Goal: Transaction & Acquisition: Purchase product/service

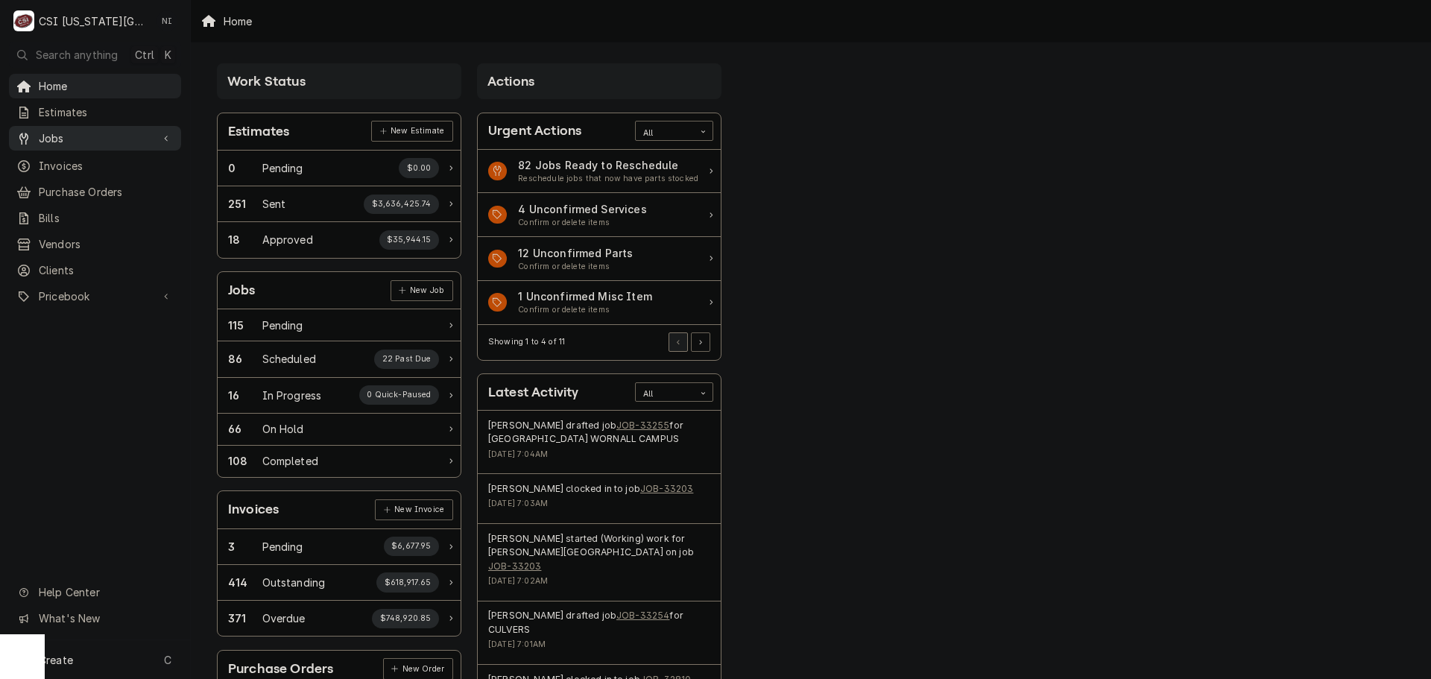
click at [119, 130] on span "Jobs" at bounding box center [95, 138] width 113 height 16
click at [102, 165] on span "Jobs" at bounding box center [106, 164] width 135 height 16
click at [101, 235] on span "Purchase Orders" at bounding box center [106, 241] width 135 height 16
click at [101, 339] on span "Pricebook" at bounding box center [95, 346] width 113 height 16
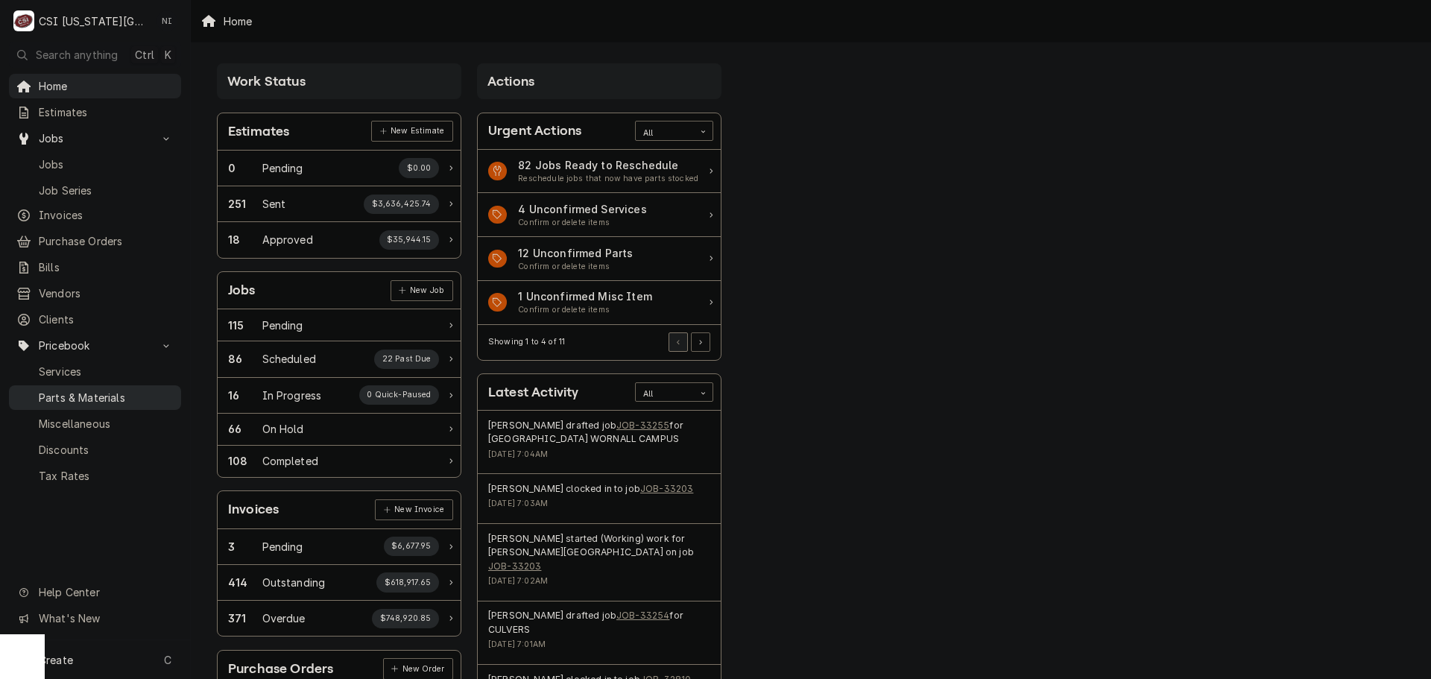
click at [98, 390] on span "Parts & Materials" at bounding box center [106, 398] width 135 height 16
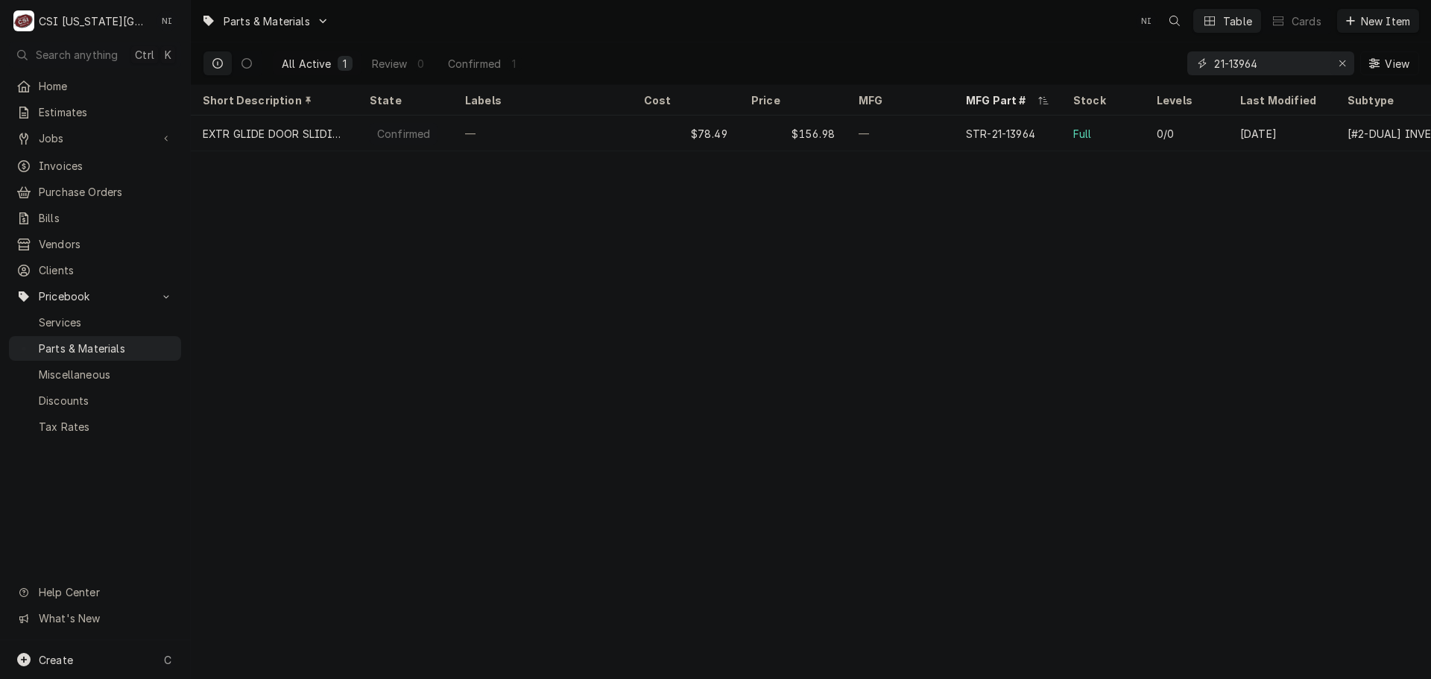
click at [1338, 59] on icon "Erase input" at bounding box center [1342, 63] width 8 height 10
paste input "AT0E-3880-2"
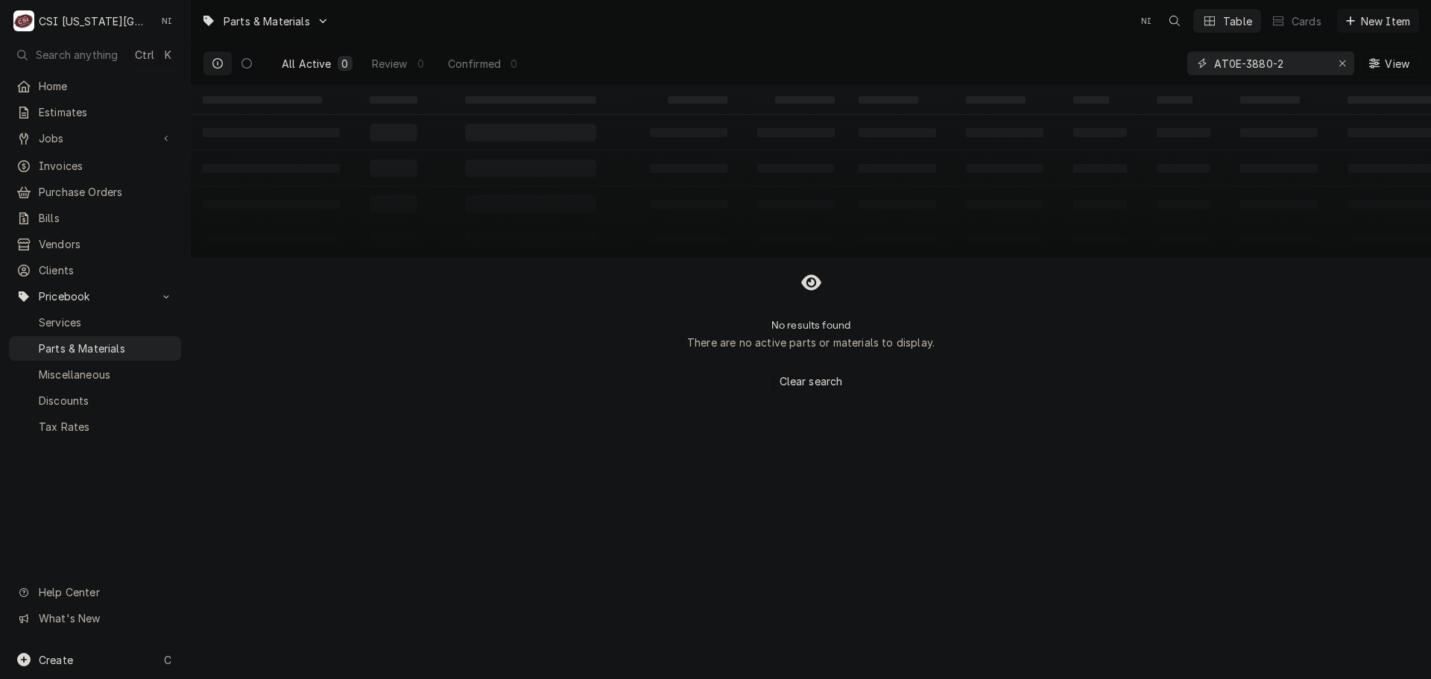
type input "AT0E-3880-2"
click at [139, 658] on div "Create C" at bounding box center [95, 659] width 190 height 39
click at [302, 654] on div "Pricebook Item" at bounding box center [272, 662] width 86 height 16
click at [423, 572] on div "Part or Material" at bounding box center [394, 575] width 103 height 19
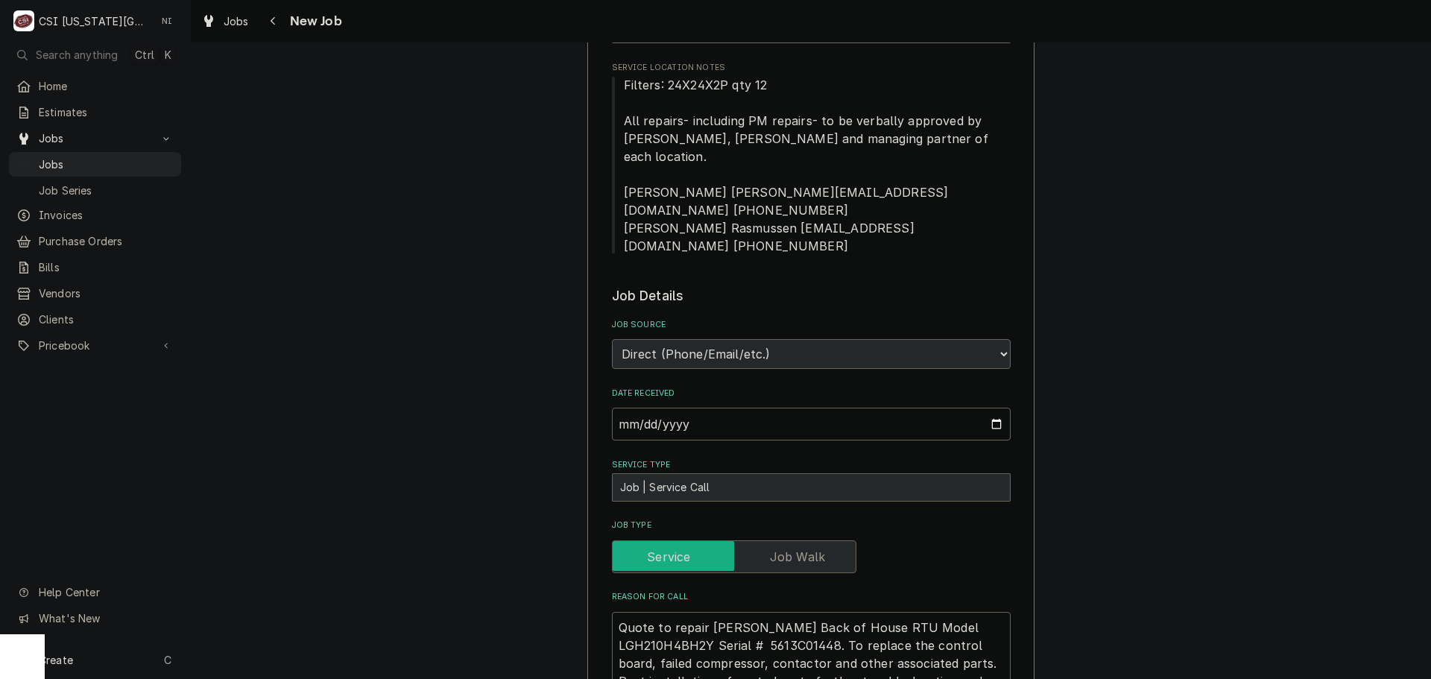
scroll to position [522, 0]
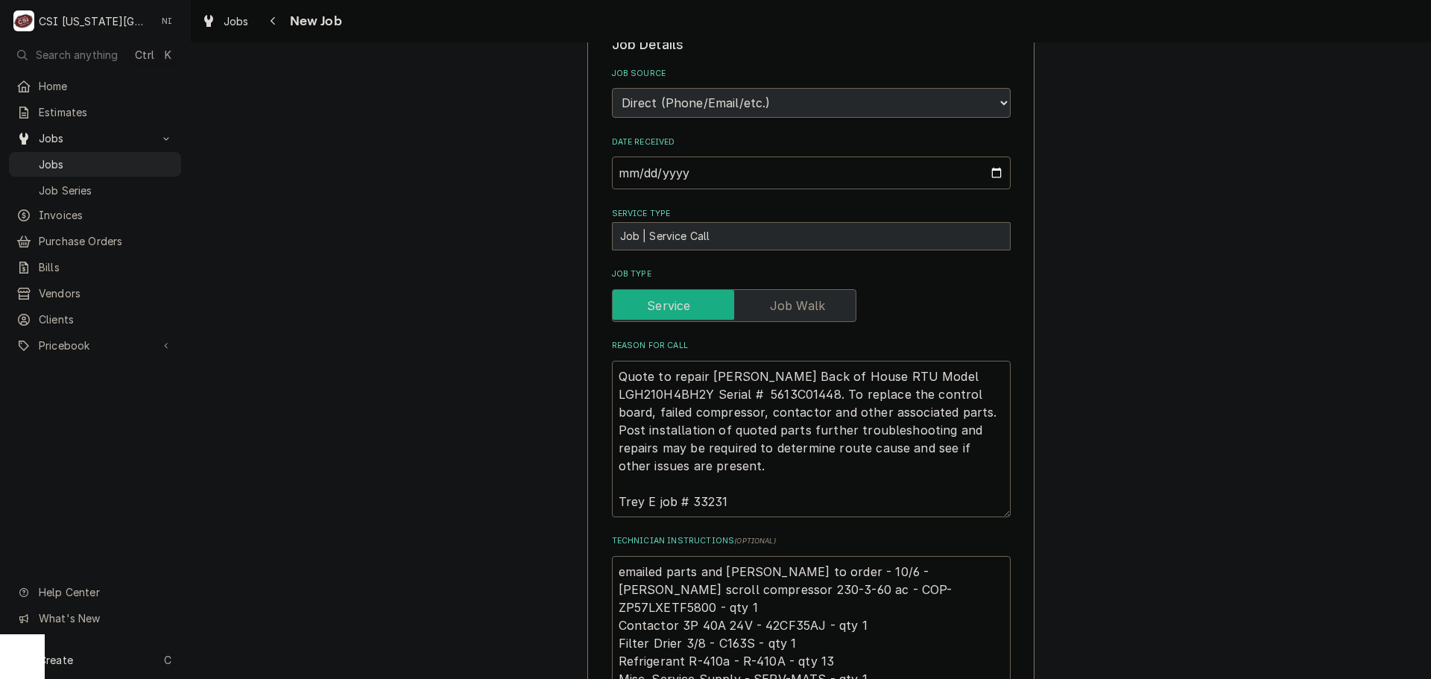
click at [1362, 195] on div "Use the fields below to edit this job: Client Details Client CULVERS Client Not…" at bounding box center [811, 518] width 1240 height 1964
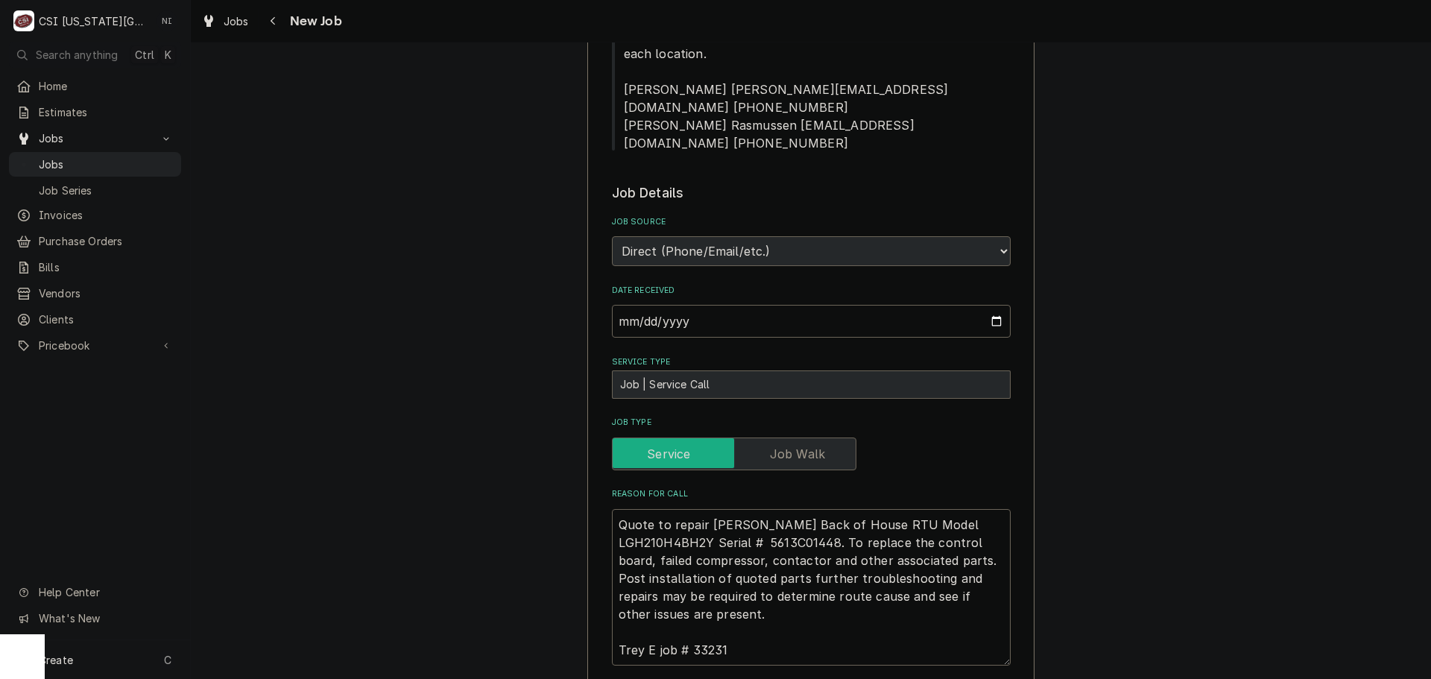
scroll to position [224, 0]
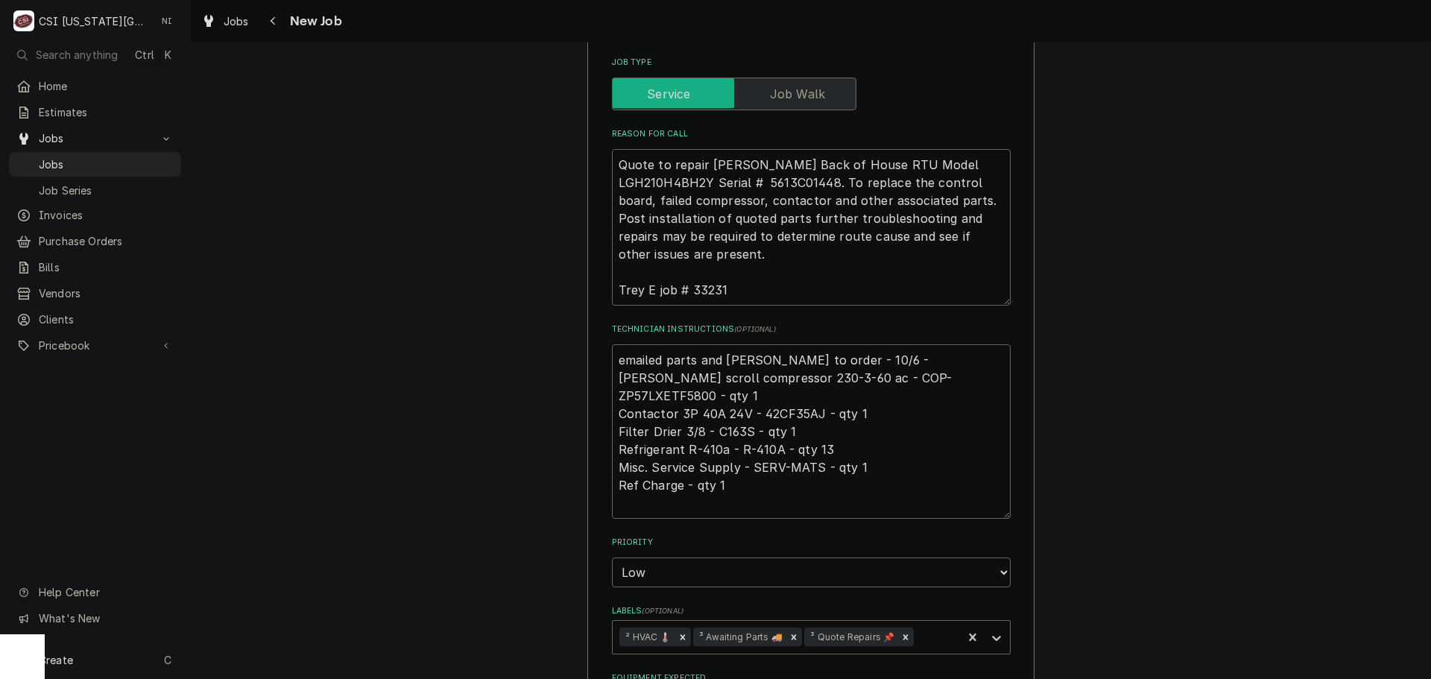
scroll to position [745, 0]
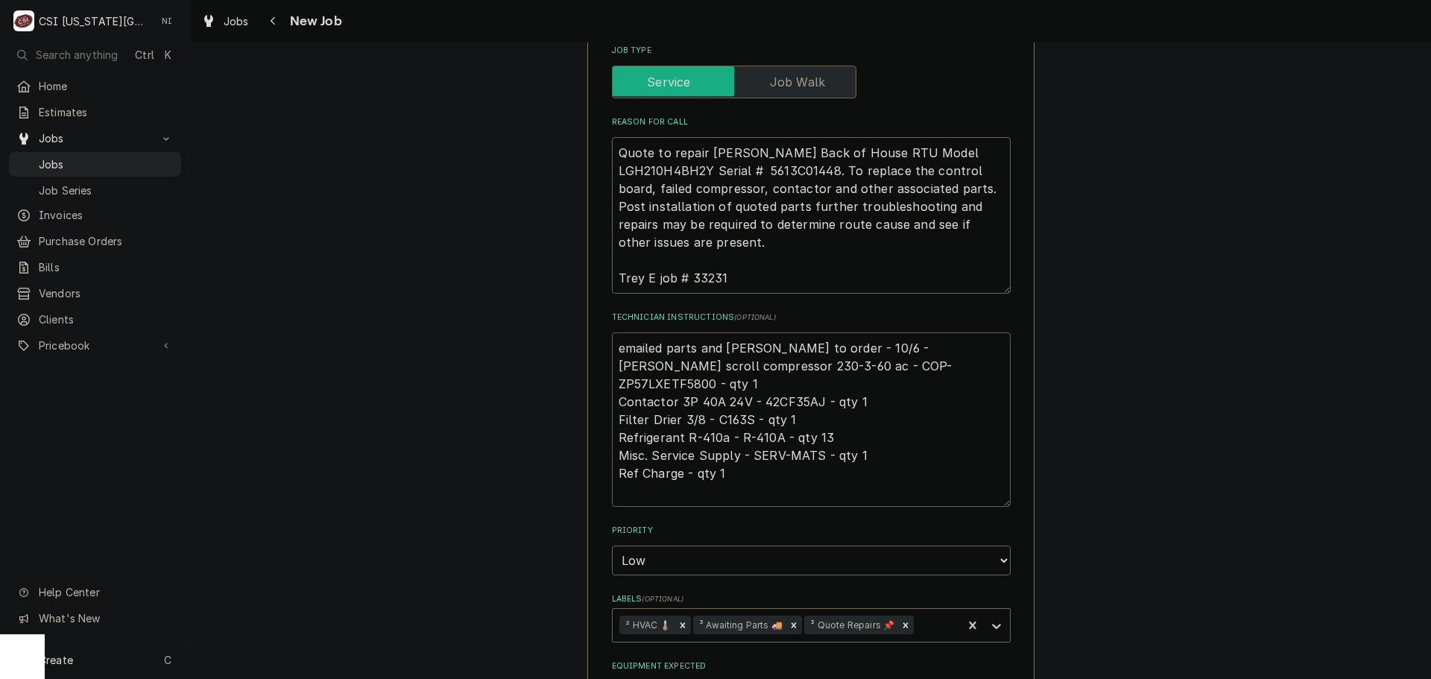
click at [613, 332] on textarea "emailed parts and lindy to order - 10/6 - LS Copeland scroll compressor 230-3-6…" at bounding box center [811, 419] width 399 height 174
type textarea "x"
type textarea "emailed parts and lindy to order - 10/6 - LS Copeland scroll compressor 230-3-6…"
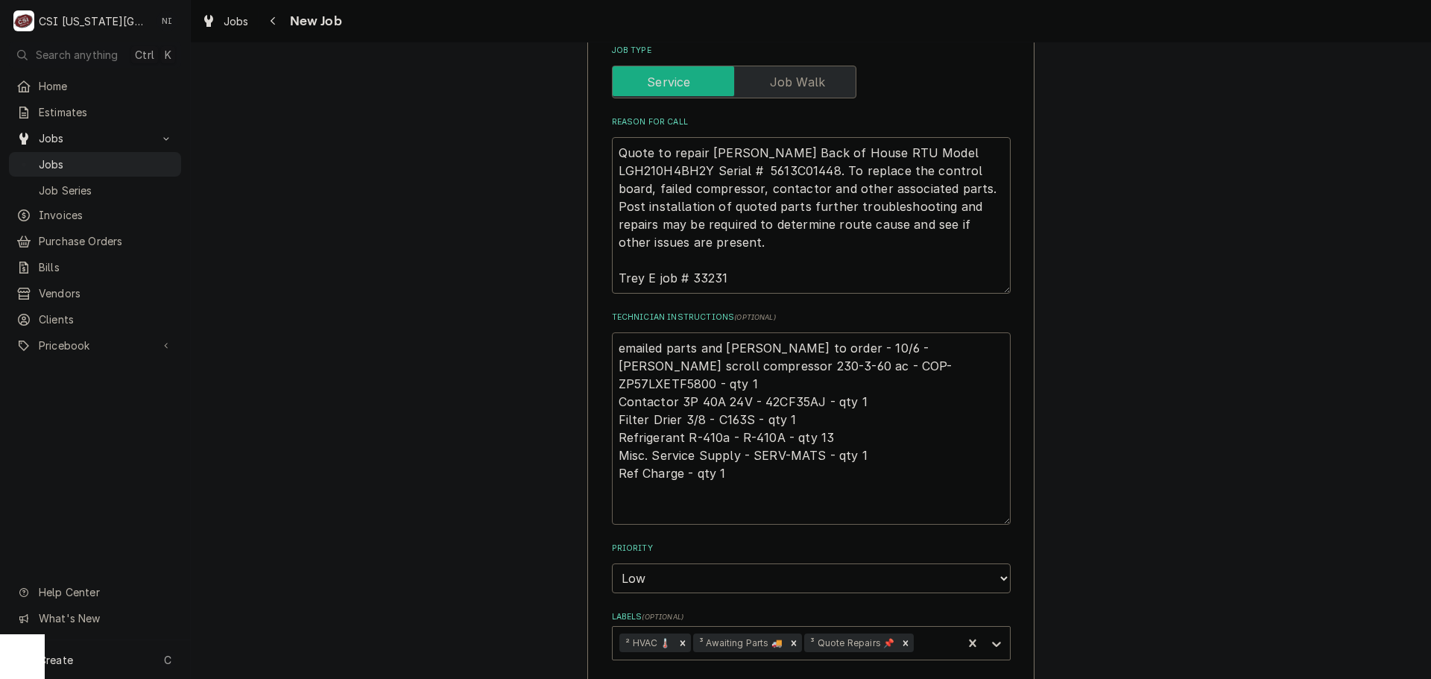
type textarea "x"
type textarea "emailed parts and lindy to order - 10/6 - LS Copeland scroll compressor 230-3-6…"
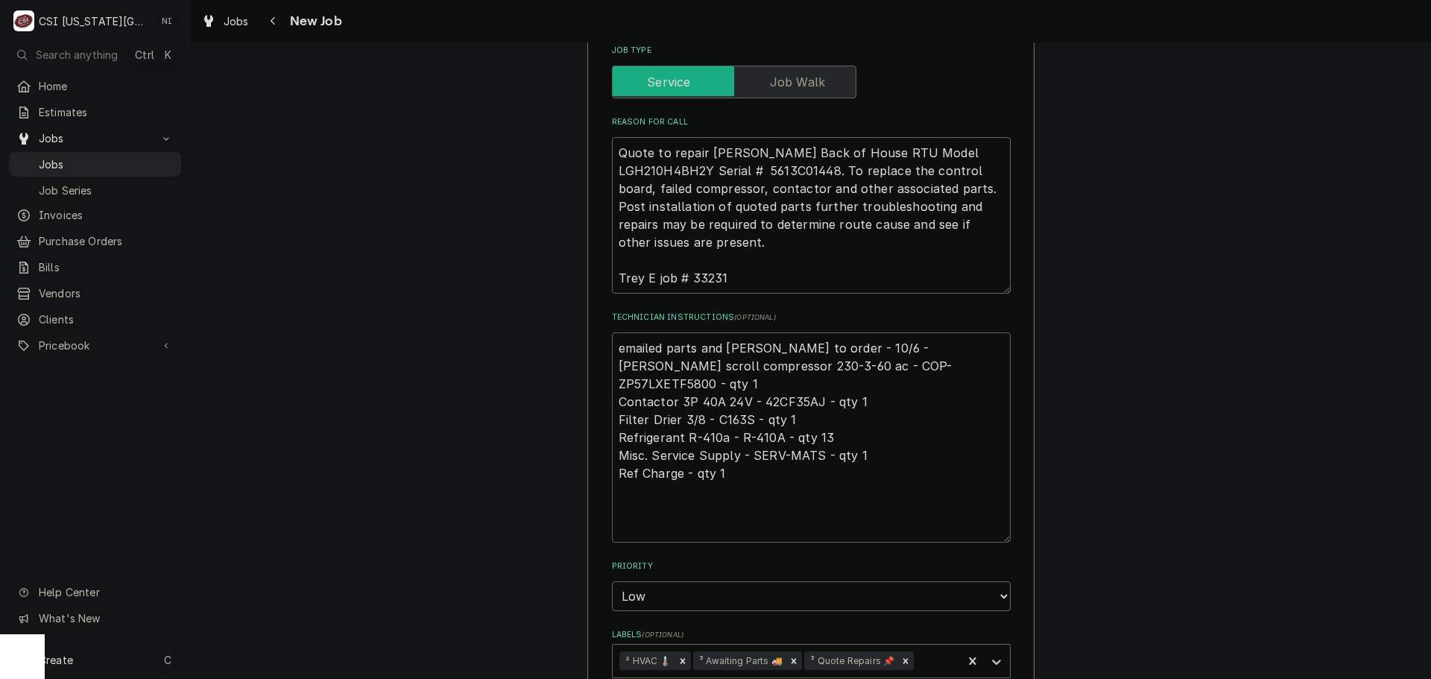
type textarea "x"
type textarea "P emailed parts and lindy to order - 10/6 - LS Copeland scroll compressor 230-3…"
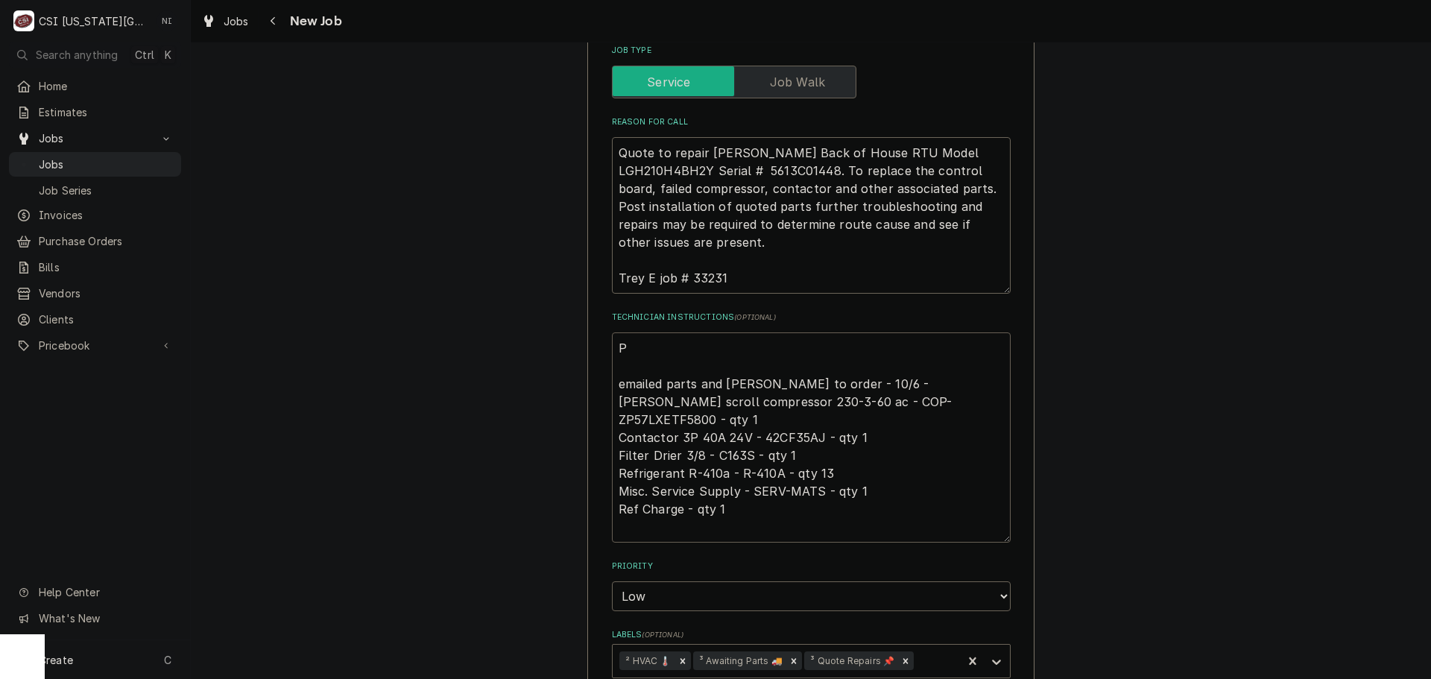
type textarea "x"
type textarea "Pe emailed parts and lindy to order - 10/6 - LS Copeland scroll compressor 230-…"
type textarea "x"
type textarea "Per emailed parts and lindy to order - 10/6 - LS Copeland scroll compressor 230…"
type textarea "x"
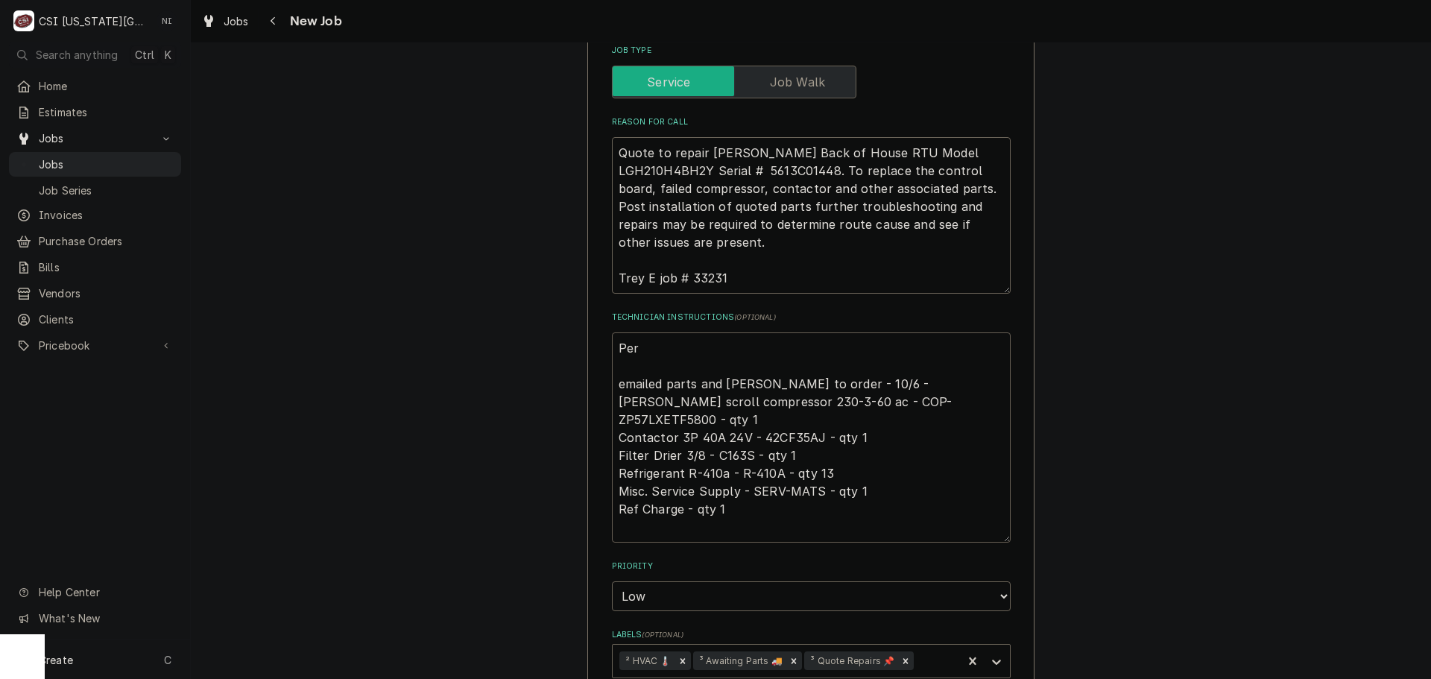
type textarea "Per emailed parts and lindy to order - 10/6 - LS Copeland scroll compressor 230…"
type textarea "x"
type textarea "Per P emailed parts and lindy to order - 10/6 - LS Copeland scroll compressor 2…"
type textarea "x"
type textarea "Per Pi emailed parts and lindy to order - 10/6 - LS Copeland scroll compressor …"
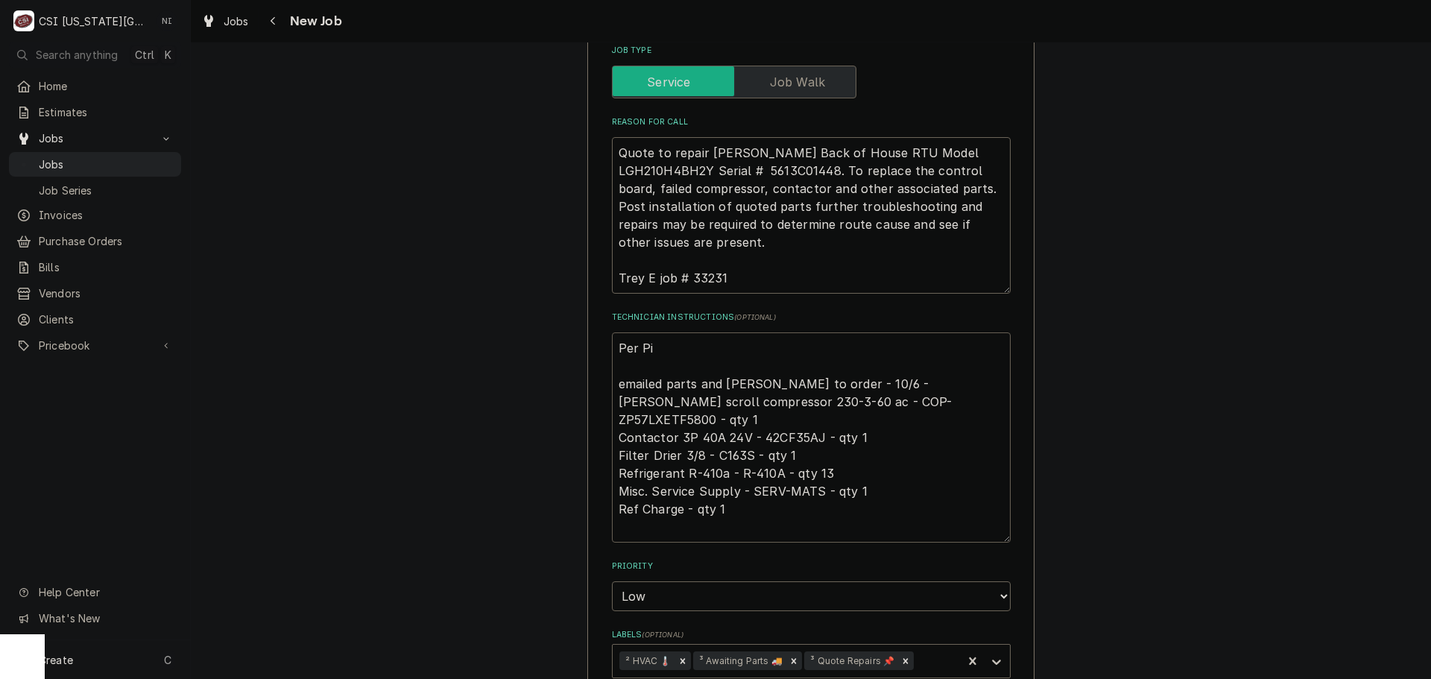
type textarea "x"
type textarea "Per Pih emailed parts and lindy to order - 10/6 - LS Copeland scroll compressor…"
type textarea "x"
type textarea "Per Pihi emailed parts and lindy to order - 10/6 - LS Copeland scroll compresso…"
type textarea "x"
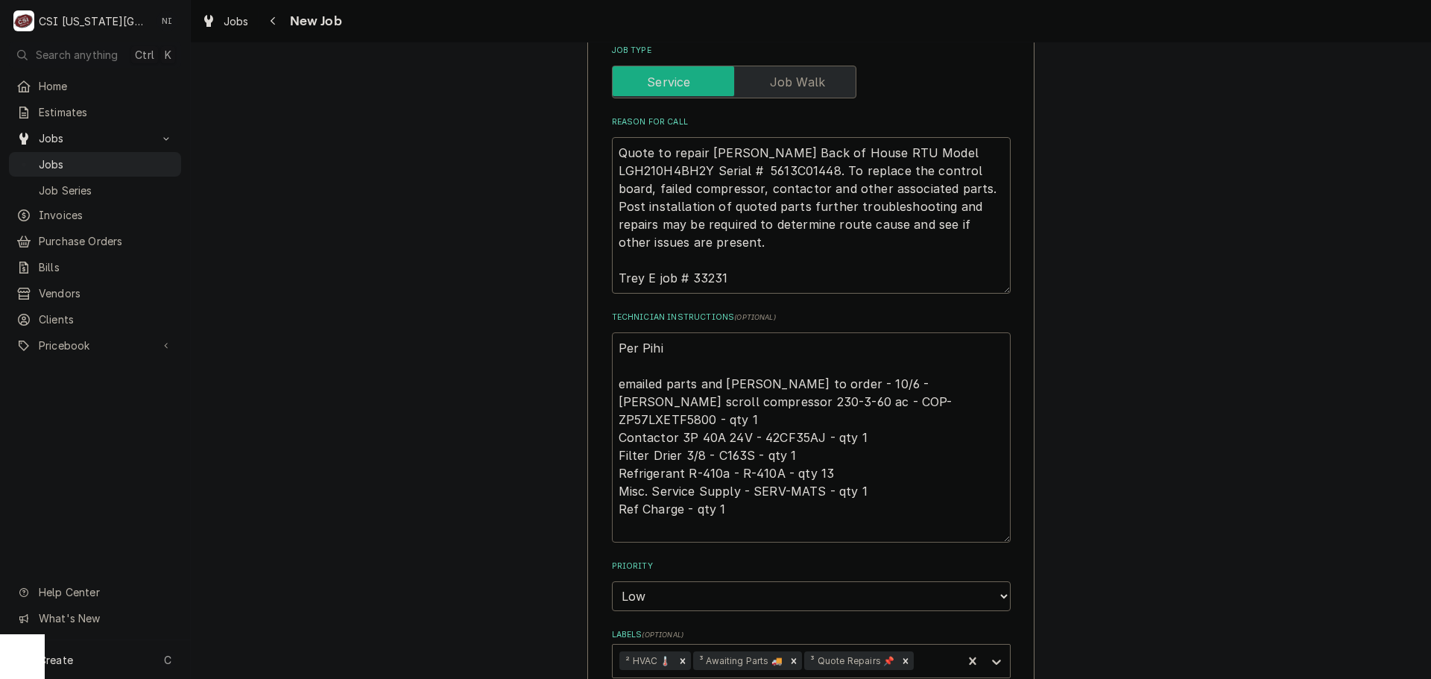
type textarea "Per Pihil emailed parts and lindy to order - 10/6 - LS Copeland scroll compress…"
type textarea "x"
type textarea "Per Pihi emailed parts and lindy to order - 10/6 - LS Copeland scroll compresso…"
type textarea "x"
type textarea "Per Pih emailed parts and lindy to order - 10/6 - LS Copeland scroll compressor…"
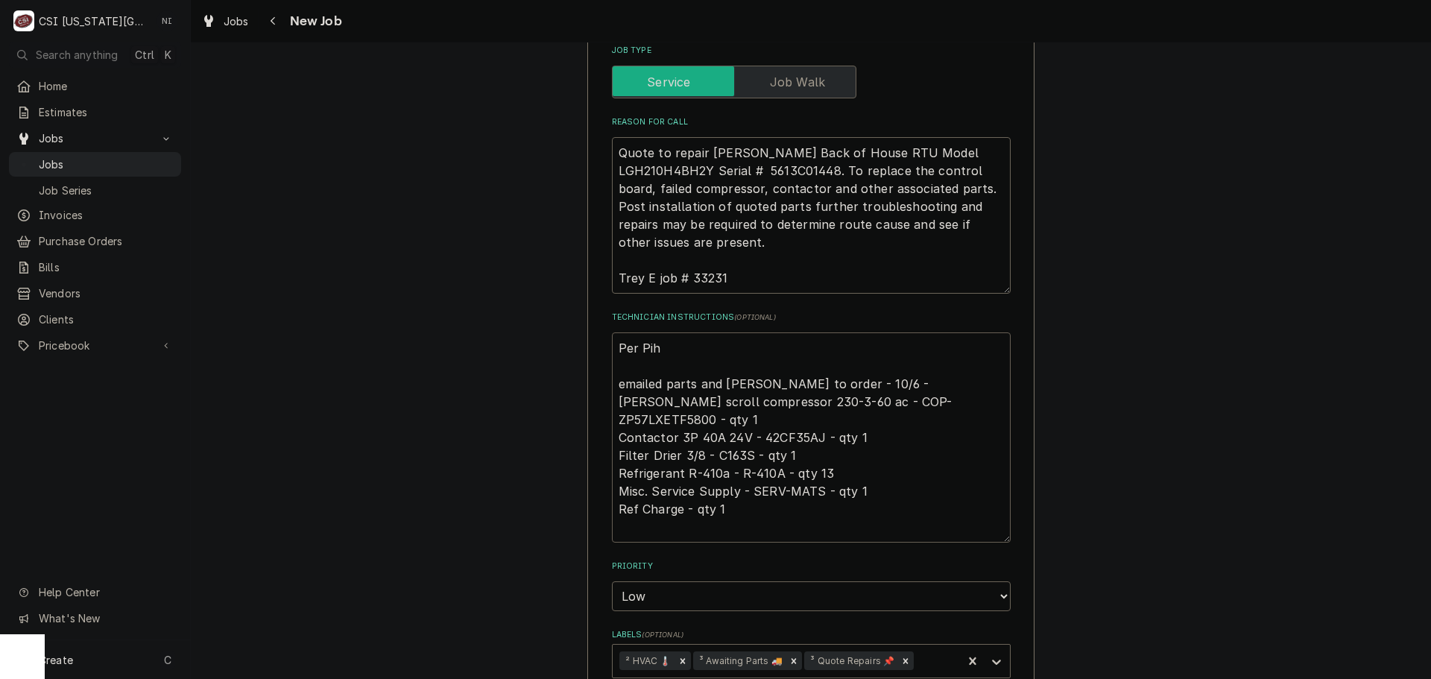
type textarea "x"
type textarea "Per Pi emailed parts and lindy to order - 10/6 - LS Copeland scroll compressor …"
type textarea "x"
type textarea "Per Pj emailed parts and lindy to order - 10/6 - LS Copeland scroll compressor …"
type textarea "x"
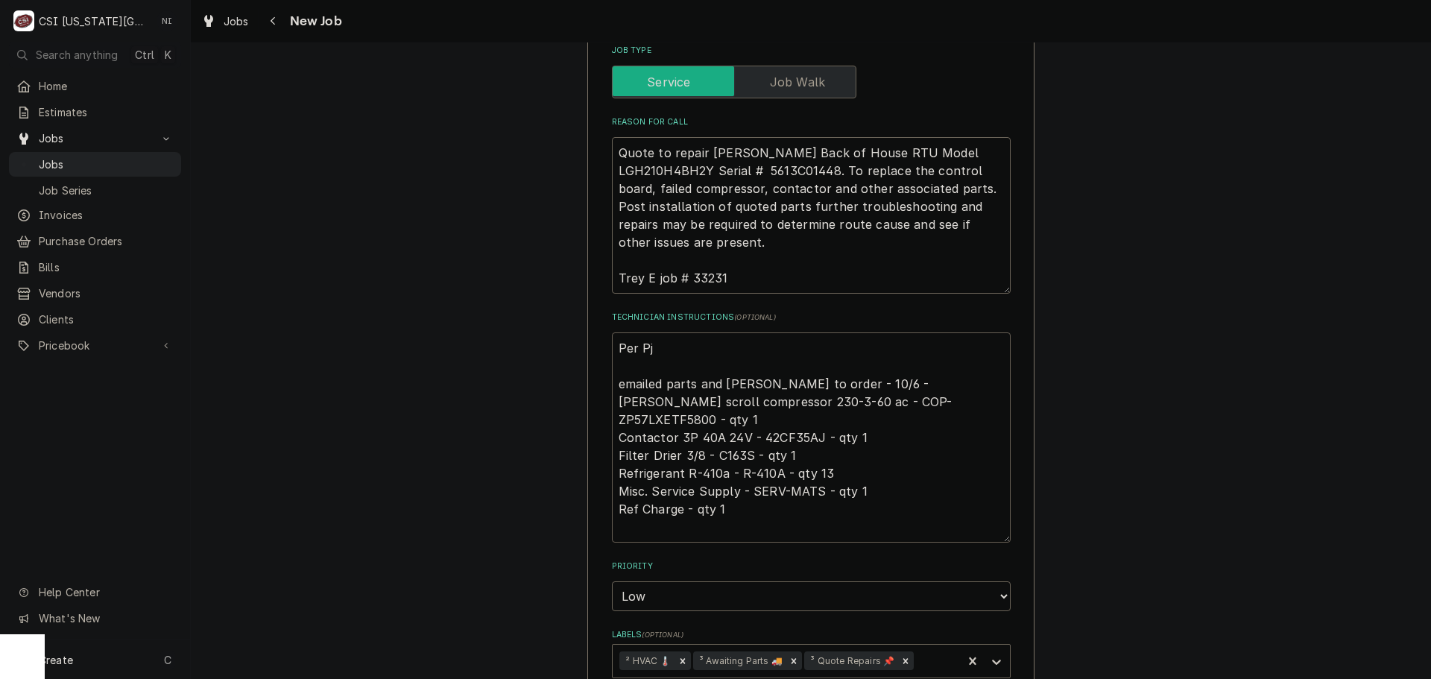
type textarea "Per Pjo emailed parts and lindy to order - 10/6 - LS Copeland scroll compressor…"
type textarea "x"
type textarea "Per Pj emailed parts and lindy to order - 10/6 - LS Copeland scroll compressor …"
type textarea "x"
type textarea "Per P emailed parts and lindy to order - 10/6 - LS Copeland scroll compressor 2…"
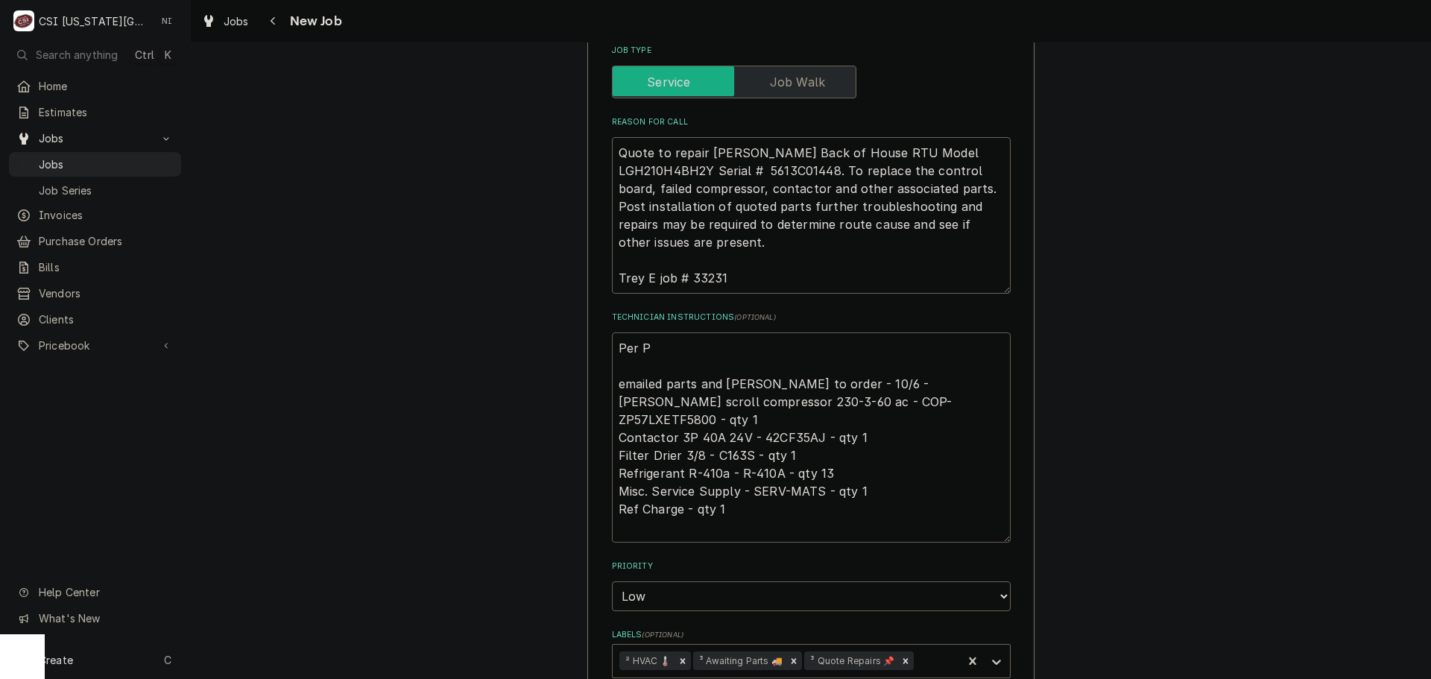
type textarea "x"
type textarea "Per Po emailed parts and lindy to order - 10/6 - LS Copeland scroll compressor …"
type textarea "x"
type textarea "Per Pot emailed parts and lindy to order - 10/6 - LS Copeland scroll compressor…"
type textarea "x"
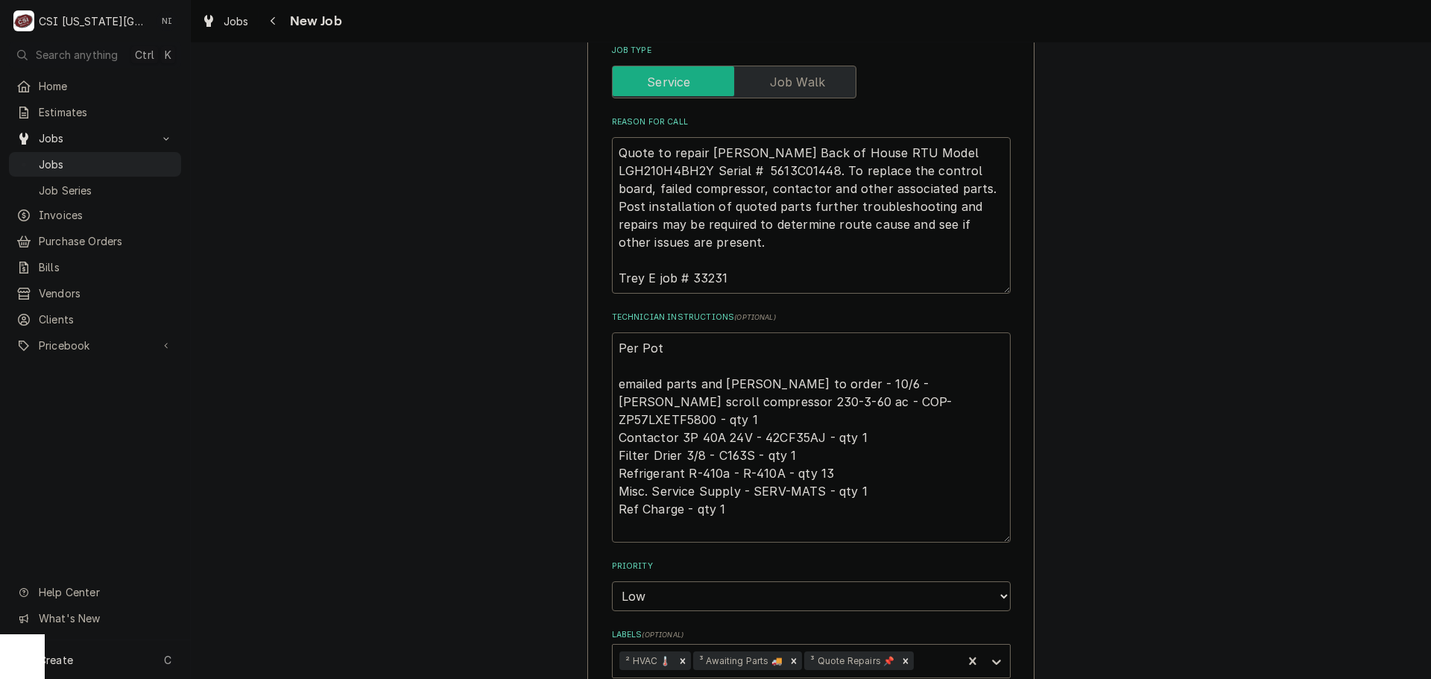
type textarea "Per Pott emailed parts and lindy to order - 10/6 - LS Copeland scroll compresso…"
type textarea "x"
type textarea "Per Potte emailed parts and lindy to order - 10/6 - LS Copeland scroll compress…"
type textarea "x"
type textarea "Per Potter emailed parts and lindy to order - 10/6 - LS Copeland scroll compres…"
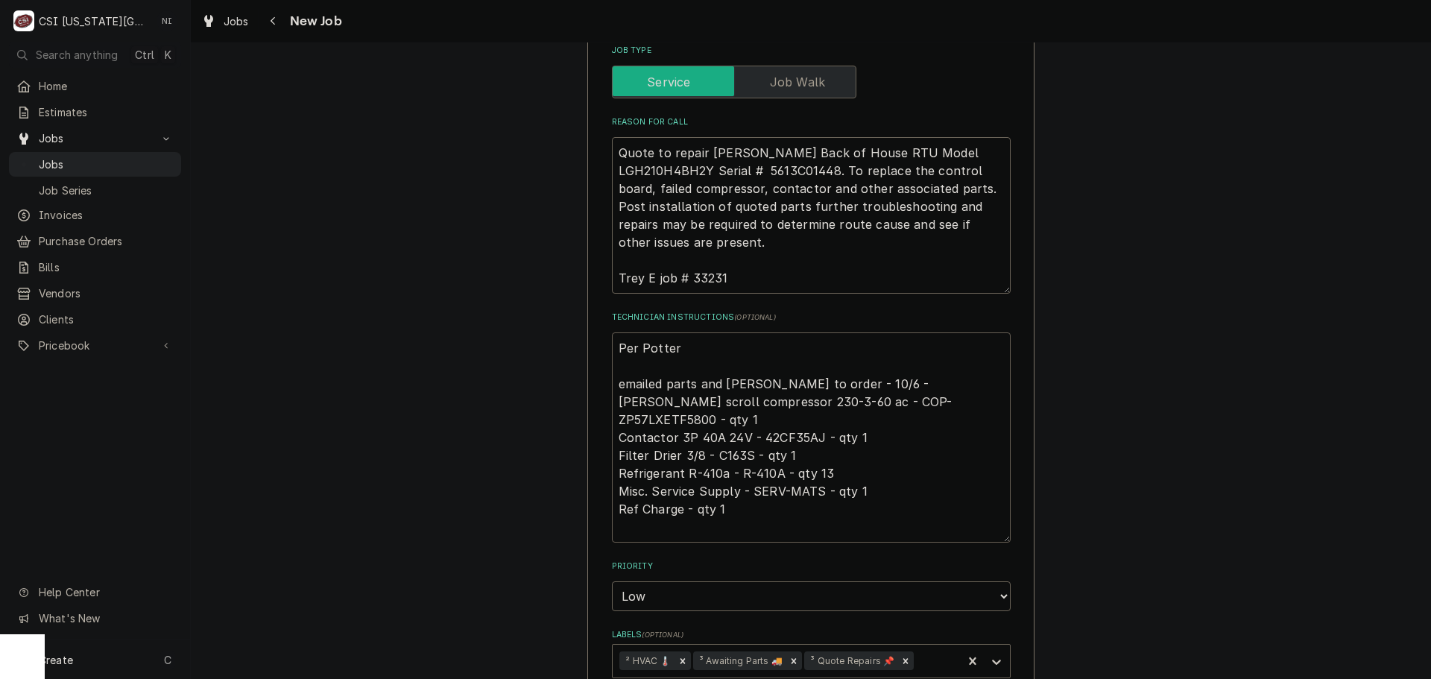
type textarea "x"
type textarea "Per Potter, emailed parts and lindy to order - 10/6 - LS Copeland scroll compre…"
type textarea "x"
type textarea "Per Potter, emailed parts and lindy to order - 10/6 - LS Copeland scroll compre…"
type textarea "x"
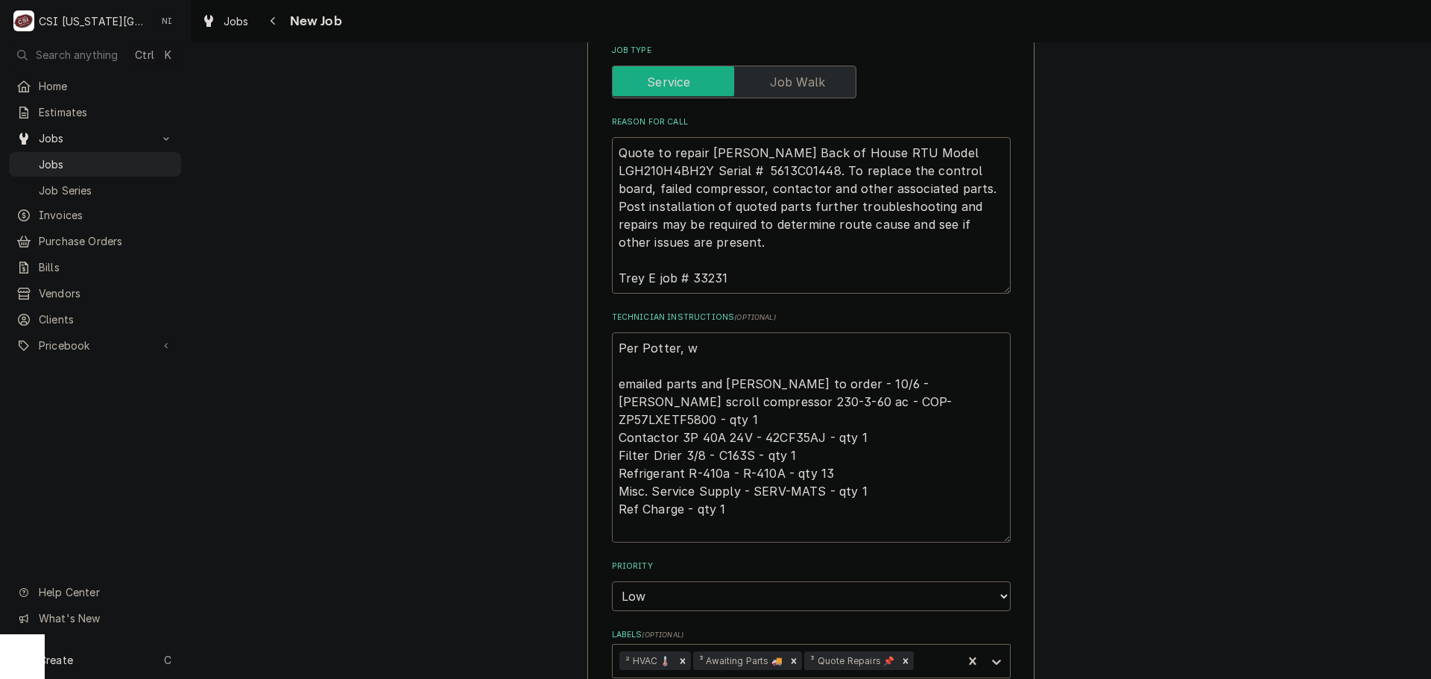
type textarea "Per Potter, we emailed parts and lindy to order - 10/6 - LS Copeland scroll com…"
type textarea "x"
type textarea "Per Potter, w emailed parts and lindy to order - 10/6 - LS Copeland scroll comp…"
type textarea "x"
type textarea "Per Potter, emailed parts and lindy to order - 10/6 - LS Copeland scroll compre…"
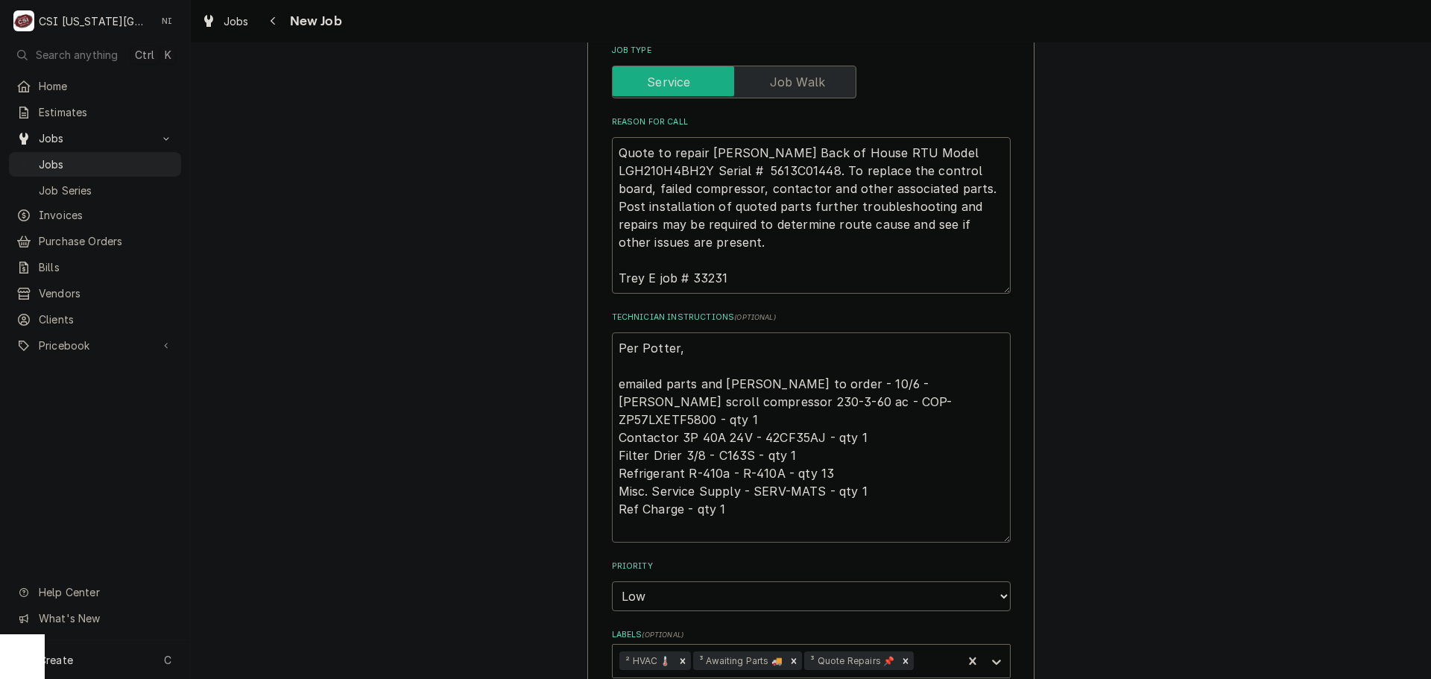
type textarea "x"
type textarea "Per Potter, t emailed parts and lindy to order - 10/6 - LS Copeland scroll comp…"
type textarea "x"
type textarea "Per Potter, th emailed parts and lindy to order - 10/6 - LS Copeland scroll com…"
type textarea "x"
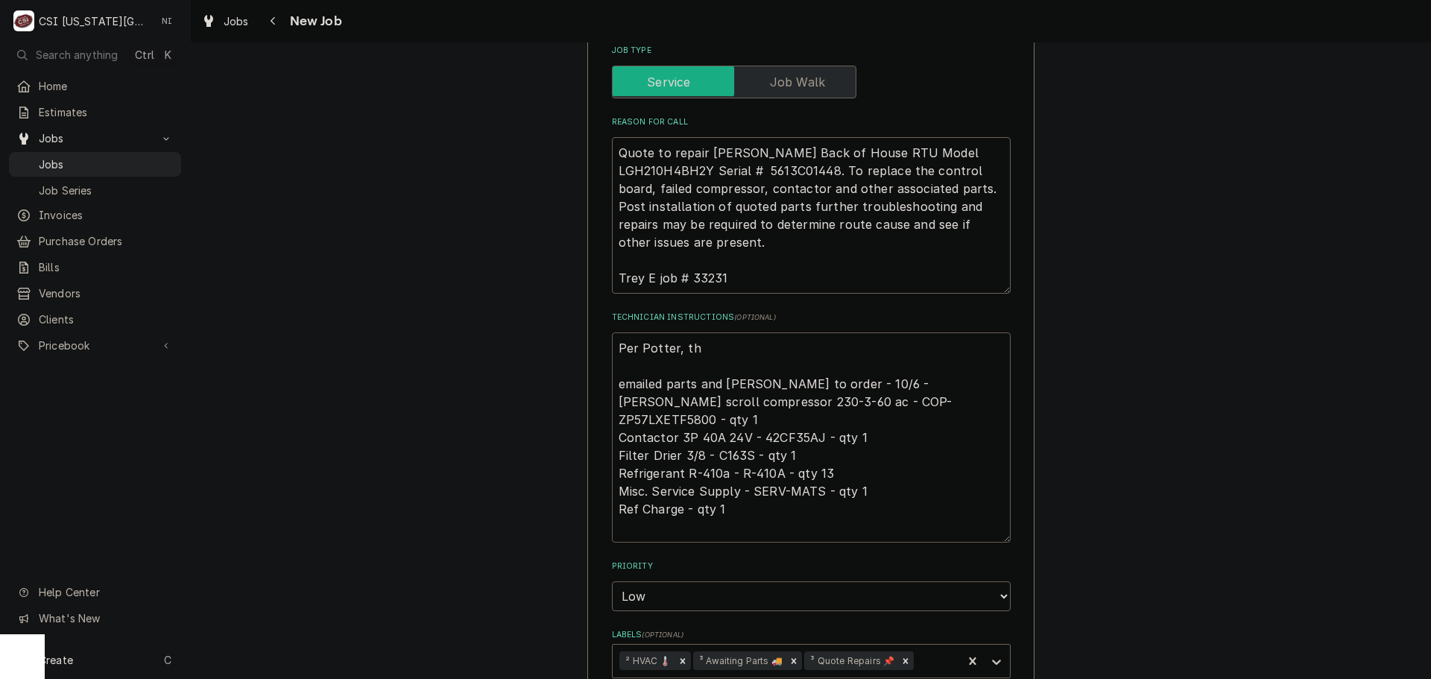
type textarea "Per Potter, thi emailed parts and lindy to order - 10/6 - LS Copeland scroll co…"
type textarea "x"
type textarea "Per Potter, this emailed parts and lindy to order - 10/6 - LS Copeland scroll c…"
type textarea "x"
type textarea "Per Potter, this c emailed parts and lindy to order - 10/6 - LS Copeland scroll…"
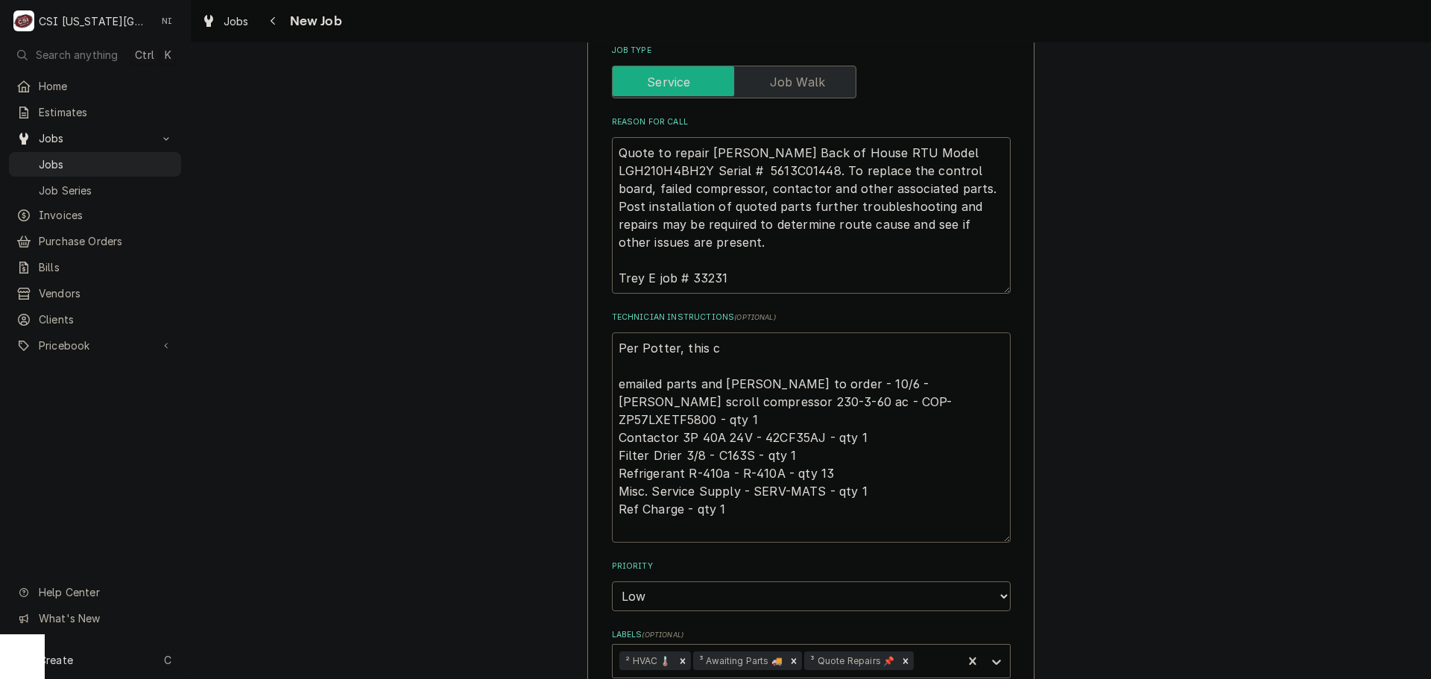
type textarea "x"
type textarea "Per Potter, this ca emailed parts and lindy to order - 10/6 - LS Copeland scrol…"
type textarea "x"
type textarea "Per Potter, this cal emailed parts and lindy to order - 10/6 - LS Copeland scro…"
type textarea "x"
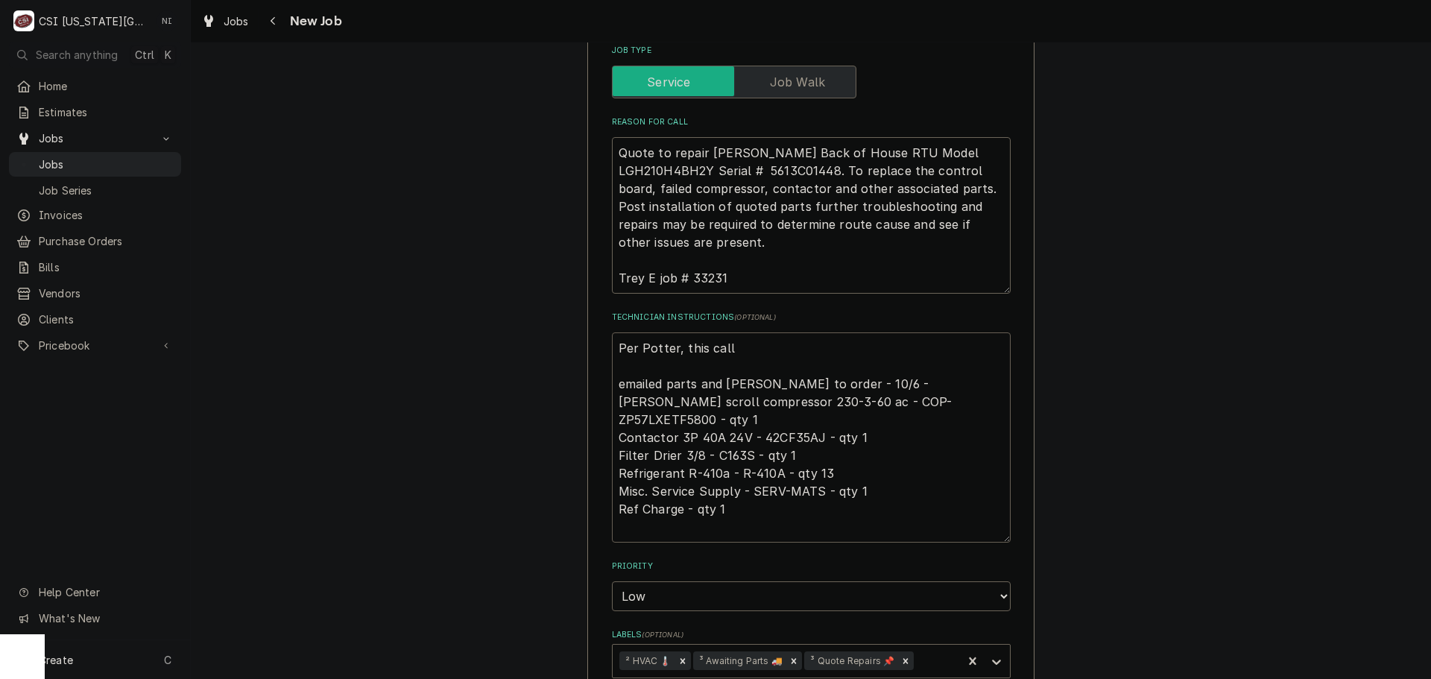
type textarea "Per Potter, this call emailed parts and lindy to order - 10/6 - LS Copeland scr…"
type textarea "x"
type textarea "Per Potter, this call n emailed parts and lindy to order - 10/6 - LS Copeland s…"
type textarea "x"
type textarea "Per Potter, this call ne emailed parts and lindy to order - 10/6 - LS Copeland …"
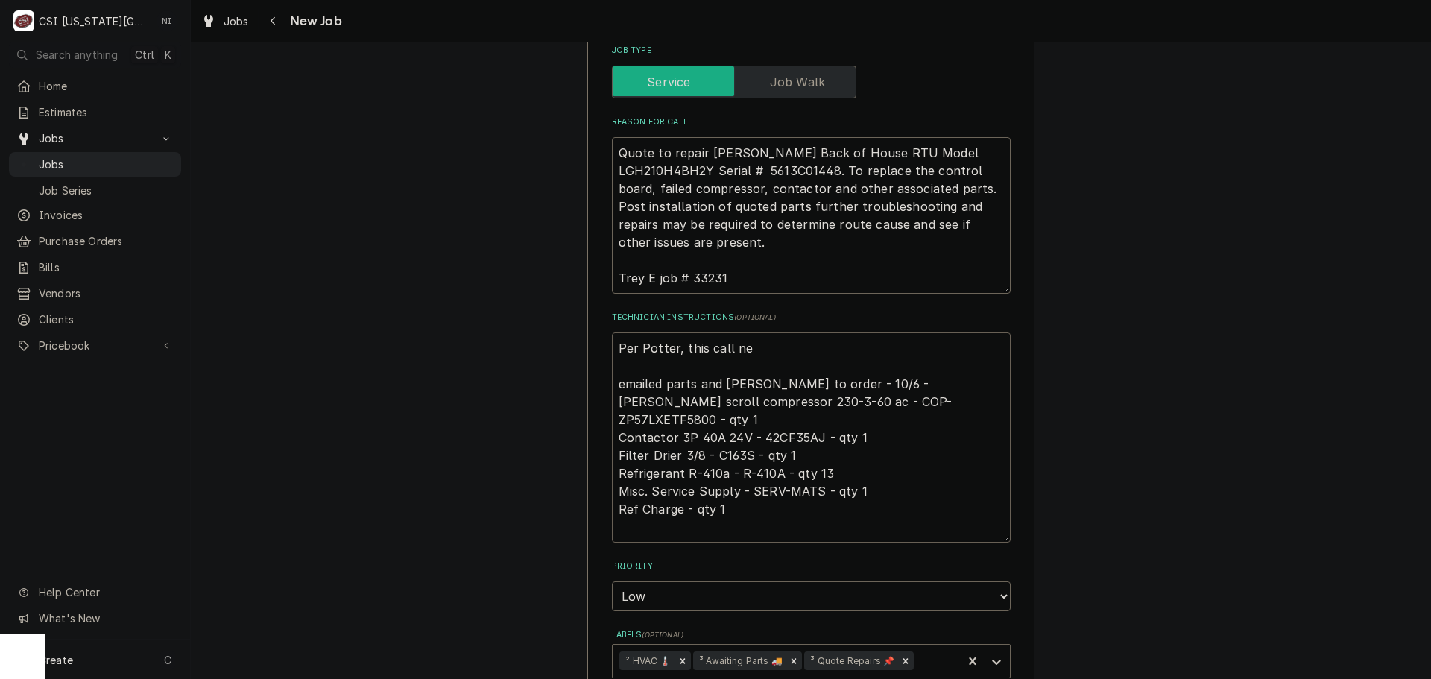
type textarea "x"
type textarea "Per Potter, this call nee emailed parts and lindy to order - 10/6 - LS Copeland…"
type textarea "x"
type textarea "Per Potter, this call need emailed parts and lindy to order - 10/6 - LS Copelan…"
type textarea "x"
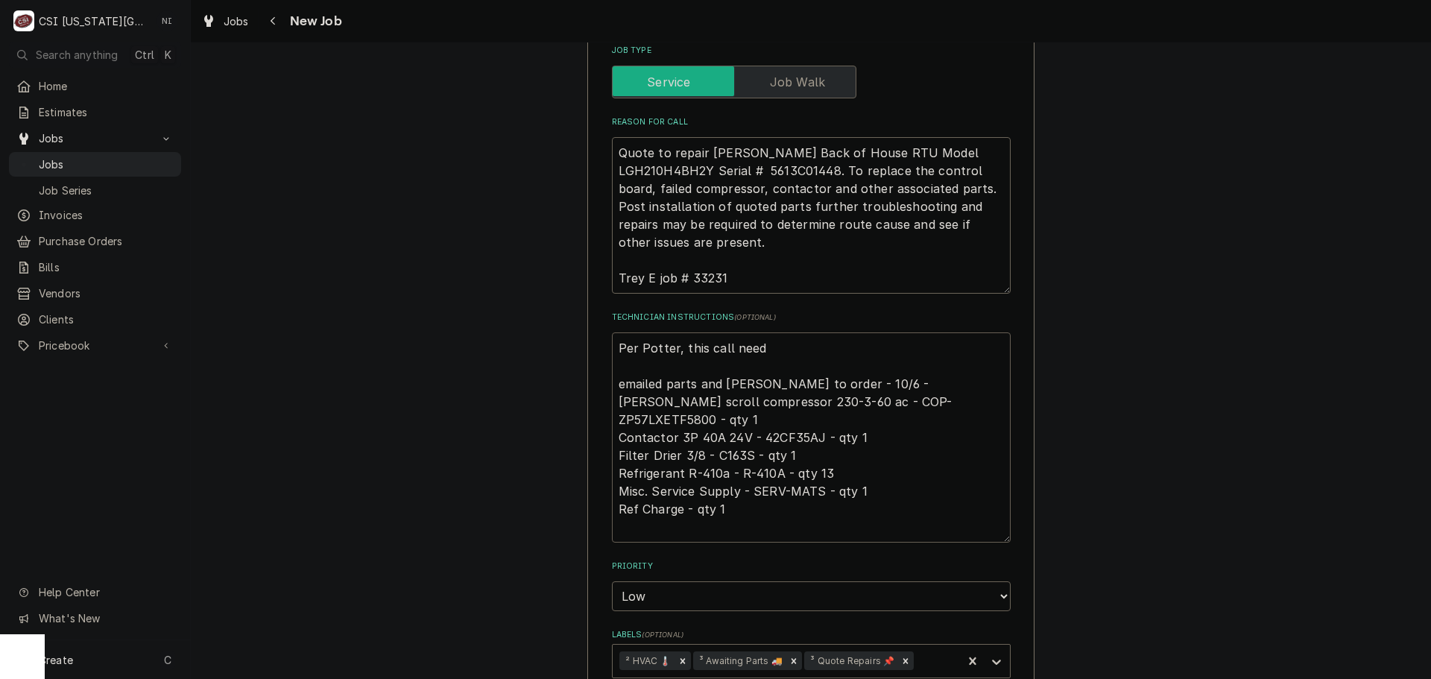
type textarea "Per Potter, this call need emailed parts and lindy to order - 10/6 - LS Copelan…"
type textarea "x"
type textarea "Per Potter, this call need emailed parts and lindy to order - 10/6 - LS Copelan…"
type textarea "x"
type textarea "Per Potter, this call needs emailed parts and lindy to order - 10/6 - LS Copela…"
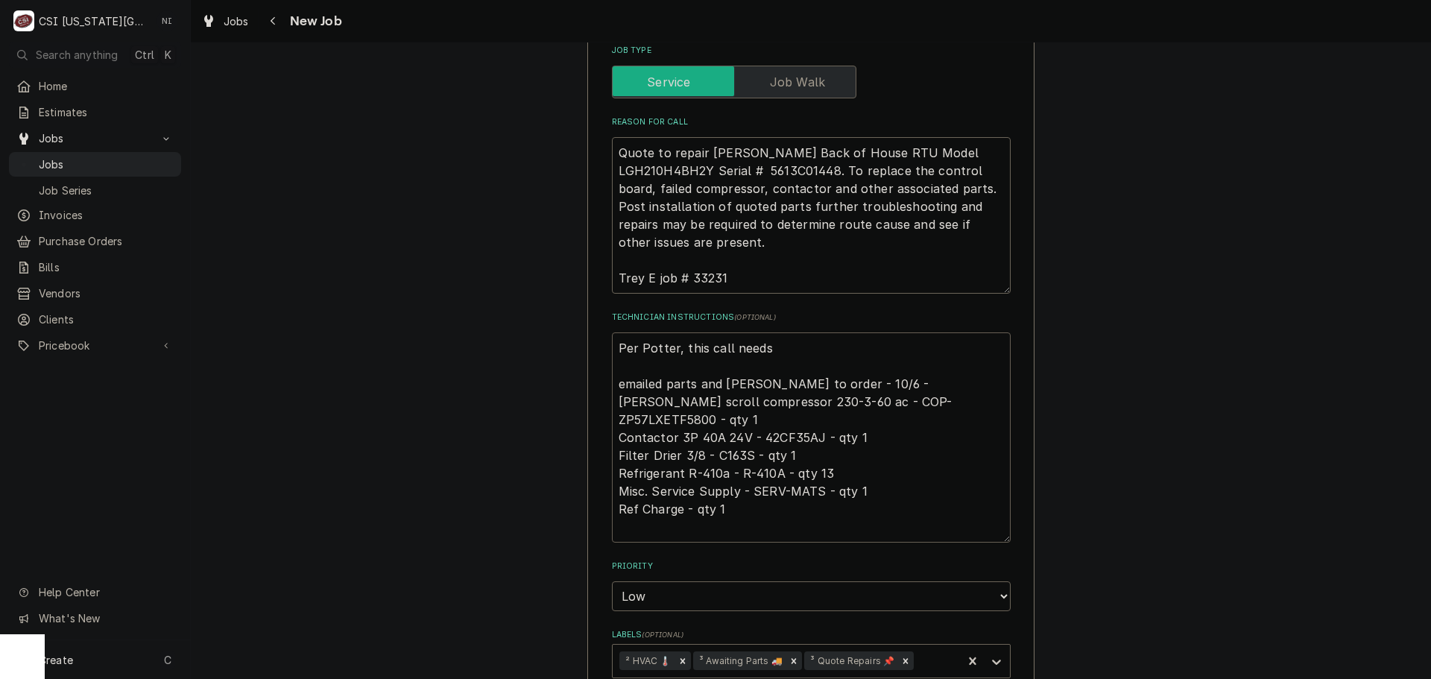
type textarea "x"
type textarea "Per Potter, this call needs t emailed parts and lindy to order - 10/6 - LS Cope…"
type textarea "x"
type textarea "Per Potter, this call needs to emailed parts and lindy to order - 10/6 - LS Cop…"
type textarea "x"
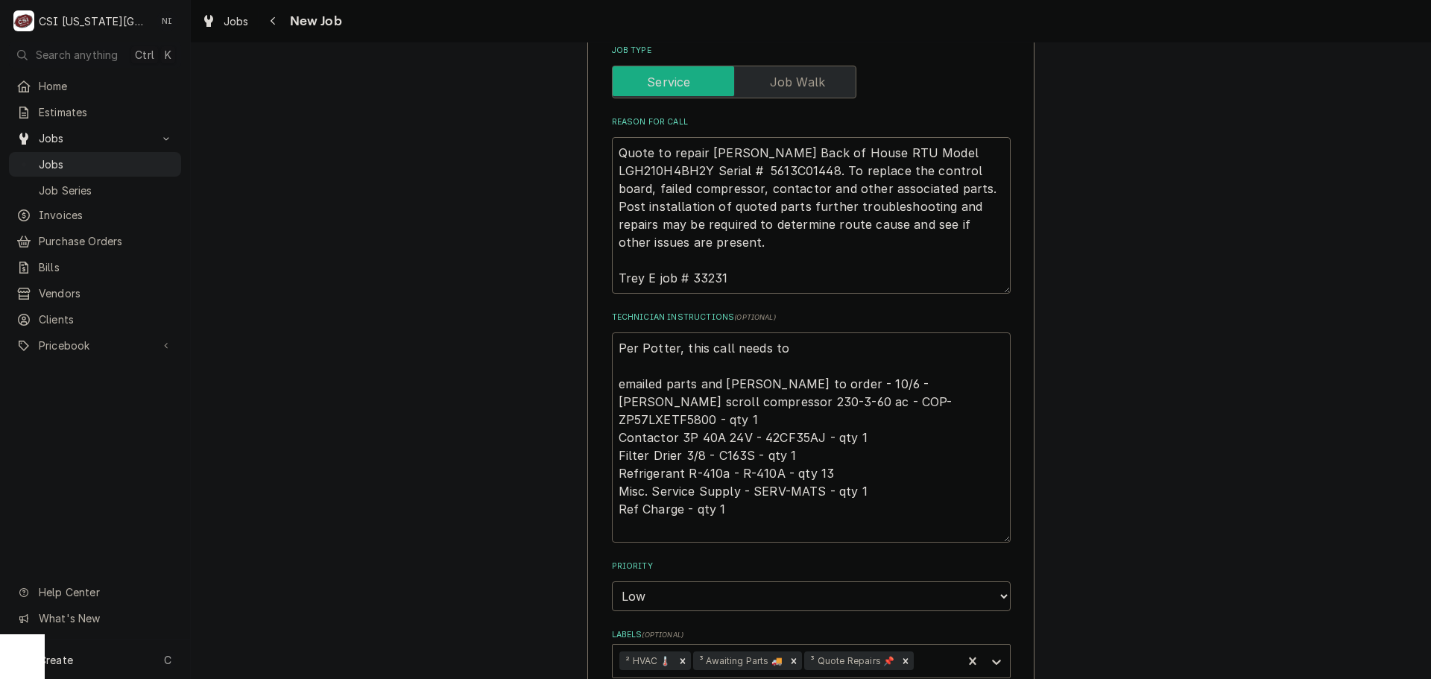
type textarea "Per Potter, this call needs to emailed parts and lindy to order - 10/6 - LS Cop…"
type textarea "x"
type textarea "Per Potter, this call needs to b emailed parts and lindy to order - 10/6 - LS C…"
type textarea "x"
type textarea "Per Potter, this call needs to be emailed parts and lindy to order - 10/6 - LS …"
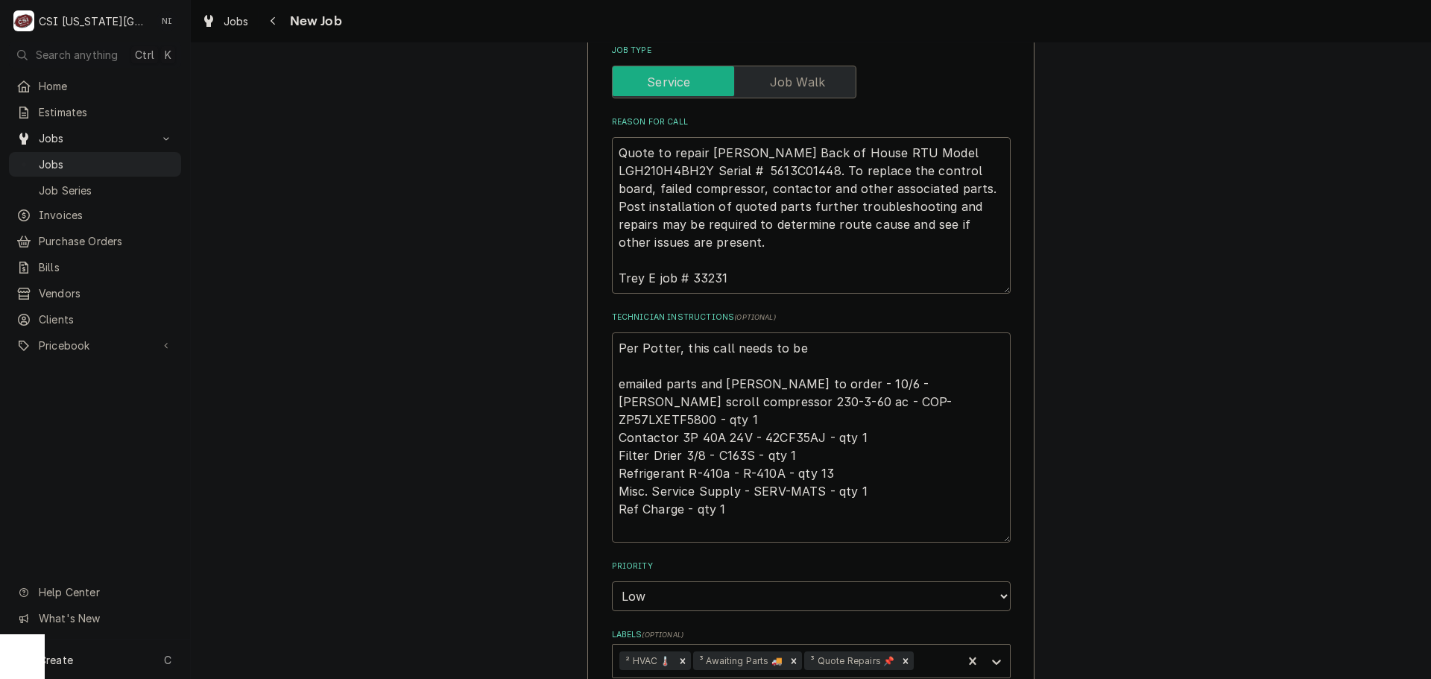
type textarea "x"
type textarea "Per Potter, this call needs to be emailed parts and lindy to order - 10/6 - LS …"
type textarea "x"
type textarea "Per Potter, this call needs to be c emailed parts and lindy to order - 10/6 - L…"
type textarea "x"
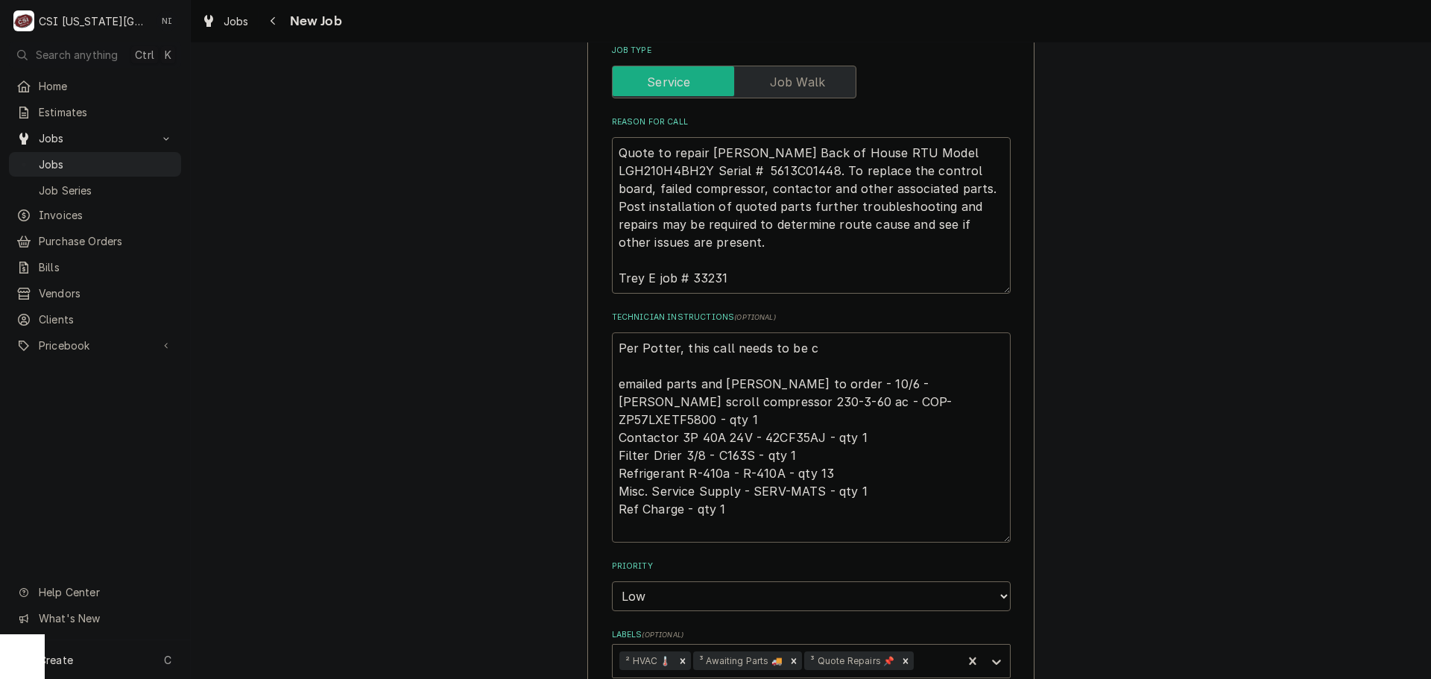
type textarea "Per Potter, this call needs to be cl emailed parts and lindy to order - 10/6 - …"
type textarea "x"
type textarea "Per Potter, this call needs to be clo emailed parts and lindy to order - 10/6 -…"
type textarea "x"
type textarea "Per Potter, this call needs to be clos emailed parts and lindy to order - 10/6 …"
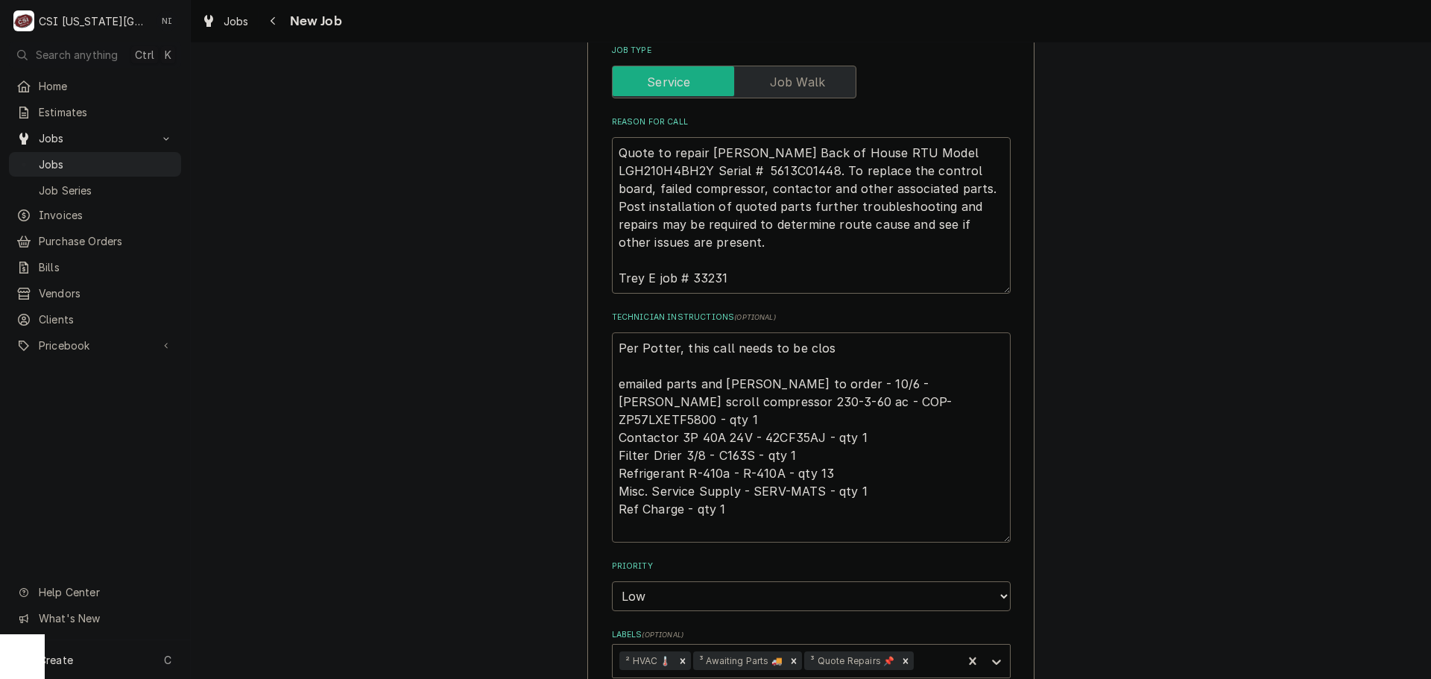
type textarea "x"
type textarea "Per Potter, this call needs to be close emailed parts and lindy to order - 10/6…"
type textarea "x"
type textarea "Per Potter, this call needs to be closed emailed parts and lindy to order - 10/…"
type textarea "x"
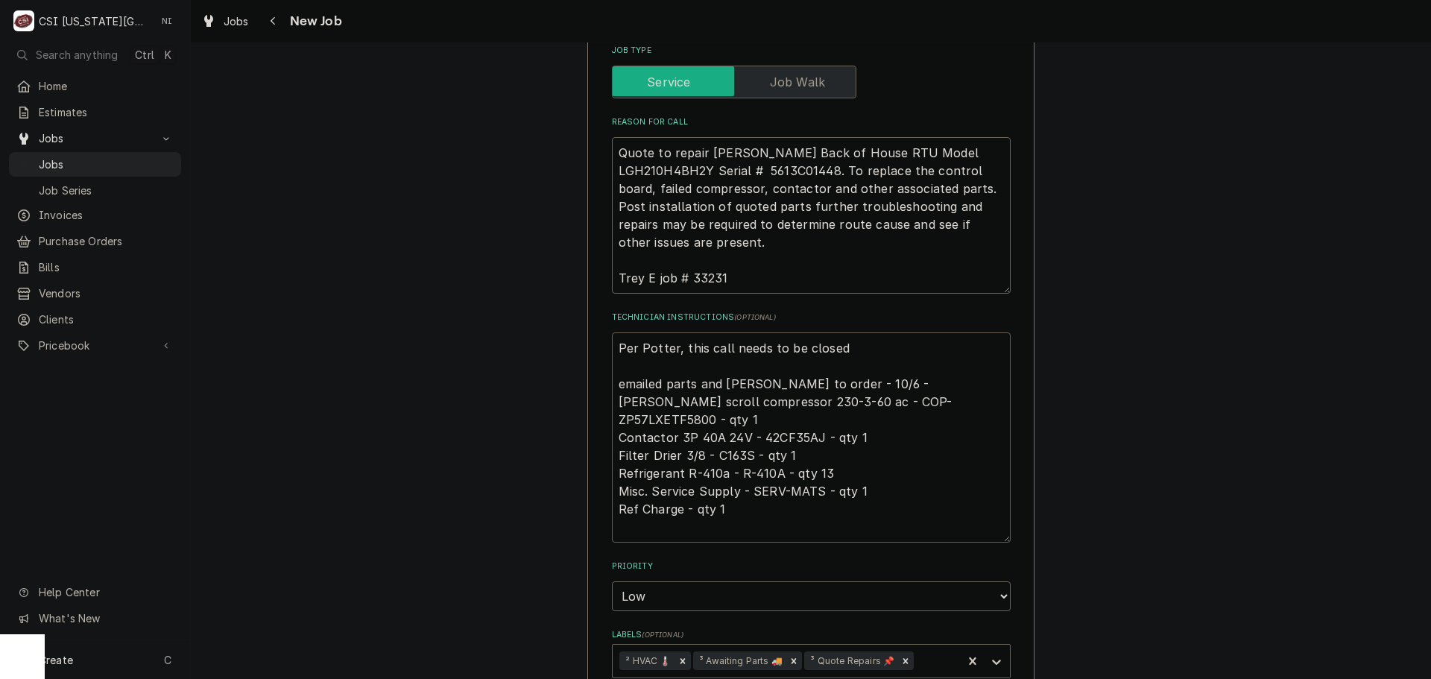
type textarea "Per Potter, this call needs to be closed emailed parts and lindy to order - 10/…"
type textarea "x"
type textarea "Per Potter, this call needs to be closed adn emailed parts and lindy to order -…"
type textarea "x"
type textarea "Per Potter, this call needs to be closed adn emailed parts and lindy to order -…"
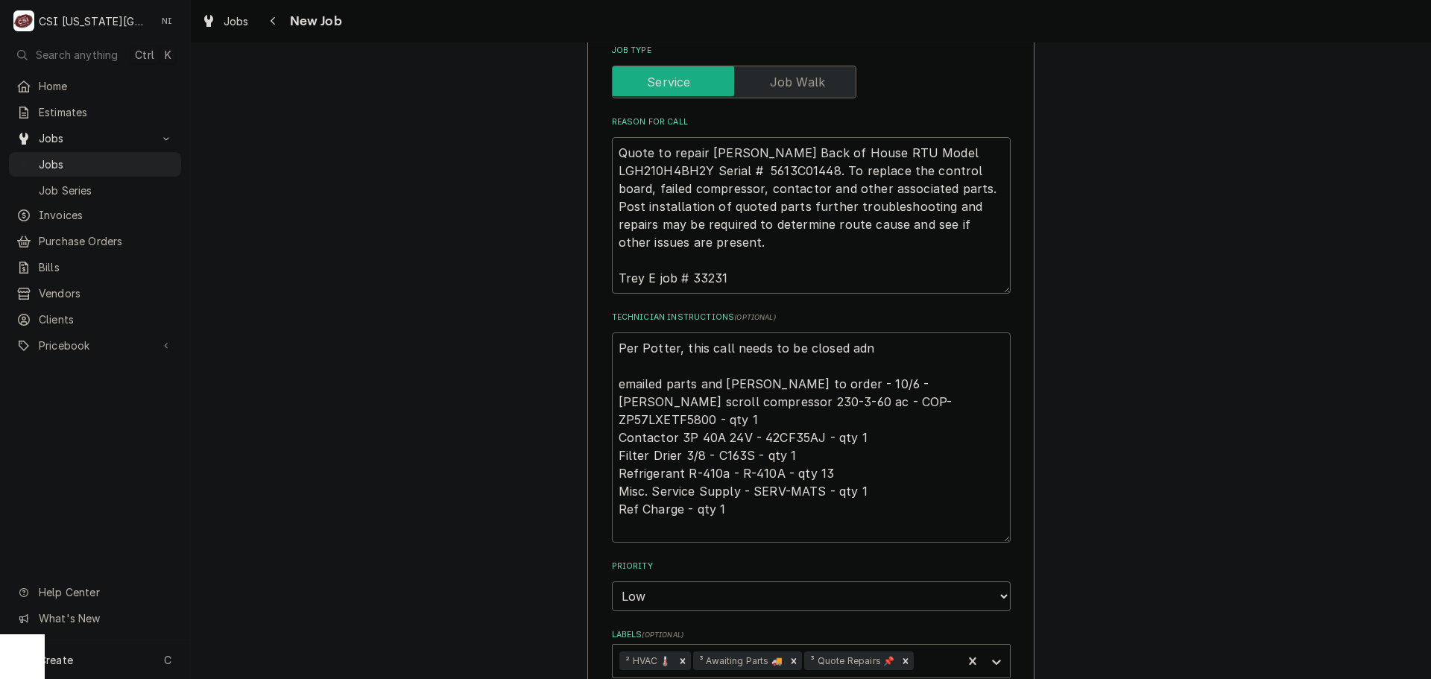
type textarea "x"
type textarea "Per Potter, this call needs to be closed adn emailed parts and lindy to order -…"
type textarea "x"
type textarea "Per Potter, this call needs to be closed ad emailed parts and lindy to order - …"
type textarea "x"
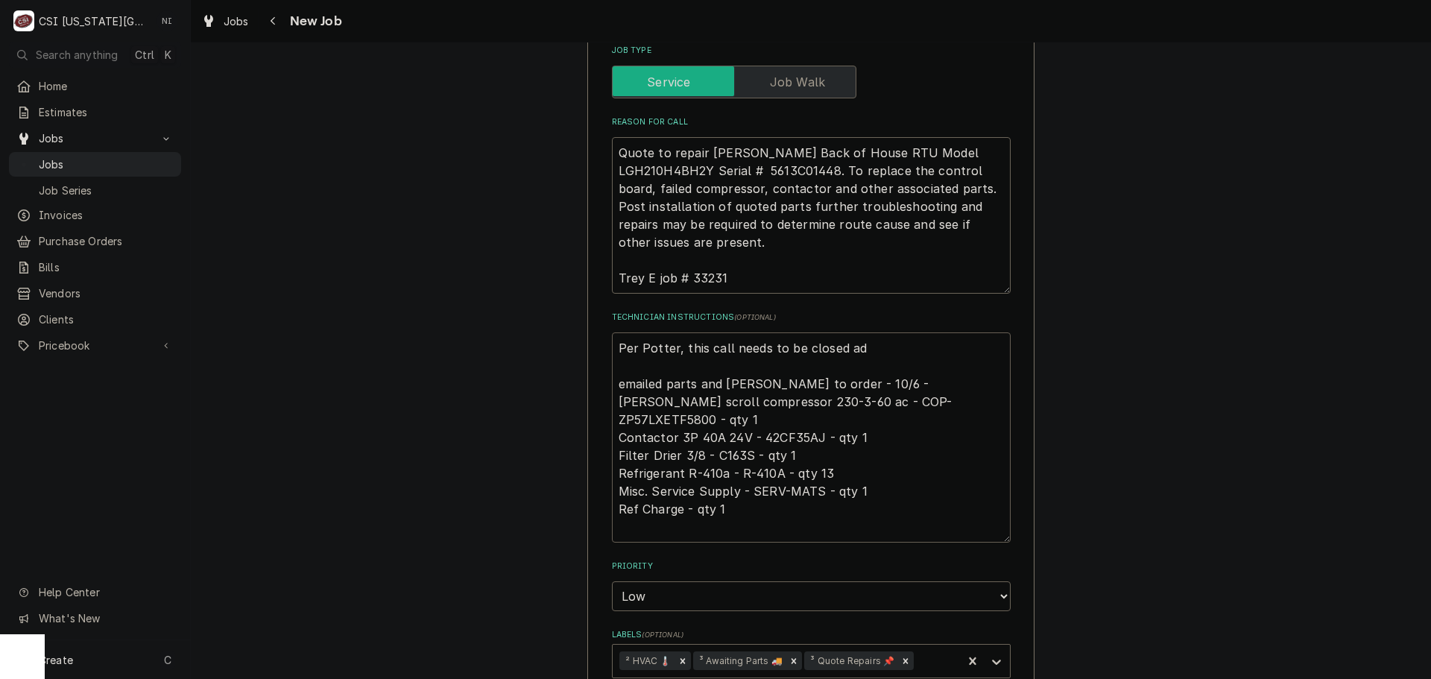
type textarea "Per Potter, this call needs to be closed a emailed parts and lindy to order - 1…"
type textarea "x"
type textarea "Per Potter, this call needs to be closed emailed parts and lindy to order - 10/…"
type textarea "x"
type textarea "Per Potter, this call needs to be closed a emailed parts and lindy to order - 1…"
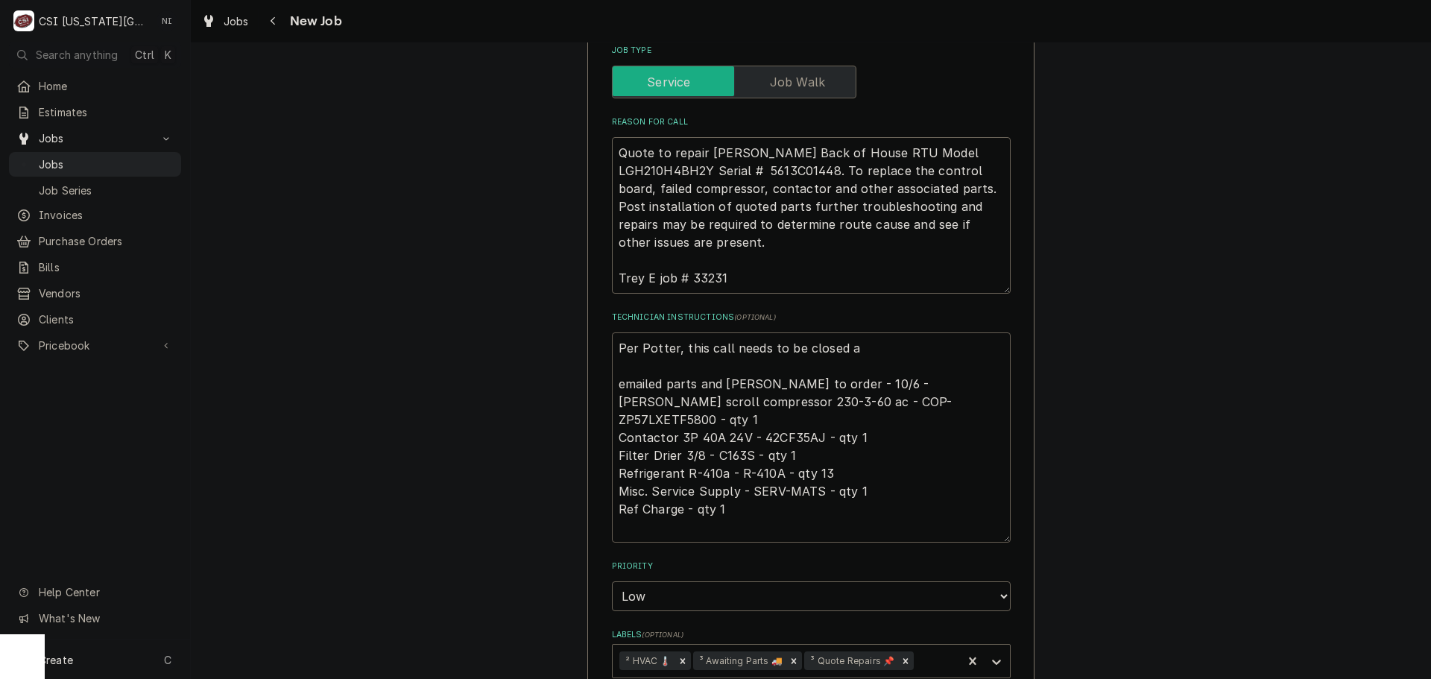
type textarea "x"
type textarea "Per Potter, this call needs to be closed an emailed parts and lindy to order - …"
type textarea "x"
type textarea "Per Potter, this call needs to be closed and emailed parts and lindy to order -…"
type textarea "x"
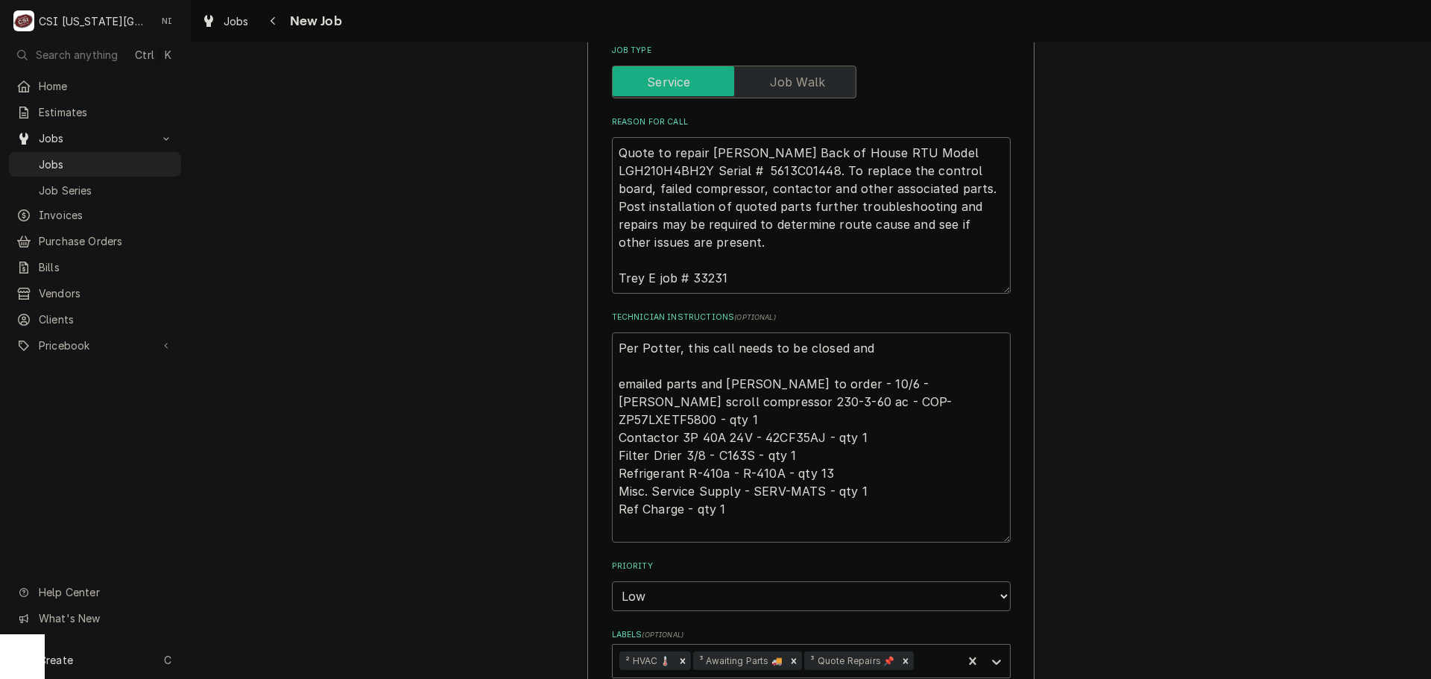
type textarea "Per Potter, this call needs to be closed and emailed parts and lindy to order -…"
type textarea "x"
type textarea "Per Potter, this call needs to be closed and r emailed parts and lindy to order…"
type textarea "x"
type textarea "Per Potter, this call needs to be closed and re emailed parts and lindy to orde…"
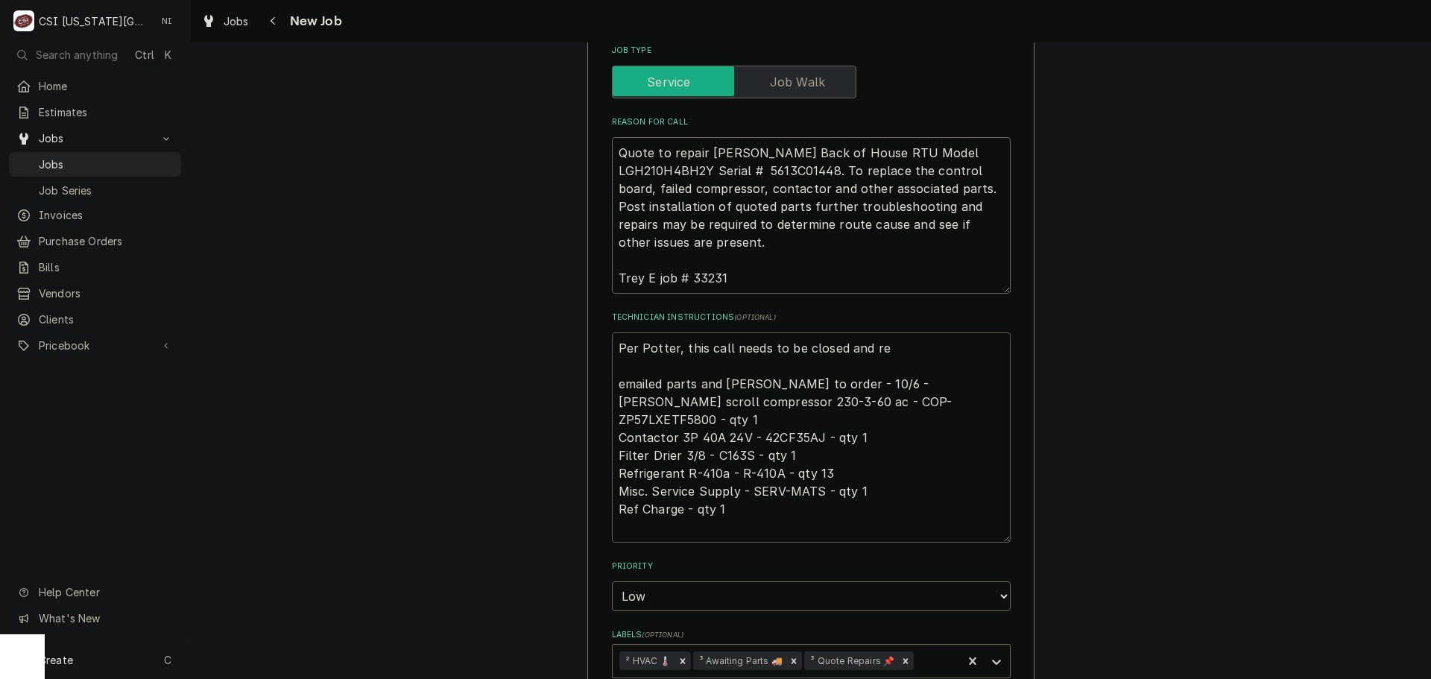
type textarea "x"
type textarea "Per Potter, this call needs to be closed and req emailed parts and lindy to ord…"
type textarea "x"
type textarea "Per Potter, this call needs to be closed and requ emailed parts and lindy to or…"
type textarea "x"
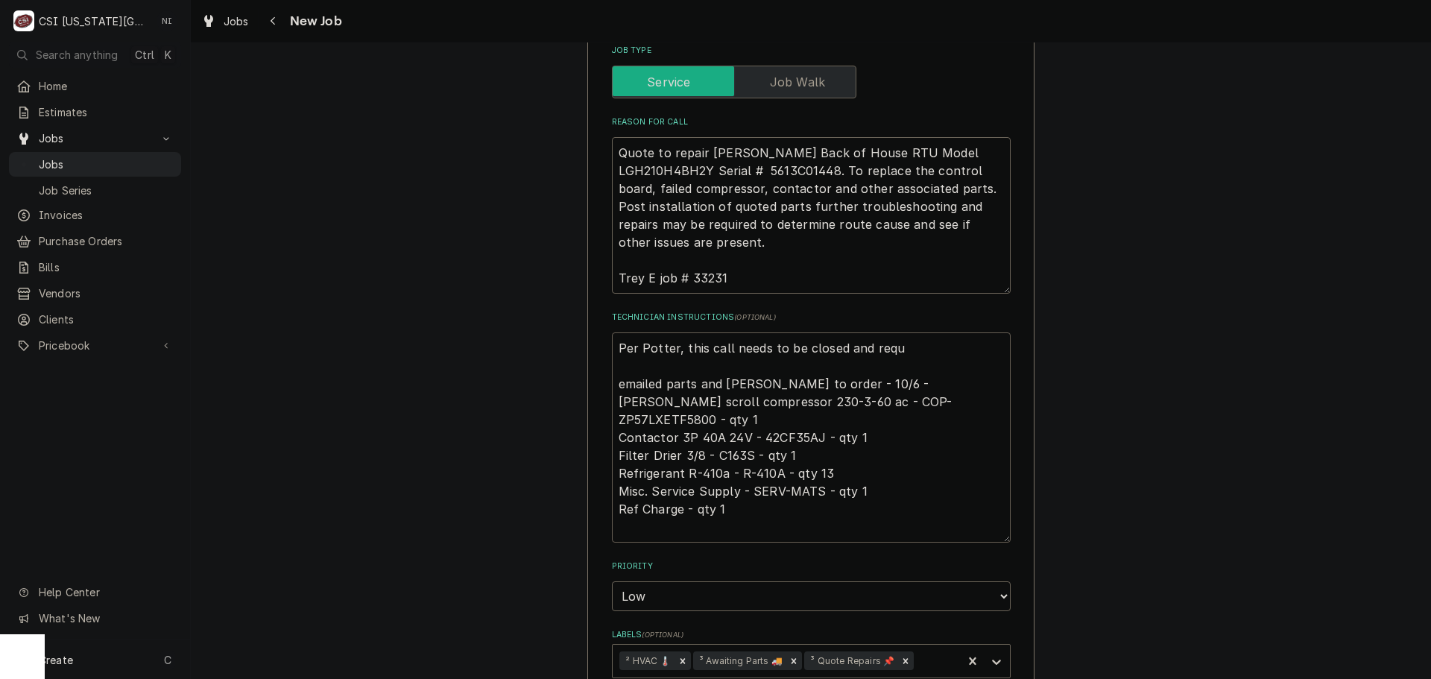
type textarea "Per Potter, this call needs to be closed and requo emailed parts and lindy to o…"
type textarea "x"
type textarea "Per Potter, this call needs to be closed and requot emailed parts and lindy to …"
type textarea "x"
type textarea "Per Potter, this call needs to be closed and requote emailed parts and lindy to…"
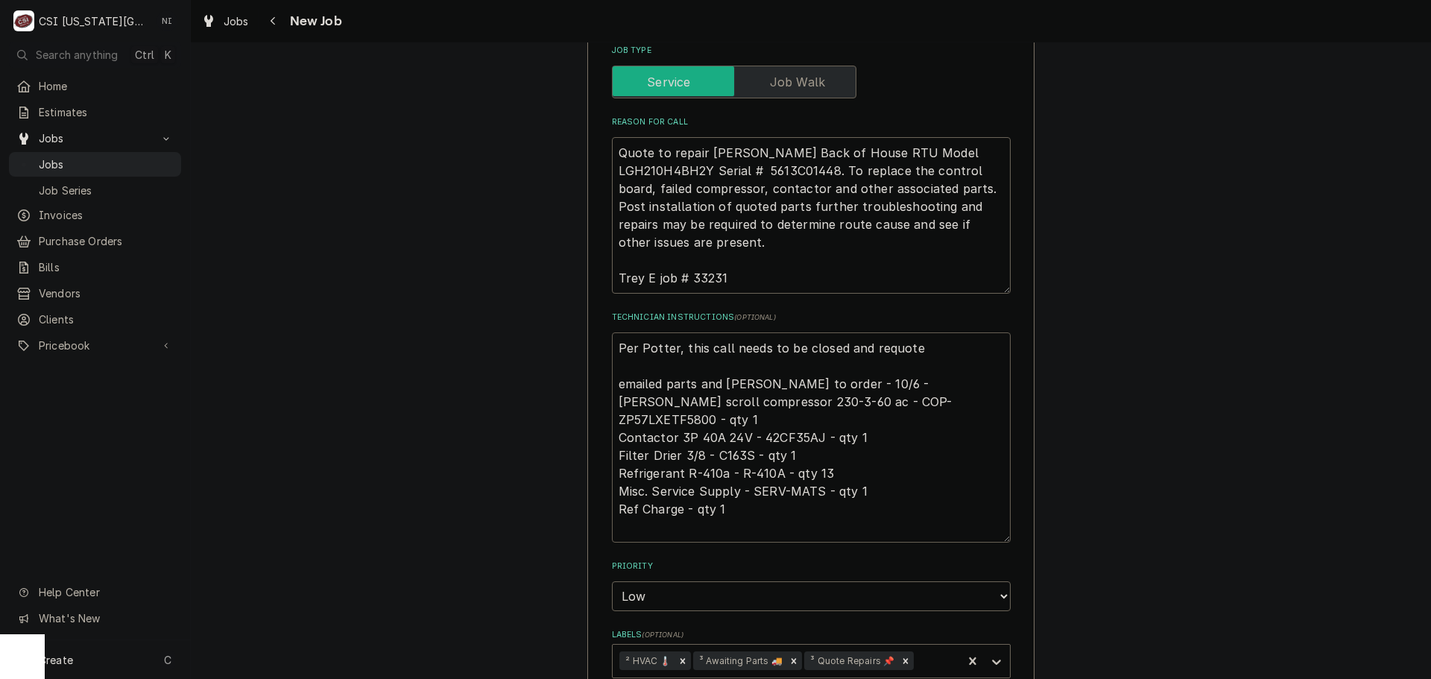
type textarea "x"
type textarea "Per Potter, this call needs to be closed and requoted emailed parts and lindy t…"
type textarea "x"
type textarea "Per Potter, this call needs to be closed and requoted. emailed parts and lindy …"
type textarea "x"
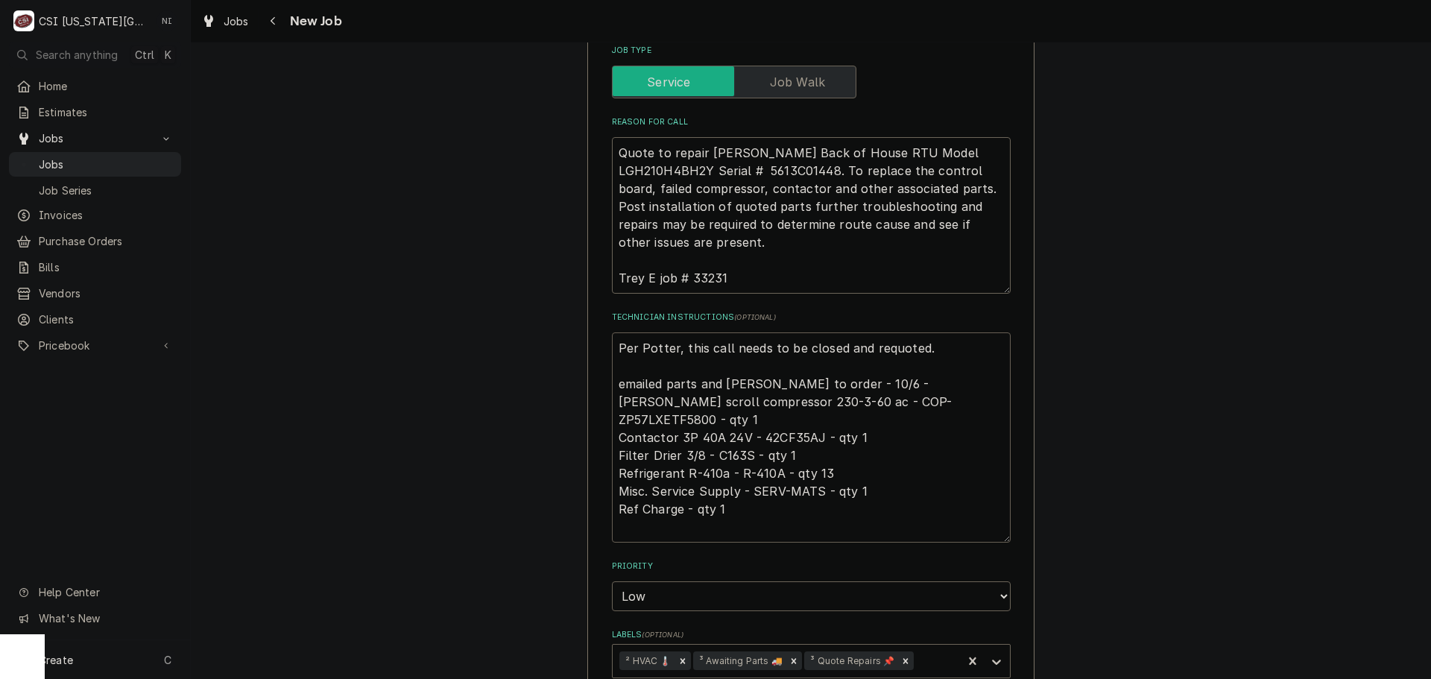
type textarea "Per Potter, this call needs to be closed and requoted. emailed parts and lindy …"
type textarea "x"
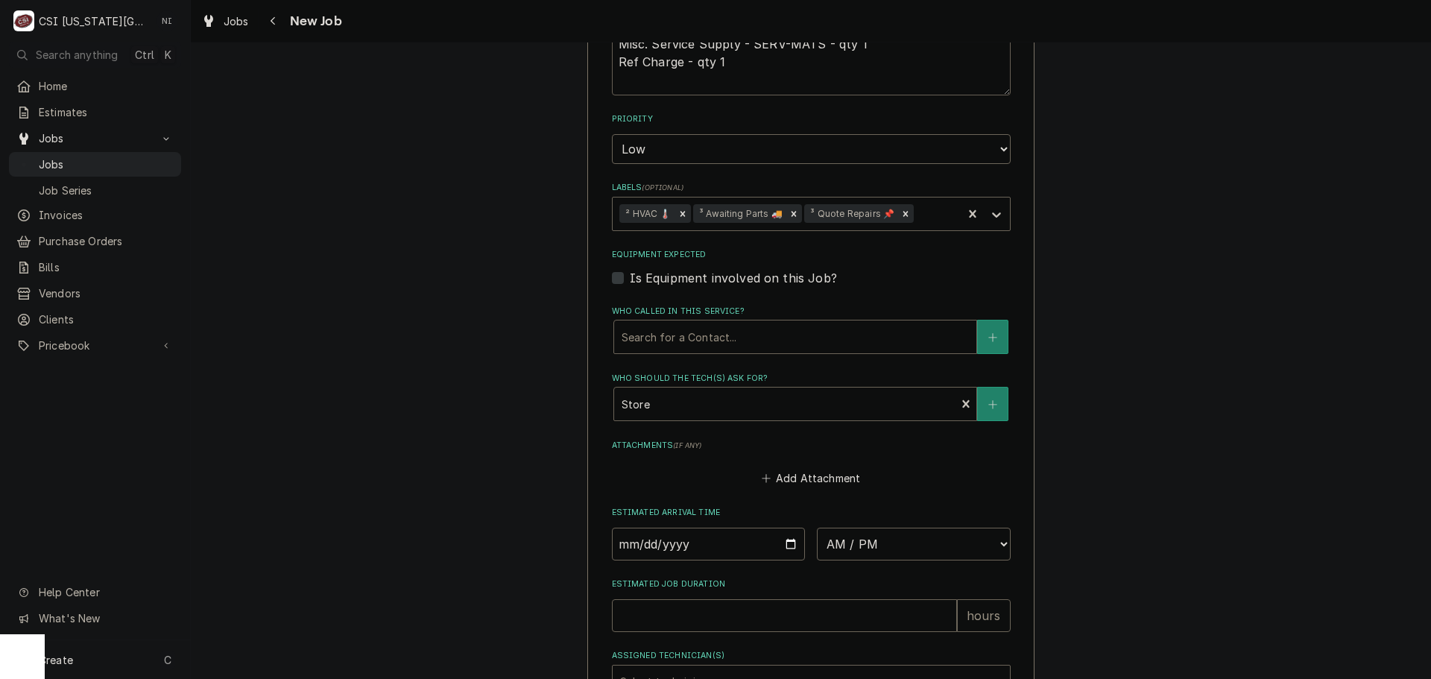
scroll to position [1344, 0]
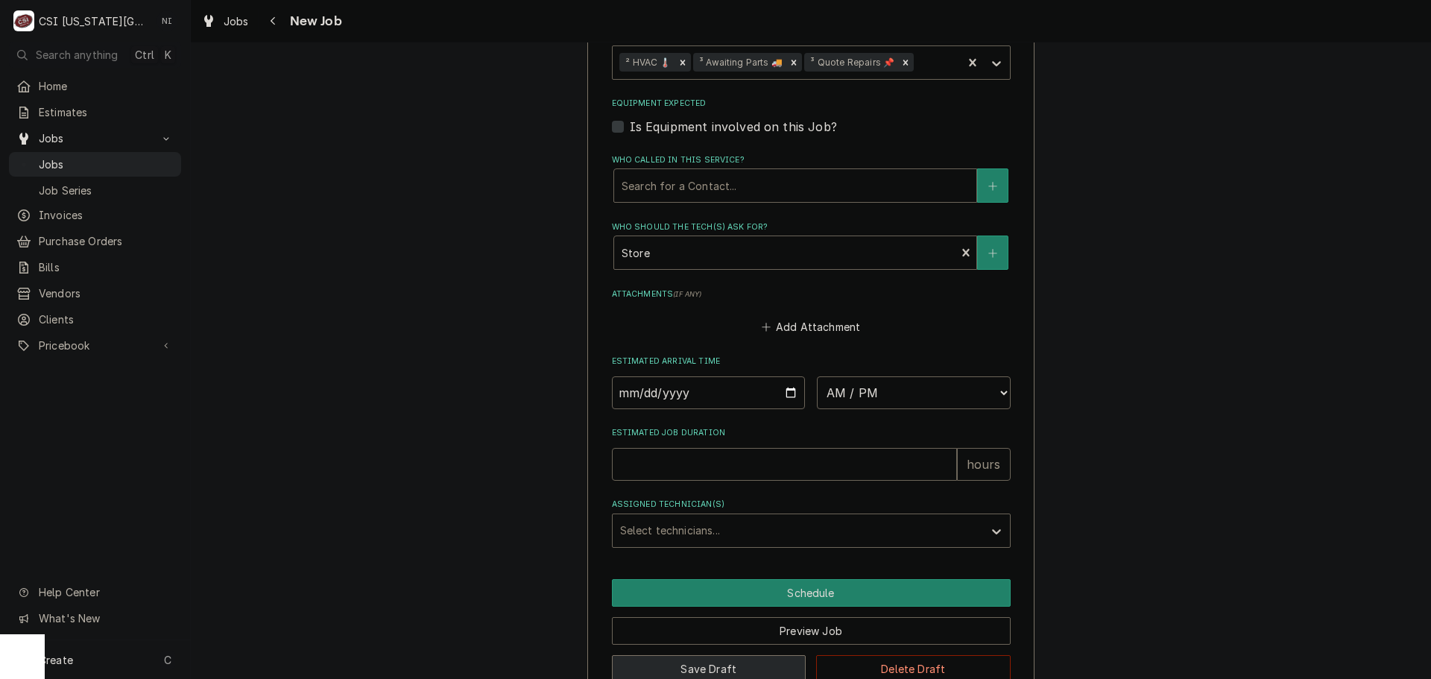
type textarea "Per Potter, this call needs to be closed and requoted. emailed parts and lindy …"
click at [771, 655] on button "Save Draft" at bounding box center [709, 669] width 195 height 28
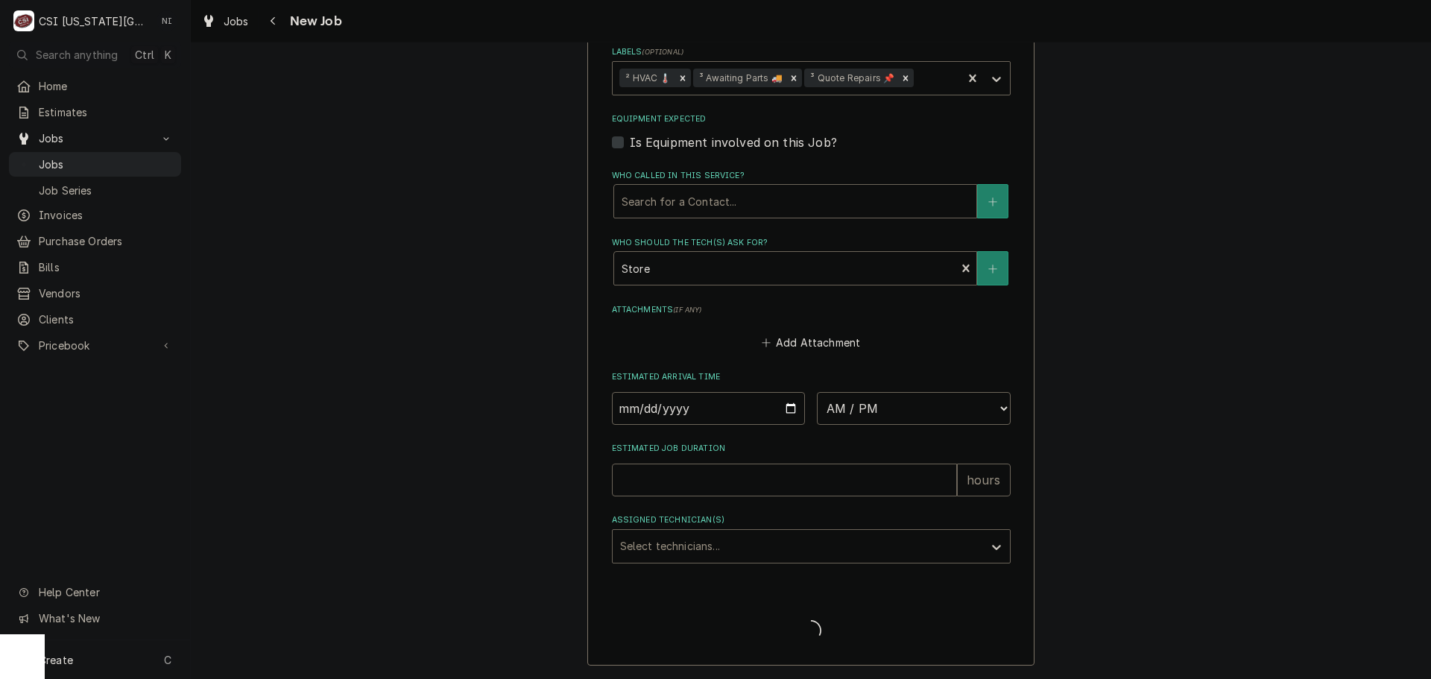
scroll to position [1292, 0]
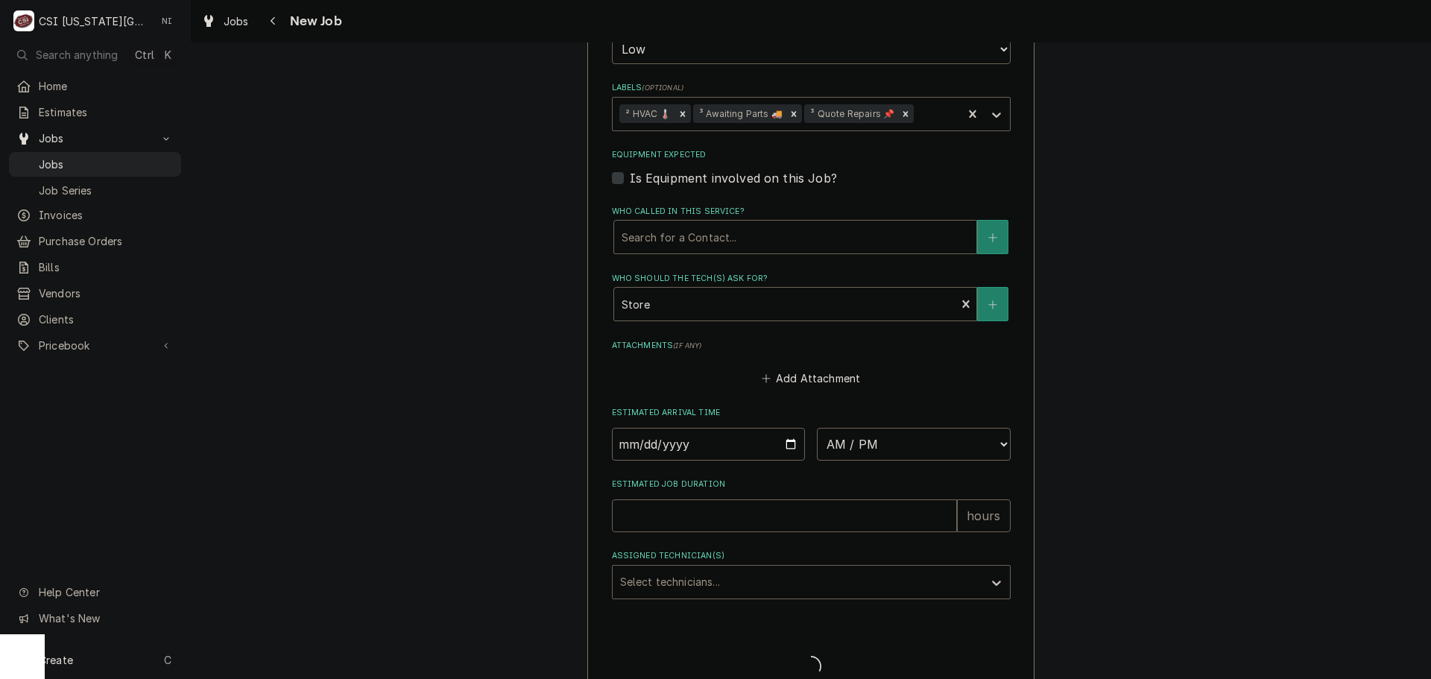
type textarea "x"
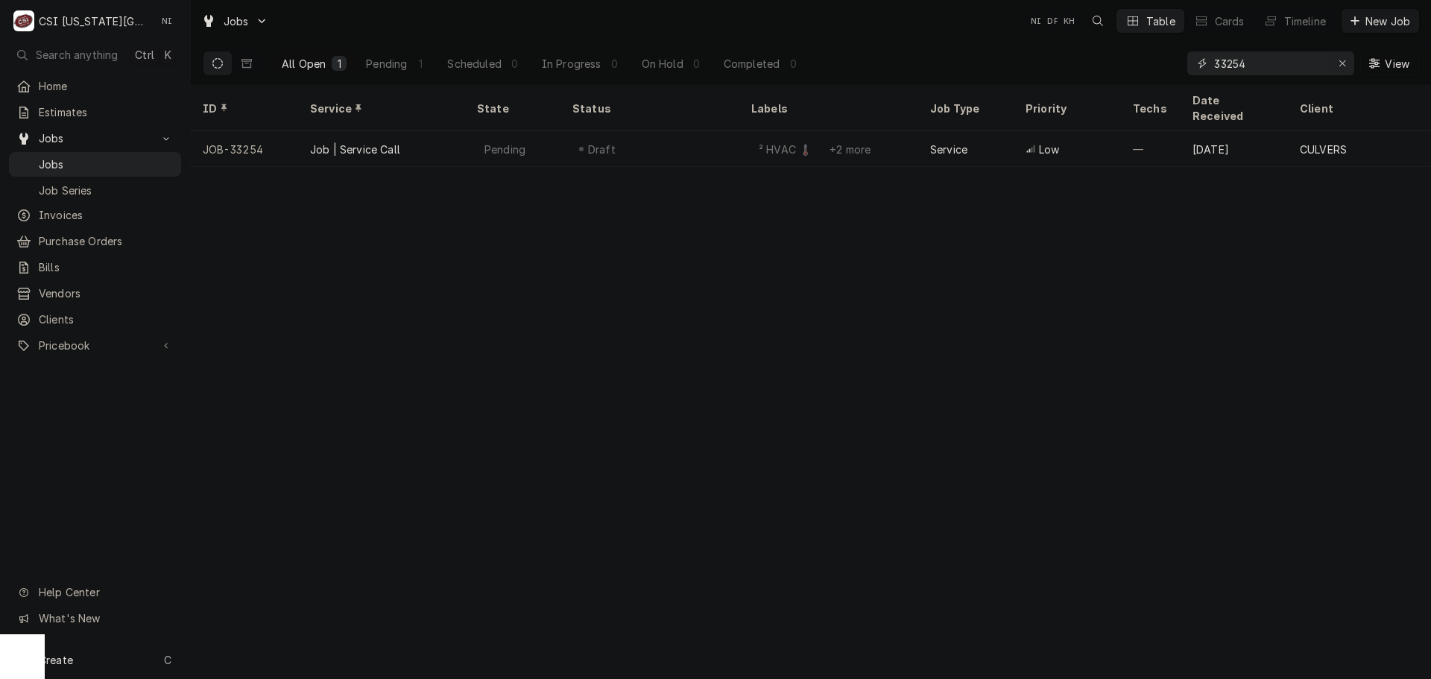
click at [1341, 63] on icon "Erase input" at bounding box center [1342, 63] width 8 height 10
paste input "33234"
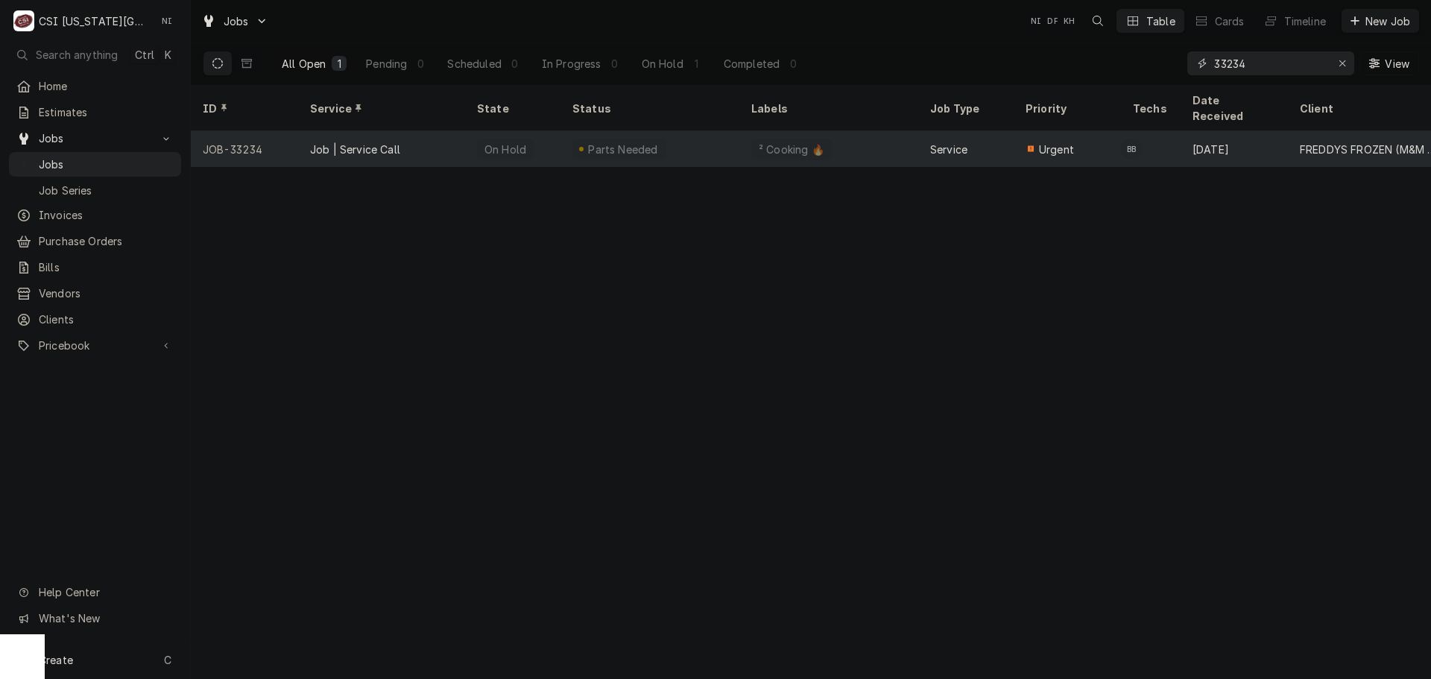
type input "33234"
click at [709, 131] on div "Parts Needed" at bounding box center [649, 149] width 179 height 36
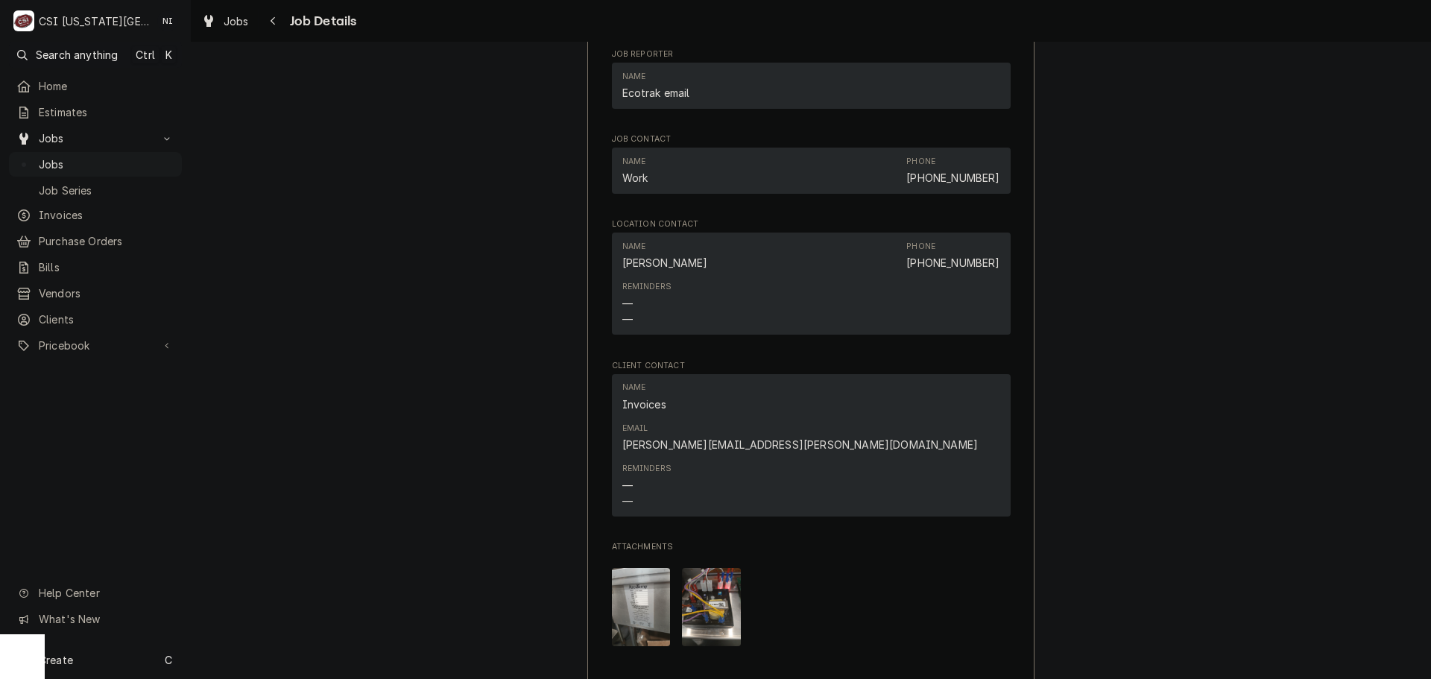
scroll to position [1789, 0]
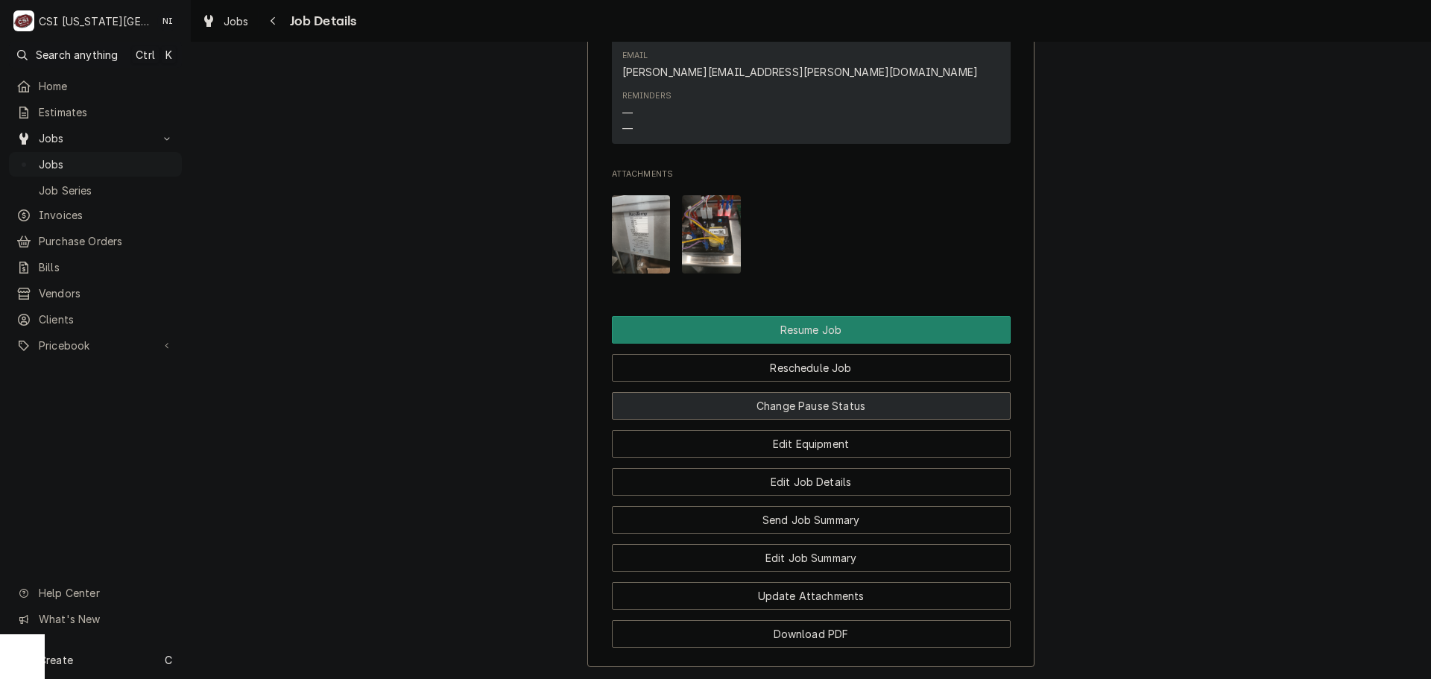
click at [806, 392] on button "Change Pause Status" at bounding box center [811, 406] width 399 height 28
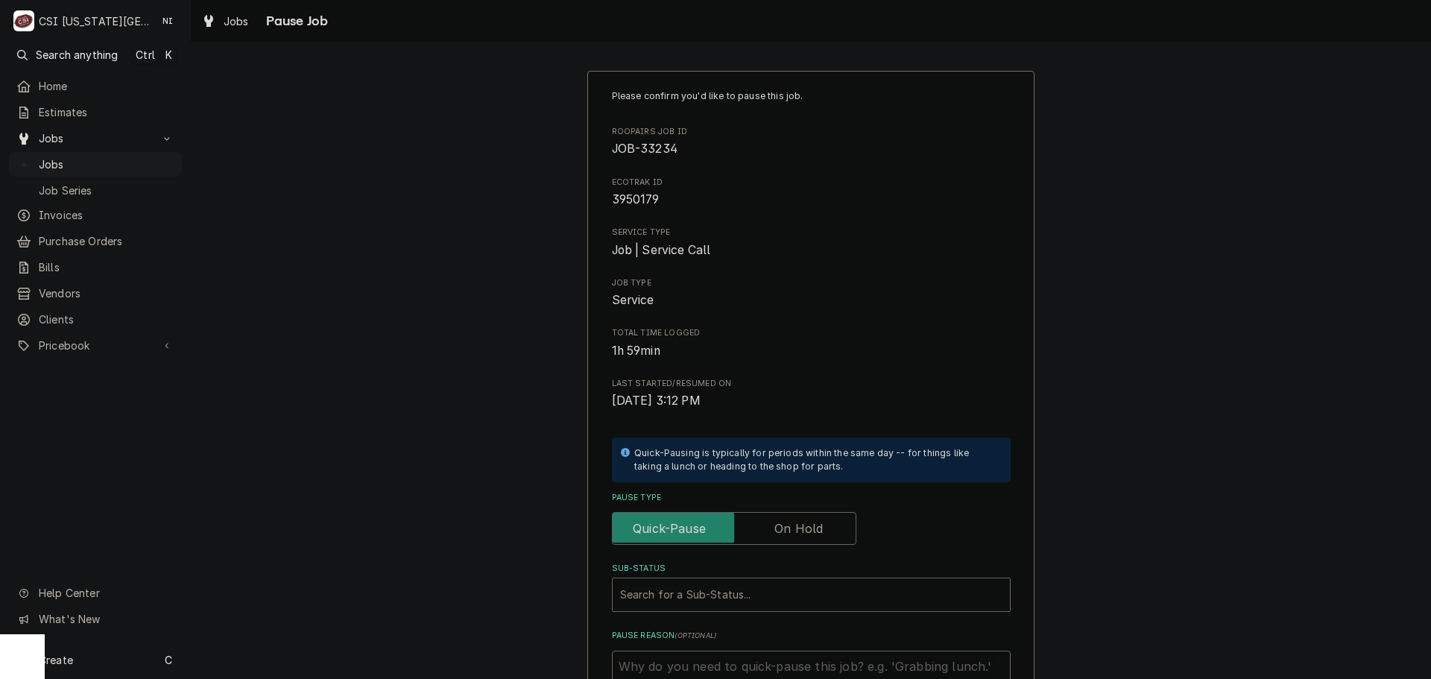
drag, startPoint x: 797, startPoint y: 529, endPoint x: 793, endPoint y: 569, distance: 40.4
click at [795, 537] on label "Pause Type" at bounding box center [734, 528] width 244 height 33
click at [795, 537] on input "Pause Type" at bounding box center [734, 528] width 231 height 33
checkbox input "true"
click at [791, 597] on div "Sub-Status" at bounding box center [811, 594] width 382 height 27
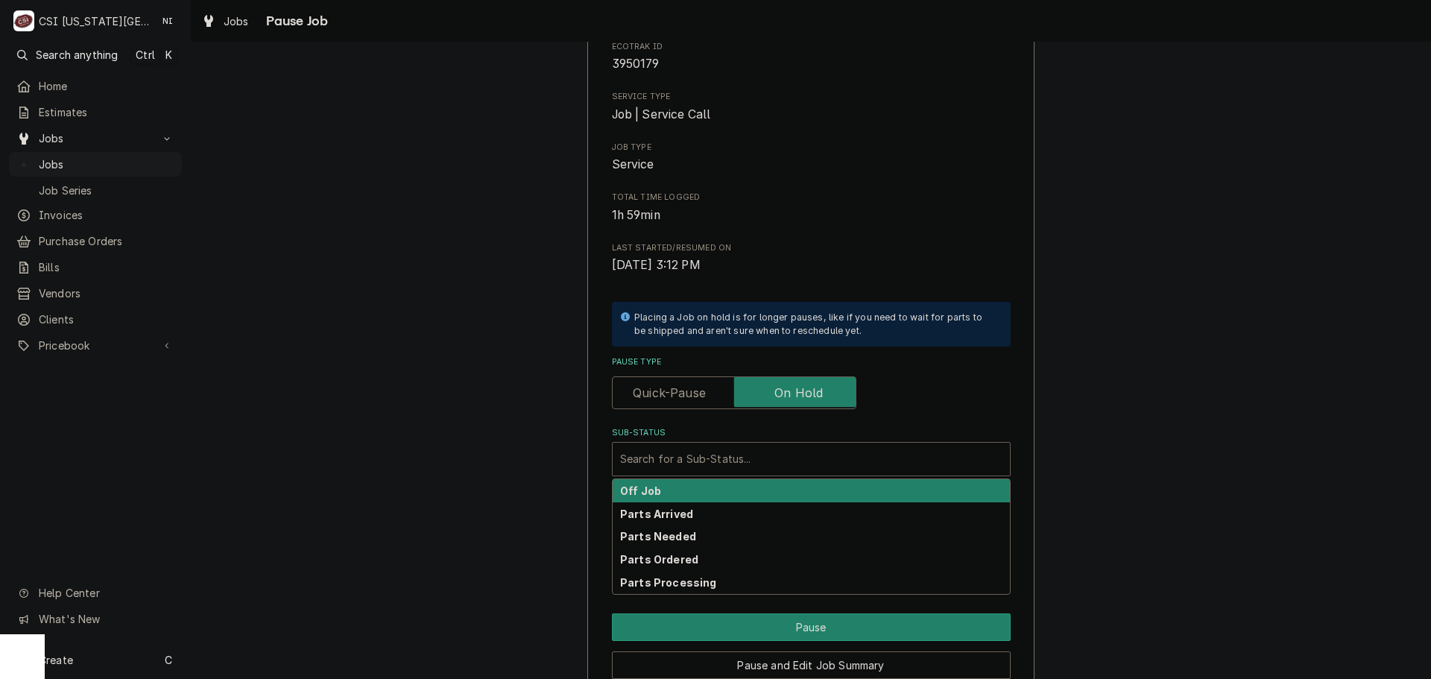
scroll to position [206, 0]
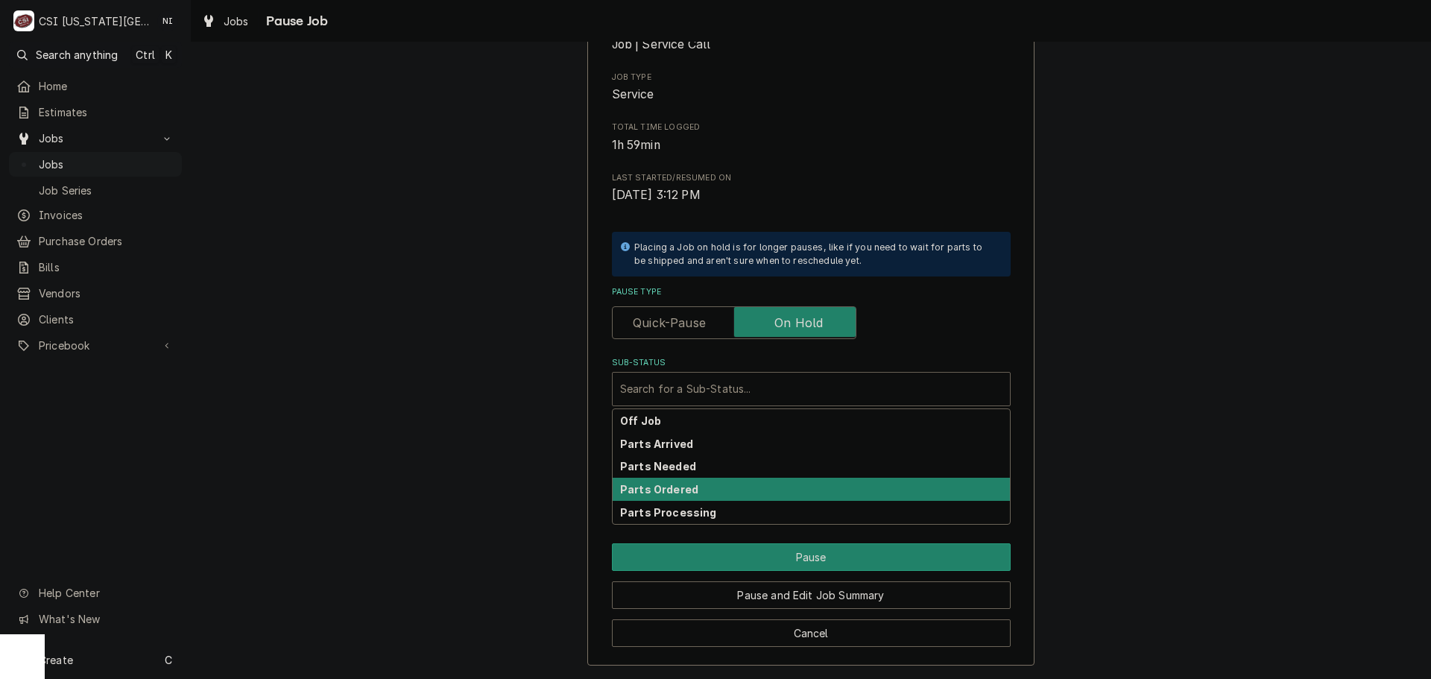
click at [685, 484] on strong "Parts Ordered" at bounding box center [659, 489] width 78 height 13
type textarea "x"
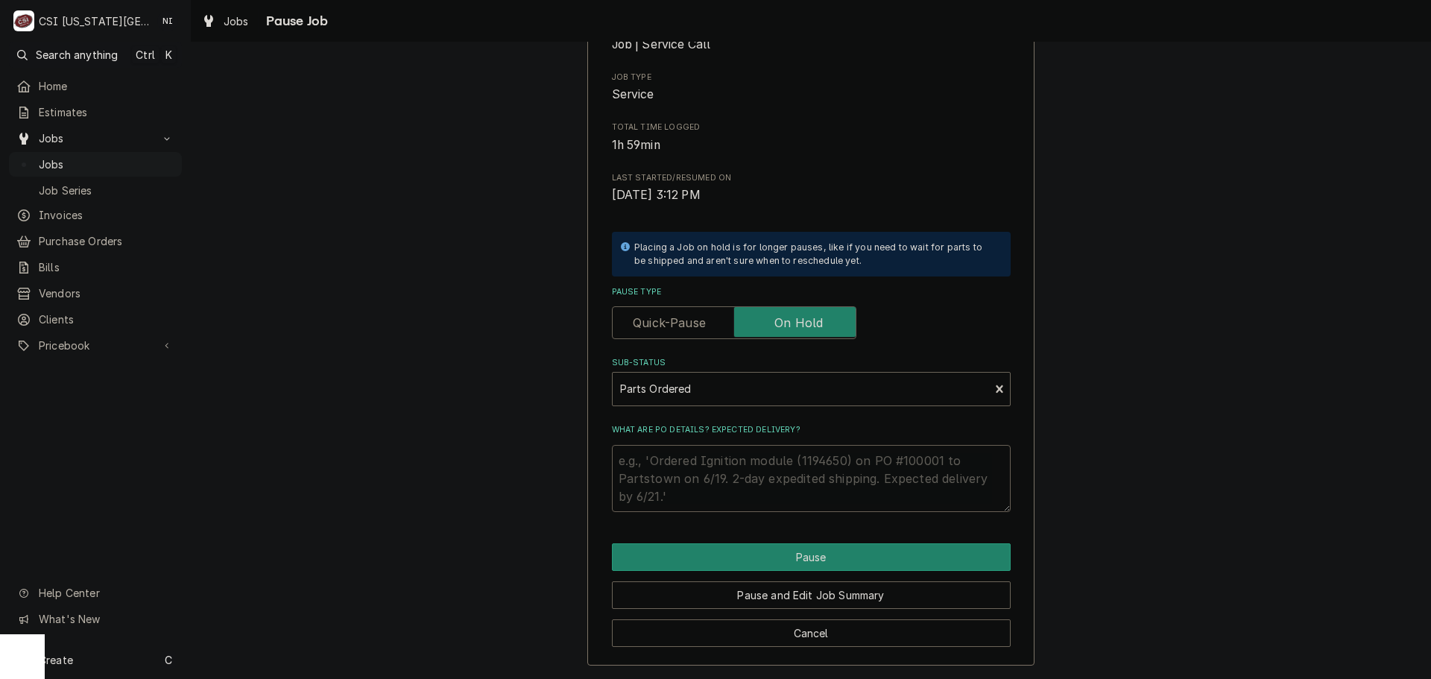
click at [683, 452] on textarea "What are PO details? Expected delivery?" at bounding box center [811, 478] width 399 height 67
type textarea "P"
type textarea "x"
type textarea "Pa"
type textarea "x"
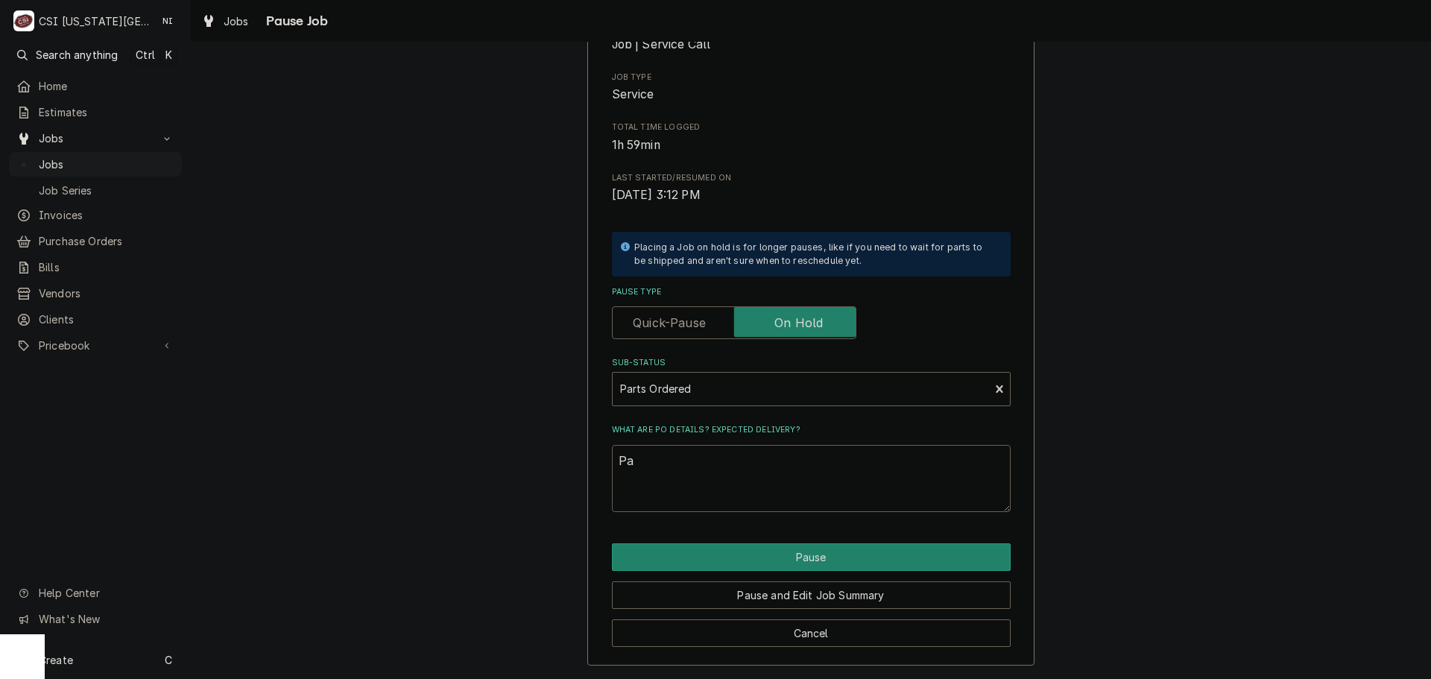
type textarea "Par"
type textarea "x"
type textarea "Part"
type textarea "x"
type textarea "Parts"
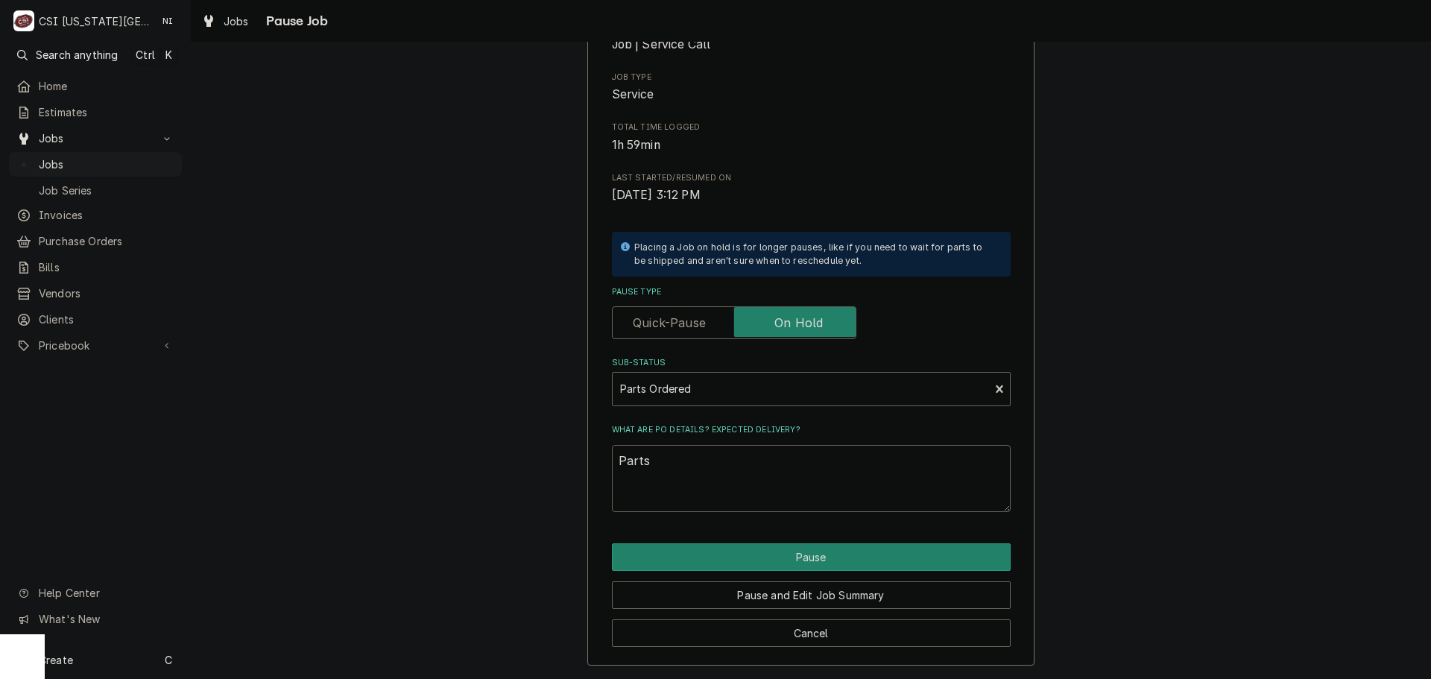
type textarea "x"
type textarea "Parts"
type textarea "x"
type textarea "Parts or"
type textarea "x"
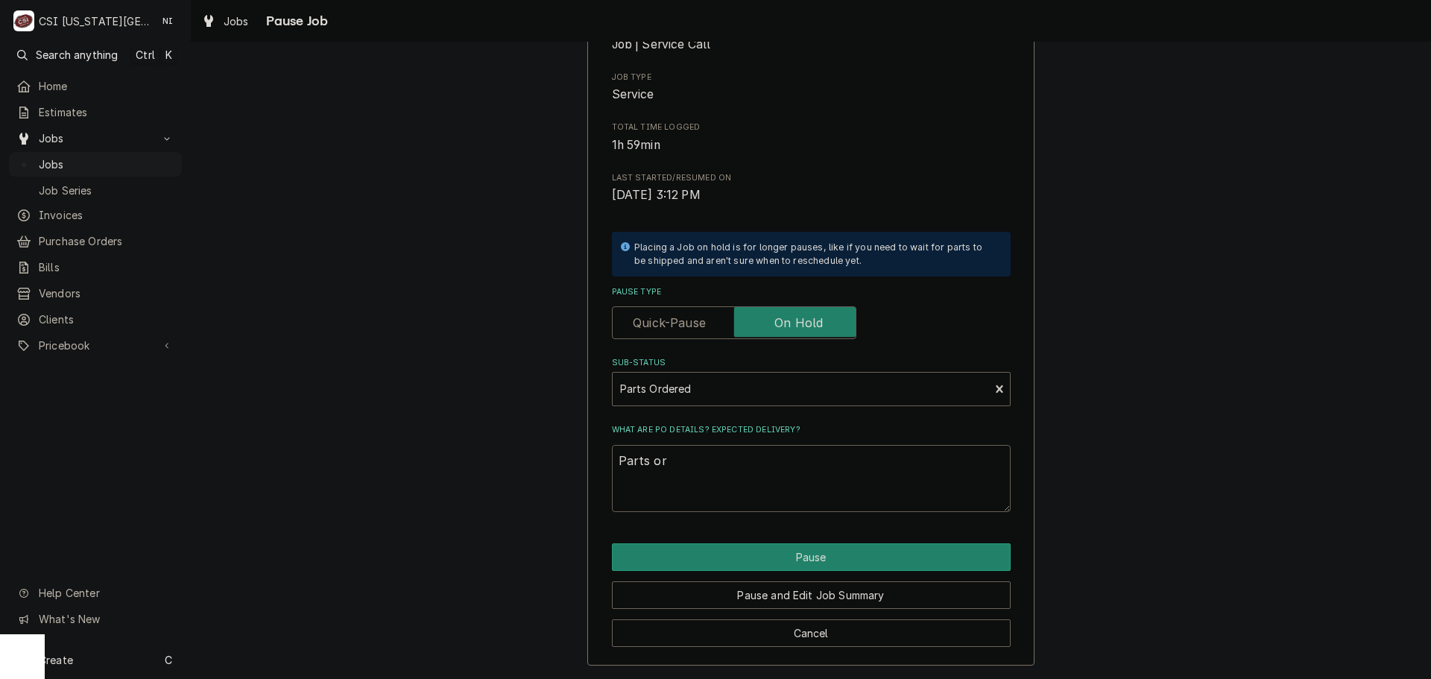
type textarea "Parts ord"
type textarea "x"
type textarea "Parts orde"
type textarea "x"
type textarea "Parts order"
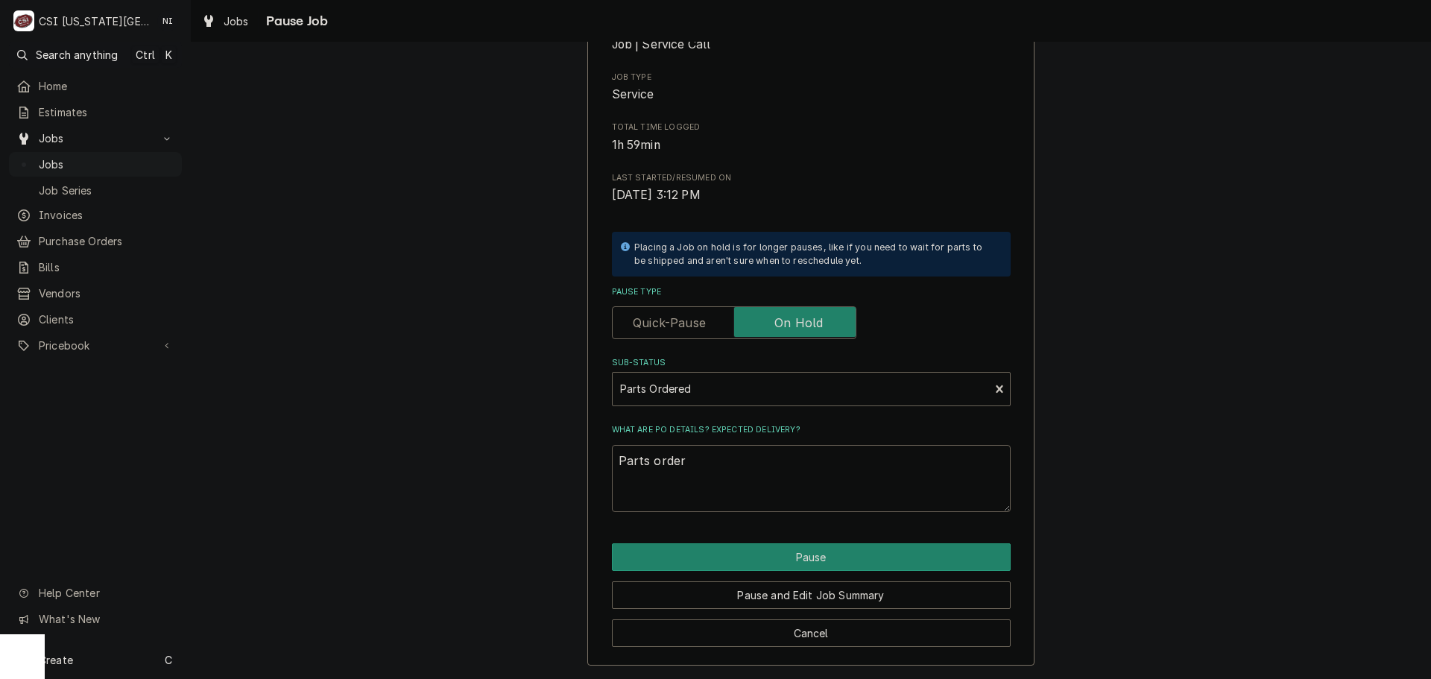
type textarea "x"
type textarea "Parts orderd"
type textarea "x"
type textarea "Parts orderd"
type textarea "x"
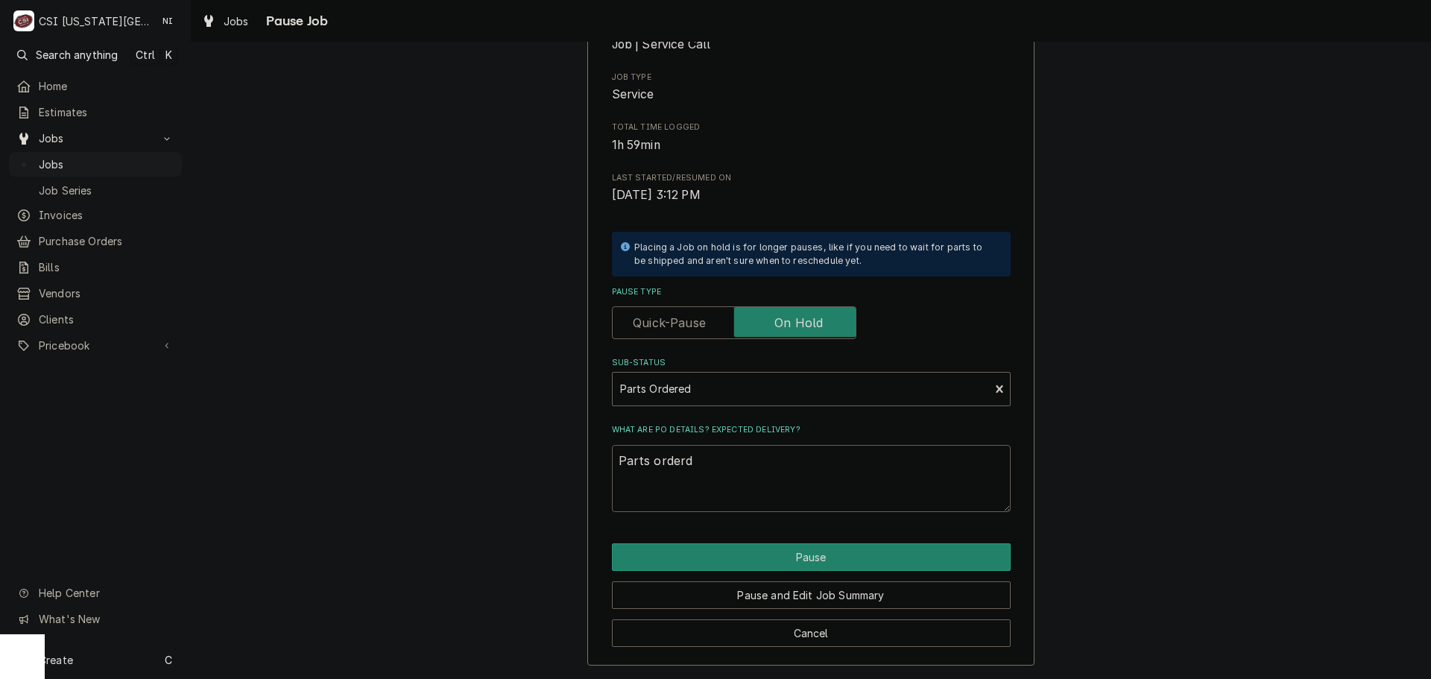
type textarea "Parts orderd o"
type textarea "x"
type textarea "Parts orderd on"
type textarea "x"
type textarea "Parts orderd o"
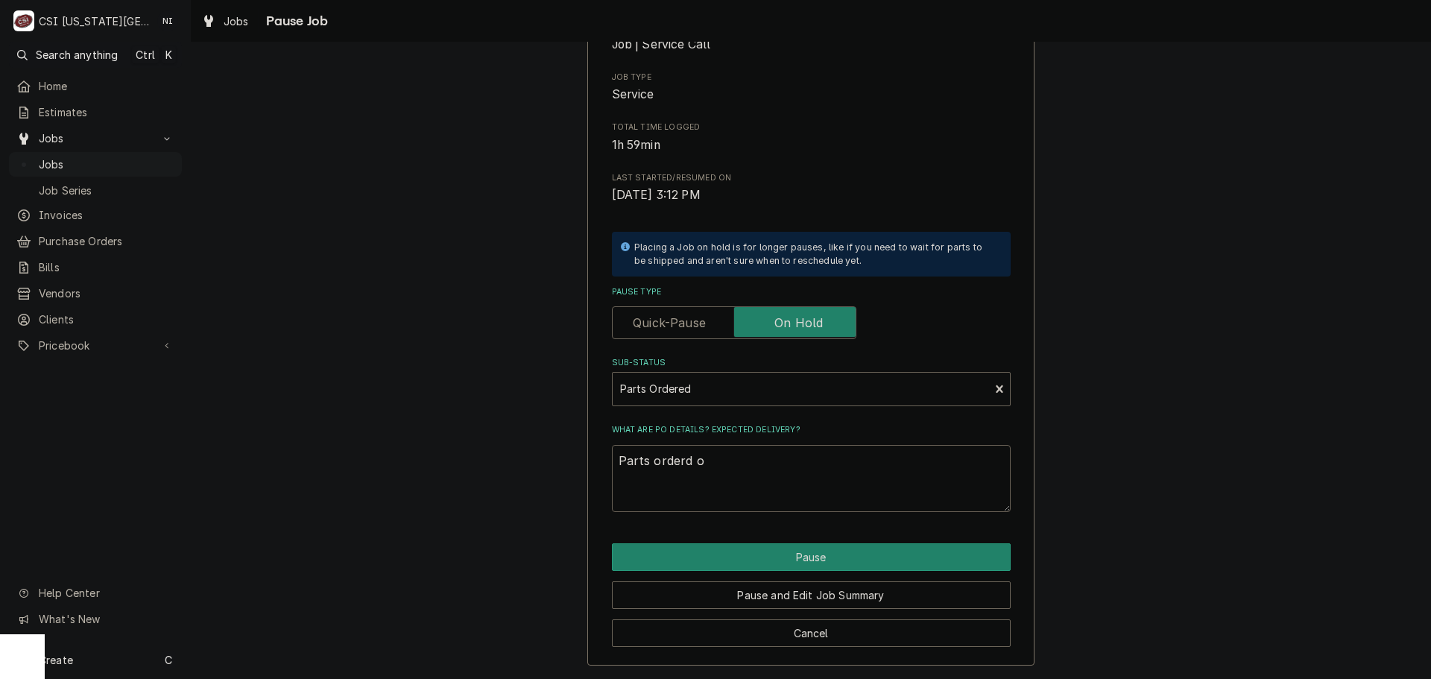
type textarea "x"
type textarea "Parts orderd"
type textarea "x"
type textarea "Parts orderd"
type textarea "x"
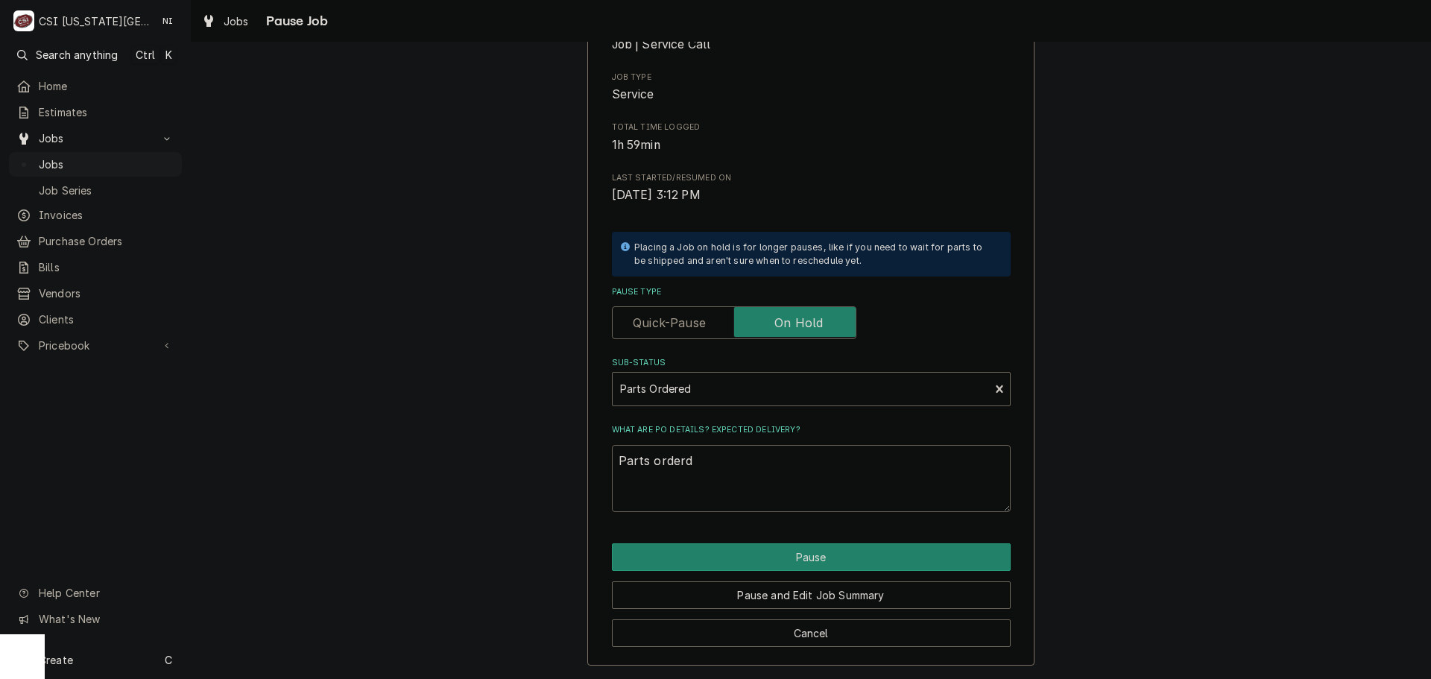
type textarea "Parts order"
type textarea "x"
type textarea "Parts ordere"
type textarea "x"
type textarea "Parts ordered"
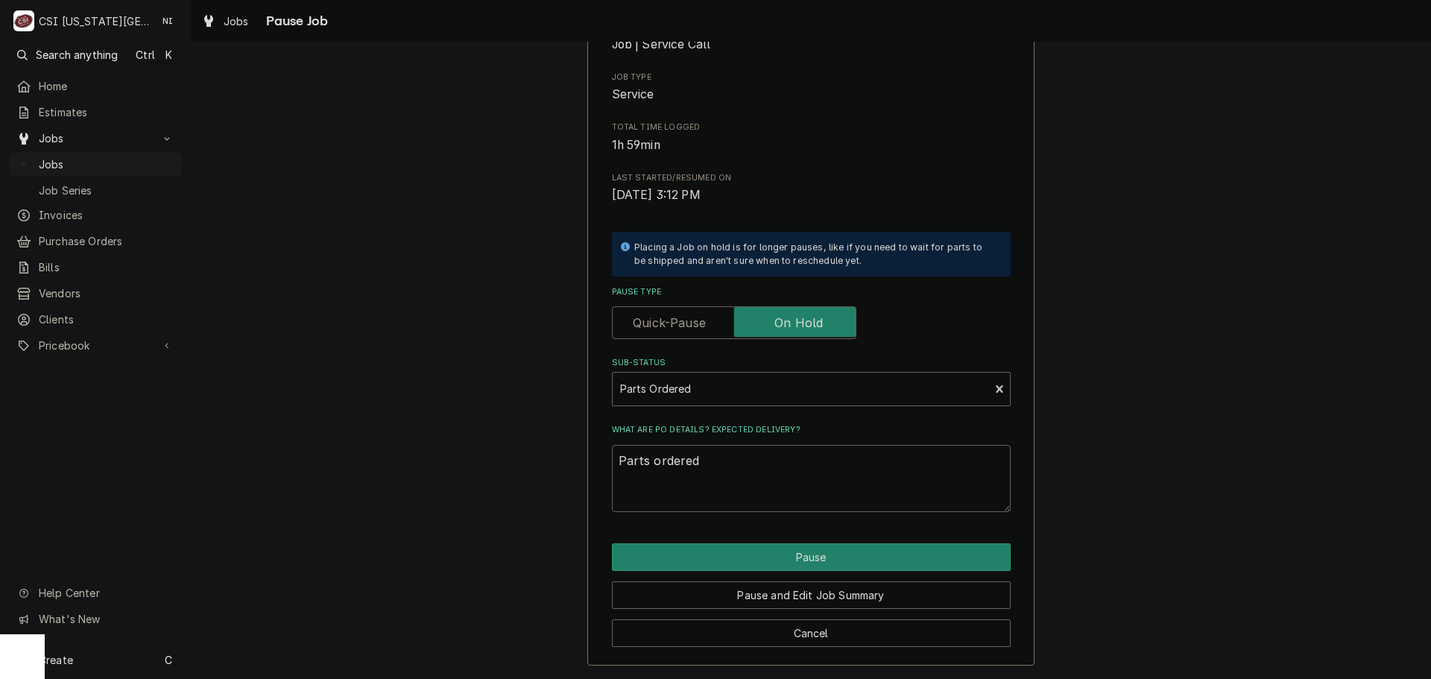
type textarea "x"
type textarea "Parts ordered"
type textarea "x"
type textarea "Parts ordered o"
type textarea "x"
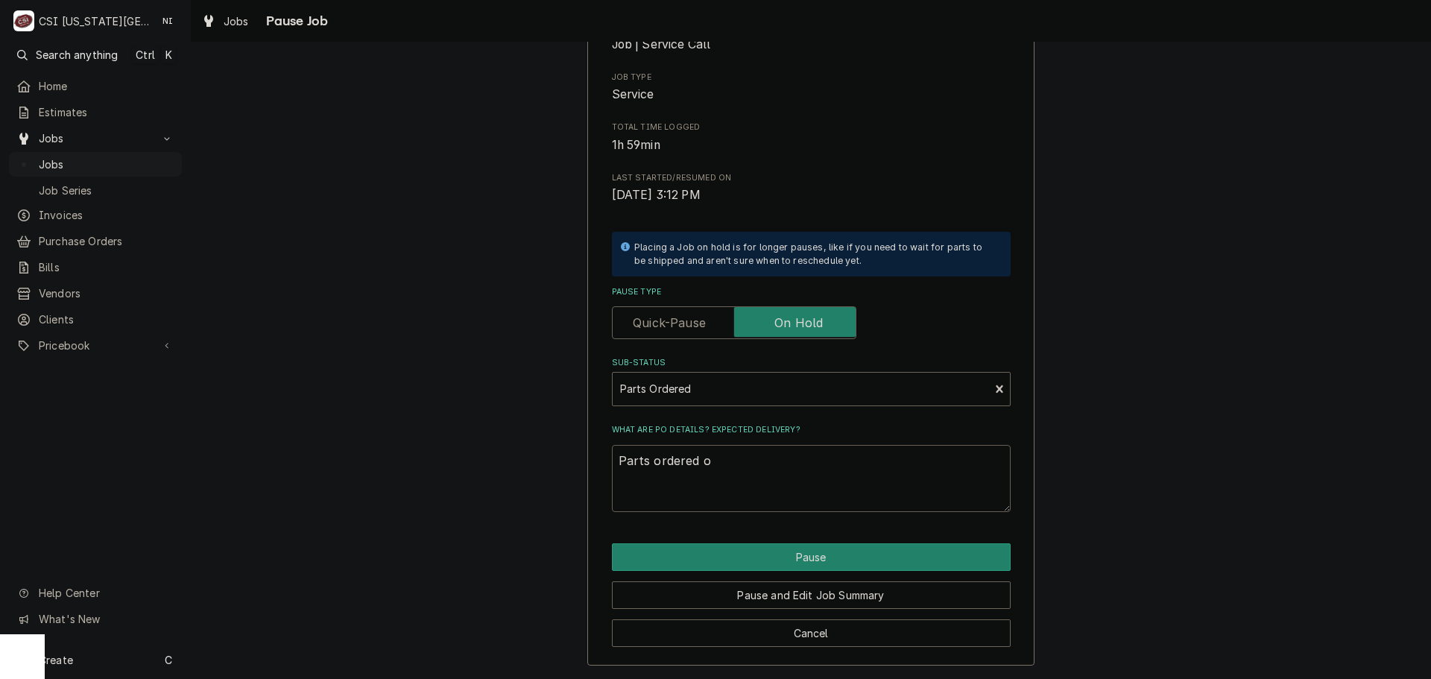
type textarea "Parts ordered on"
type textarea "x"
type textarea "Parts ordered onP"
type textarea "x"
type textarea "Parts ordered onPo"
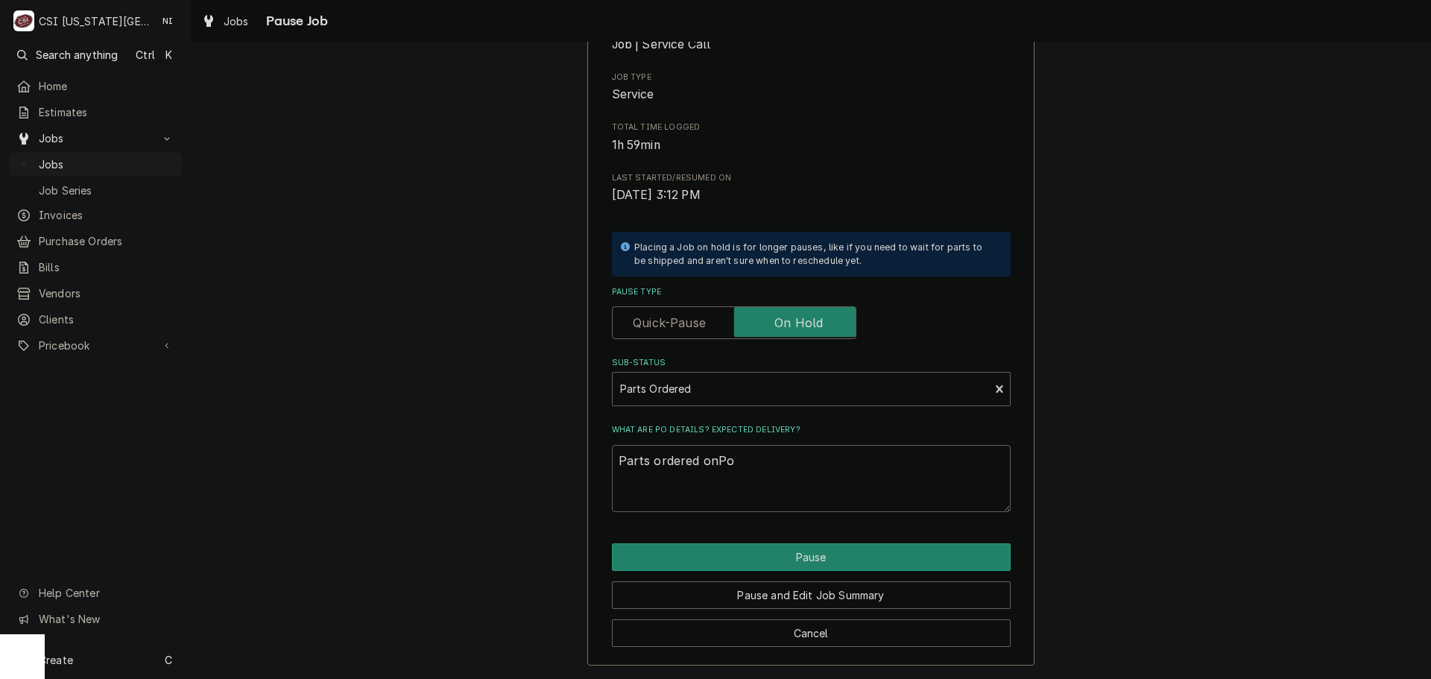
type textarea "x"
type textarea "Parts ordered onPo"
type textarea "x"
type textarea "Parts ordered onPo"
type textarea "x"
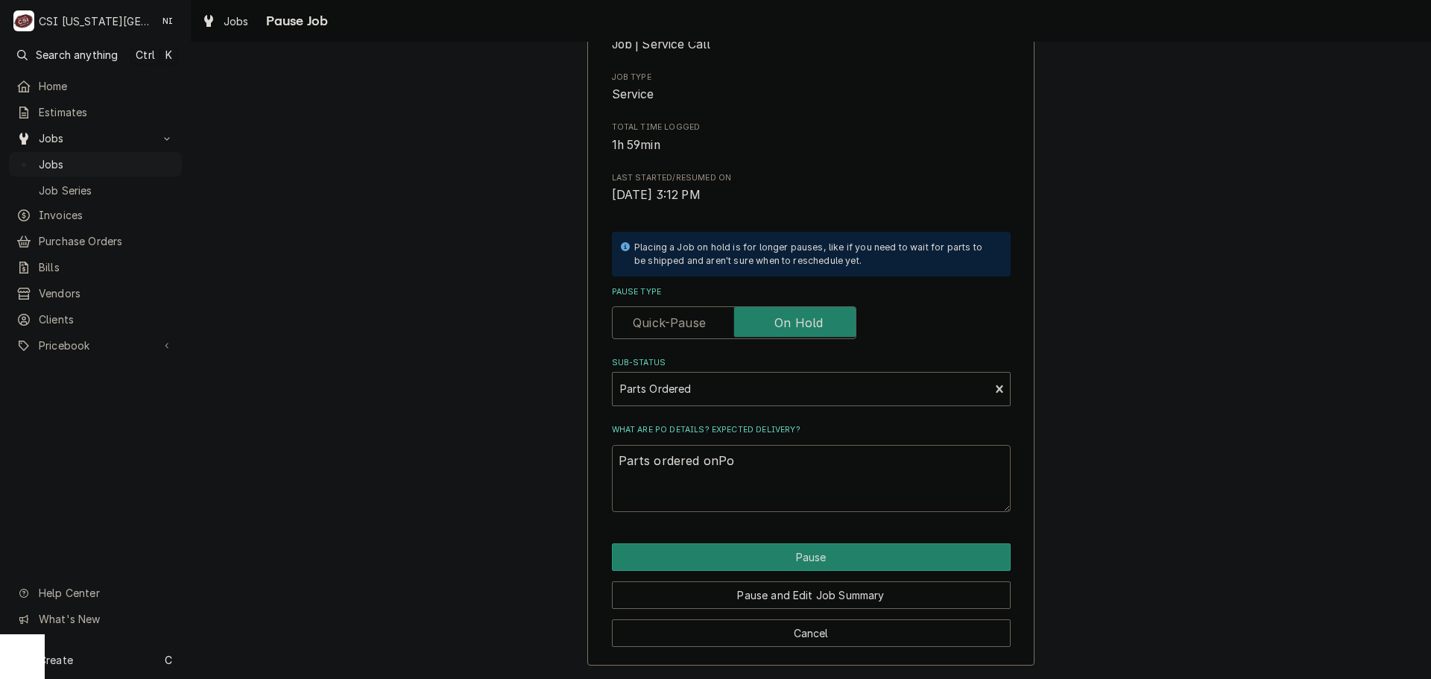
type textarea "Parts ordered onP"
type textarea "x"
type textarea "Parts ordered on"
type textarea "x"
type textarea "Parts ordered o"
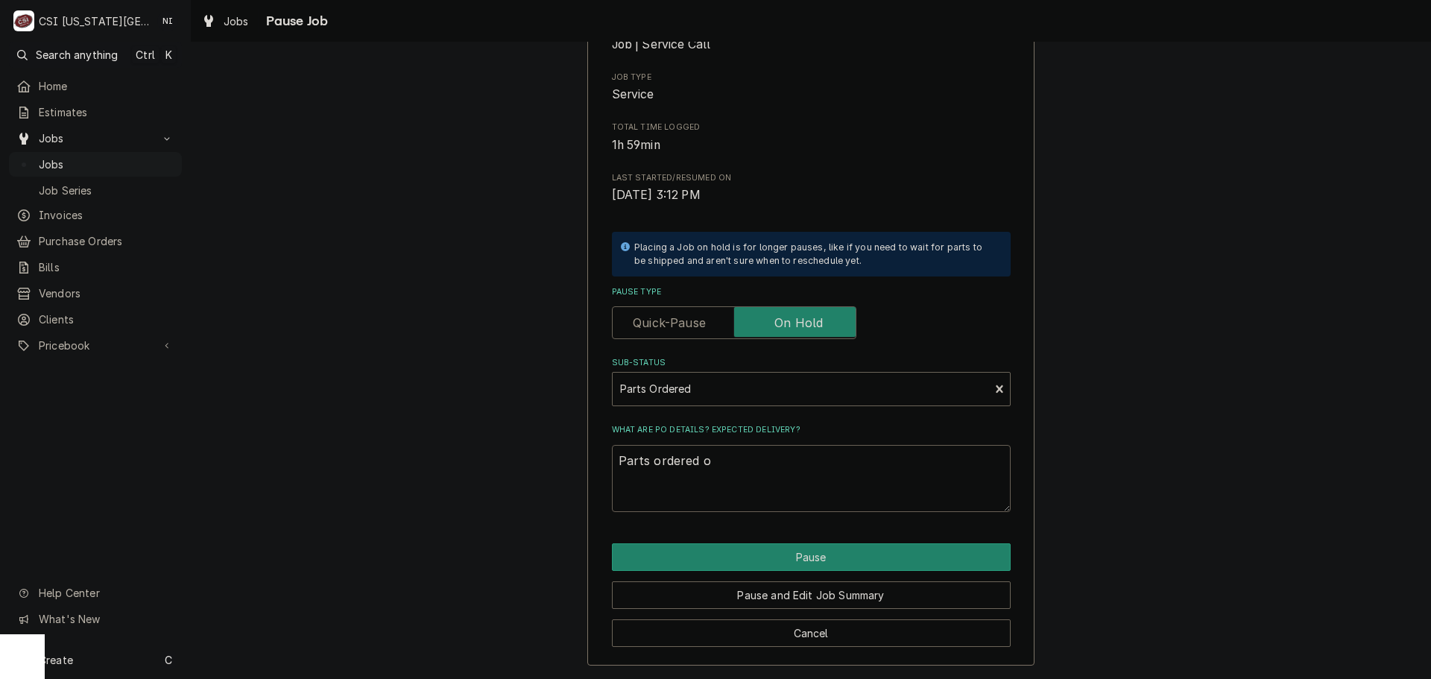
type textarea "x"
type textarea "Parts ordered on"
type textarea "x"
type textarea "Parts ordered on"
type textarea "x"
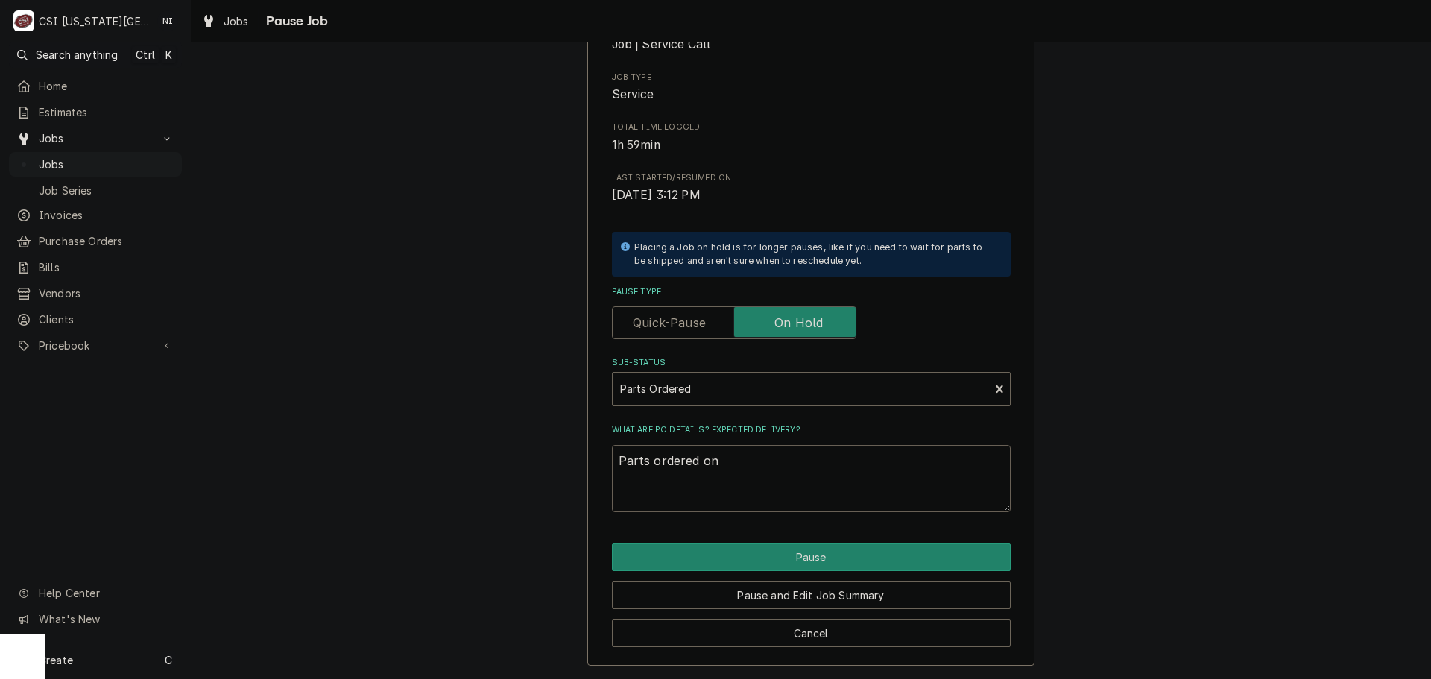
type textarea "Parts ordered on P"
type textarea "x"
type textarea "Parts ordered on PO"
type textarea "x"
type textarea "Parts ordered on PO"
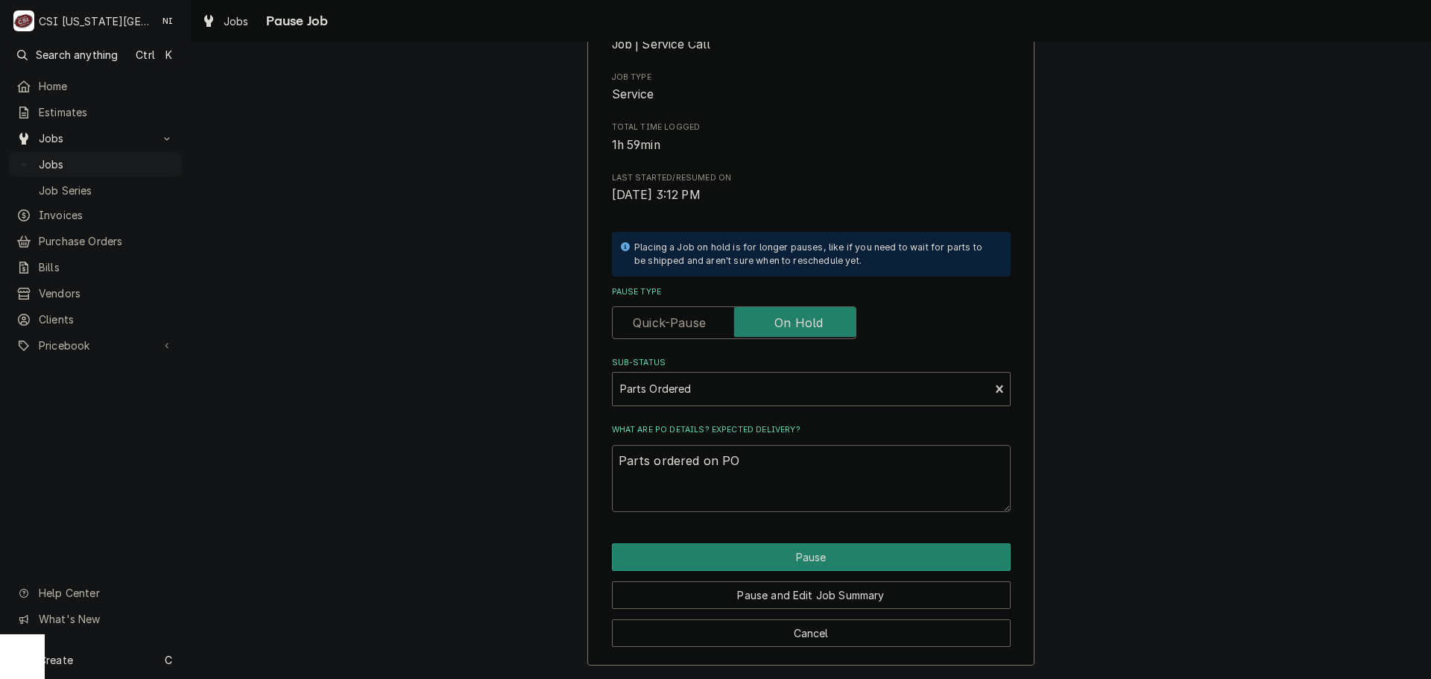
type textarea "x"
type textarea "Parts ordered on PO 3"
type textarea "x"
type textarea "Parts ordered on PO 30"
type textarea "x"
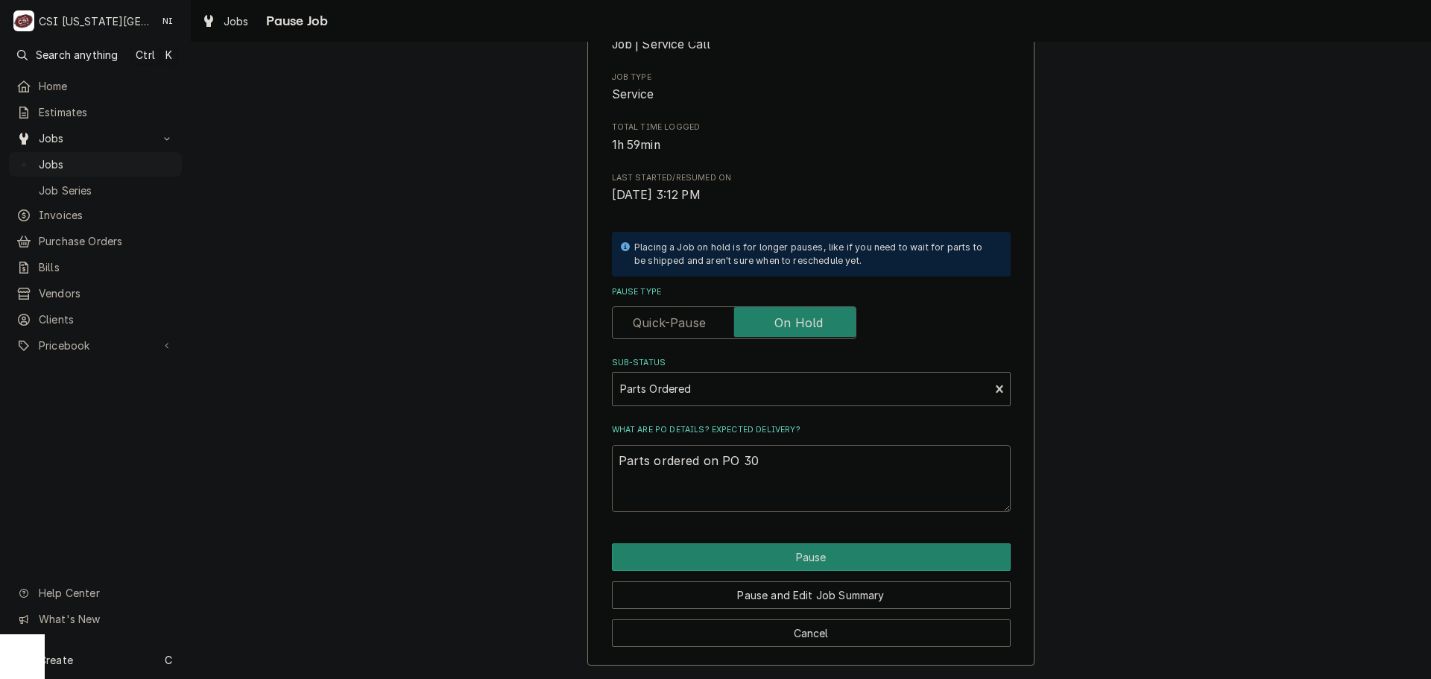
type textarea "Parts ordered on PO 301"
type textarea "x"
type textarea "Parts ordered on PO 3017"
type textarea "x"
type textarea "Parts ordered on PO 30171"
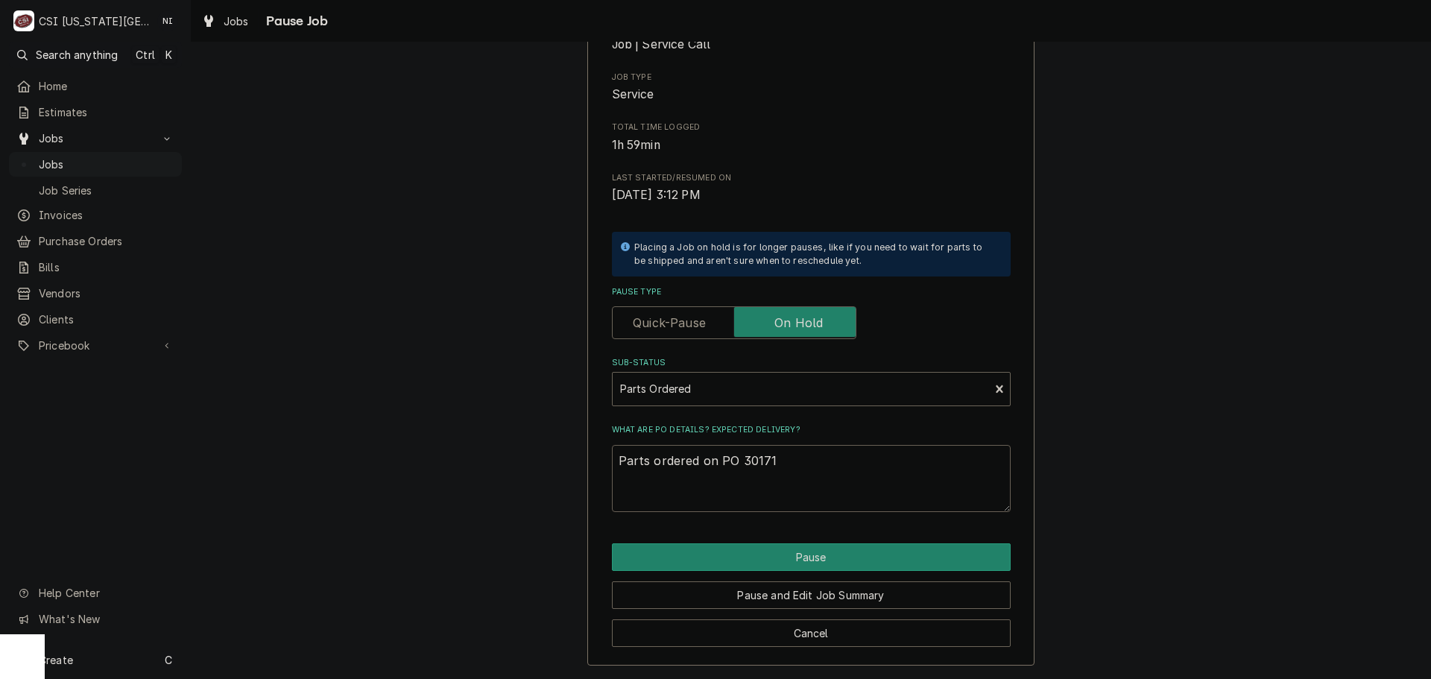
type textarea "x"
type textarea "Parts ordered on PO 301714"
click at [926, 548] on button "Pause" at bounding box center [811, 557] width 399 height 28
type textarea "x"
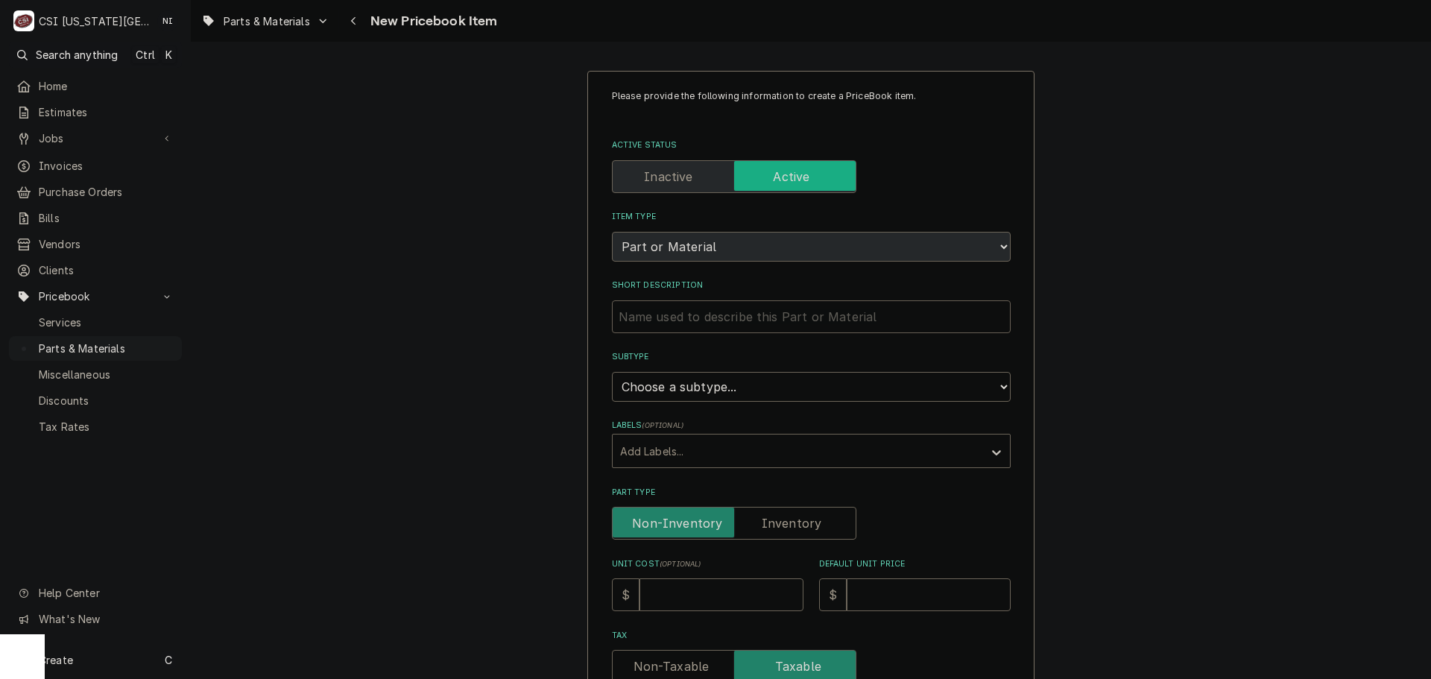
click at [636, 317] on input "Short Description" at bounding box center [811, 316] width 399 height 33
paste input "HI LIMIT THERMOSTAT, 1000 OHM"
type textarea "x"
type input "HI LIMIT THERMOSTAT, 1000 OHM"
click at [717, 385] on select "Choose a subtype... [#2-DUAL] AFTERHRS-WH-CHG-2 [#2-DUAL] [PERSON_NAME]-EQUIP […" at bounding box center [811, 387] width 399 height 30
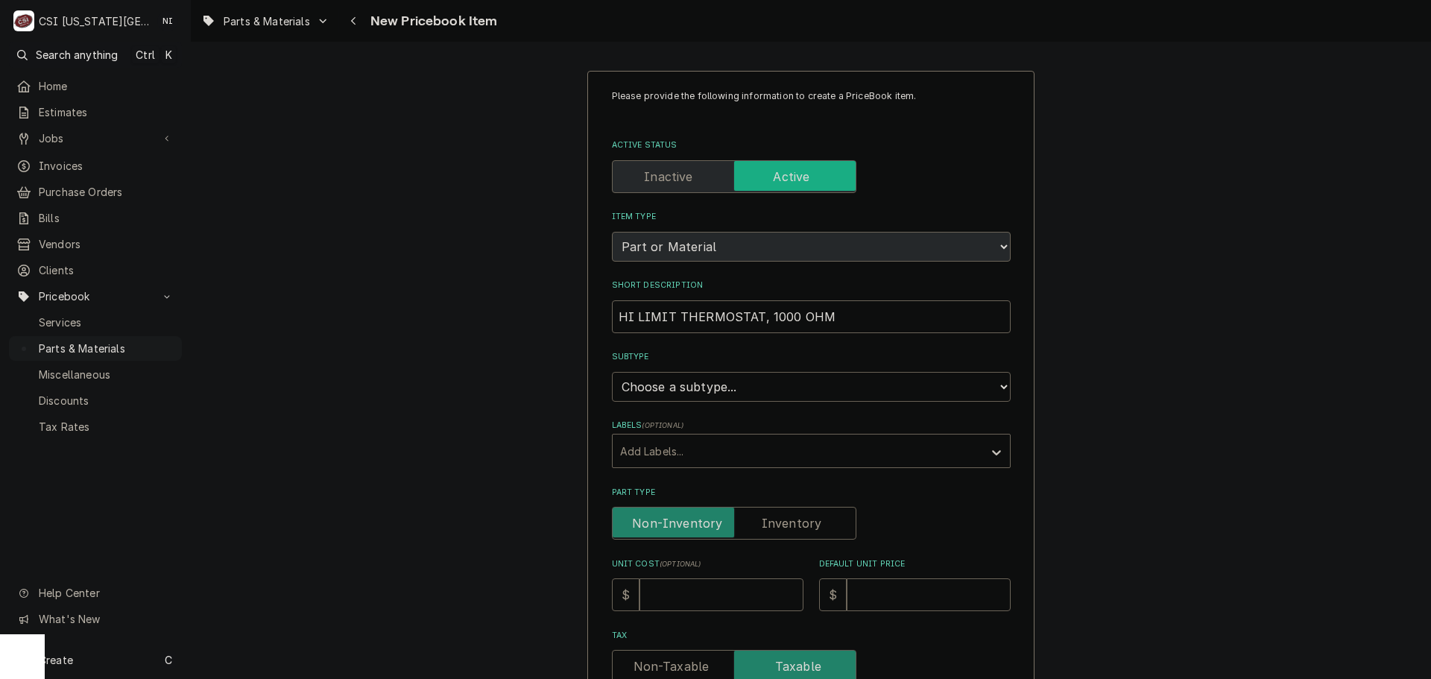
select select "45"
click at [612, 372] on select "Choose a subtype... [#2-DUAL] AFTERHRS-WH-CHG-2 [#2-DUAL] [PERSON_NAME]-EQUIP […" at bounding box center [811, 387] width 399 height 30
type textarea "x"
click at [779, 526] on label "Part Type" at bounding box center [734, 523] width 244 height 33
click at [779, 526] on input "Part Type" at bounding box center [734, 523] width 231 height 33
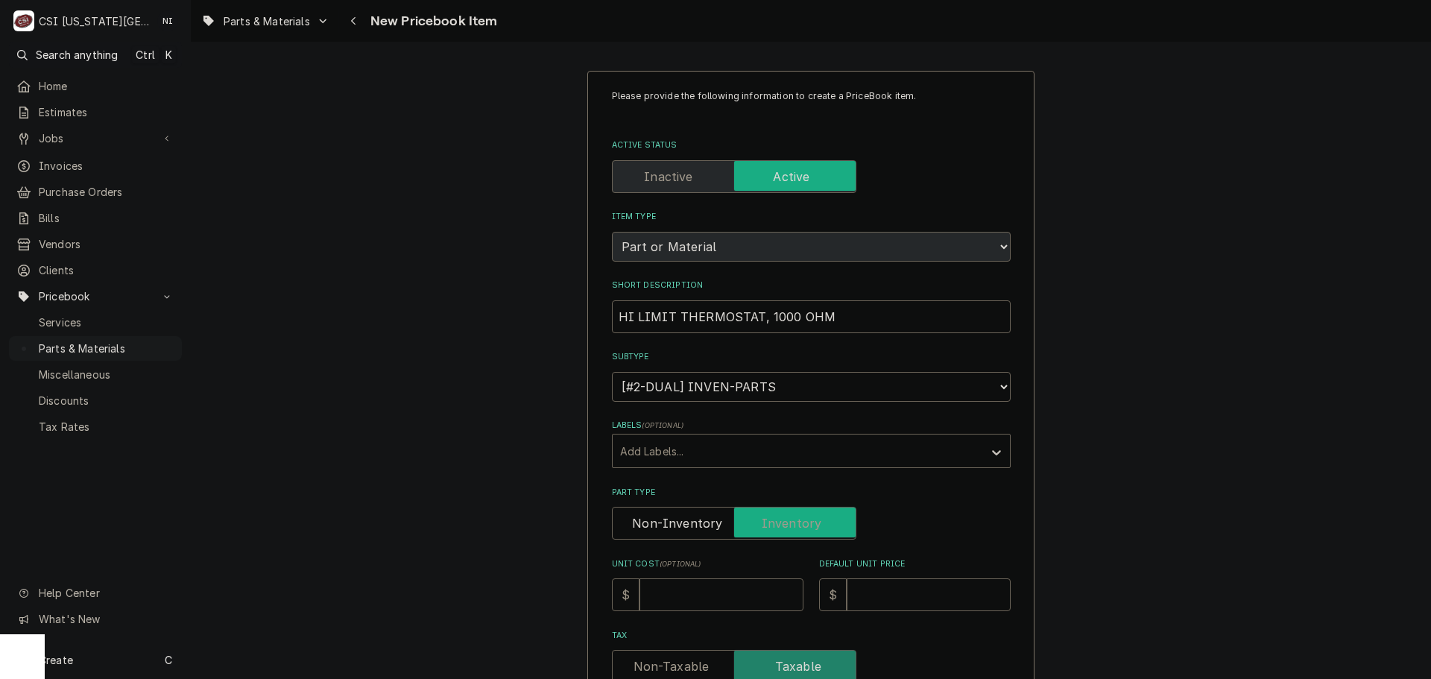
checkbox input "true"
click at [736, 586] on input "Unit Cost ( optional )" at bounding box center [721, 594] width 164 height 33
type textarea "x"
type input "31"
type textarea "x"
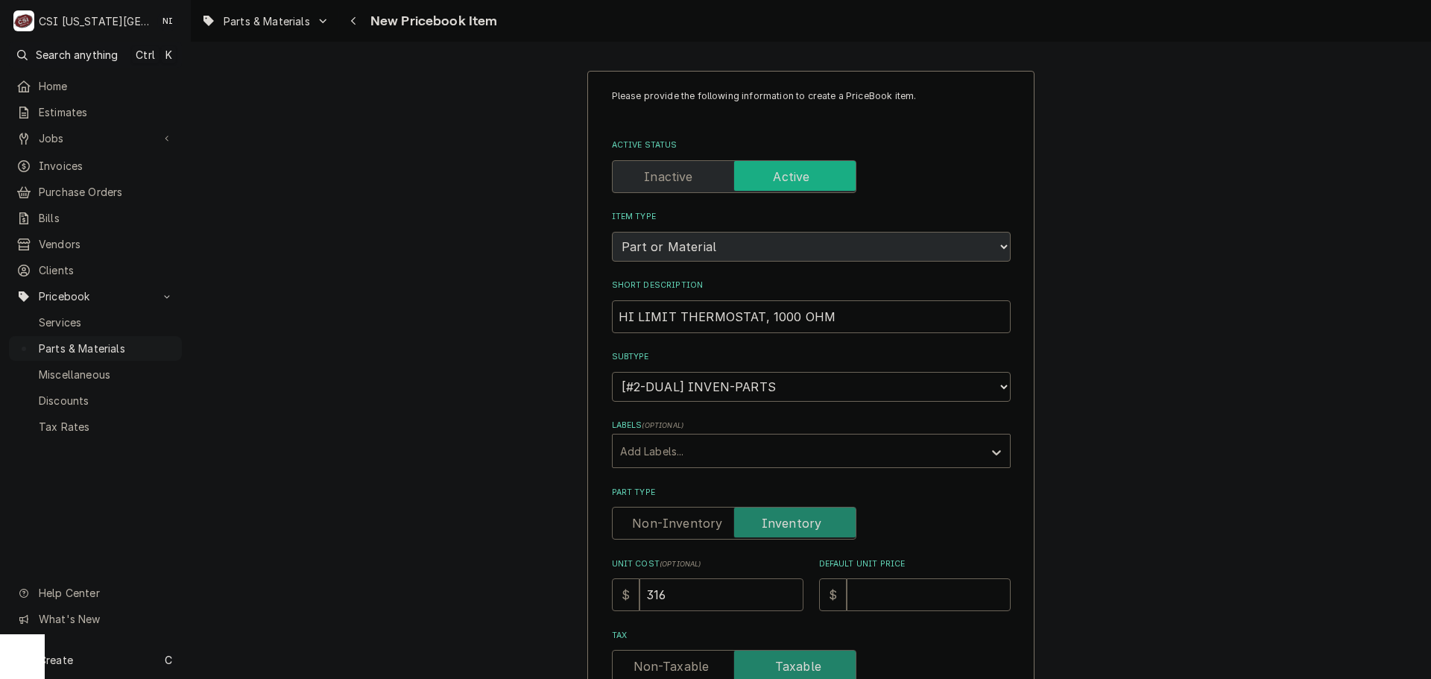
type input "316"
click at [920, 586] on input "Default Unit Price" at bounding box center [929, 594] width 164 height 33
type textarea "x"
type input "6"
type textarea "x"
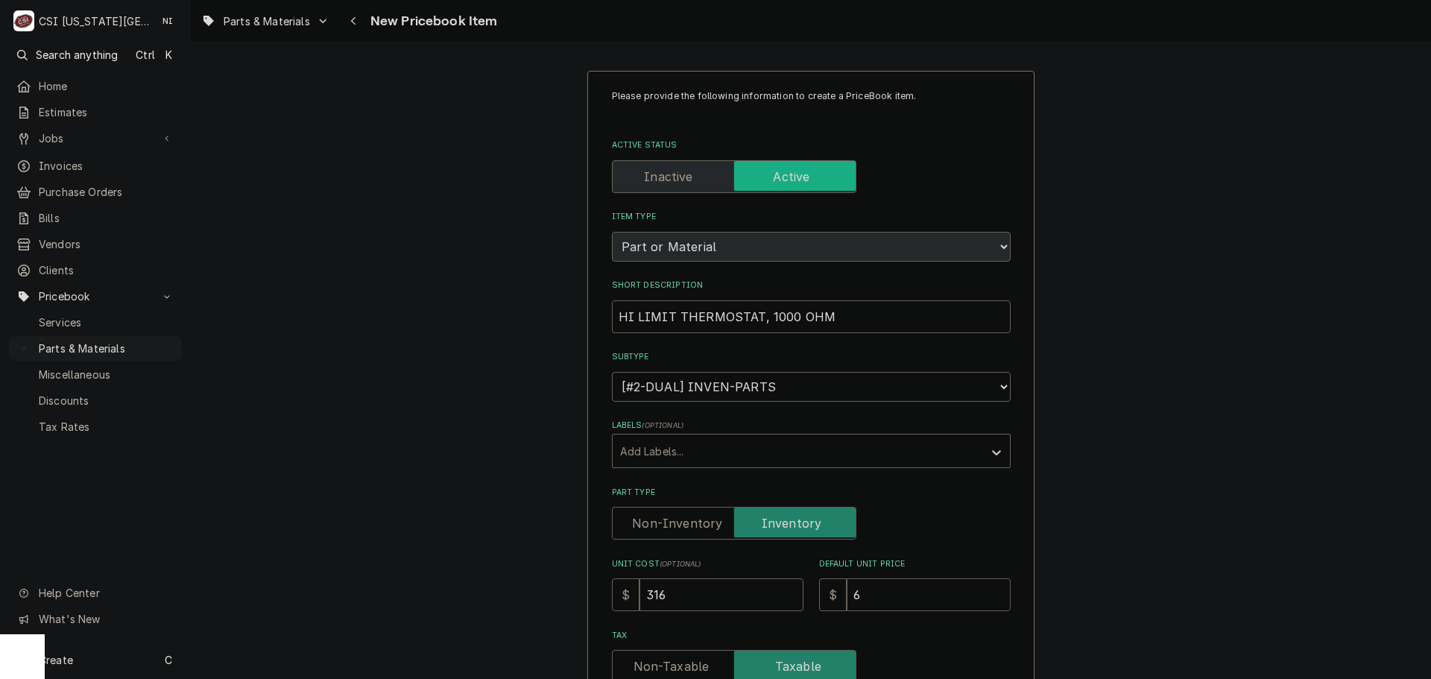
type input "63"
type textarea "x"
type input "632"
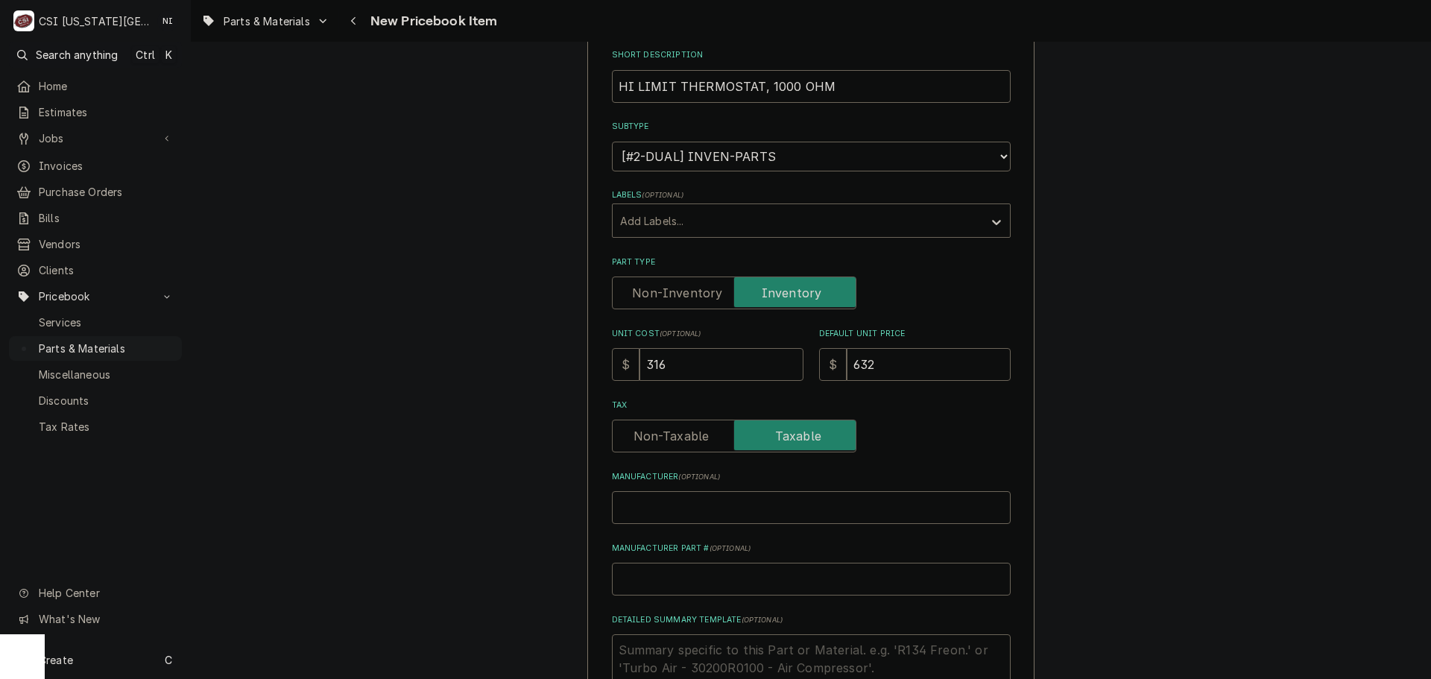
scroll to position [373, 0]
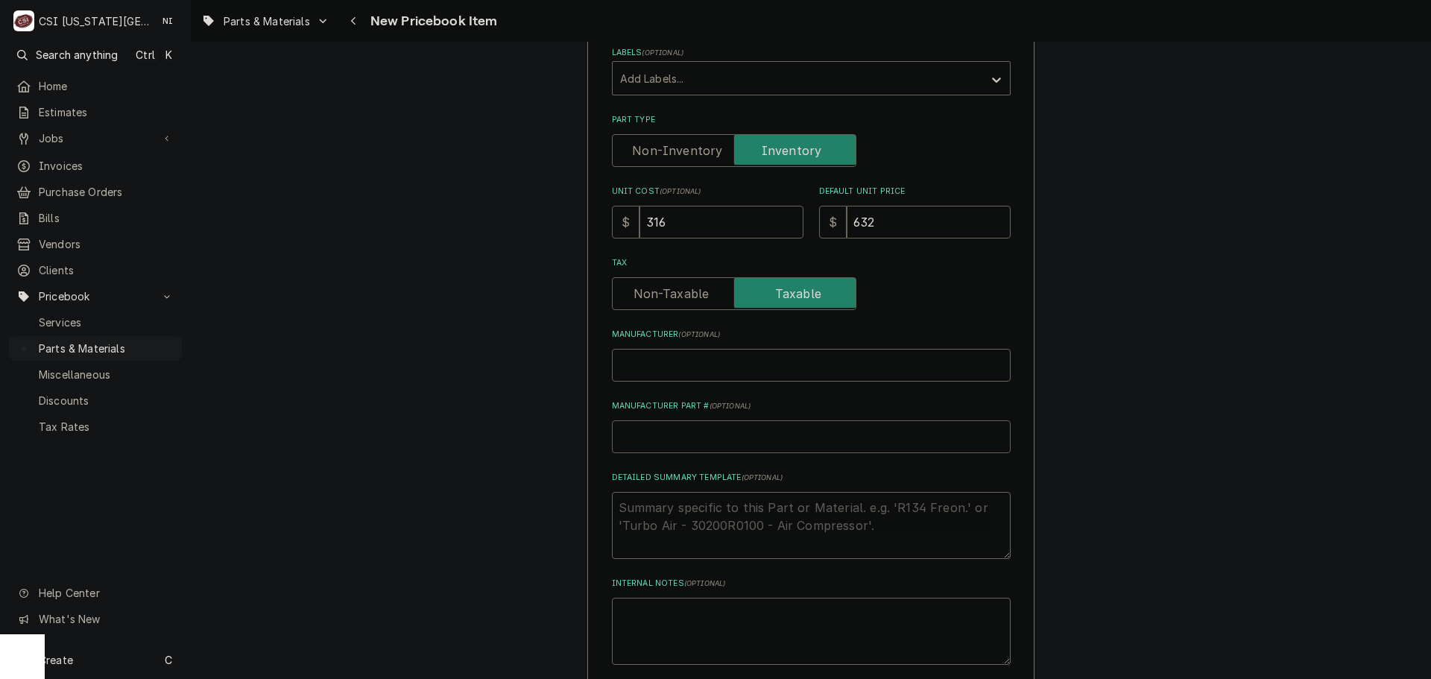
click at [689, 444] on input "Manufacturer Part # ( optional )" at bounding box center [811, 436] width 399 height 33
type textarea "x"
type input "a"
type textarea "x"
type input "ac"
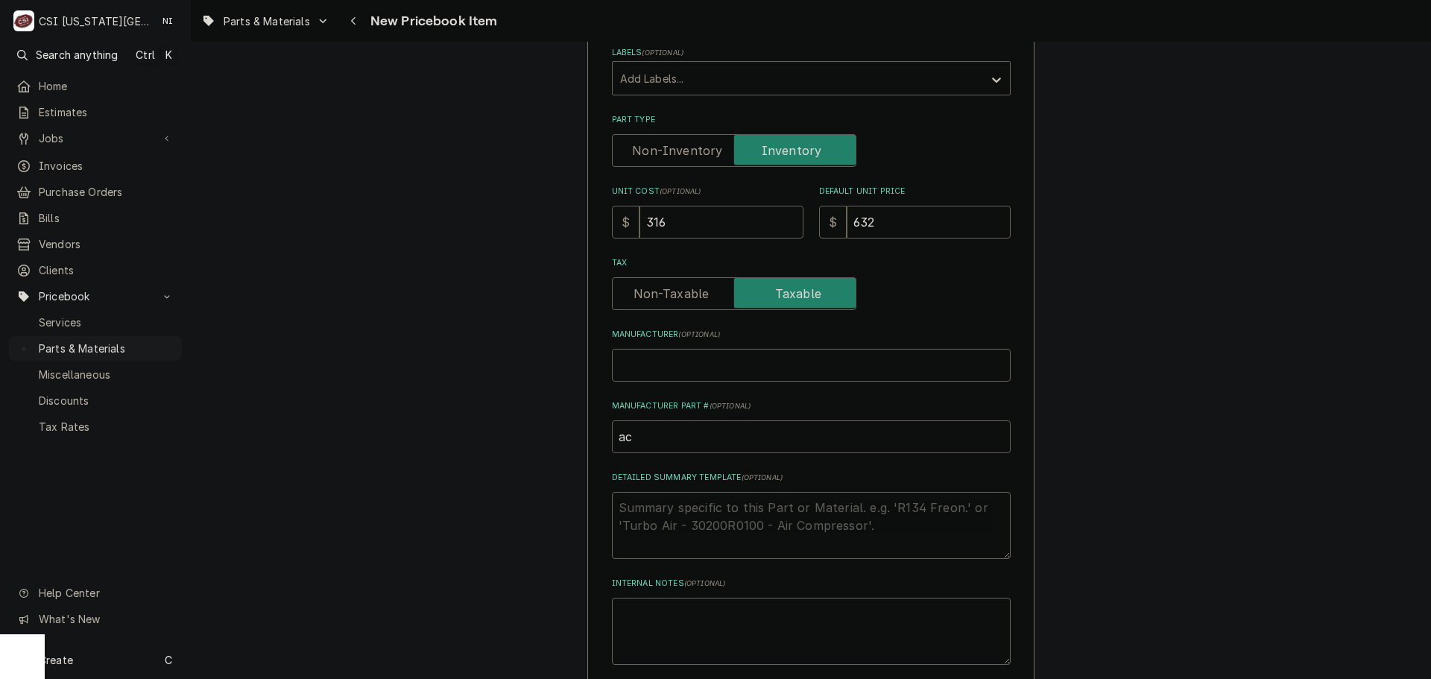
type textarea "x"
type input "a"
type textarea "x"
type input "A"
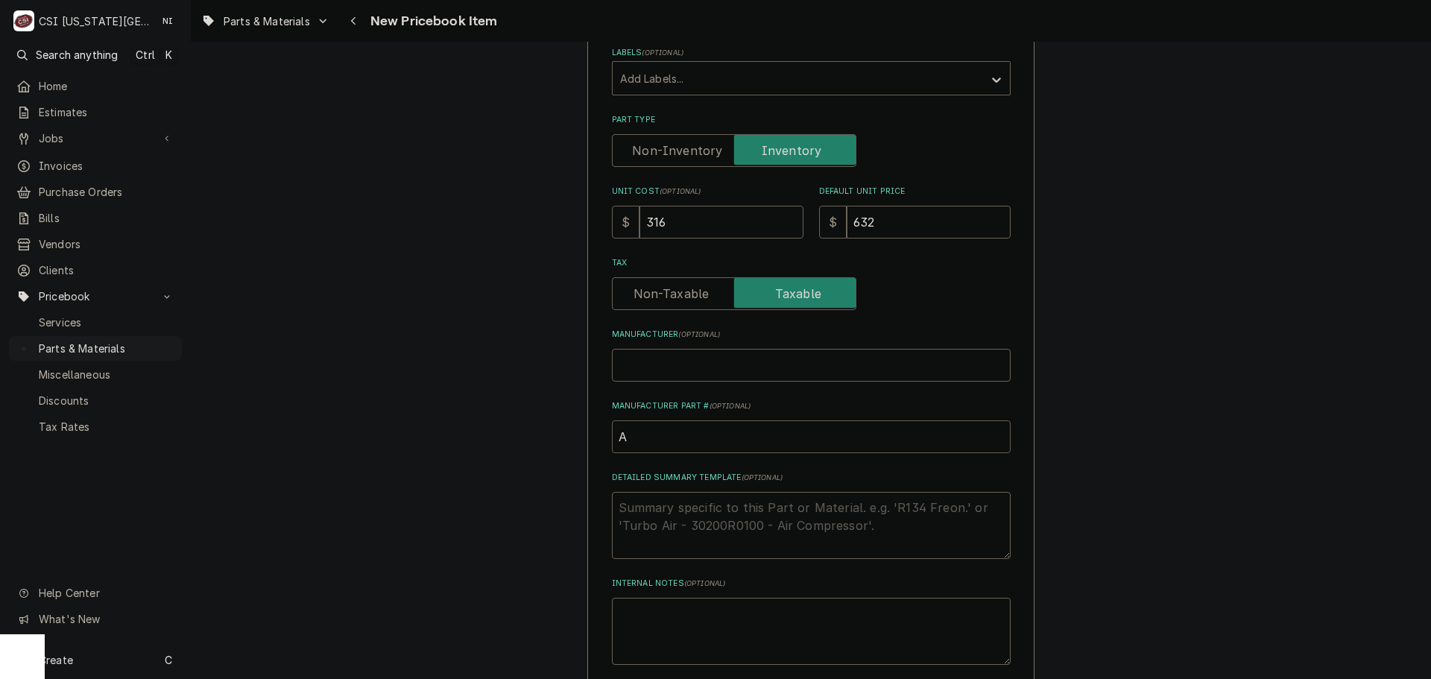
type textarea "x"
type input "AC"
type textarea "x"
type input "ACC"
type textarea "x"
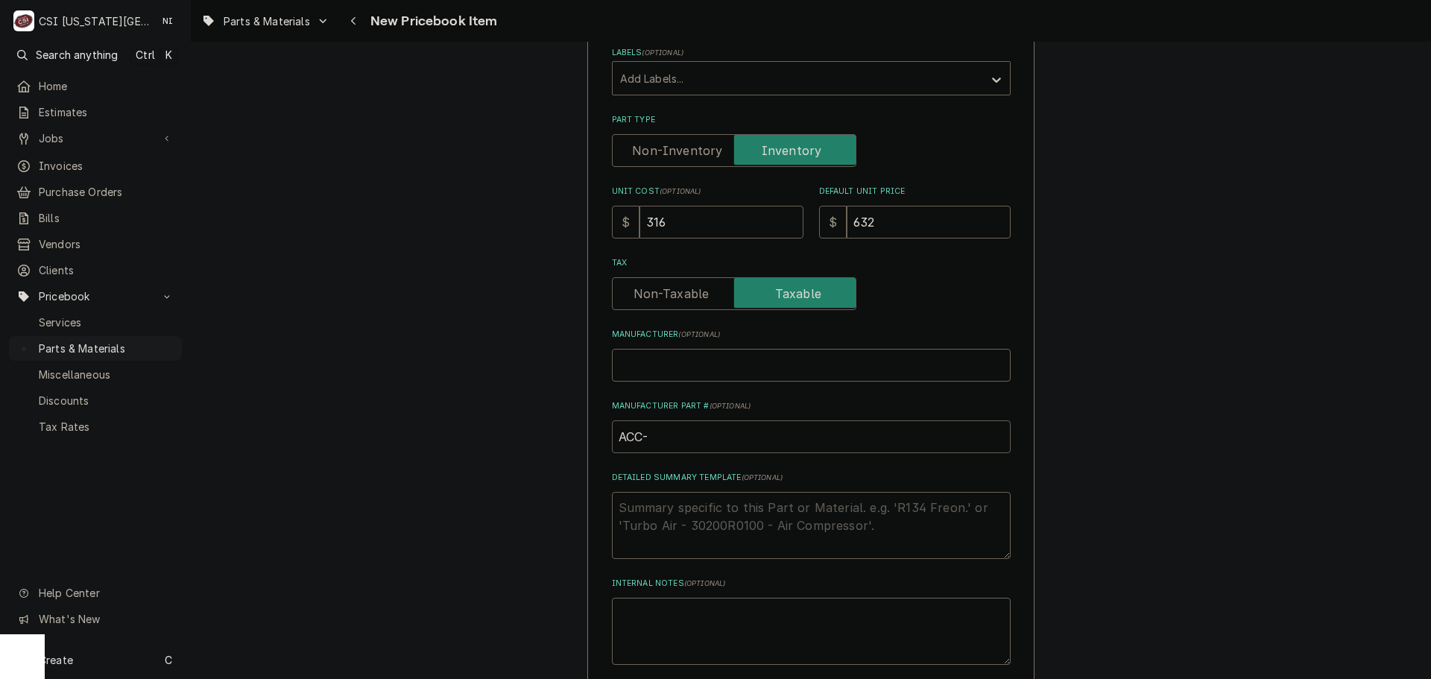
type input "ACC-"
click at [659, 440] on input "ACC-" at bounding box center [811, 436] width 399 height 33
type textarea "x"
type input "ACC-V"
type textarea "x"
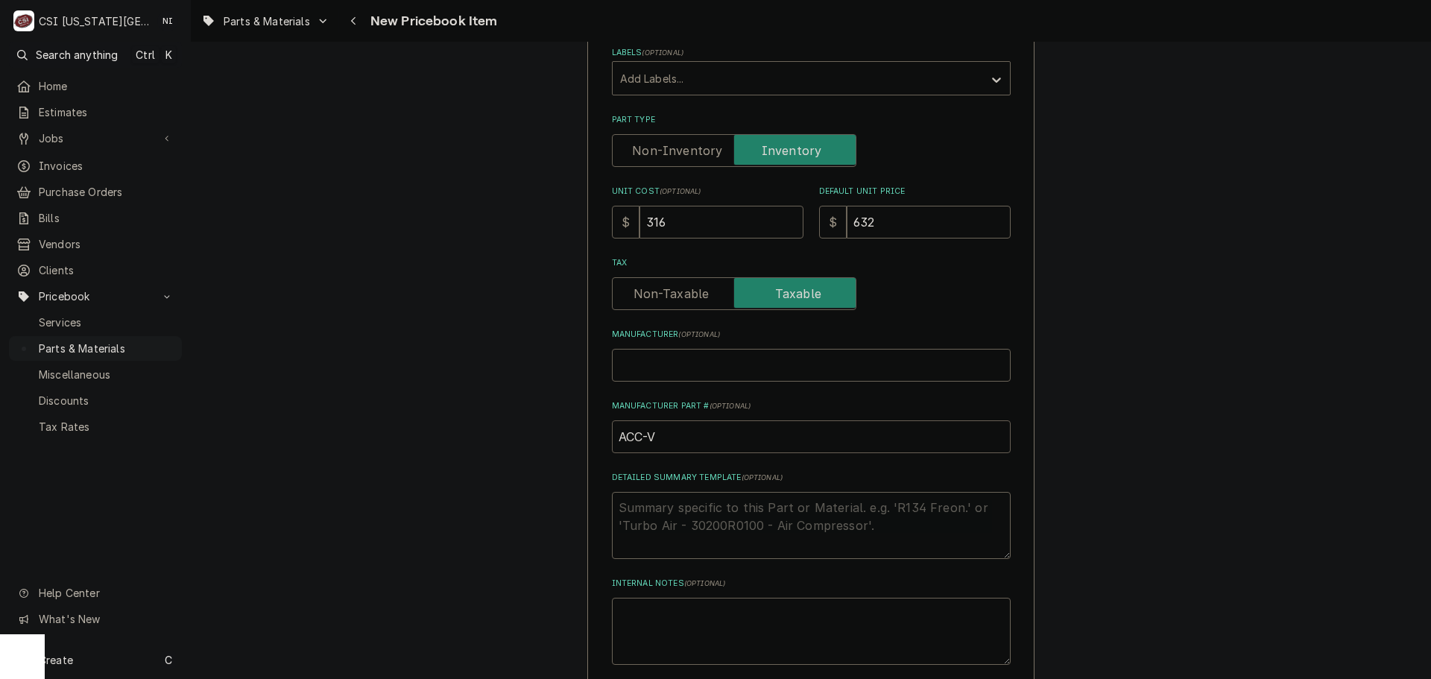
type input "ACC-"
paste input "AT0E-3880-2"
type textarea "x"
drag, startPoint x: 736, startPoint y: 446, endPoint x: 597, endPoint y: 441, distance: 138.7
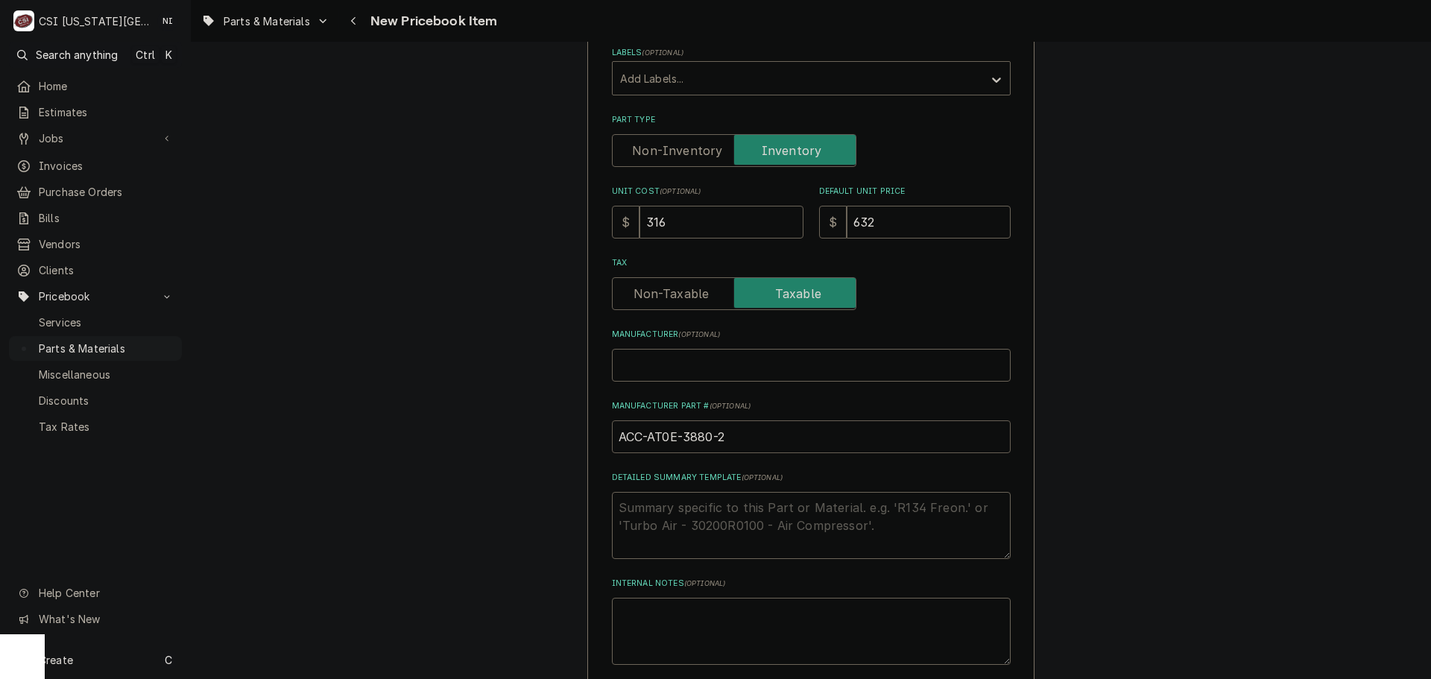
type input "ACC-AT0E-3880-2"
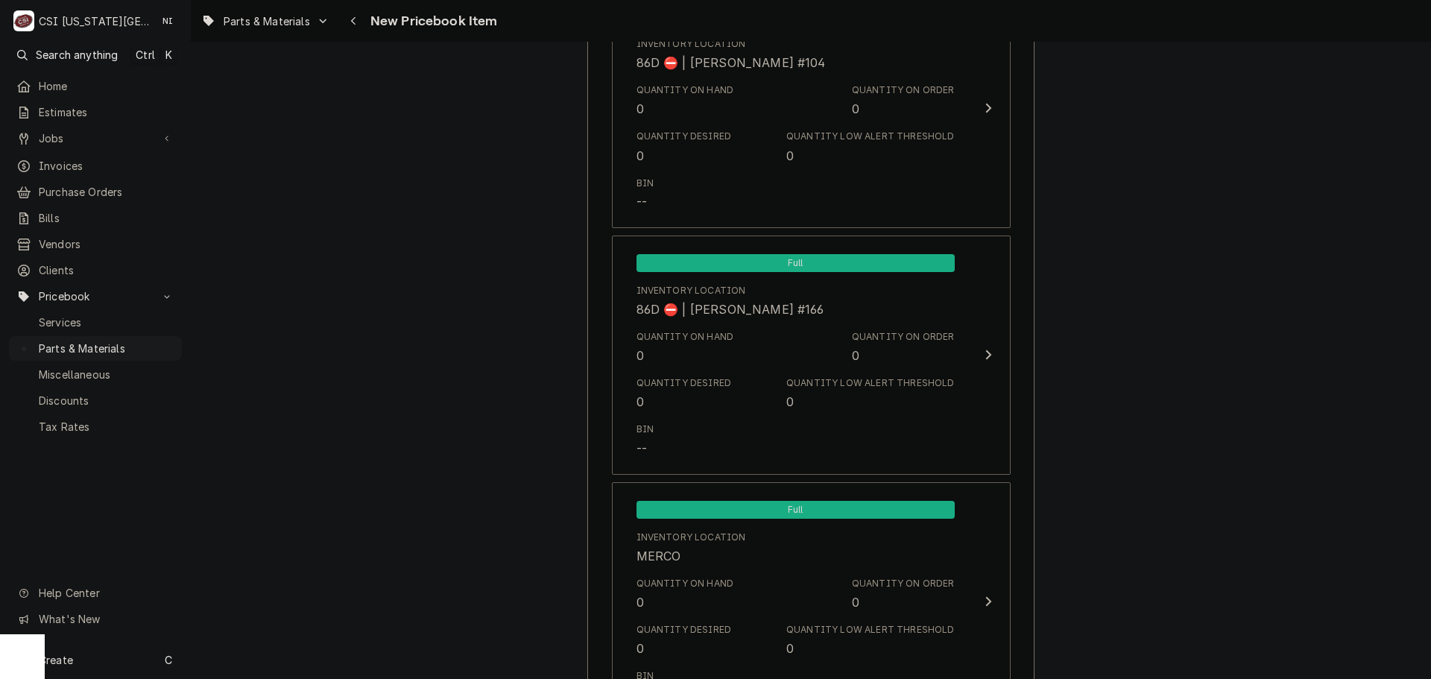
scroll to position [14359, 0]
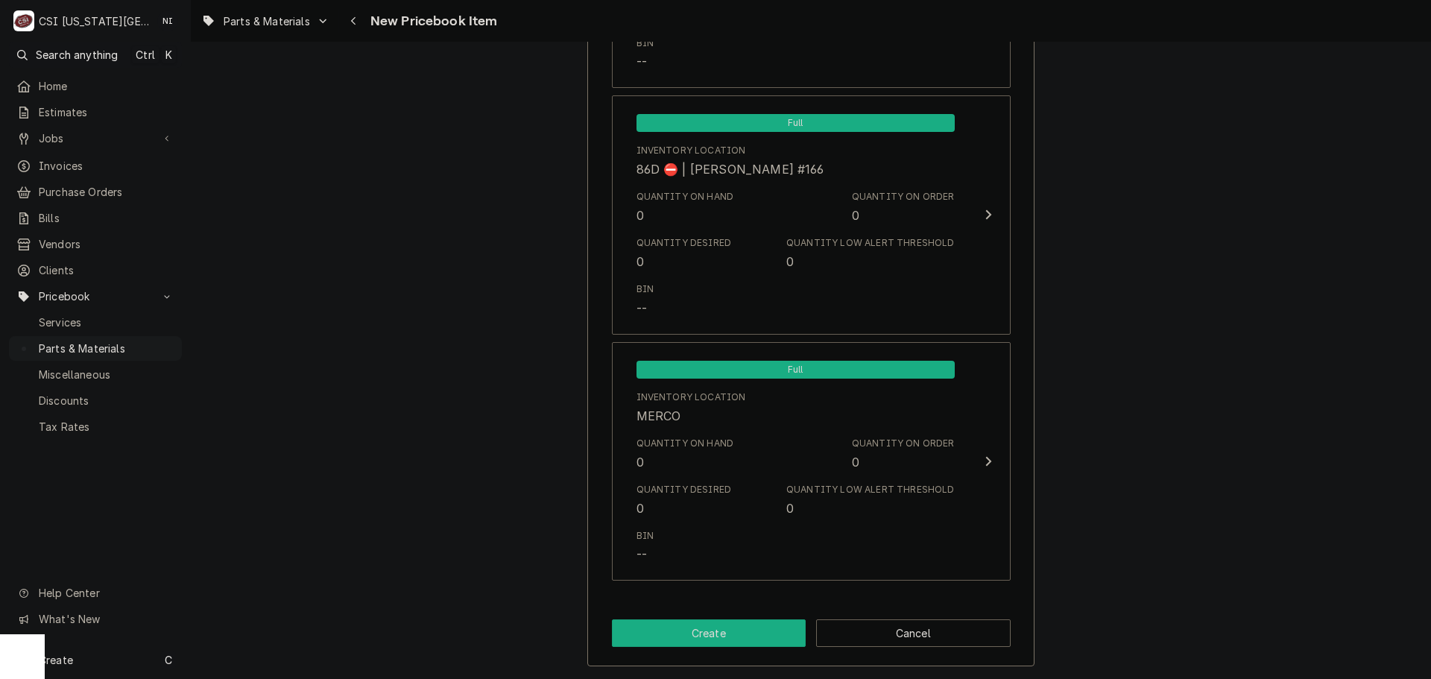
click at [703, 627] on button "Create" at bounding box center [709, 633] width 195 height 28
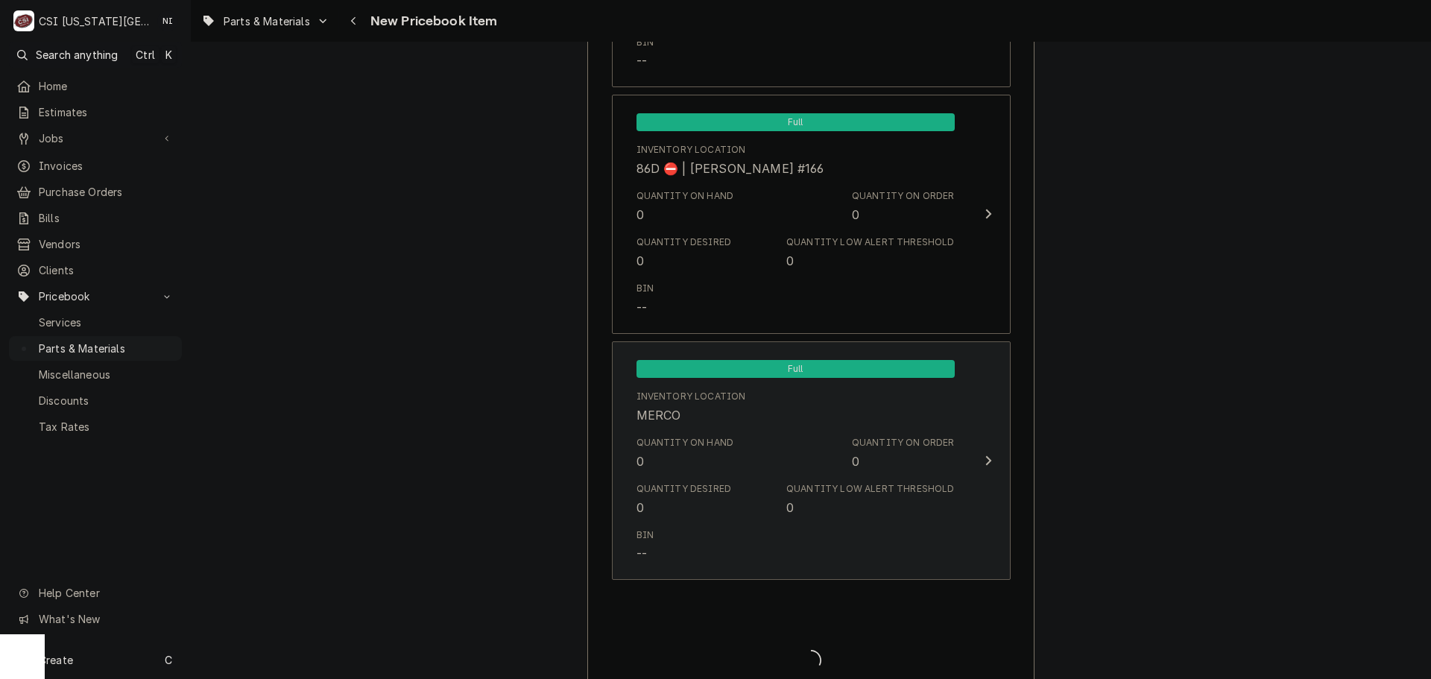
type textarea "x"
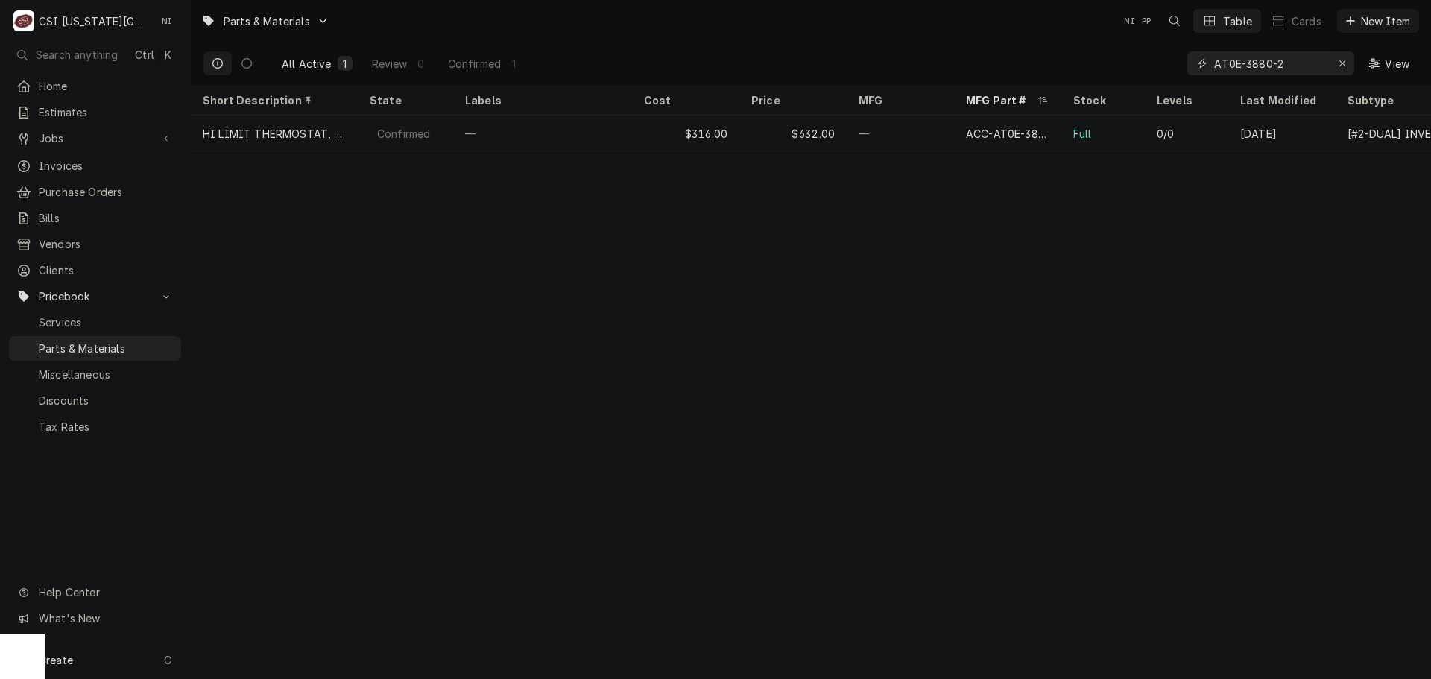
click at [1340, 65] on icon "Erase input" at bounding box center [1342, 63] width 6 height 6
click at [1313, 64] on input "Dynamic Content Wrapper" at bounding box center [1270, 63] width 112 height 24
paste input "STC21-08150"
drag, startPoint x: 1303, startPoint y: 63, endPoint x: 1275, endPoint y: 60, distance: 27.7
click at [1300, 61] on input "Dynamic Content Wrapper" at bounding box center [1284, 63] width 140 height 24
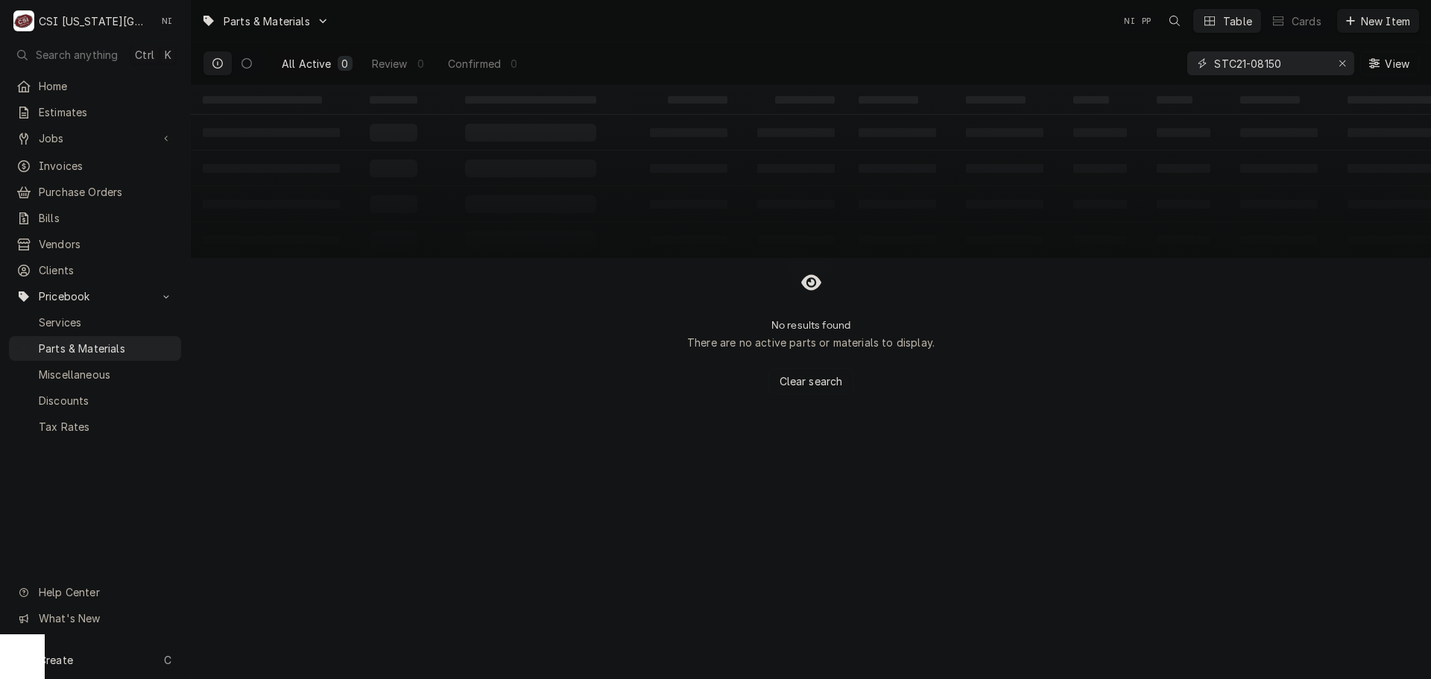
drag, startPoint x: 1237, startPoint y: 64, endPoint x: 1171, endPoint y: 64, distance: 66.3
click at [1171, 64] on div "All Active 0 Review 0 Confirmed 0 STC21-08150 View" at bounding box center [811, 63] width 1216 height 42
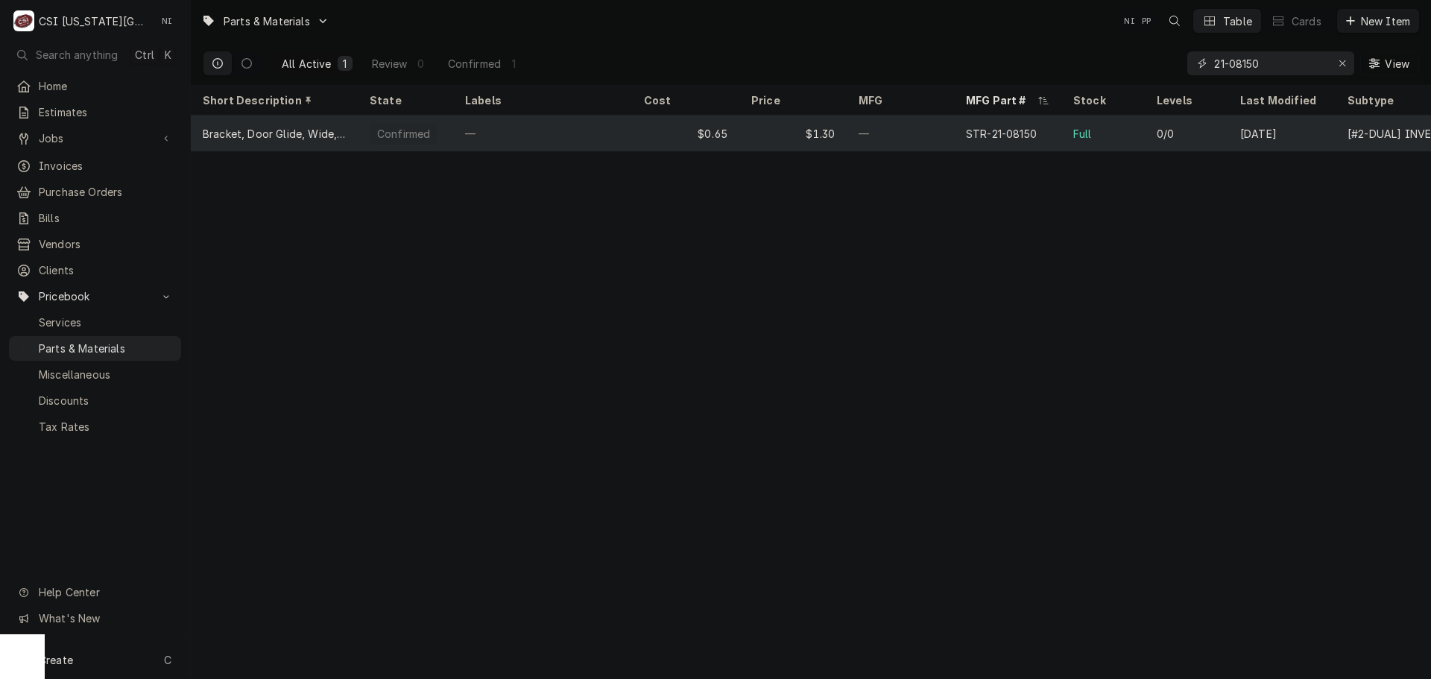
type input "21-08150"
click at [926, 125] on div "—" at bounding box center [900, 134] width 107 height 36
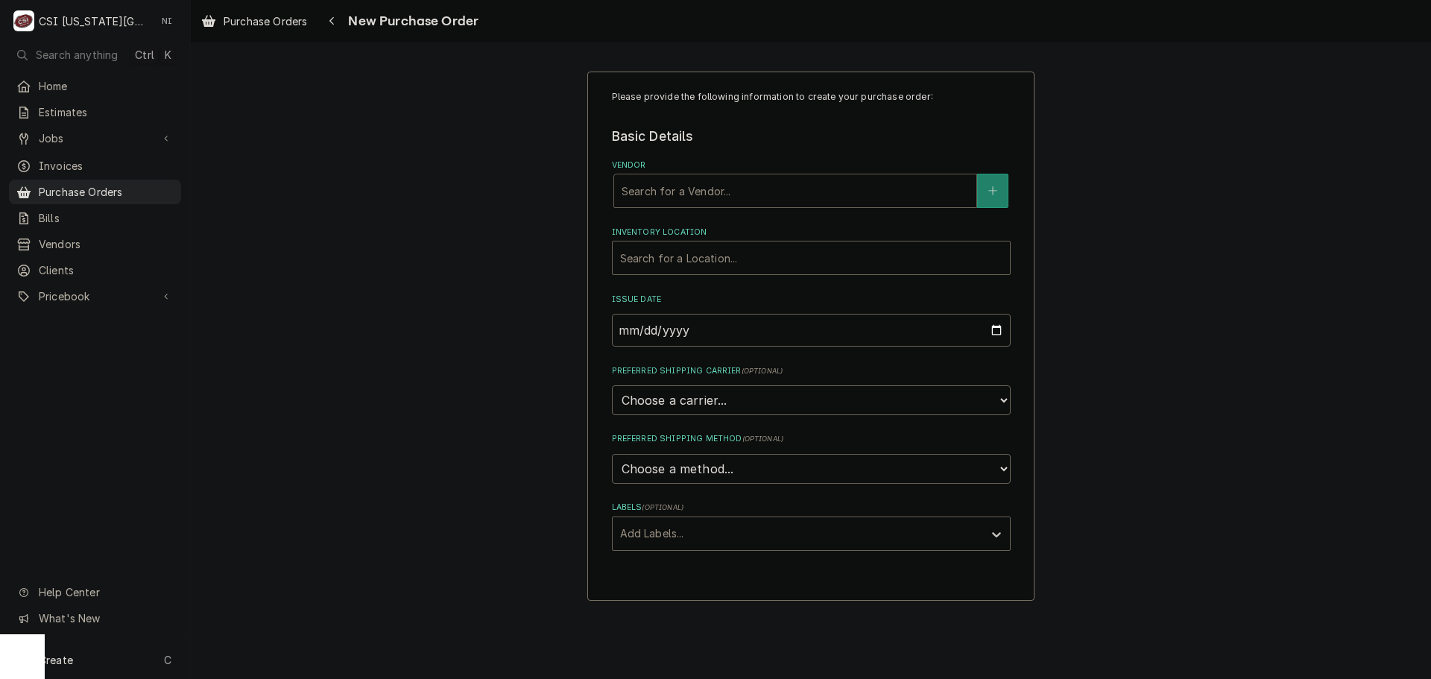
click at [747, 189] on div "Vendor" at bounding box center [795, 190] width 347 height 27
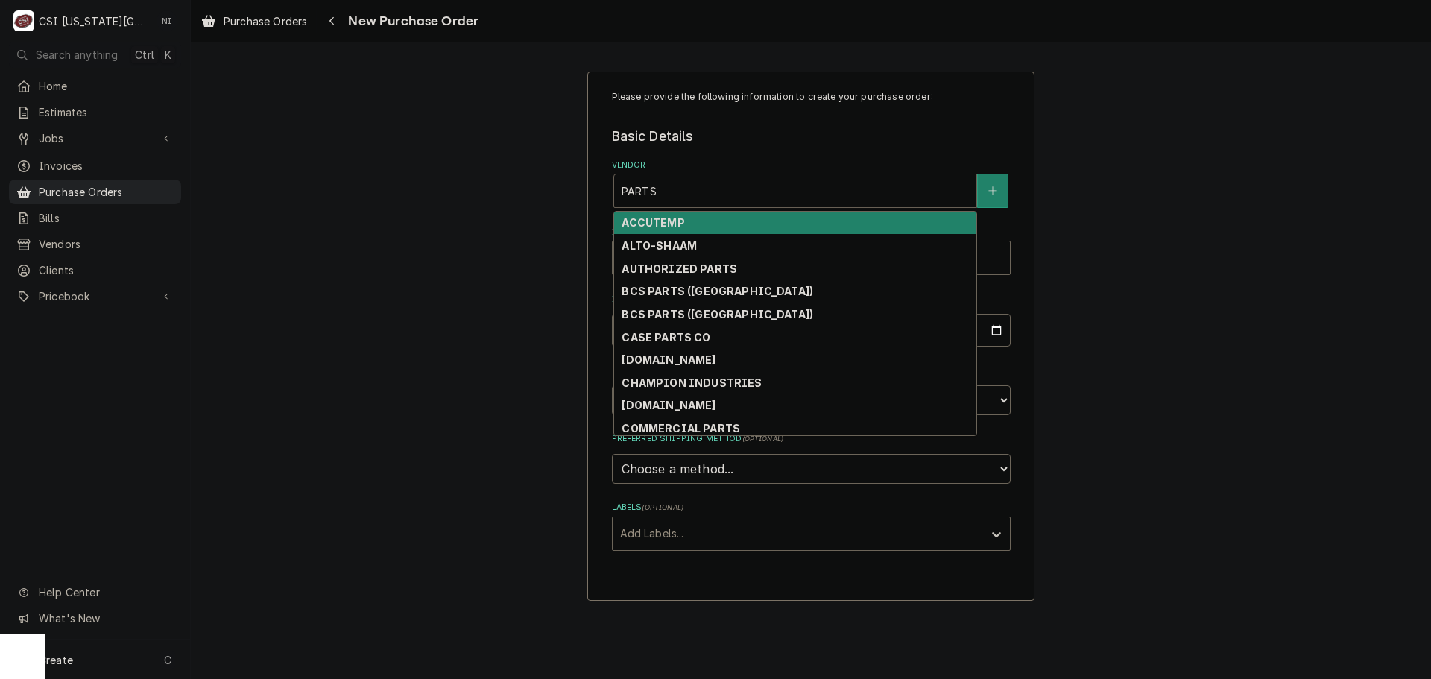
type input "PARTSt"
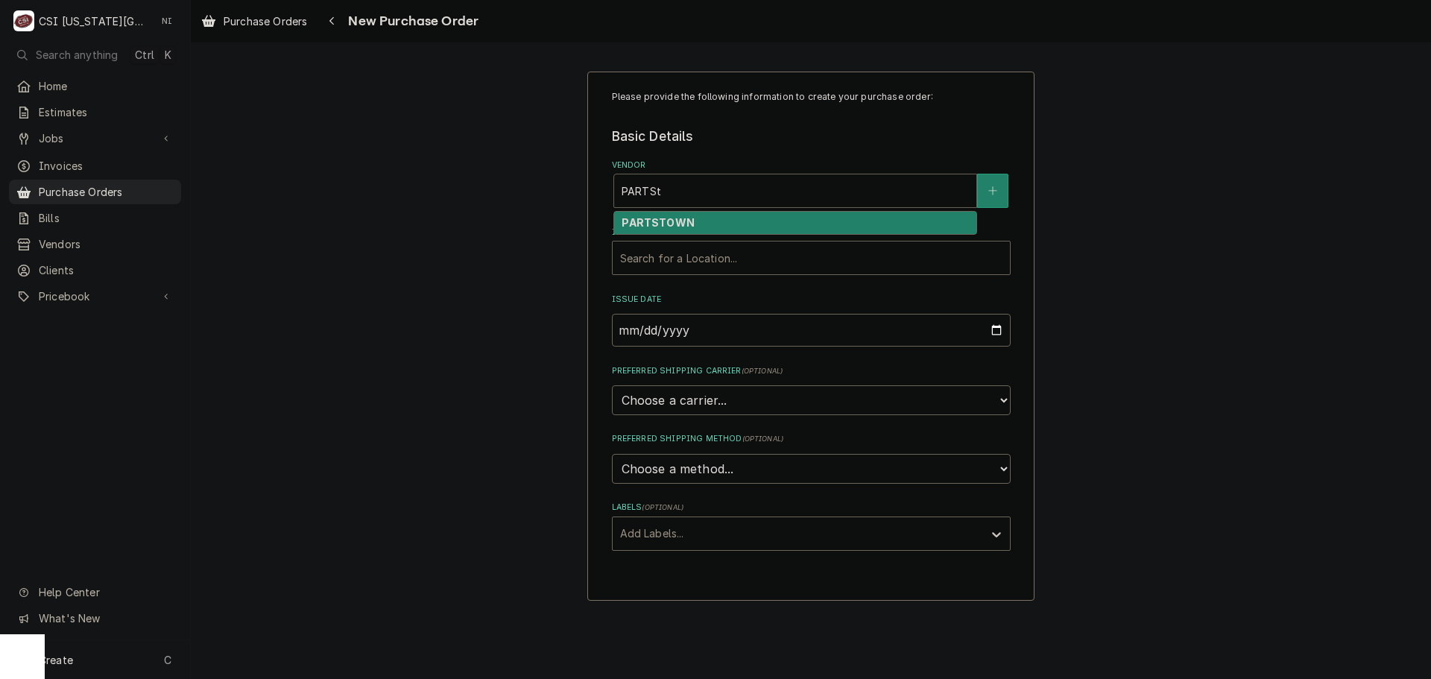
click at [670, 222] on strong "PARTSTOWN" at bounding box center [658, 222] width 72 height 13
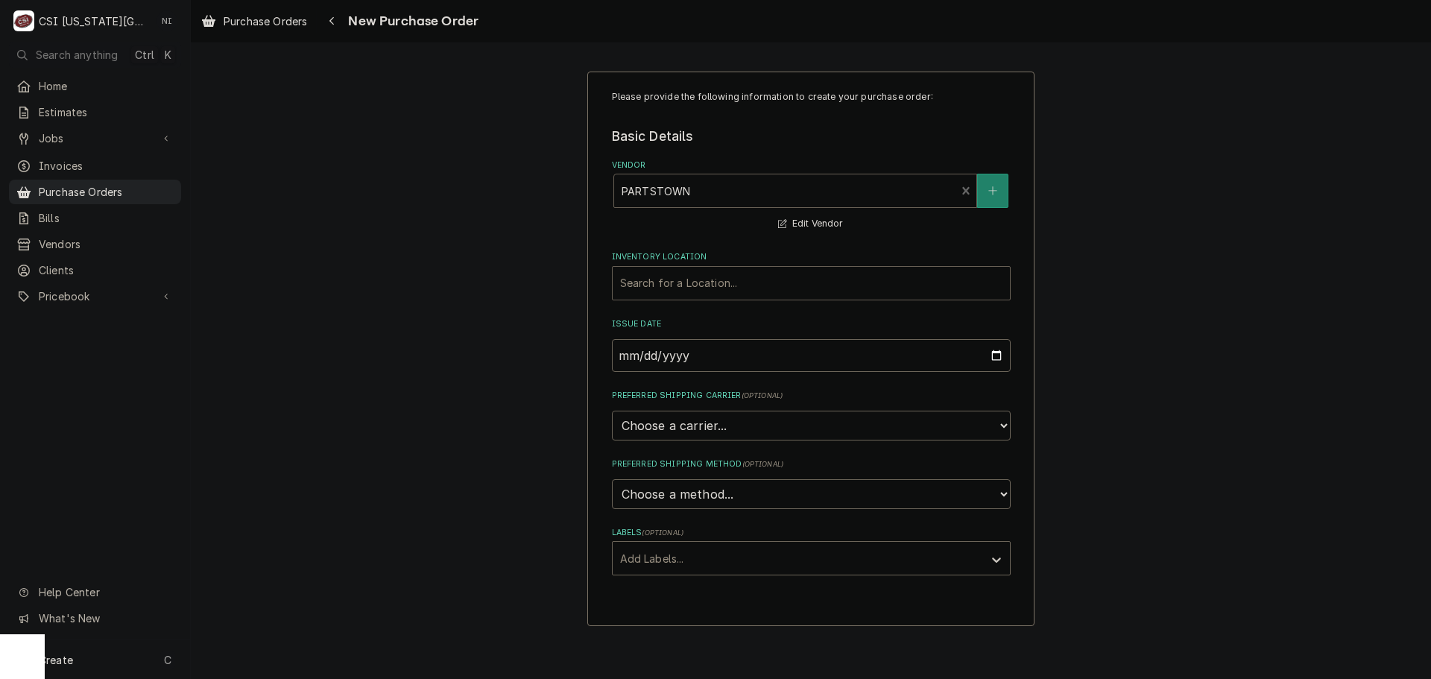
click at [661, 283] on div "Inventory Location" at bounding box center [811, 283] width 382 height 27
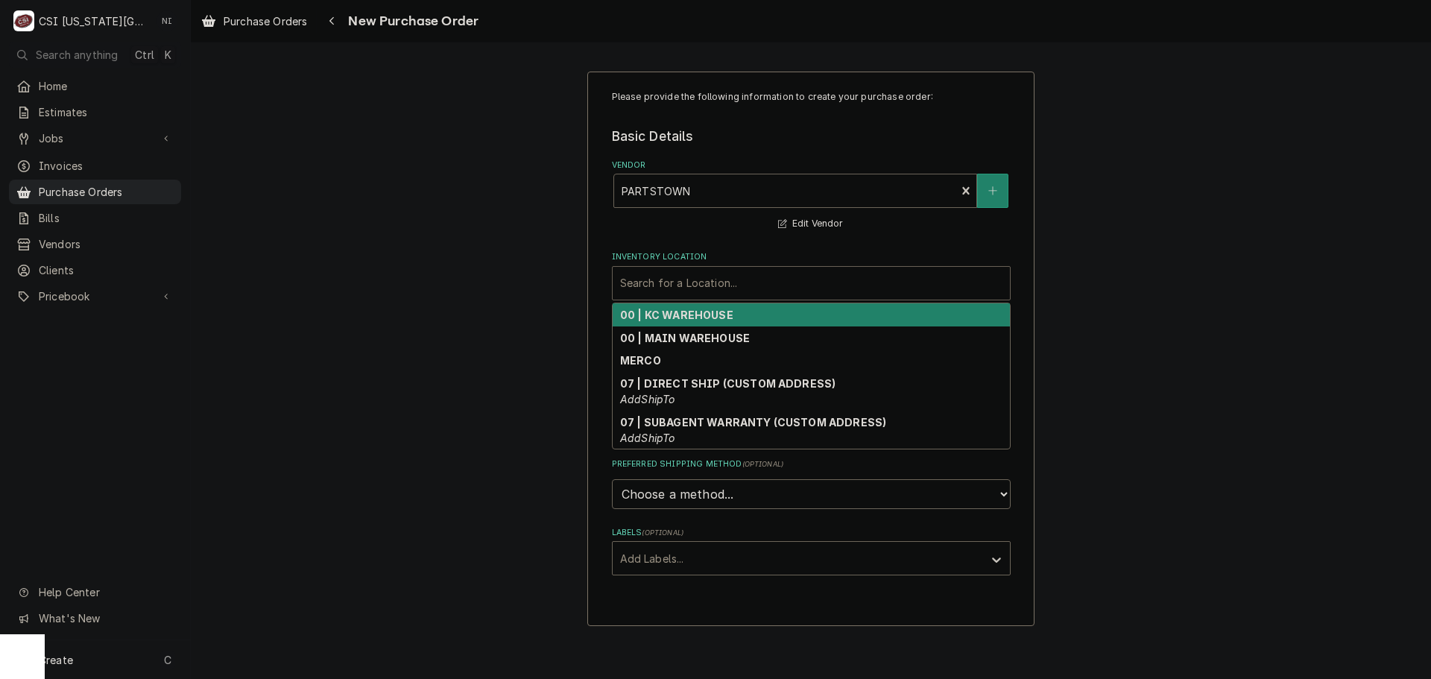
click at [657, 312] on strong "00 | KC WAREHOUSE" at bounding box center [676, 315] width 113 height 13
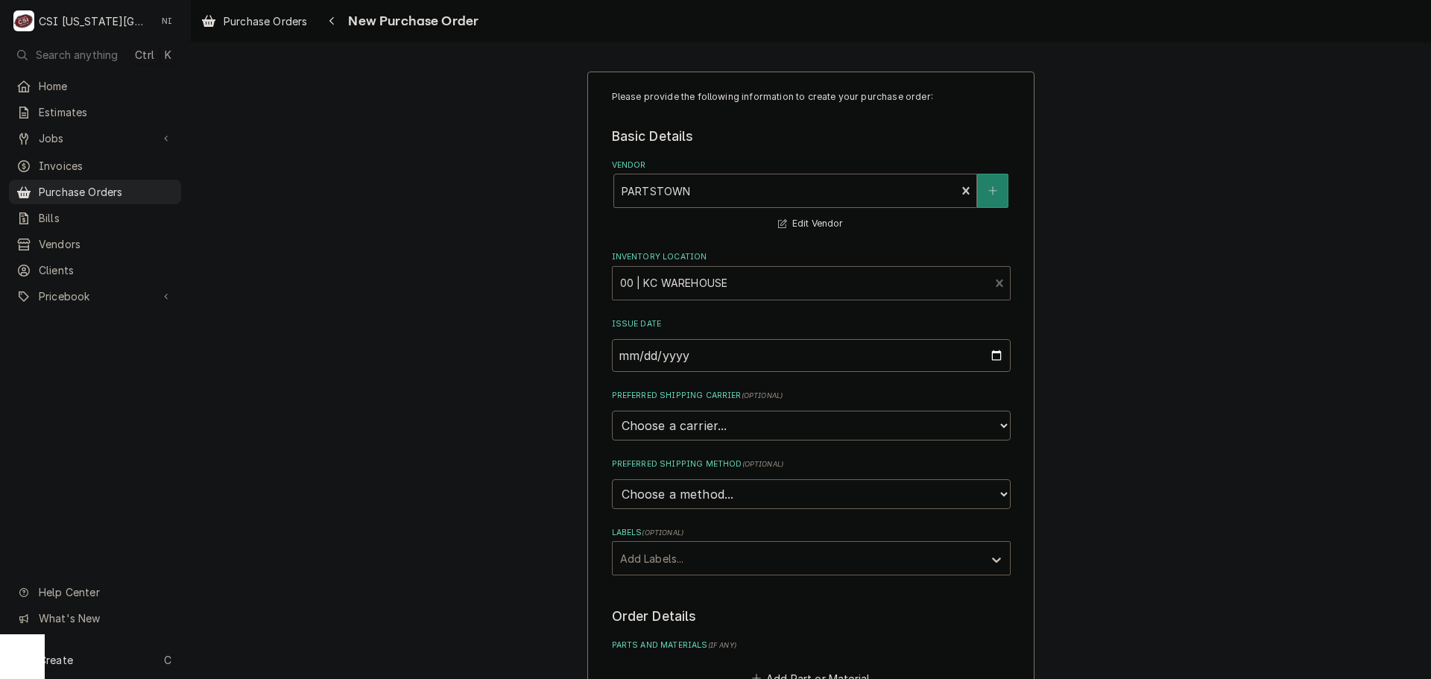
click at [702, 560] on div "Labels" at bounding box center [797, 558] width 355 height 27
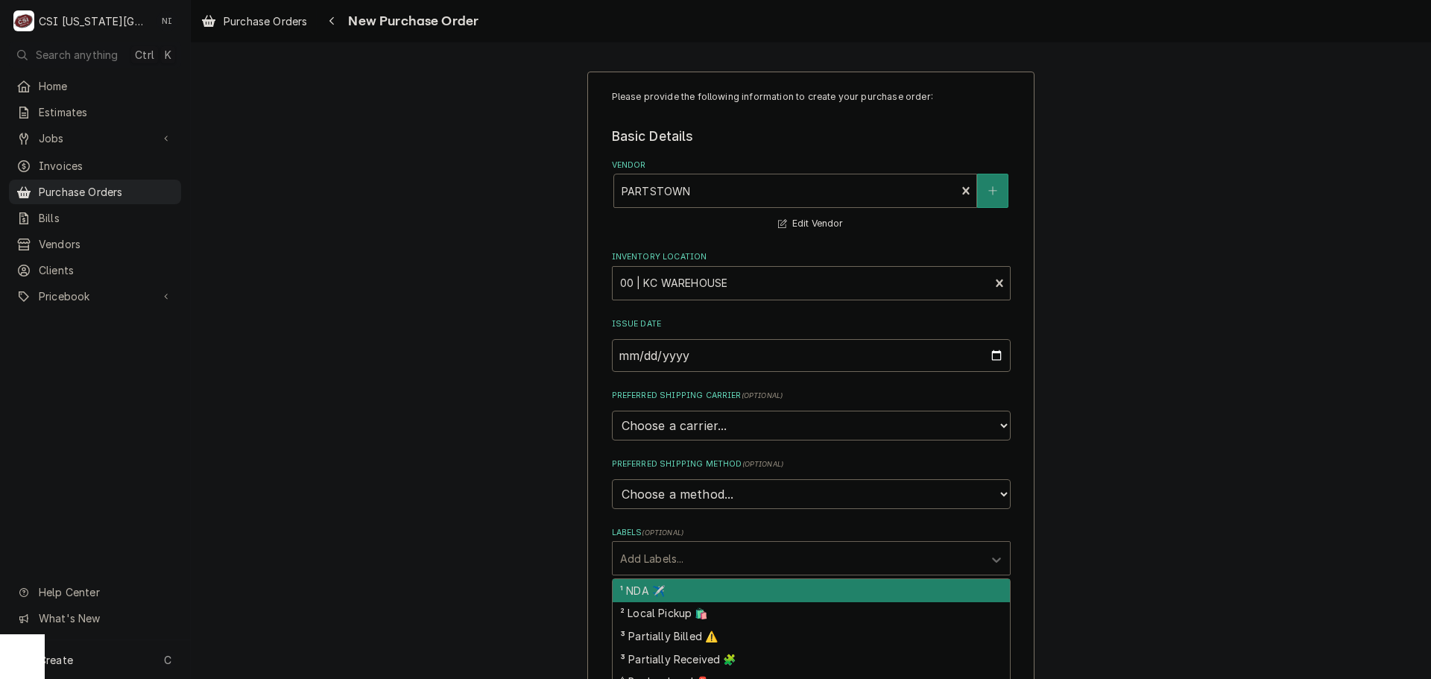
click at [1224, 461] on div "Please provide the following information to create your purchase order: Basic D…" at bounding box center [811, 564] width 1240 height 1012
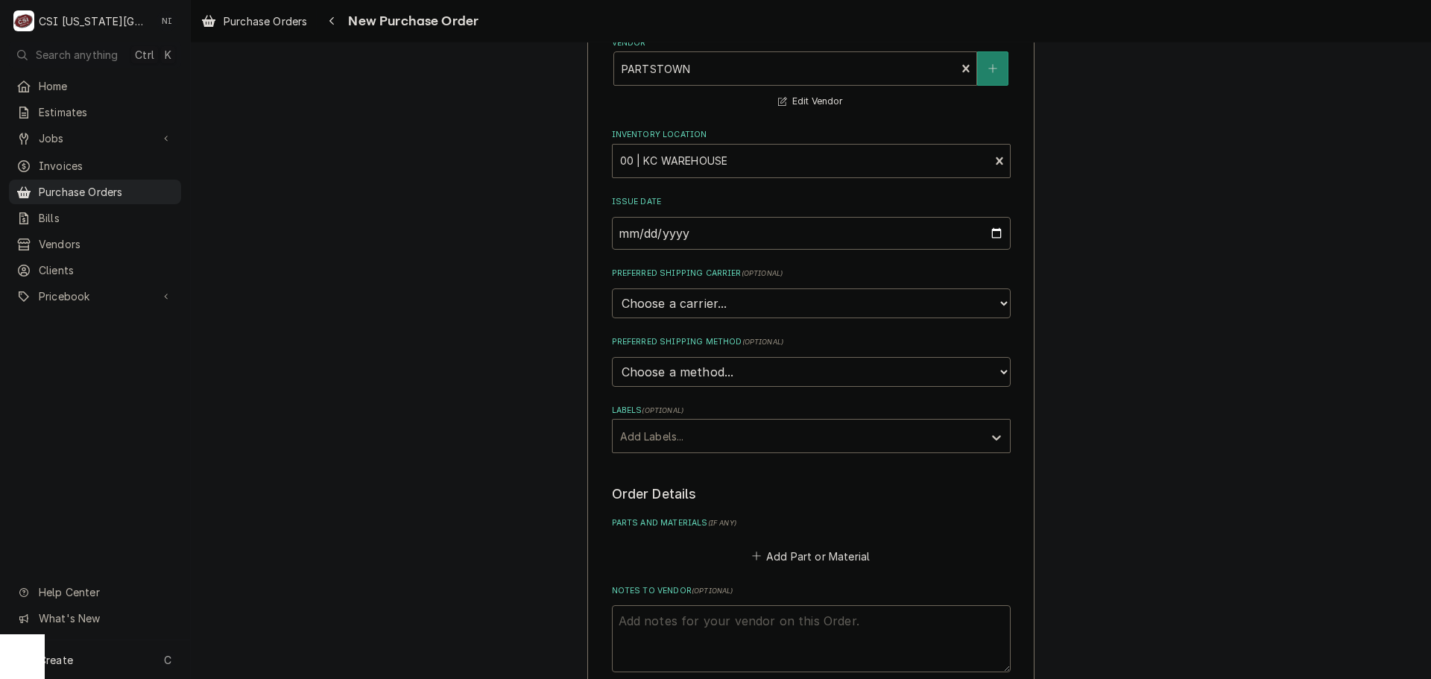
scroll to position [391, 0]
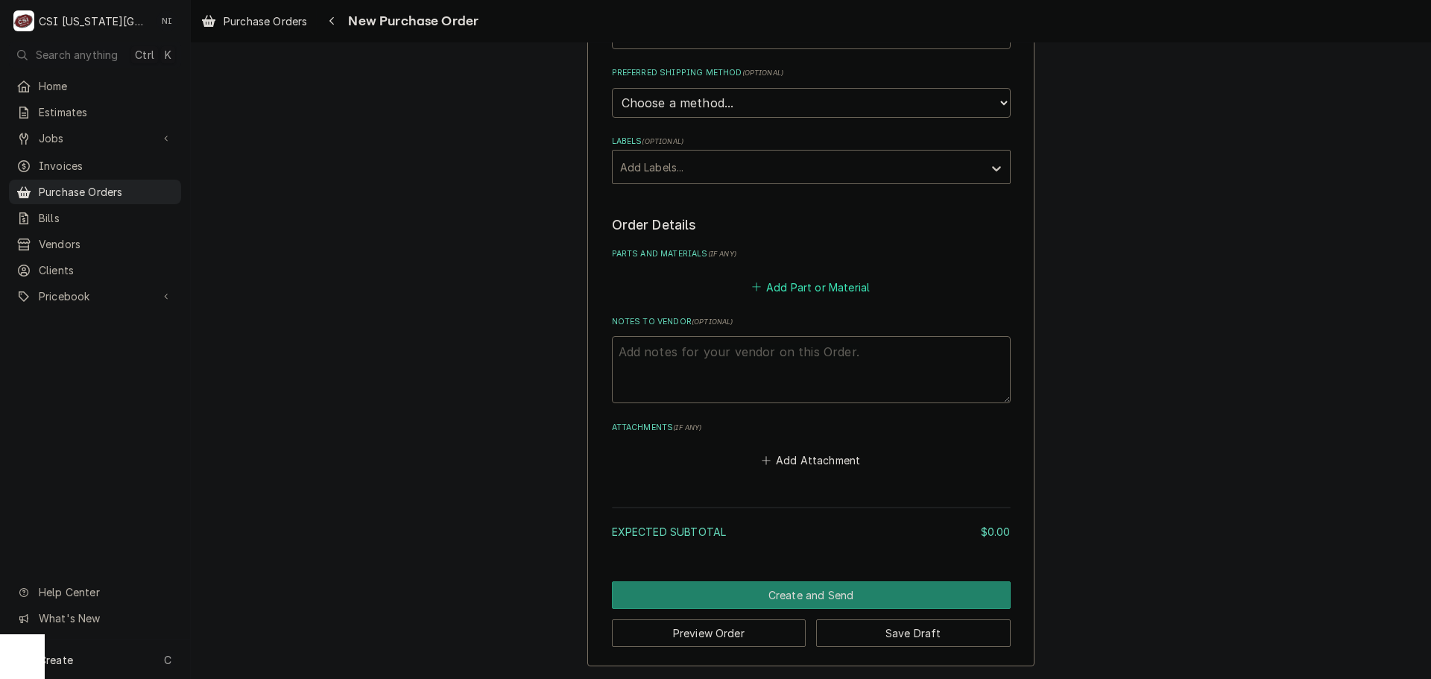
click at [783, 279] on button "Add Part or Material" at bounding box center [810, 286] width 123 height 21
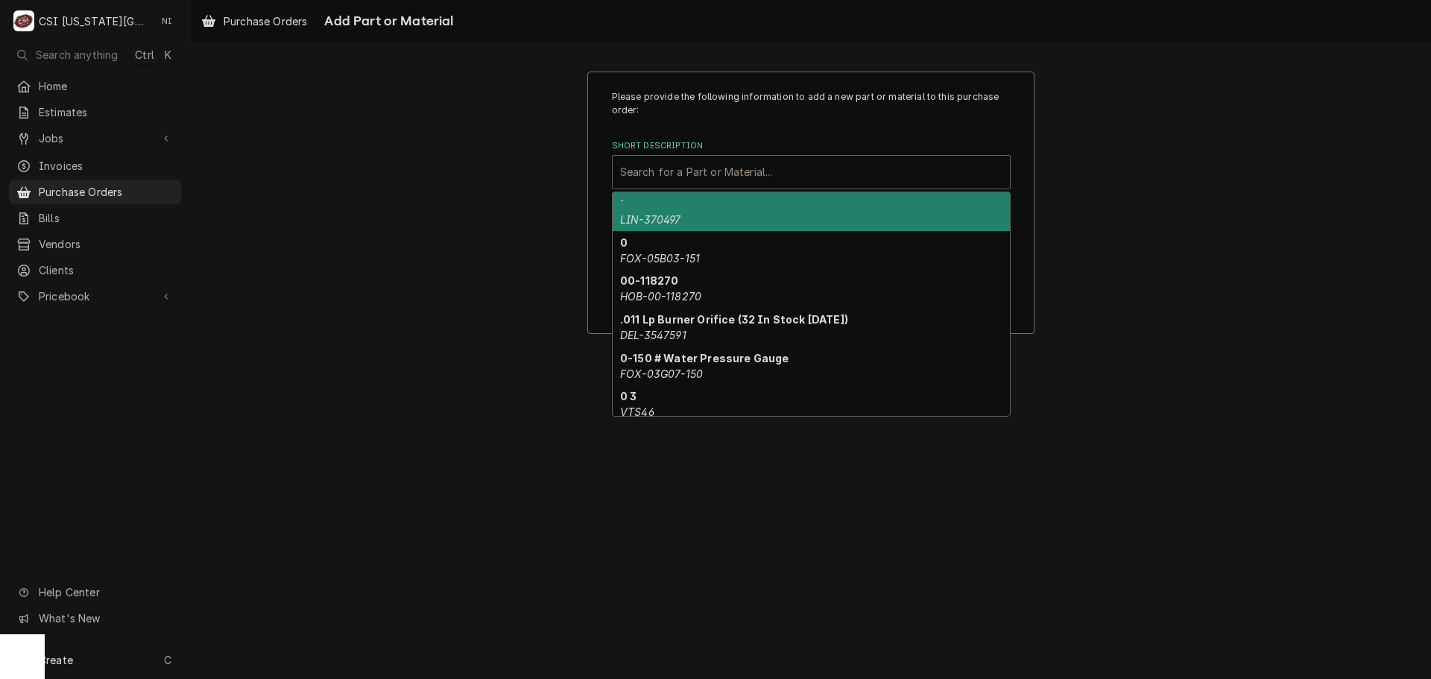
click at [731, 174] on div "Short Description" at bounding box center [811, 172] width 382 height 27
paste input "ACC-AT0E-3880-2"
type input "ACC-AT0E-3880-2"
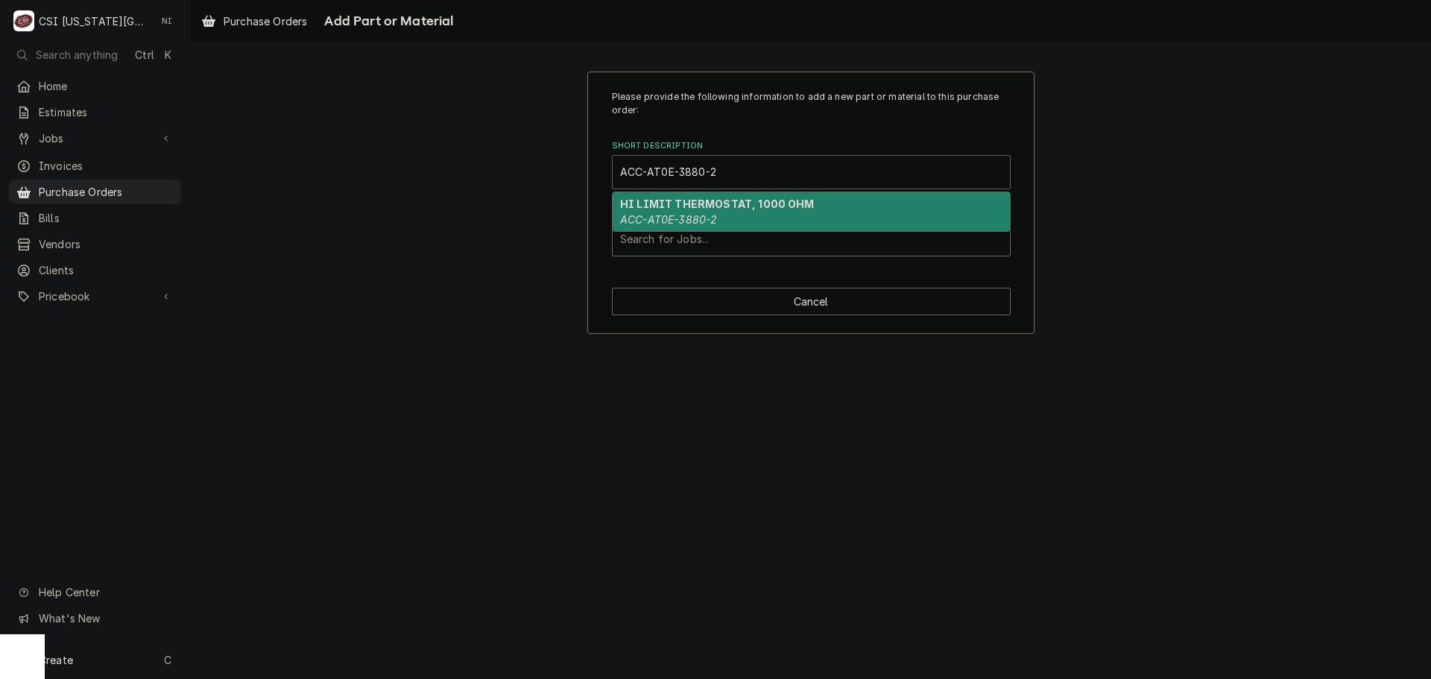
click at [747, 221] on div "HI LIMIT THERMOSTAT, 1000 OHM ACC-AT0E-3880-2" at bounding box center [811, 211] width 397 height 39
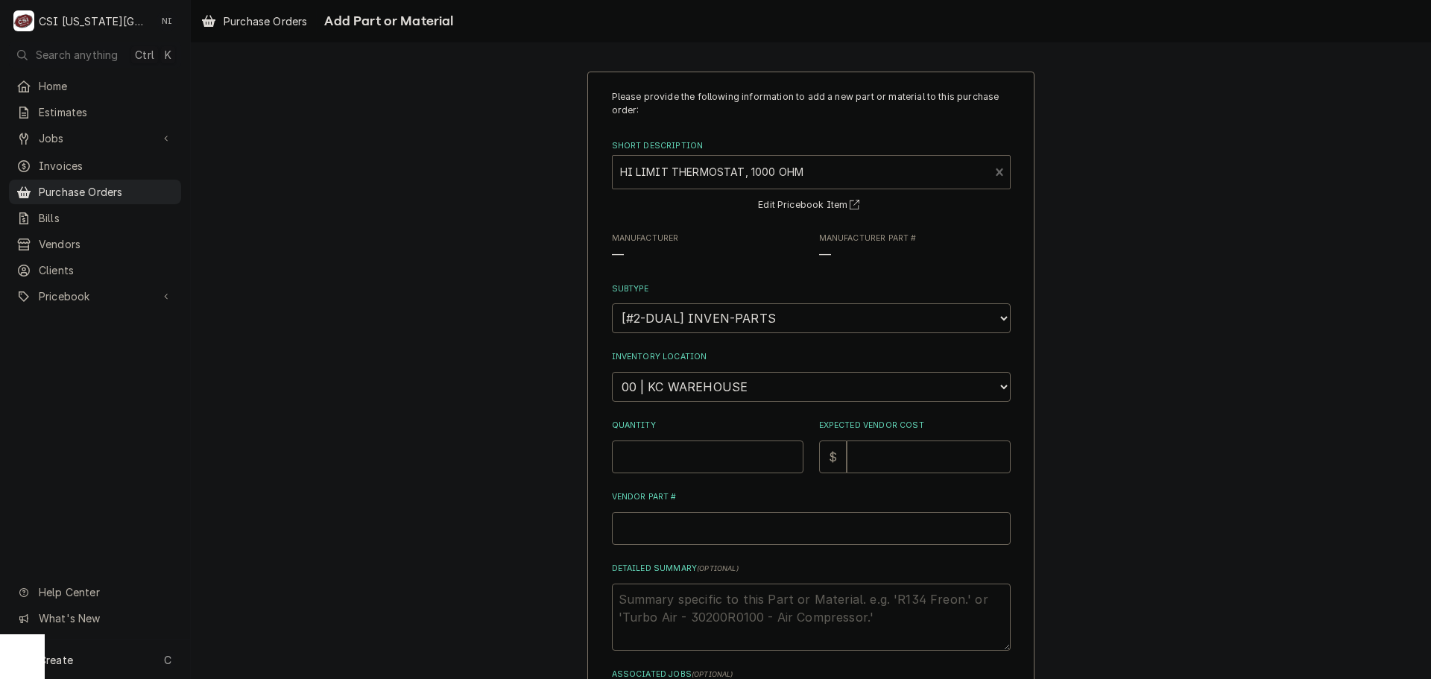
type textarea "x"
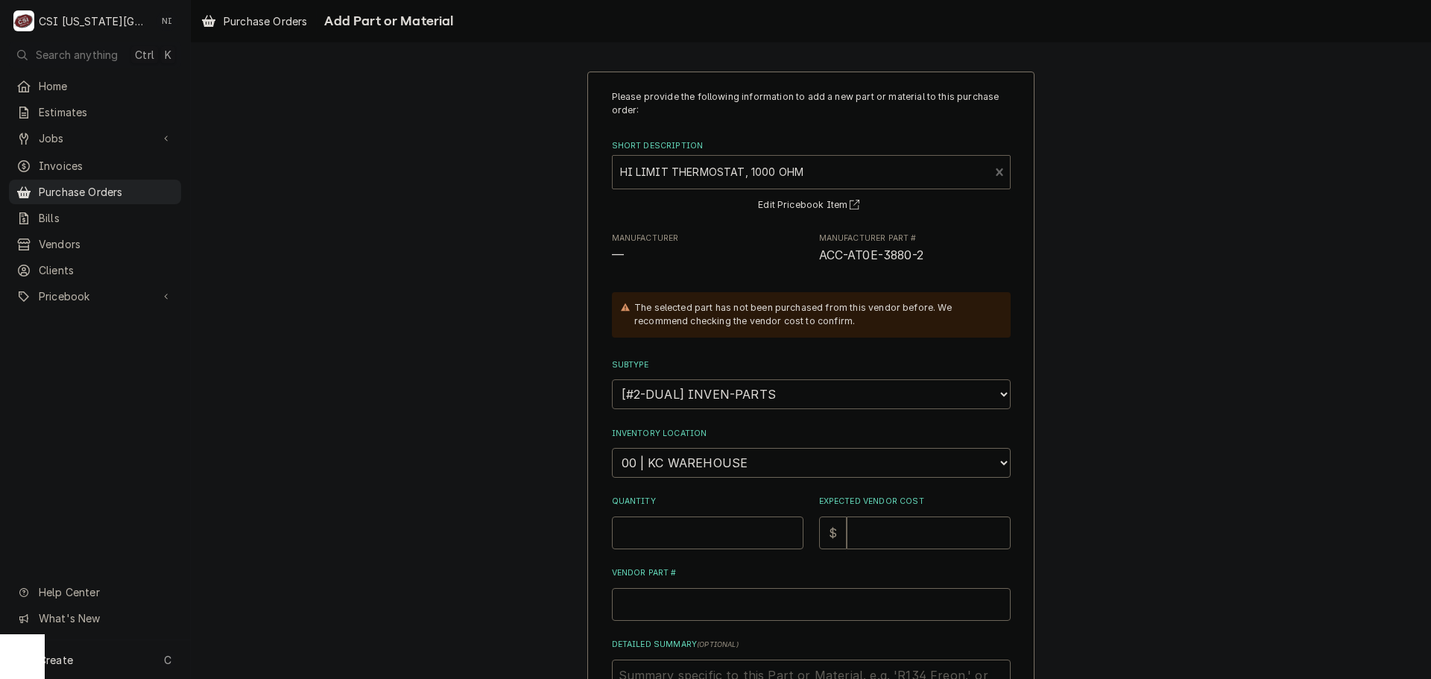
click at [812, 396] on select "Choose a subtype... [#2-DUAL] AFTERHRS-WH-CHG-2 [#2-DUAL] [PERSON_NAME]-EQUIP […" at bounding box center [811, 394] width 399 height 30
click at [612, 379] on select "Choose a subtype... [#2-DUAL] AFTERHRS-WH-CHG-2 [#2-DUAL] [PERSON_NAME]-EQUIP […" at bounding box center [811, 394] width 399 height 30
click at [754, 458] on select "Choose a location... 00 | KC WAREHOUSE 00 | MAIN WAREHOUSE 01 | [PERSON_NAME] #…" at bounding box center [811, 463] width 399 height 30
select select "2800"
click at [612, 448] on select "Choose a location... 00 | KC WAREHOUSE 00 | MAIN WAREHOUSE 01 | [PERSON_NAME] #…" at bounding box center [811, 463] width 399 height 30
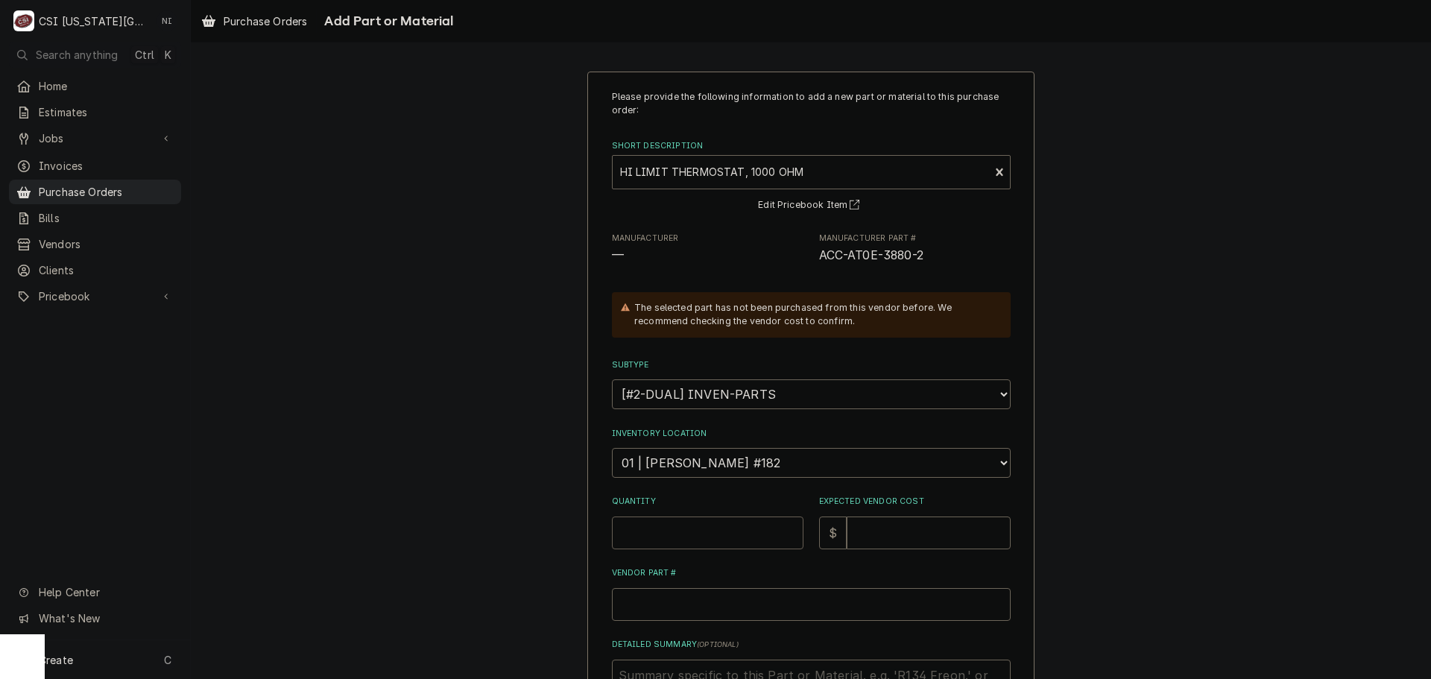
click at [733, 537] on input "Quantity" at bounding box center [708, 532] width 192 height 33
type textarea "x"
type input "1"
type textarea "x"
type input "3"
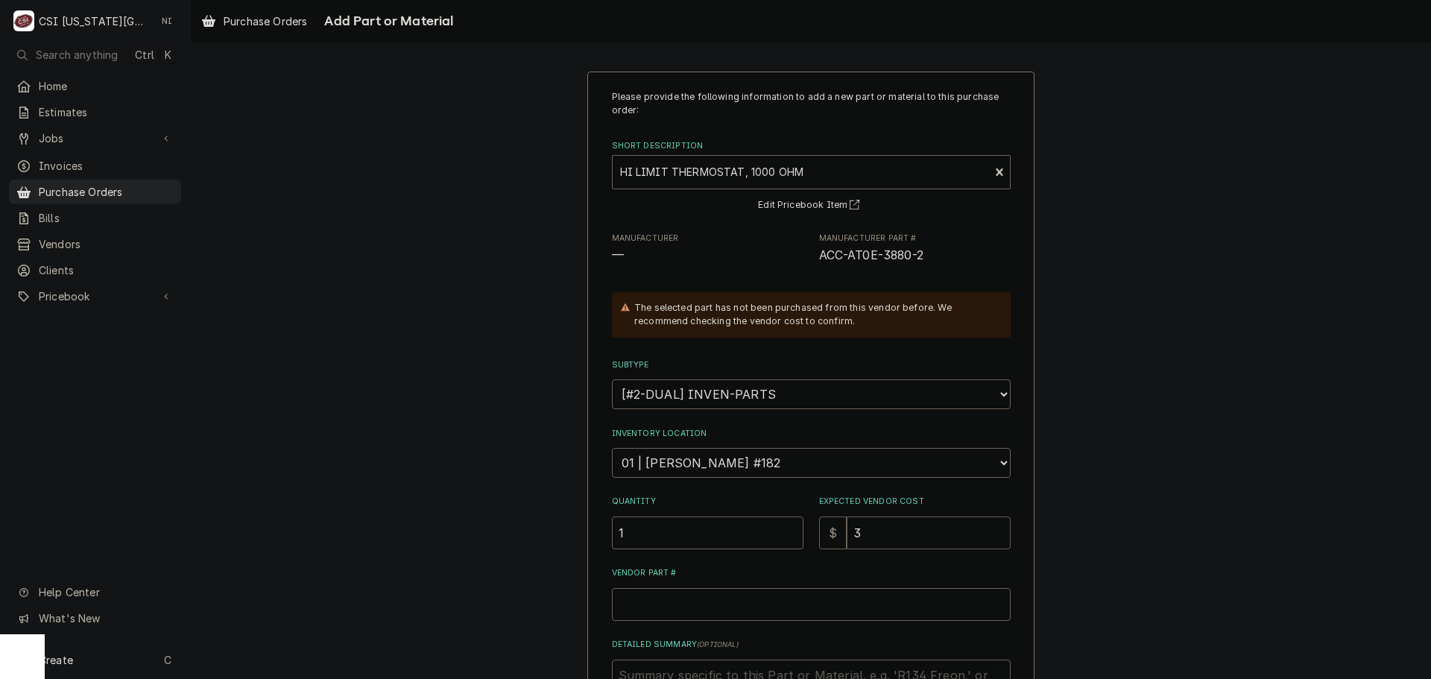
type textarea "x"
type input "31"
type textarea "x"
type input "316"
drag, startPoint x: 925, startPoint y: 256, endPoint x: 817, endPoint y: 259, distance: 108.1
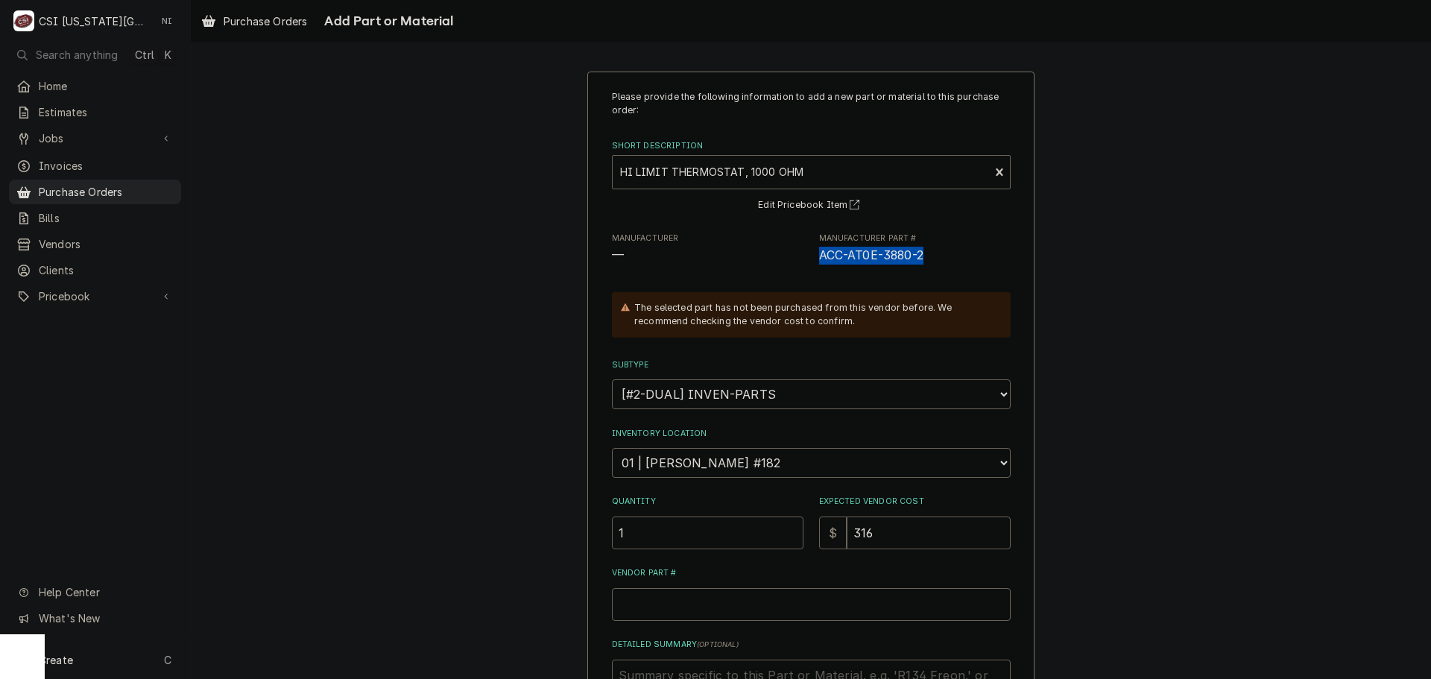
click at [819, 259] on span "ACC-AT0E-3880-2" at bounding box center [915, 256] width 192 height 18
copy span "ACC-AT0E-3880-2"
click at [682, 608] on input "Vendor Part #" at bounding box center [811, 604] width 399 height 33
paste input "ACC-AT0E-3880-2"
type input "ACC-AT0E-3880-2"
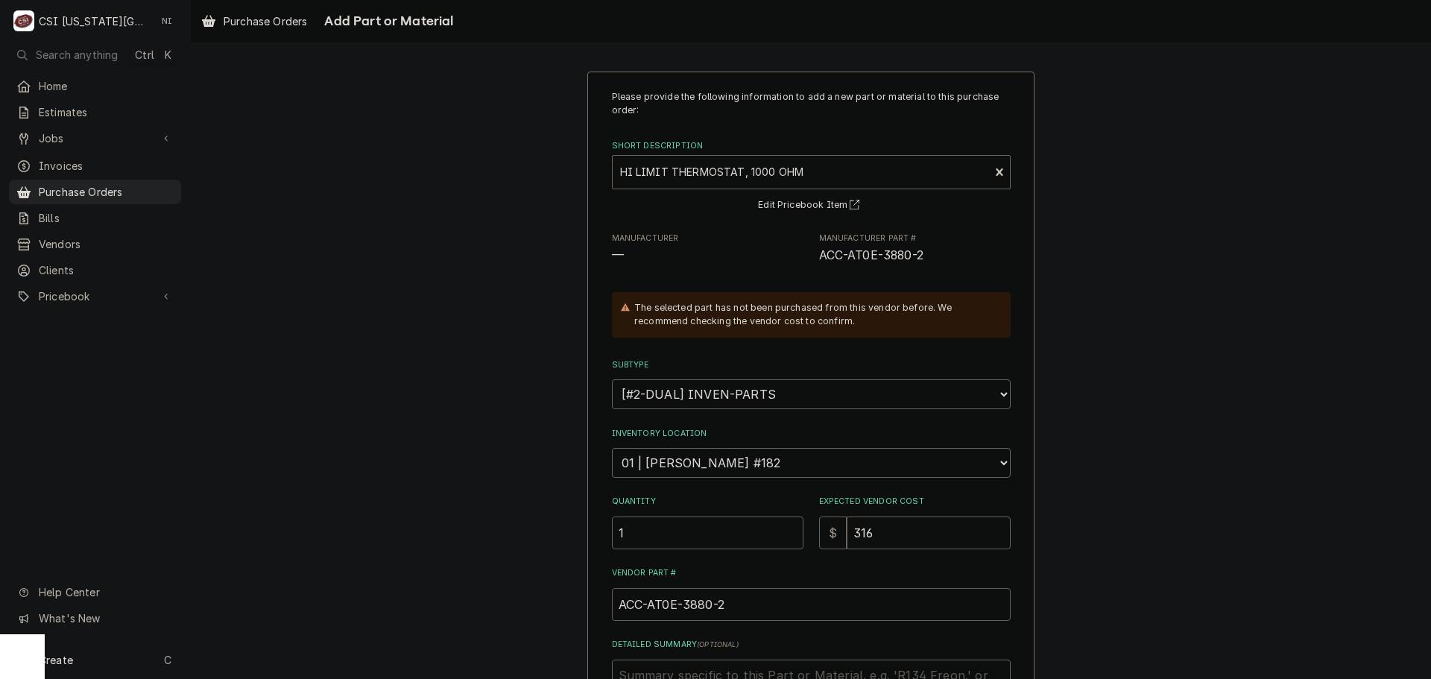
type textarea "x"
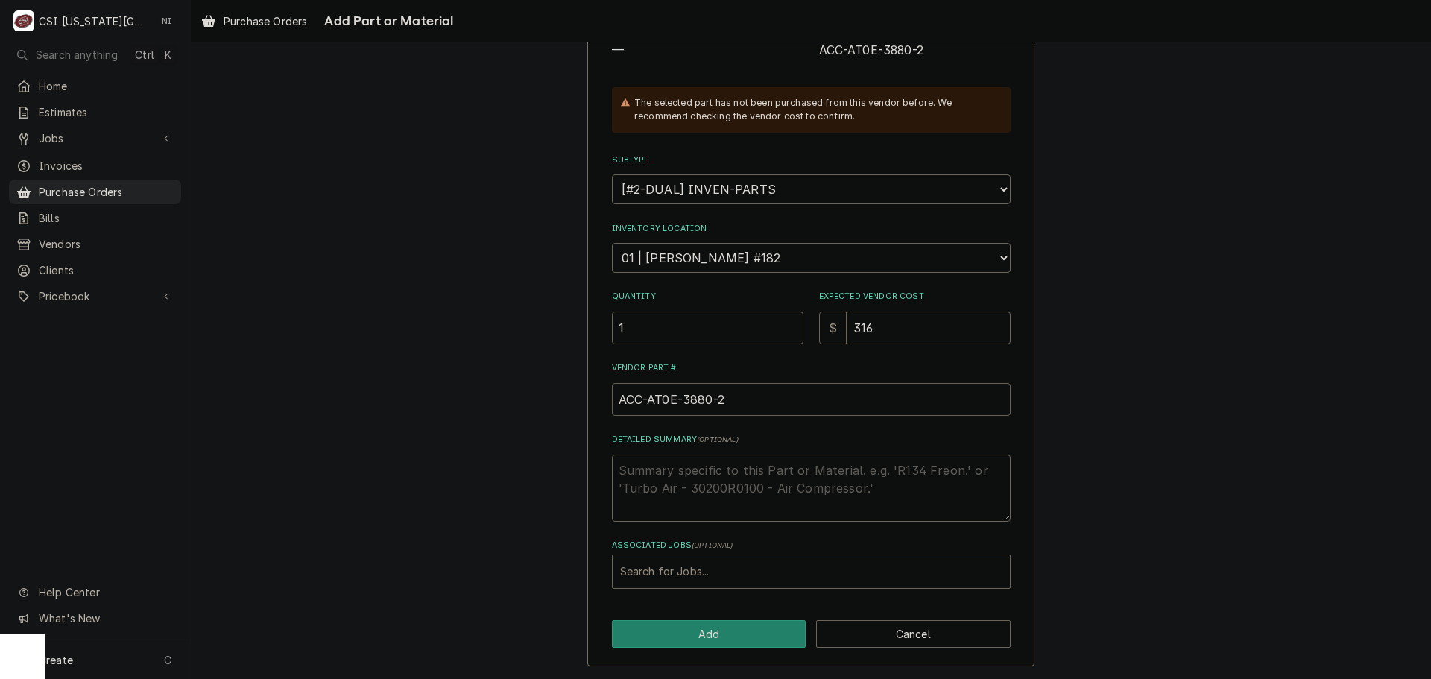
scroll to position [206, 0]
type input "ACC-AT0E-3880-2"
click at [694, 570] on div "Associated Jobs" at bounding box center [811, 570] width 382 height 27
type input "33234"
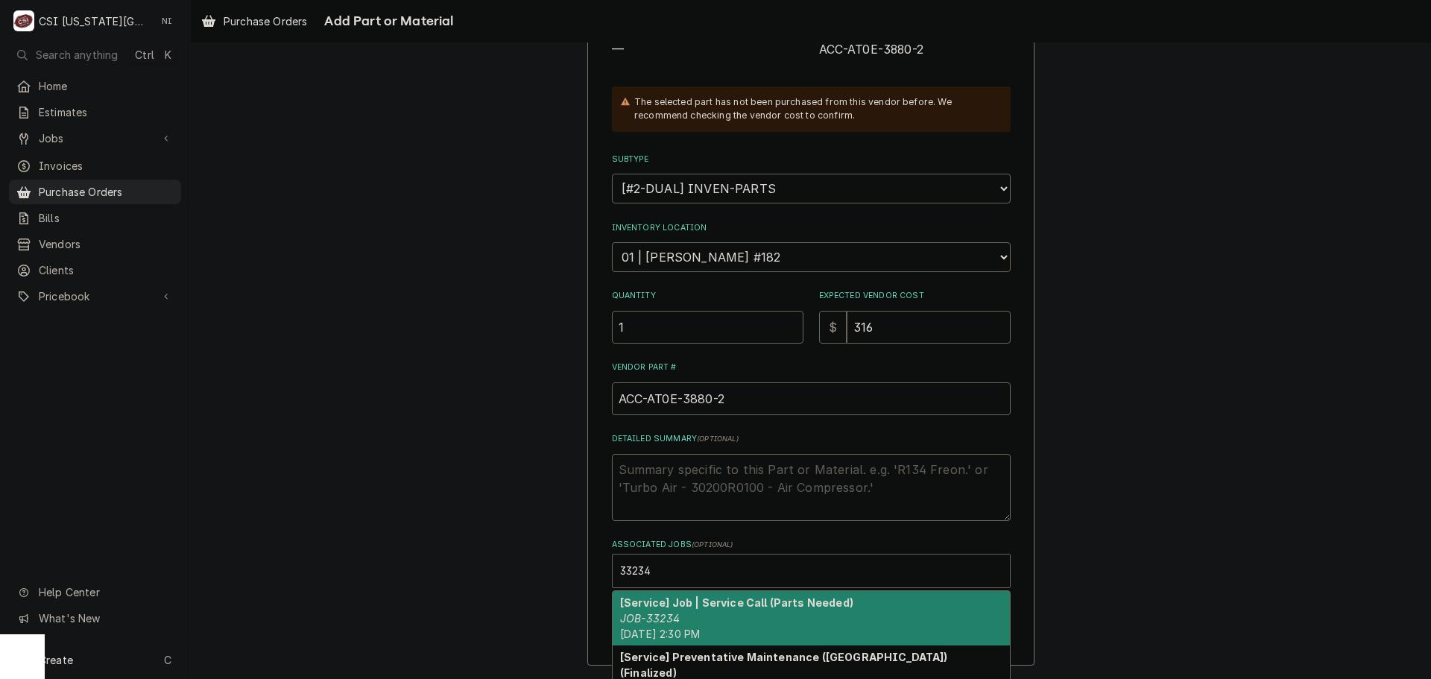
click at [754, 607] on strong "[Service] Job | Service Call (Parts Needed)" at bounding box center [736, 602] width 233 height 13
type textarea "x"
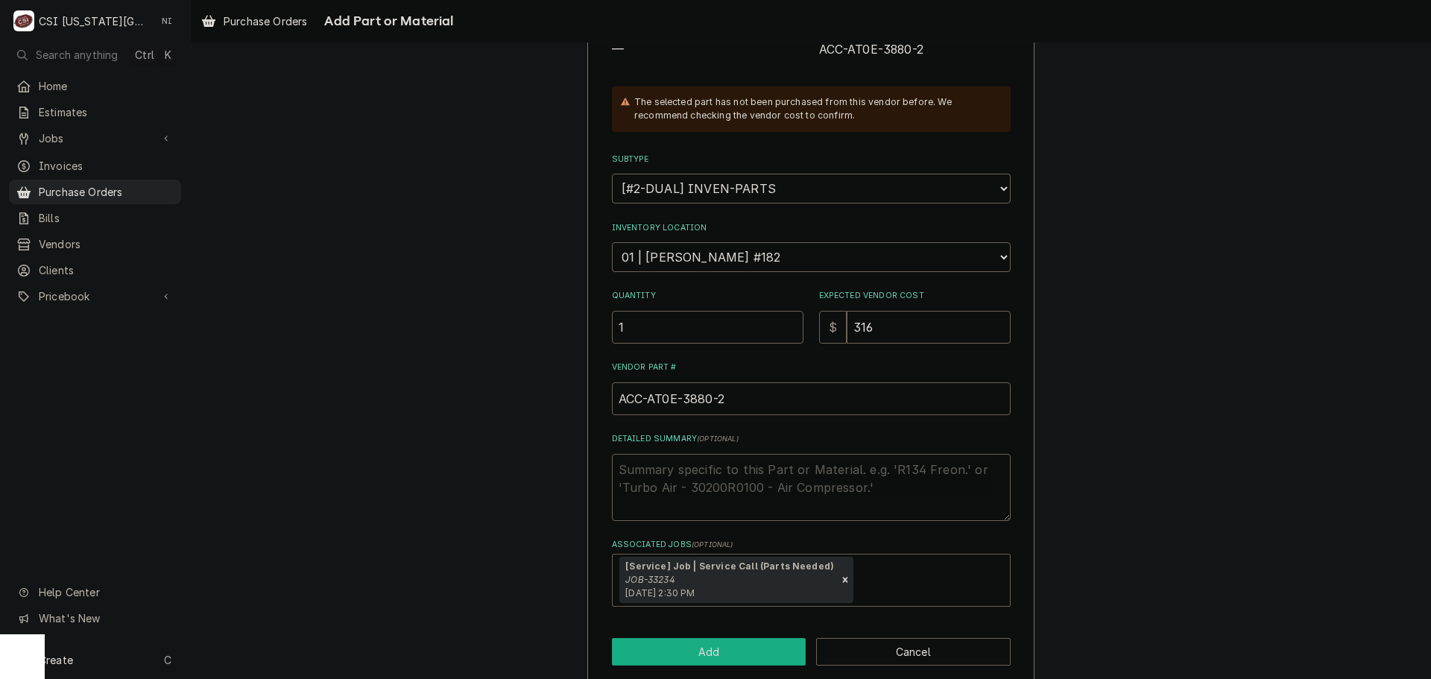
click at [719, 655] on button "Add" at bounding box center [709, 652] width 195 height 28
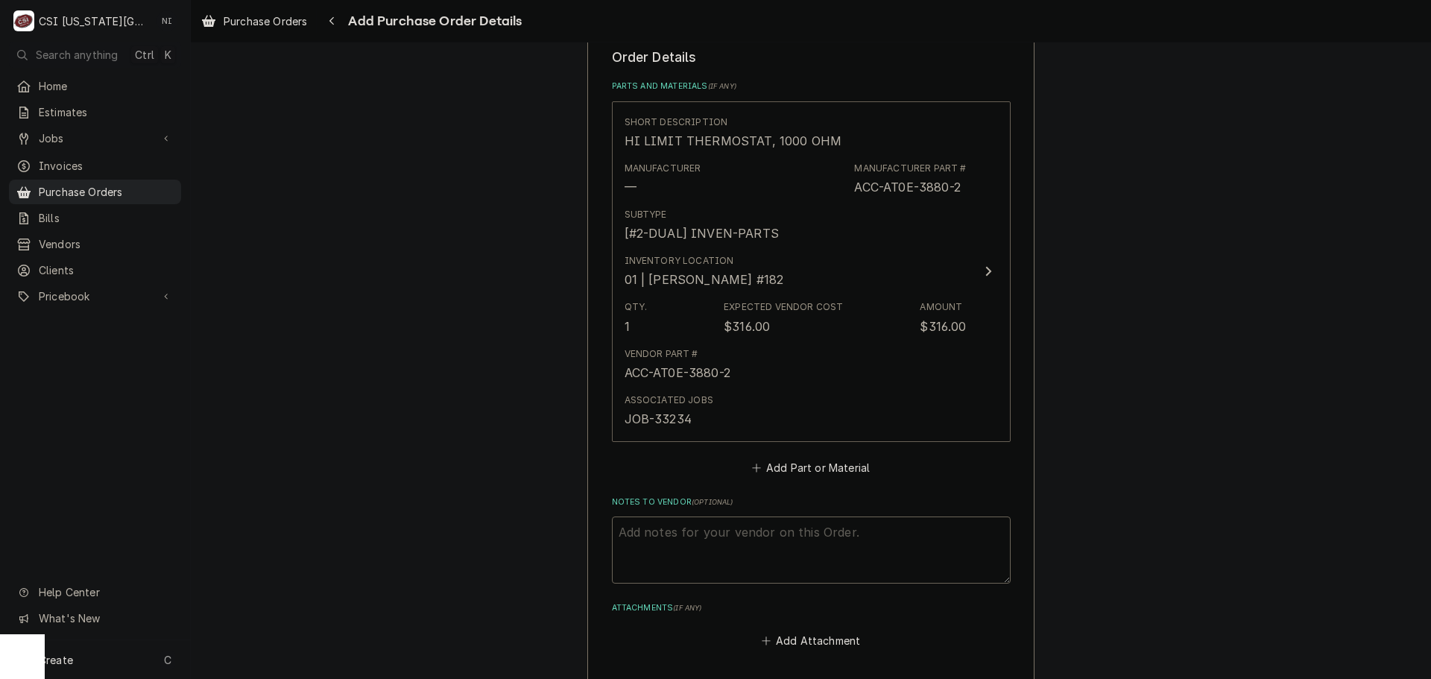
scroll to position [740, 0]
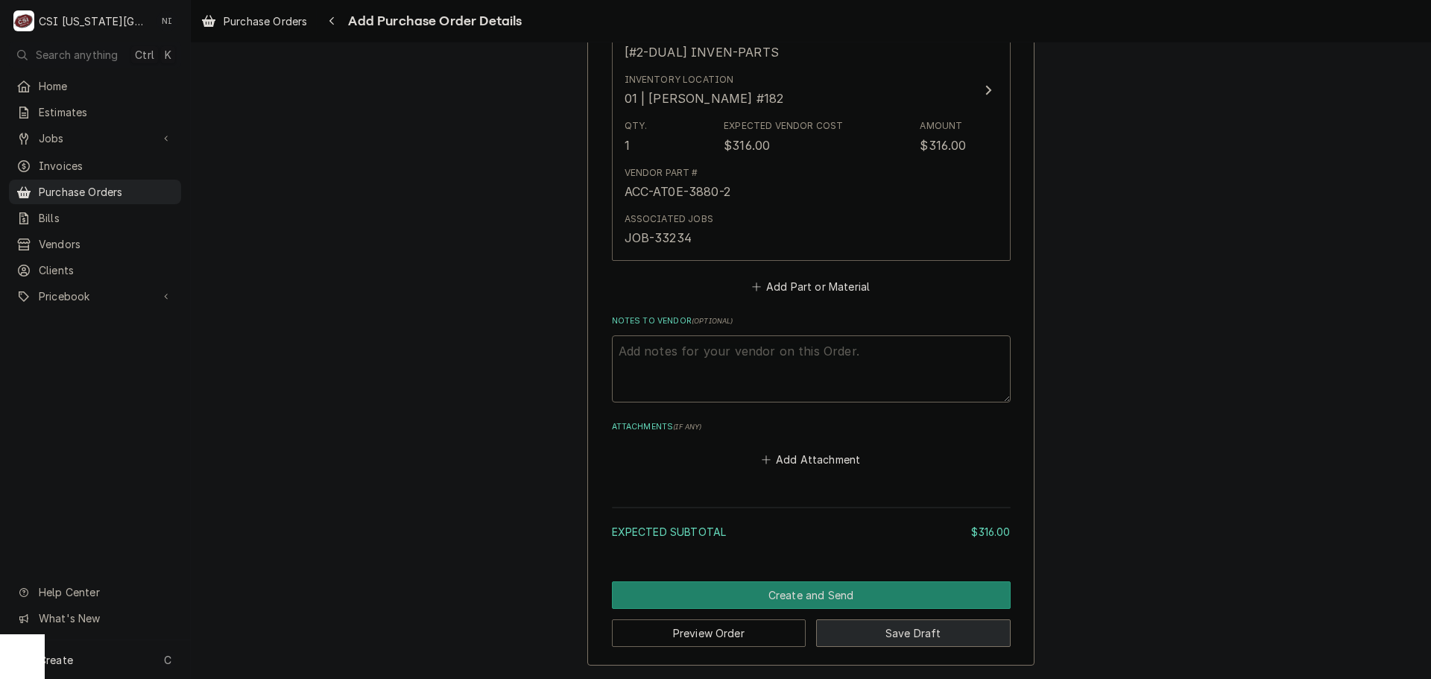
click at [921, 629] on button "Save Draft" at bounding box center [913, 633] width 195 height 28
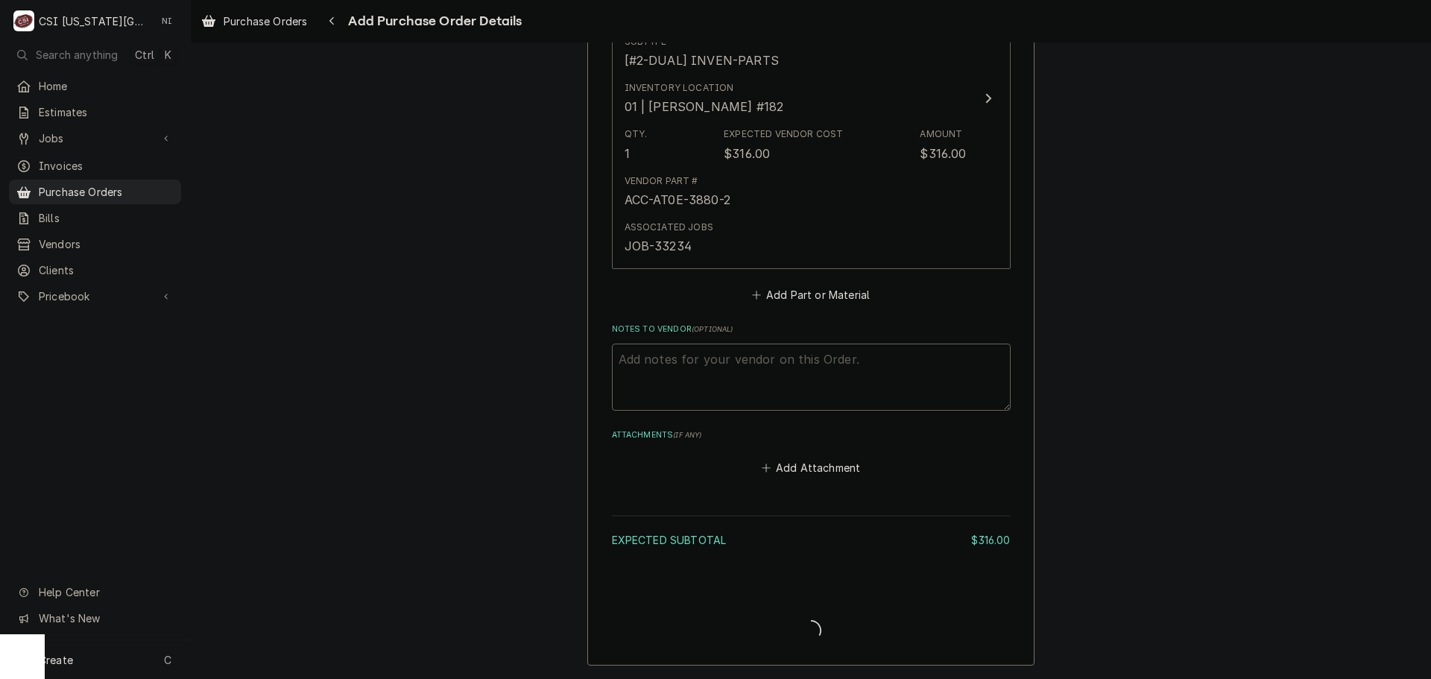
type textarea "x"
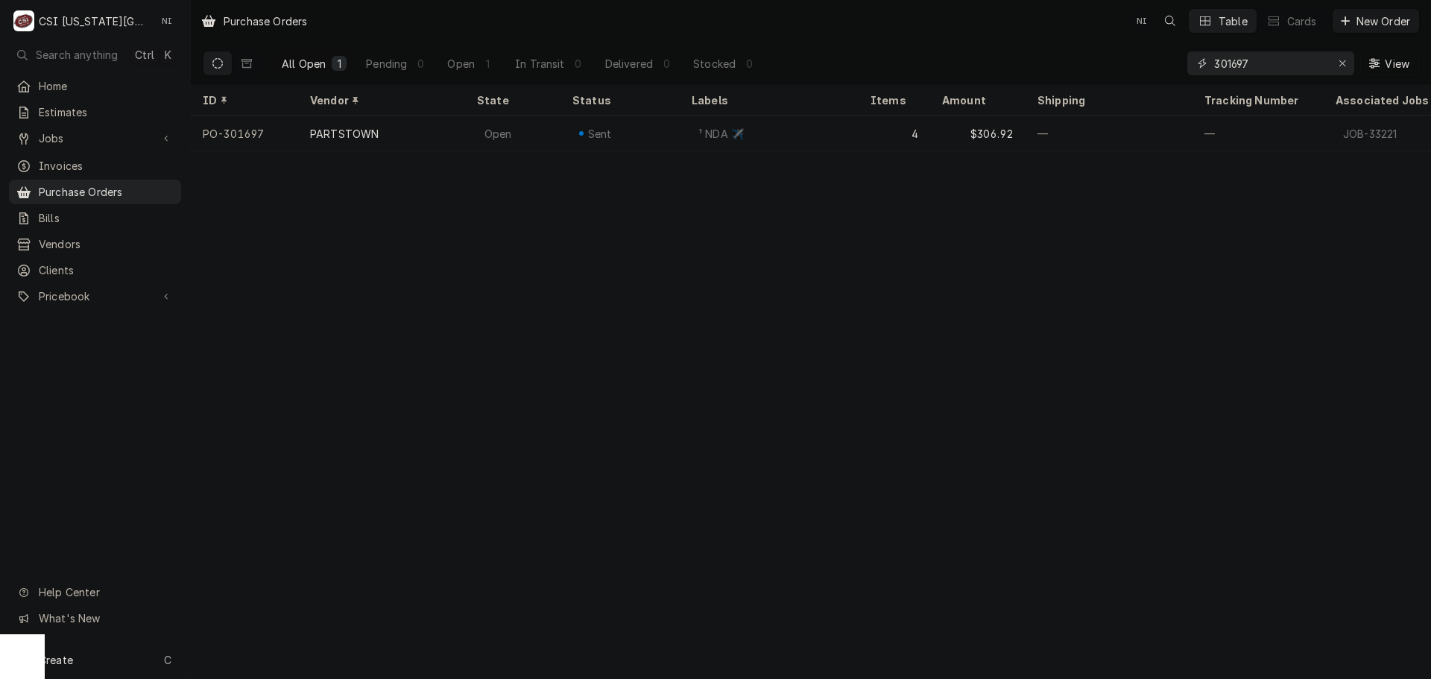
drag, startPoint x: 1266, startPoint y: 63, endPoint x: 1118, endPoint y: 67, distance: 148.3
click at [1122, 67] on div "All Open 1 Pending 0 Open 1 In Transit 0 Delivered 0 Stocked 0 301697 View" at bounding box center [811, 63] width 1216 height 42
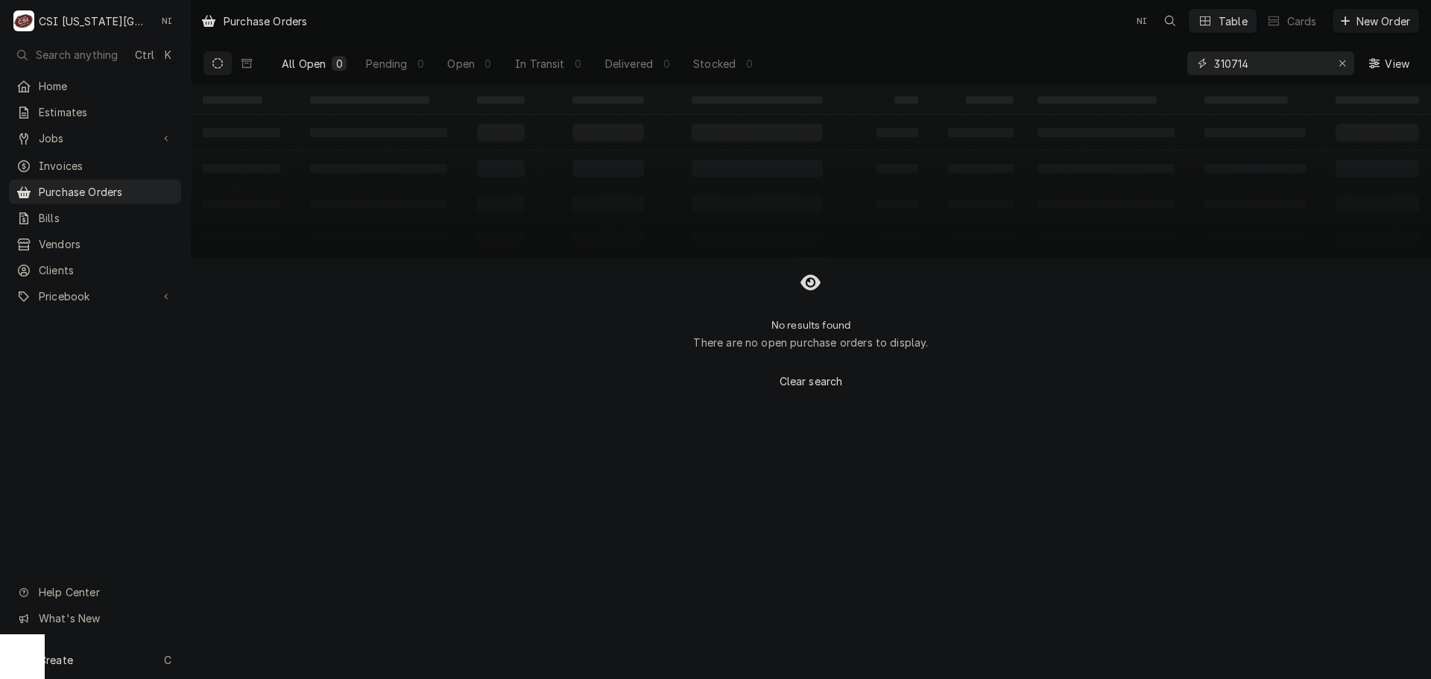
type input "310714"
click at [1339, 59] on icon "Erase input" at bounding box center [1342, 63] width 8 height 10
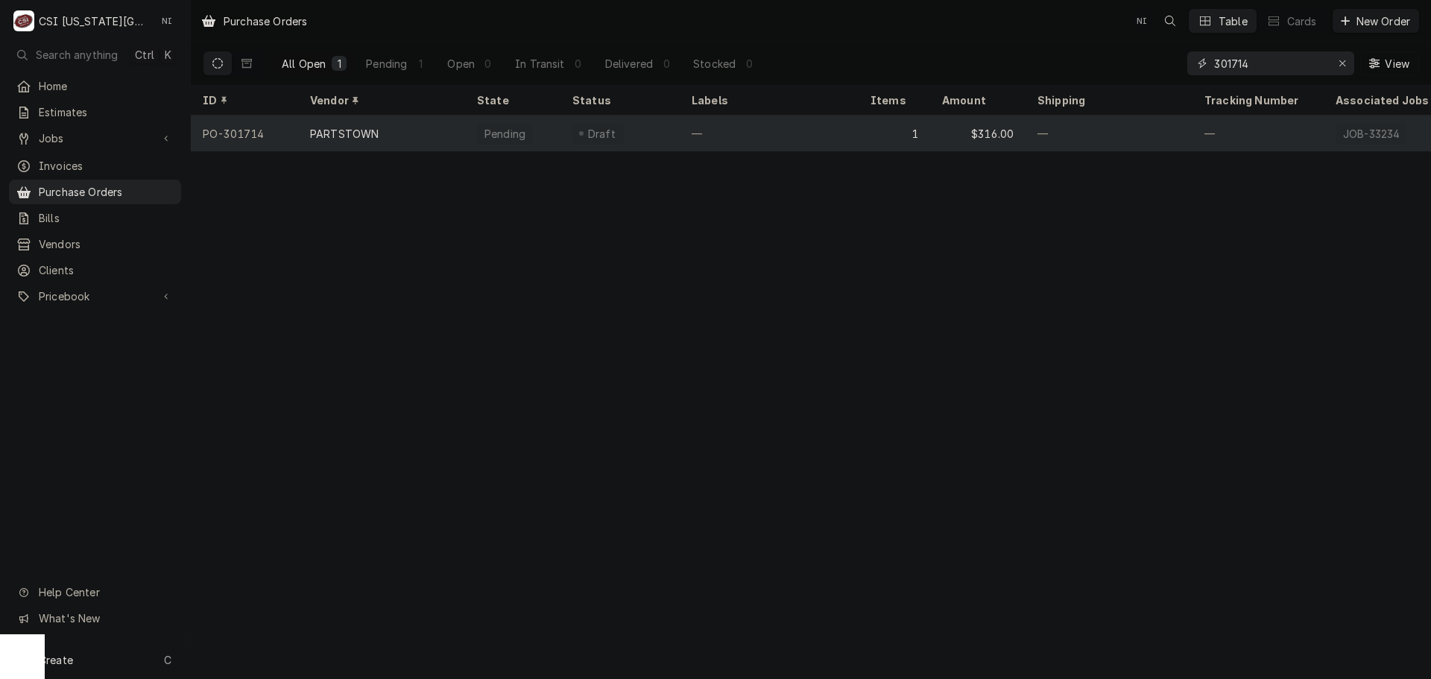
type input "301714"
click at [750, 130] on div "—" at bounding box center [769, 134] width 179 height 36
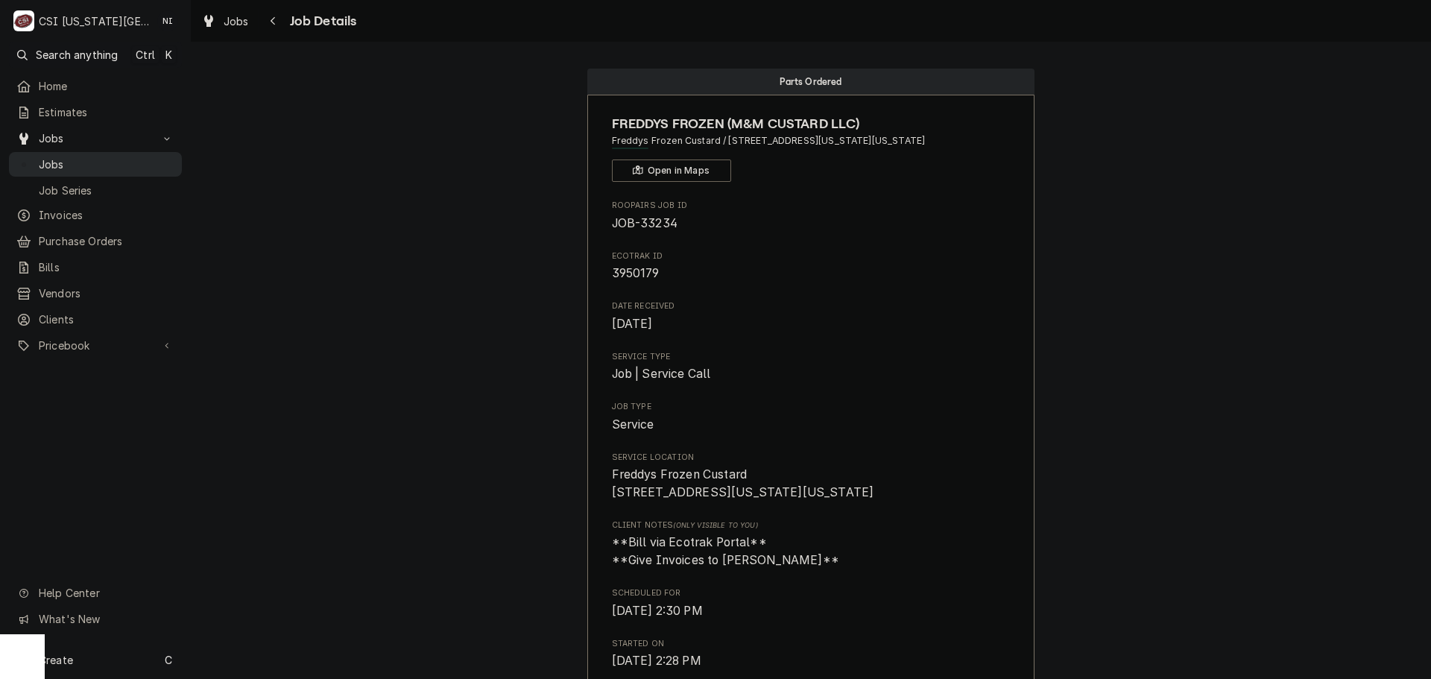
drag, startPoint x: 121, startPoint y: 150, endPoint x: 129, endPoint y: 151, distance: 7.5
click at [121, 152] on link "Jobs" at bounding box center [95, 164] width 173 height 25
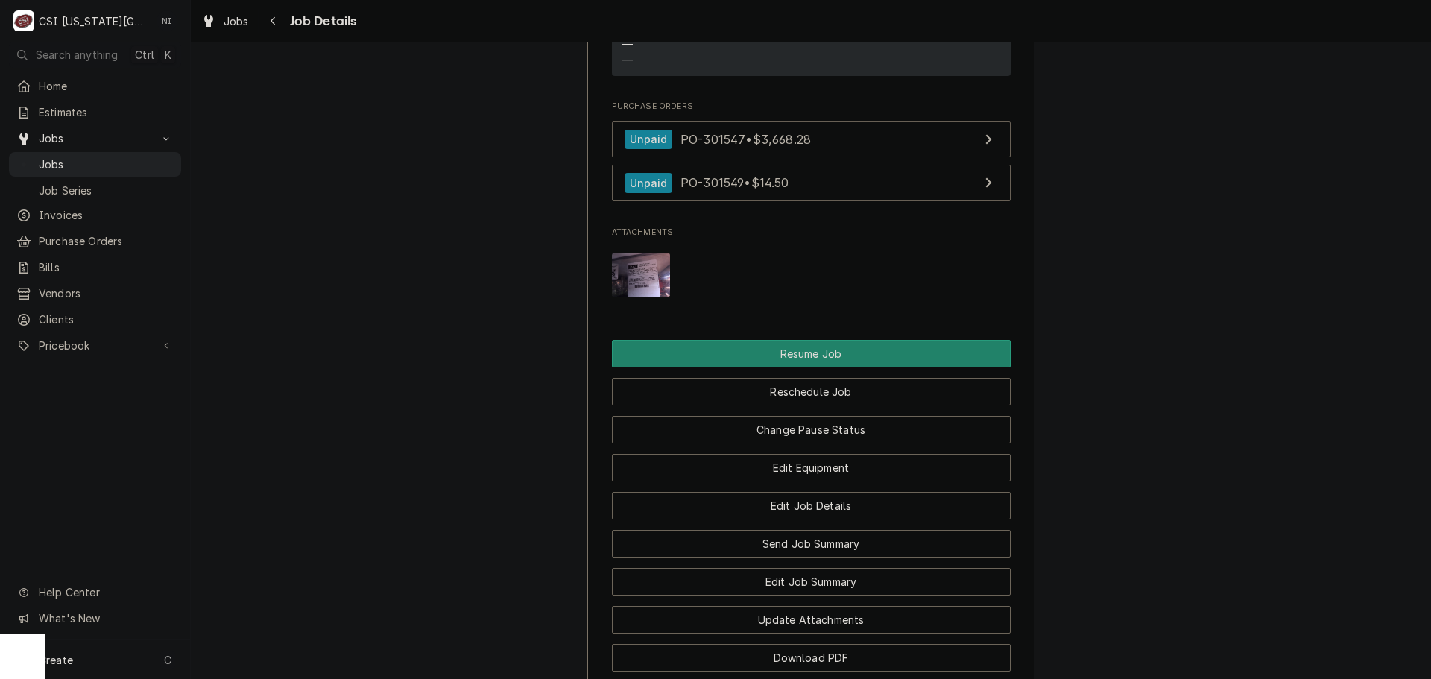
scroll to position [1909, 0]
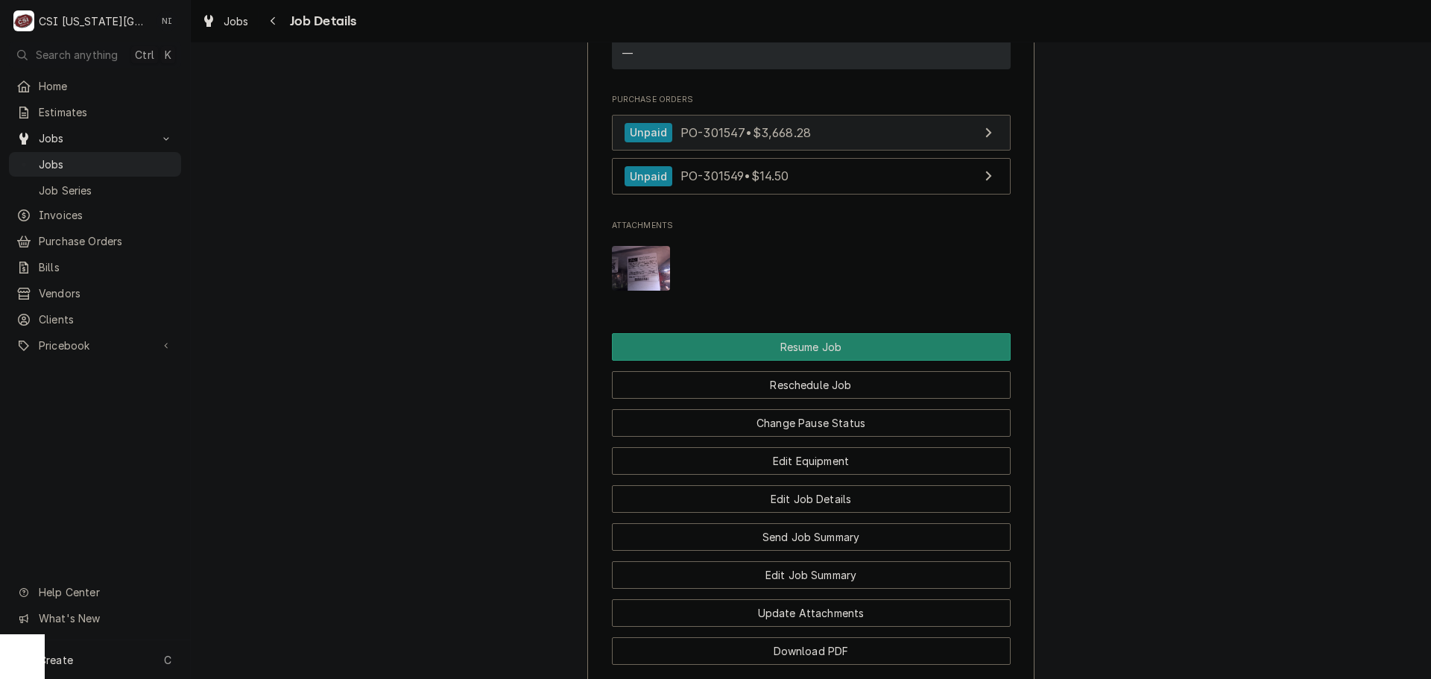
click at [823, 115] on link "Unpaid PO-301547 • $3,668.28" at bounding box center [811, 133] width 399 height 37
drag, startPoint x: 58, startPoint y: 157, endPoint x: 78, endPoint y: 159, distance: 19.4
click at [58, 157] on span "Jobs" at bounding box center [106, 164] width 135 height 16
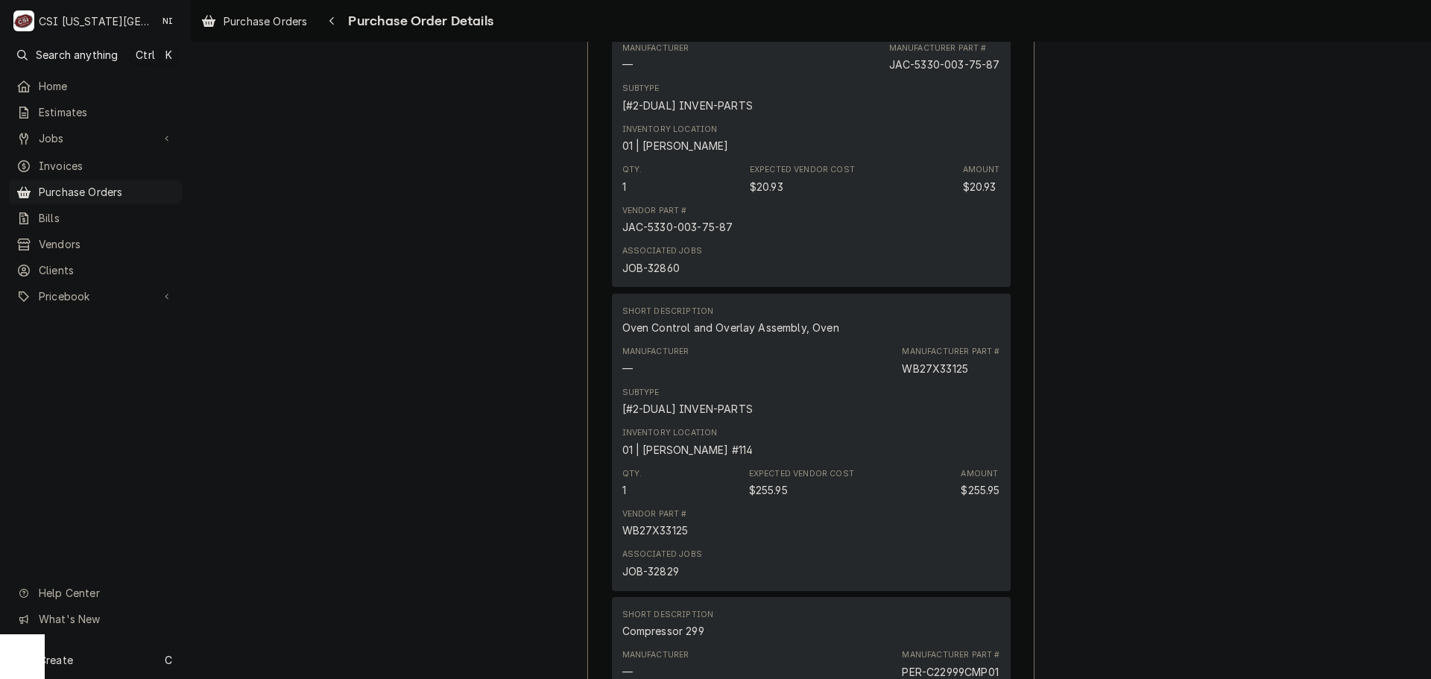
scroll to position [4099, 0]
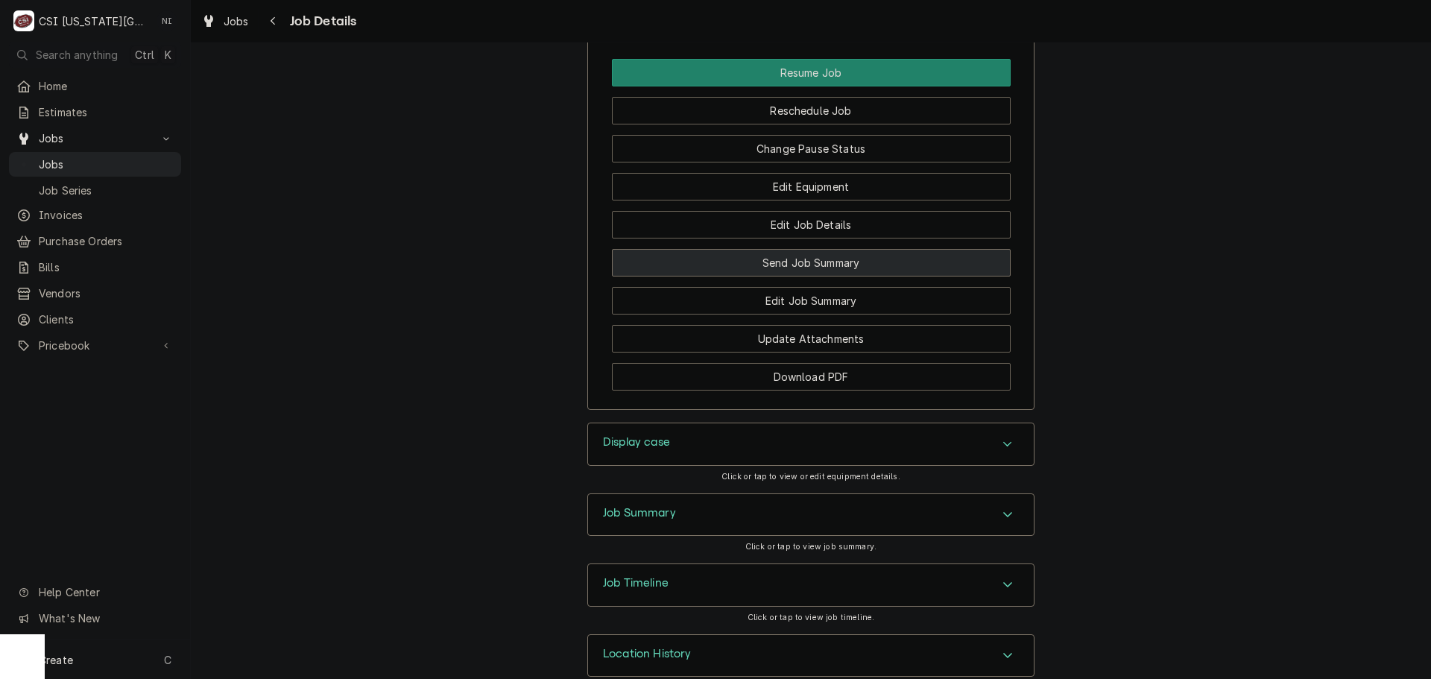
scroll to position [2218, 0]
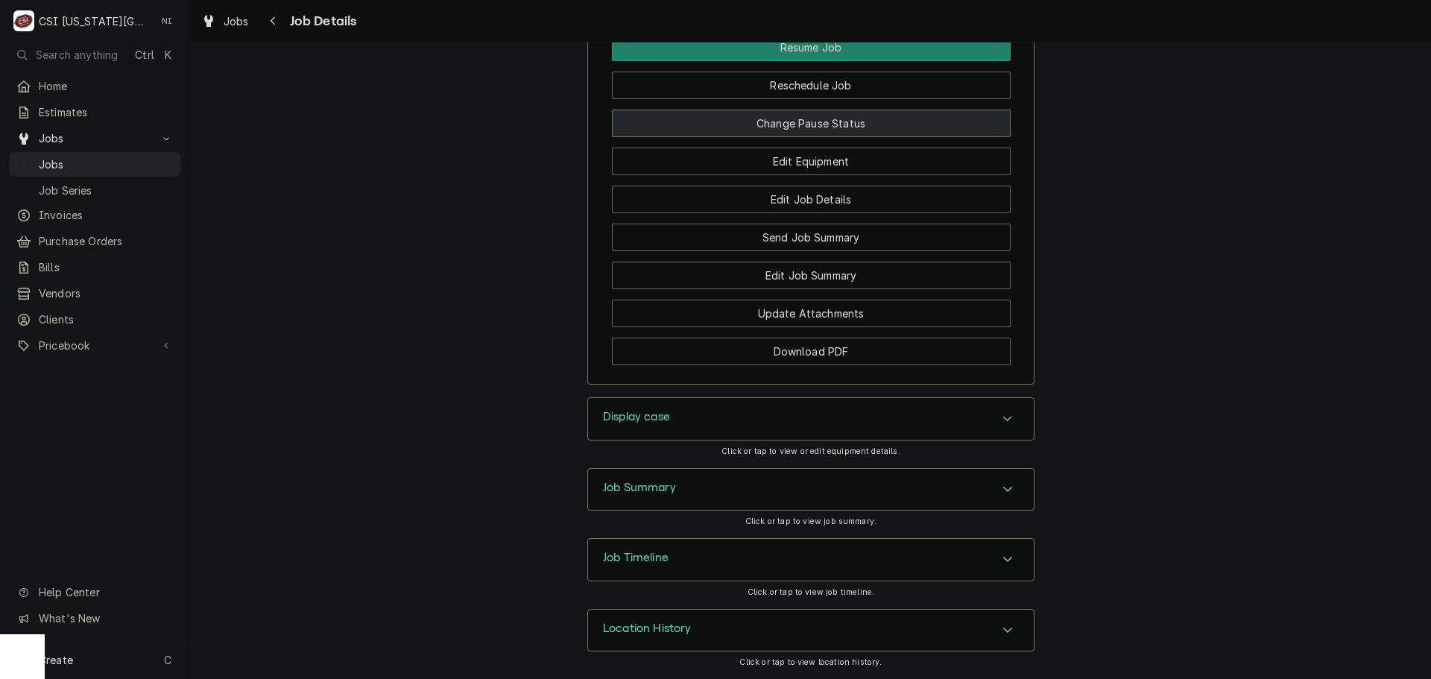
click at [792, 118] on button "Change Pause Status" at bounding box center [811, 124] width 399 height 28
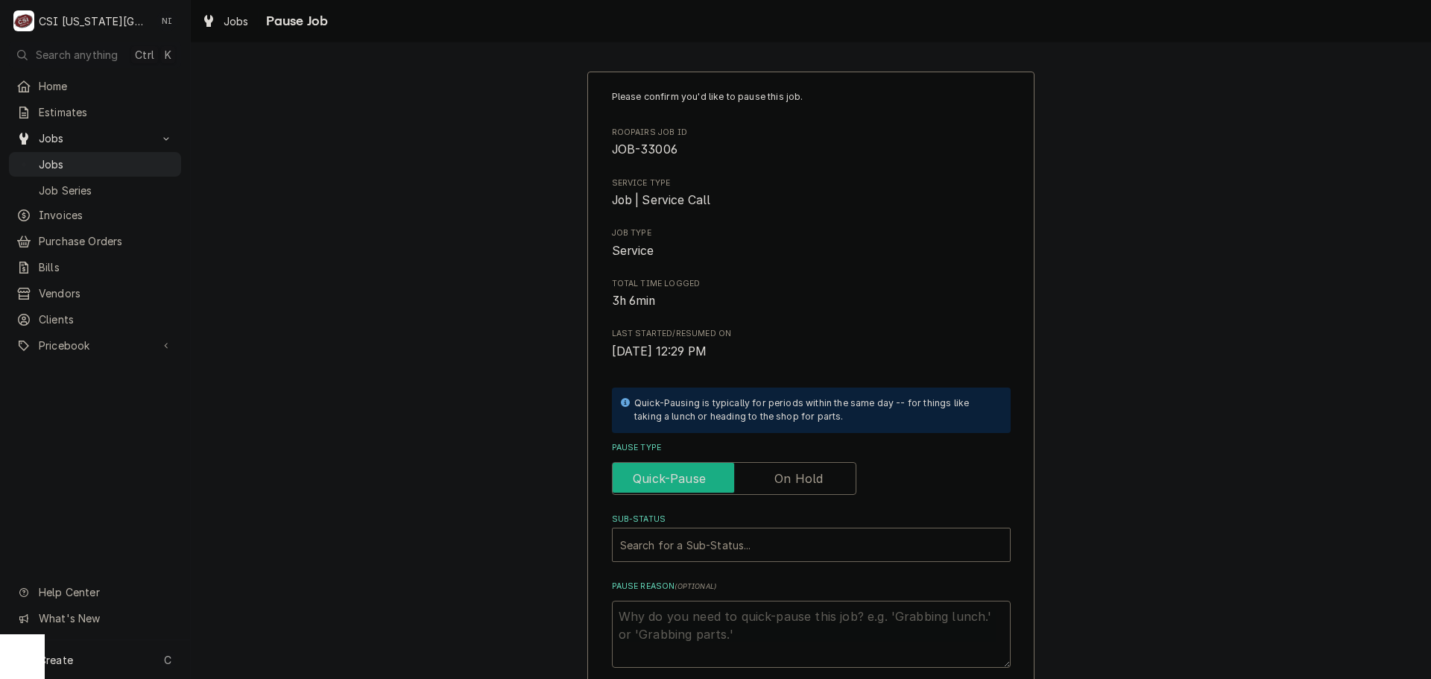
drag, startPoint x: 806, startPoint y: 476, endPoint x: 796, endPoint y: 490, distance: 17.0
click at [803, 476] on label "Pause Type" at bounding box center [734, 478] width 244 height 33
click at [803, 476] on input "Pause Type" at bounding box center [734, 478] width 231 height 33
checkbox input "true"
click at [788, 545] on div "Sub-Status" at bounding box center [811, 544] width 382 height 27
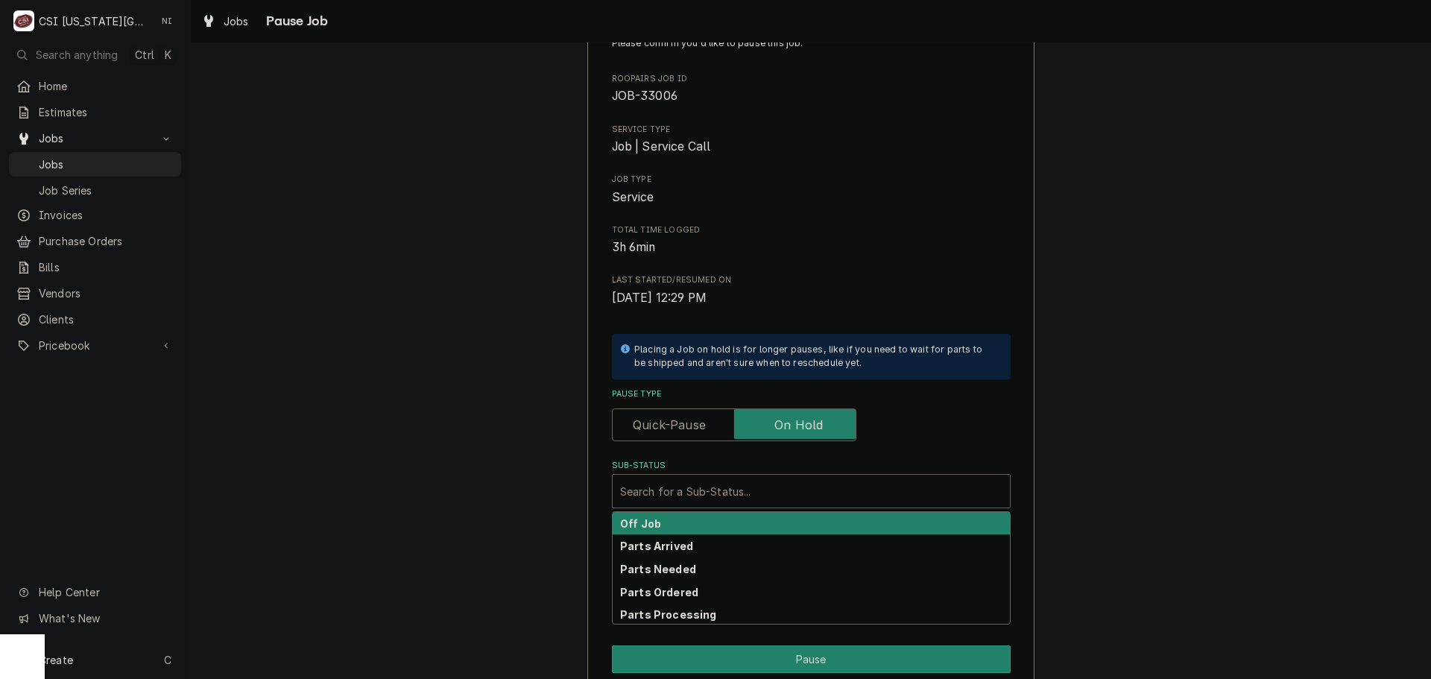
scroll to position [156, 0]
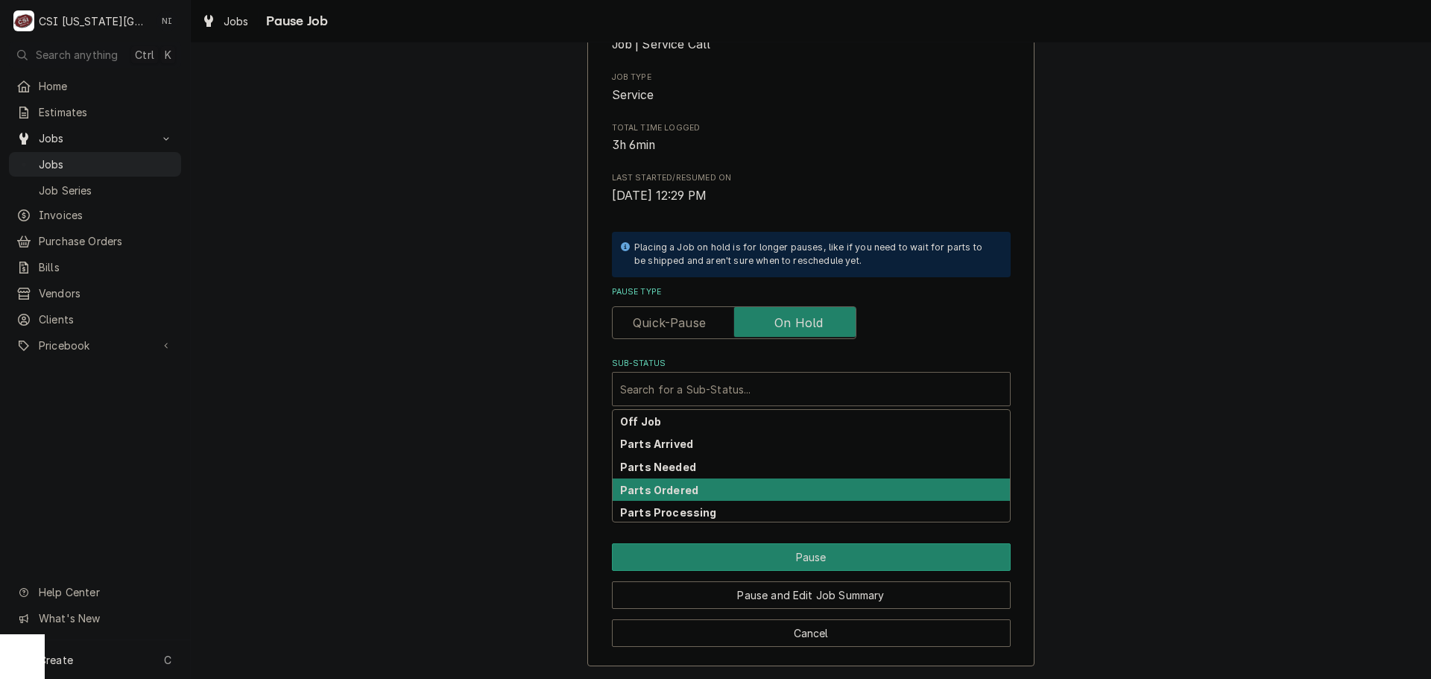
click at [672, 488] on strong "Parts Ordered" at bounding box center [659, 490] width 78 height 13
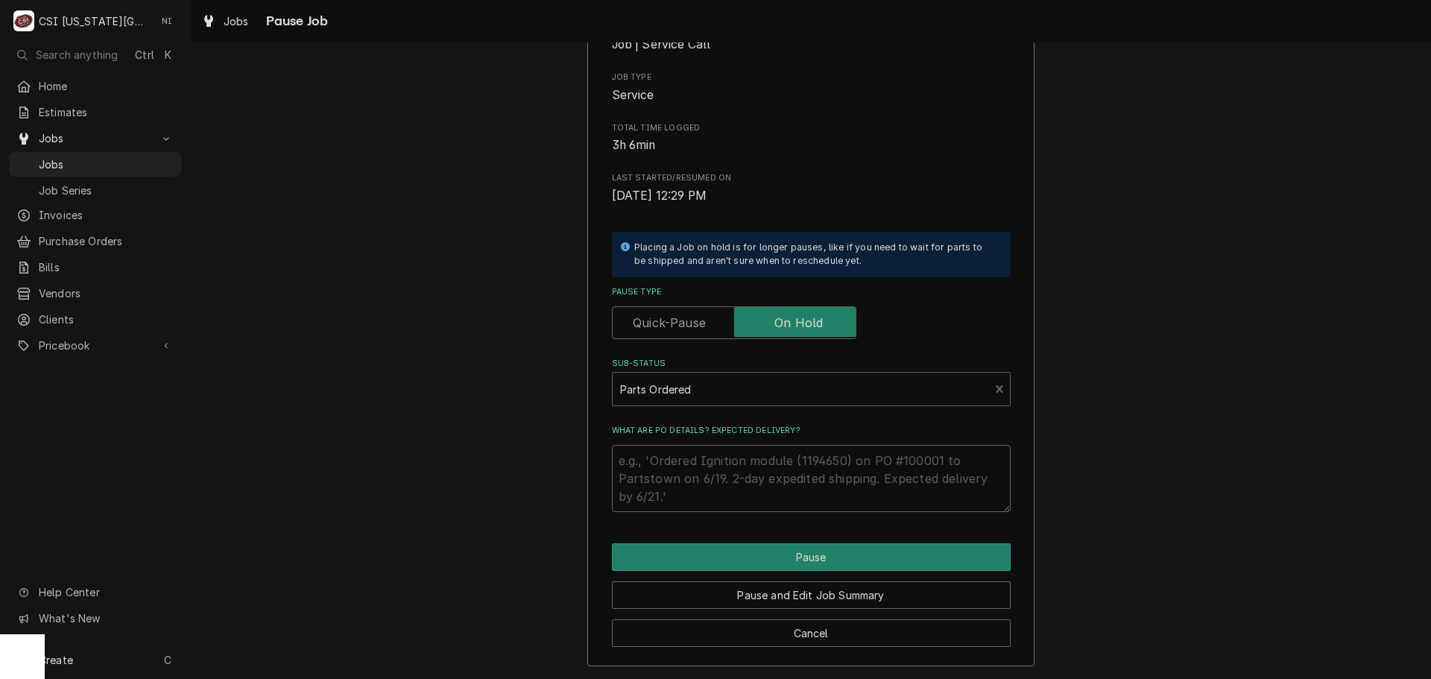
click at [675, 466] on textarea "What are PO details? Expected delivery?" at bounding box center [811, 478] width 399 height 67
type textarea "x"
type textarea "p"
type textarea "x"
type textarea "pa"
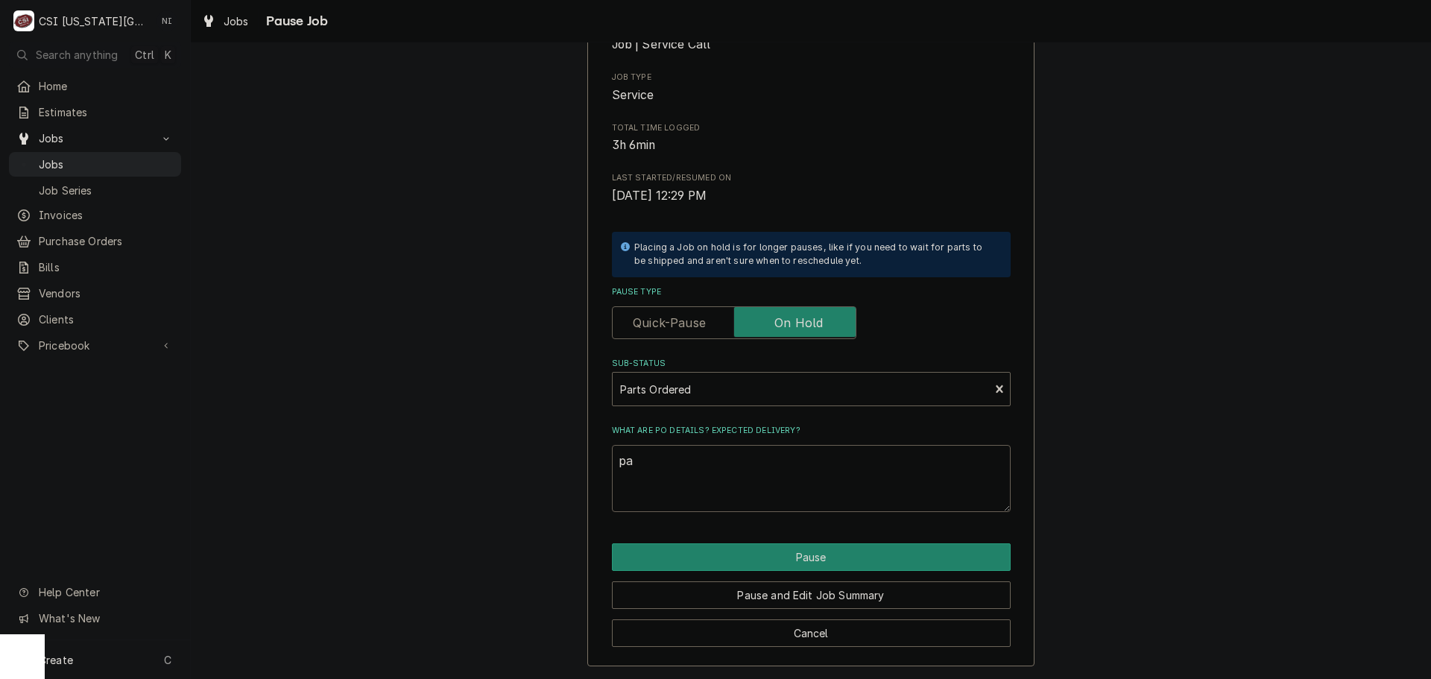
type textarea "x"
type textarea "part"
type textarea "x"
type textarea "parts"
type textarea "x"
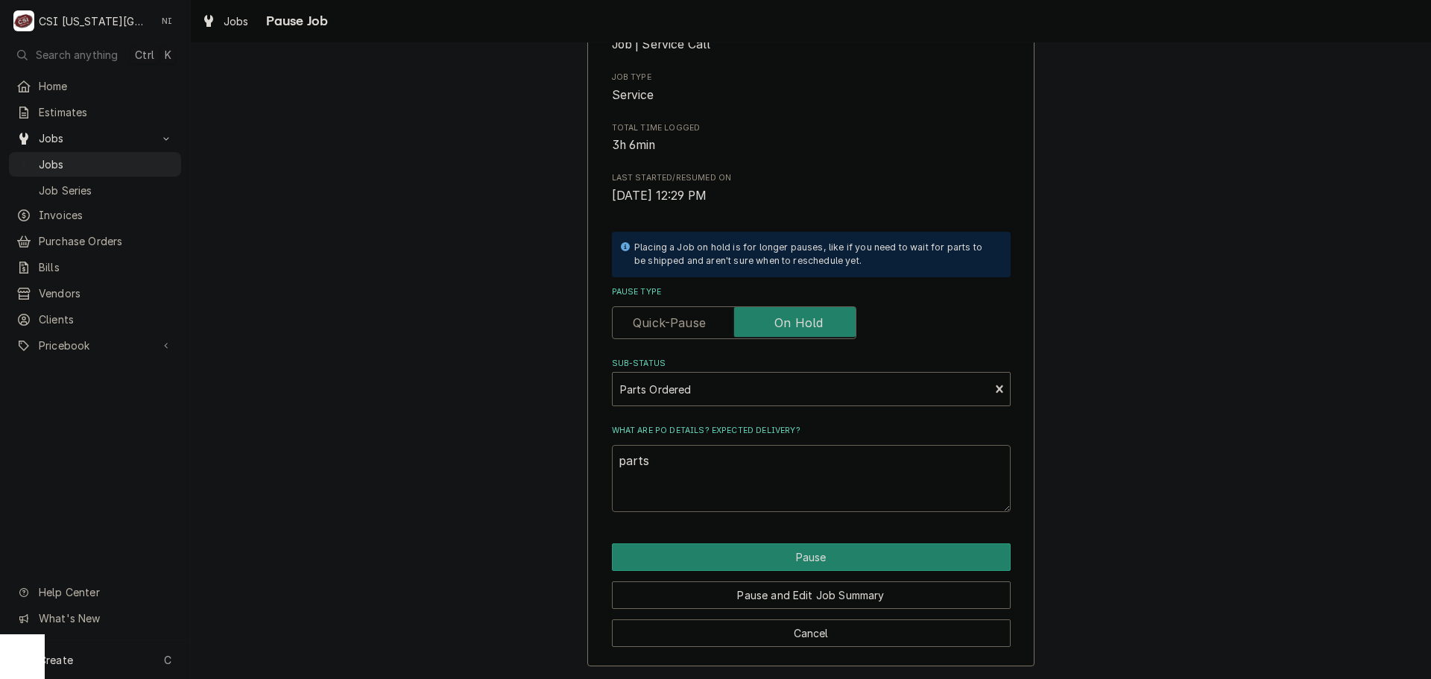
type textarea "parts"
type textarea "x"
type textarea "parts"
type textarea "x"
type textarea "part"
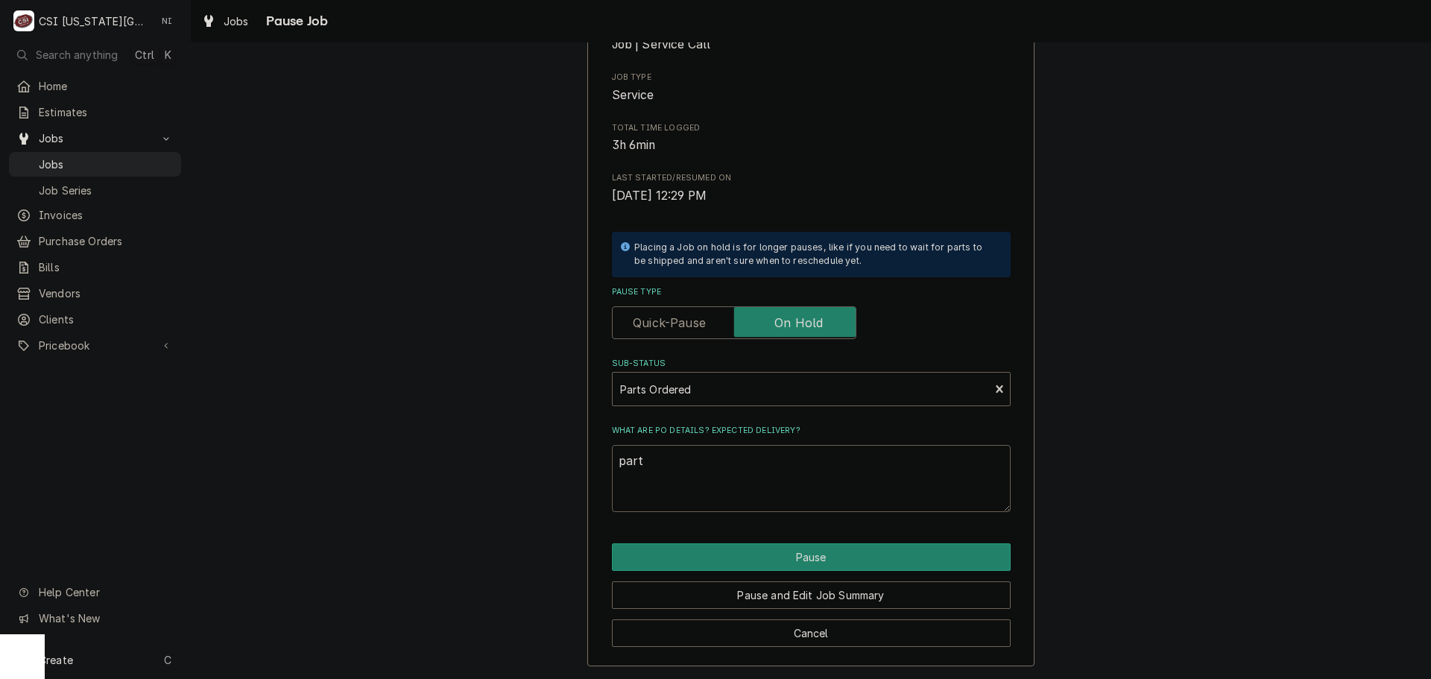
type textarea "x"
type textarea "par"
type textarea "x"
type textarea "pa"
type textarea "x"
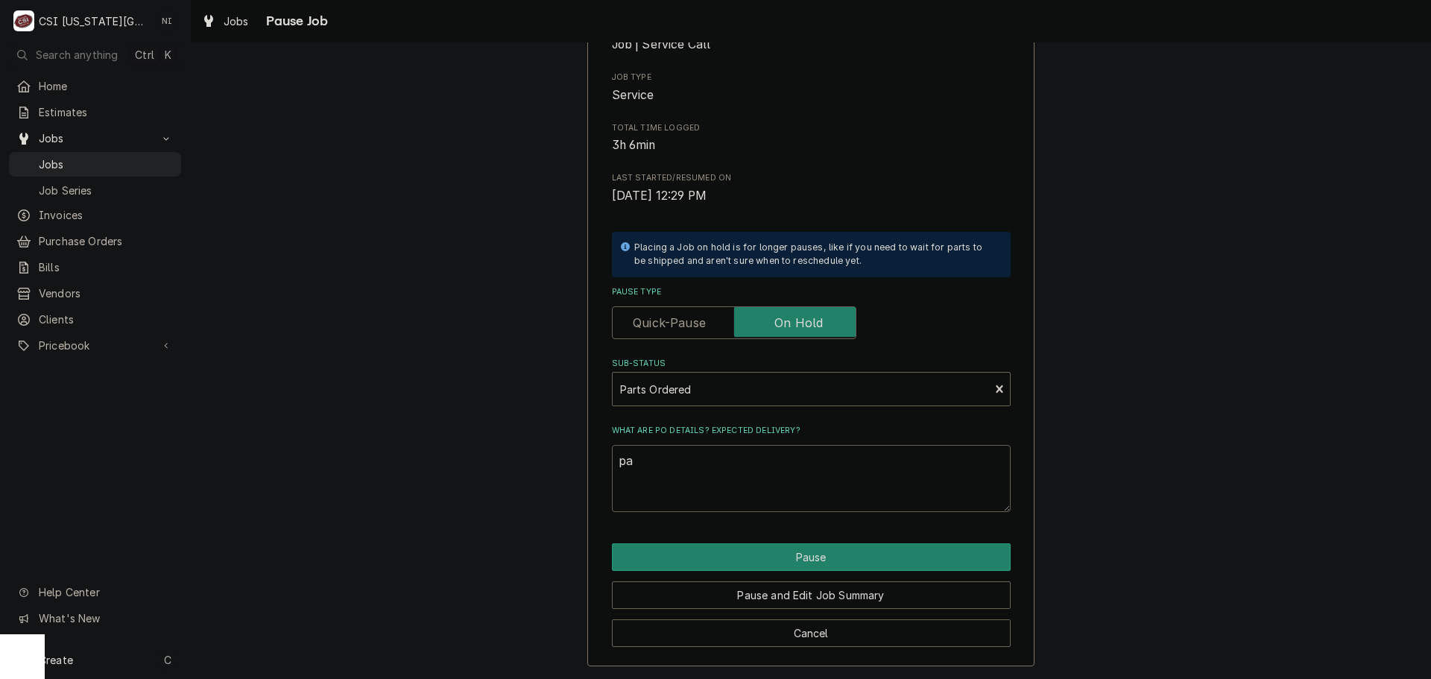
type textarea "p"
type textarea "x"
type textarea "P"
type textarea "x"
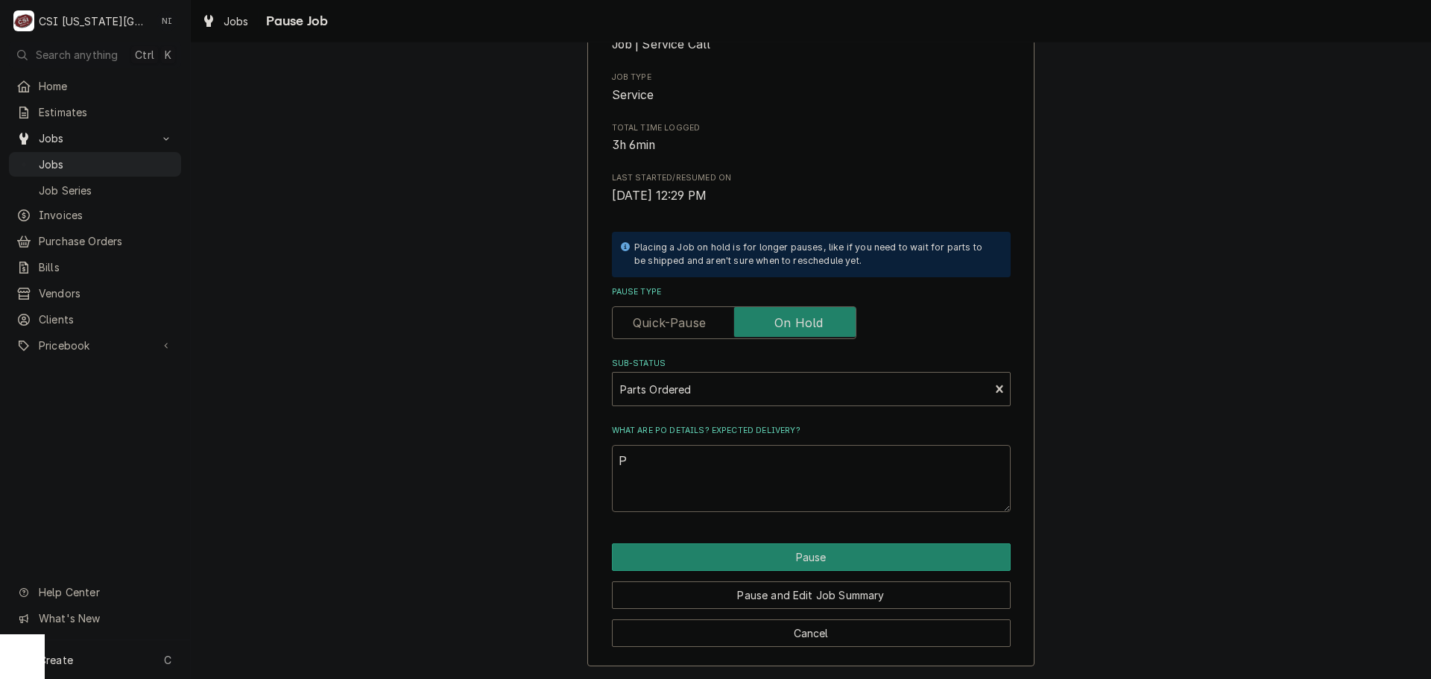
type textarea "Pa"
type textarea "x"
type textarea "Par"
type textarea "x"
type textarea "Part"
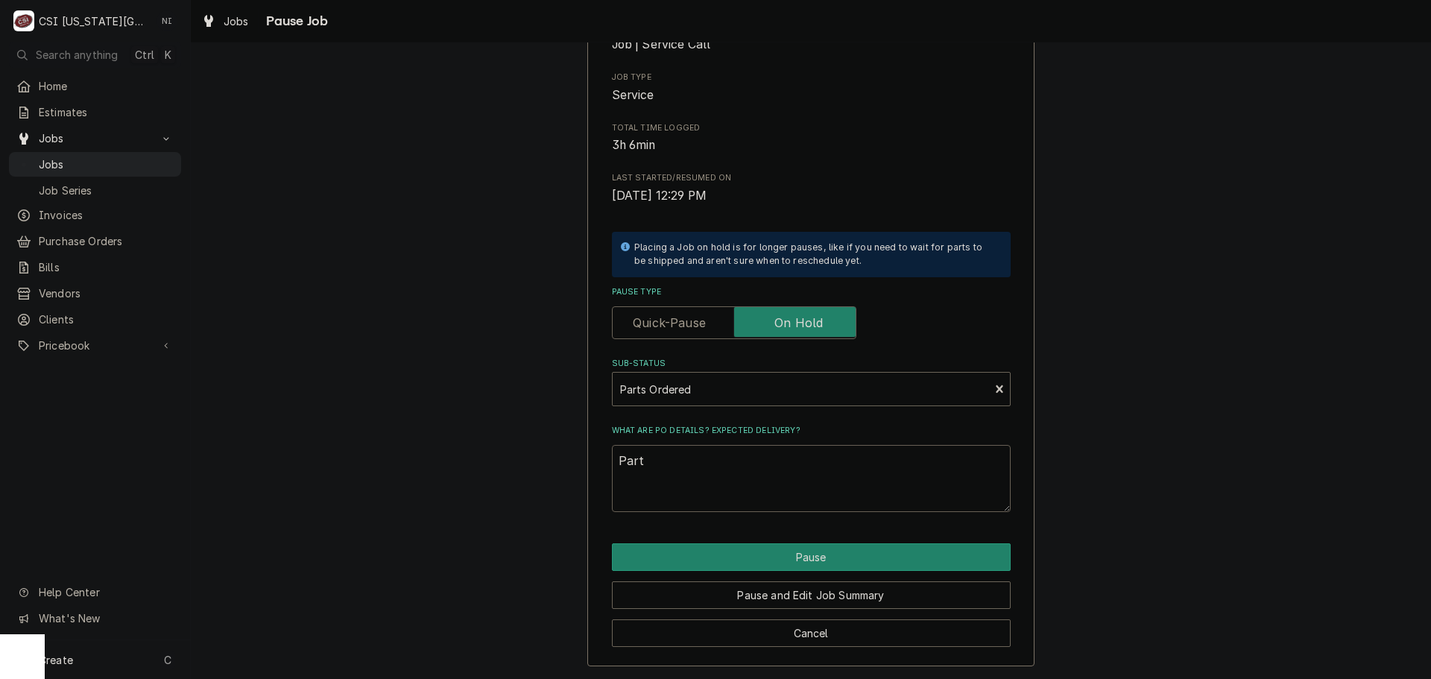
type textarea "x"
type textarea "Parts"
type textarea "x"
type textarea "Parts"
type textarea "x"
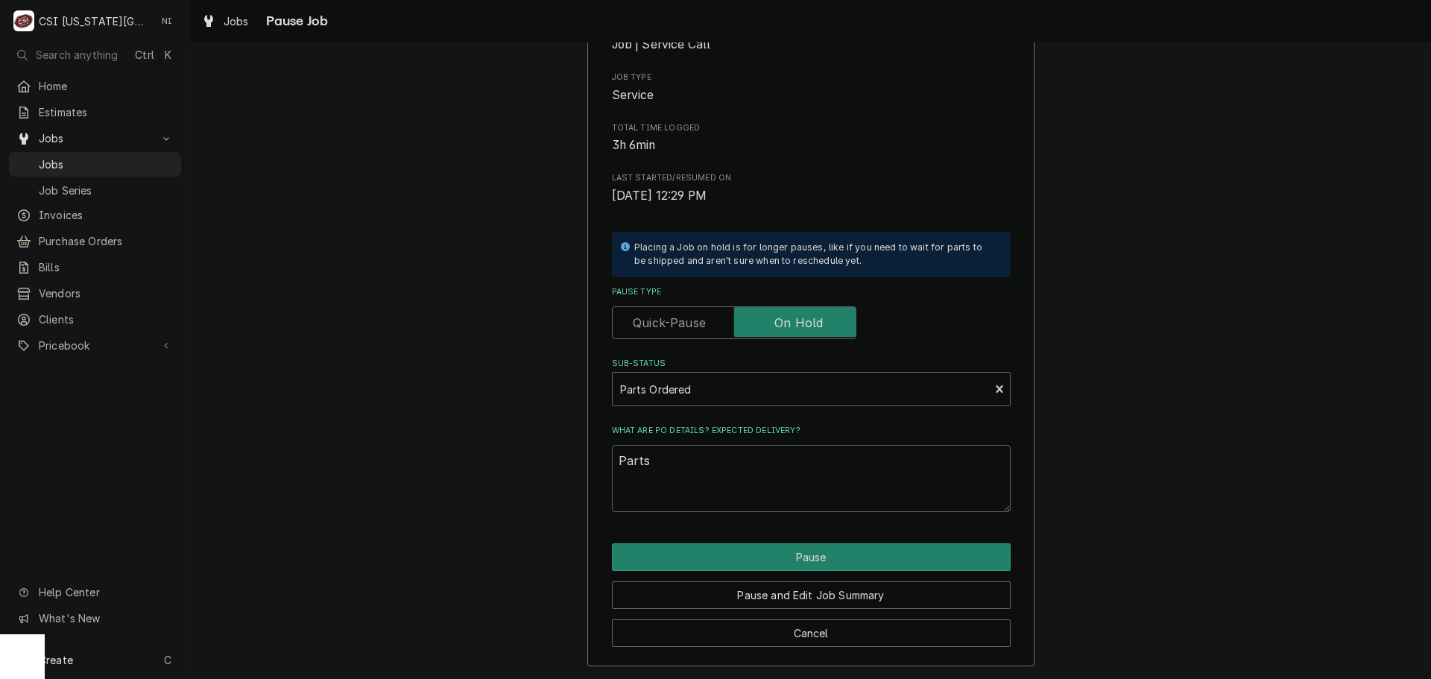
type textarea "Parts o"
type textarea "x"
type textarea "Parts or"
type textarea "x"
type textarea "Parts ord"
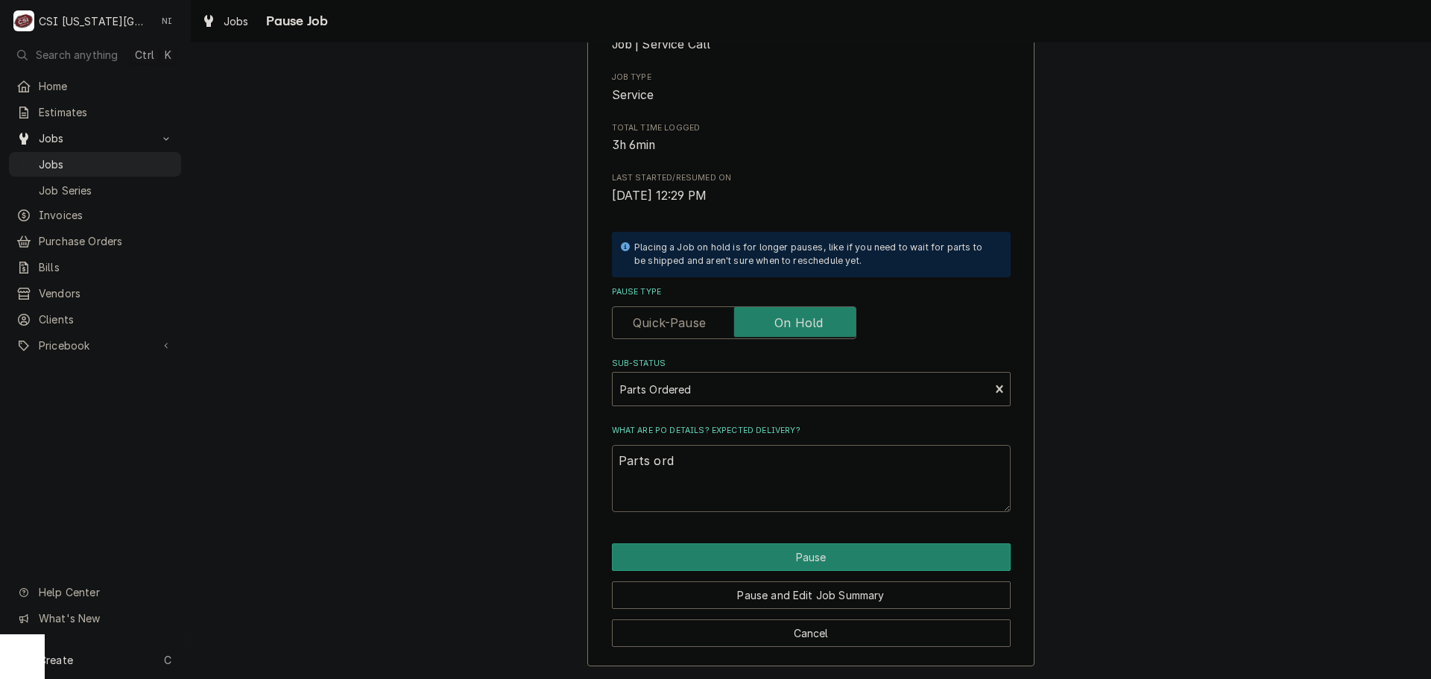
type textarea "x"
type textarea "Parts orde"
type textarea "x"
type textarea "Parts order"
type textarea "x"
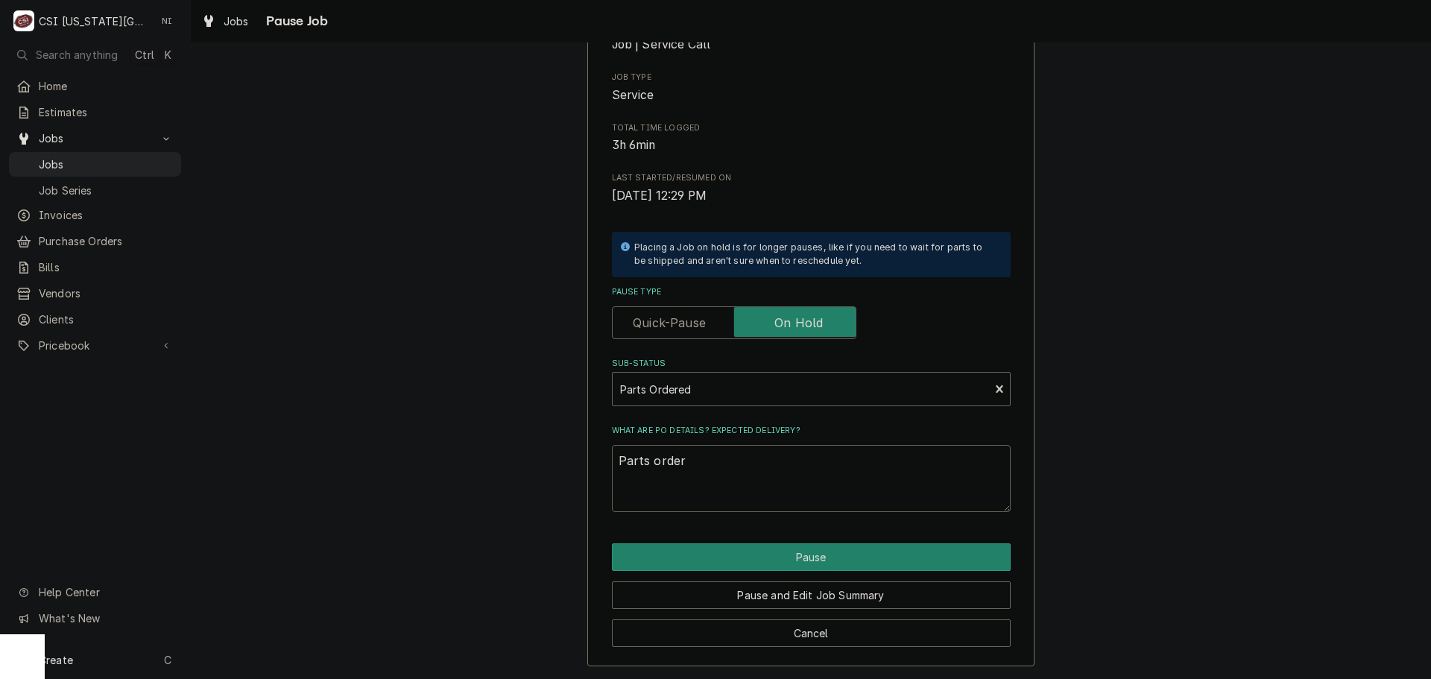
type textarea "Parts ordere"
type textarea "x"
type textarea "Parts ordered"
type textarea "x"
type textarea "Parts ordered"
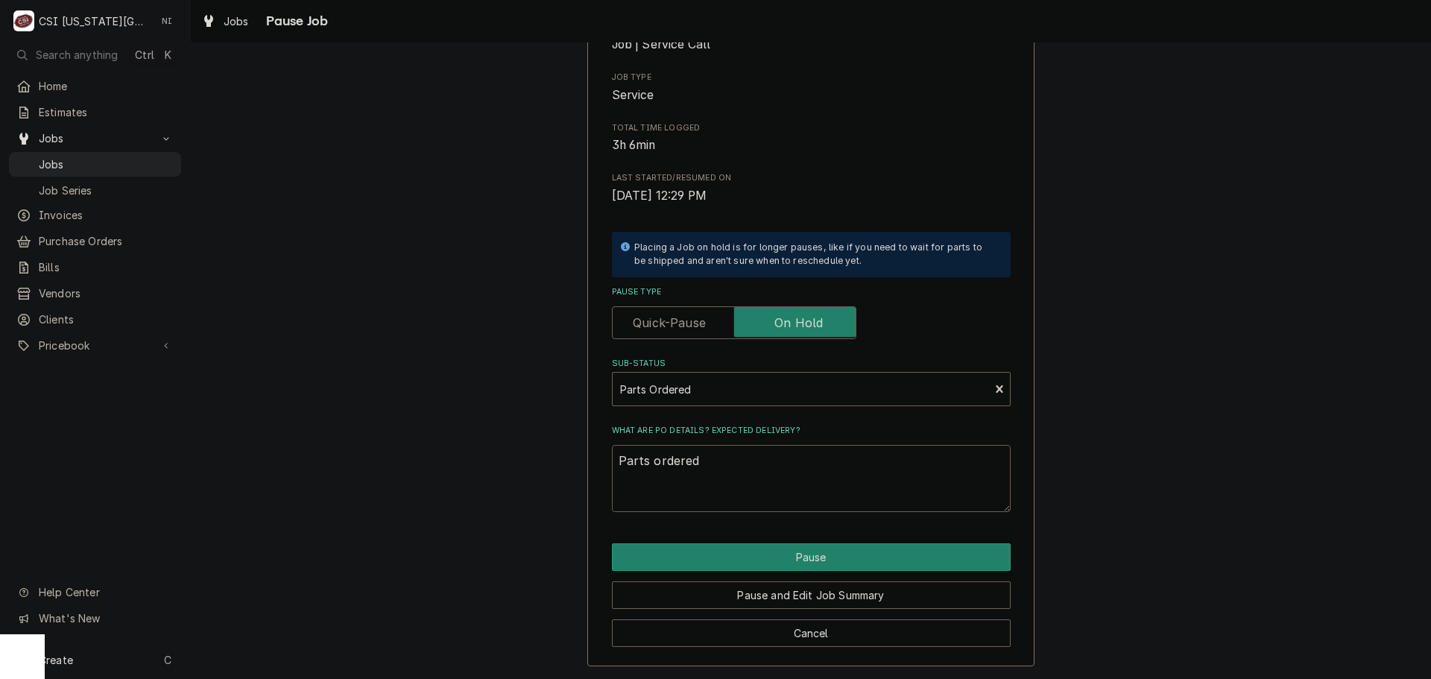
type textarea "x"
type textarea "Parts ordered h"
type textarea "x"
type textarea "Parts ordered ho"
type textarea "x"
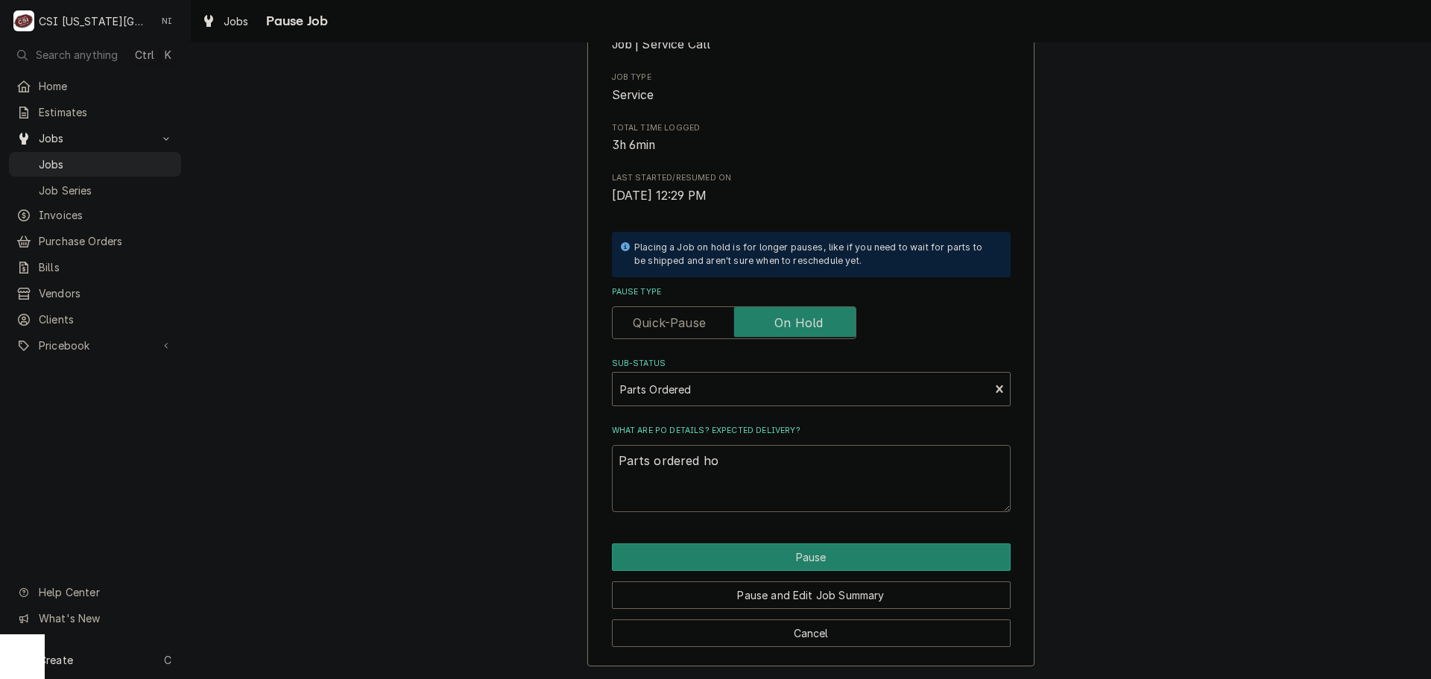
type textarea "Parts ordered ho"
type textarea "x"
type textarea "Parts ordered ho"
type textarea "x"
type textarea "Parts ordered h"
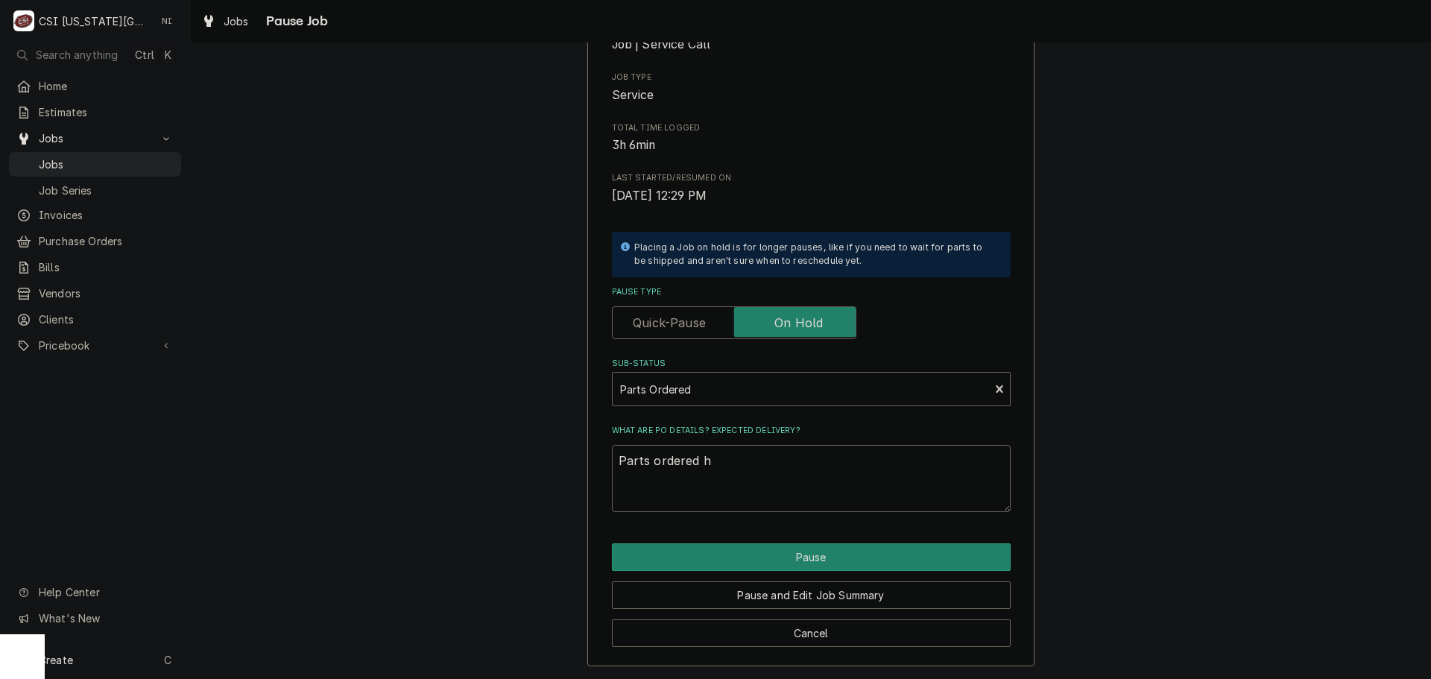
type textarea "x"
type textarea "Parts ordered i"
type textarea "x"
type textarea "Parts ordered io"
type textarea "x"
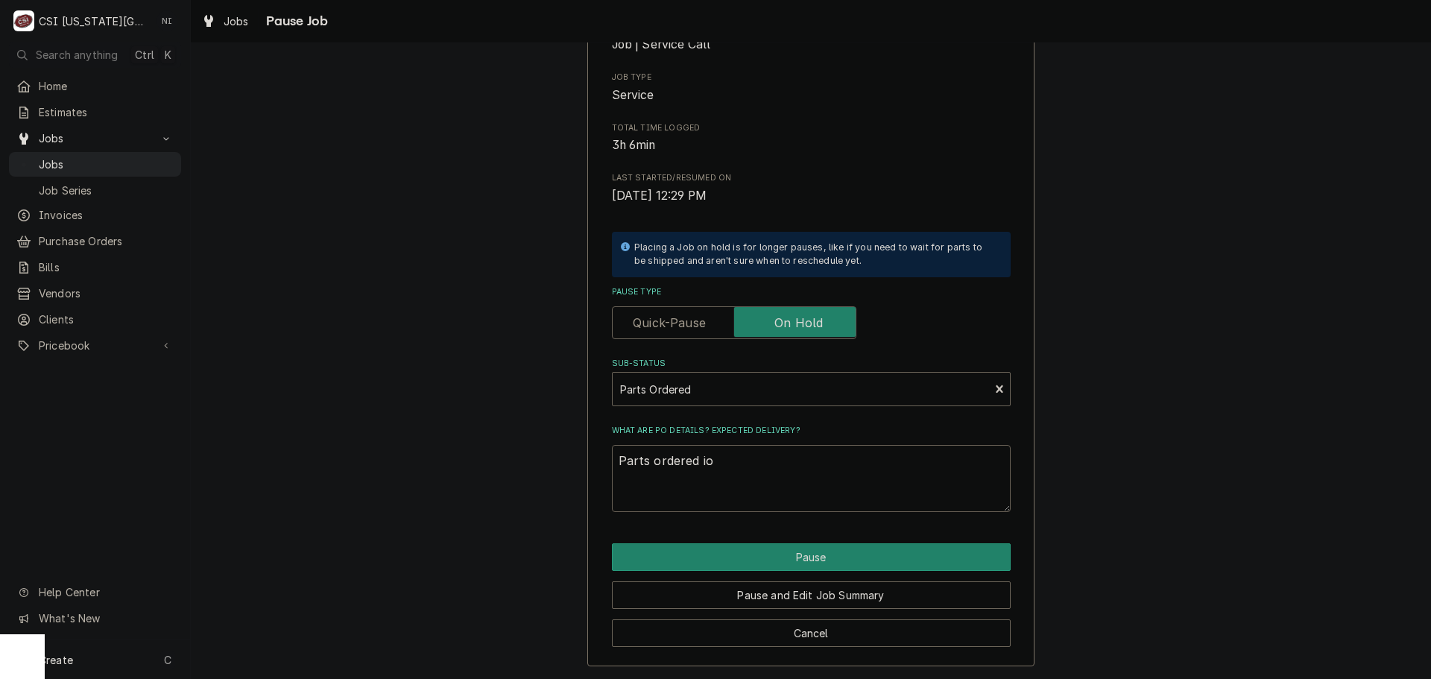
type textarea "Parts ordered ion"
type textarea "x"
type textarea "Parts ordered ion"
type textarea "x"
type textarea "Parts ordered ion"
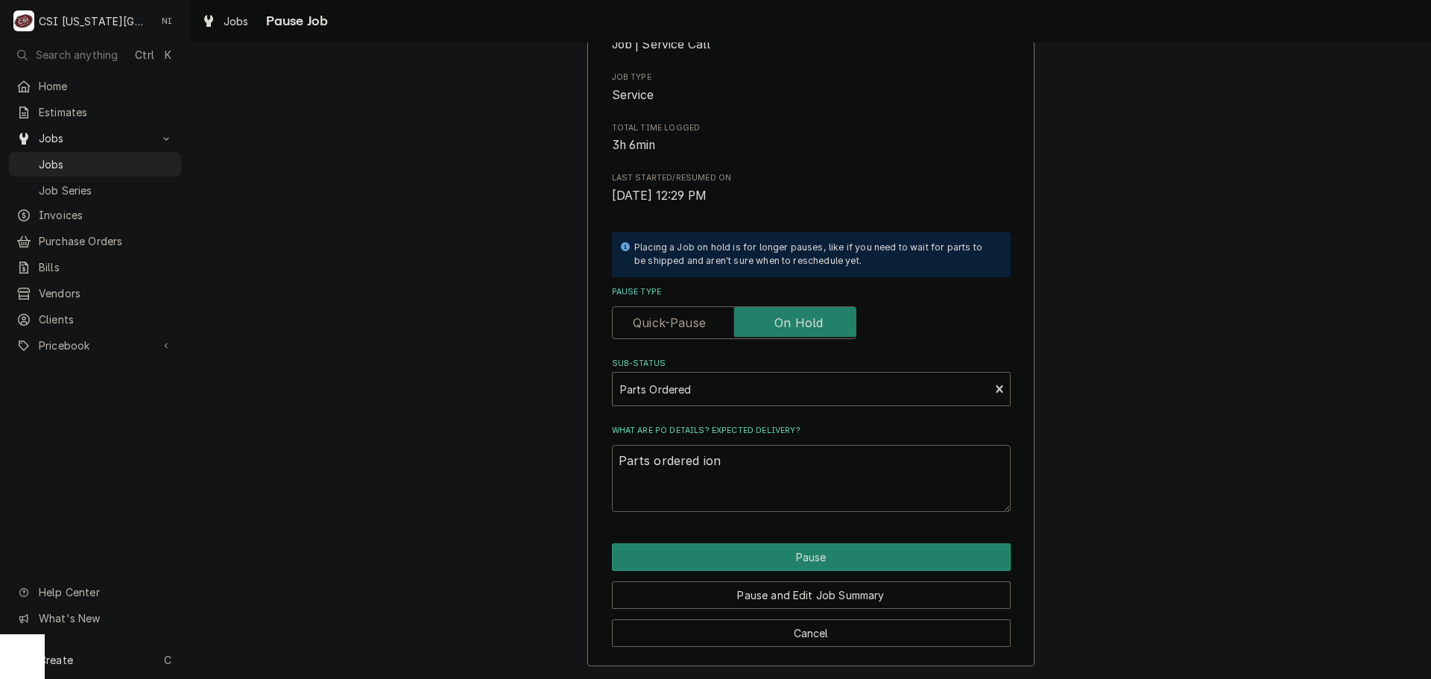
type textarea "x"
type textarea "Parts ordered io"
type textarea "x"
type textarea "Parts ordered i"
type textarea "x"
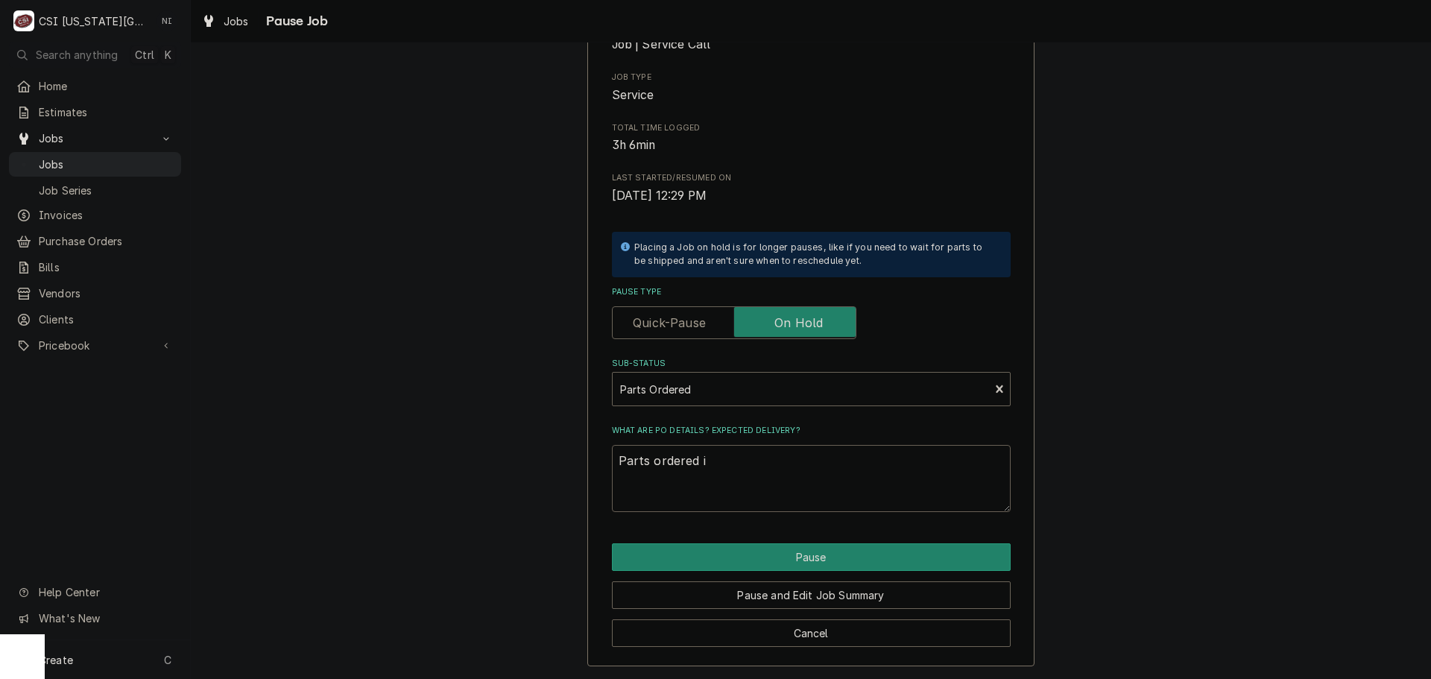
type textarea "Parts ordered"
type textarea "x"
type textarea "Parts ordered o"
type textarea "x"
type textarea "Parts ordered on"
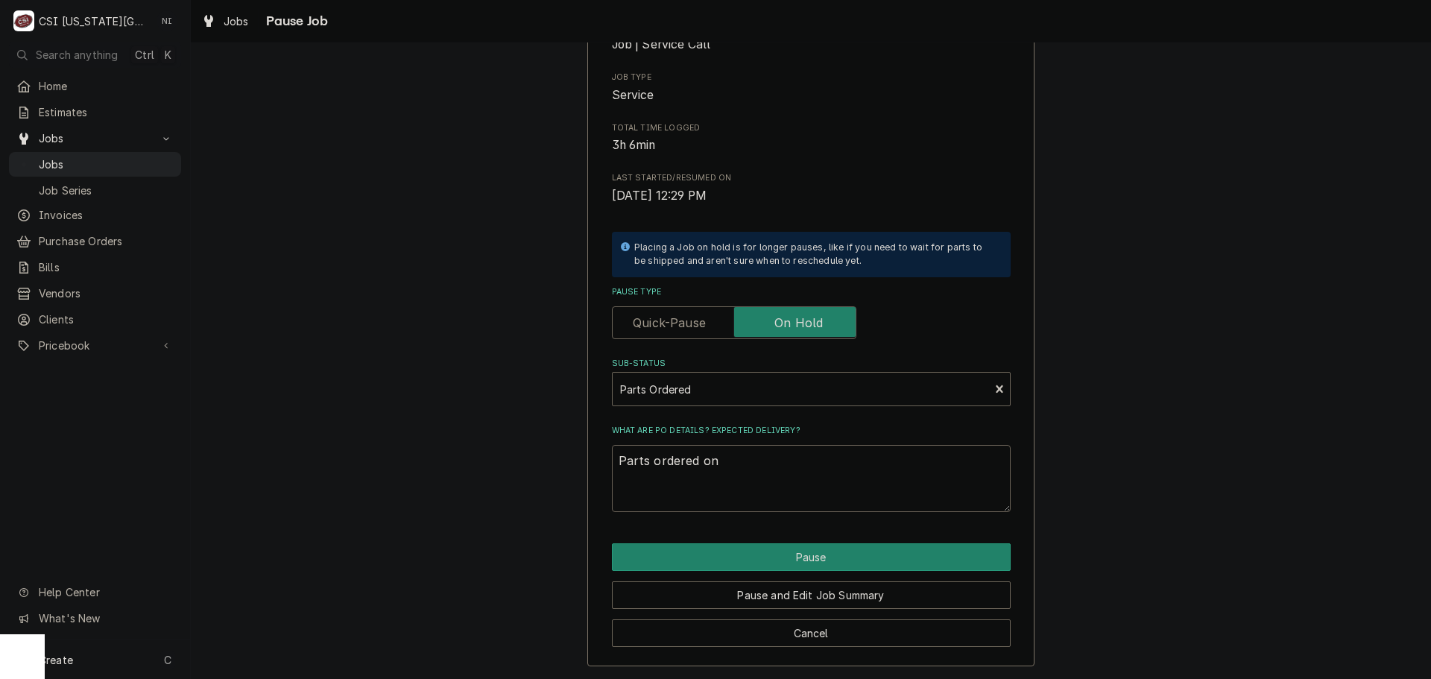
type textarea "x"
type textarea "Parts ordered on"
type textarea "x"
type textarea "Parts ordered on P"
type textarea "x"
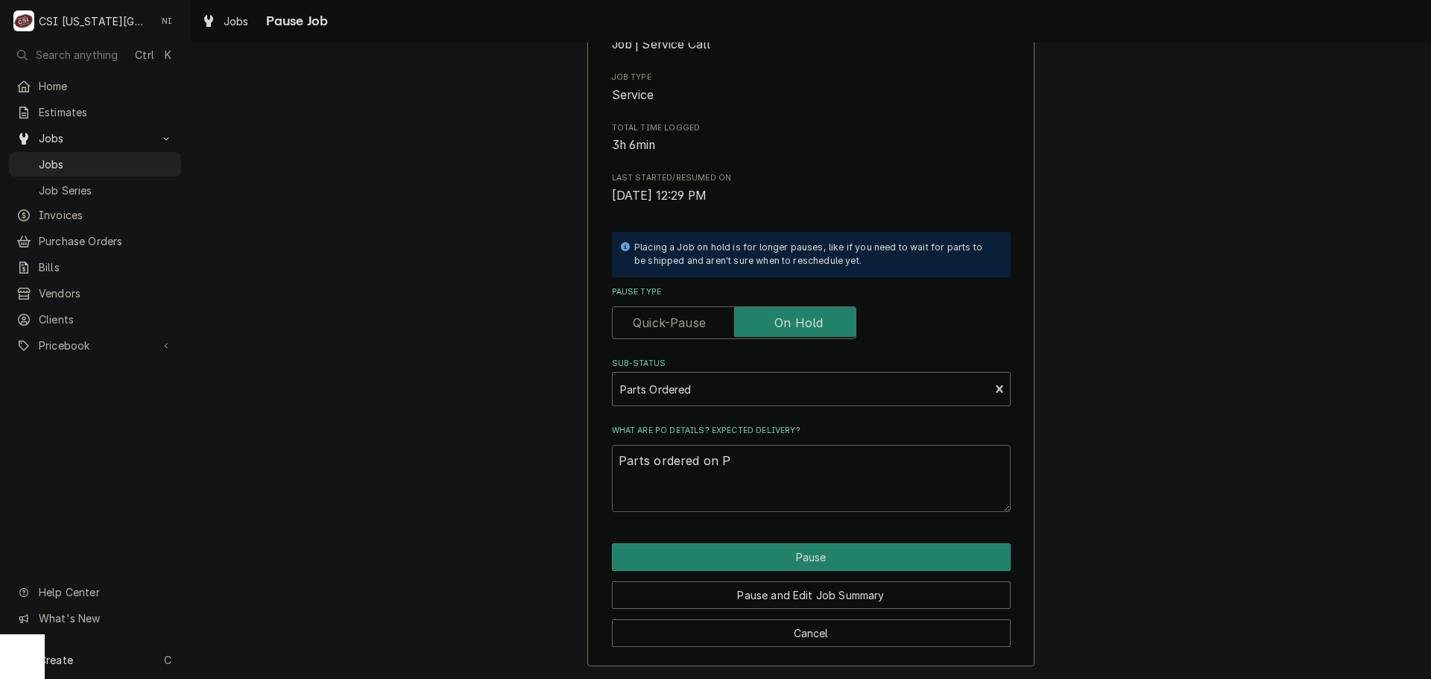
type textarea "Parts ordered on Po"
type textarea "x"
type textarea "Parts ordered on Po"
type textarea "x"
type textarea "Parts ordered on Po 3"
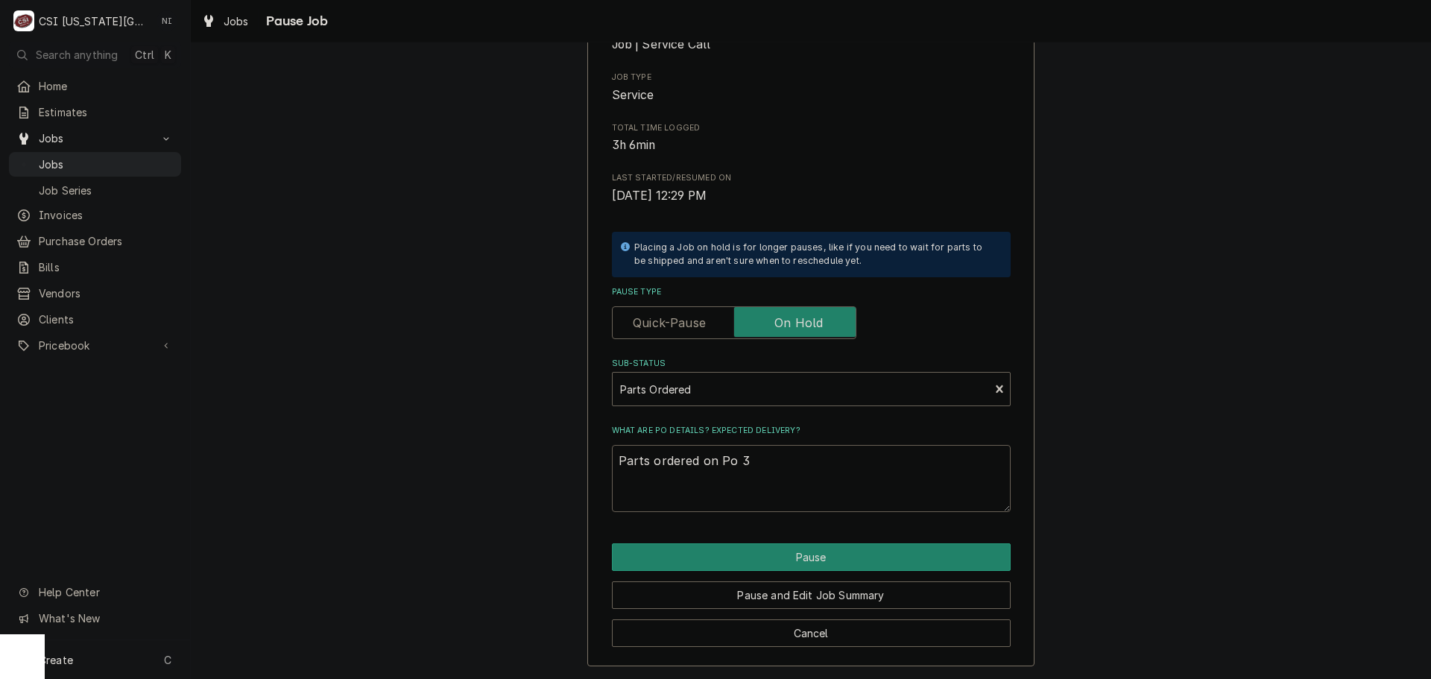
type textarea "x"
type textarea "Parts ordered on Po 30"
type textarea "x"
type textarea "Parts ordered on Po 301"
type textarea "x"
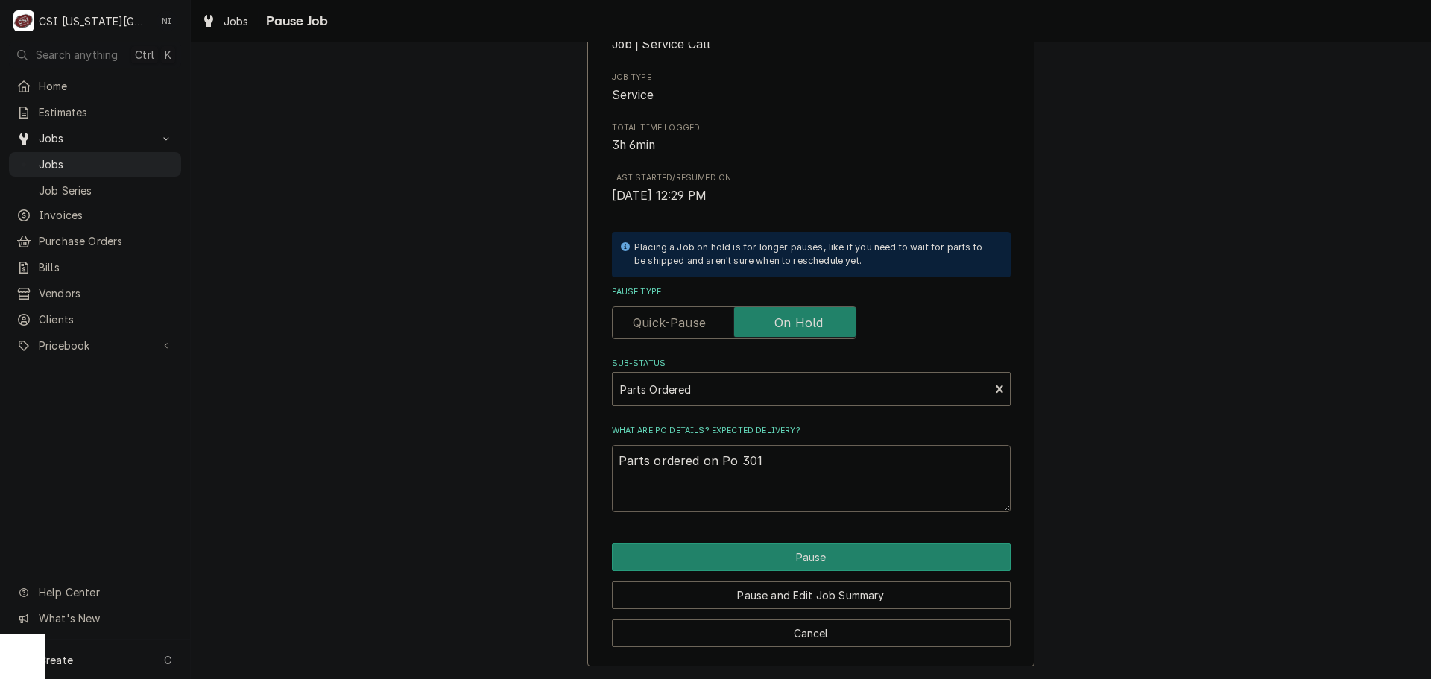
type textarea "Parts ordered on Po 3017"
type textarea "x"
type textarea "Parts ordered on Po 30171"
type textarea "x"
type textarea "Parts ordered on Po 301714"
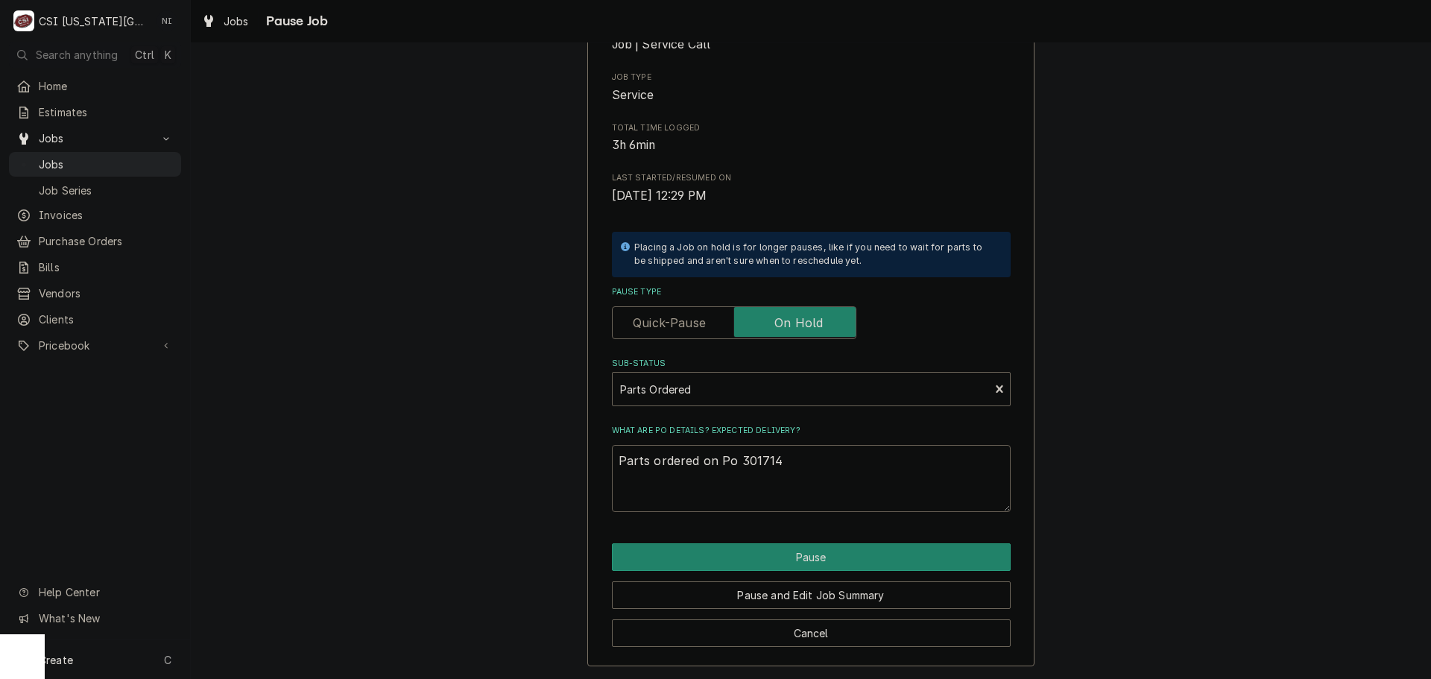
type textarea "x"
type textarea "Parts ordered on Po 301714."
type textarea "x"
type textarea "Parts ordered on Po 301714."
paste textarea "33006"
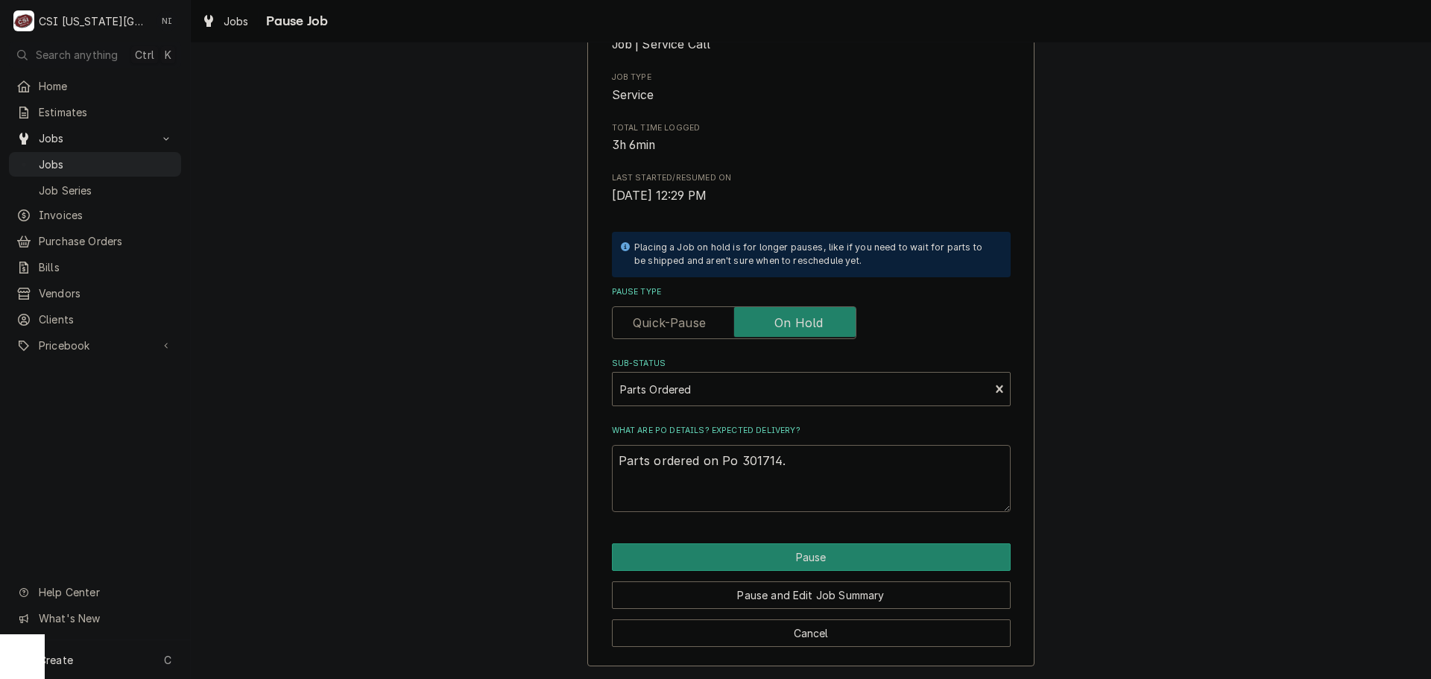
type textarea "x"
type textarea "Parts ordered on Po 301714. 33006"
type textarea "x"
type textarea "Parts ordered on Po 301714. 3300"
type textarea "x"
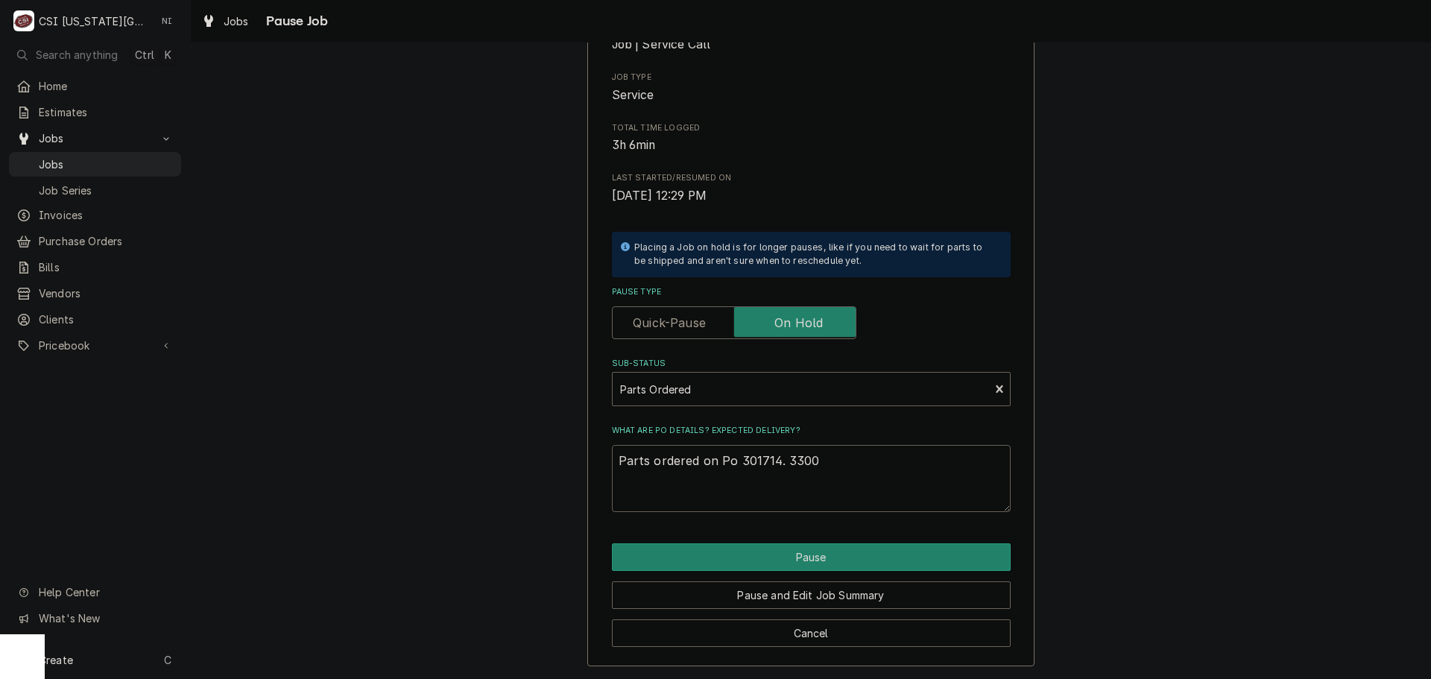
type textarea "Parts ordered on Po 301714. 330"
type textarea "x"
type textarea "Parts ordered on Po 301714. 33"
type textarea "x"
type textarea "Parts ordered on Po 301714. 3"
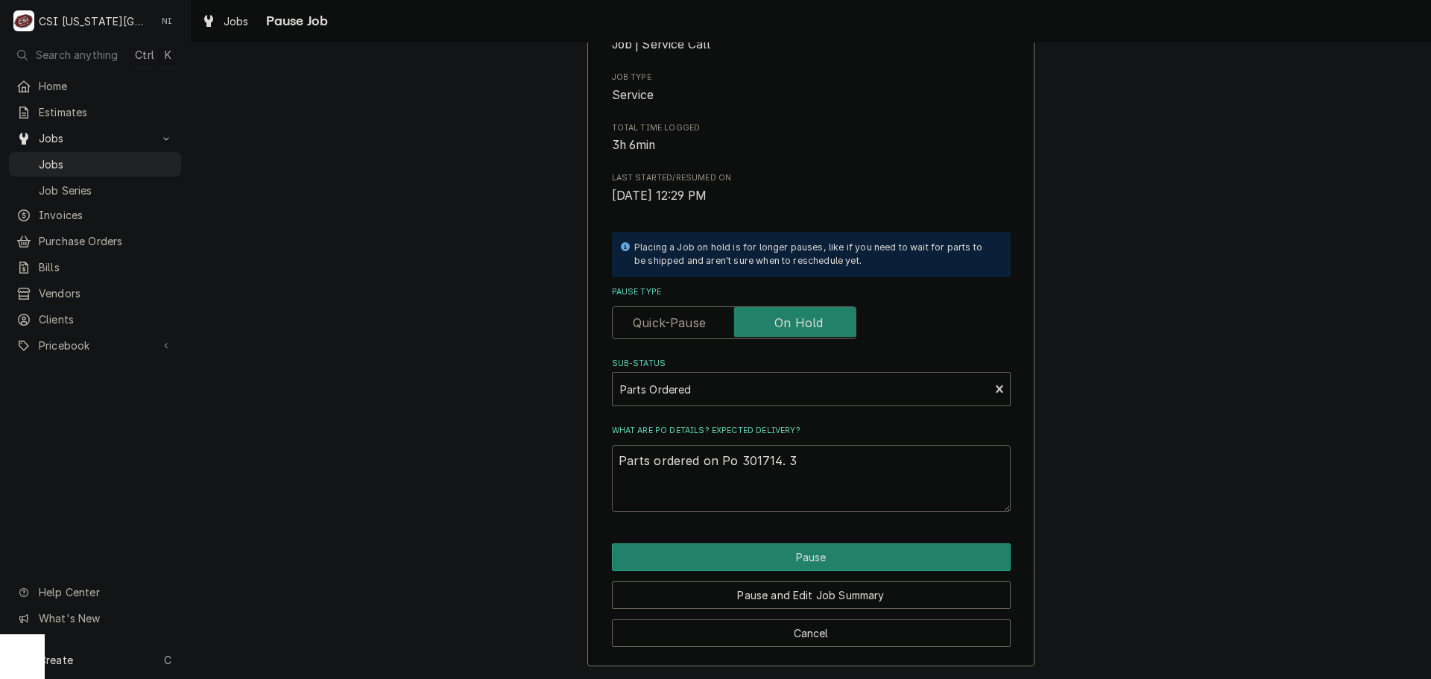
type textarea "x"
type textarea "Parts ordered on Po 301714."
click at [783, 459] on textarea "Parts ordered on Po 301714." at bounding box center [811, 478] width 399 height 67
paste textarea "21-13964"
type textarea "x"
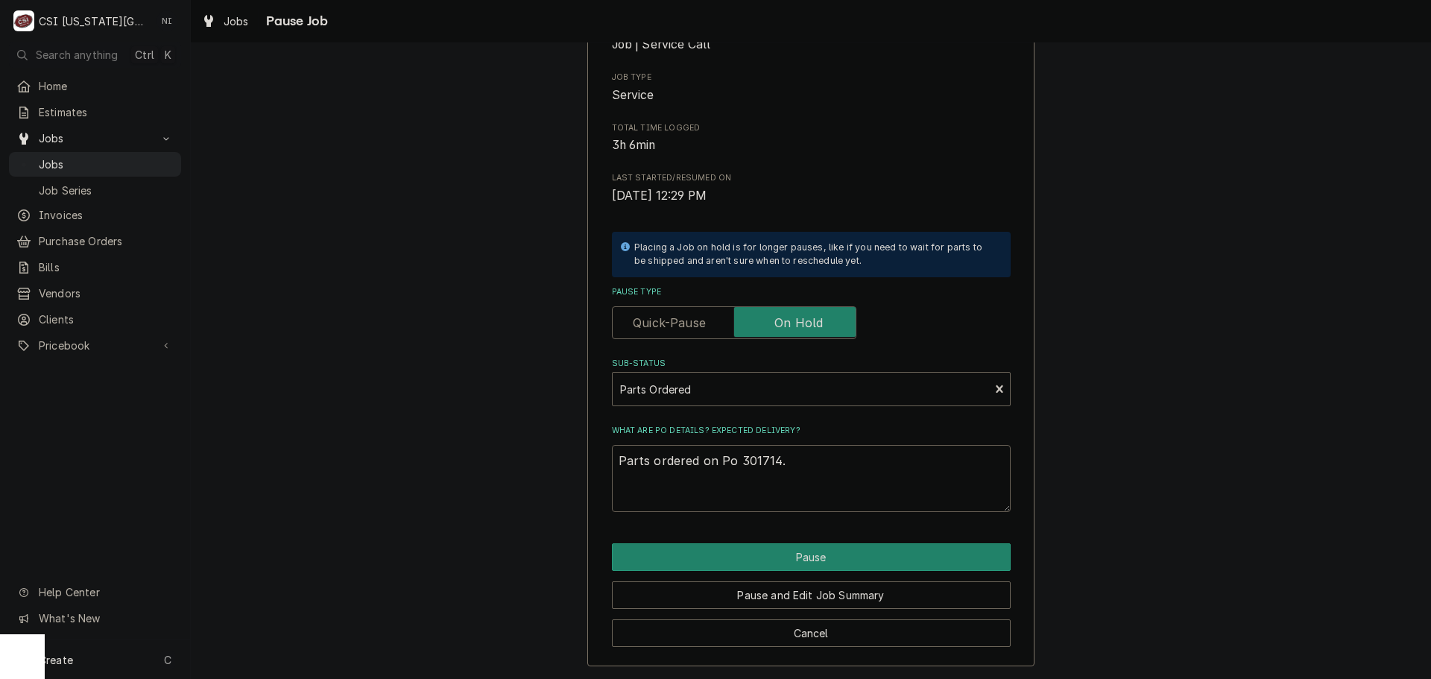
type textarea "Parts ordered on Po 301714. 21-13964"
type textarea "x"
type textarea "Parts ordered on Po 301714. ST21-13964"
type textarea "x"
type textarea "Parts ordered on Po 301714. STG21-13964"
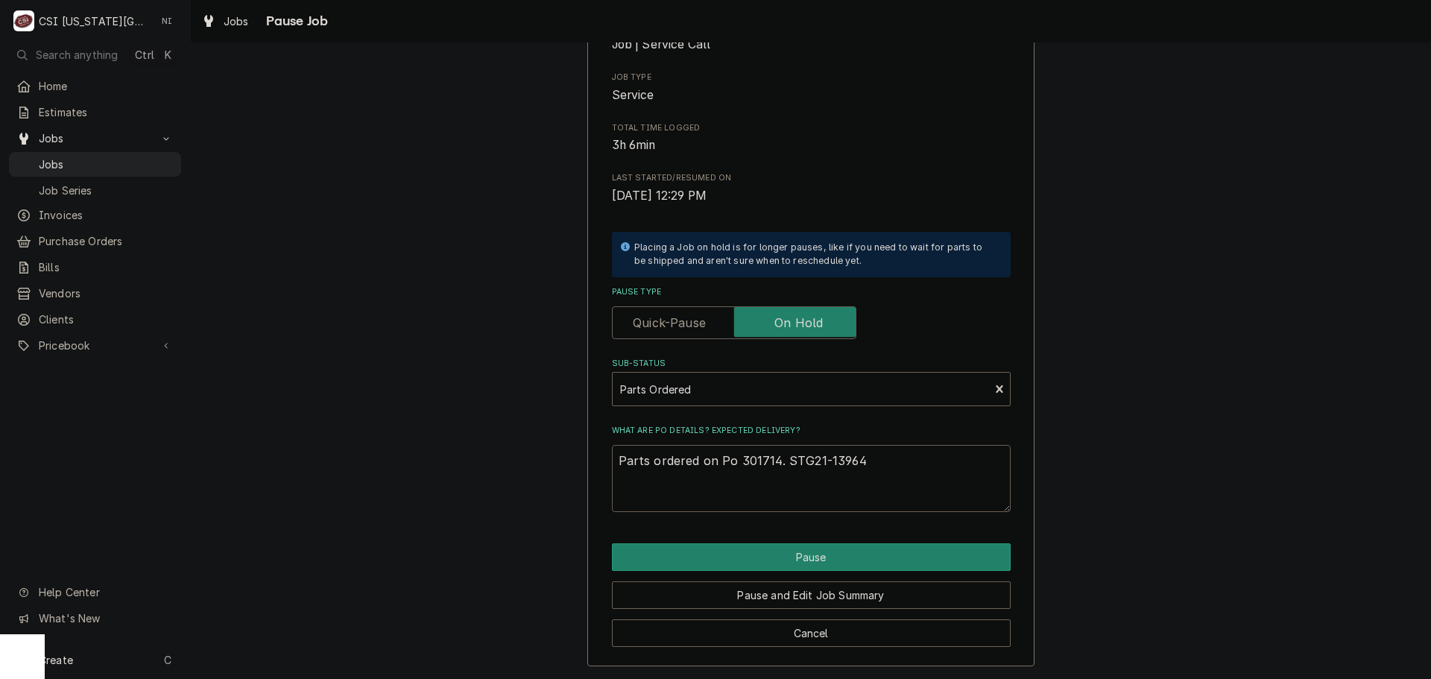
type textarea "x"
type textarea "Parts ordered on Po 301714. ST21-13964"
type textarea "x"
type textarea "Parts ordered on Po 301714. STR21-13964"
type textarea "x"
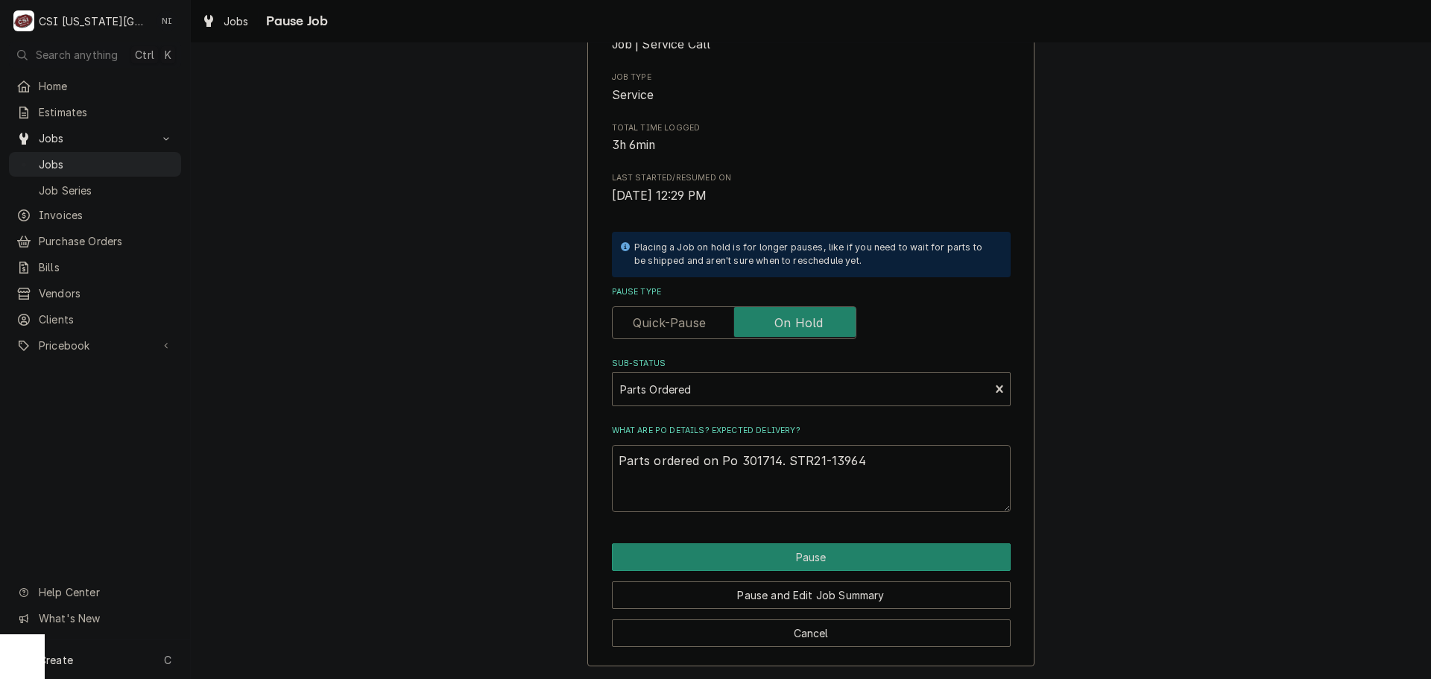
type textarea "Parts ordered on Po 301714. STR-21-13964"
click at [873, 460] on textarea "Parts ordered on Po 301714. STR-21-13964" at bounding box center [811, 478] width 399 height 67
type textarea "x"
type textarea "Parts ordered on Po 301714. STR-21-13964"
type textarea "x"
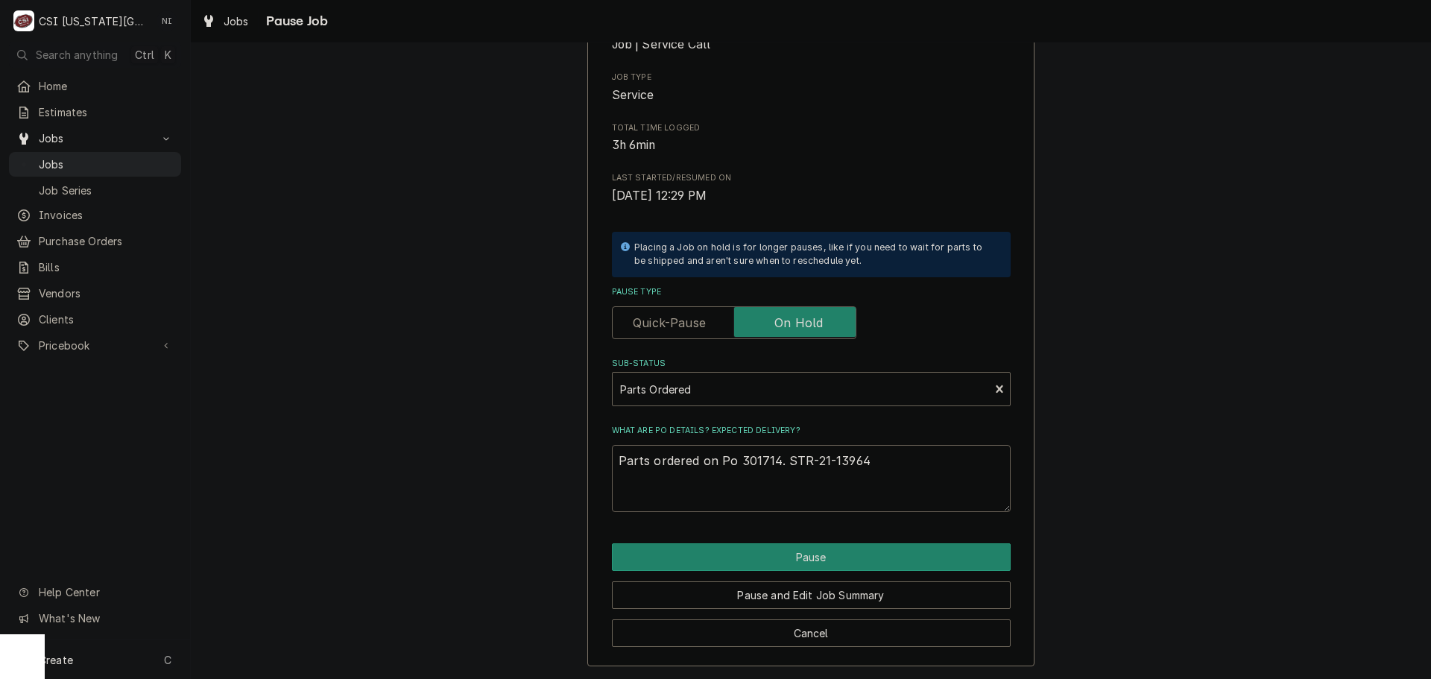
type textarea "Parts ordered on Po 301714. STR-21-13964 o"
type textarea "x"
type textarea "Parts ordered on Po 301714. STR-21-13964 on"
type textarea "x"
type textarea "Parts ordered on Po 301714. STR-21-13964 on"
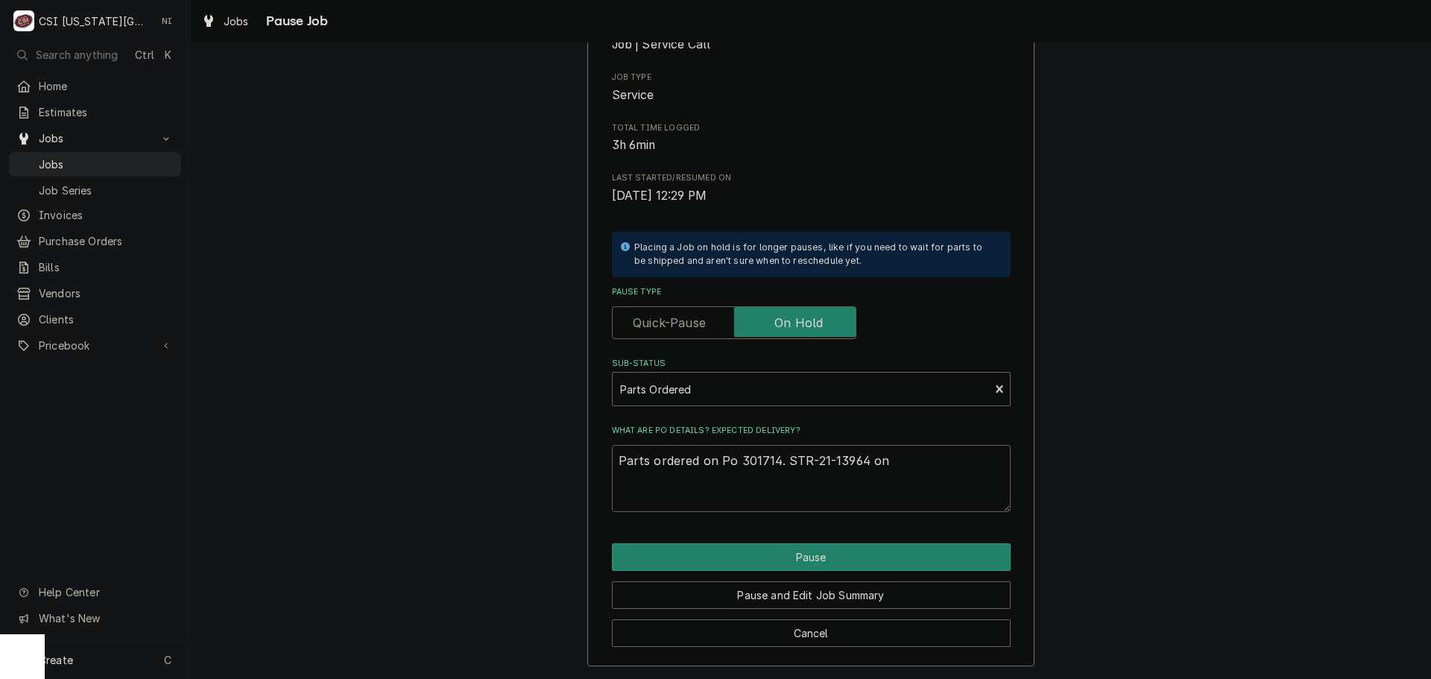
type textarea "x"
type textarea "Parts ordered on Po 301714. STR-21-13964 on B"
type textarea "x"
type textarea "Parts ordered on Po 301714. STR-21-13964 on BO"
type textarea "x"
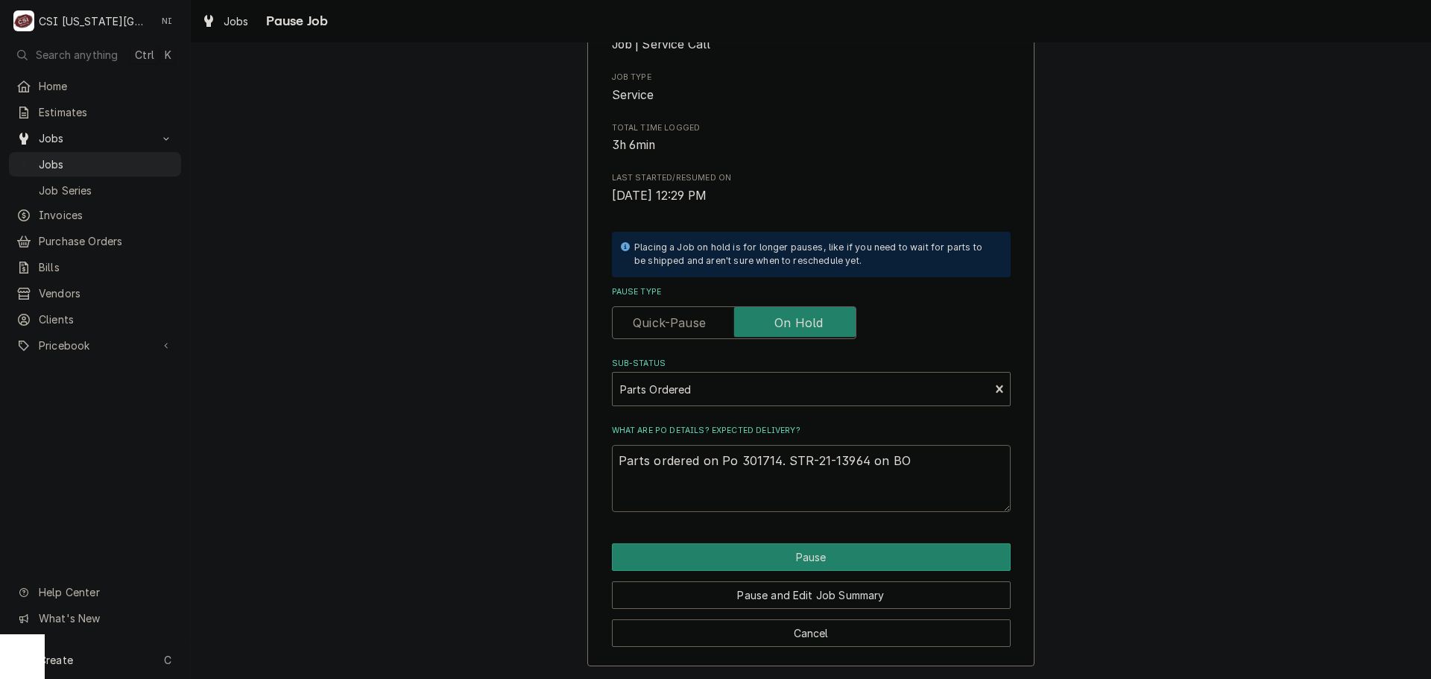
type textarea "Parts ordered on Po 301714. STR-21-13964 on BO"
type textarea "x"
type textarea "Parts ordered on Po 301714. STR-21-13964 on BO 2"
type textarea "x"
type textarea "Parts ordered on Po 301714. STR-21-13964 on BO 26"
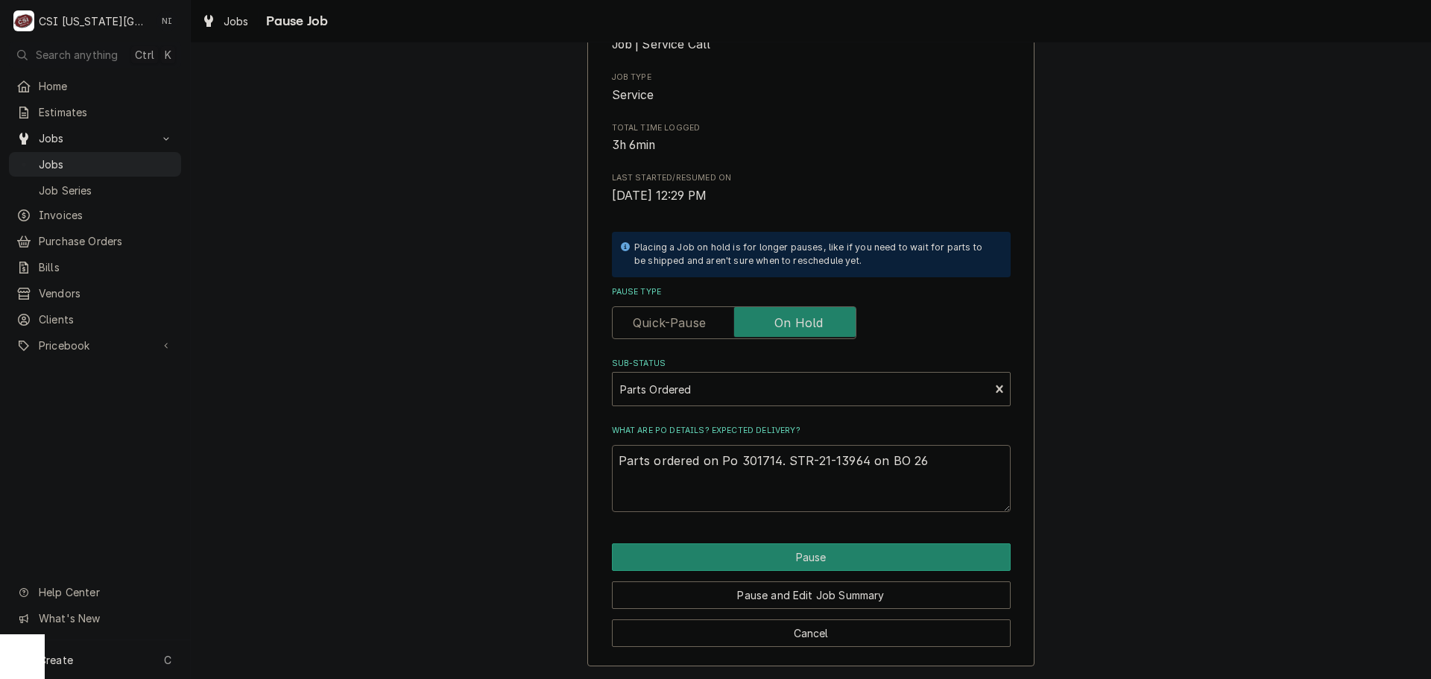
type textarea "x"
type textarea "Parts ordered on Po 301714. STR-21-13964 on BO 26-"
type textarea "x"
type textarea "Parts ordered on Po 301714. STR-21-13964 on BO 26-*"
type textarea "x"
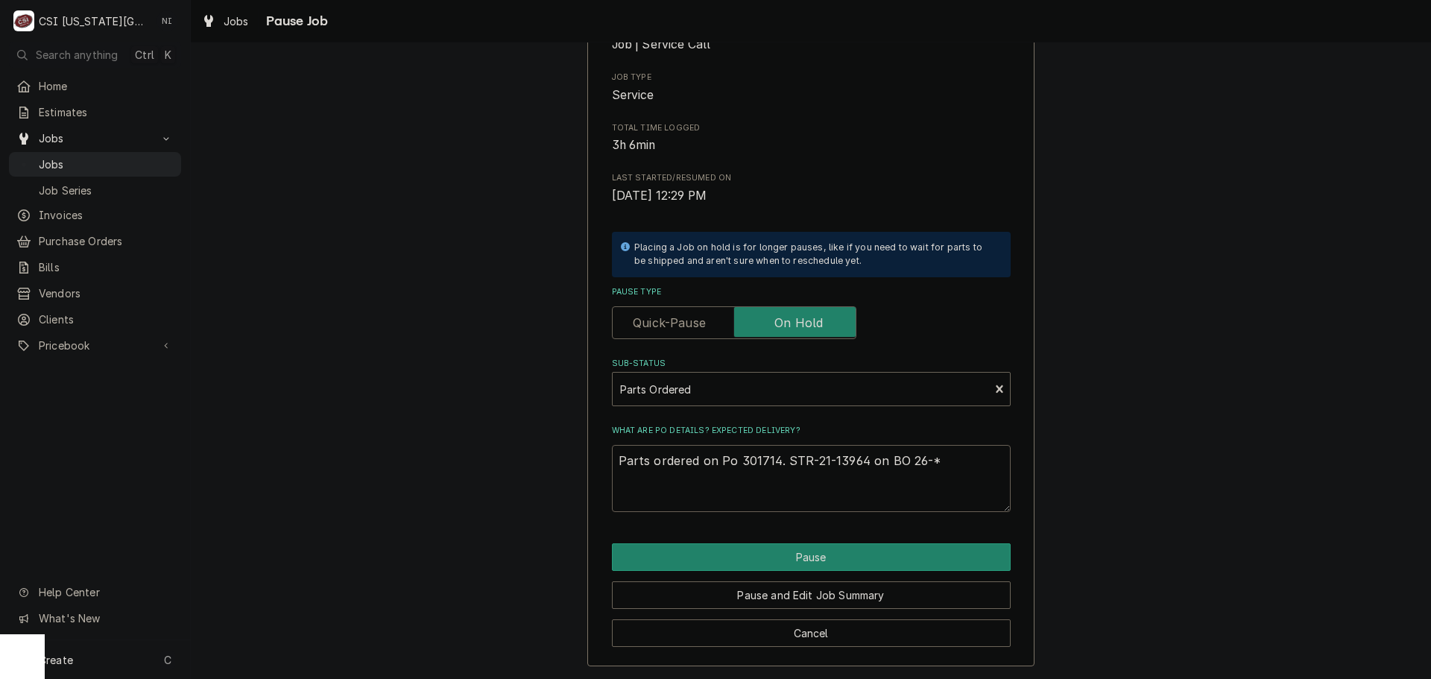
type textarea "Parts ordered on Po 301714. STR-21-13964 on BO 26-"
type textarea "x"
type textarea "Parts ordered on Po 301714. STR-21-13964 on BO 26-2"
type textarea "x"
type textarea "Parts ordered on Po 301714. STR-21-13964 on BO 26-28"
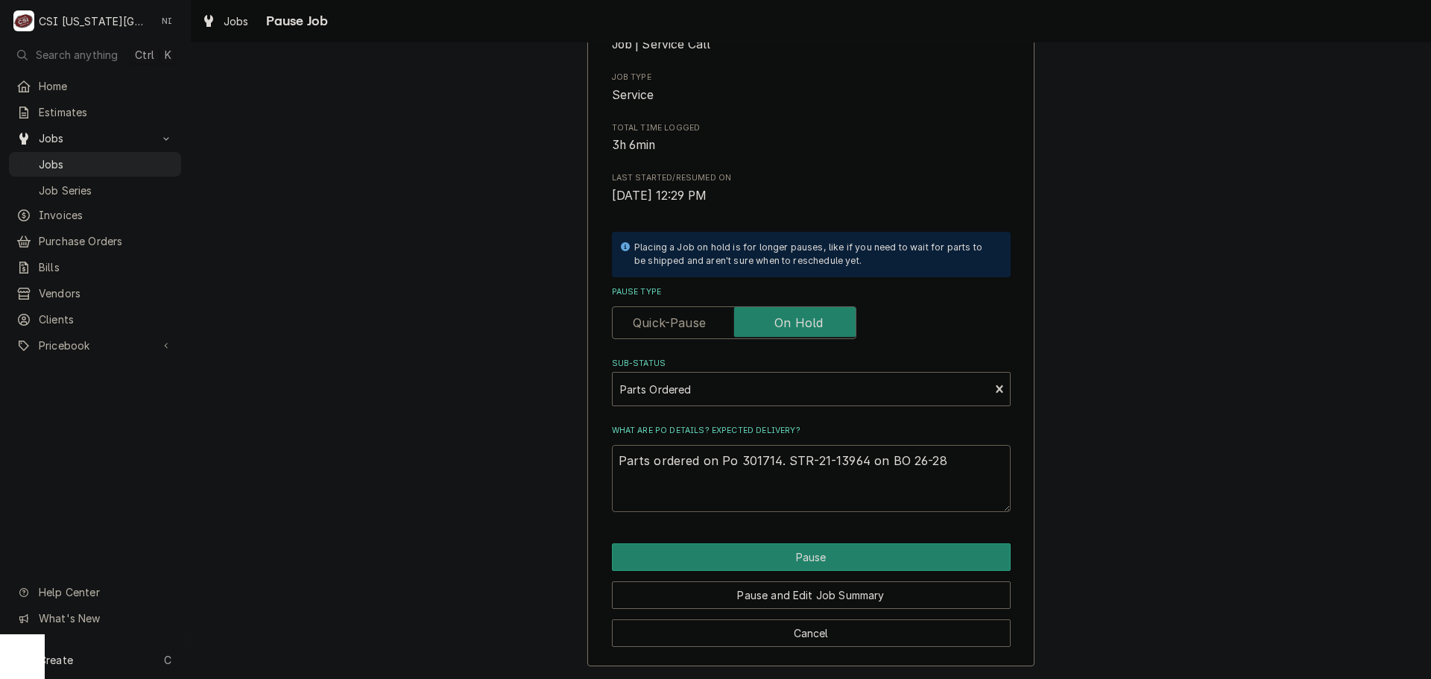
type textarea "x"
type textarea "Parts ordered on Po 301714. STR-21-13964 on BO 26-28"
type textarea "x"
type textarea "Parts ordered on Po 301714. STR-21-13964 on BO 26-28 d"
type textarea "x"
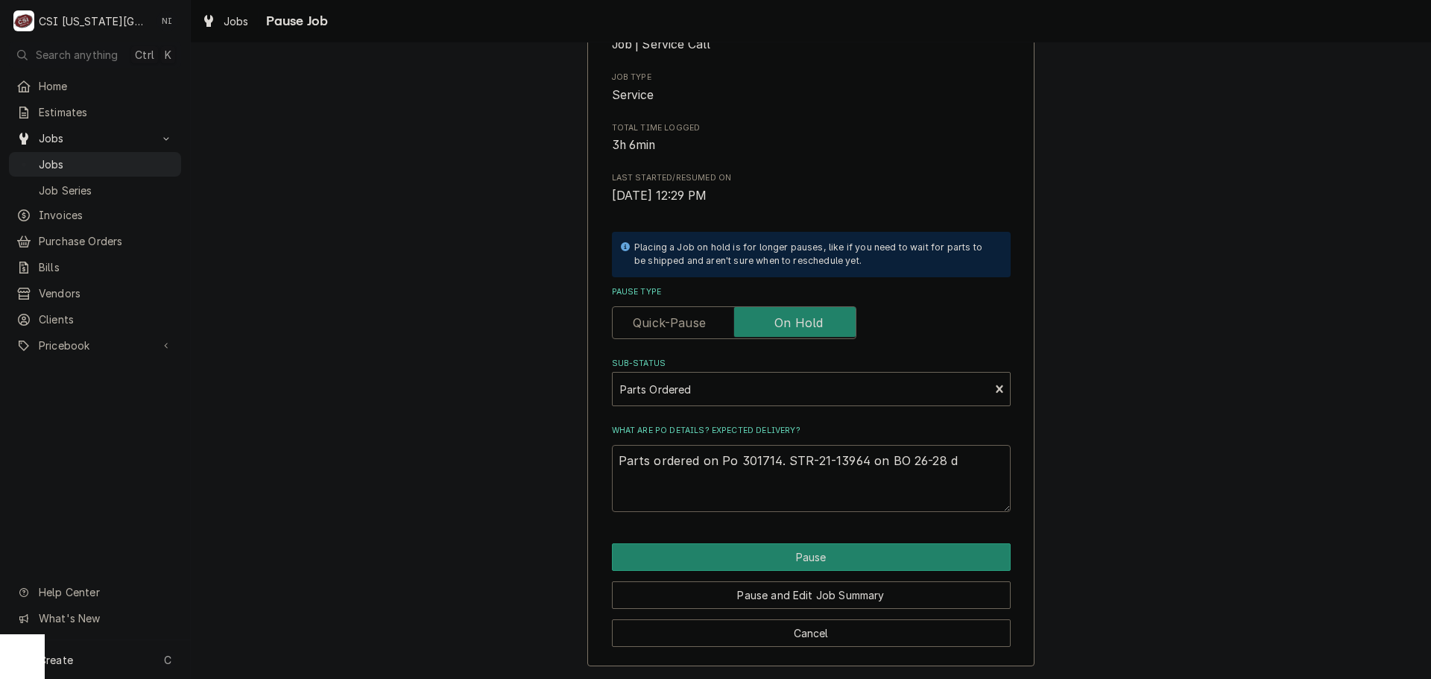
type textarea "Parts ordered on Po 301714. STR-21-13964 on BO 26-28 da"
type textarea "x"
type textarea "Parts ordered on Po 301714. STR-21-13964 on BO 26-28 day"
type textarea "x"
type textarea "Parts ordered on Po 301714. STR-21-13964 on BO 26-28 days"
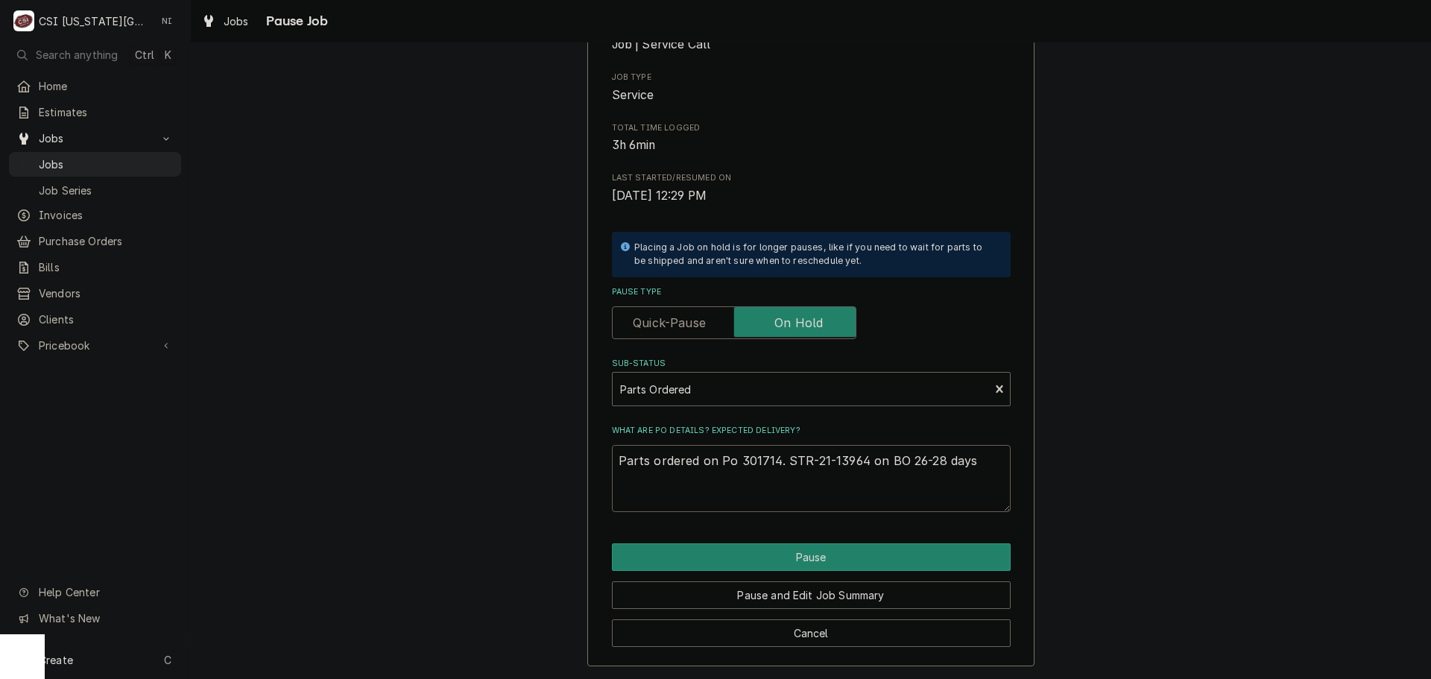
type textarea "x"
type textarea "Parts ordered on Po 301714. STR-21-13964 on BO 26-28 days."
type textarea "x"
type textarea "Parts ordered on Po 301714. STR-21-13964 on BO 26-28 days. Se"
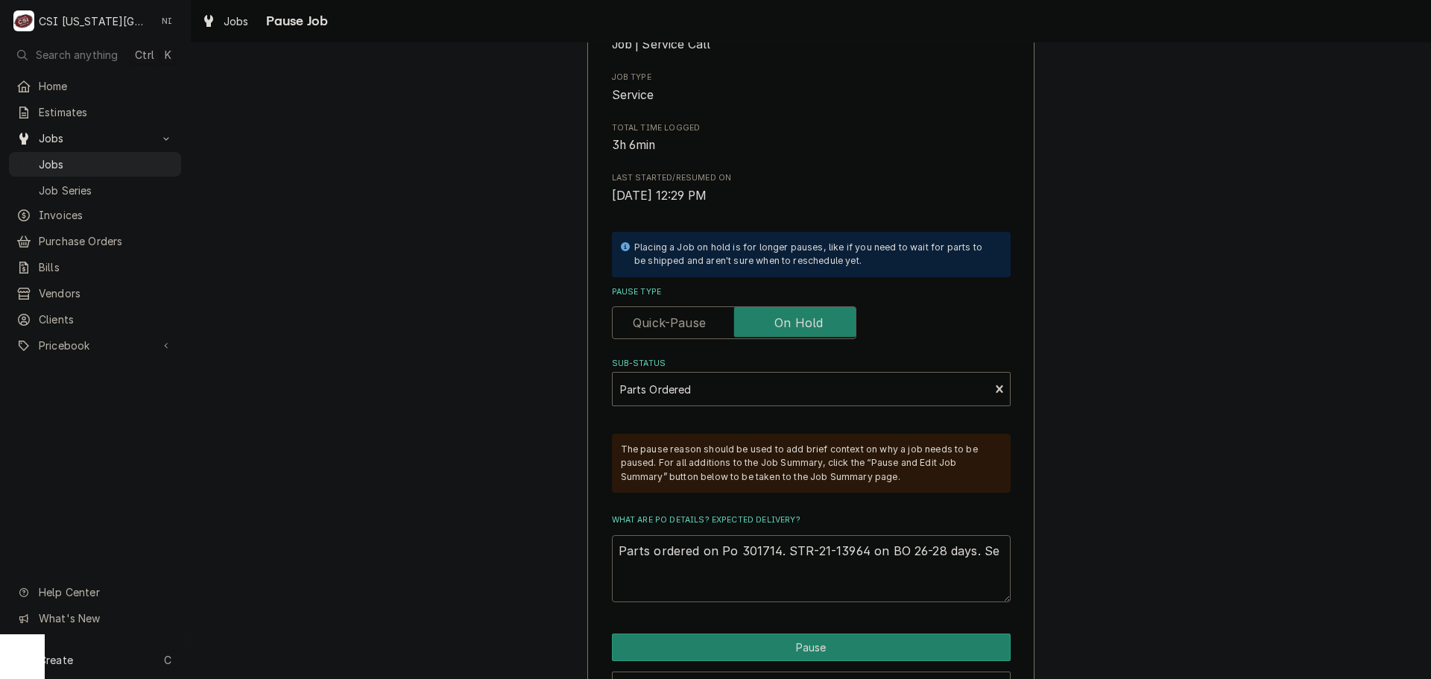
type textarea "x"
type textarea "Parts ordered on Po 301714. STR-21-13964 on BO 26-28 days. Ser"
type textarea "x"
type textarea "Parts ordered on Po 301714. STR-21-13964 on BO 26-28 days. Serv"
type textarea "x"
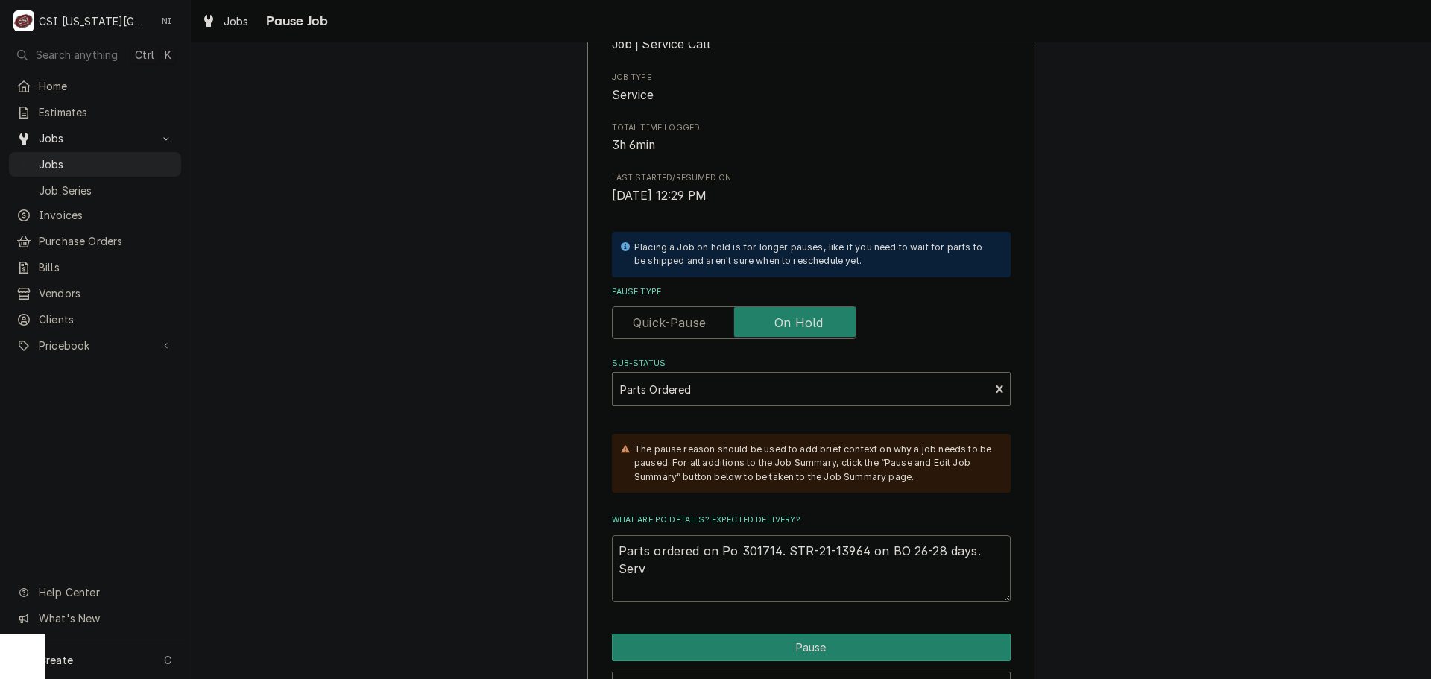
type textarea "Parts ordered on Po 301714. STR-21-13964 on BO 26-28 days. Servi"
type textarea "x"
type textarea "Parts ordered on Po 301714. STR-21-13964 on BO 26-28 days. Servic"
type textarea "x"
type textarea "Parts ordered on Po 301714. STR-21-13964 on BO 26-28 days. Service"
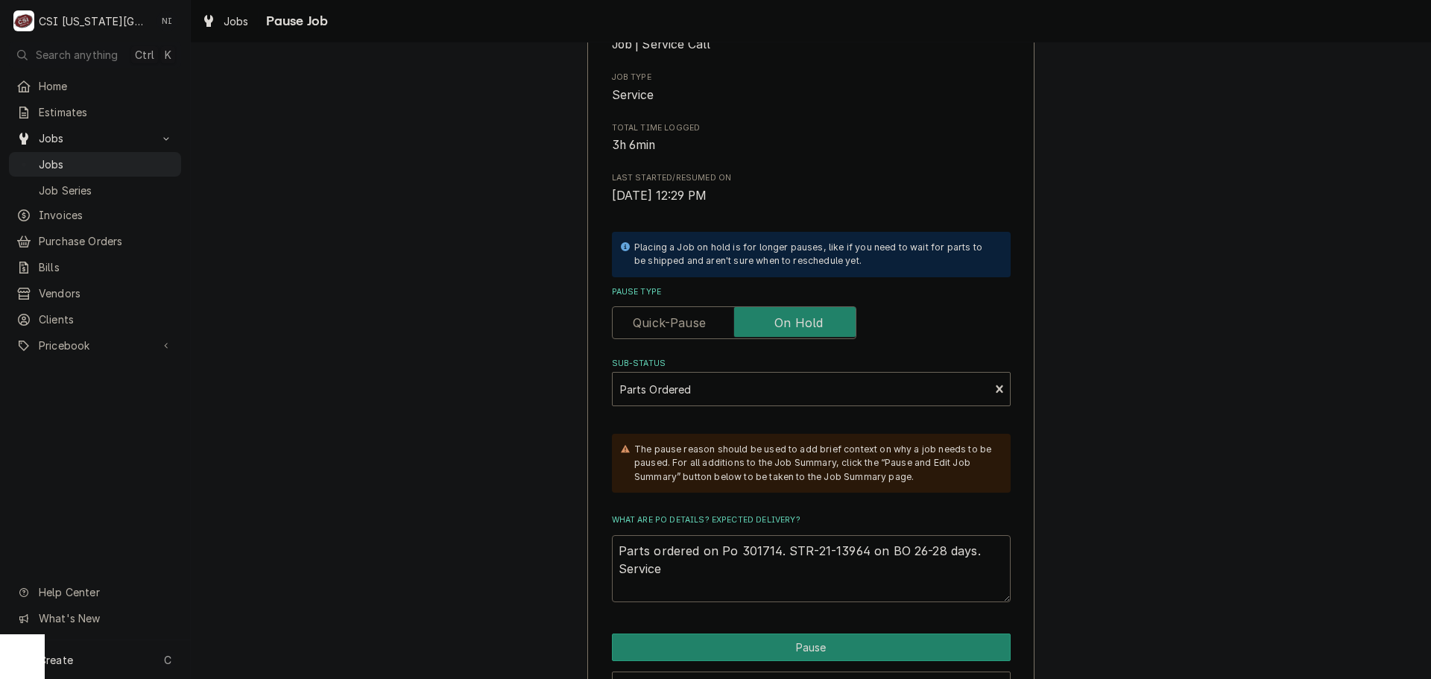
type textarea "x"
type textarea "Parts ordered on Po 301714. STR-21-13964 on BO 26-28 days. Service"
type textarea "x"
type textarea "Parts ordered on Po 301714. STR-21-13964 on BO 26-28 days. Service t"
type textarea "x"
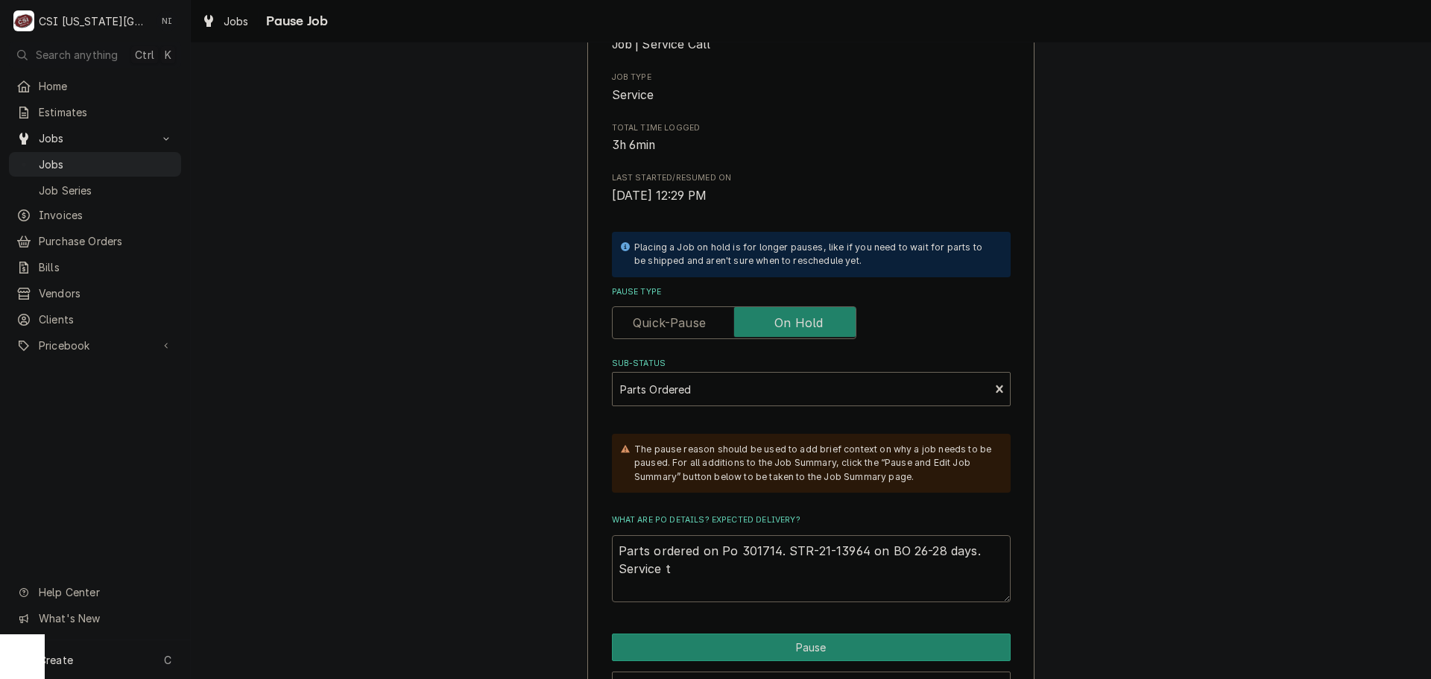
type textarea "Parts ordered on Po 301714. STR-21-13964 on BO 26-28 days. Service te"
type textarea "x"
type textarea "Parts ordered on Po 301714. STR-21-13964 on BO 26-28 days. Service tea"
type textarea "x"
type textarea "Parts ordered on Po 301714. STR-21-13964 on BO 26-28 days. Service team"
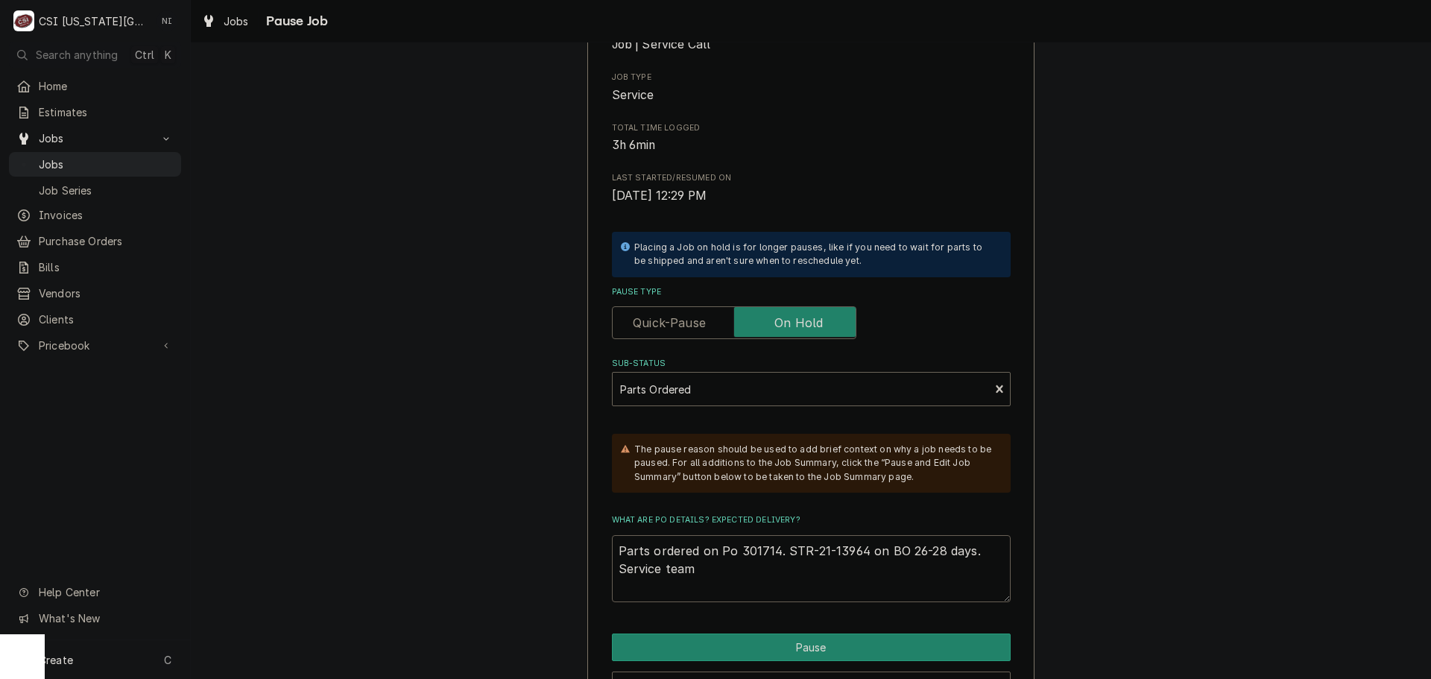
type textarea "x"
type textarea "Parts ordered on Po 301714. STR-21-13964 on BO 26-28 days. Service team"
type textarea "x"
type textarea "Parts ordered on Po 301714. STR-21-13964 on BO 26-28 days. Service team h"
type textarea "x"
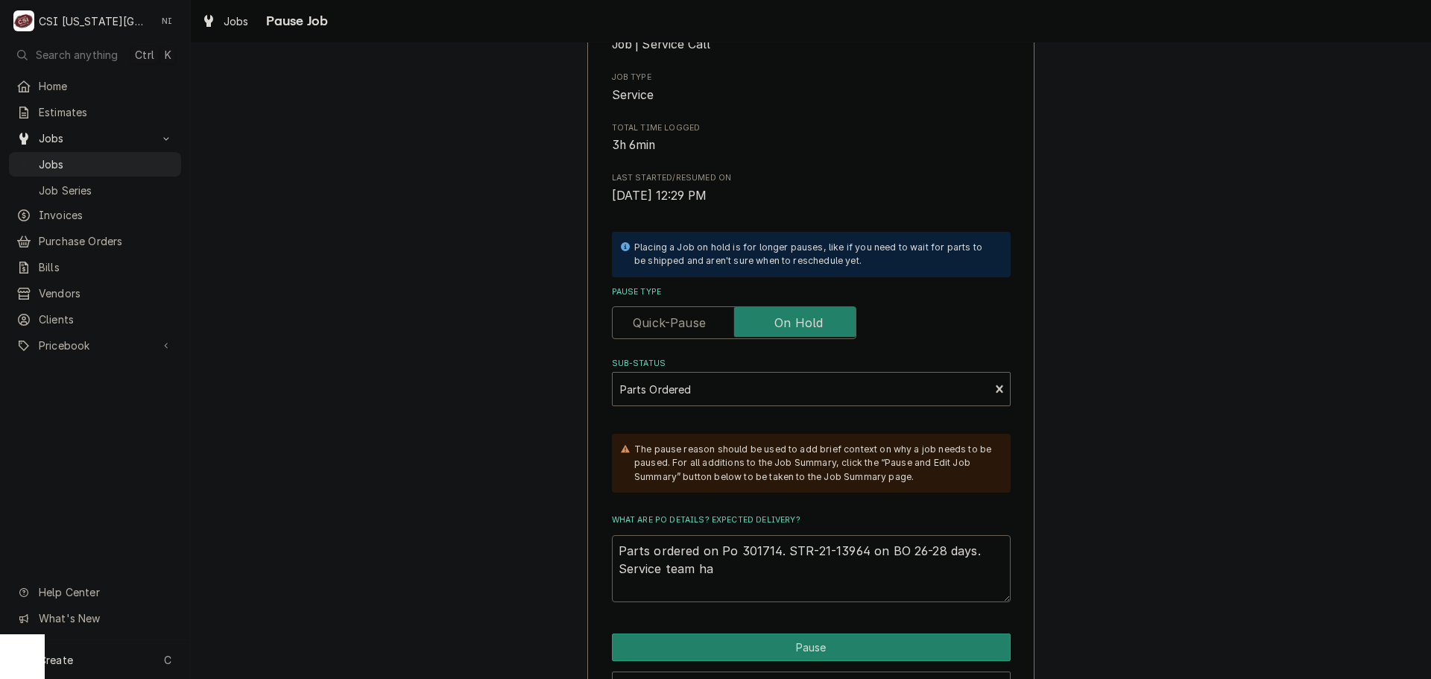
type textarea "Parts ordered on Po 301714. STR-21-13964 on BO 26-28 days. Service team has"
type textarea "x"
type textarea "Parts ordered on Po 301714. STR-21-13964 on BO 26-28 days. Service team has"
type textarea "x"
click at [873, 653] on button "Pause" at bounding box center [811, 647] width 399 height 28
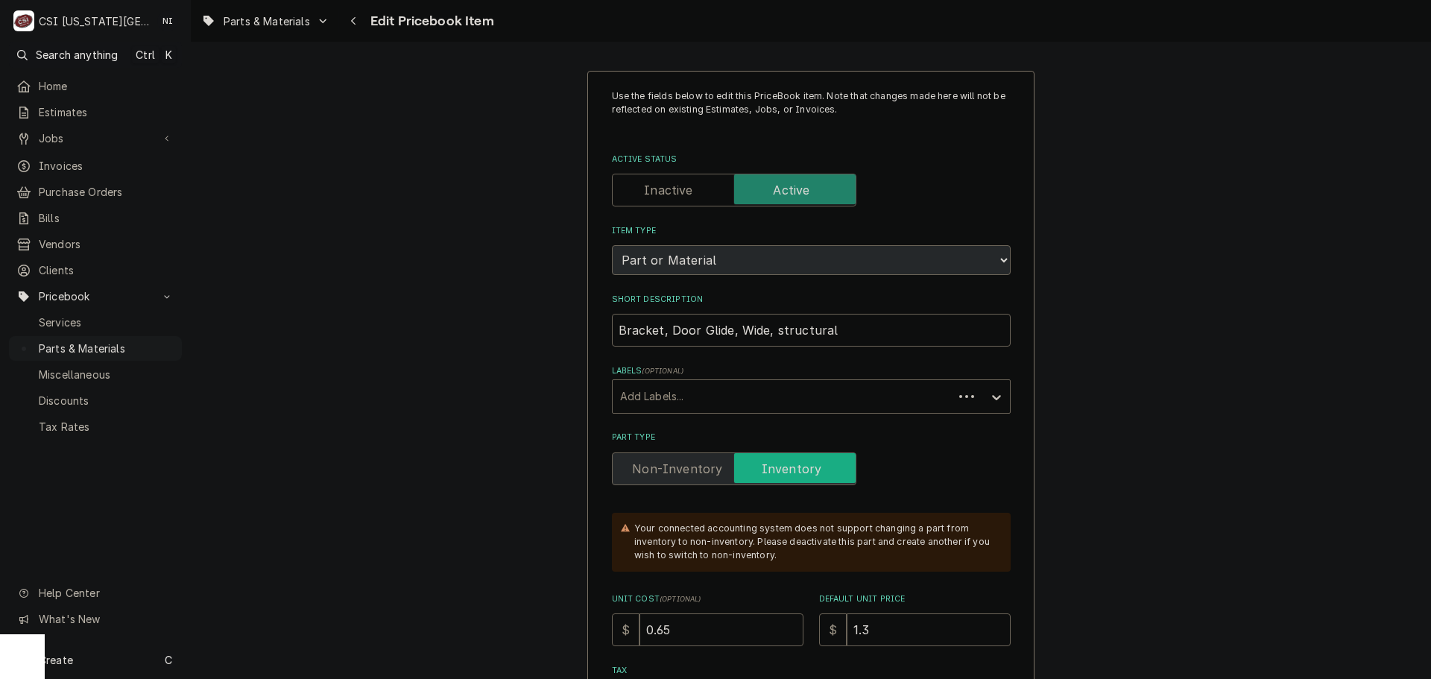
type textarea "x"
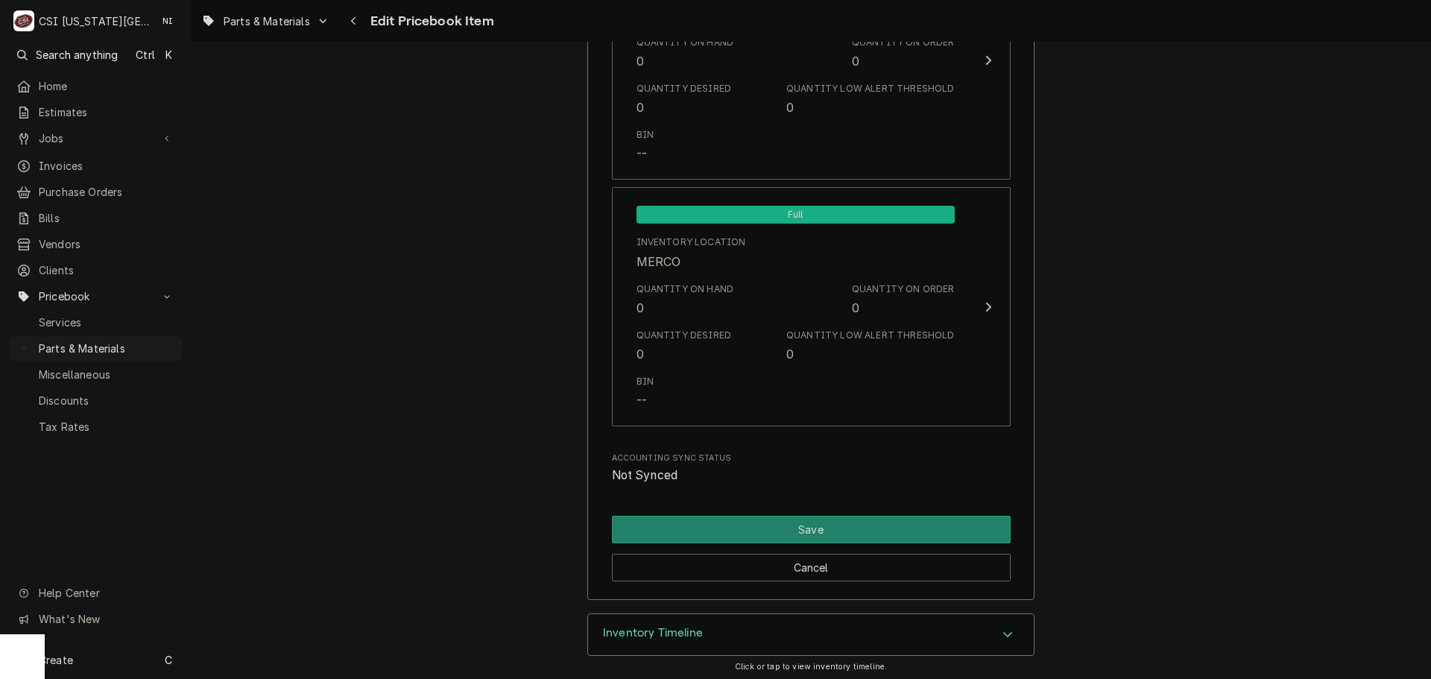
scroll to position [14692, 0]
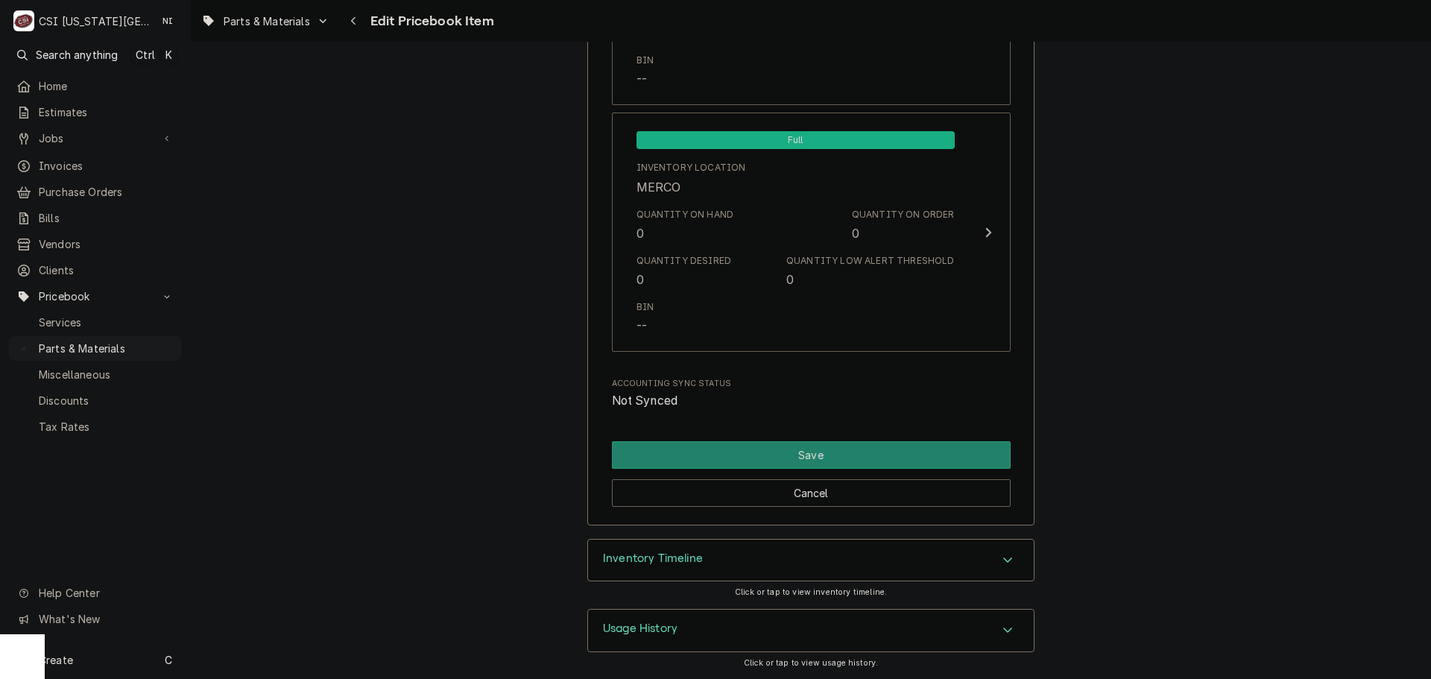
click at [891, 560] on div "Inventory Timeline" at bounding box center [811, 561] width 446 height 42
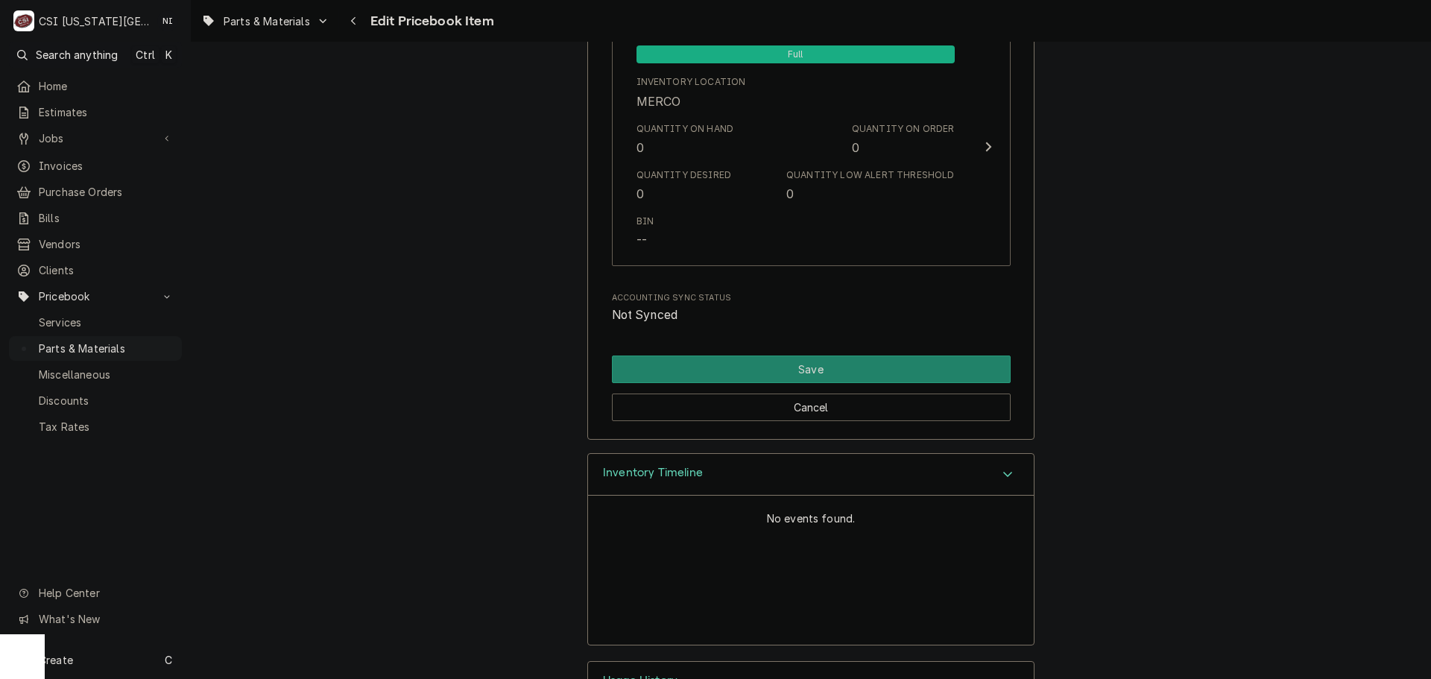
scroll to position [14830, 0]
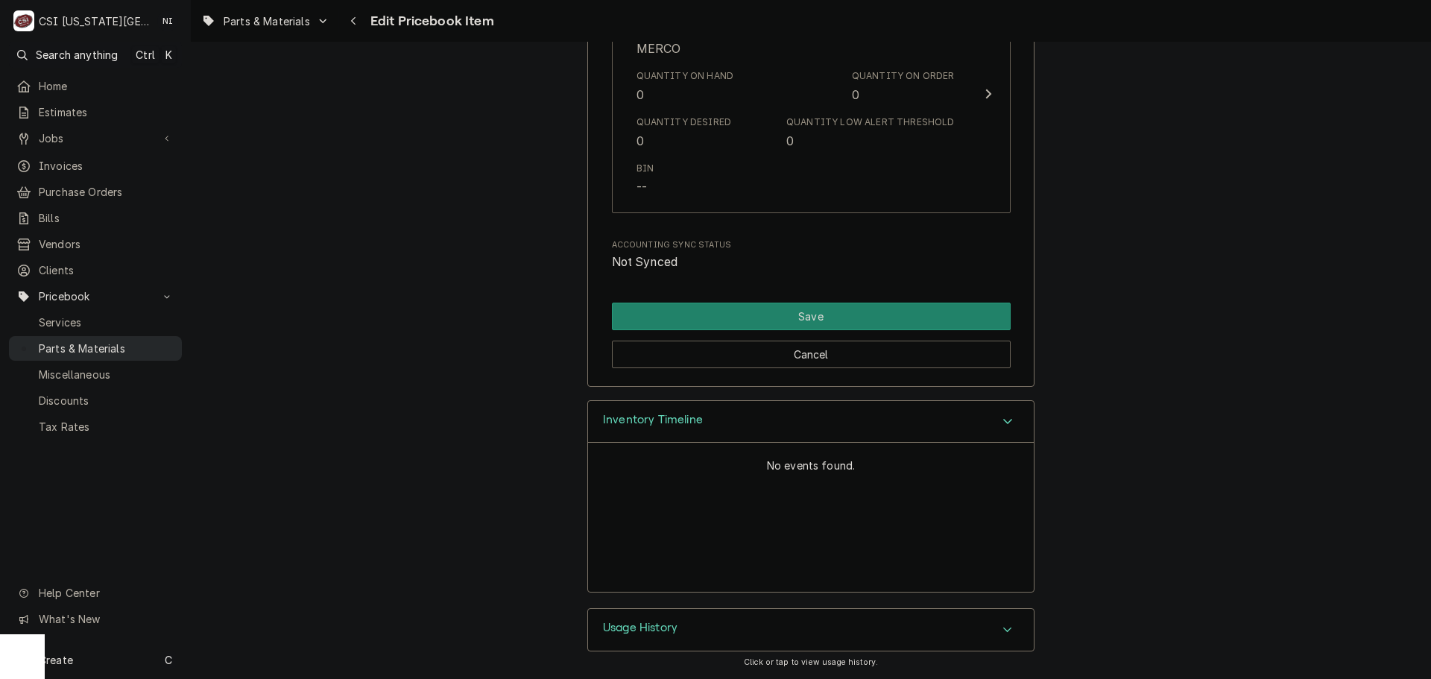
drag, startPoint x: 123, startPoint y: 339, endPoint x: 153, endPoint y: 338, distance: 29.8
click at [123, 341] on span "Parts & Materials" at bounding box center [107, 349] width 136 height 16
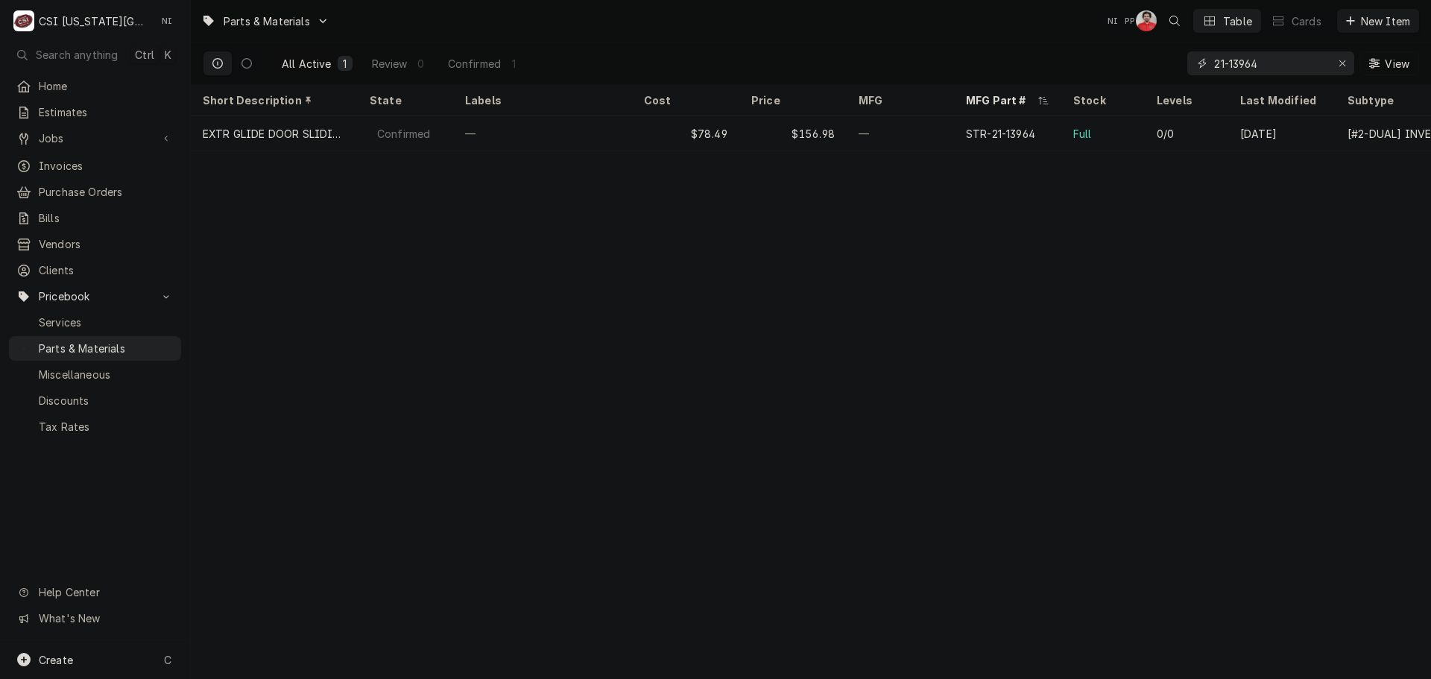
drag, startPoint x: 1336, startPoint y: 60, endPoint x: 1300, endPoint y: 73, distance: 38.7
click at [1337, 60] on div "Erase input" at bounding box center [1342, 63] width 15 height 15
click at [1288, 75] on div "View" at bounding box center [1303, 63] width 232 height 42
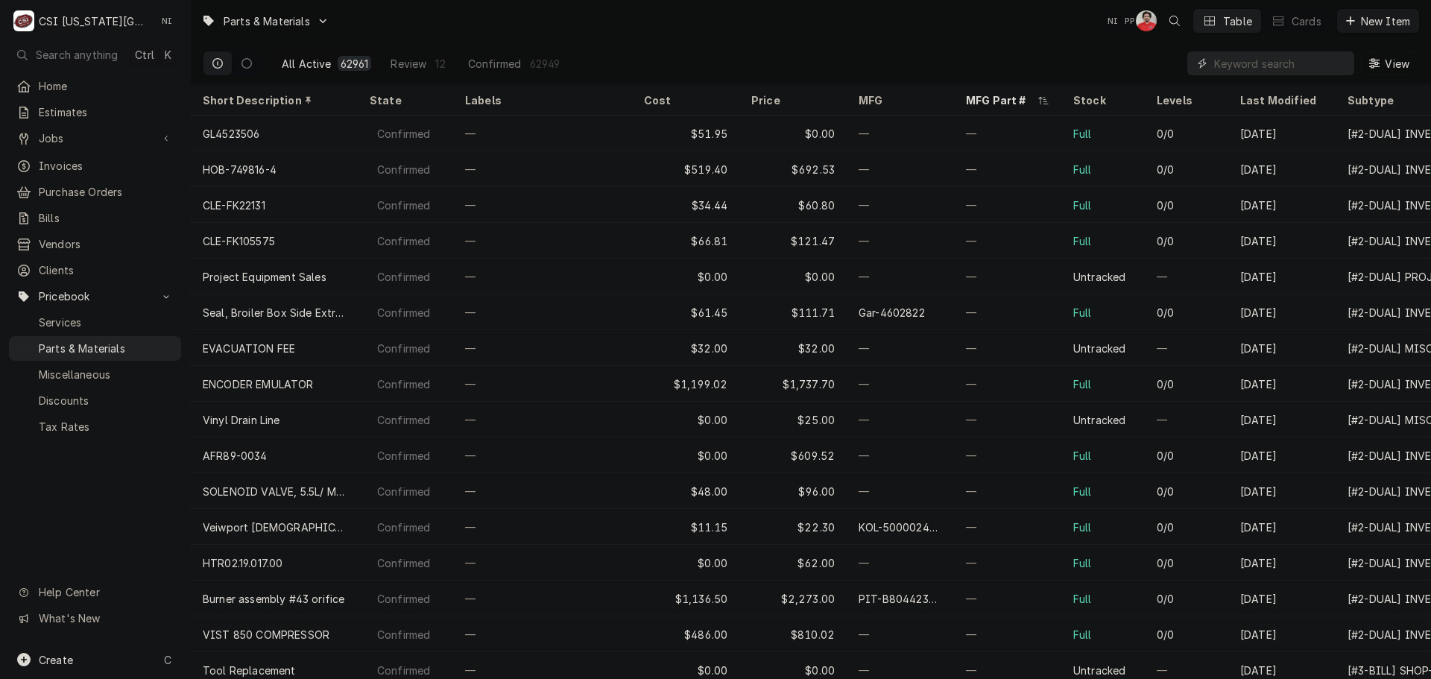
click at [1291, 68] on input "Dynamic Content Wrapper" at bounding box center [1280, 63] width 133 height 24
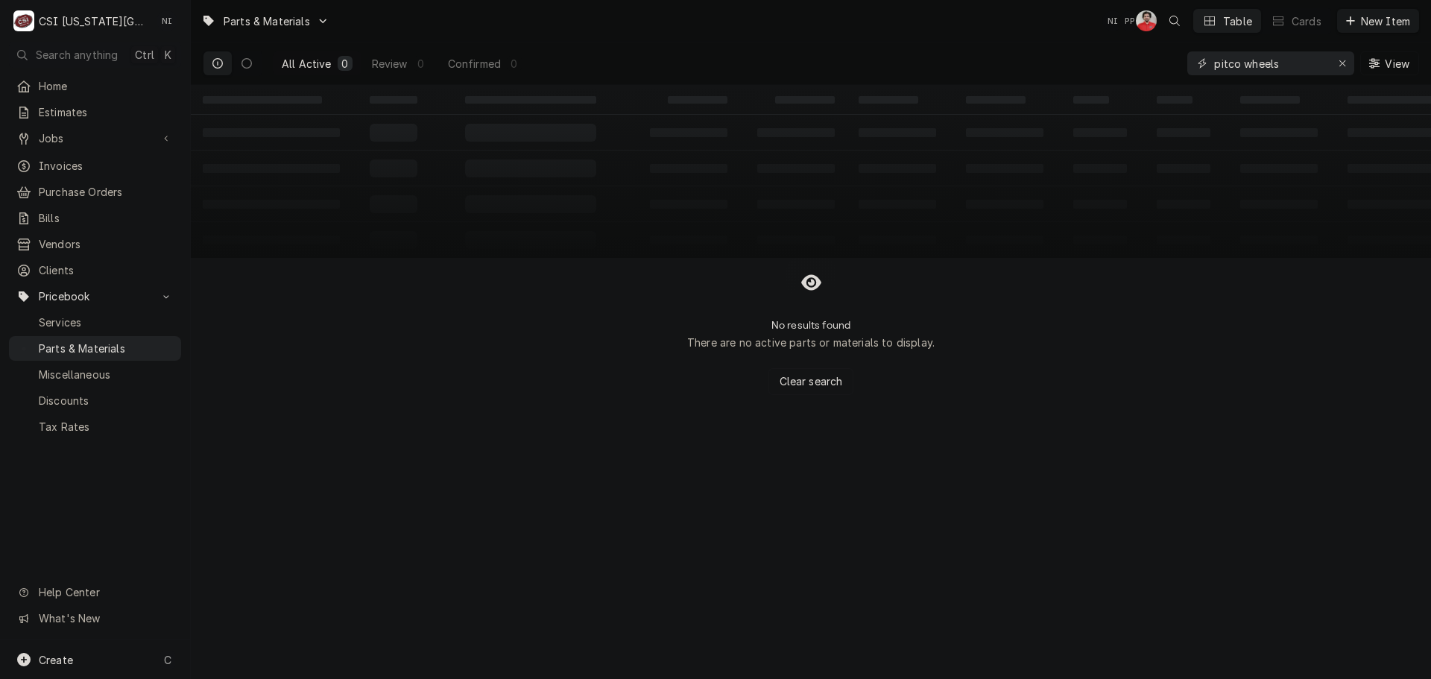
drag, startPoint x: 1240, startPoint y: 66, endPoint x: 1177, endPoint y: 67, distance: 63.4
click at [1177, 67] on div "All Active 0 Review 0 Confirmed 0 pitco wheels View" at bounding box center [811, 63] width 1216 height 42
drag, startPoint x: 1236, startPoint y: 69, endPoint x: 988, endPoint y: 72, distance: 247.4
click at [987, 73] on div "All Active 0 Review 0 Confirmed 0 pit wheels View" at bounding box center [811, 63] width 1216 height 42
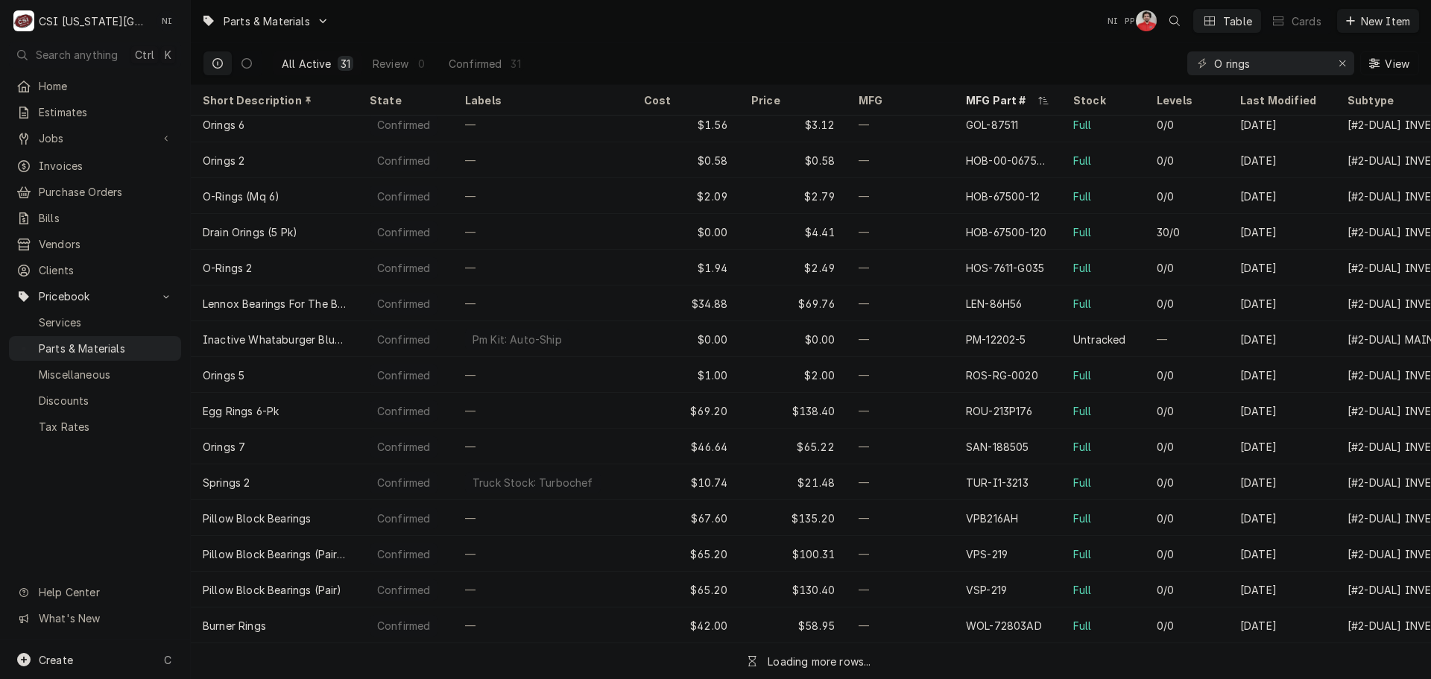
scroll to position [554, 0]
click at [1212, 57] on div "O rings" at bounding box center [1270, 63] width 167 height 24
click at [1215, 60] on input "O rings" at bounding box center [1270, 63] width 112 height 24
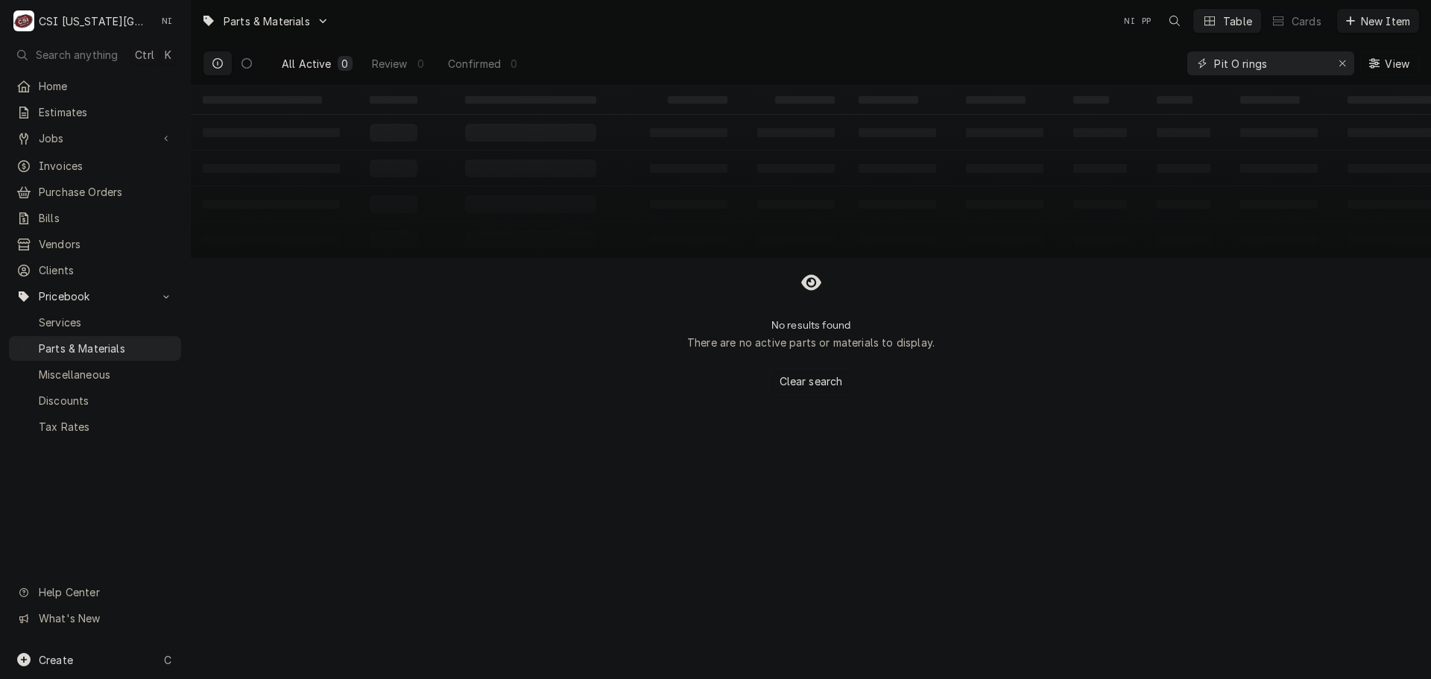
drag, startPoint x: 1227, startPoint y: 64, endPoint x: 1178, endPoint y: 69, distance: 49.5
click at [1178, 69] on div "All Active 0 Review 0 Confirmed 0 Pit O rings View" at bounding box center [811, 63] width 1216 height 42
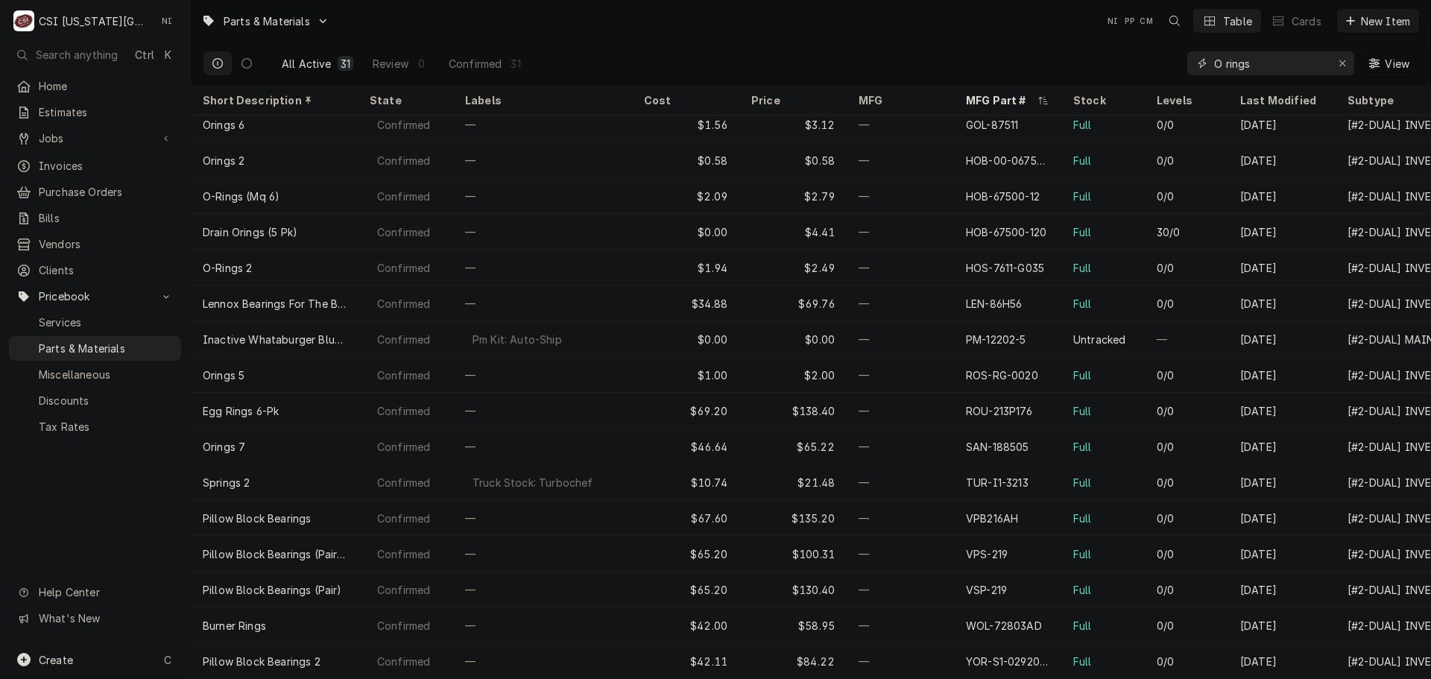
drag, startPoint x: 1259, startPoint y: 66, endPoint x: 1189, endPoint y: 64, distance: 70.1
click at [1189, 64] on div "O rings" at bounding box center [1270, 63] width 167 height 24
paste input "8263446"
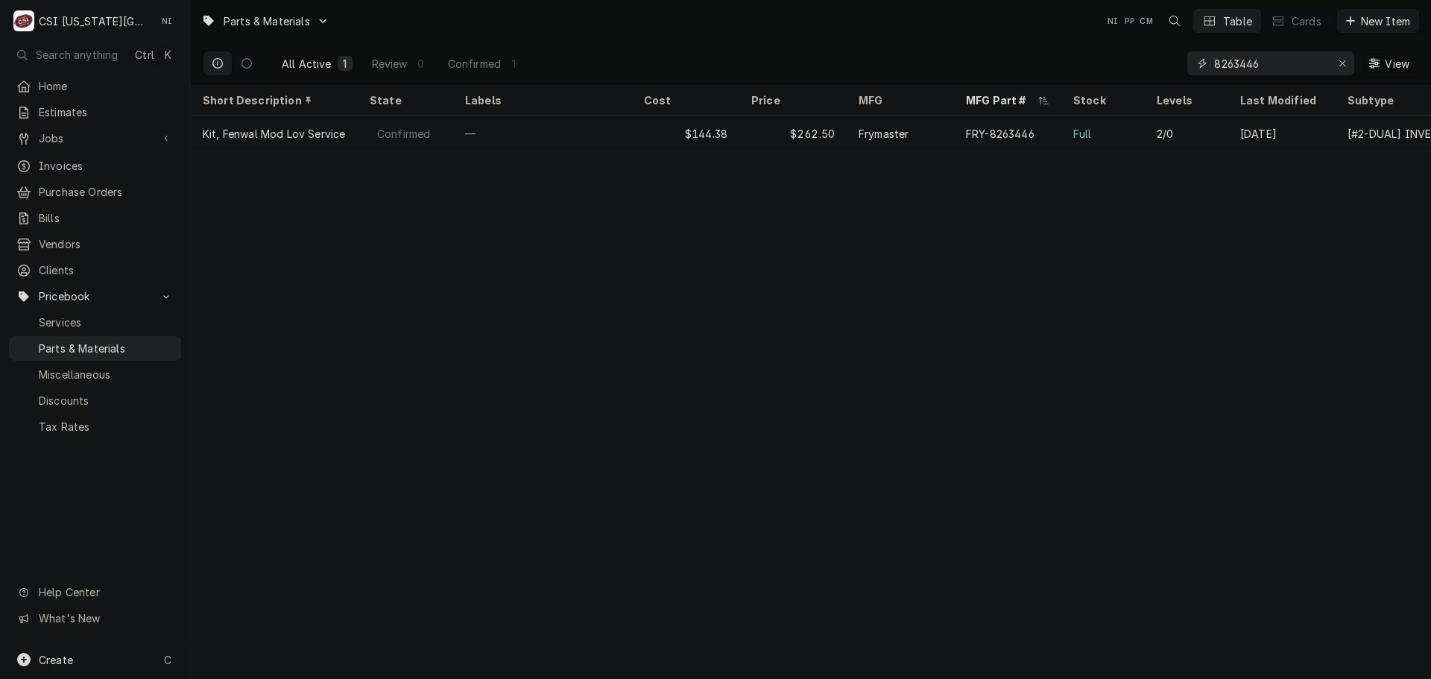
type input "8263446"
click at [1340, 64] on icon "Erase input" at bounding box center [1342, 63] width 8 height 10
click at [1297, 64] on input "Dynamic Content Wrapper" at bounding box center [1270, 63] width 112 height 24
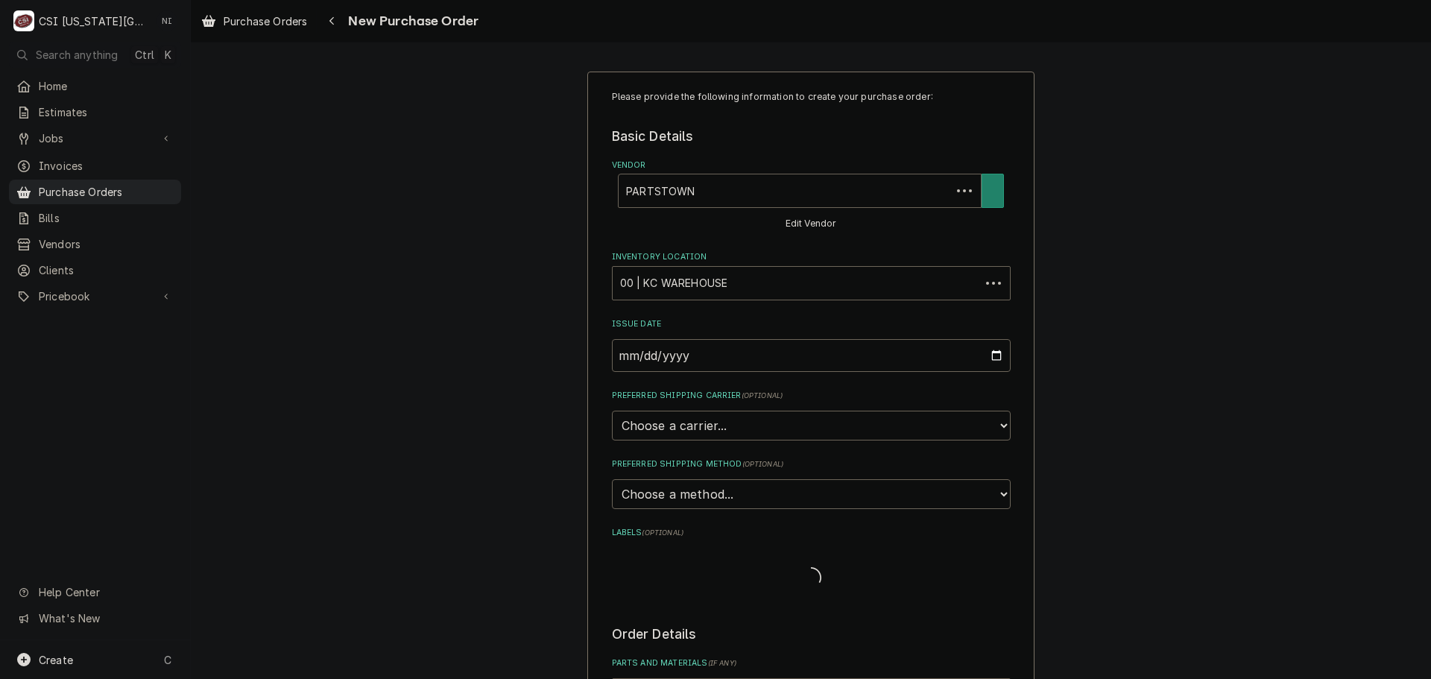
type textarea "x"
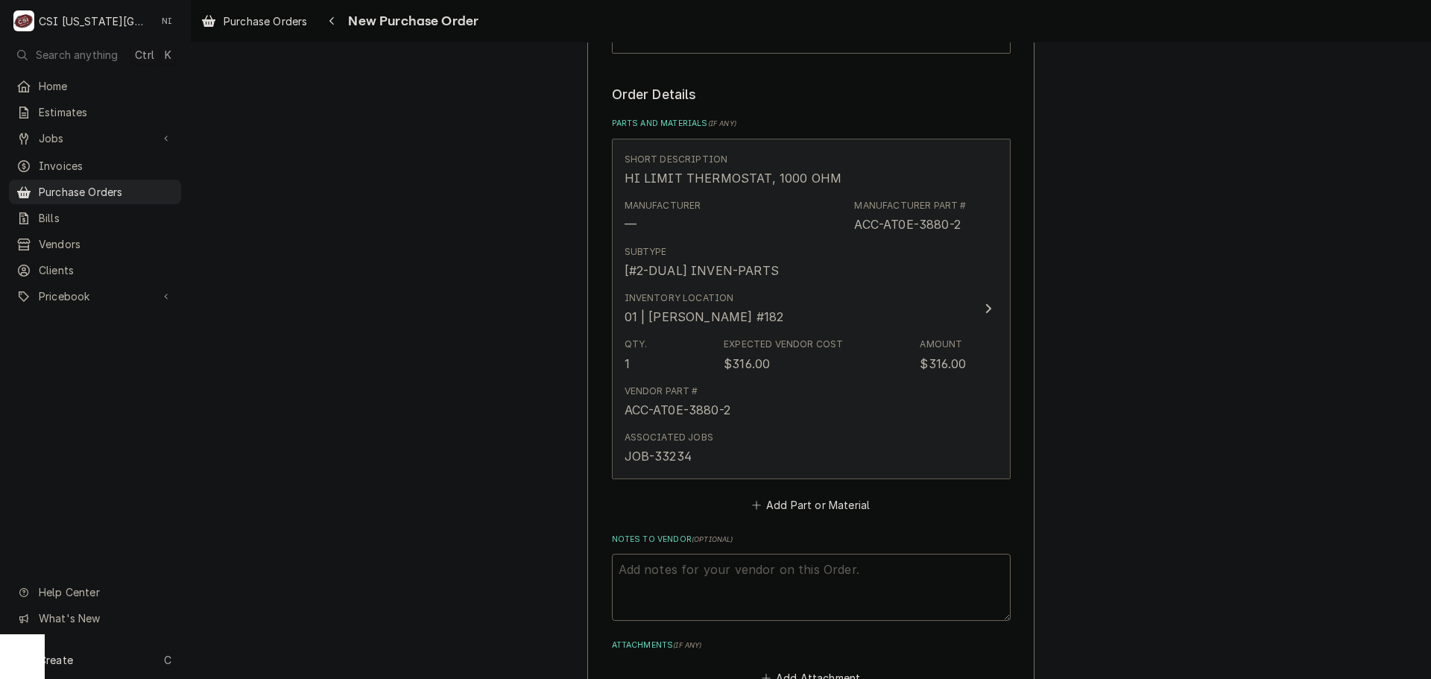
scroll to position [671, 0]
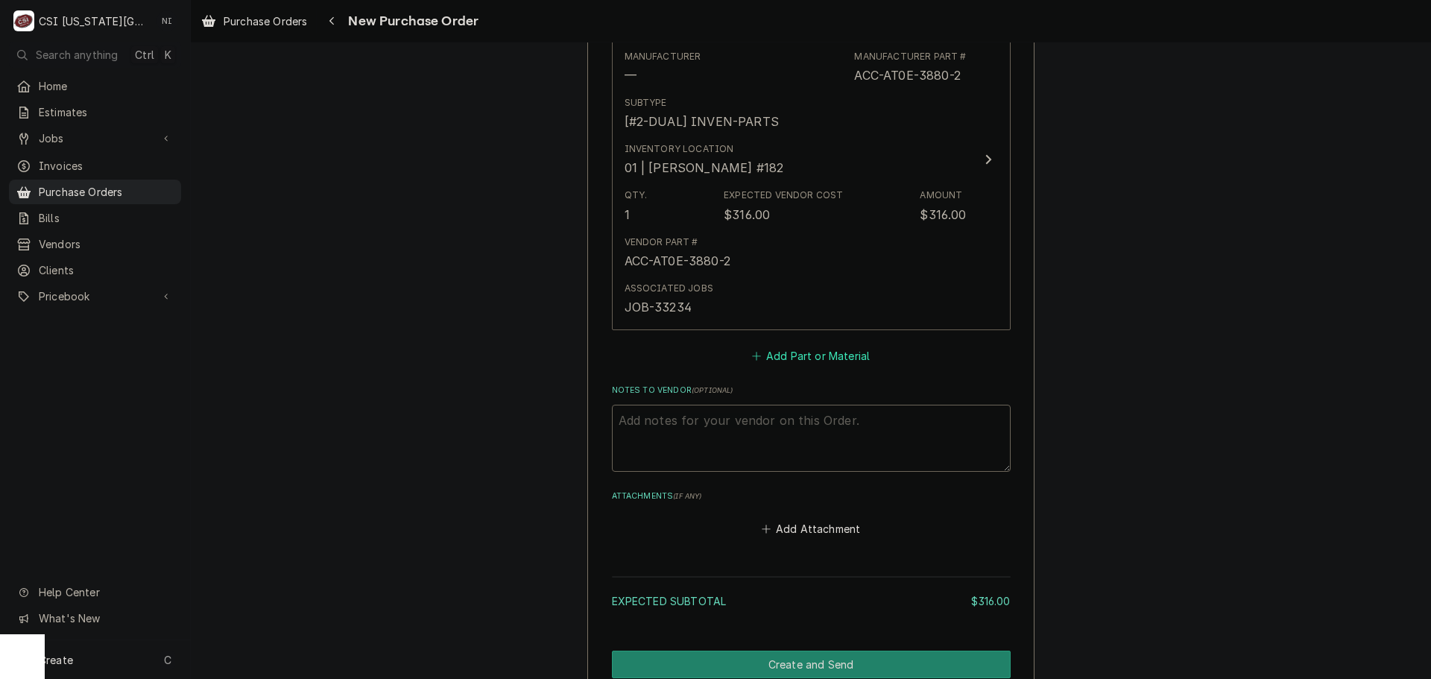
click at [788, 358] on button "Add Part or Material" at bounding box center [810, 355] width 123 height 21
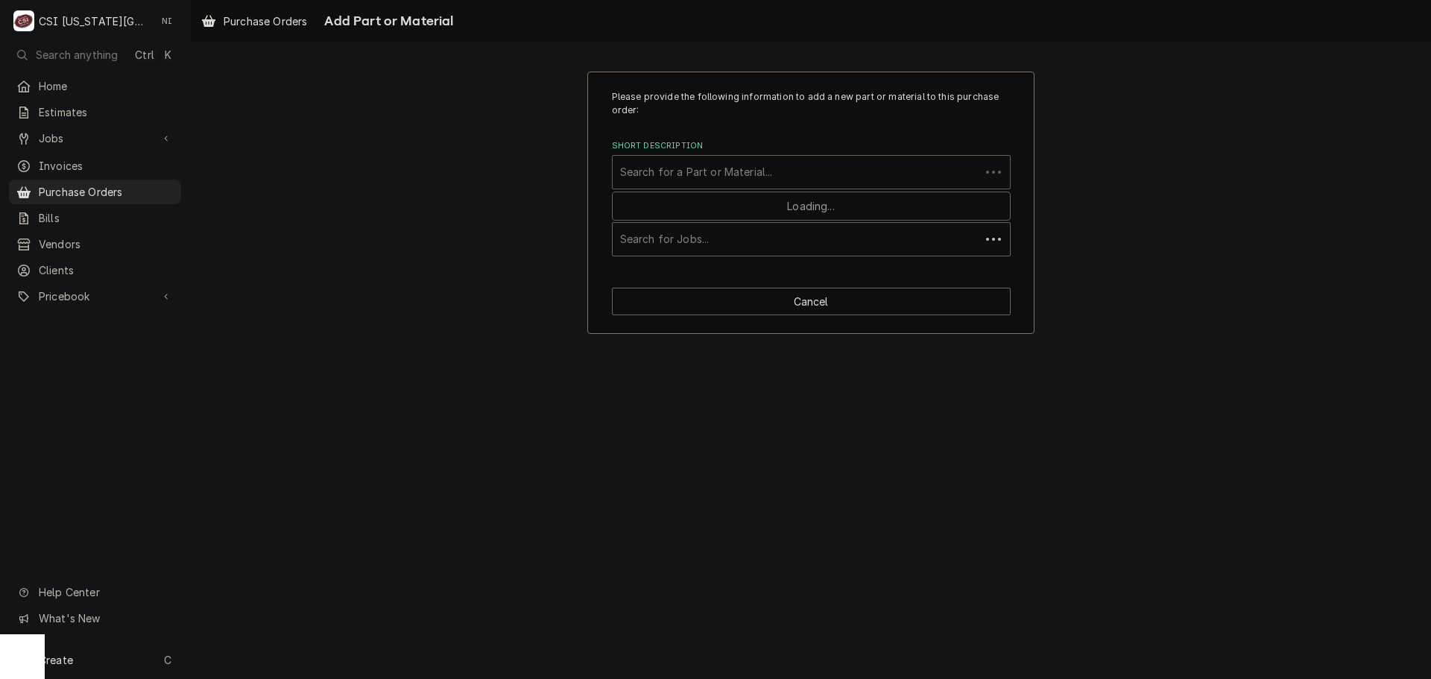
click at [706, 168] on div "Short Description" at bounding box center [796, 172] width 352 height 27
paste input "21-08150"
type input "21-08150"
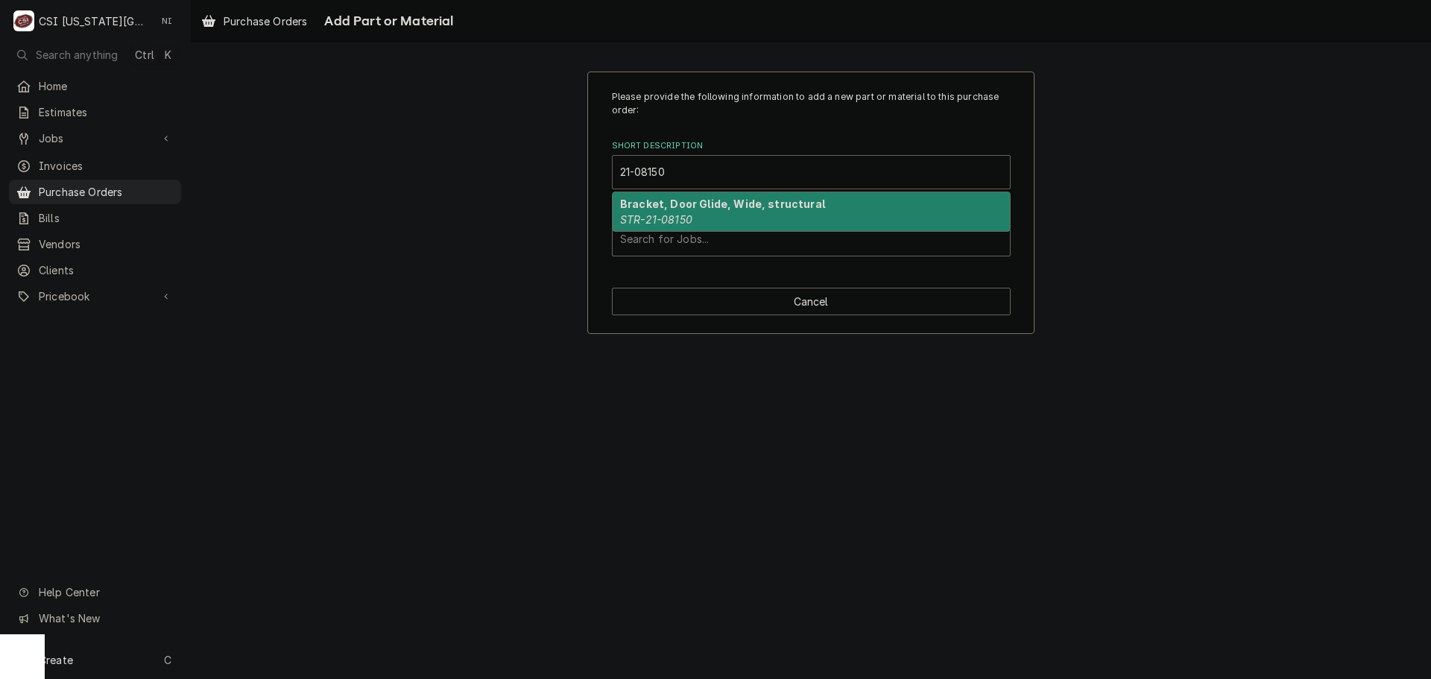
click at [685, 209] on strong "Bracket, Door Glide, Wide, structural" at bounding box center [722, 203] width 205 height 13
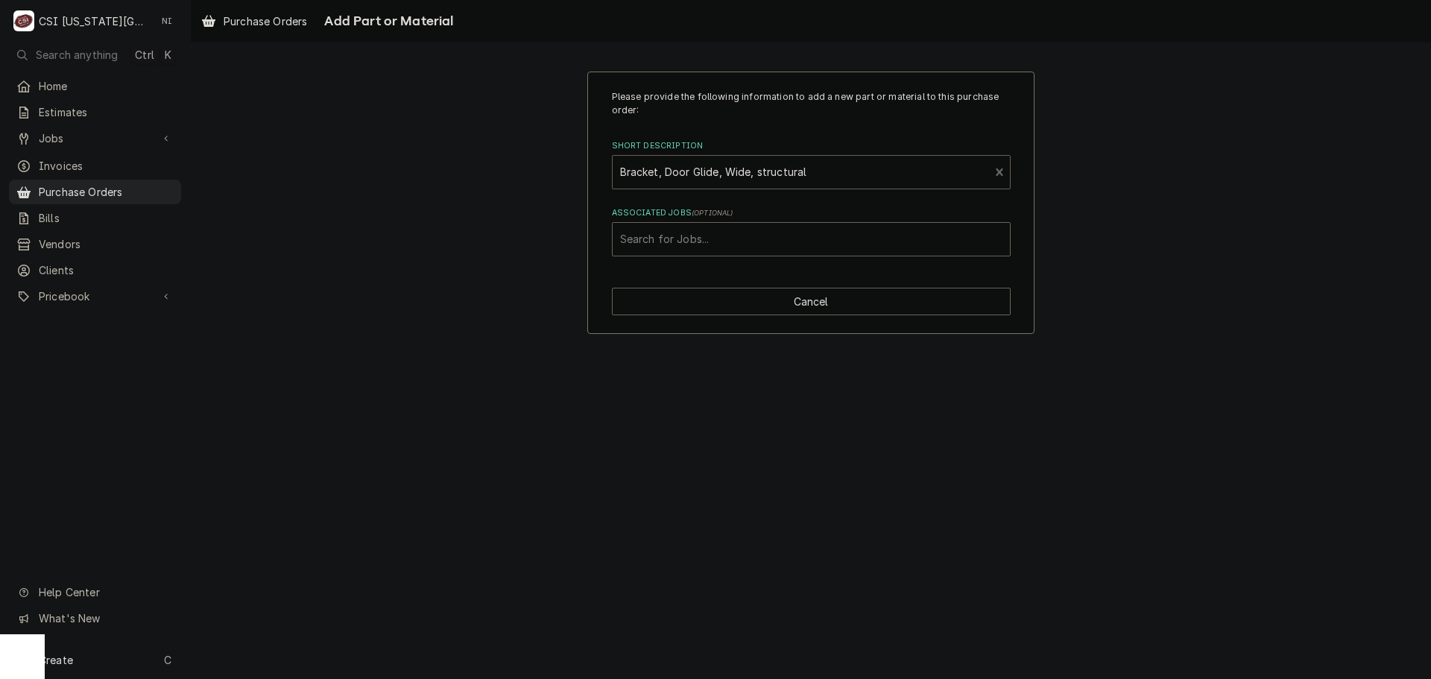
type textarea "x"
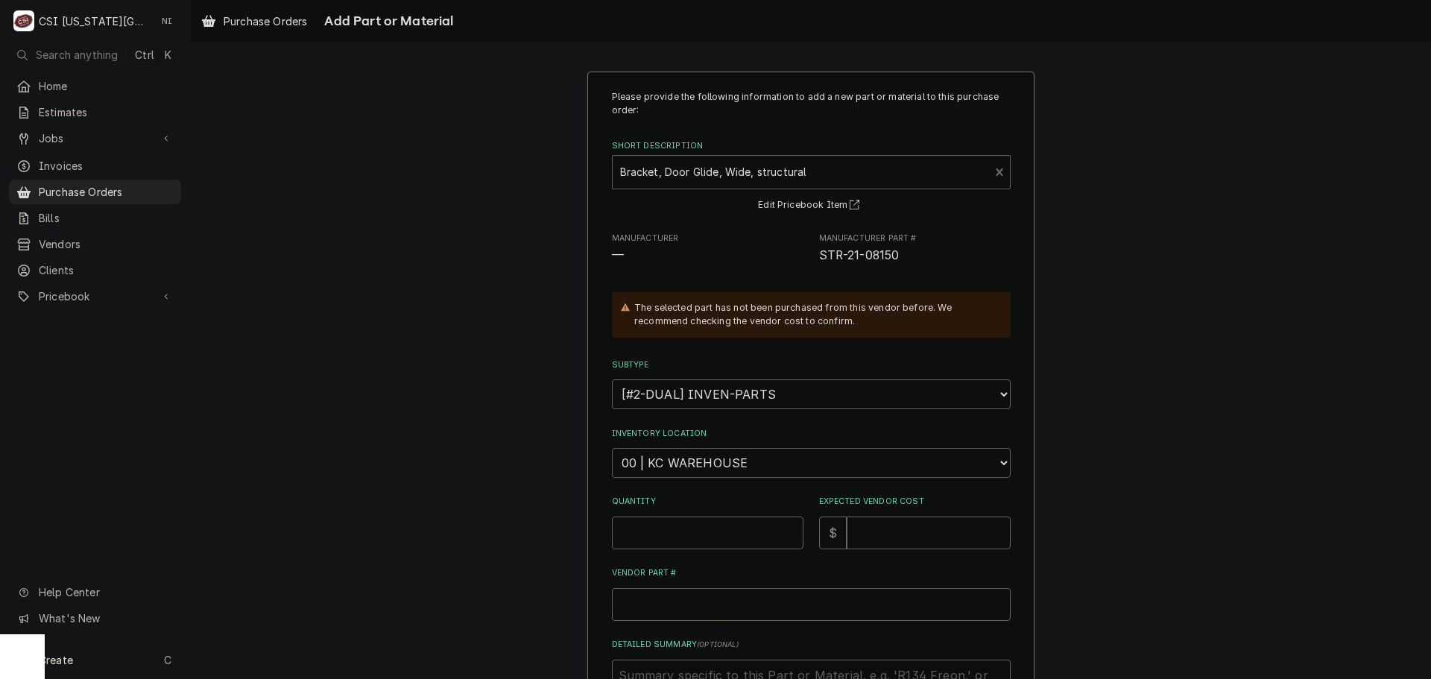
click at [683, 458] on select "Choose a location... 00 | KC WAREHOUSE 00 | MAIN WAREHOUSE 01 | [PERSON_NAME] #…" at bounding box center [811, 463] width 399 height 30
select select "2803"
click at [612, 448] on select "Choose a location... 00 | KC WAREHOUSE 00 | MAIN WAREHOUSE 01 | BRIAN BREAZIER …" at bounding box center [811, 463] width 399 height 30
click at [702, 525] on input "Quantity" at bounding box center [708, 532] width 192 height 33
type textarea "x"
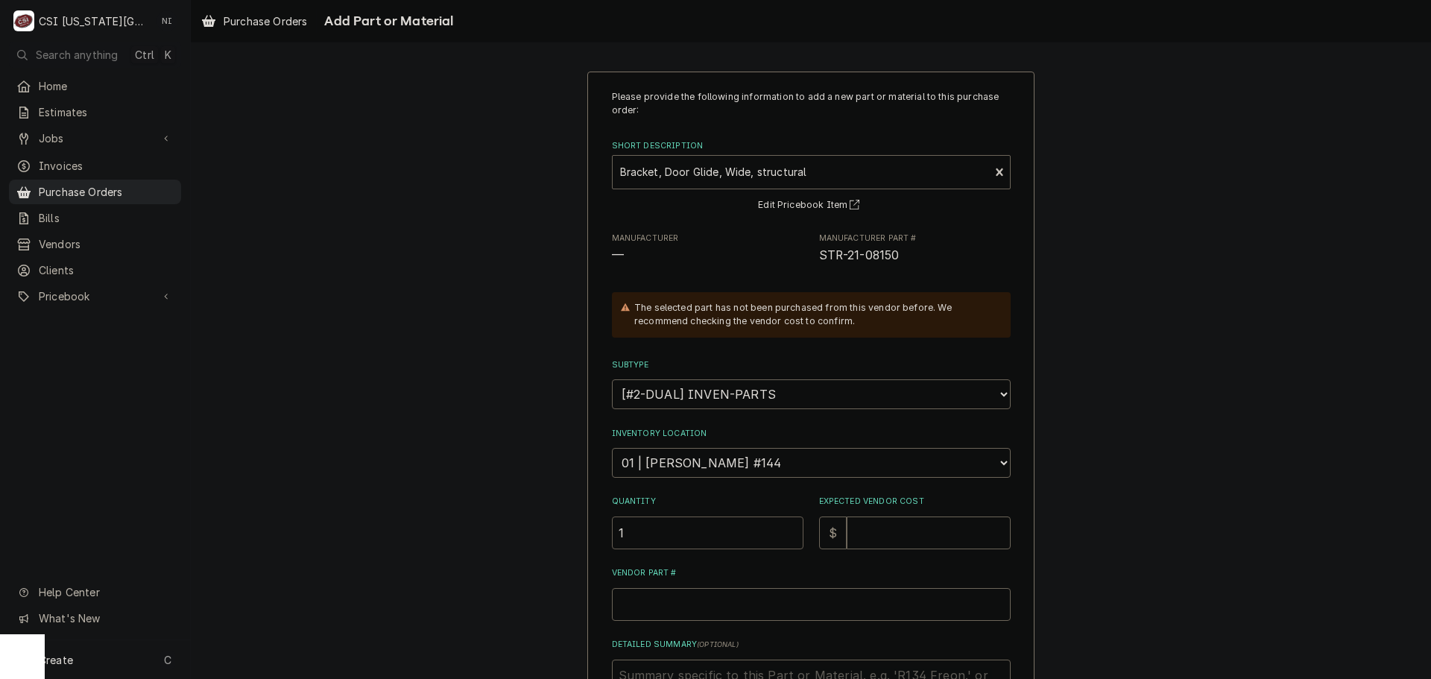
type input "1"
type textarea "x"
type input ".6"
type textarea "x"
type input ".65"
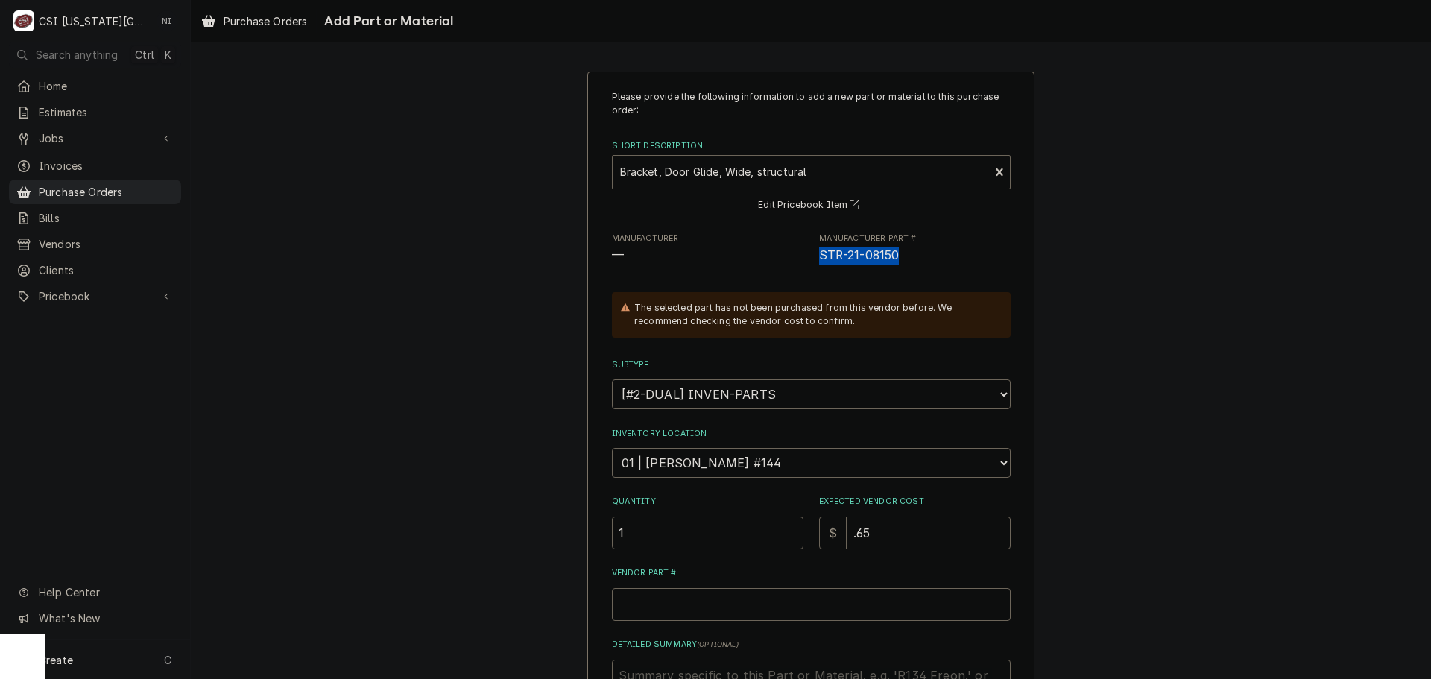
drag, startPoint x: 881, startPoint y: 250, endPoint x: 817, endPoint y: 256, distance: 64.4
click at [819, 256] on span "STR-21-08150" at bounding box center [915, 256] width 192 height 18
copy span "STR-21-08150"
click at [740, 604] on input "Vendor Part #" at bounding box center [811, 604] width 399 height 33
type textarea "x"
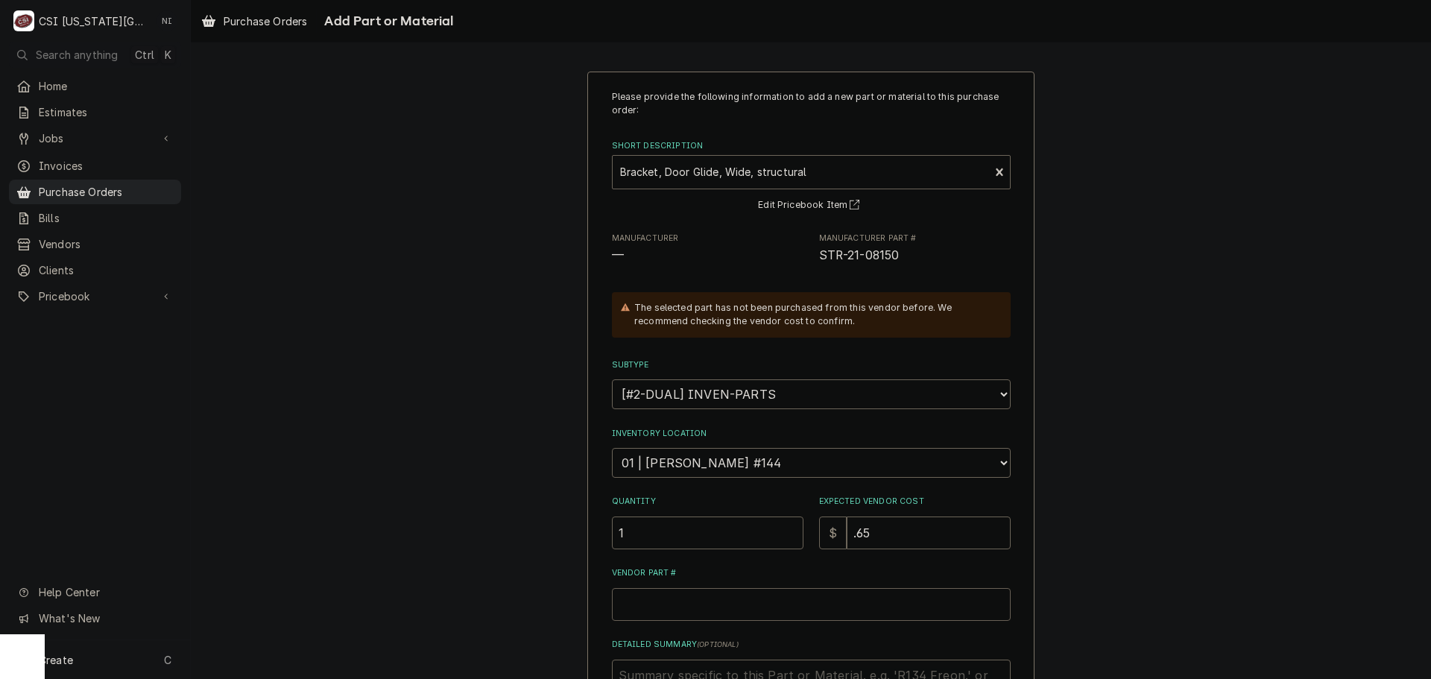
type input "v"
type textarea "x"
paste input "STR-21-08150"
type textarea "x"
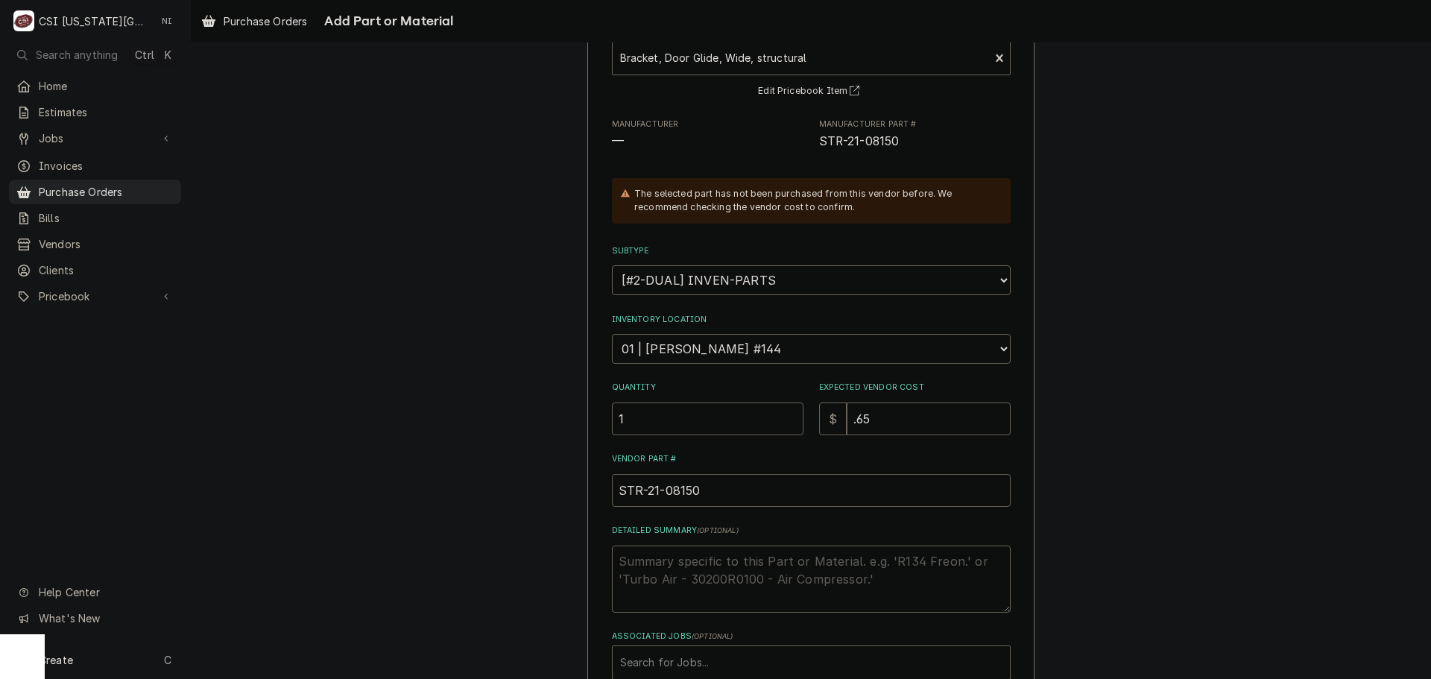
scroll to position [206, 0]
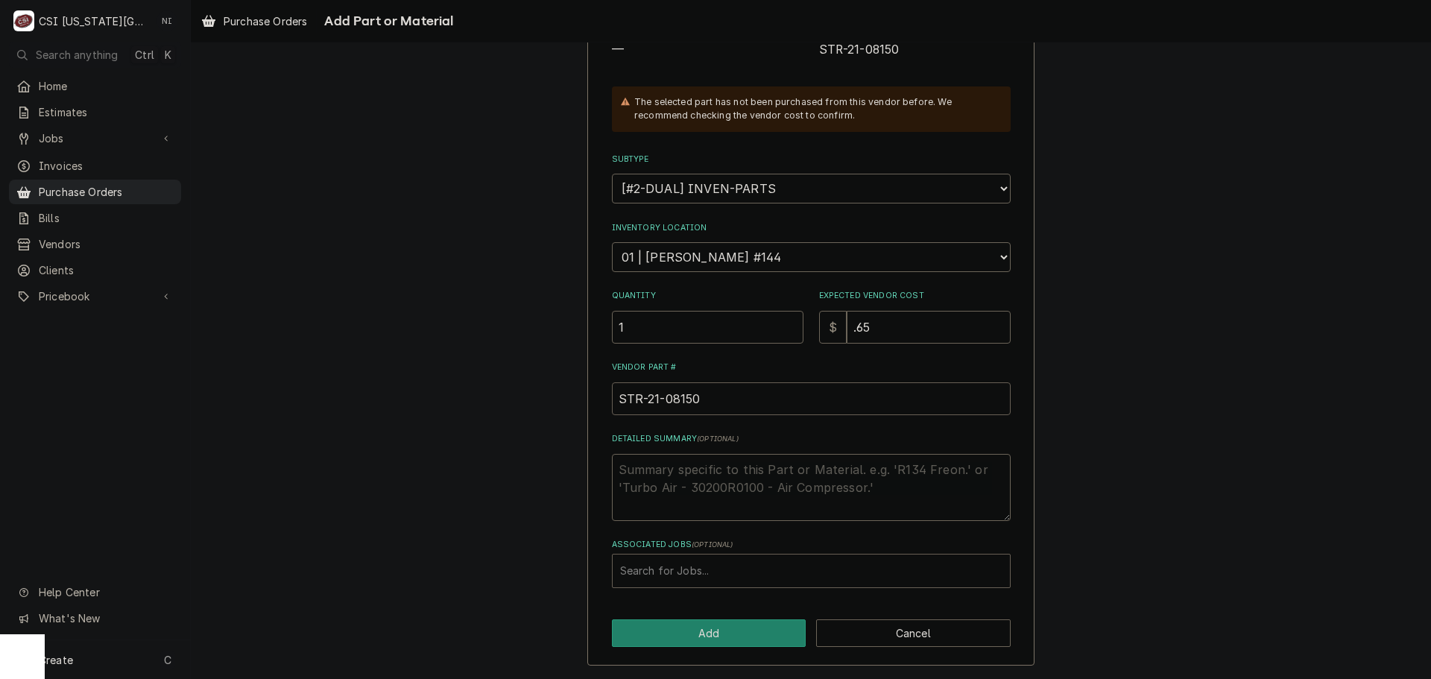
type input "STR-21-08150"
click at [706, 572] on div "Associated Jobs" at bounding box center [811, 570] width 382 height 27
type input "3"
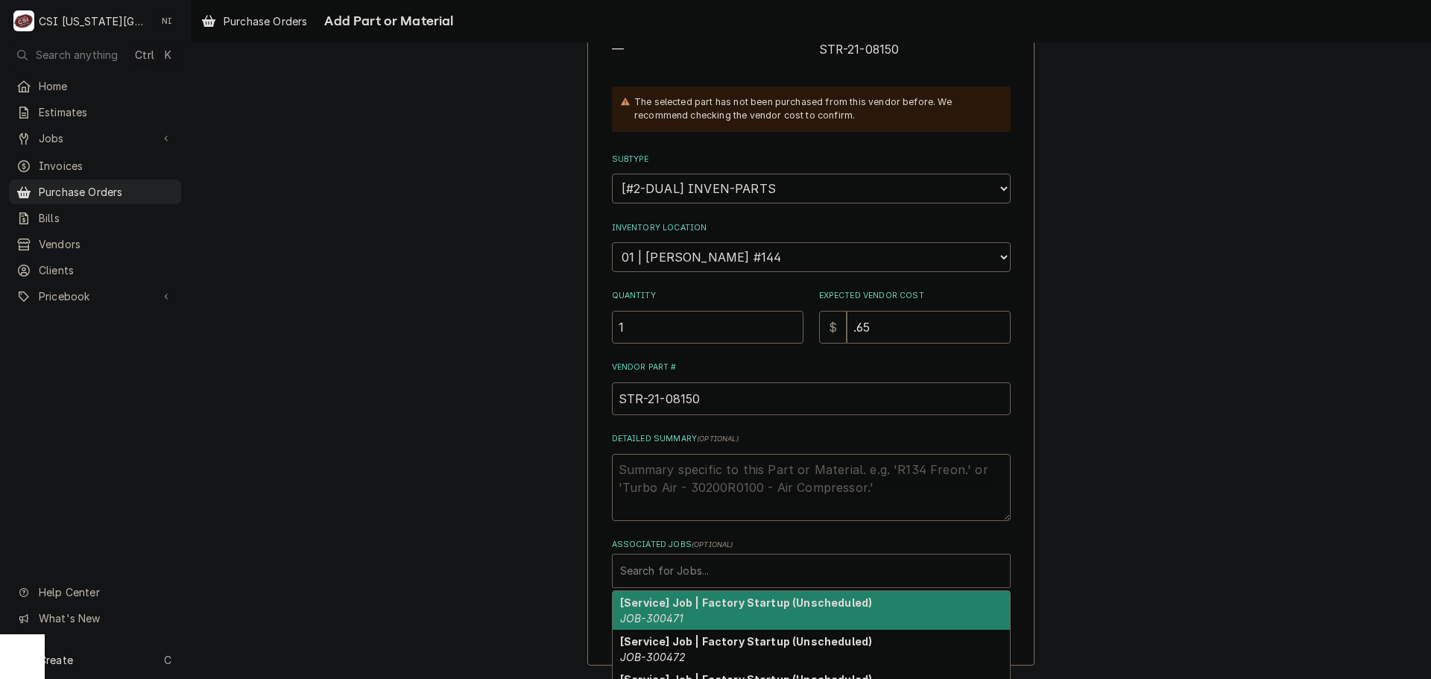
type textarea "x"
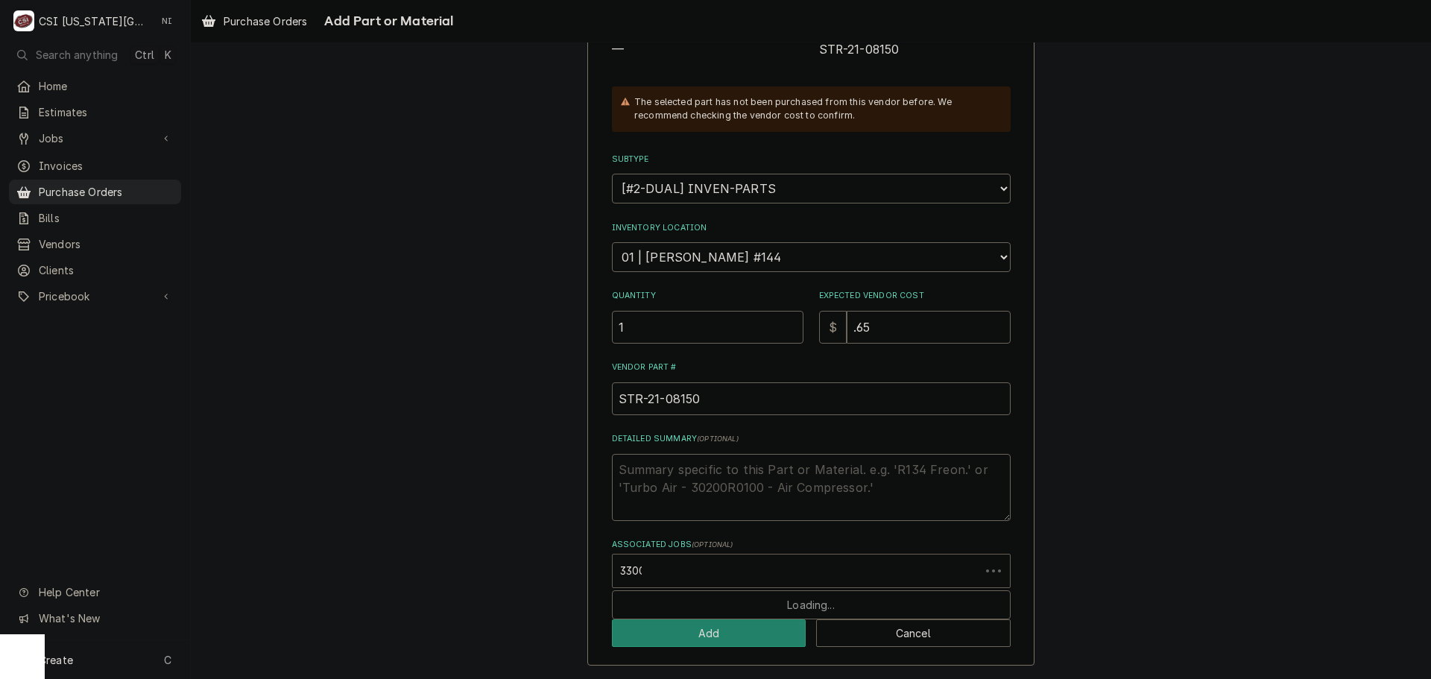
type input "33006"
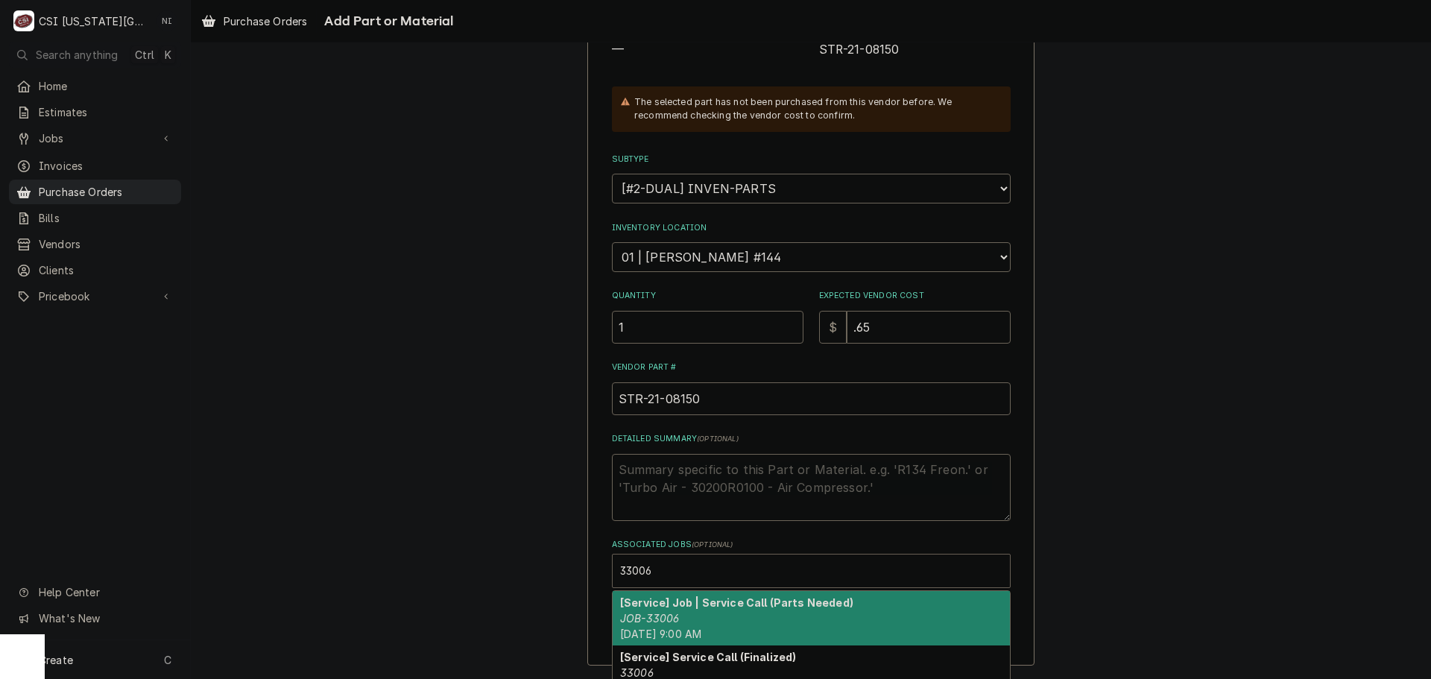
click at [672, 609] on div "[Service] Job | Service Call (Parts Needed) JOB-33006 Thu, Oct 2nd, 2025 - 9:00…" at bounding box center [811, 618] width 397 height 54
type textarea "x"
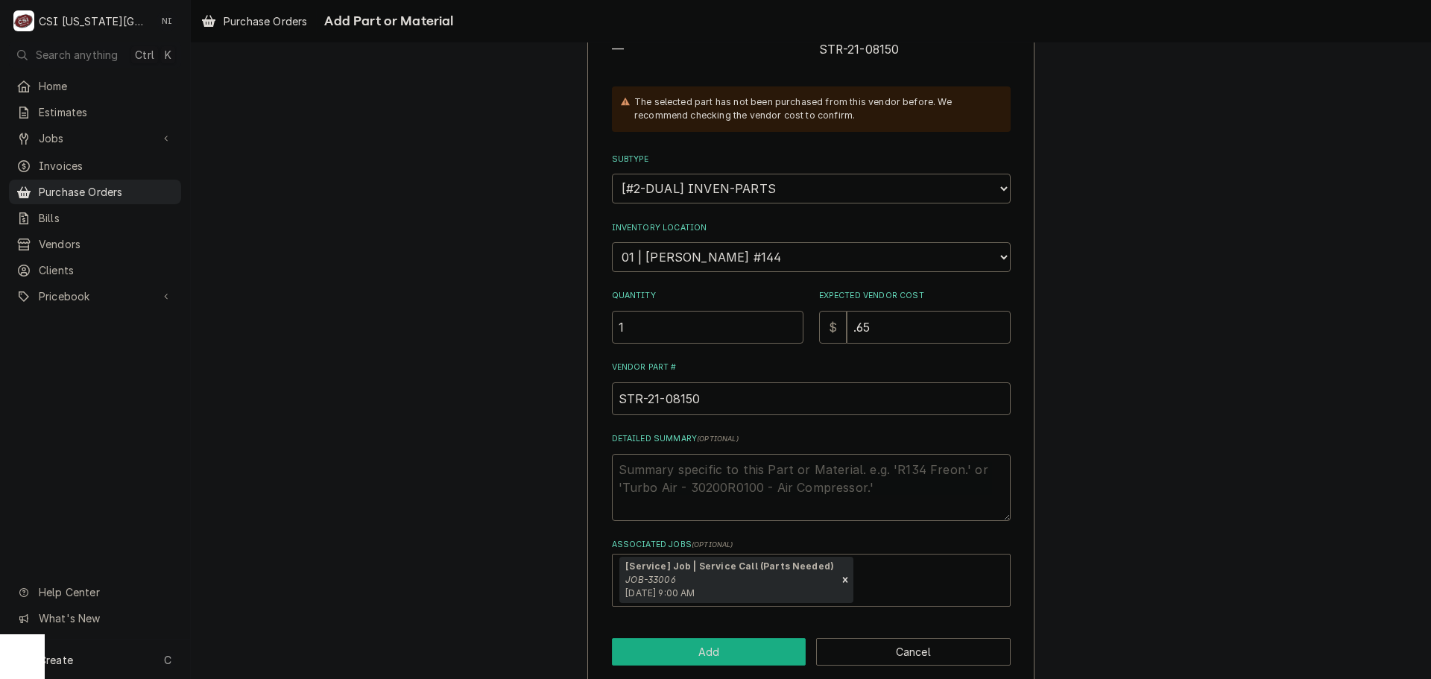
click at [704, 650] on button "Add" at bounding box center [709, 652] width 195 height 28
type textarea "x"
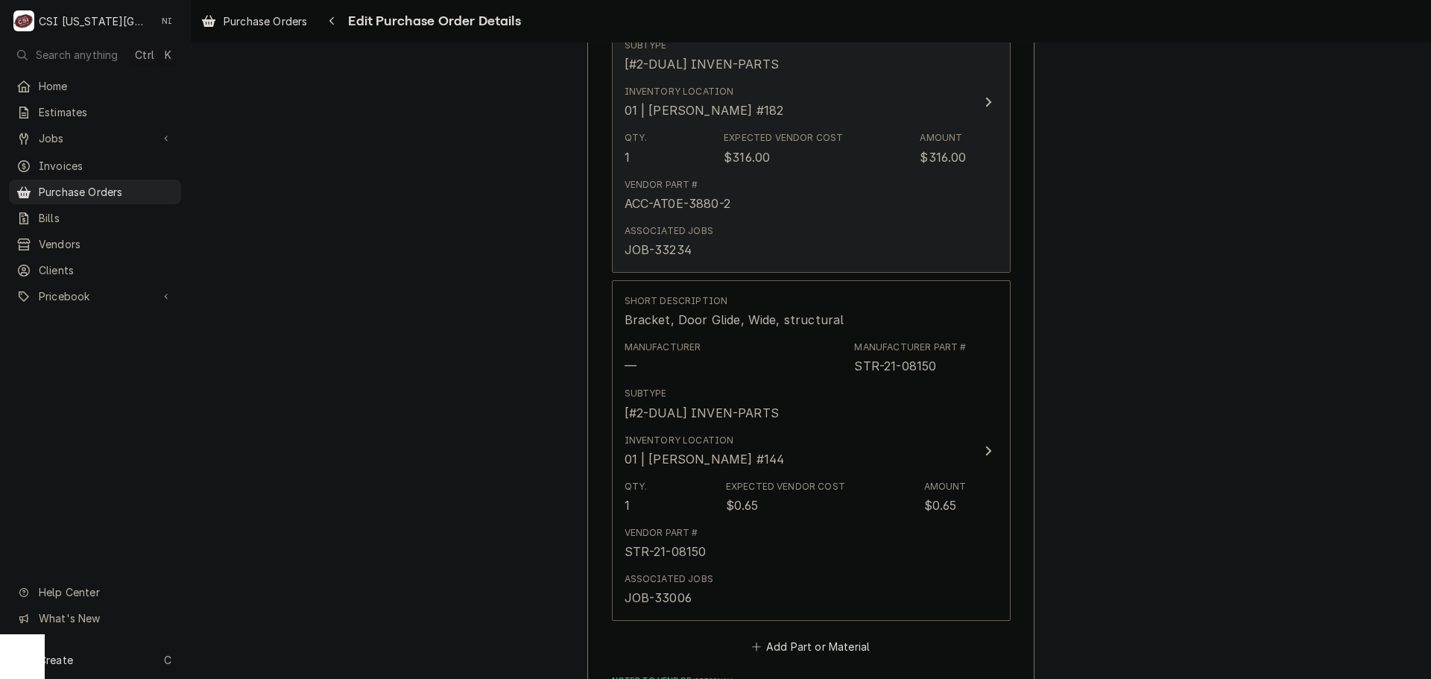
scroll to position [951, 0]
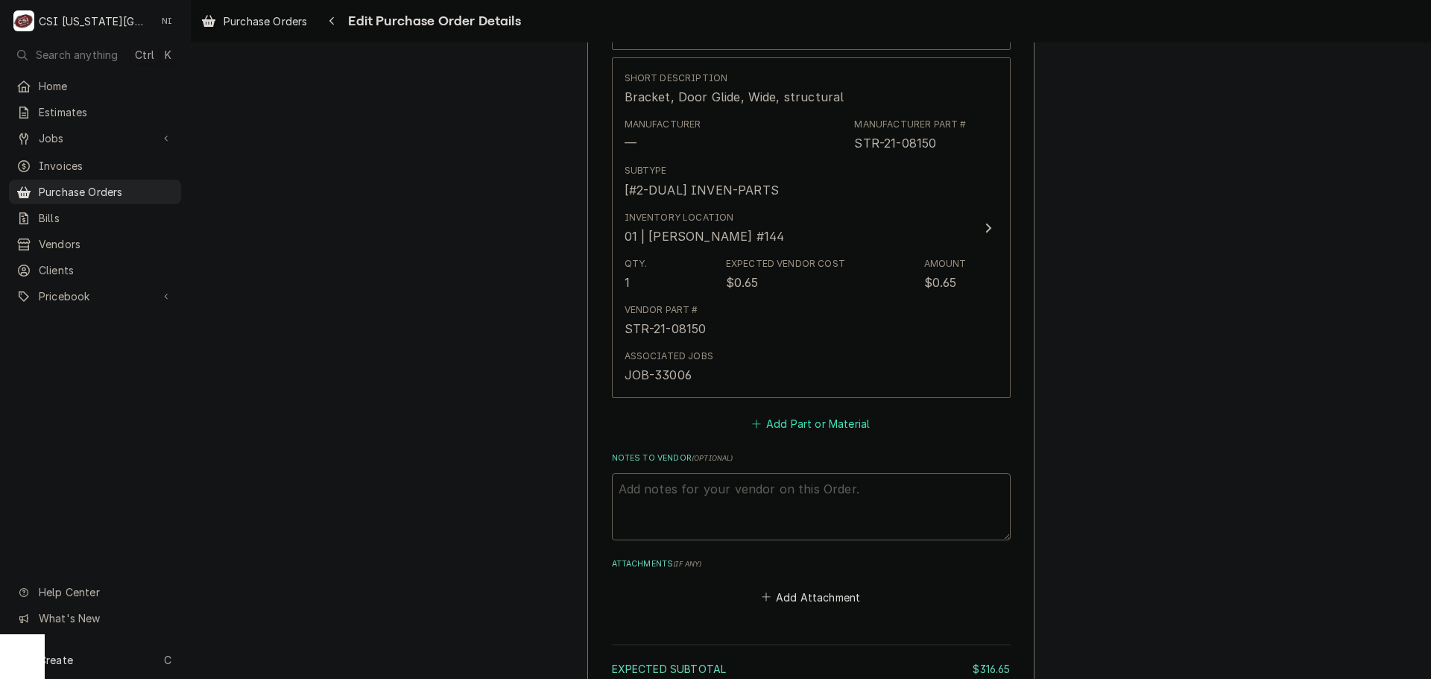
click at [836, 419] on button "Add Part or Material" at bounding box center [810, 424] width 123 height 21
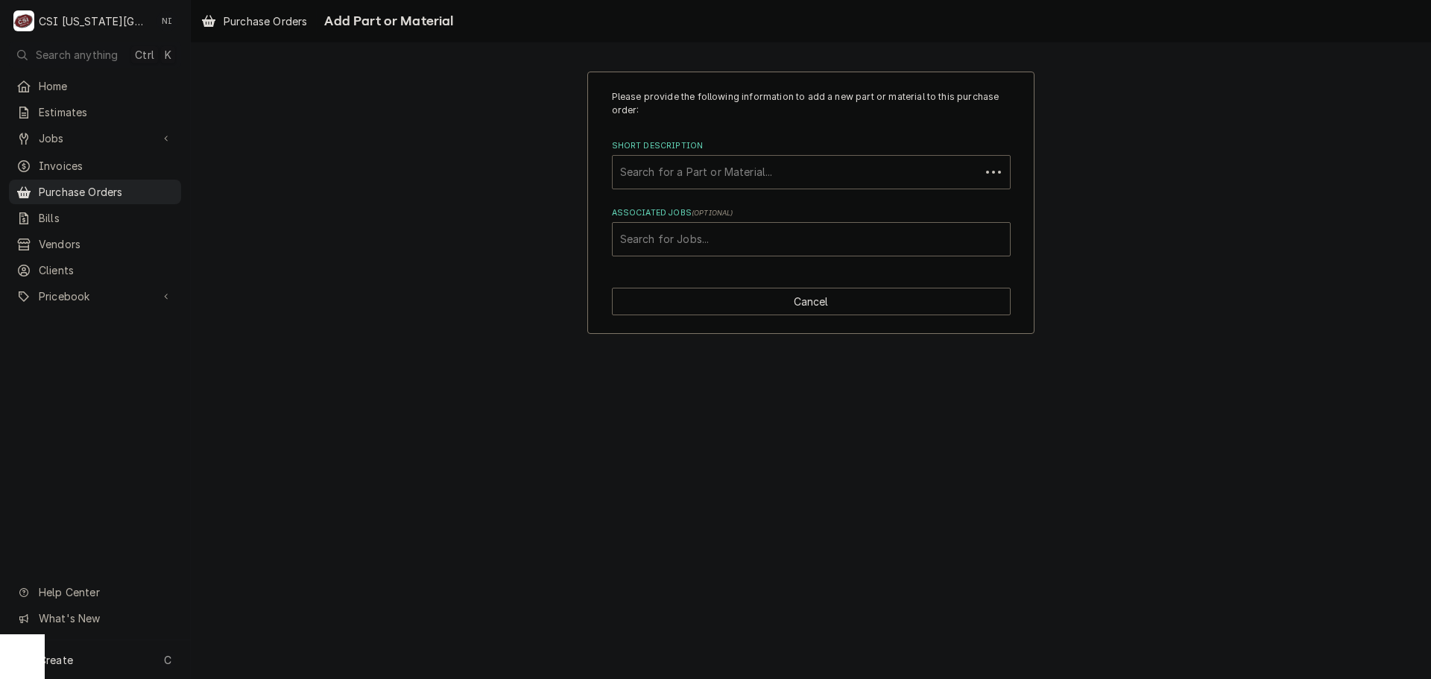
click at [745, 168] on div "Short Description" at bounding box center [796, 172] width 352 height 27
paste input "21-13964"
type input "21-13964"
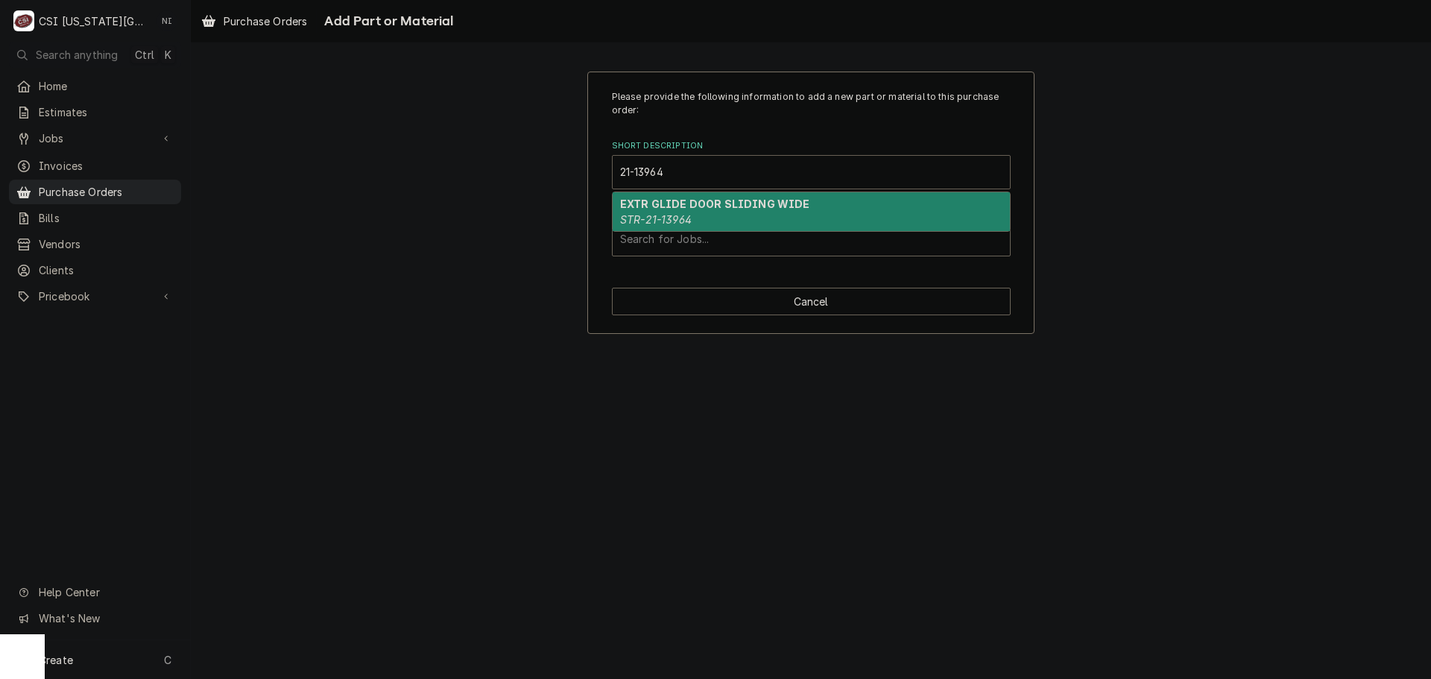
click at [703, 202] on strong "EXTR GLIDE DOOR SLIDING WIDE" at bounding box center [714, 203] width 189 height 13
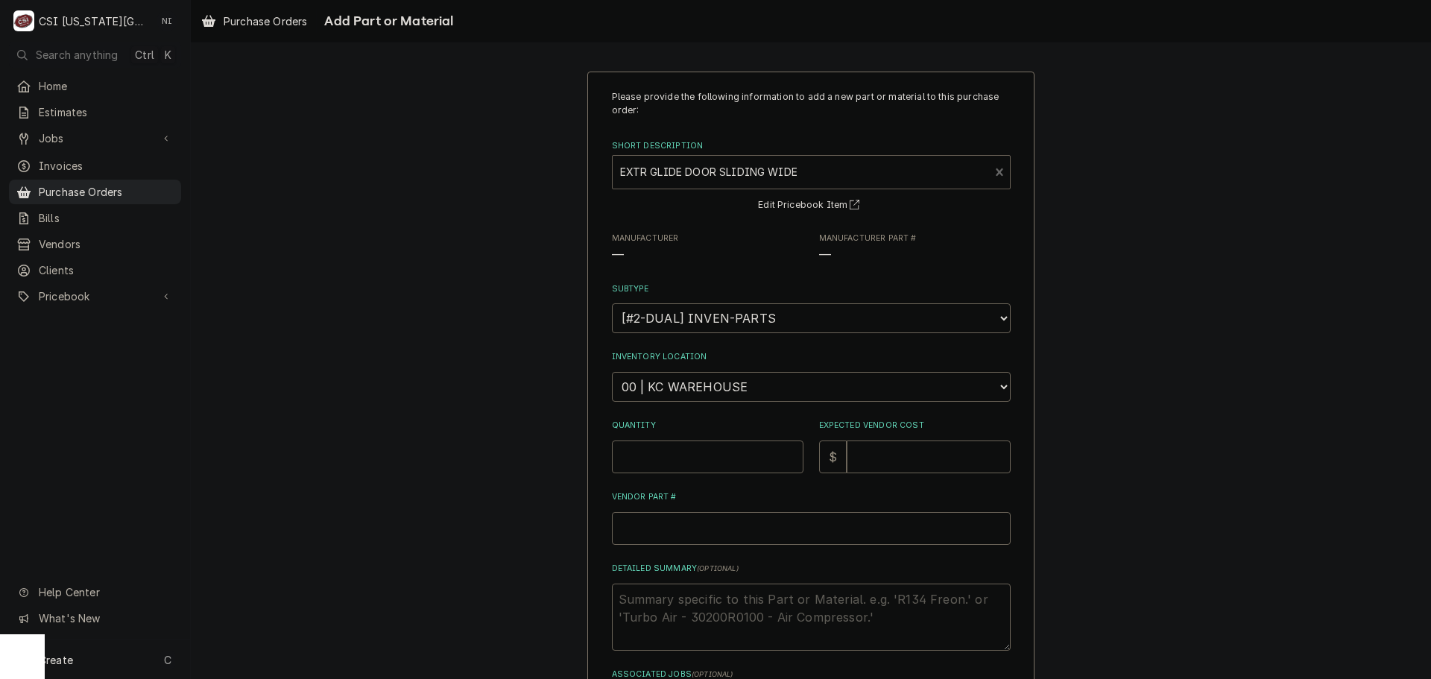
type textarea "x"
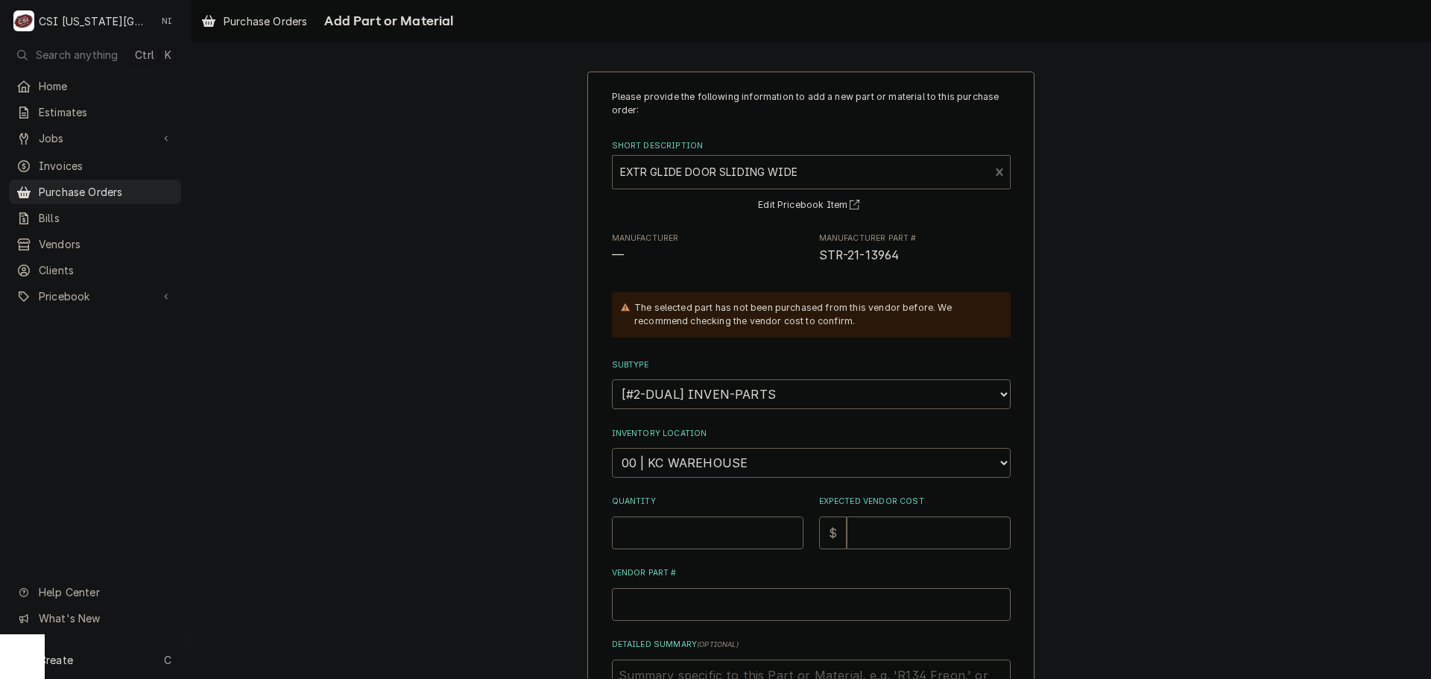
click at [704, 466] on select "Choose a location... 00 | KC WAREHOUSE 00 | MAIN WAREHOUSE 01 | BRIAN BREAZIER …" at bounding box center [811, 463] width 399 height 30
select select "2803"
click at [612, 448] on select "Choose a location... 00 | KC WAREHOUSE 00 | MAIN WAREHOUSE 01 | BRIAN BREAZIER …" at bounding box center [811, 463] width 399 height 30
click at [651, 534] on input "Quantity" at bounding box center [708, 532] width 192 height 33
type textarea "x"
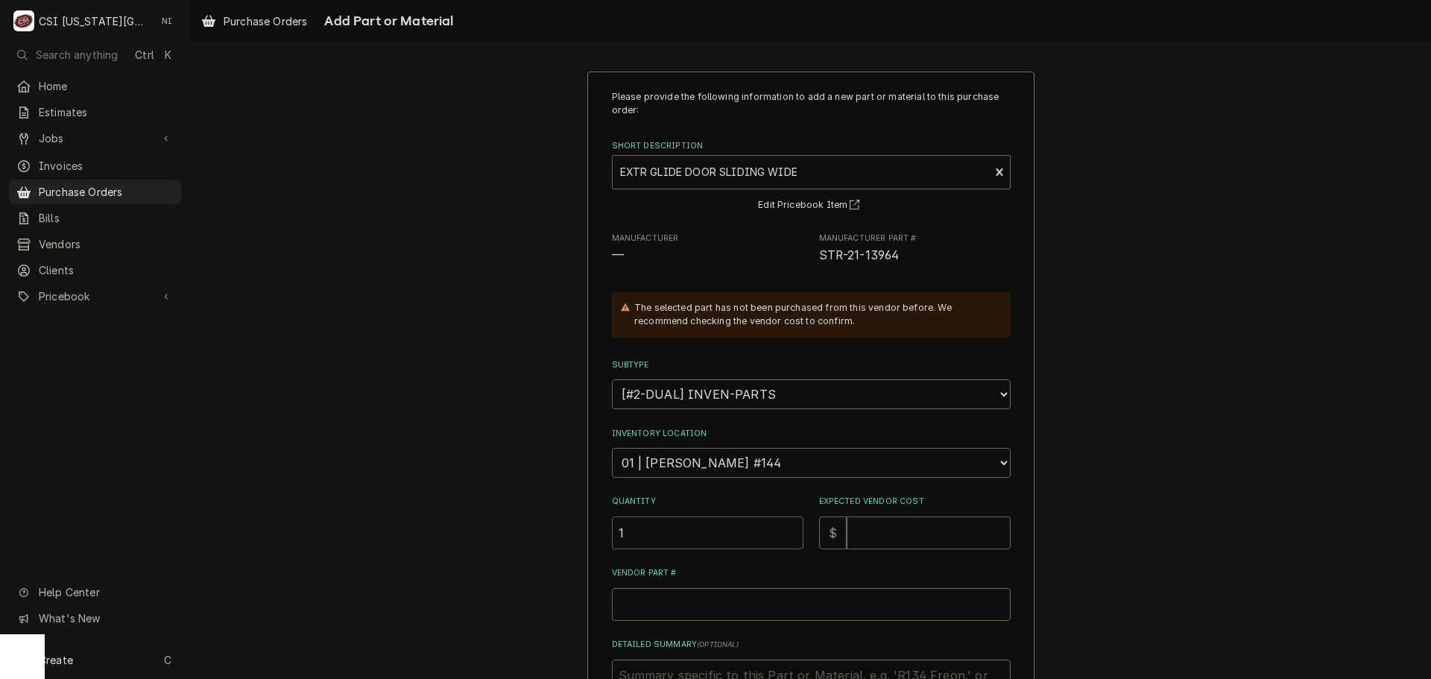
type input "1"
type textarea "x"
type input "7"
type textarea "x"
type input "78"
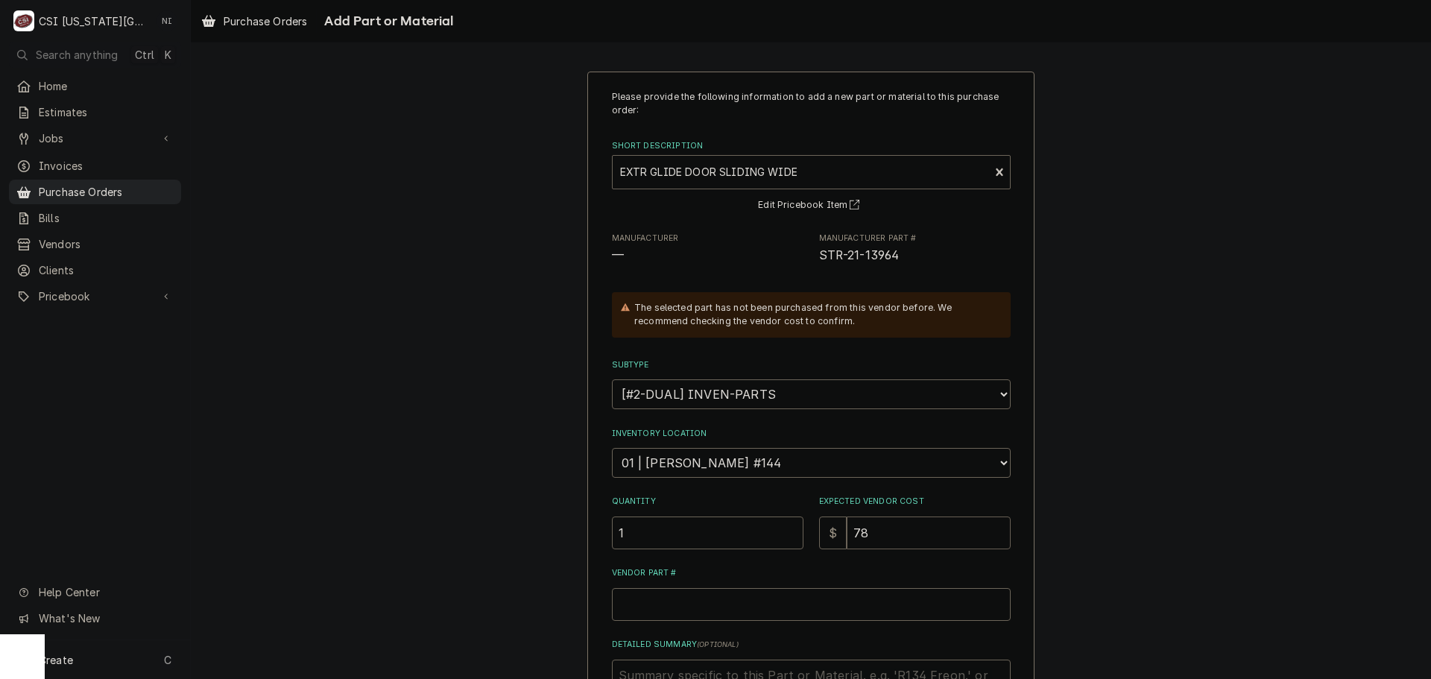
type textarea "x"
type input "78.4"
type textarea "x"
type input "78.49"
drag, startPoint x: 894, startPoint y: 253, endPoint x: 815, endPoint y: 253, distance: 79.0
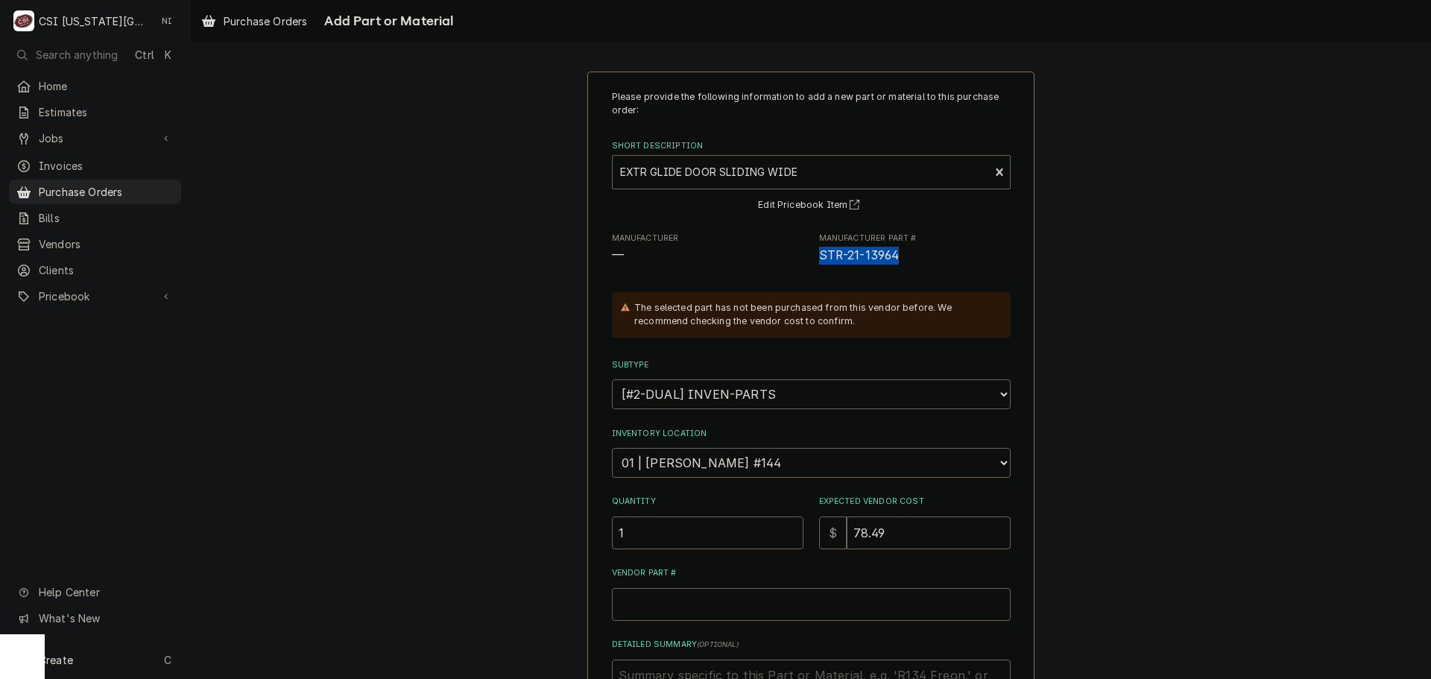
click at [819, 253] on span "STR-21-13964" at bounding box center [915, 256] width 192 height 18
copy span "STR-21-13964"
click at [698, 605] on input "Vendor Part #" at bounding box center [811, 604] width 399 height 33
paste input "STR-21-13964"
type textarea "x"
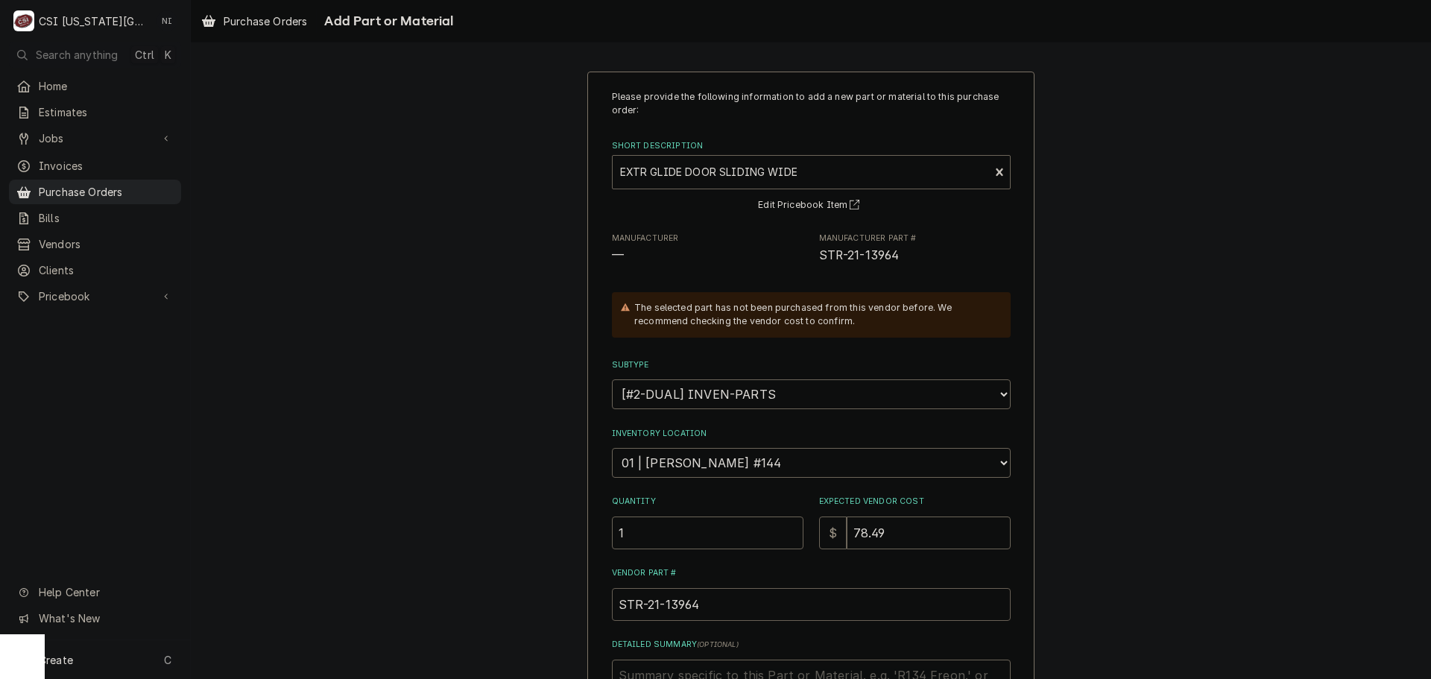
scroll to position [206, 0]
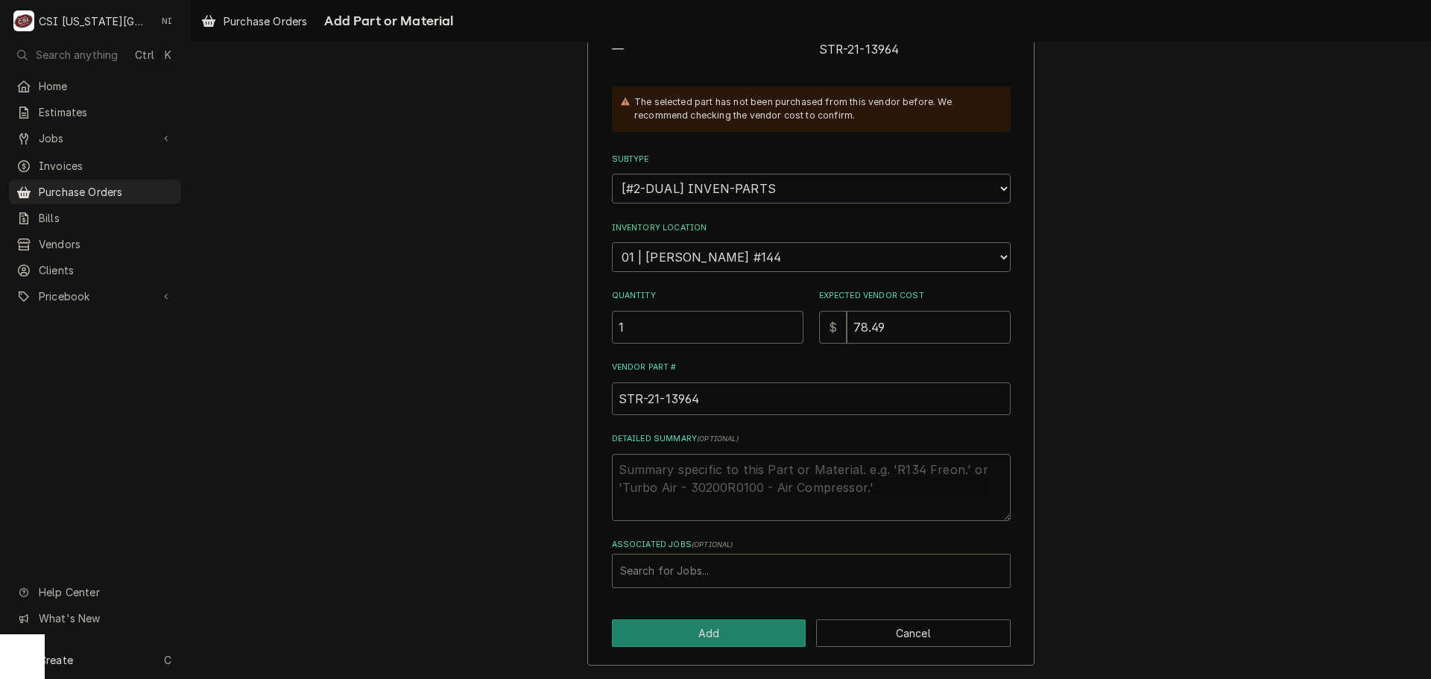
type input "STR-21-13964"
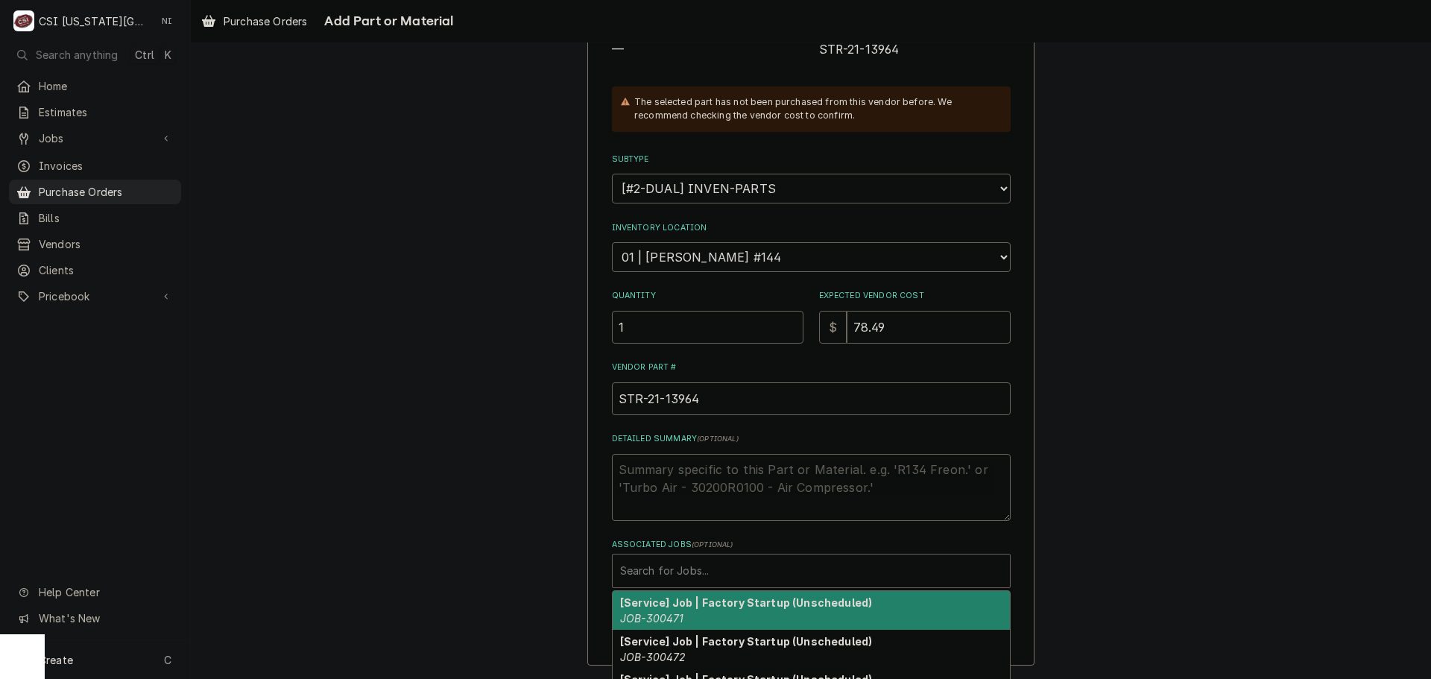
click at [729, 563] on div "Associated Jobs" at bounding box center [811, 570] width 382 height 27
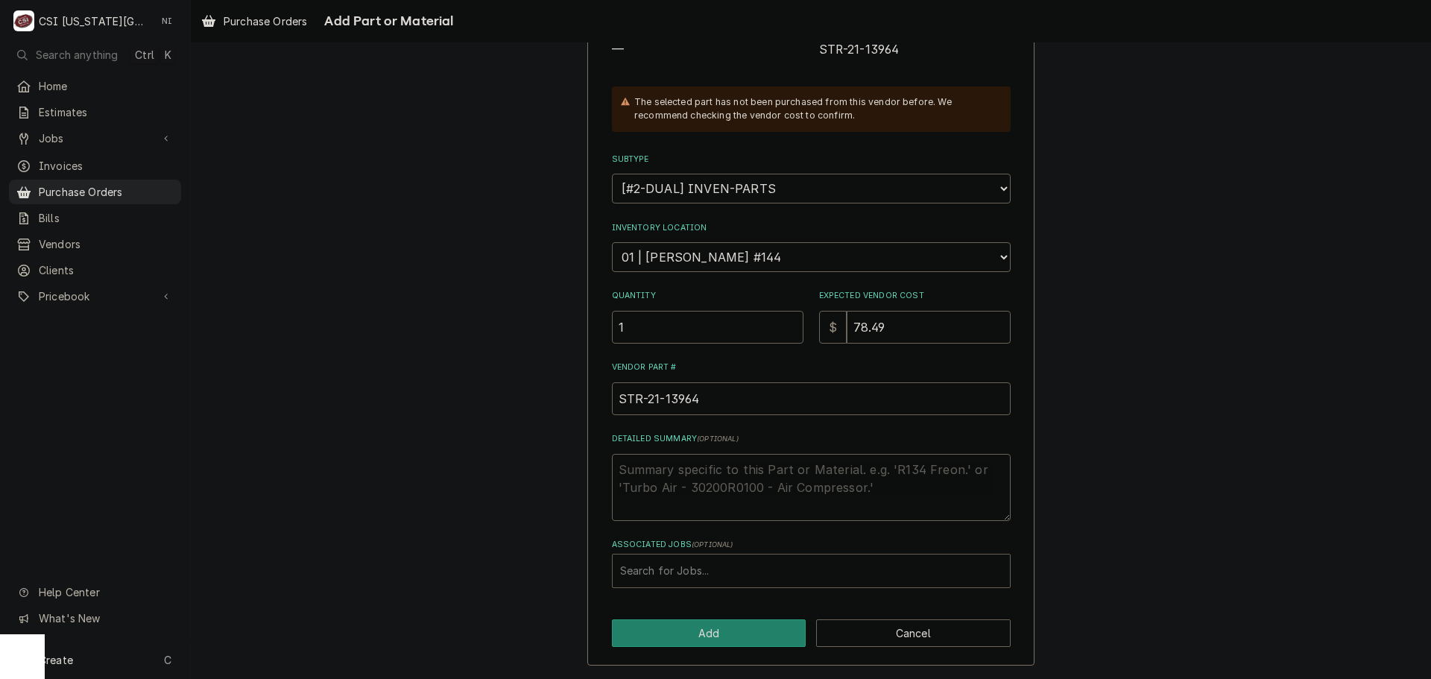
click at [748, 571] on div "Associated Jobs" at bounding box center [811, 570] width 382 height 27
paste input "33006"
type input "33006"
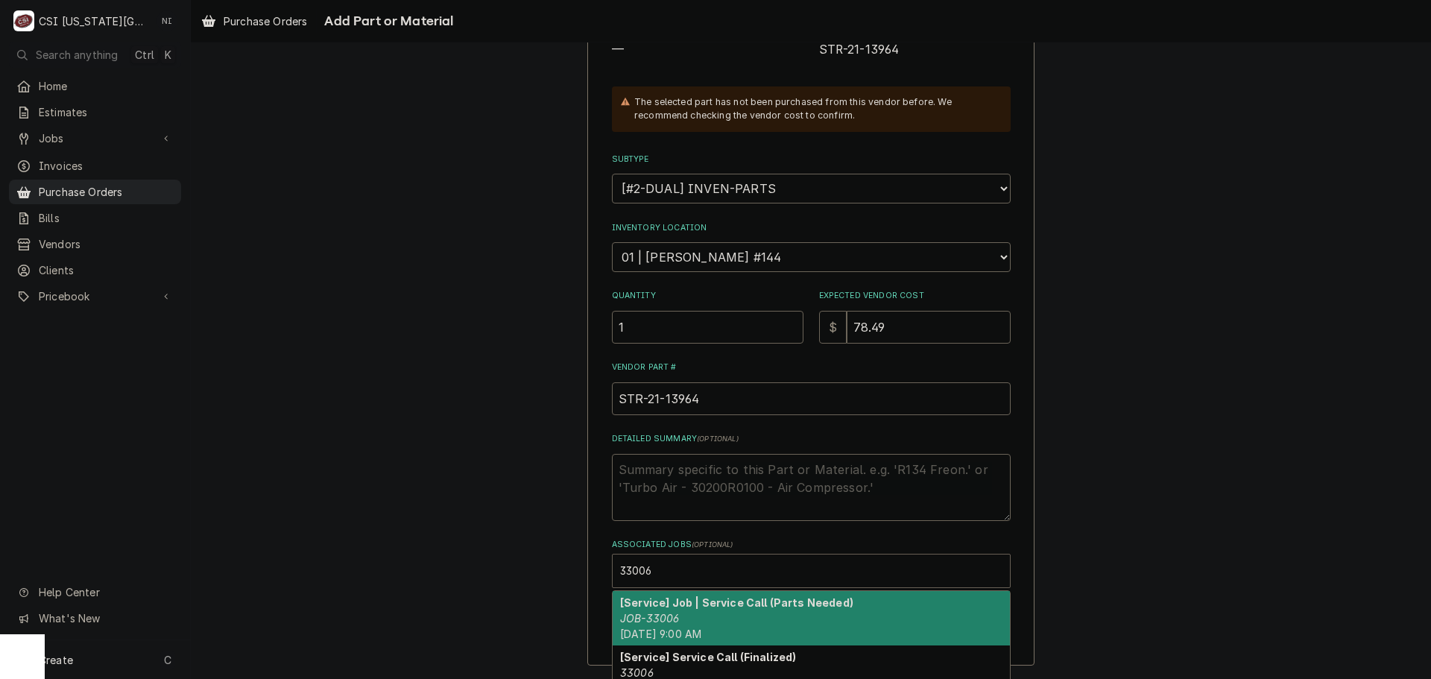
click at [702, 624] on div "[Service] Job | Service Call (Parts Needed) JOB-33006 Thu, Oct 2nd, 2025 - 9:00…" at bounding box center [811, 618] width 397 height 54
type textarea "x"
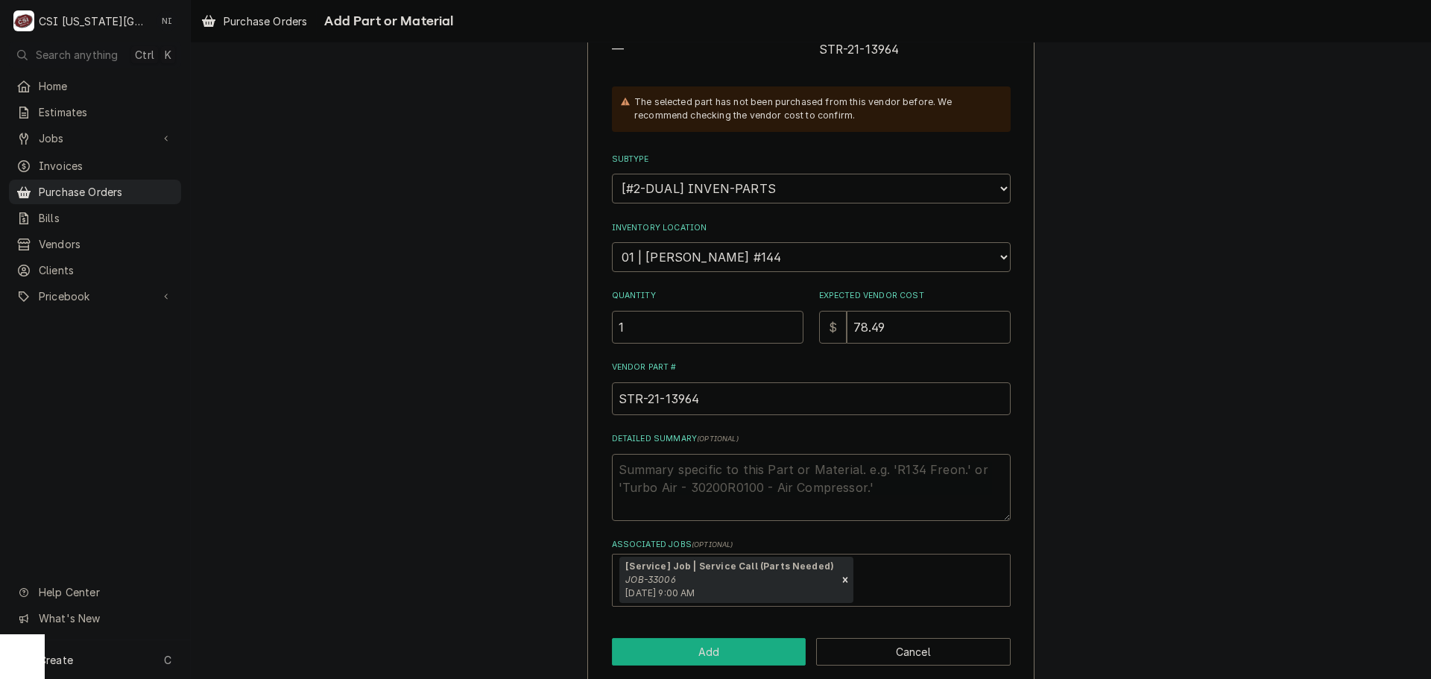
click at [706, 656] on button "Add" at bounding box center [709, 652] width 195 height 28
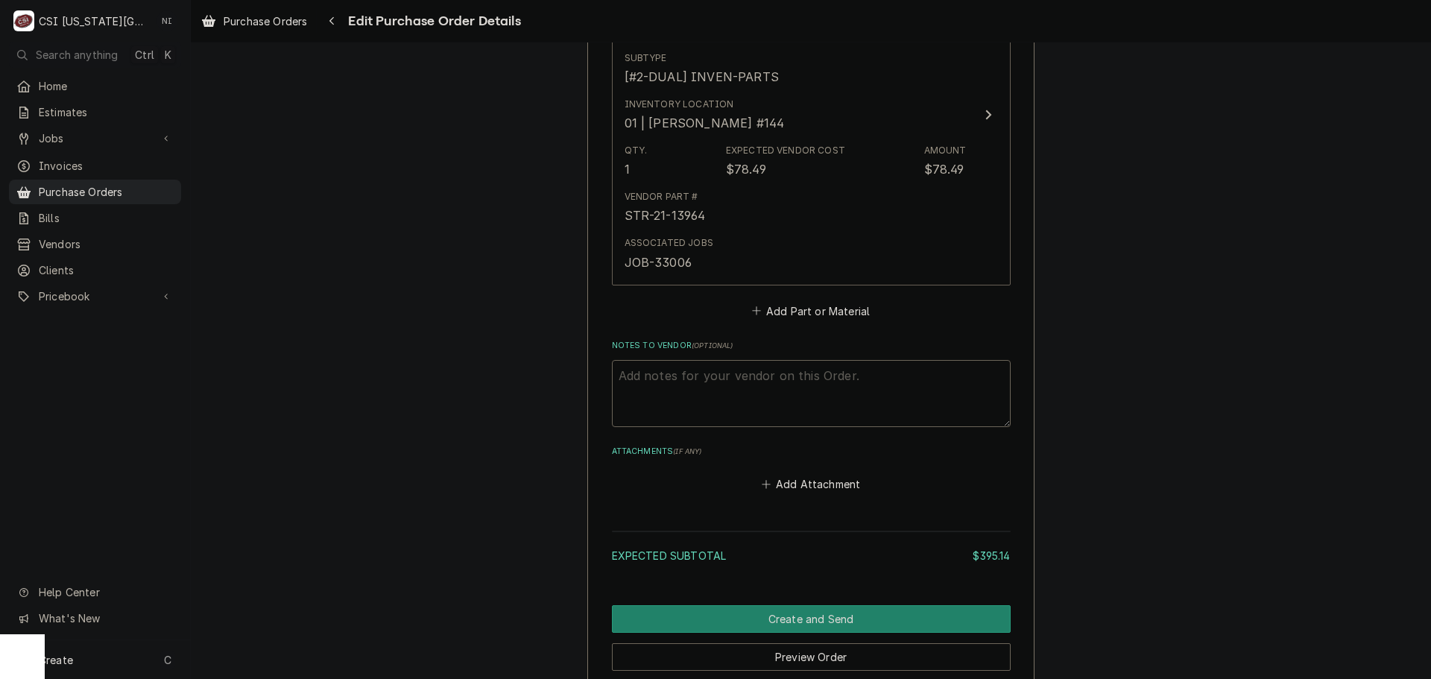
scroll to position [1426, 0]
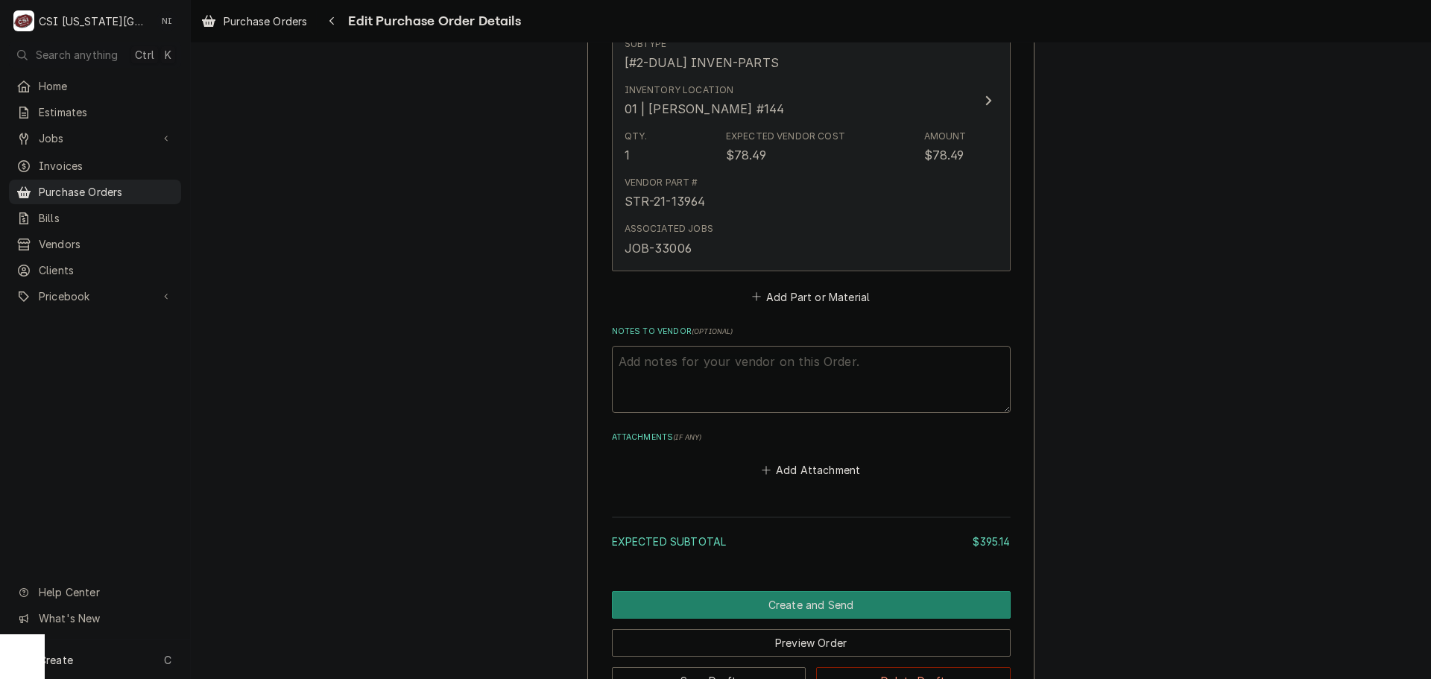
click at [758, 236] on div "Associated Jobs JOB-33006" at bounding box center [796, 239] width 342 height 46
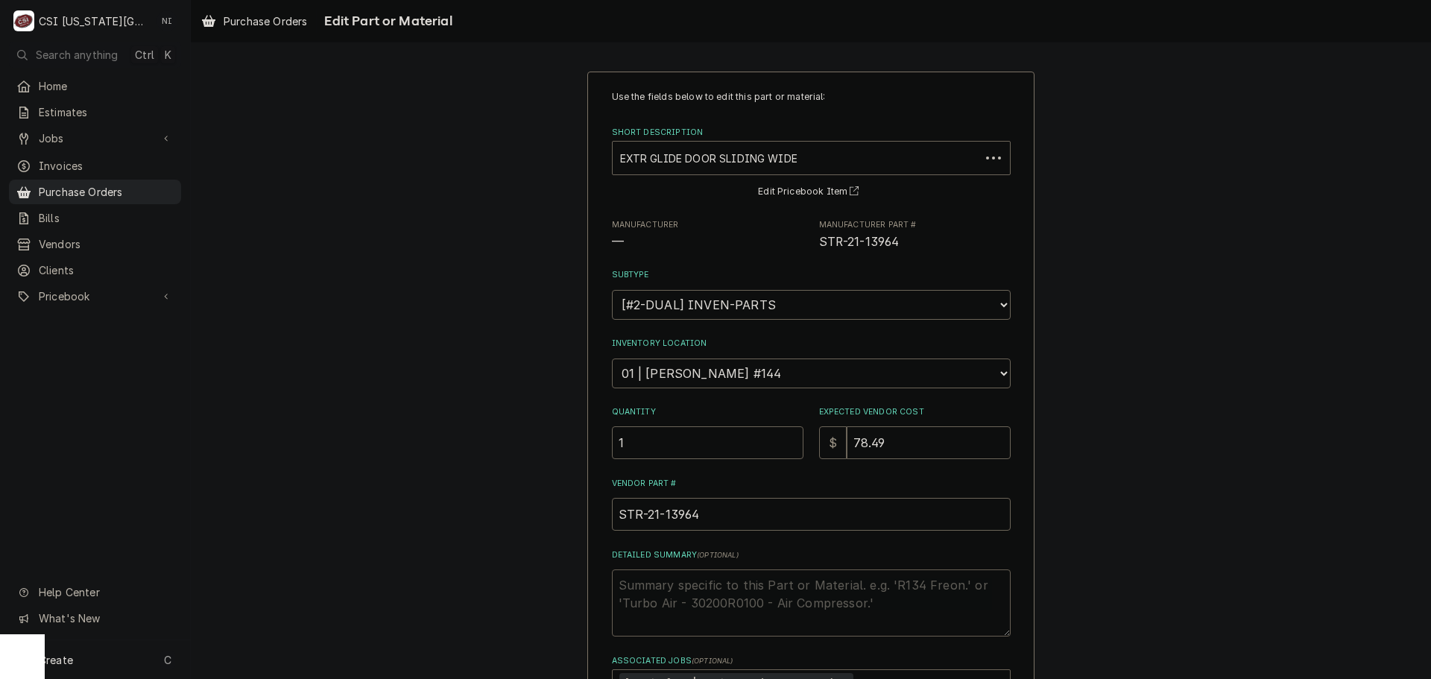
click at [682, 586] on textarea "Detailed Summary ( optional )" at bounding box center [811, 602] width 399 height 67
type textarea "x"
type textarea "B"
type textarea "x"
type textarea "BO"
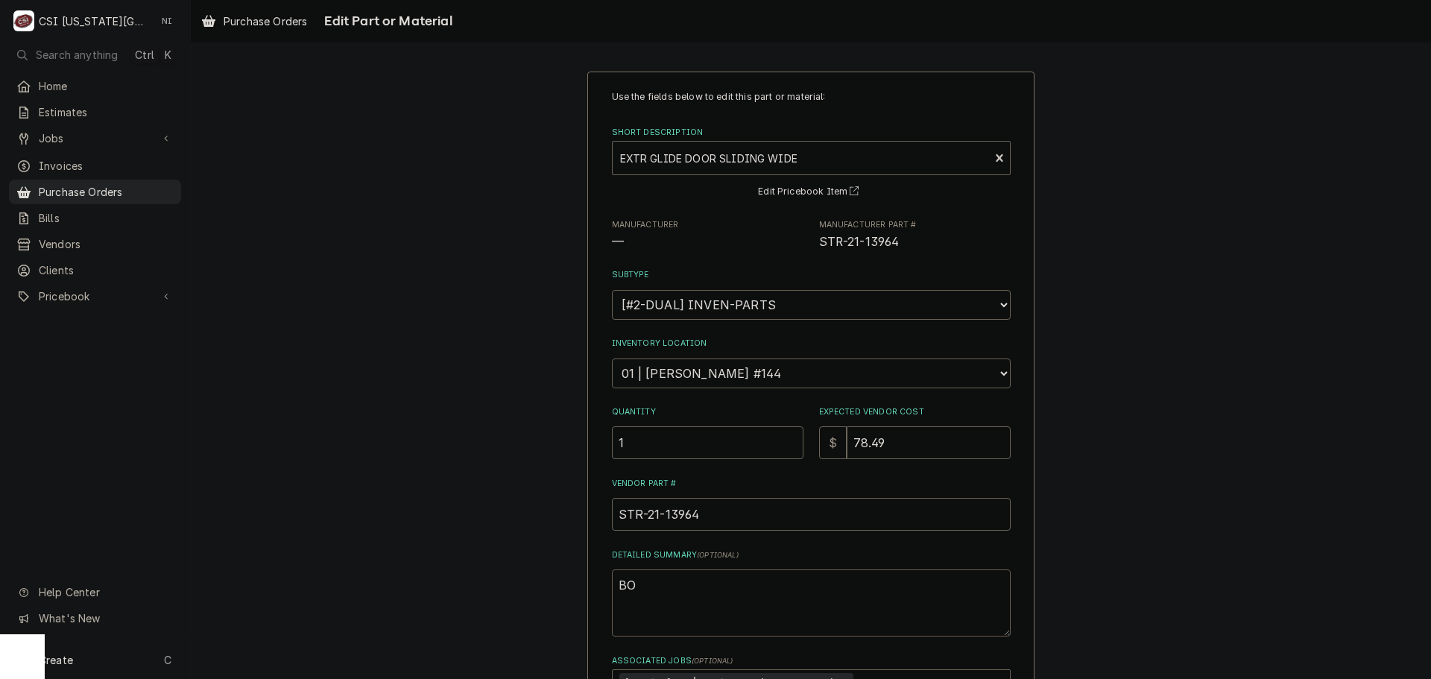
type textarea "x"
type textarea "BO"
type textarea "x"
type textarea "BO 2"
type textarea "x"
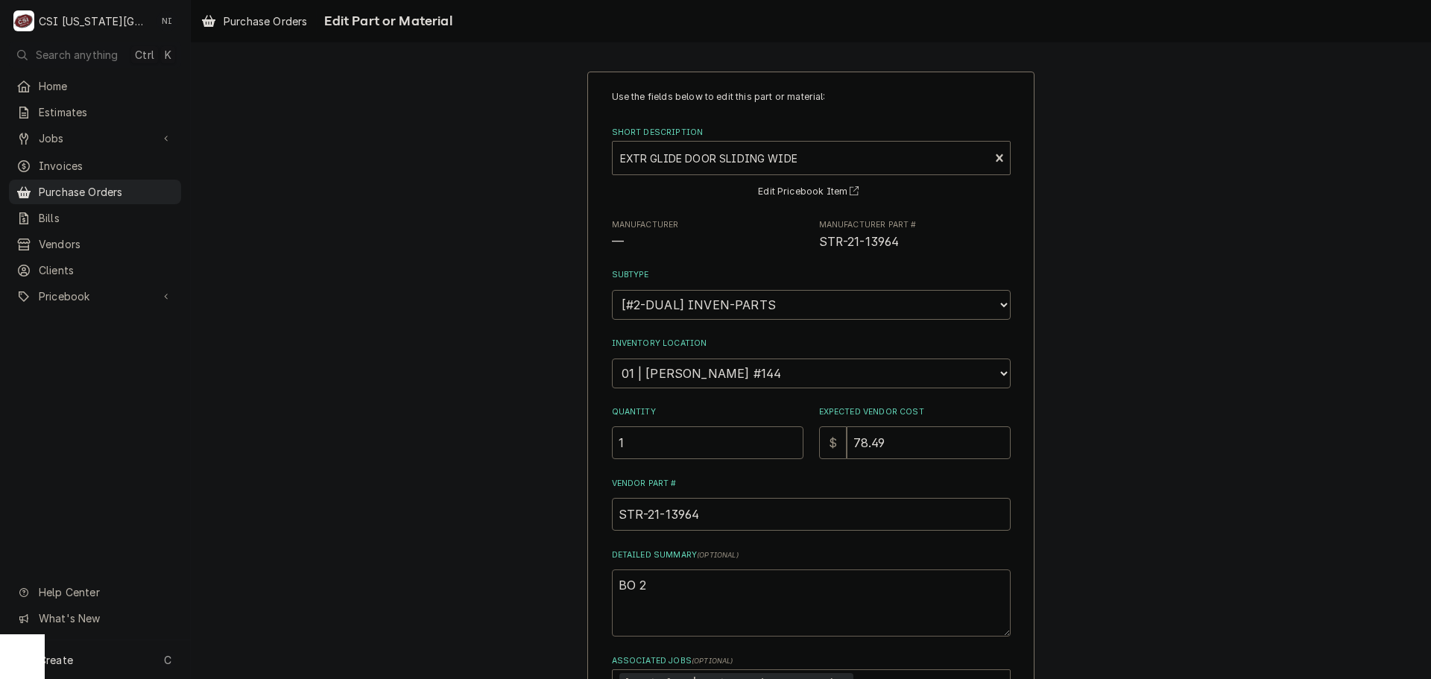
type textarea "BO 26"
type textarea "x"
type textarea "BO 2"
type textarea "x"
type textarea "BO 22"
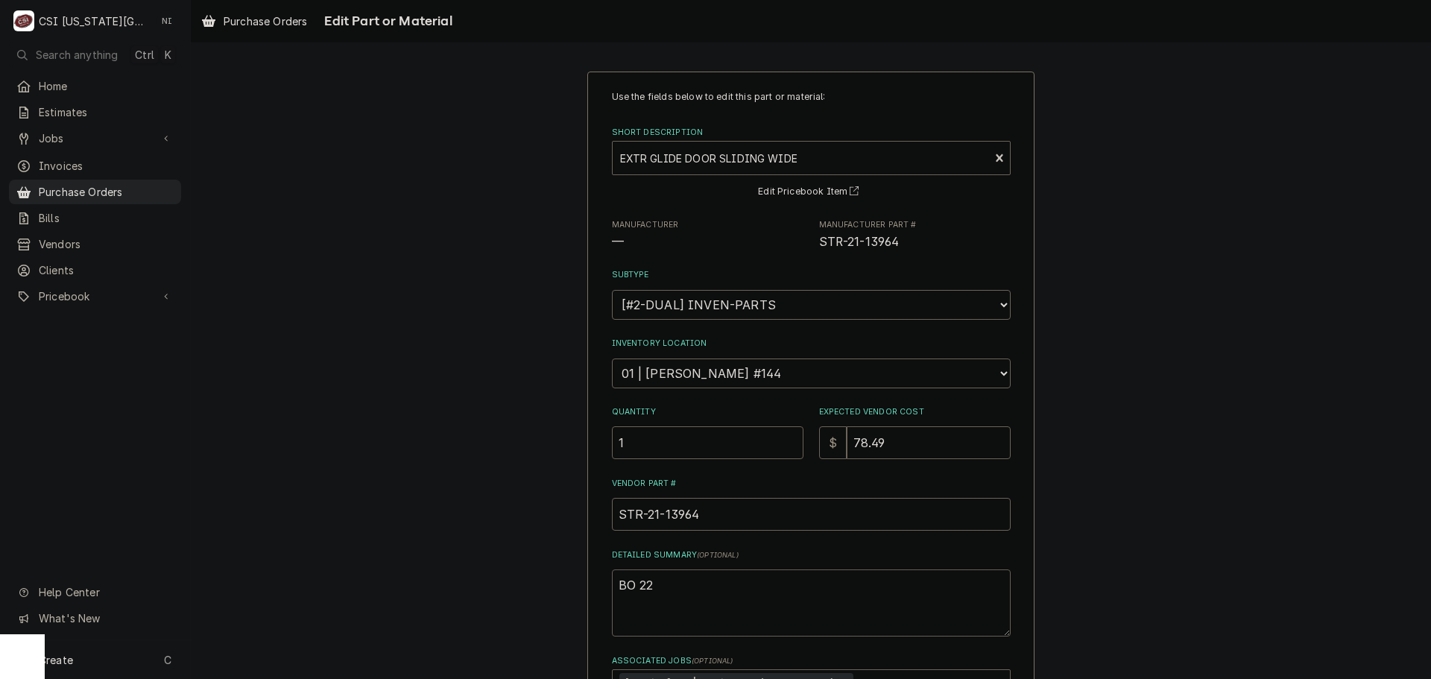
type textarea "x"
type textarea "BO 228"
drag, startPoint x: 651, startPoint y: 590, endPoint x: 520, endPoint y: 590, distance: 130.4
click at [520, 590] on div "Use the fields below to edit this part or material: Short Description EXTR GLID…" at bounding box center [811, 454] width 1240 height 793
type textarea "x"
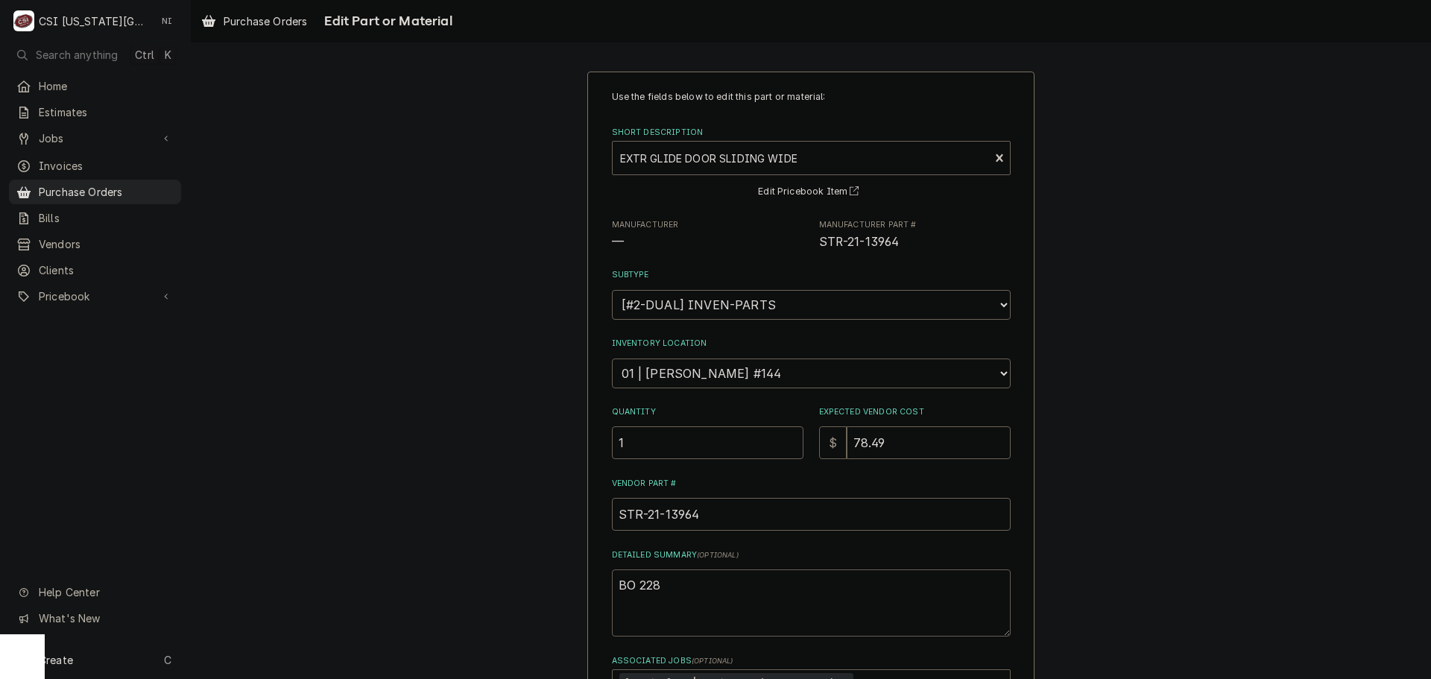
type textarea "b"
type textarea "x"
type textarea "bo"
type textarea "x"
type textarea "b"
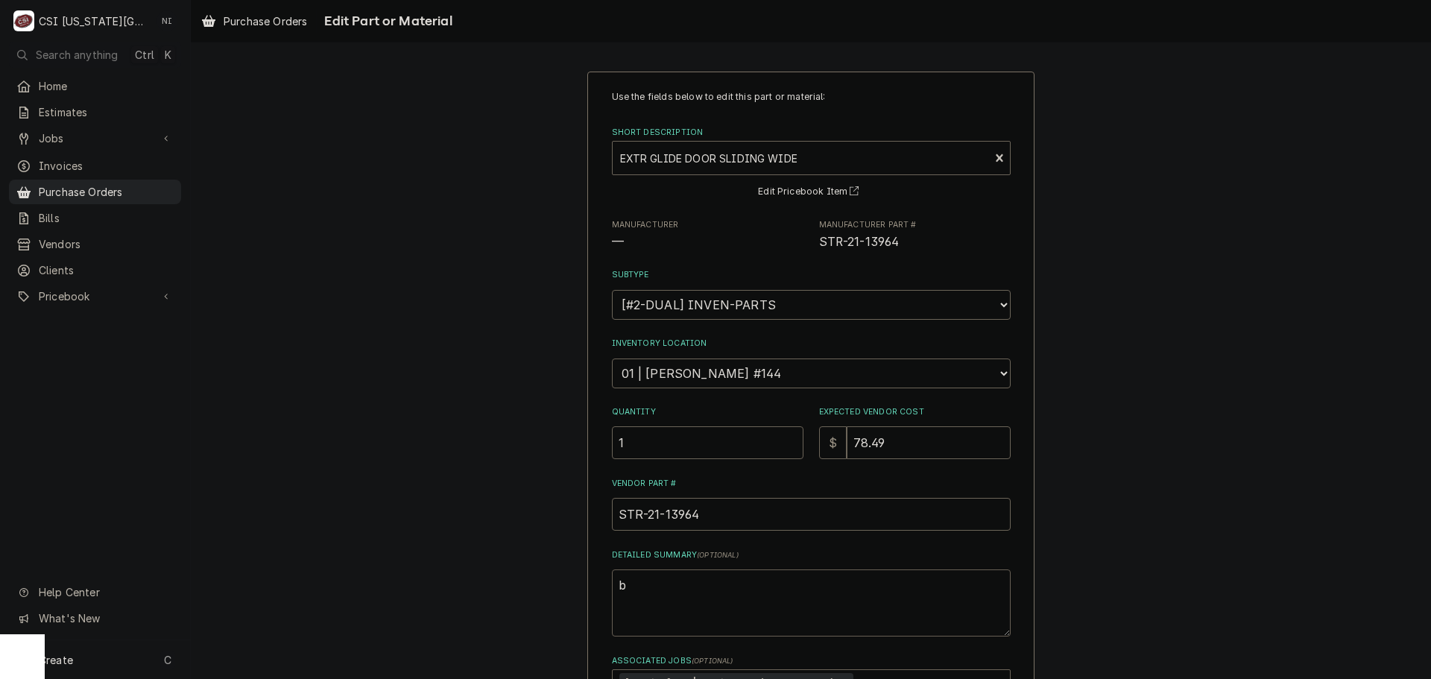
type textarea "x"
type textarea "B"
type textarea "x"
type textarea "BO"
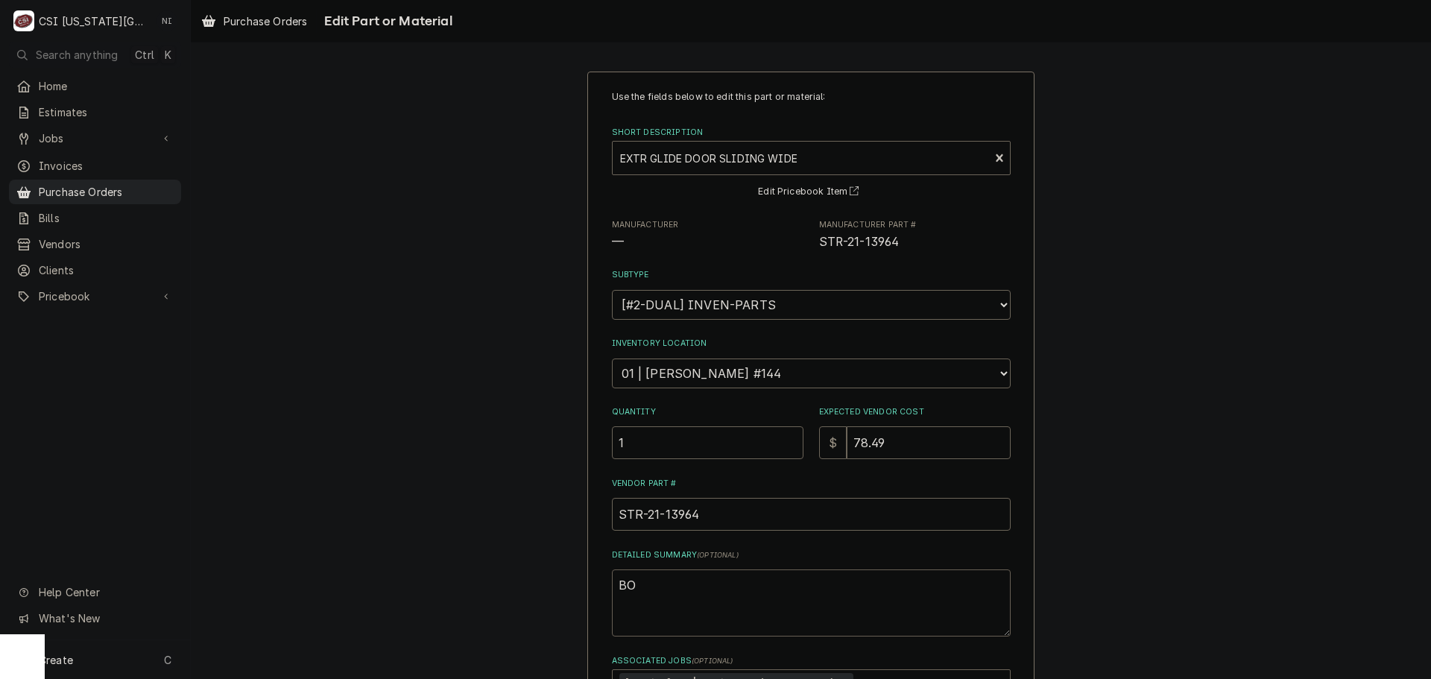
type textarea "x"
type textarea "BO"
type textarea "x"
type textarea "BO 2"
type textarea "x"
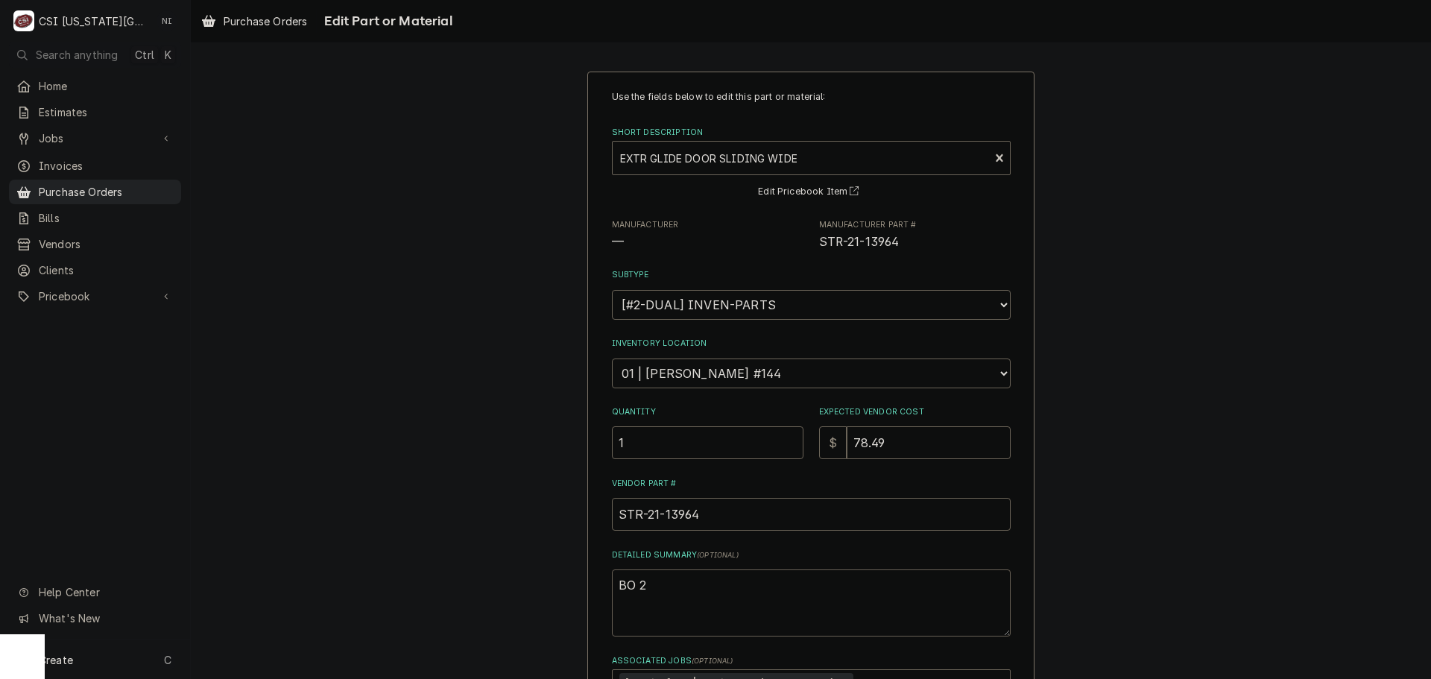
type textarea "BO 26"
type textarea "x"
type textarea "BO 26-"
type textarea "x"
type textarea "BO 26-2"
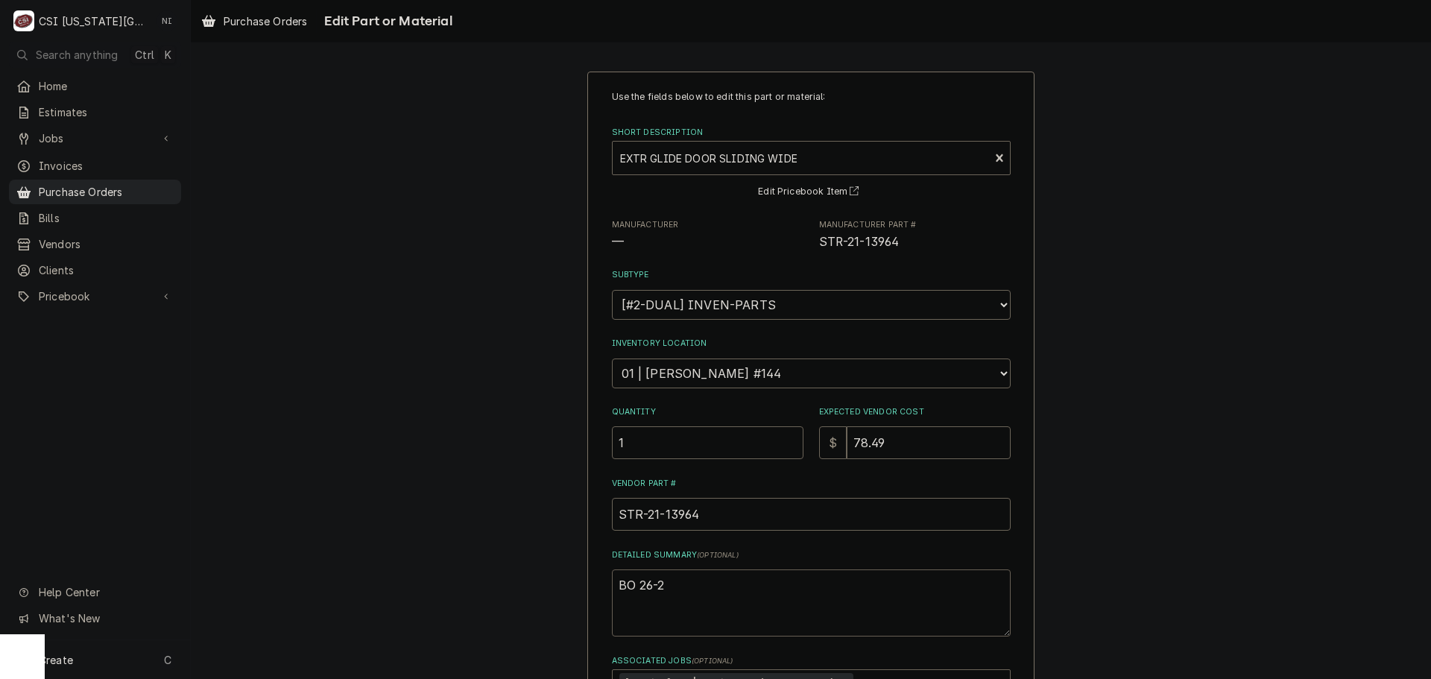
type textarea "x"
type textarea "BO 26-28"
type textarea "x"
type textarea "BO 26-28"
type textarea "x"
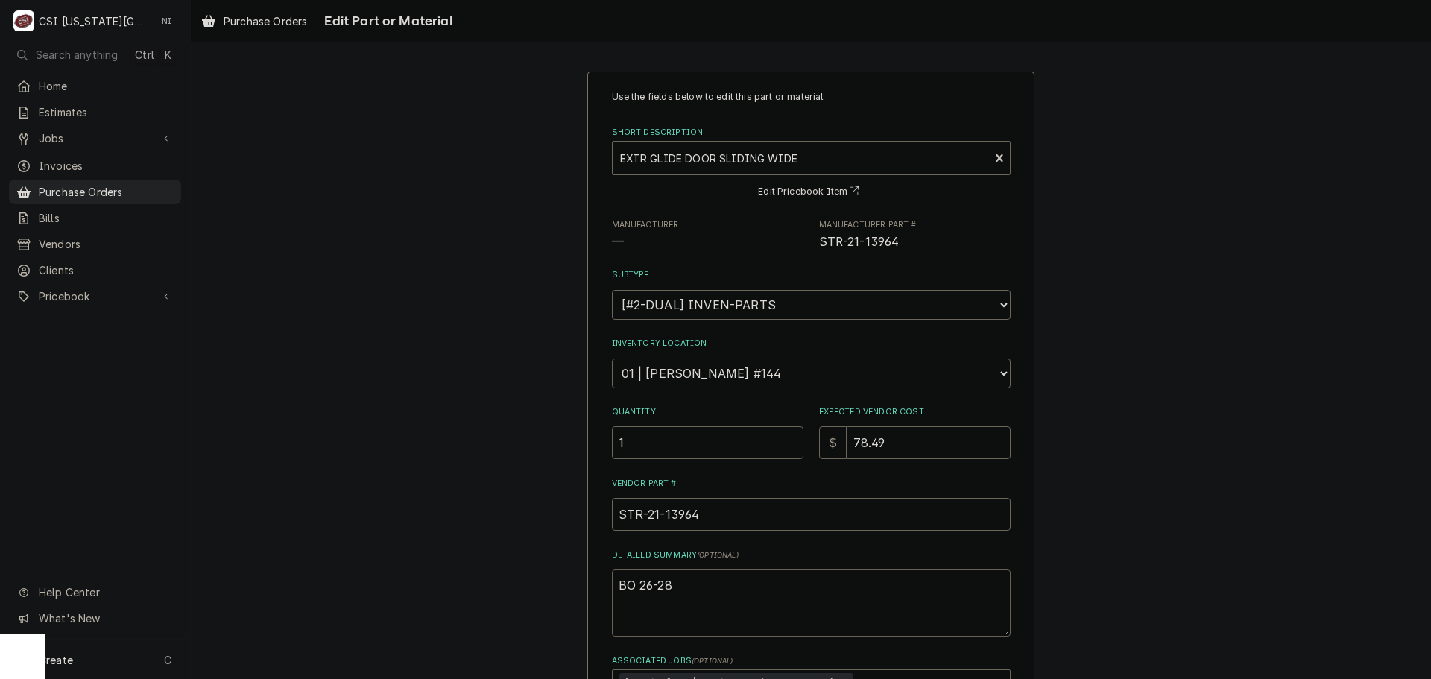
type textarea "BO 26-28 d"
type textarea "x"
type textarea "BO 26-28 da"
type textarea "x"
type textarea "BO 26-28 day"
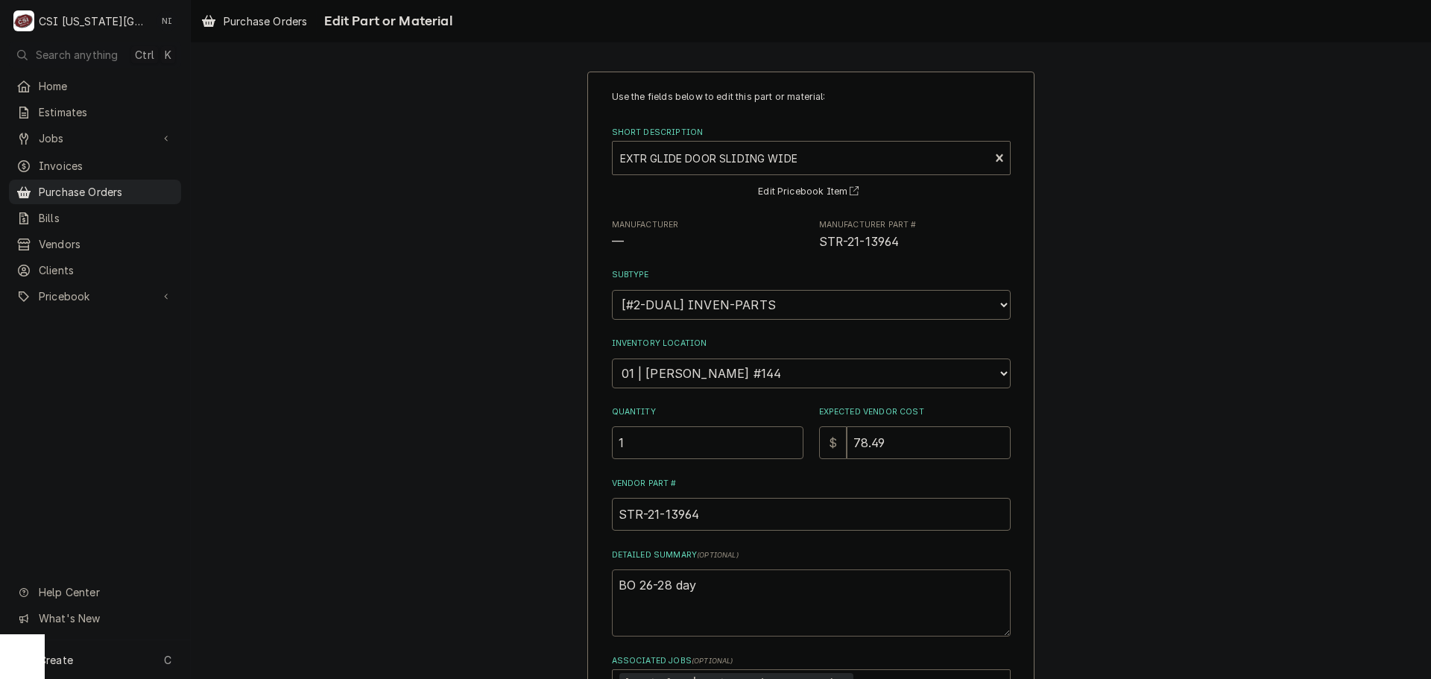
type textarea "x"
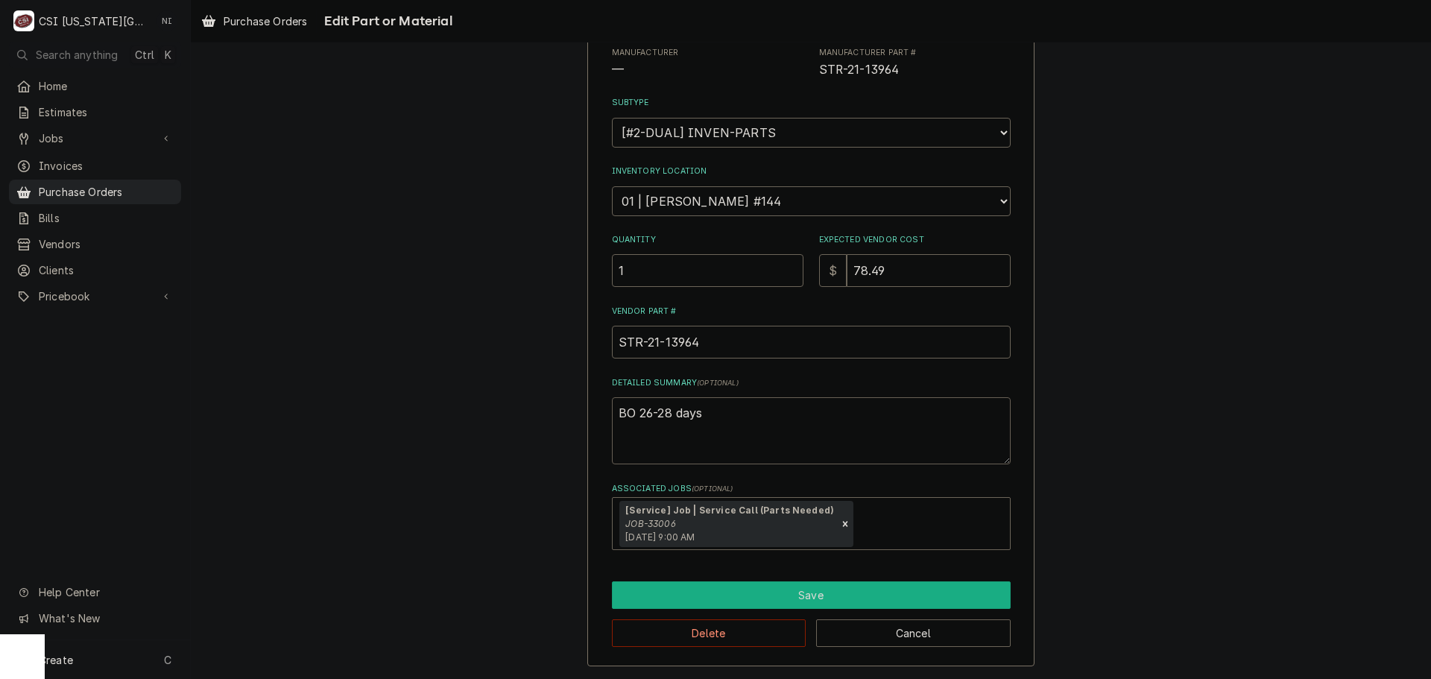
type textarea "BO 26-28 days"
click at [768, 599] on button "Save" at bounding box center [811, 595] width 399 height 28
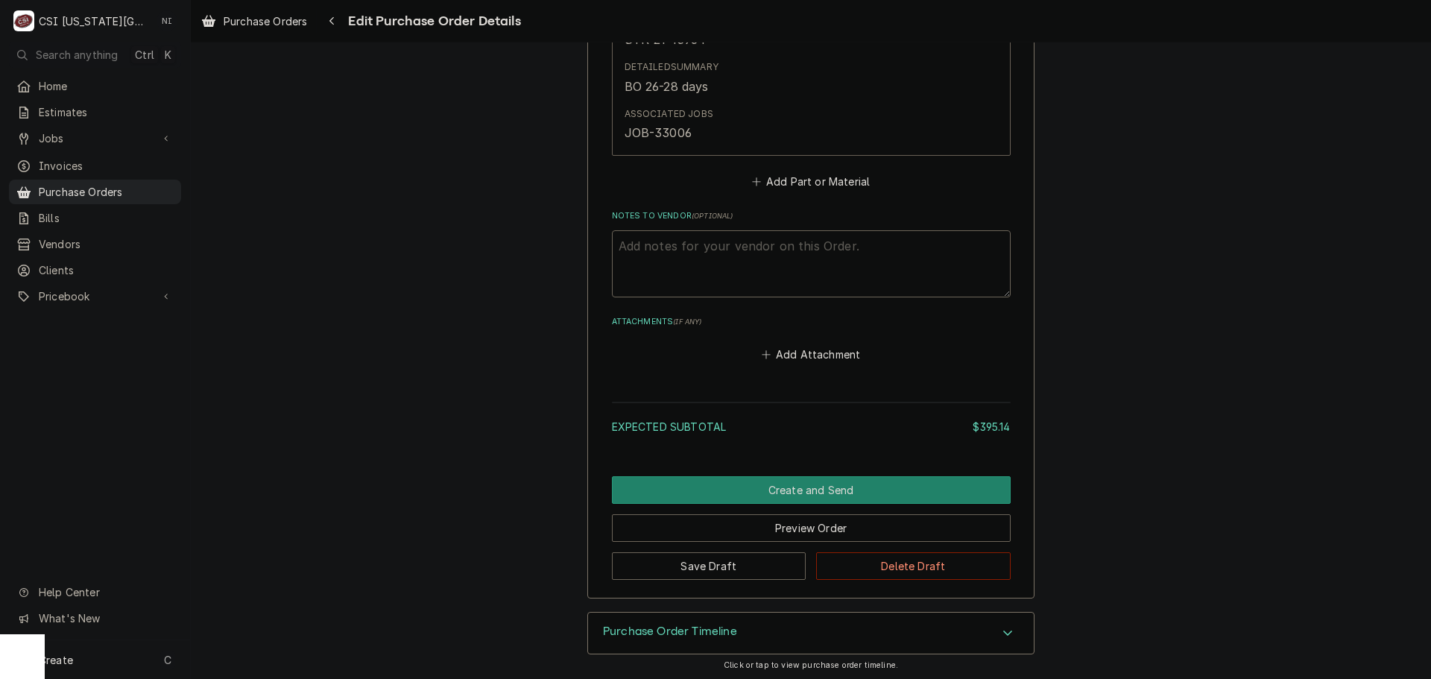
scroll to position [1591, 0]
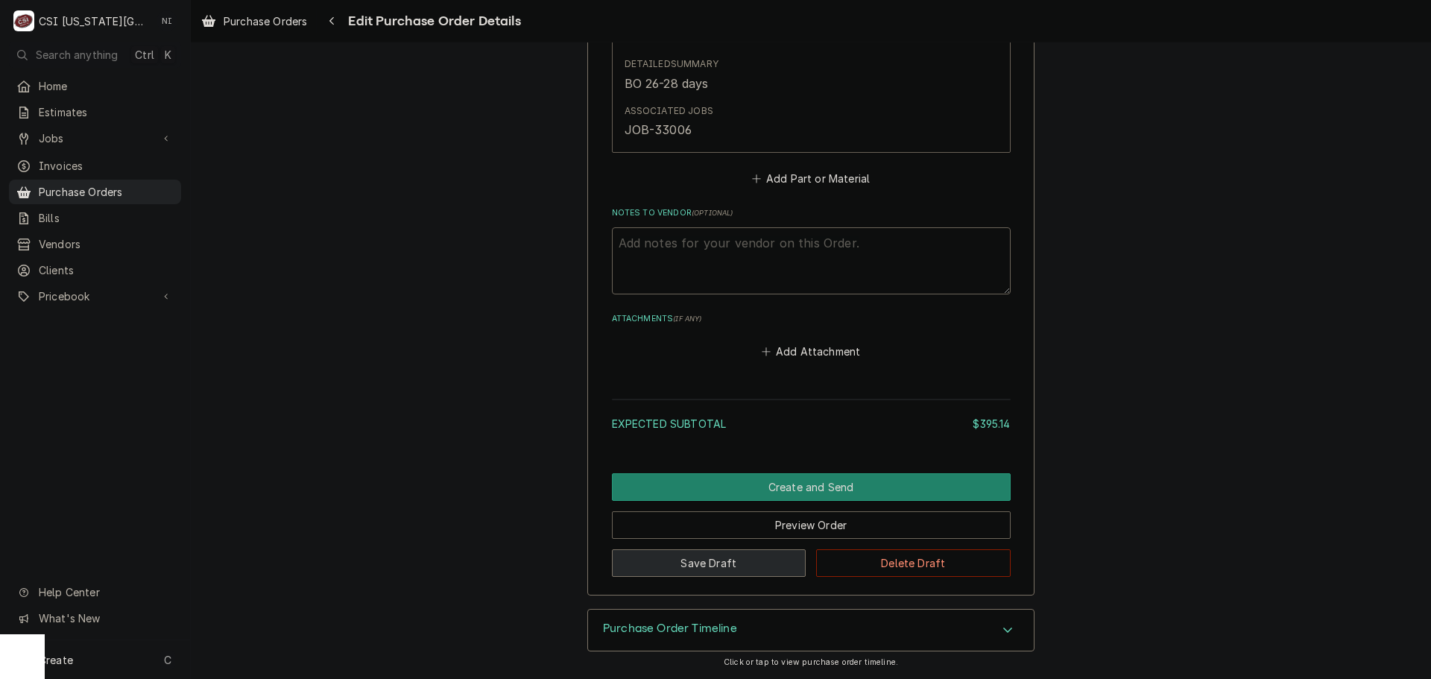
click at [718, 559] on button "Save Draft" at bounding box center [709, 563] width 195 height 28
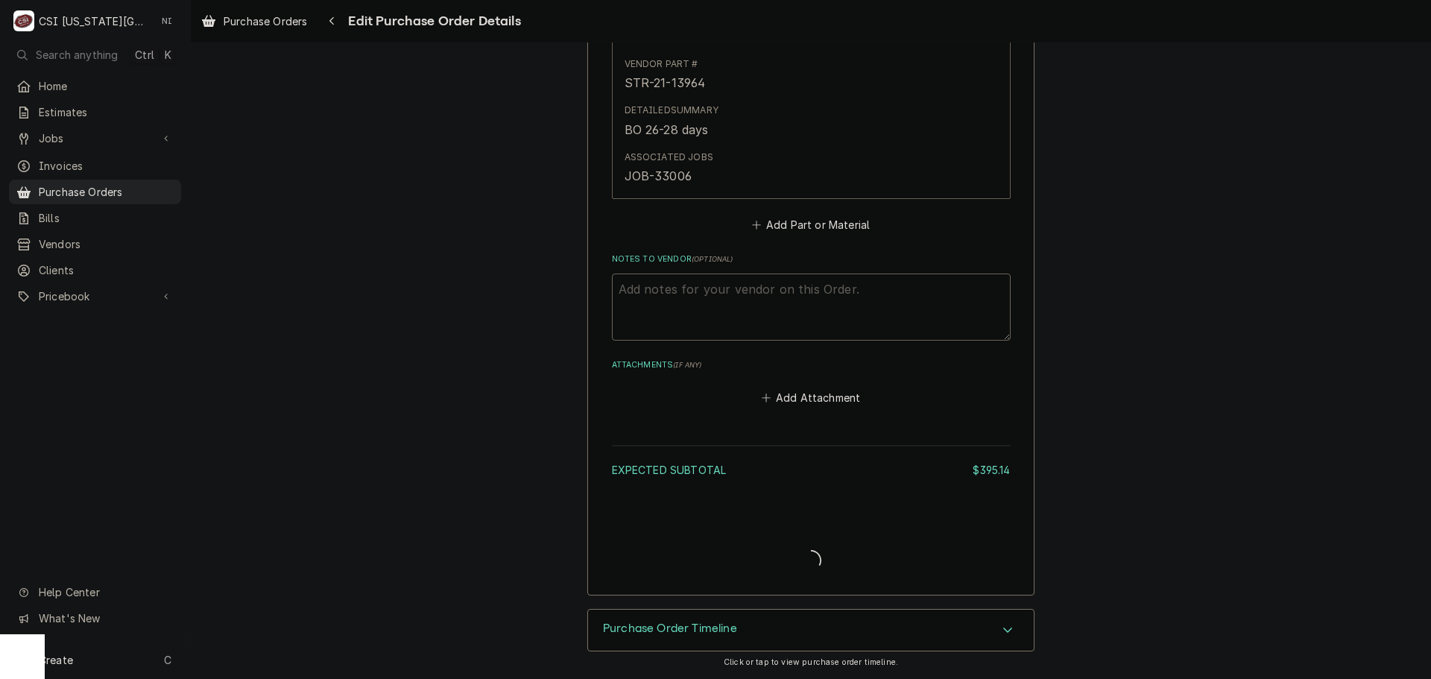
scroll to position [1545, 0]
type textarea "x"
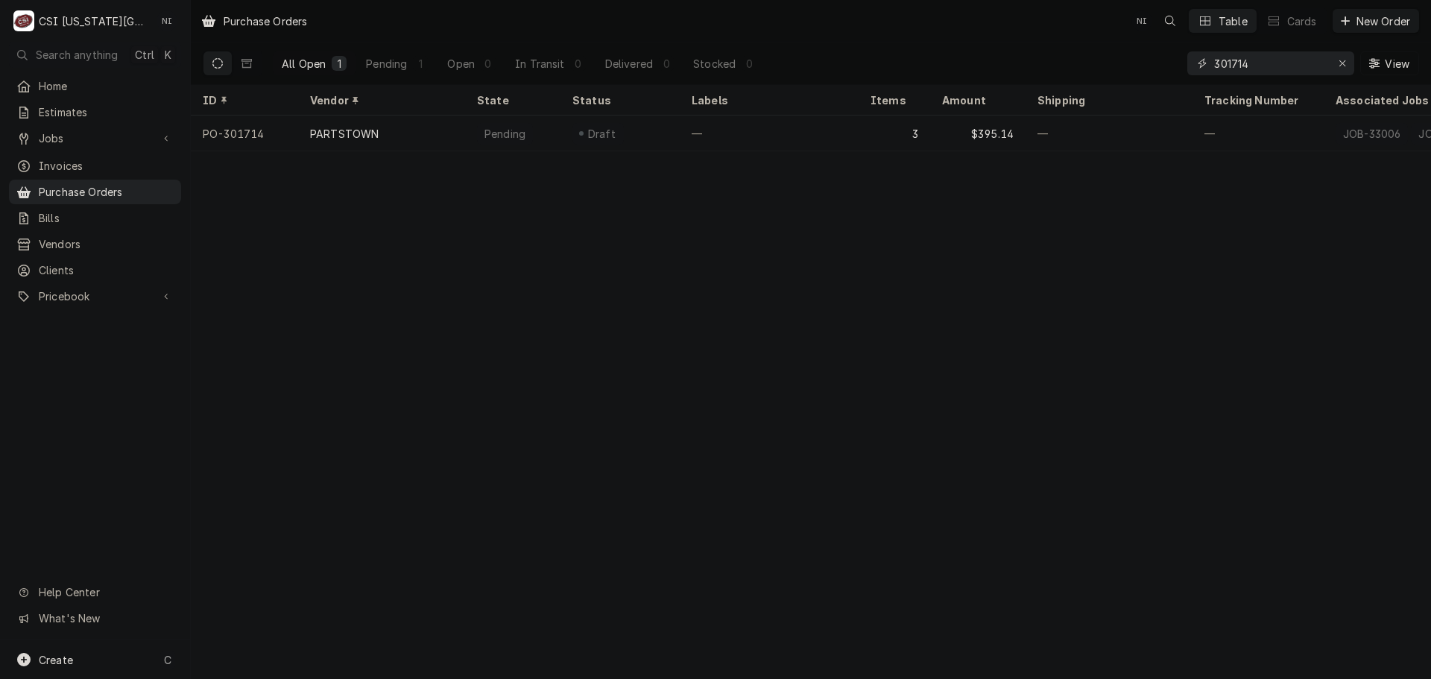
drag, startPoint x: 1188, startPoint y: 58, endPoint x: 856, endPoint y: 57, distance: 332.4
click at [856, 57] on div "All Open 1 Pending 1 Open 0 In Transit 0 Delivered 0 Stocked 0 301714 View" at bounding box center [811, 63] width 1216 height 42
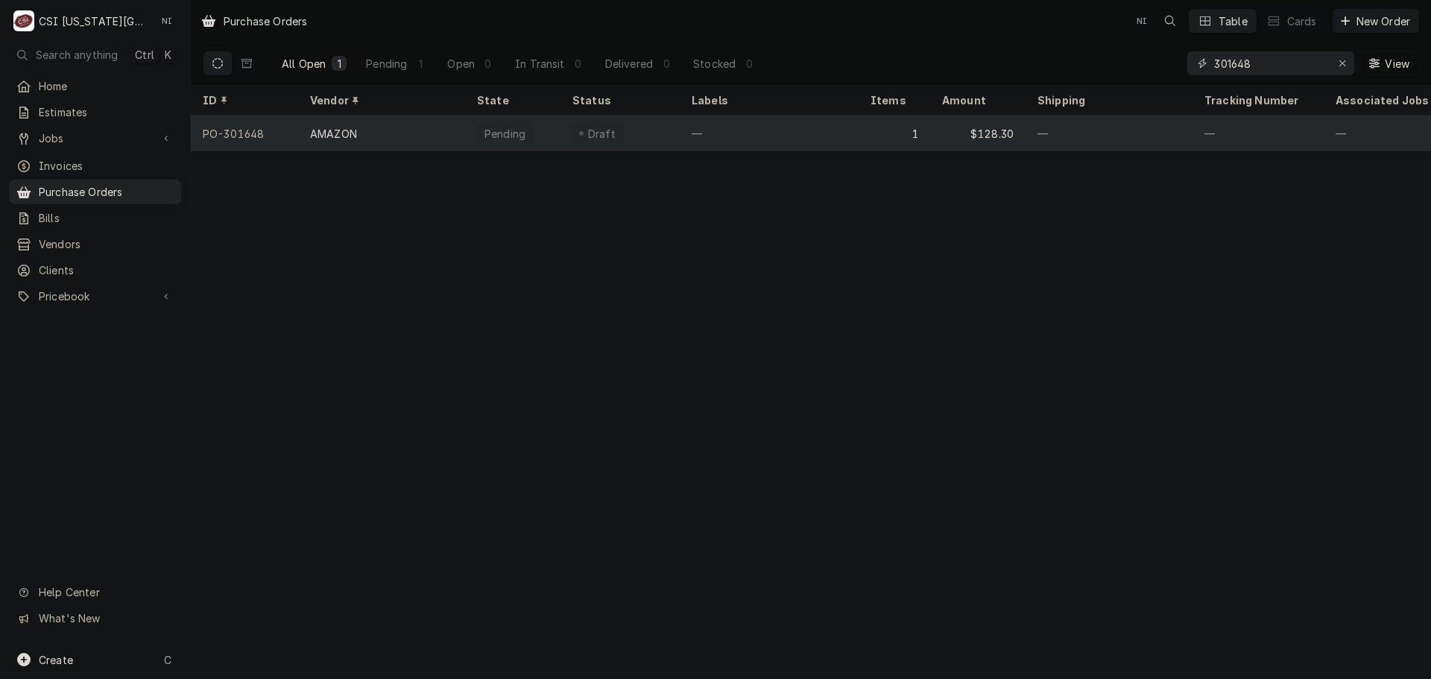
type input "301648"
click at [798, 124] on div "—" at bounding box center [769, 134] width 179 height 36
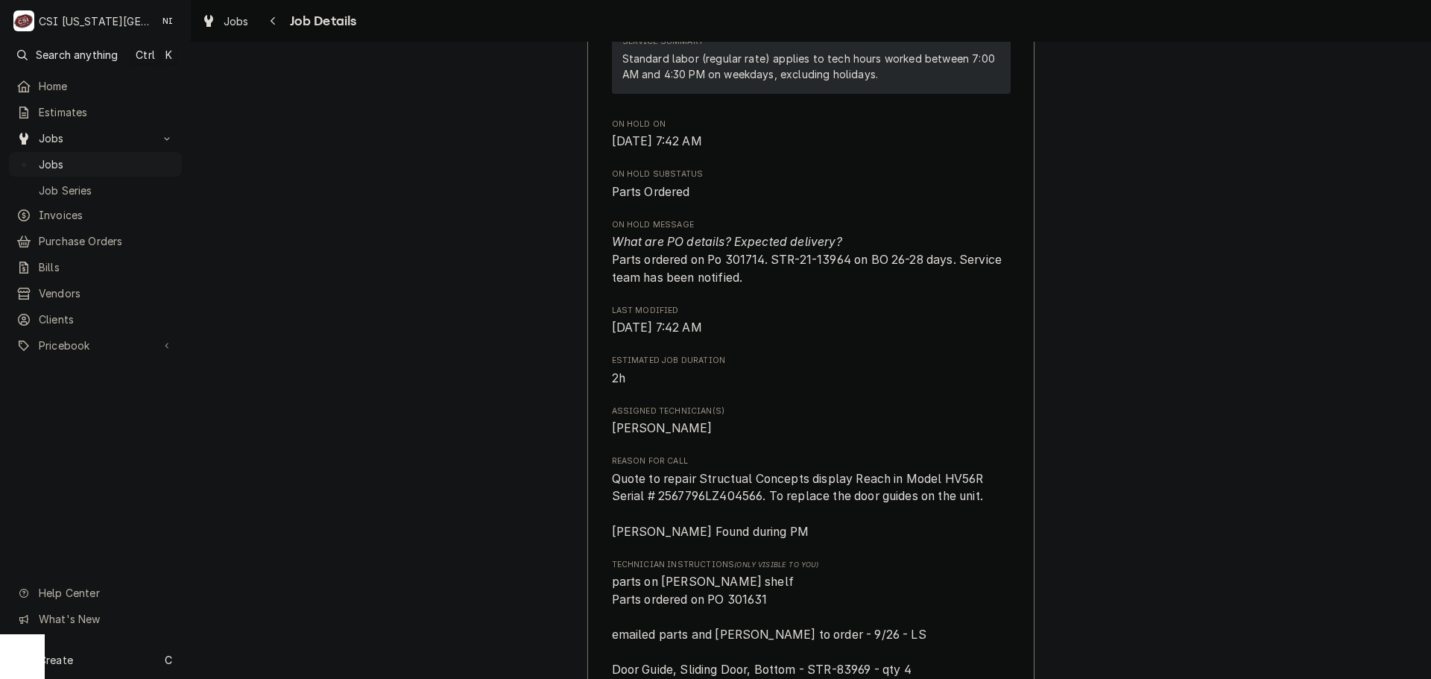
scroll to position [447, 0]
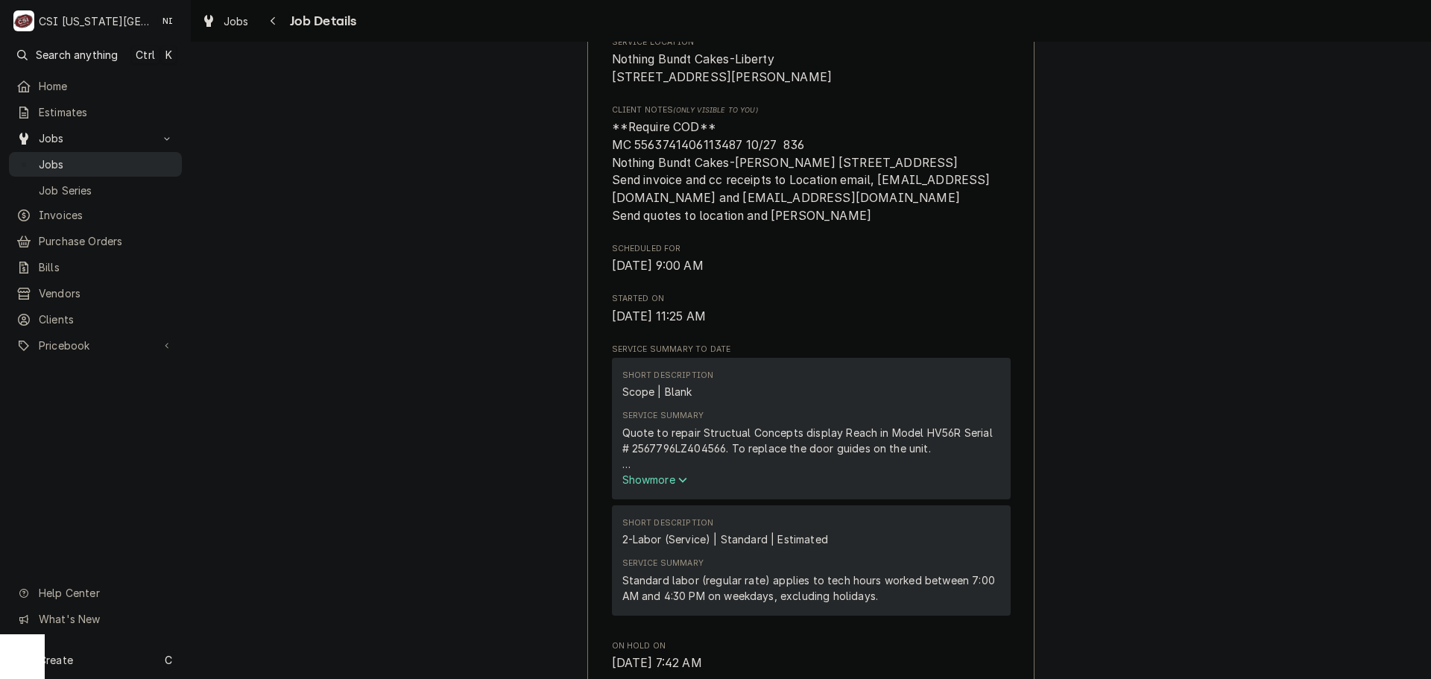
click at [97, 162] on span "Jobs" at bounding box center [107, 164] width 136 height 16
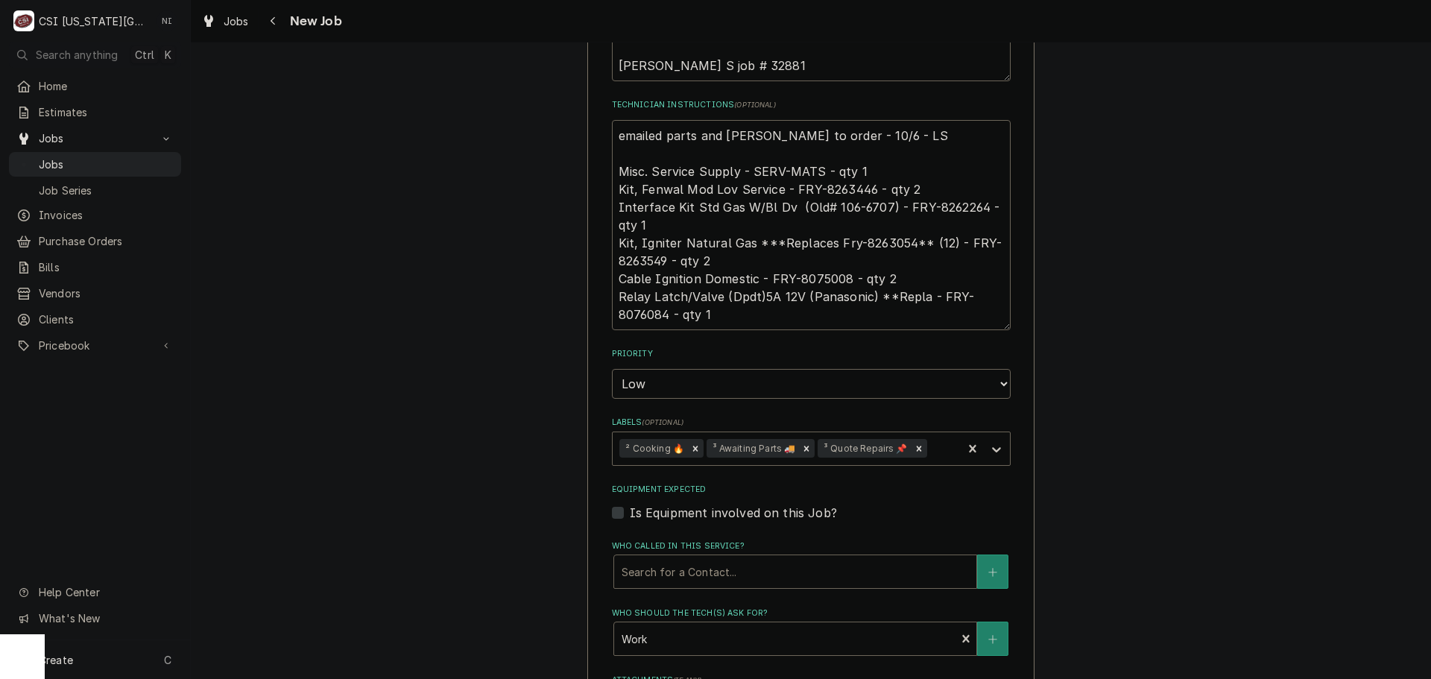
scroll to position [894, 0]
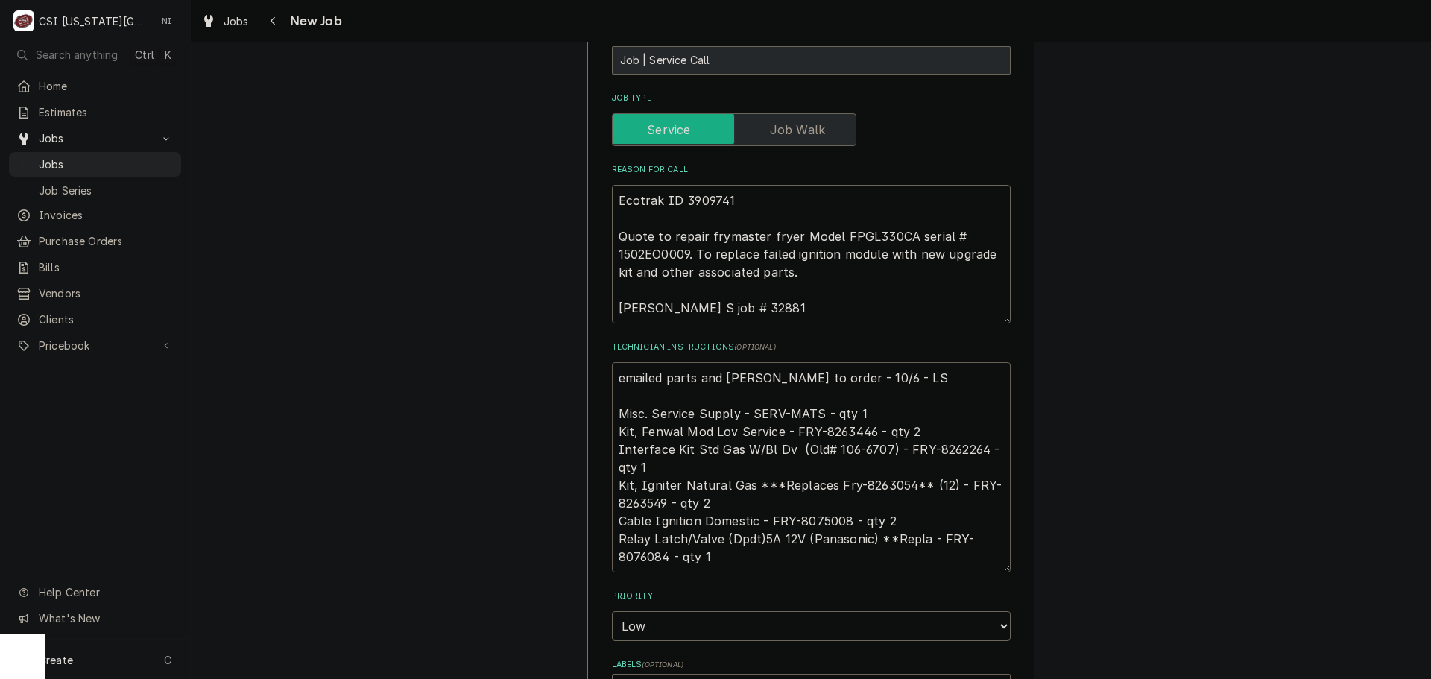
click at [885, 449] on textarea "emailed parts and lindy to order - 10/6 - LS Misc. Service Supply - SERV-MATS -…" at bounding box center [811, 467] width 399 height 210
click at [1294, 213] on div "Use the fields below to edit this job: Client Details Client RB AMERICAN-FLYNN …" at bounding box center [811, 253] width 1240 height 2179
click at [870, 468] on textarea "emailed parts and lindy to order - 10/6 - LS Misc. Service Supply - SERV-MATS -…" at bounding box center [811, 467] width 399 height 210
click at [626, 469] on textarea "emailed parts and lindy to order - 10/6 - LS Misc. Service Supply - SERV-MATS -…" at bounding box center [811, 467] width 399 height 210
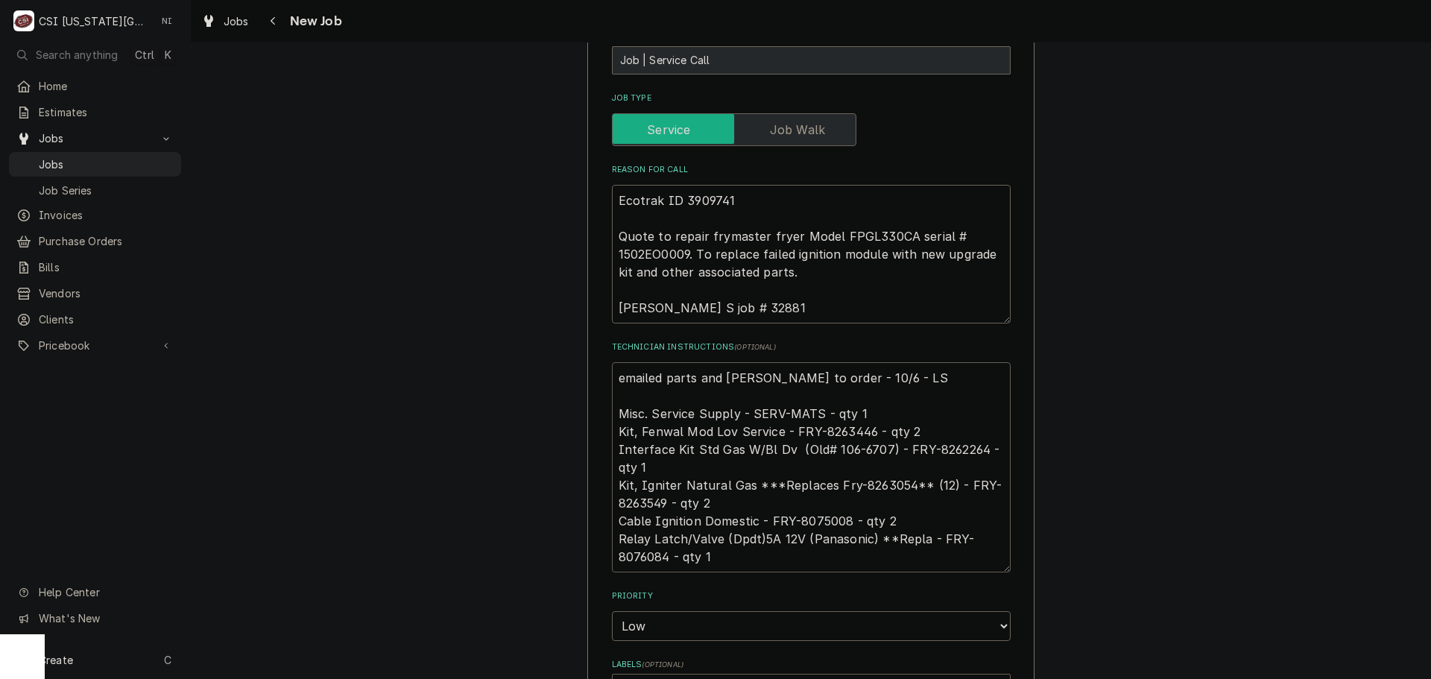
click at [626, 469] on textarea "emailed parts and lindy to order - 10/6 - LS Misc. Service Supply - SERV-MATS -…" at bounding box center [811, 467] width 399 height 210
type textarea "x"
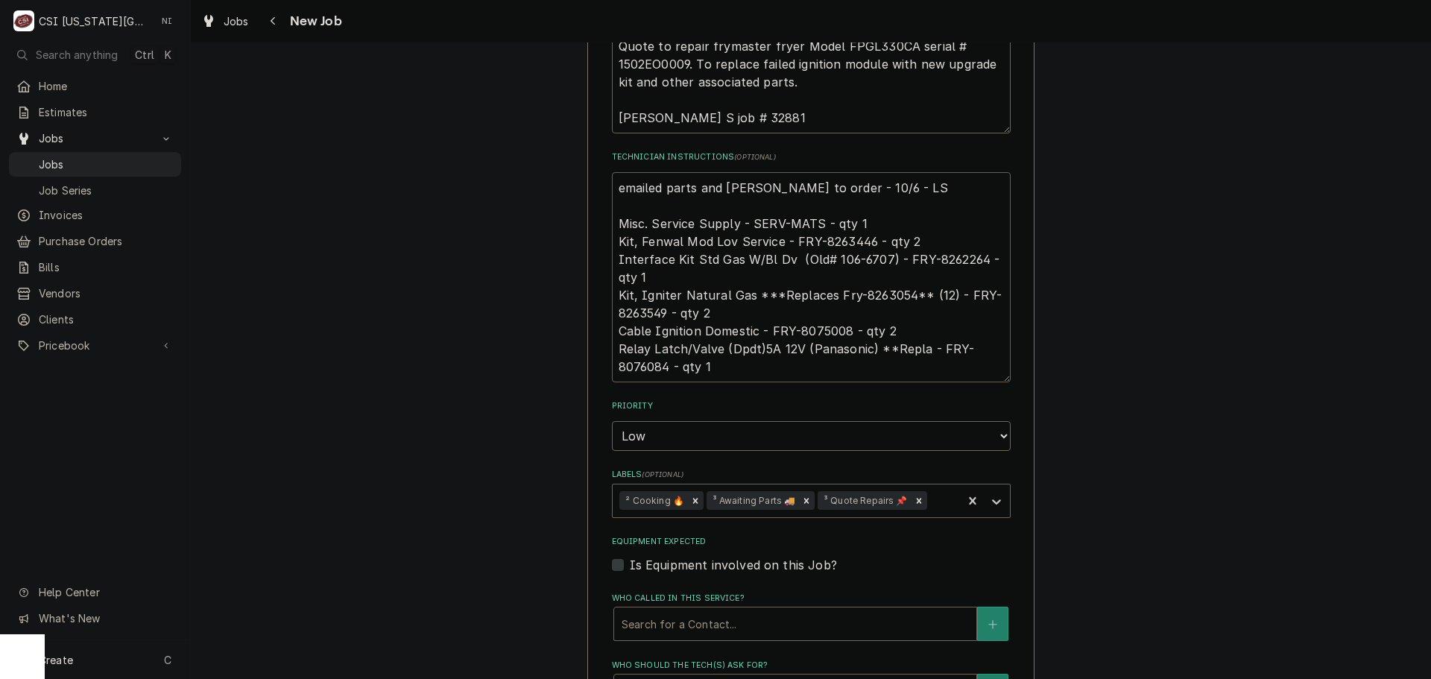
scroll to position [1172, 0]
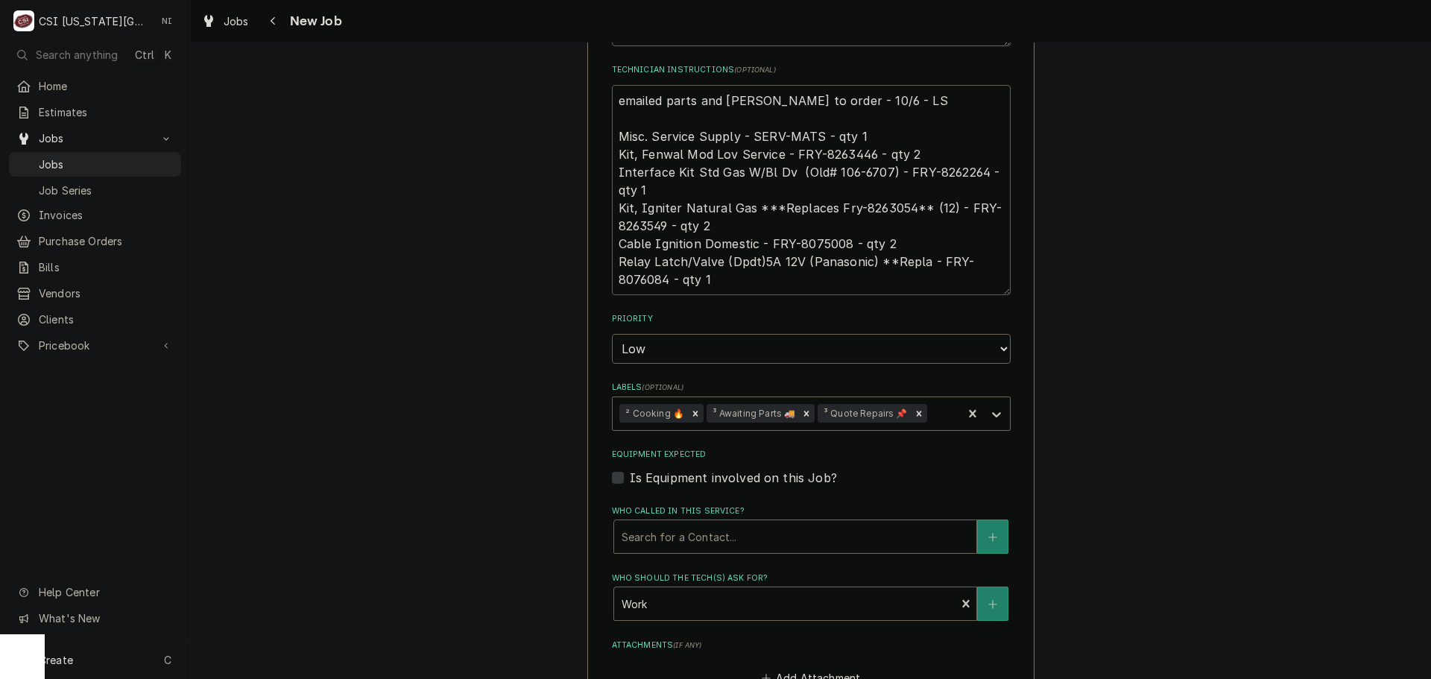
click at [843, 116] on textarea "emailed parts and lindy to order - 10/6 - LS Misc. Service Supply - SERV-MATS -…" at bounding box center [811, 190] width 399 height 210
click at [956, 134] on textarea "emailed parts and lindy to order - 10/6 - LS Misc. Service Supply - SERV-MATS -…" at bounding box center [811, 190] width 399 height 210
click at [640, 192] on textarea "emailed parts and lindy to order - 10/6 - LS Misc. Service Supply - SERV-MATS -…" at bounding box center [811, 190] width 399 height 210
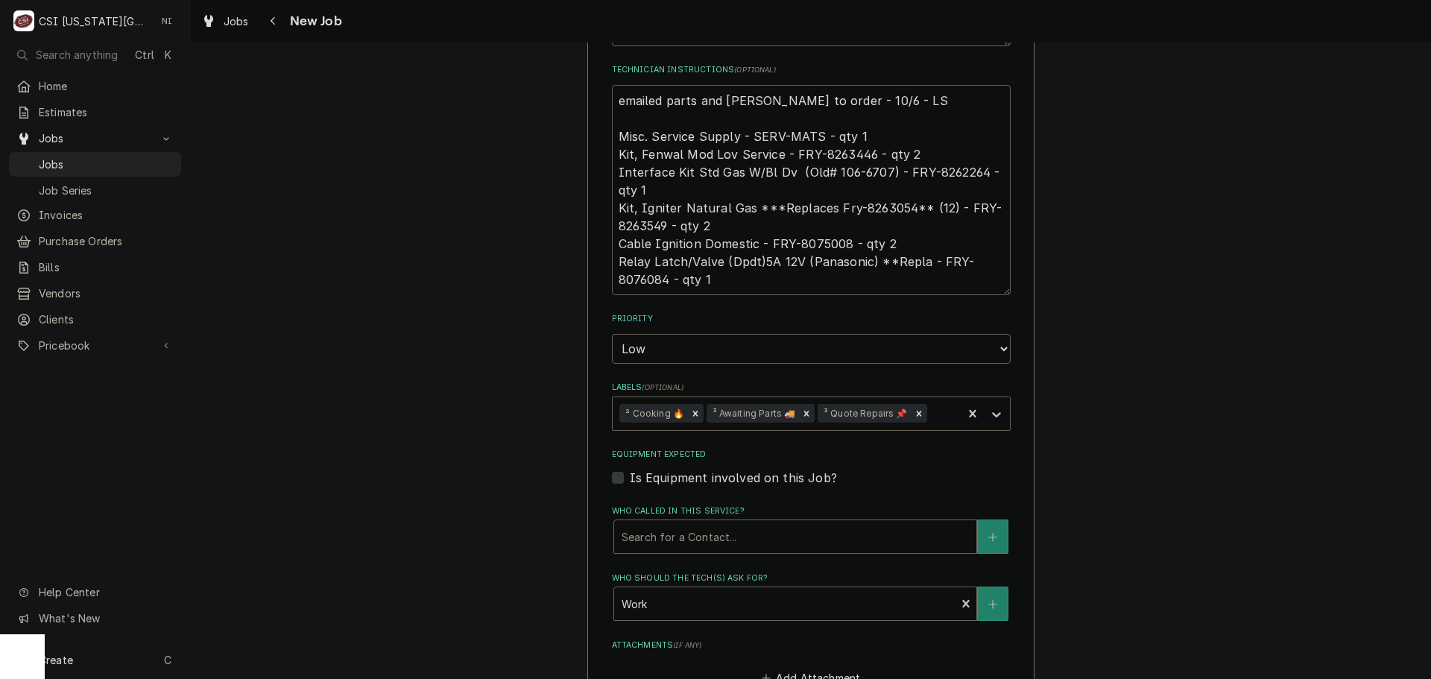
click at [640, 192] on textarea "emailed parts and lindy to order - 10/6 - LS Misc. Service Supply - SERV-MATS -…" at bounding box center [811, 190] width 399 height 210
click at [829, 208] on textarea "emailed parts and lindy to order - 10/6 - LS Misc. Service Supply - SERV-MATS -…" at bounding box center [811, 190] width 399 height 210
click at [639, 245] on textarea "emailed parts and lindy to order - 10/6 - LS Misc. Service Supply - SERV-MATS -…" at bounding box center [811, 190] width 399 height 210
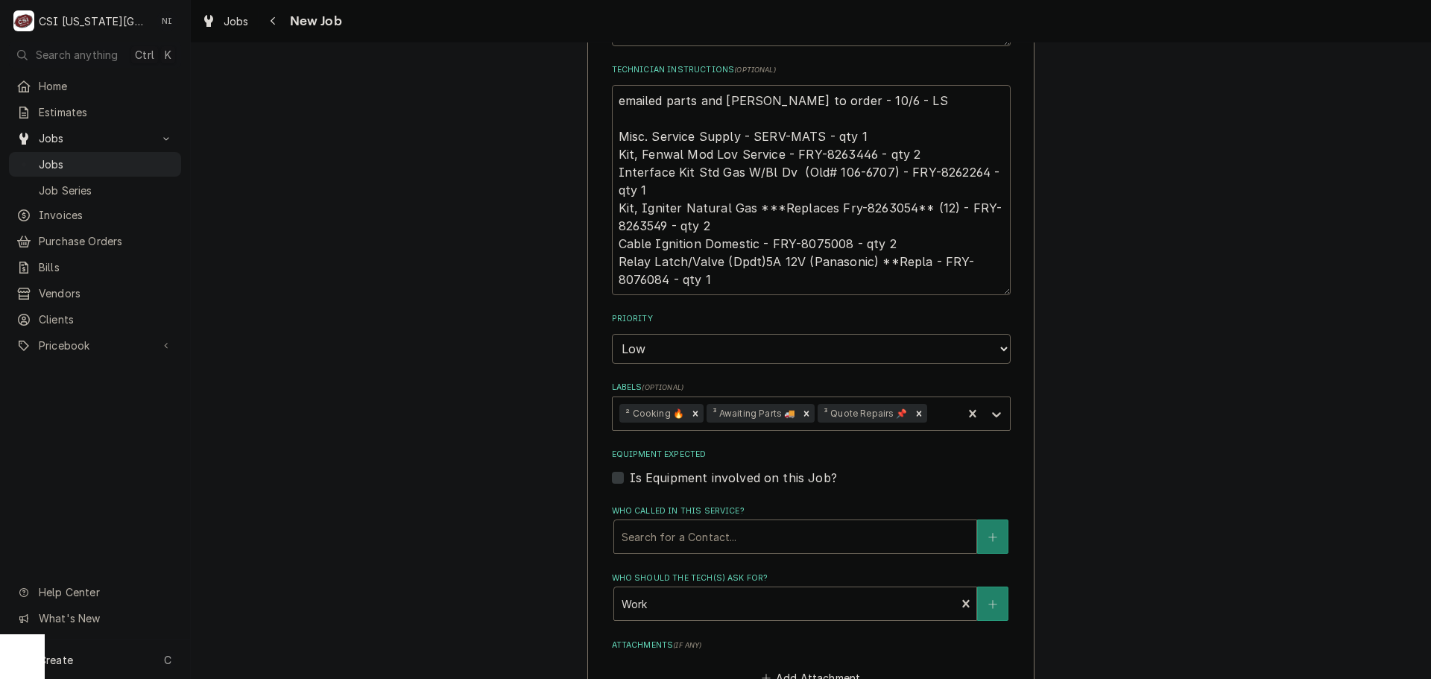
click at [616, 85] on textarea "emailed parts and lindy to order - 10/6 - LS Misc. Service Supply - SERV-MATS -…" at bounding box center [811, 190] width 399 height 210
type textarea "emailed parts and lindy to order - 10/6 - LS Misc. Service Supply - SERV-MATS -…"
type textarea "x"
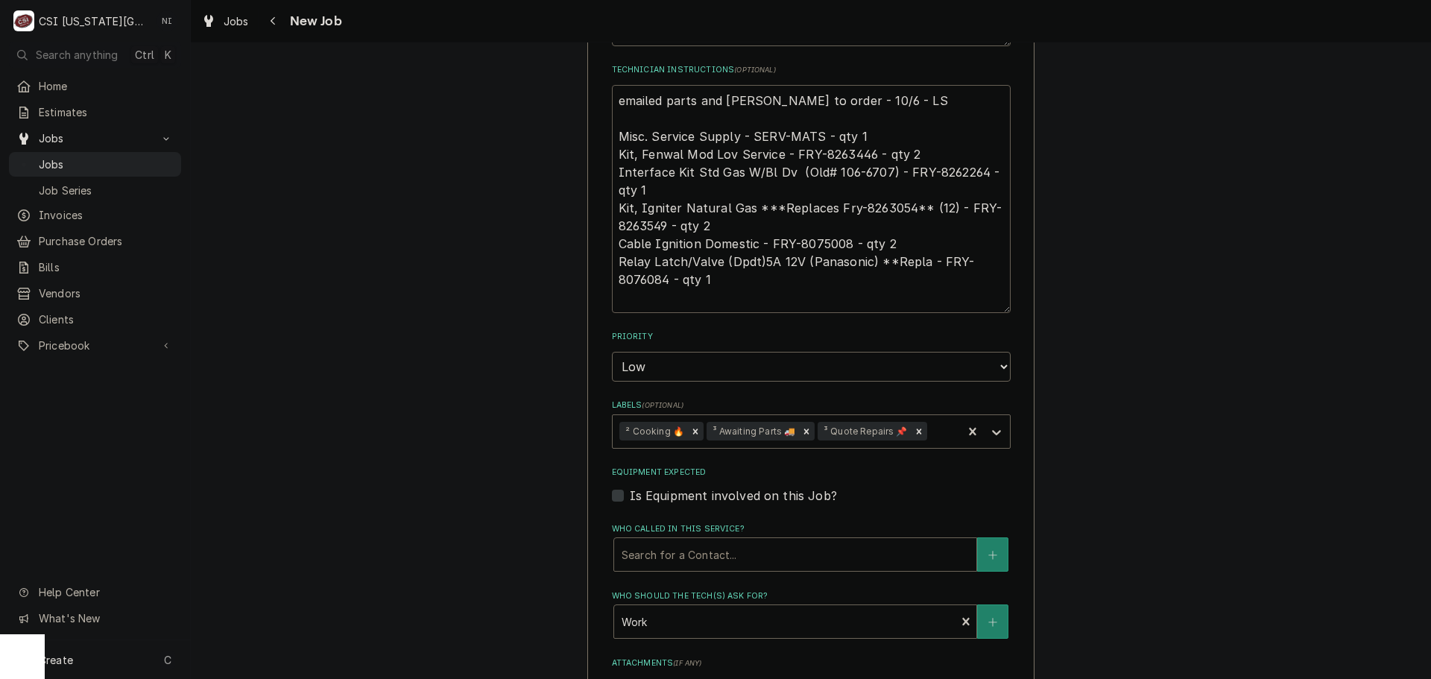
type textarea "emailed parts and lindy to order - 10/6 - LS Misc. Service Supply - SERV-MATS -…"
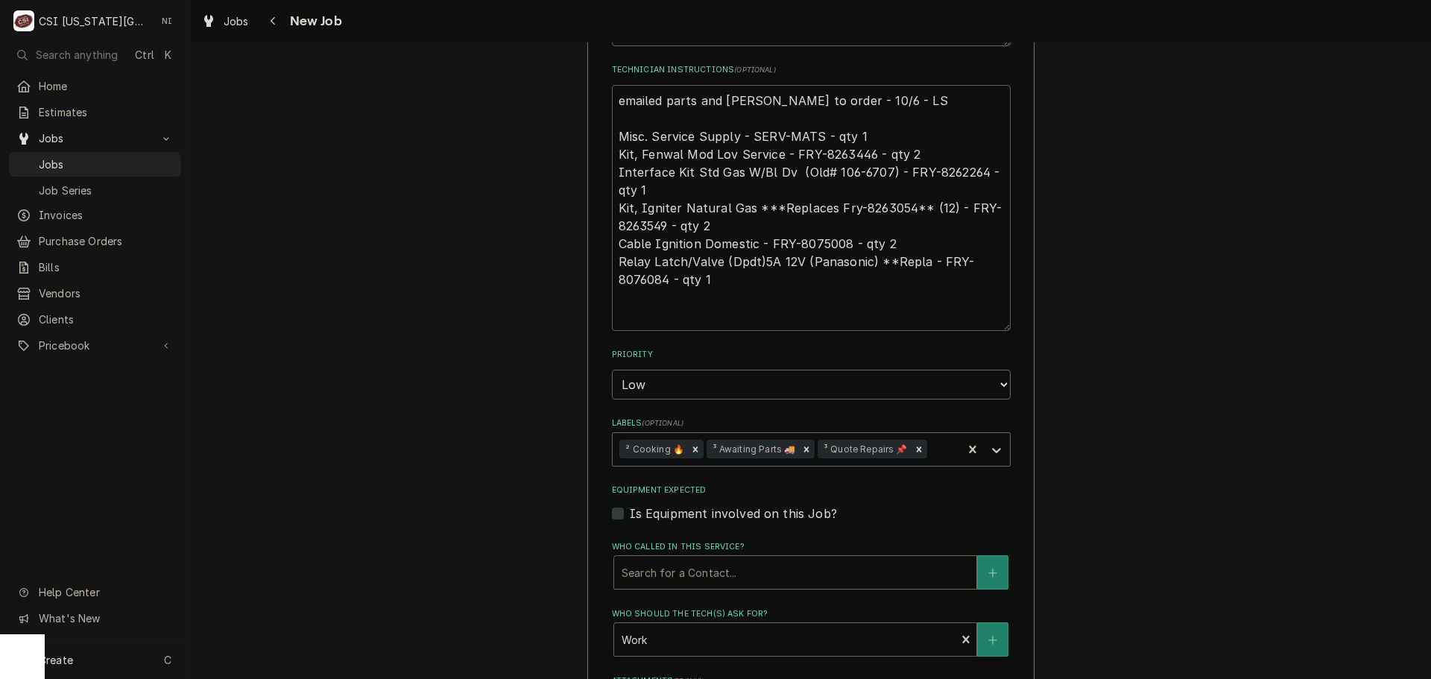
type textarea "x"
click at [751, 85] on textarea "emailed parts and lindy to order - 10/6 - LS Misc. Service Supply - SERV-MATS -…" at bounding box center [811, 208] width 399 height 246
type textarea "P emailed parts and lindy to order - 10/6 - LS Misc. Service Supply - SERV-MATS…"
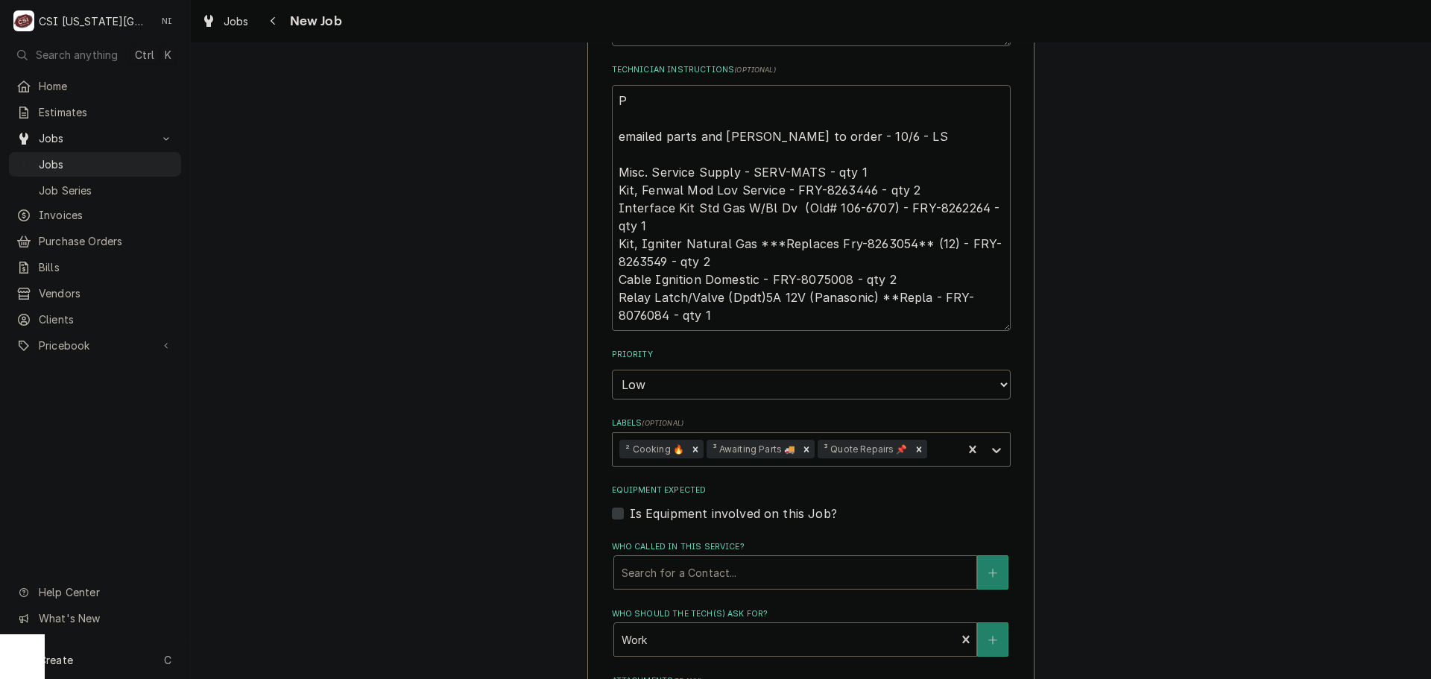
type textarea "x"
type textarea "Pa emailed parts and lindy to order - 10/6 - LS Misc. Service Supply - SERV-MAT…"
type textarea "x"
type textarea "Par emailed parts and lindy to order - 10/6 - LS Misc. Service Supply - SERV-MA…"
type textarea "x"
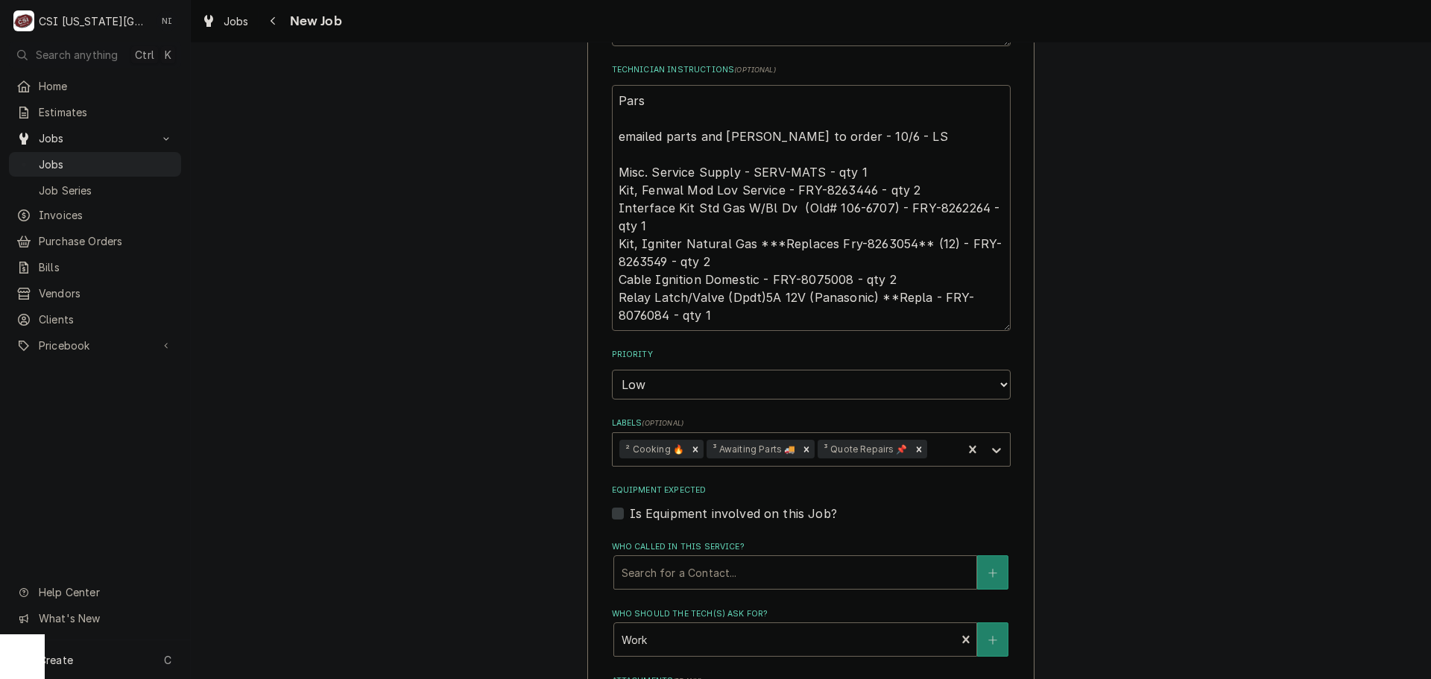
type textarea "Parst emailed parts and lindy to order - 10/6 - LS Misc. Service Supply - SERV-…"
type textarea "x"
type textarea "Parst emailed parts and lindy to order - 10/6 - LS Misc. Service Supply - SERV-…"
type textarea "x"
type textarea "Parst emailed parts and lindy to order - 10/6 - LS Misc. Service Supply - SERV-…"
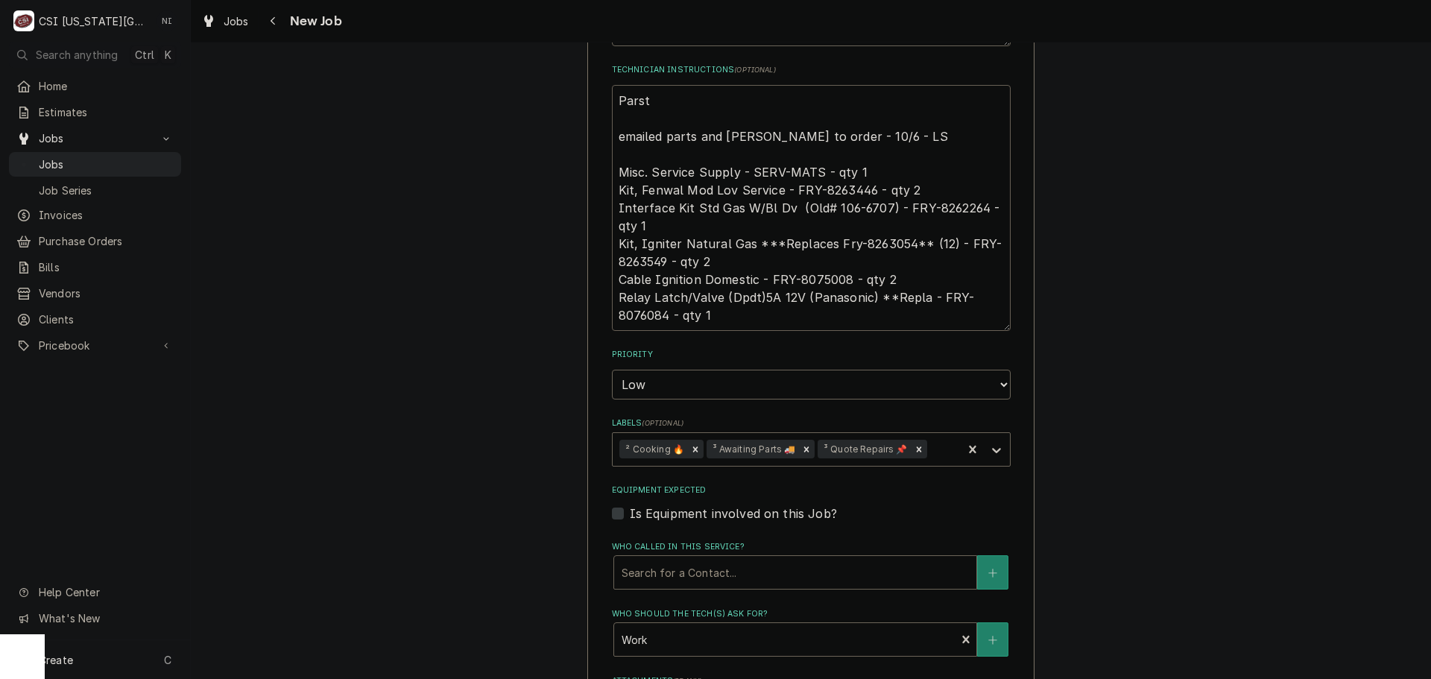
type textarea "x"
type textarea "Pars emailed parts and lindy to order - 10/6 - LS Misc. Service Supply - SERV-M…"
type textarea "x"
type textarea "Par emailed parts and lindy to order - 10/6 - LS Misc. Service Supply - SERV-MA…"
type textarea "x"
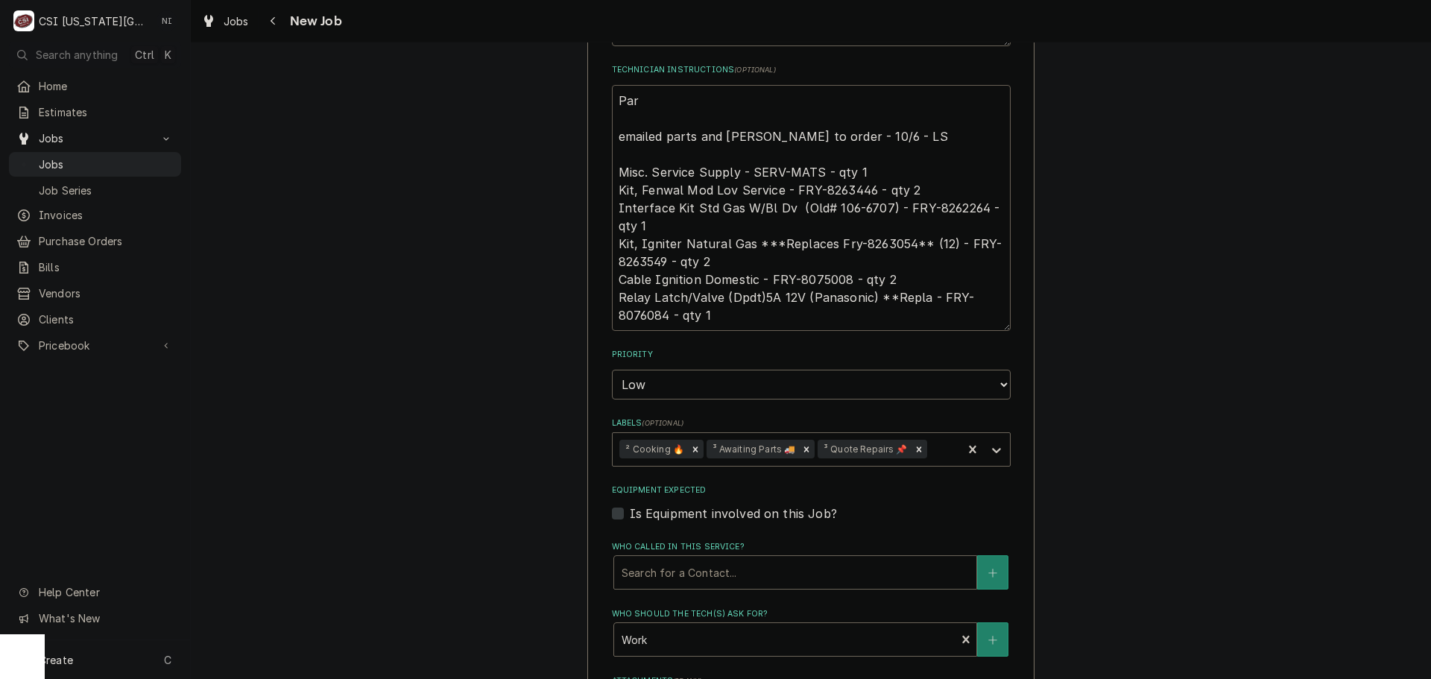
type textarea "Part emailed parts and lindy to order - 10/6 - LS Misc. Service Supply - SERV-M…"
type textarea "x"
type textarea "Parts emailed parts and lindy to order - 10/6 - LS Misc. Service Supply - SERV-…"
type textarea "x"
type textarea "Parts emailed parts and lindy to order - 10/6 - LS Misc. Service Supply - SERV-…"
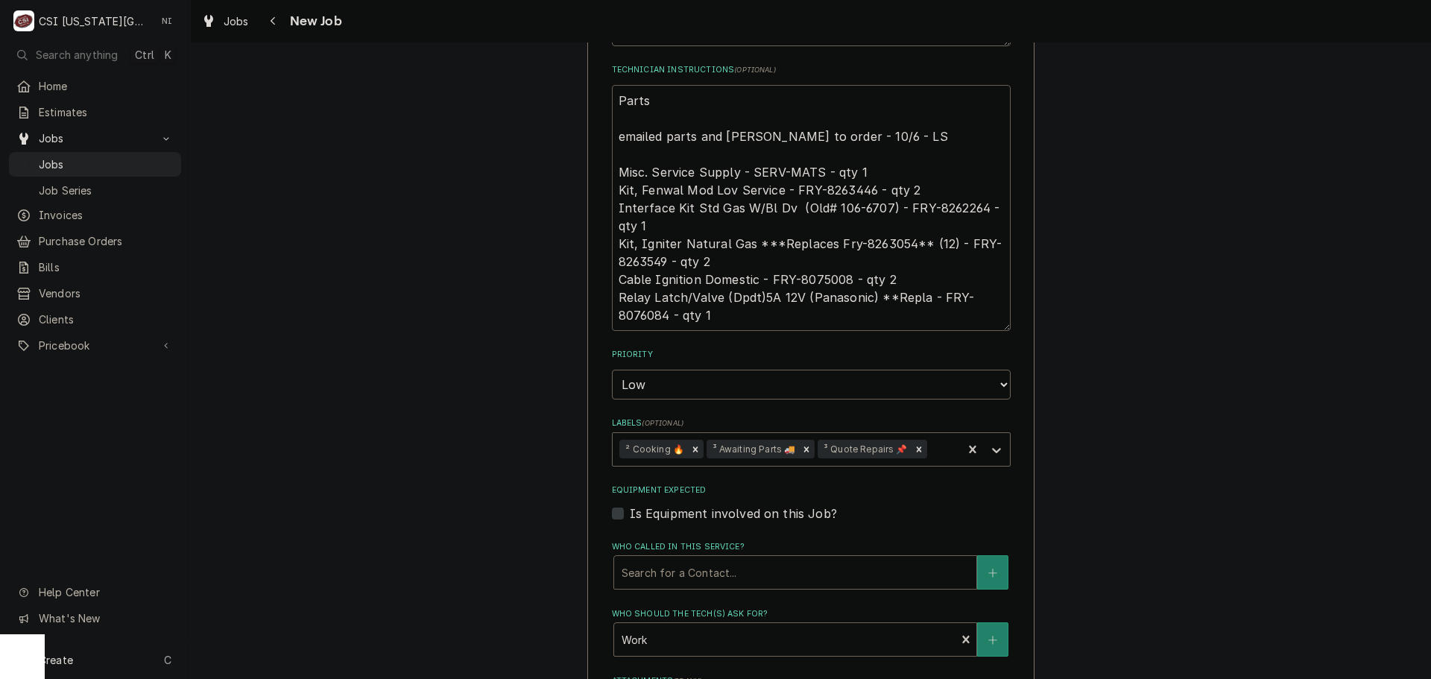
type textarea "x"
type textarea "Parts o emailed parts and lindy to order - 10/6 - LS Misc. Service Supply - SER…"
type textarea "x"
type textarea "Parts or emailed parts and lindy to order - 10/6 - LS Misc. Service Supply - SE…"
type textarea "x"
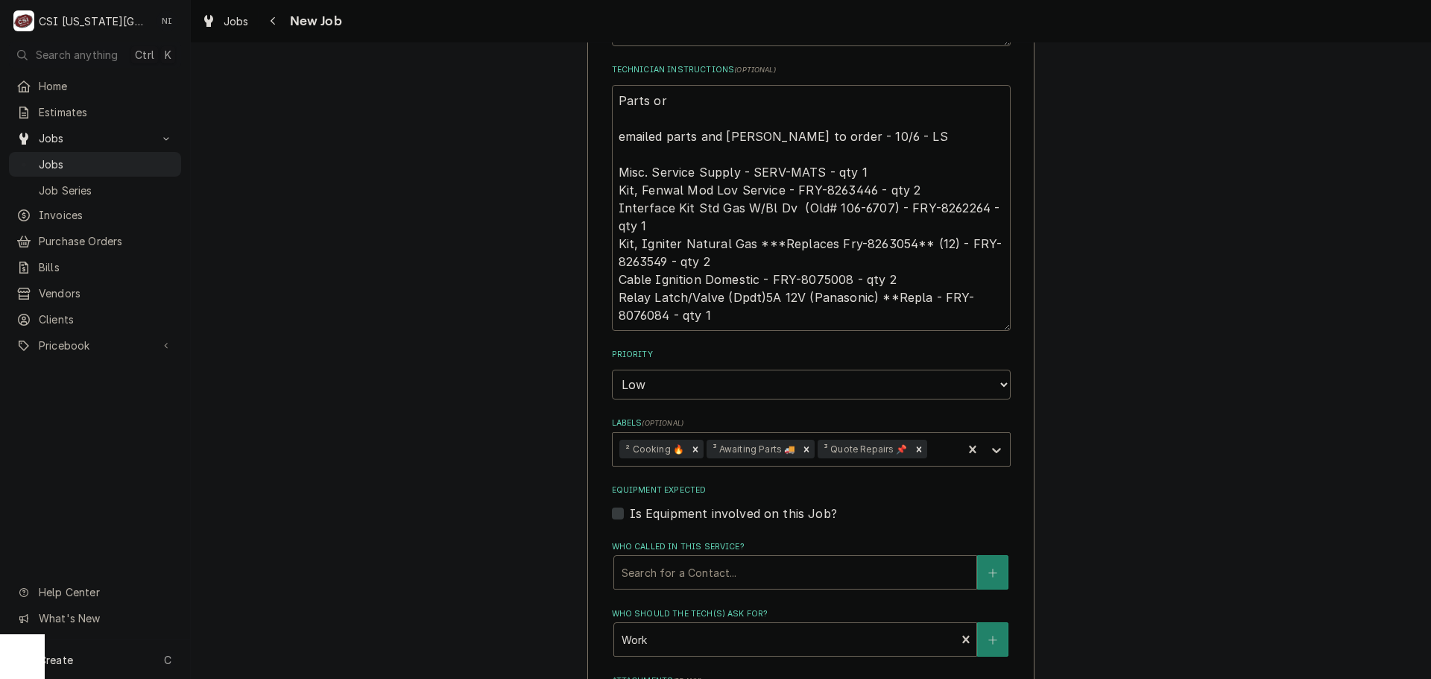
type textarea "Parts ord emailed parts and lindy to order - 10/6 - LS Misc. Service Supply - S…"
type textarea "x"
type textarea "Parts orde emailed parts and lindy to order - 10/6 - LS Misc. Service Supply - …"
type textarea "x"
type textarea "Parts order emailed parts and lindy to order - 10/6 - LS Misc. Service Supply -…"
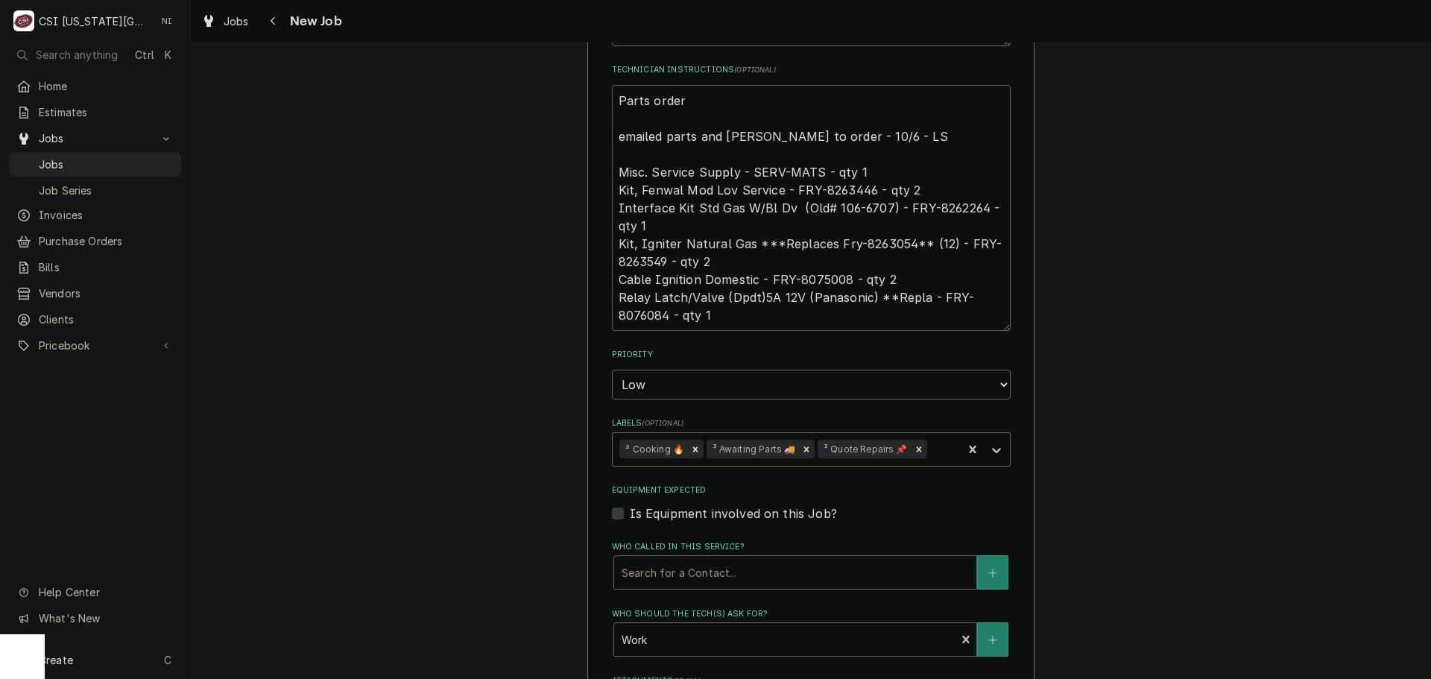
type textarea "x"
type textarea "Parts ordere emailed parts and lindy to order - 10/6 - LS Misc. Service Supply …"
type textarea "x"
type textarea "Parts ordered emailed parts and lindy to order - 10/6 - LS Misc. Service Supply…"
type textarea "x"
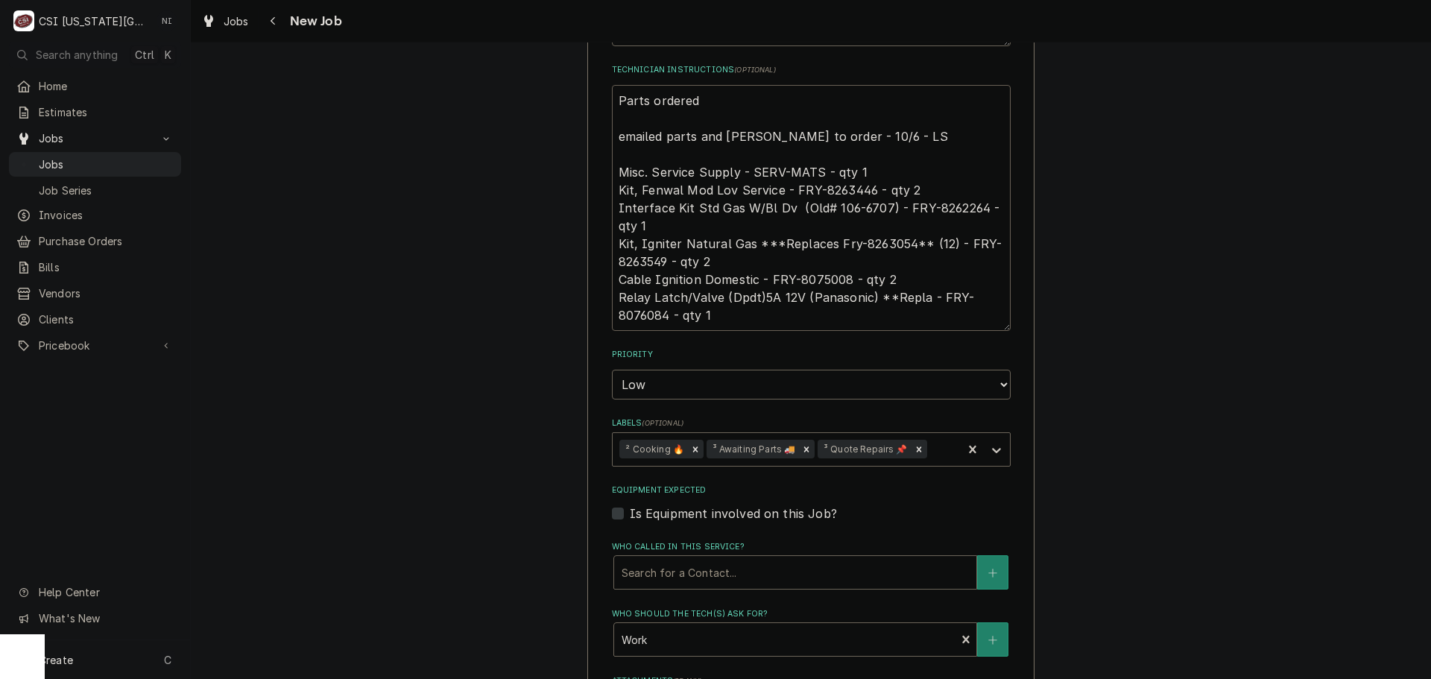
type textarea "Parts ordered emailed parts and lindy to order - 10/6 - LS Misc. Service Supply…"
type textarea "x"
type textarea "Parts ordered o emailed parts and lindy to order - 10/6 - LS Misc. Service Supp…"
type textarea "x"
type textarea "Parts ordered on emailed parts and lindy to order - 10/6 - LS Misc. Service Sup…"
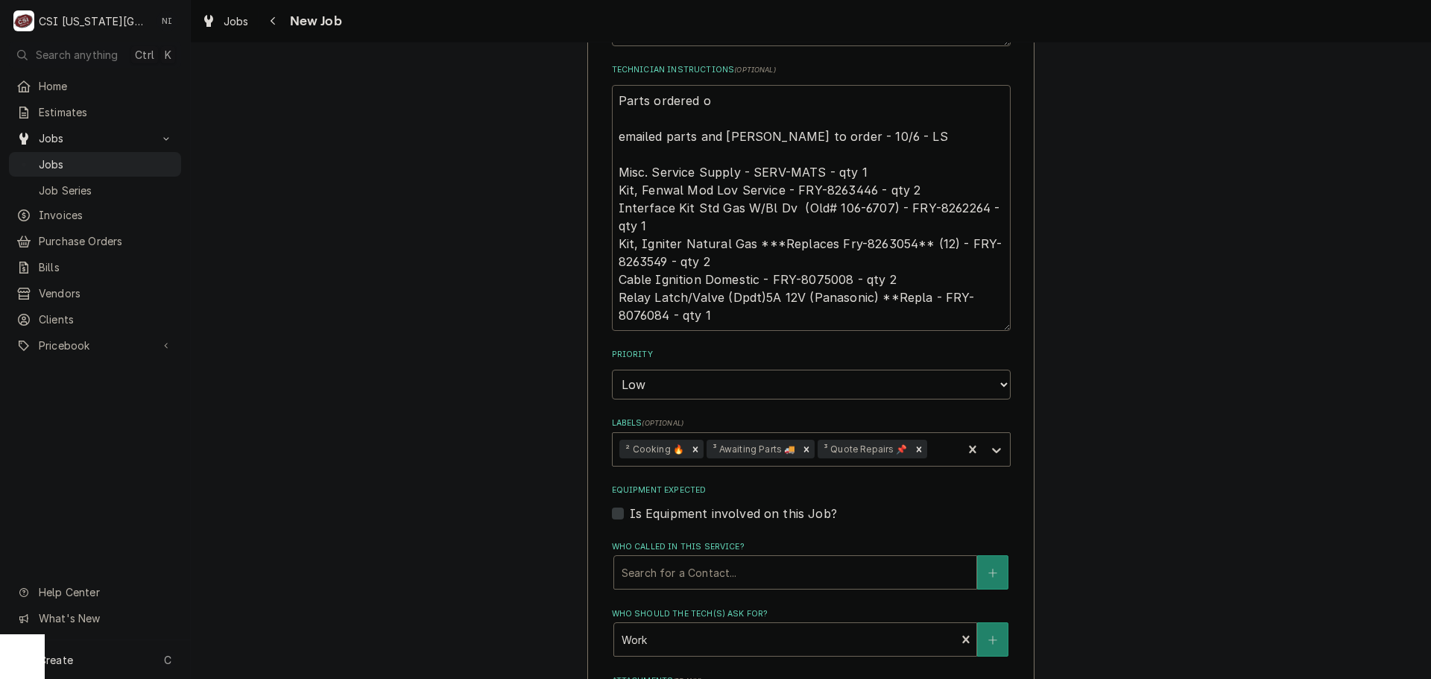
type textarea "x"
type textarea "Parts ordered on emailed parts and lindy to order - 10/6 - LS Misc. Service Sup…"
type textarea "x"
type textarea "Parts ordered on P emailed parts and lindy to order - 10/6 - LS Misc. Service S…"
type textarea "x"
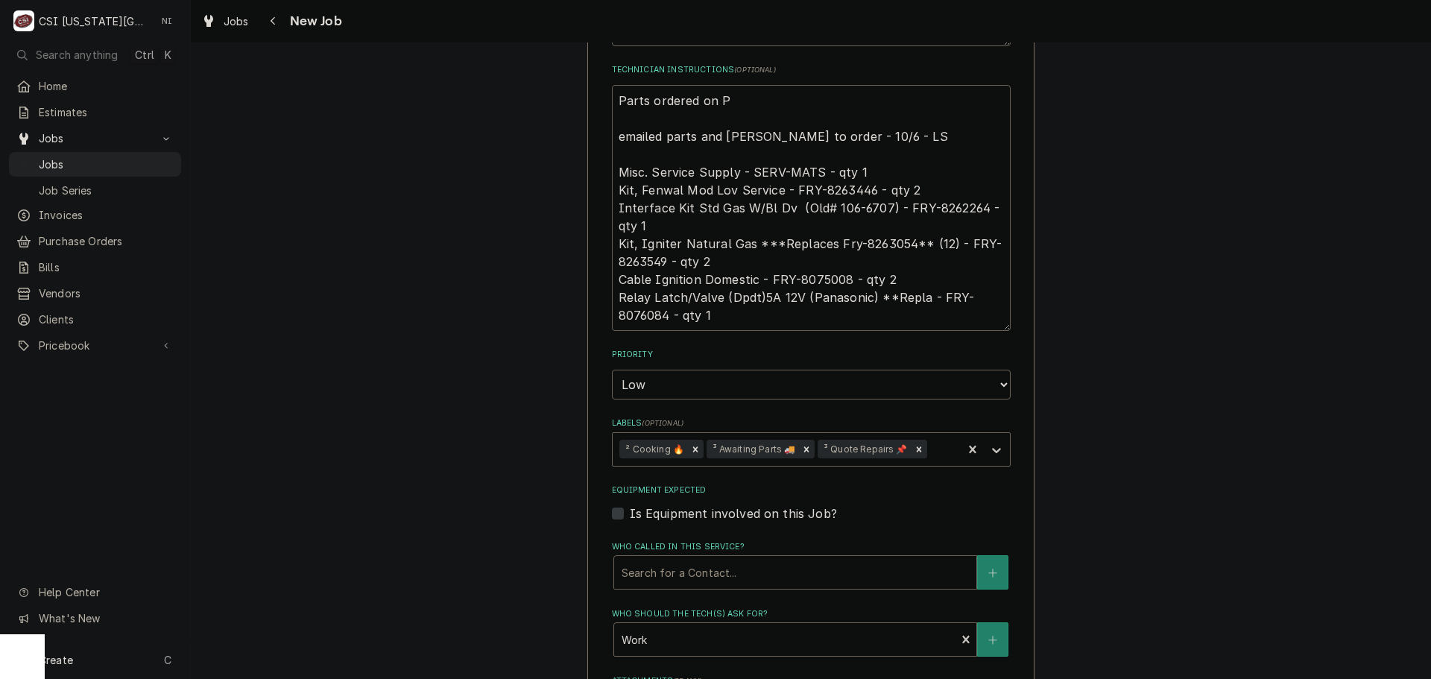
type textarea "Parts ordered on PO emailed parts and lindy to order - 10/6 - LS Misc. Service …"
type textarea "x"
type textarea "Parts ordered on PO emailed parts and lindy to order - 10/6 - LS Misc. Service …"
type textarea "x"
type textarea "Parts ordered on PO 3 emailed parts and lindy to order - 10/6 - LS Misc. Servic…"
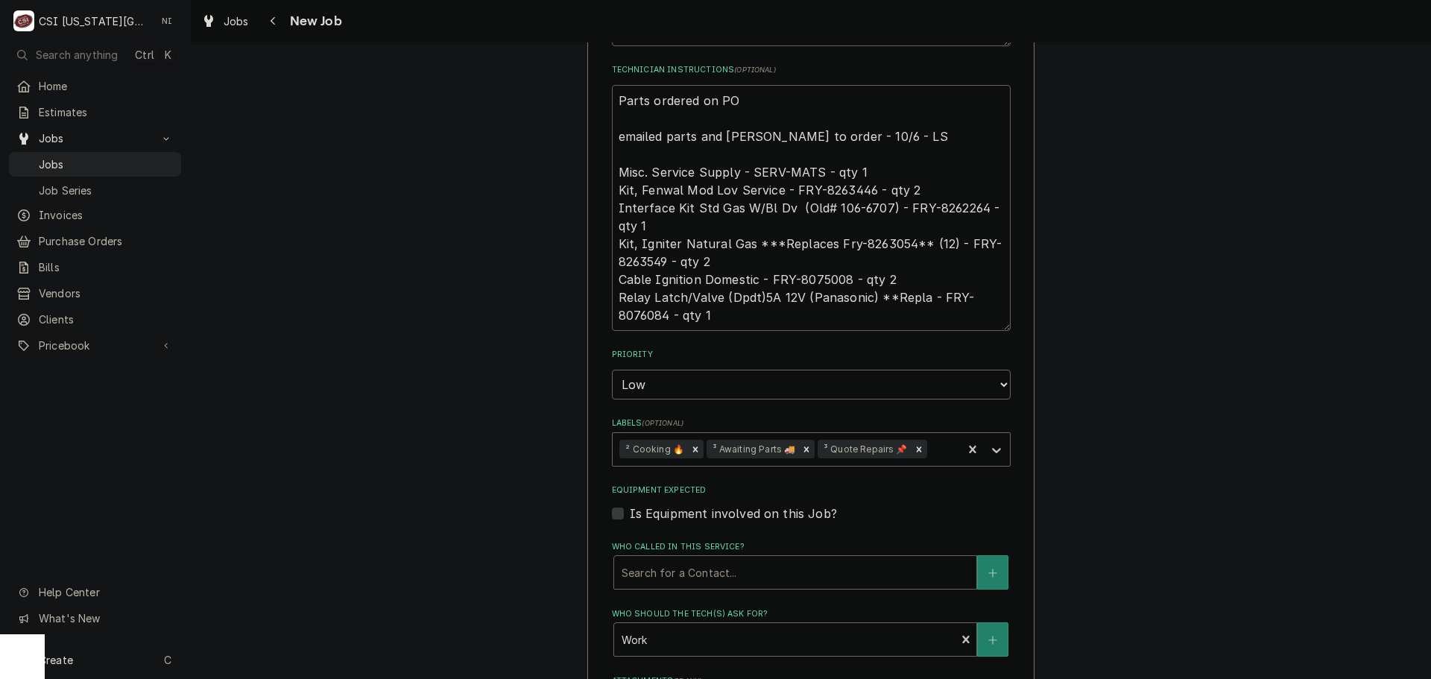
type textarea "x"
type textarea "Parts ordered on PO 30 emailed parts and lindy to order - 10/6 - LS Misc. Servi…"
type textarea "x"
type textarea "Parts ordered on PO 301 emailed parts and lindy to order - 10/6 - LS Misc. Serv…"
type textarea "x"
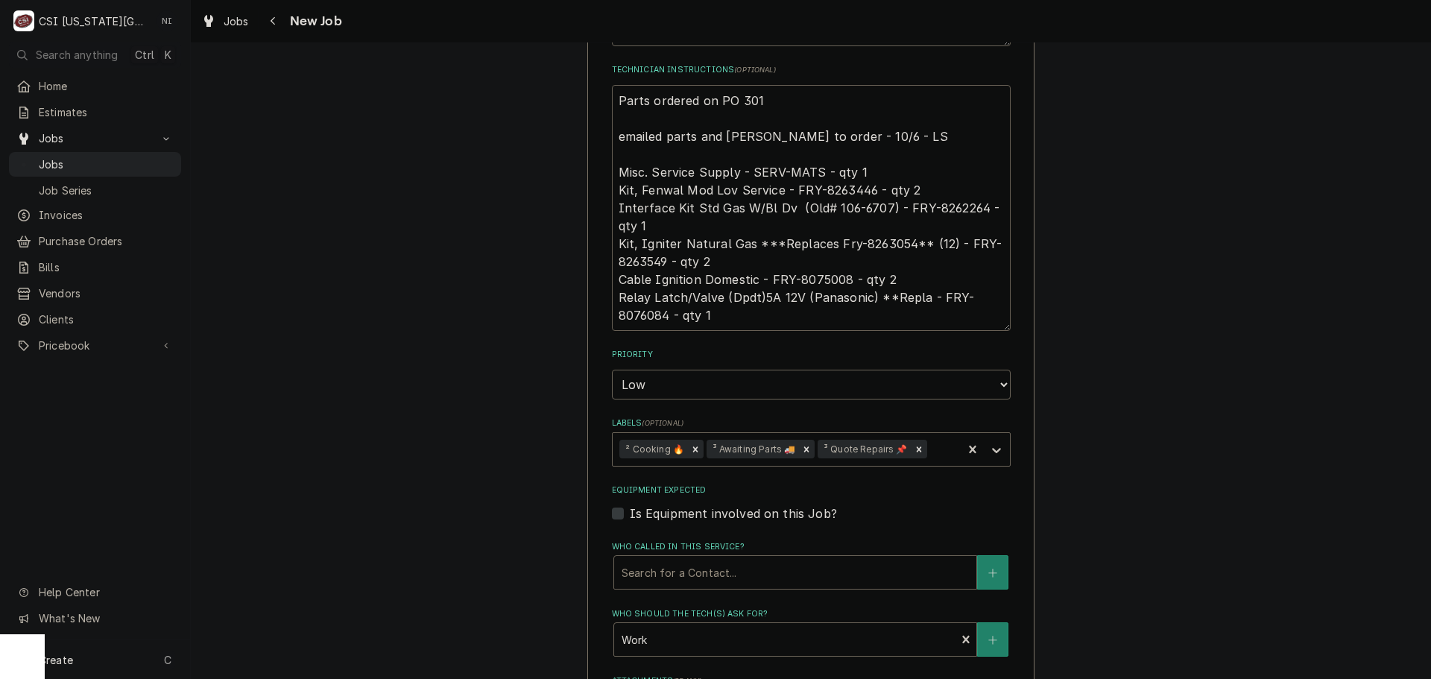
type textarea "Parts ordered on PO 3017 emailed parts and lindy to order - 10/6 - LS Misc. Ser…"
type textarea "x"
type textarea "Parts ordered on PO 30171 emailed parts and lindy to order - 10/6 - LS Misc. Se…"
type textarea "x"
type textarea "Parts ordered on PO 301714 emailed parts and lindy to order - 10/6 - LS Misc. S…"
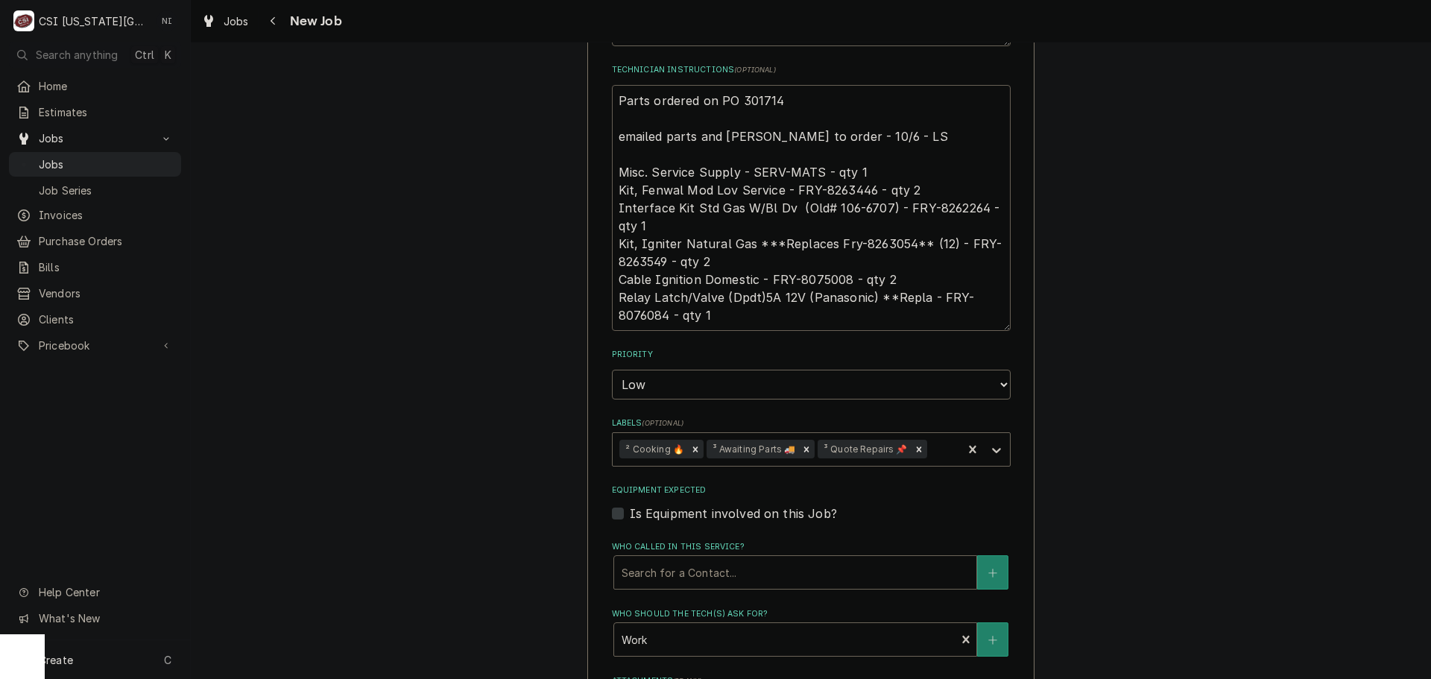
type textarea "x"
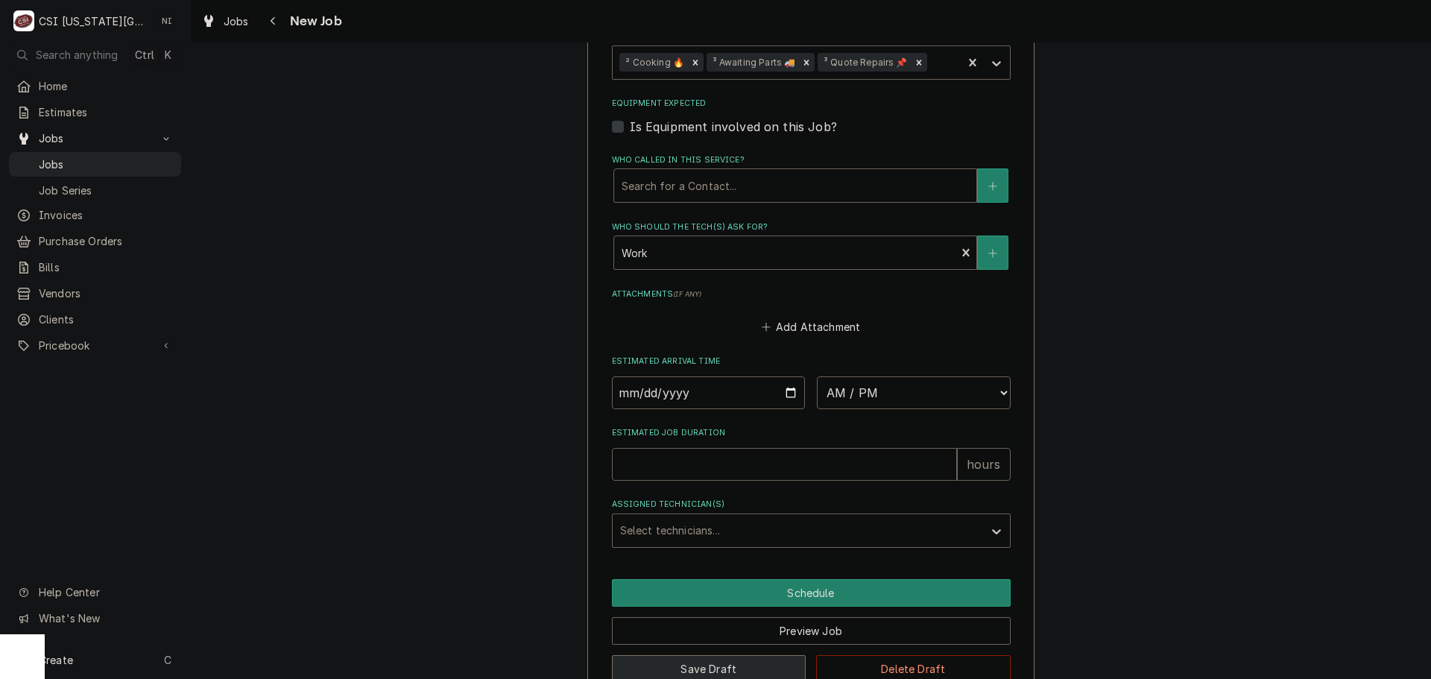
type textarea "Parts ordered on PO 301714 emailed parts and lindy to order - 10/6 - LS Misc. S…"
click at [750, 655] on button "Save Draft" at bounding box center [709, 669] width 195 height 28
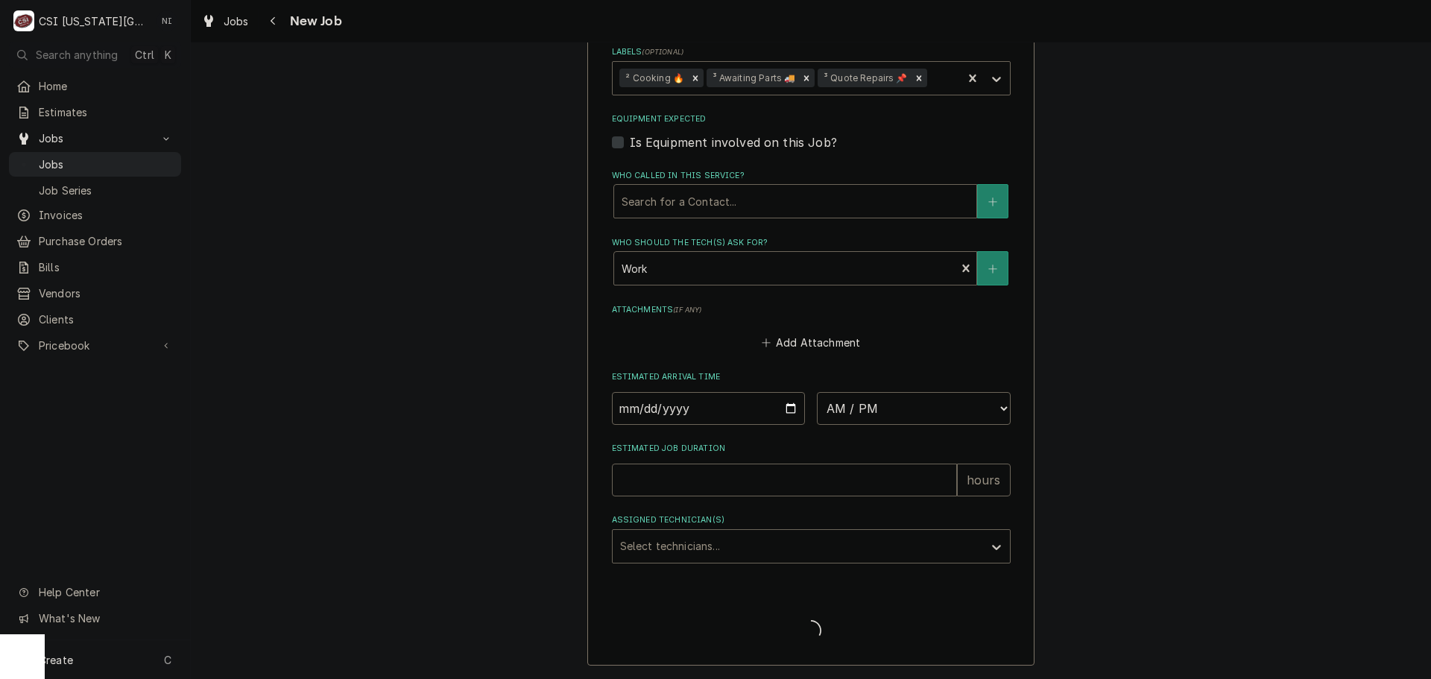
scroll to position [1507, 0]
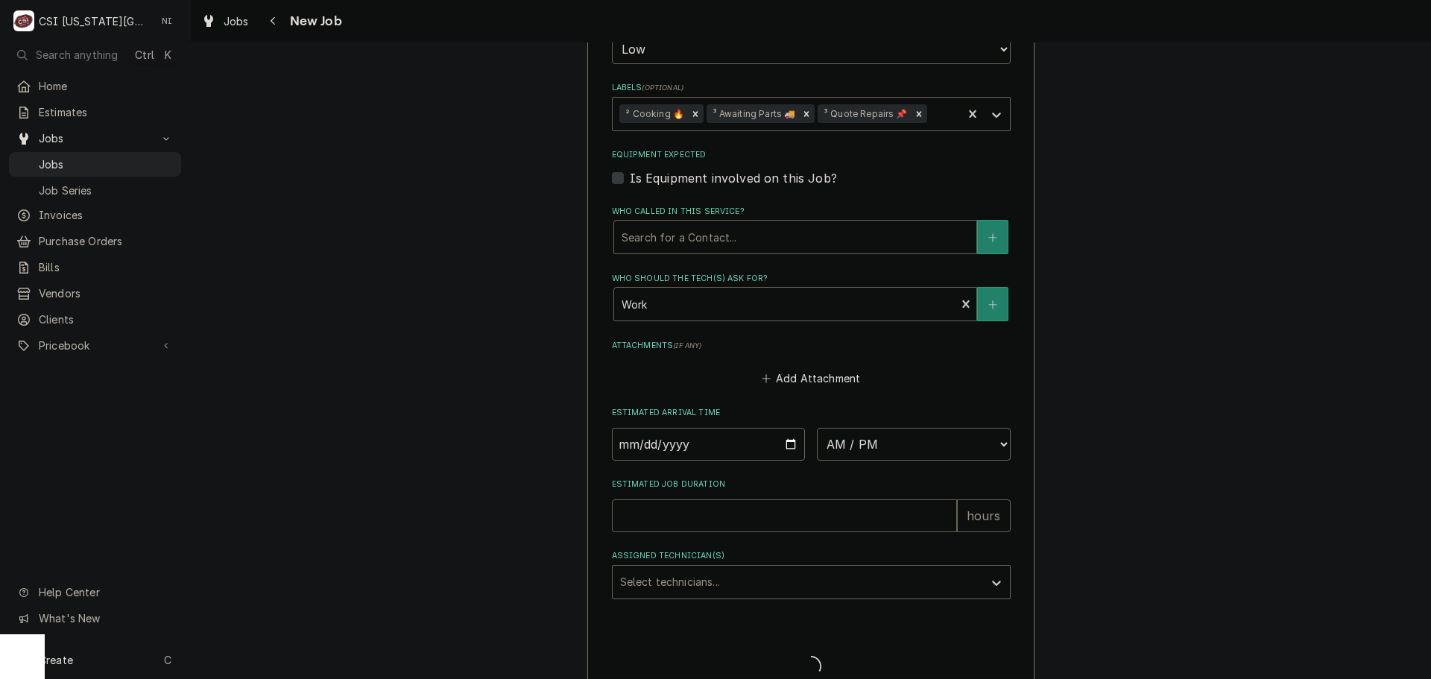
type textarea "x"
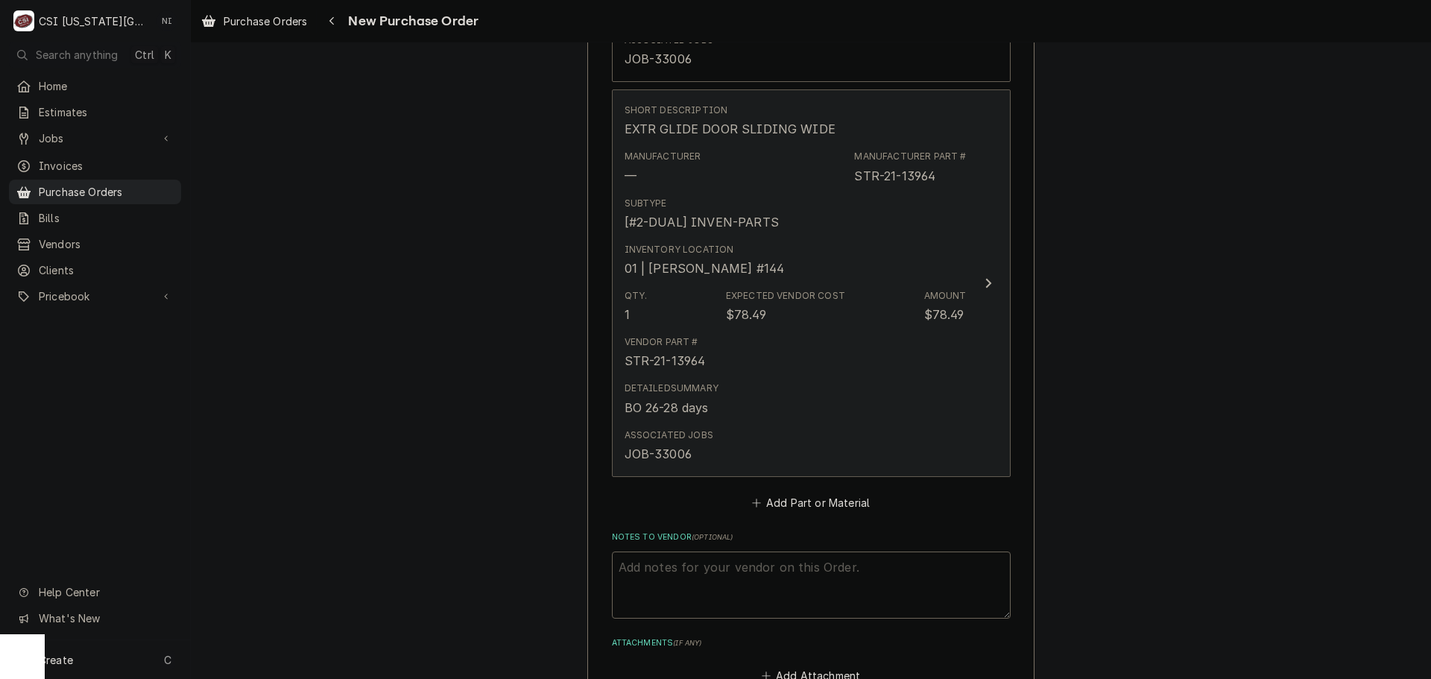
scroll to position [1565, 0]
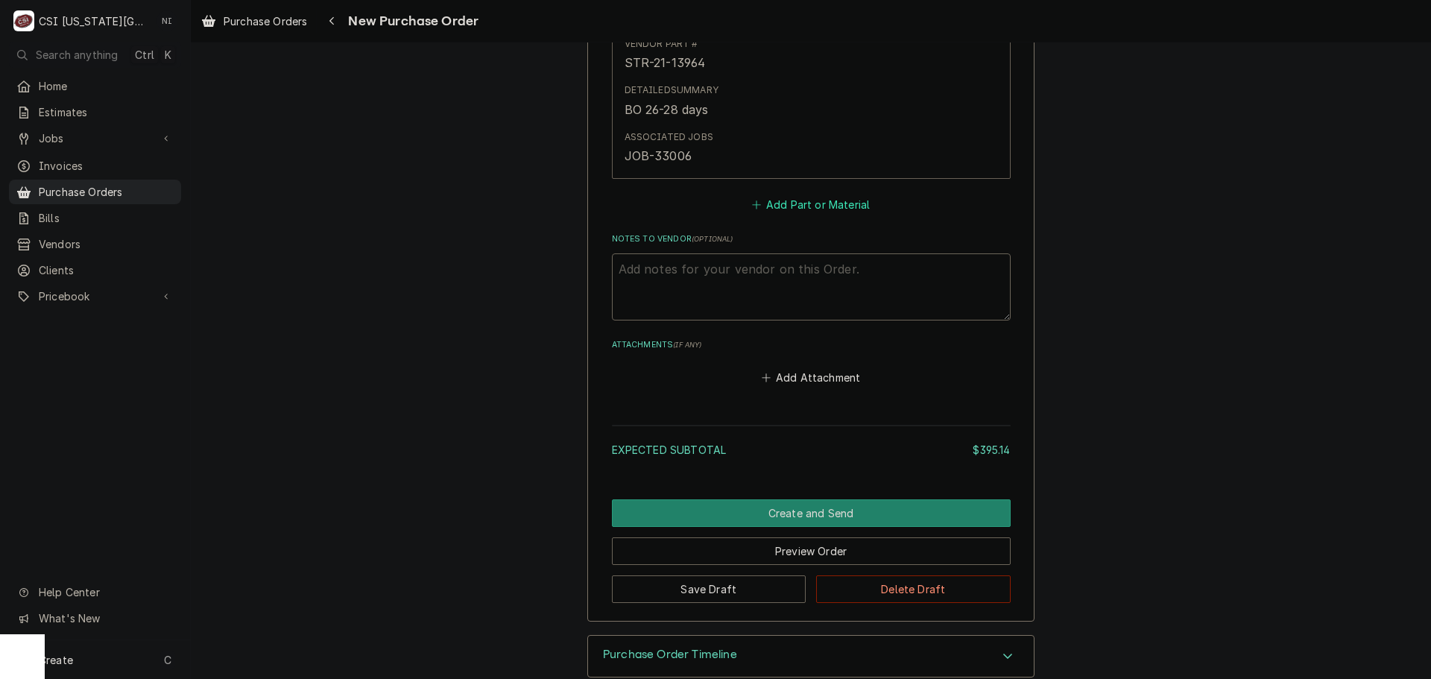
click at [788, 201] on button "Add Part or Material" at bounding box center [810, 204] width 123 height 21
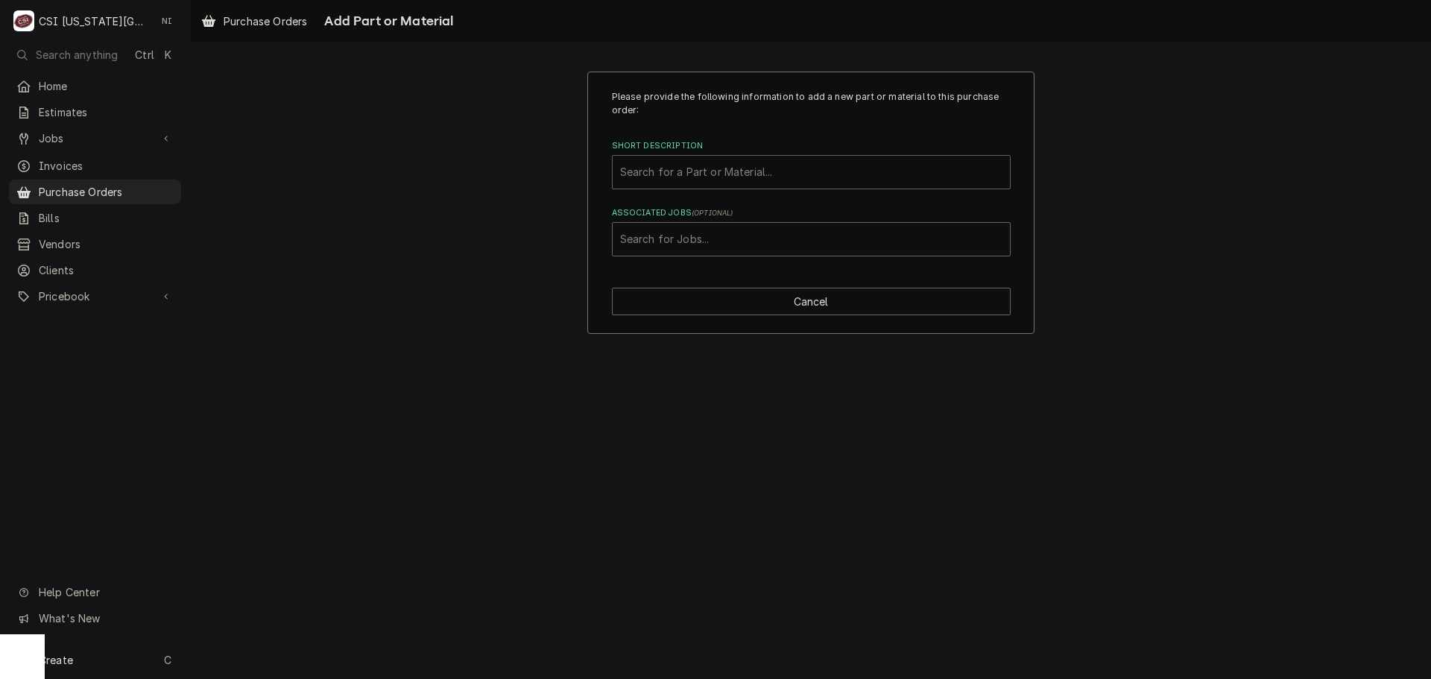
click at [690, 162] on div "Short Description" at bounding box center [811, 172] width 382 height 27
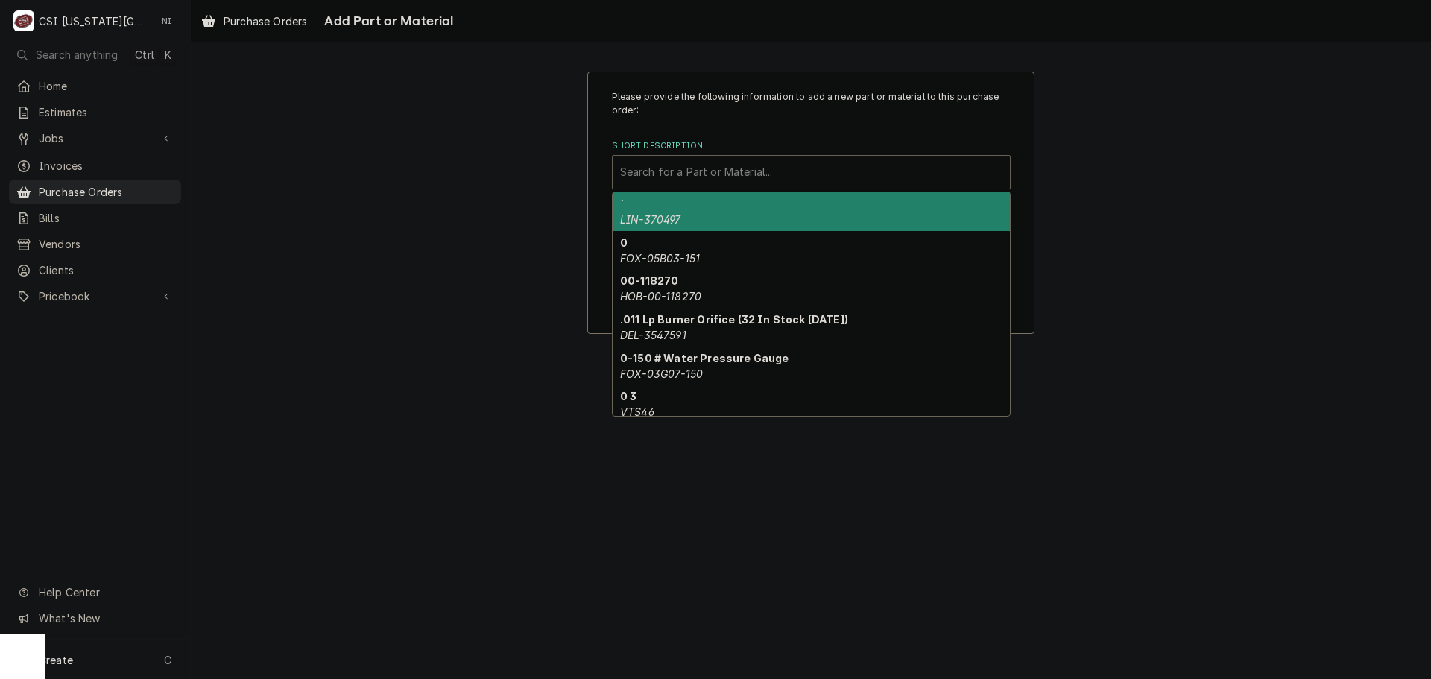
paste input "8263446"
type input "8263446"
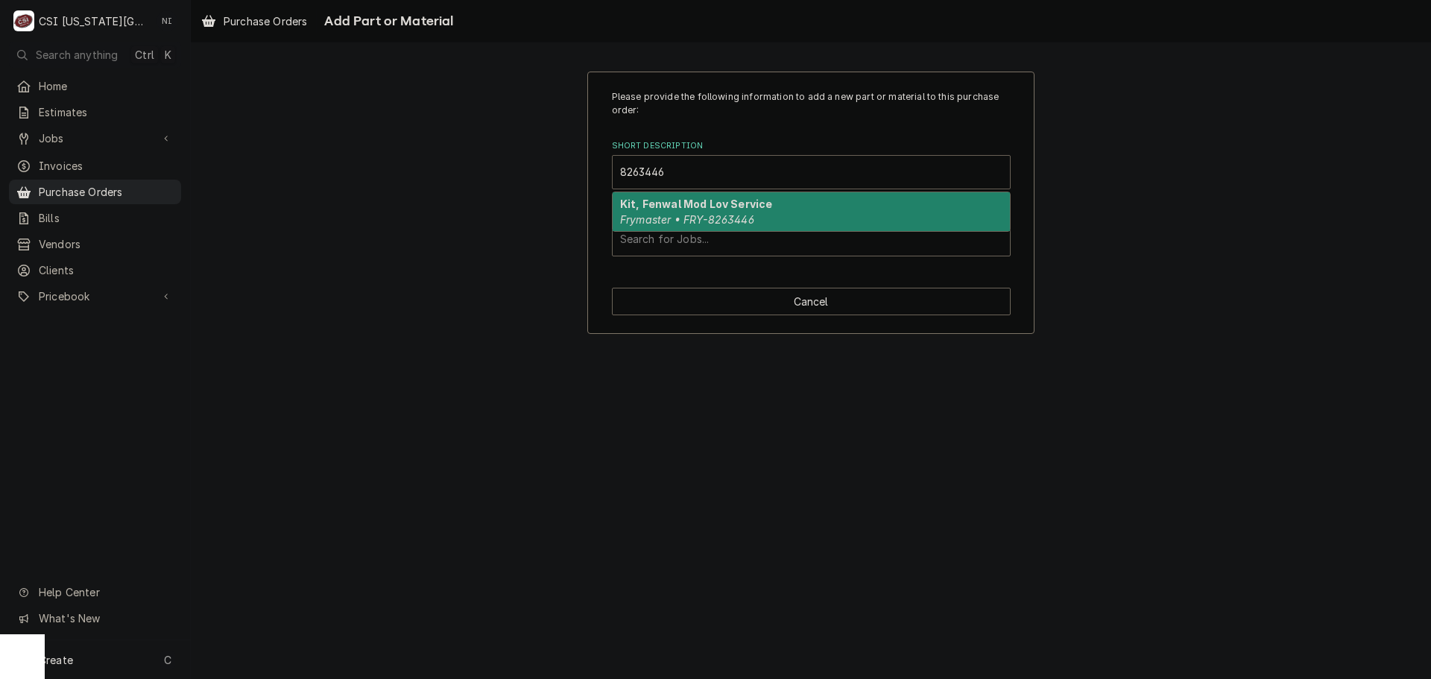
drag, startPoint x: 668, startPoint y: 219, endPoint x: 540, endPoint y: 7, distance: 248.5
click at [667, 214] on em "Frymaster • FRY-8263446" at bounding box center [687, 219] width 134 height 13
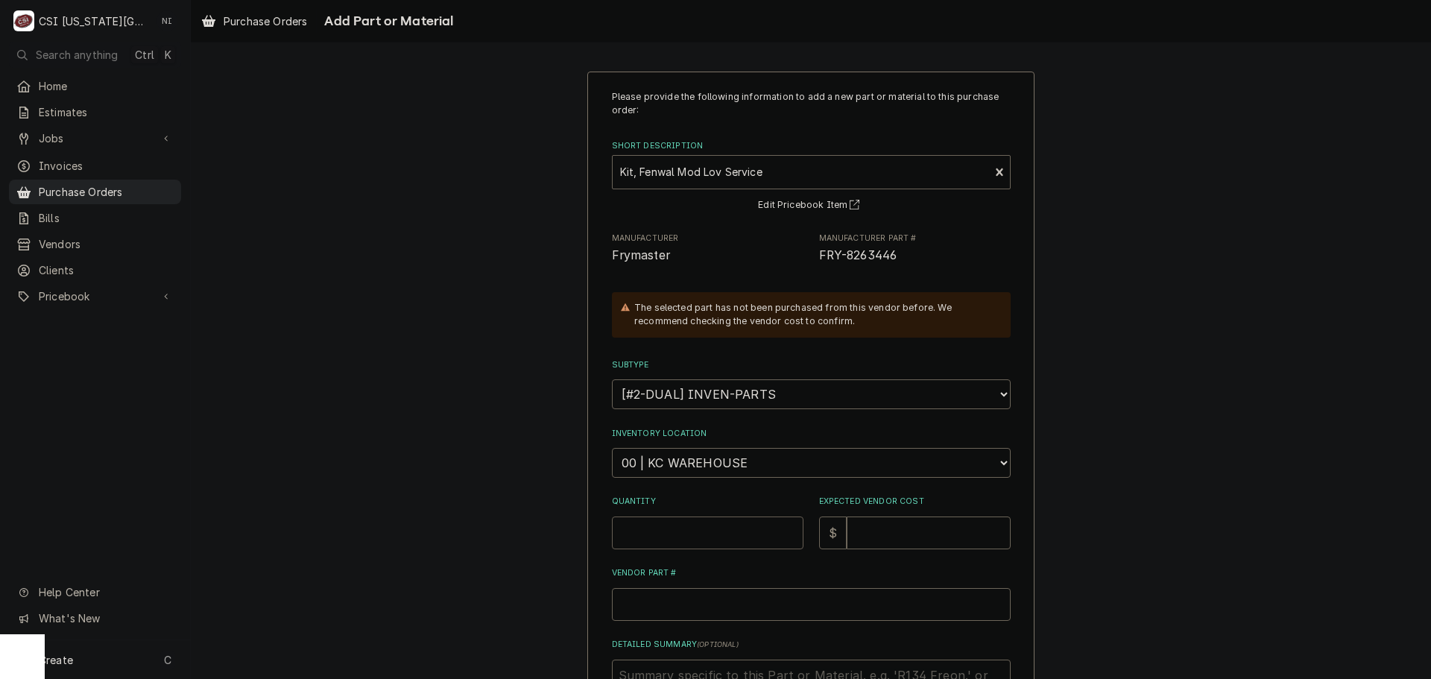
click at [680, 534] on input "Quantity" at bounding box center [708, 532] width 192 height 33
type textarea "x"
type input "2"
type textarea "x"
type input "1"
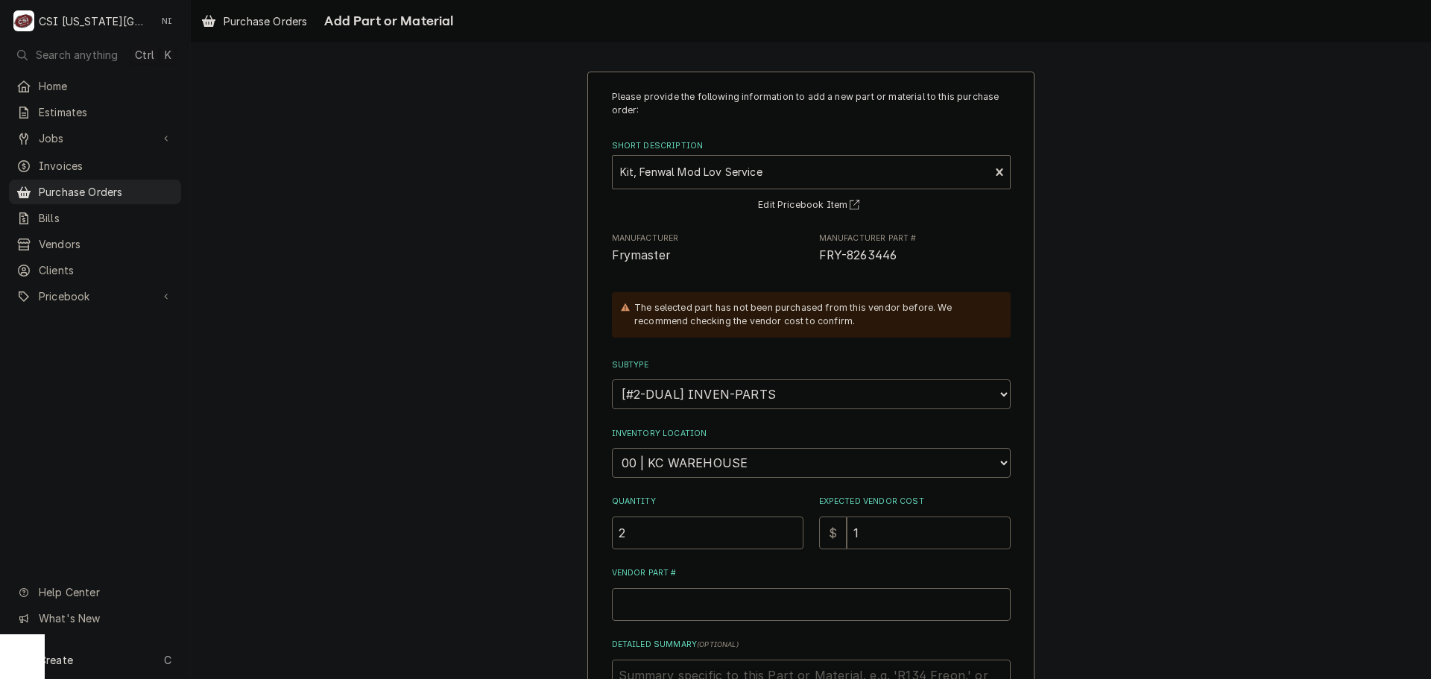
type textarea "x"
type input "14"
type textarea "x"
type input "144"
type textarea "x"
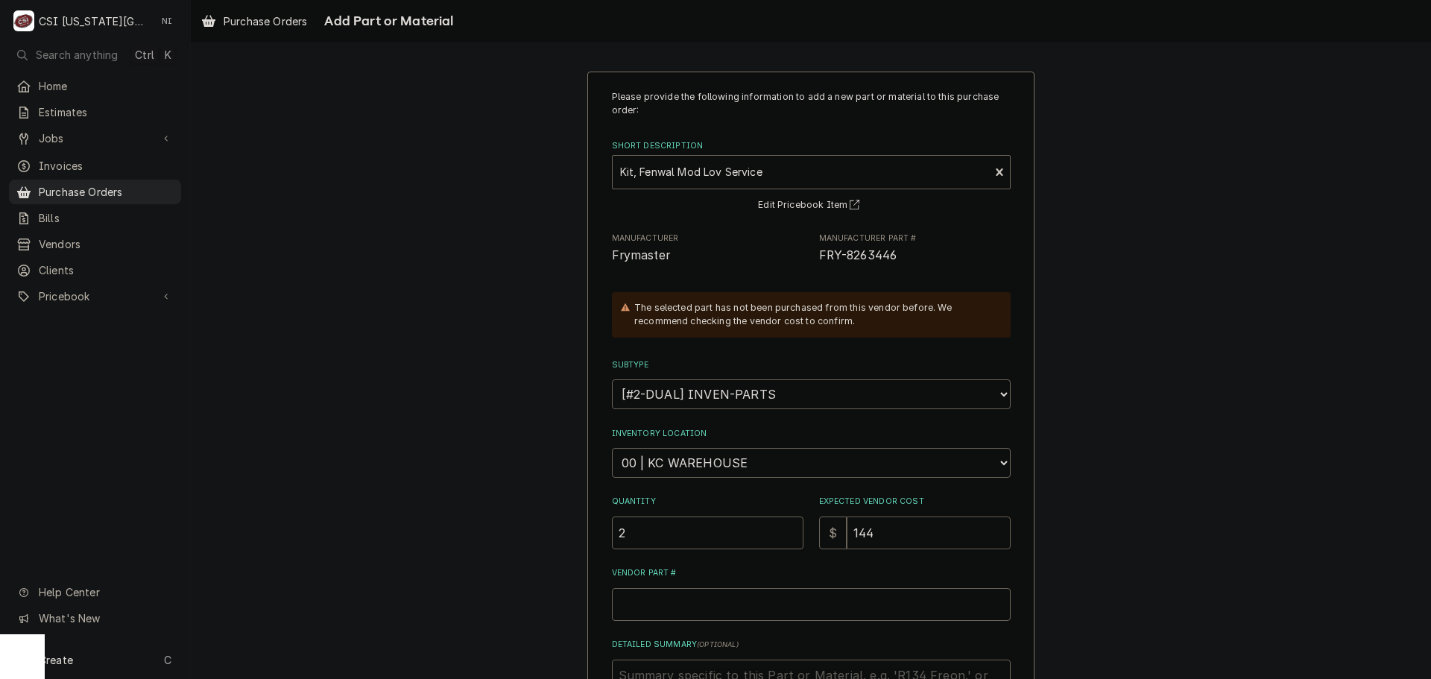
type input "144.3"
type textarea "x"
type input "144.38"
drag, startPoint x: 897, startPoint y: 253, endPoint x: 814, endPoint y: 260, distance: 83.7
click at [819, 260] on span "FRY-8263446" at bounding box center [915, 256] width 192 height 18
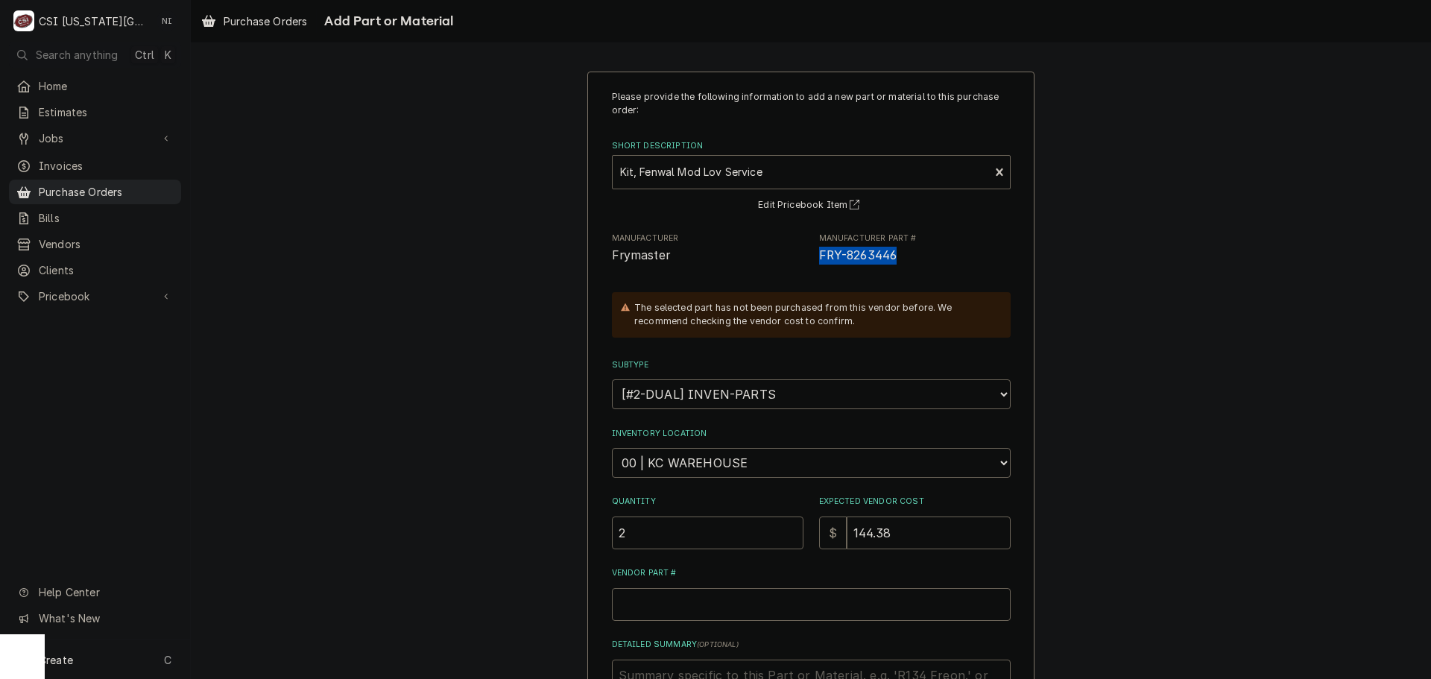
copy span "FRY-8263446"
click at [754, 611] on input "Vendor Part #" at bounding box center [811, 604] width 399 height 33
paste input "FRY-8263446"
type textarea "x"
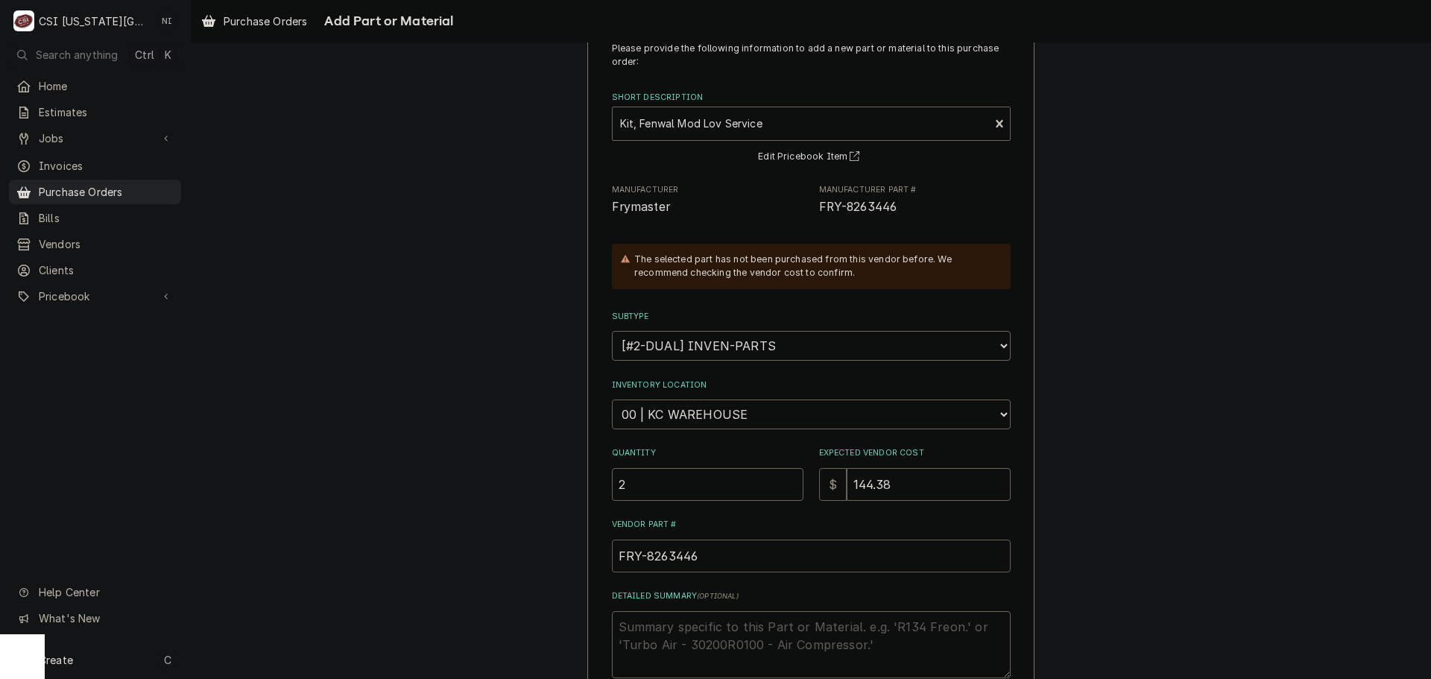
scroll to position [206, 0]
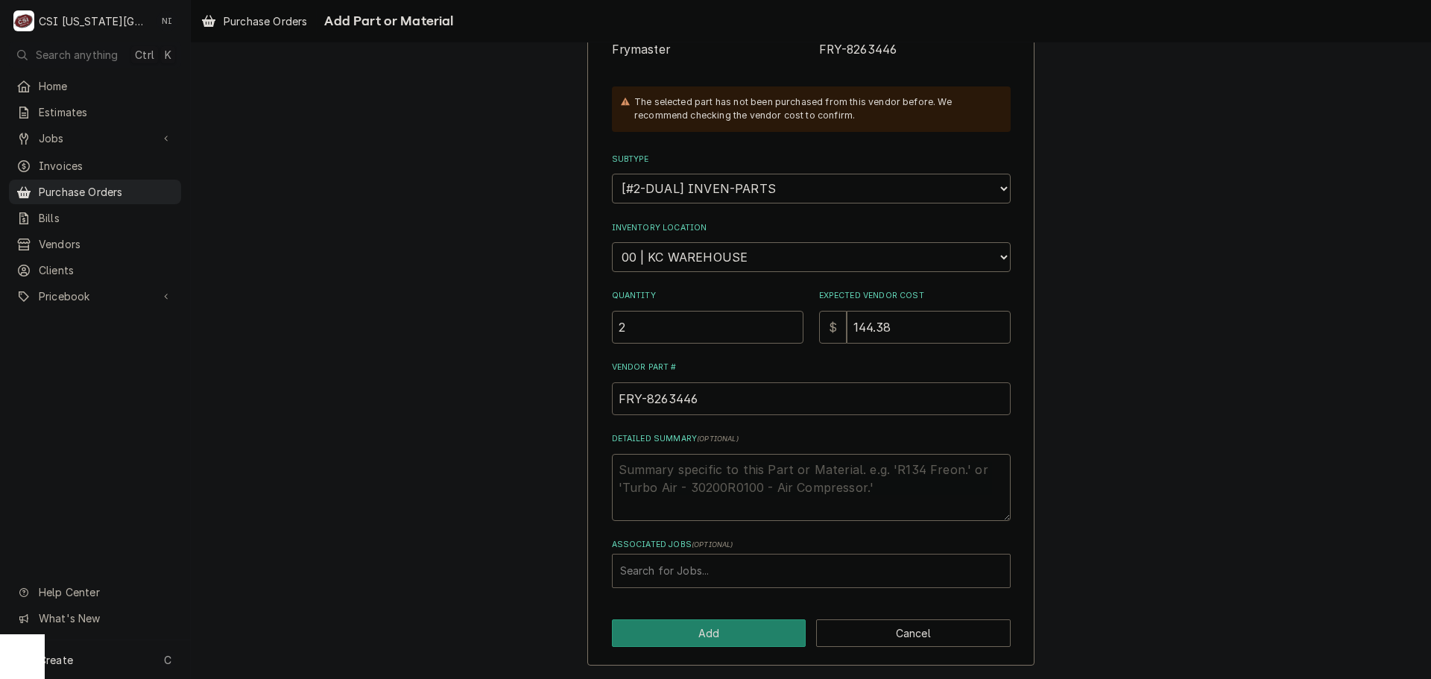
type input "FRY-8263446"
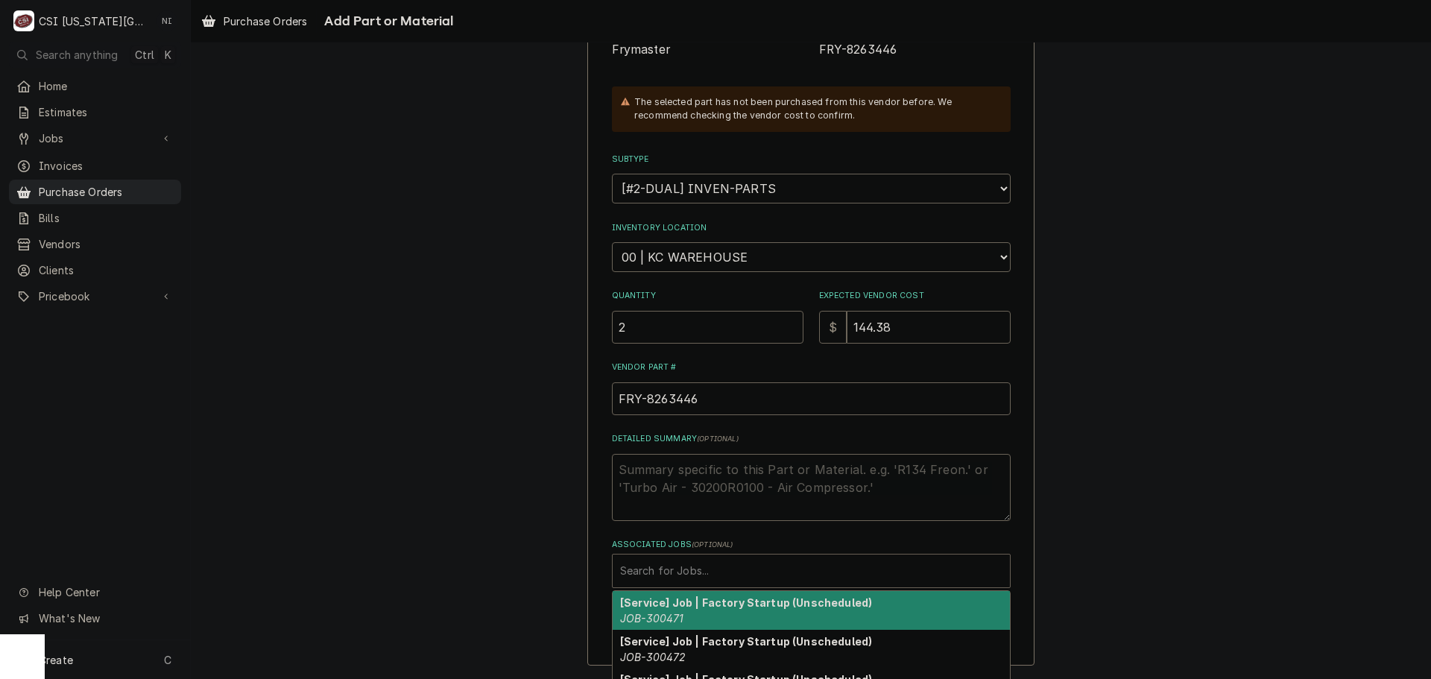
click at [734, 569] on div "Associated Jobs" at bounding box center [811, 570] width 382 height 27
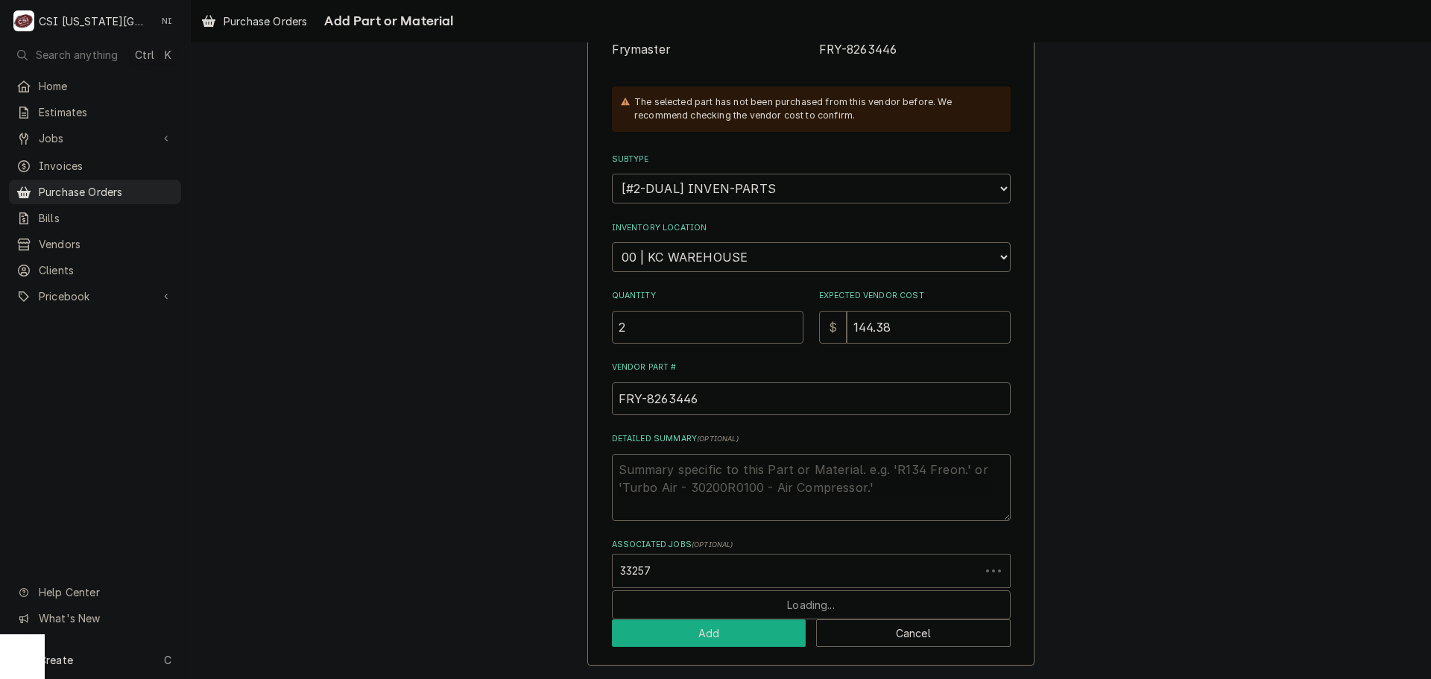
type input "33257"
click at [735, 630] on button "Add" at bounding box center [709, 633] width 195 height 28
type textarea "x"
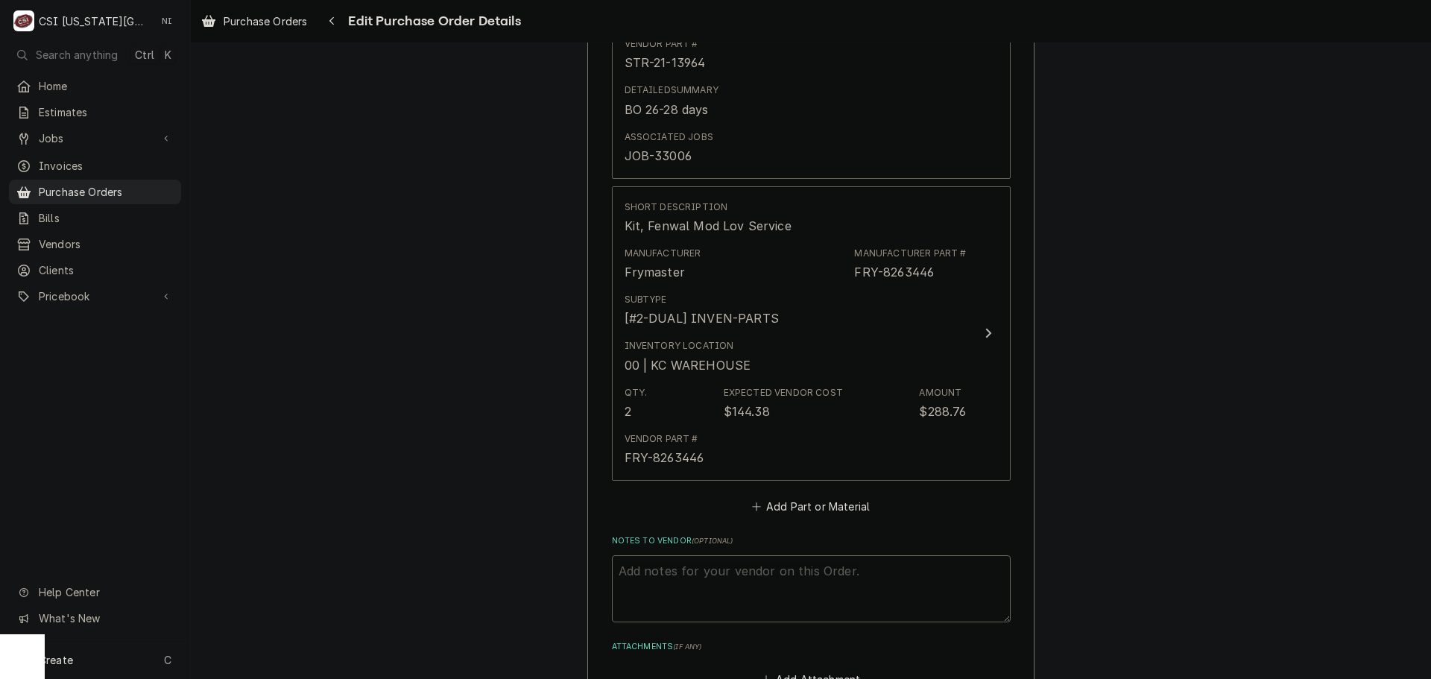
scroll to position [1686, 0]
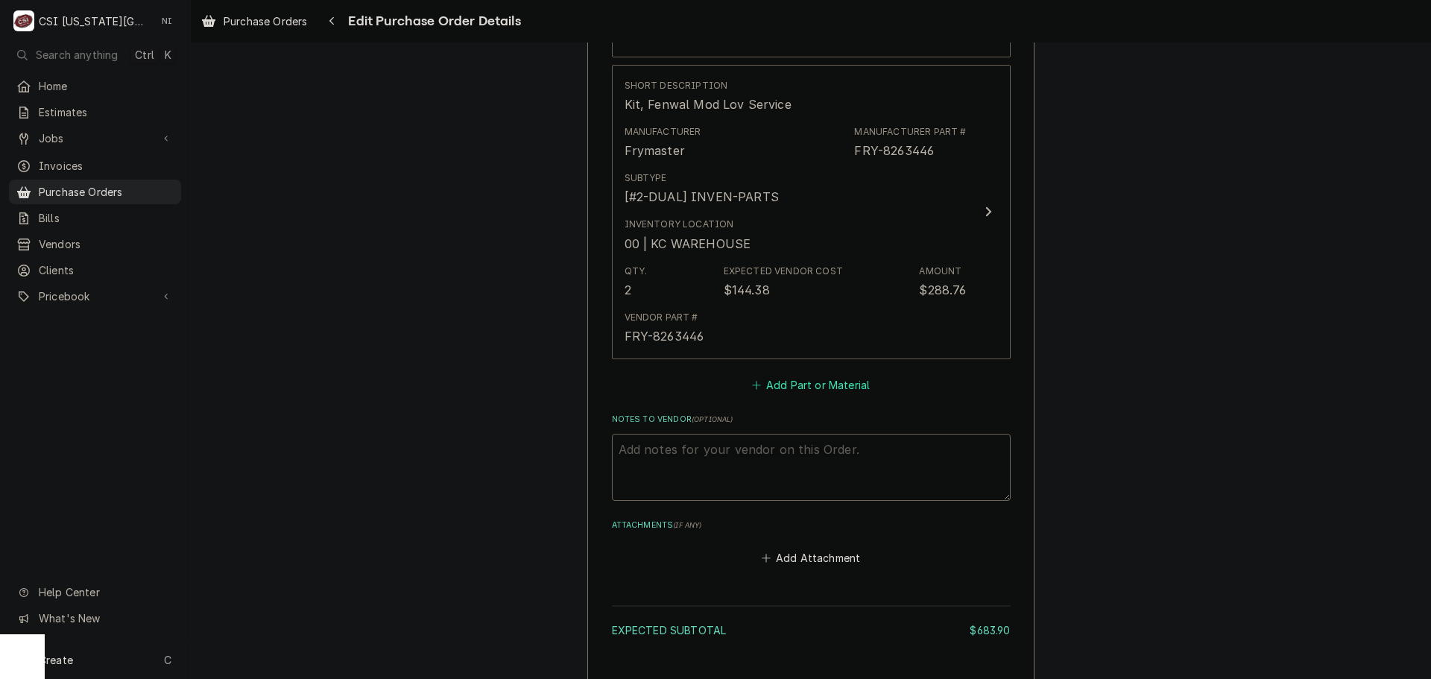
click at [817, 385] on button "Add Part or Material" at bounding box center [810, 384] width 123 height 21
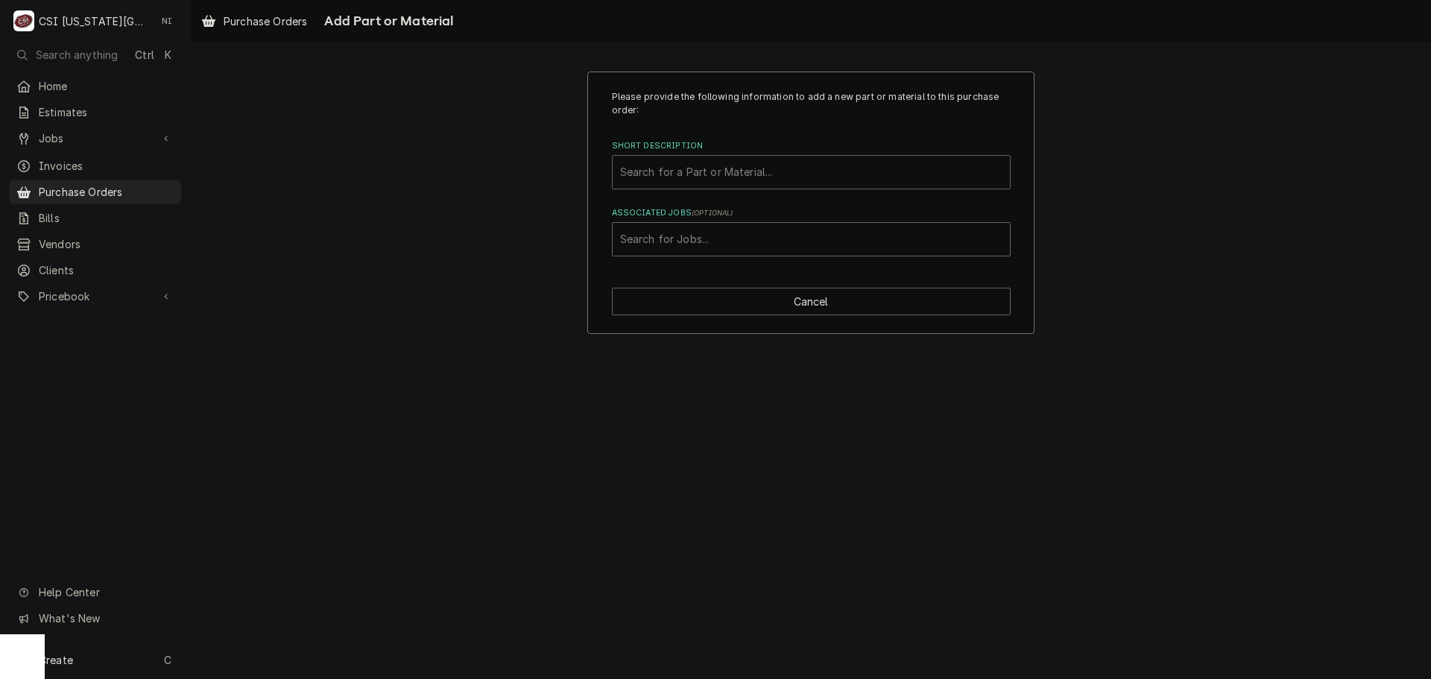
click at [757, 168] on div "Short Description" at bounding box center [811, 172] width 382 height 27
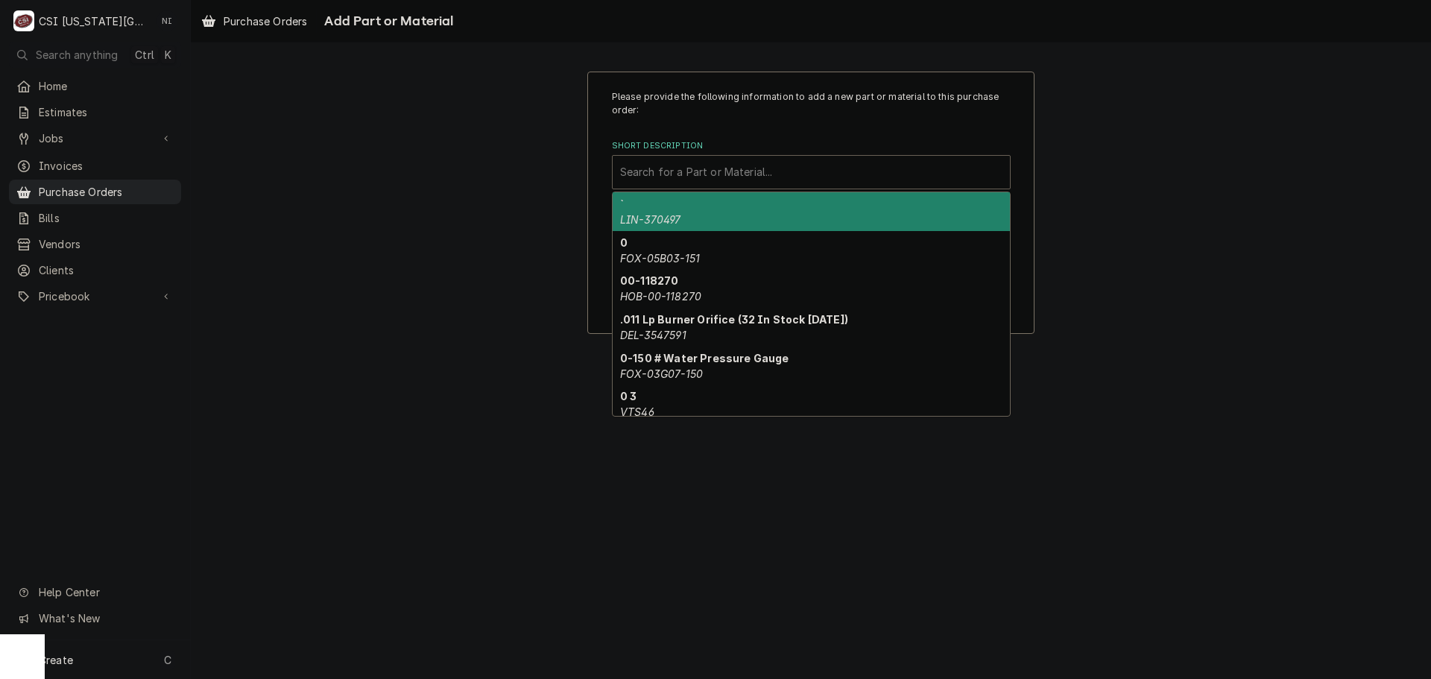
paste input "8262264"
type input "8262264"
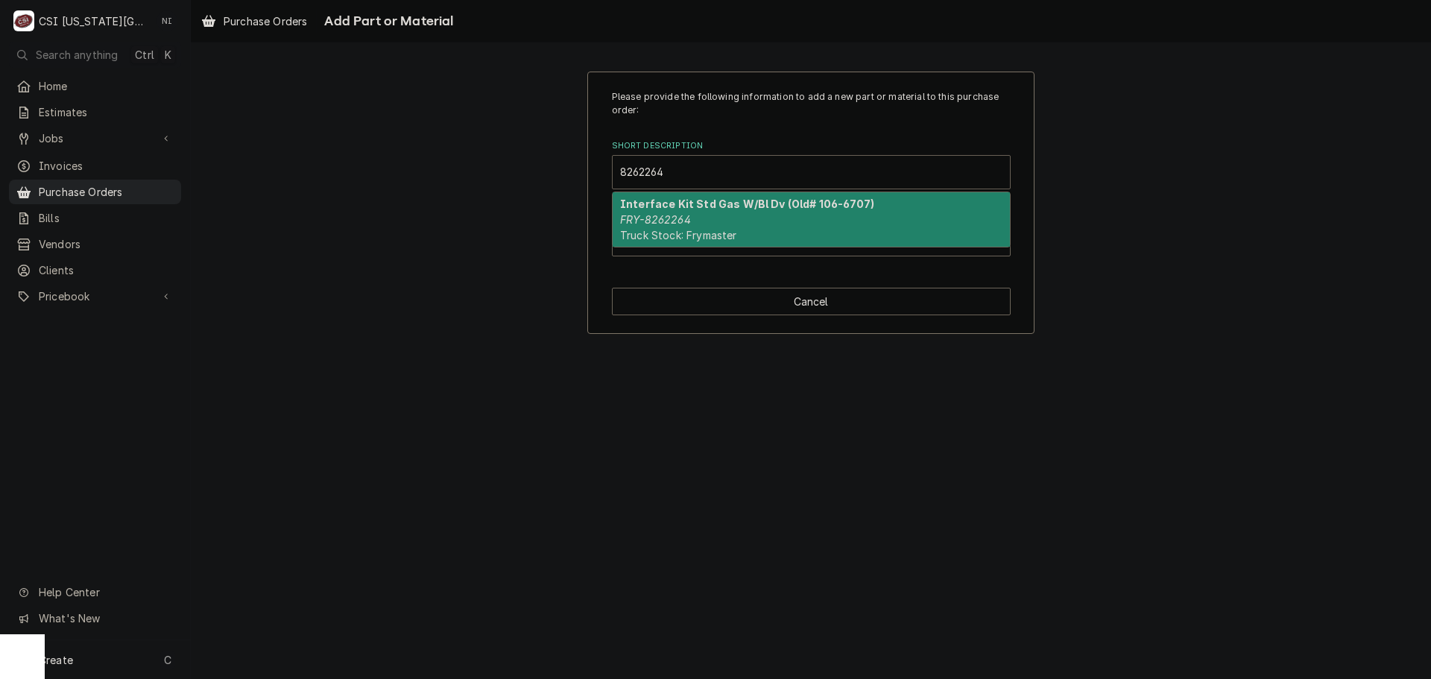
click at [683, 213] on div "Interface Kit Std Gas W/Bl Dv (Old# 106-6707) FRY-8262264 Truck Stock: Frymaster" at bounding box center [811, 219] width 397 height 54
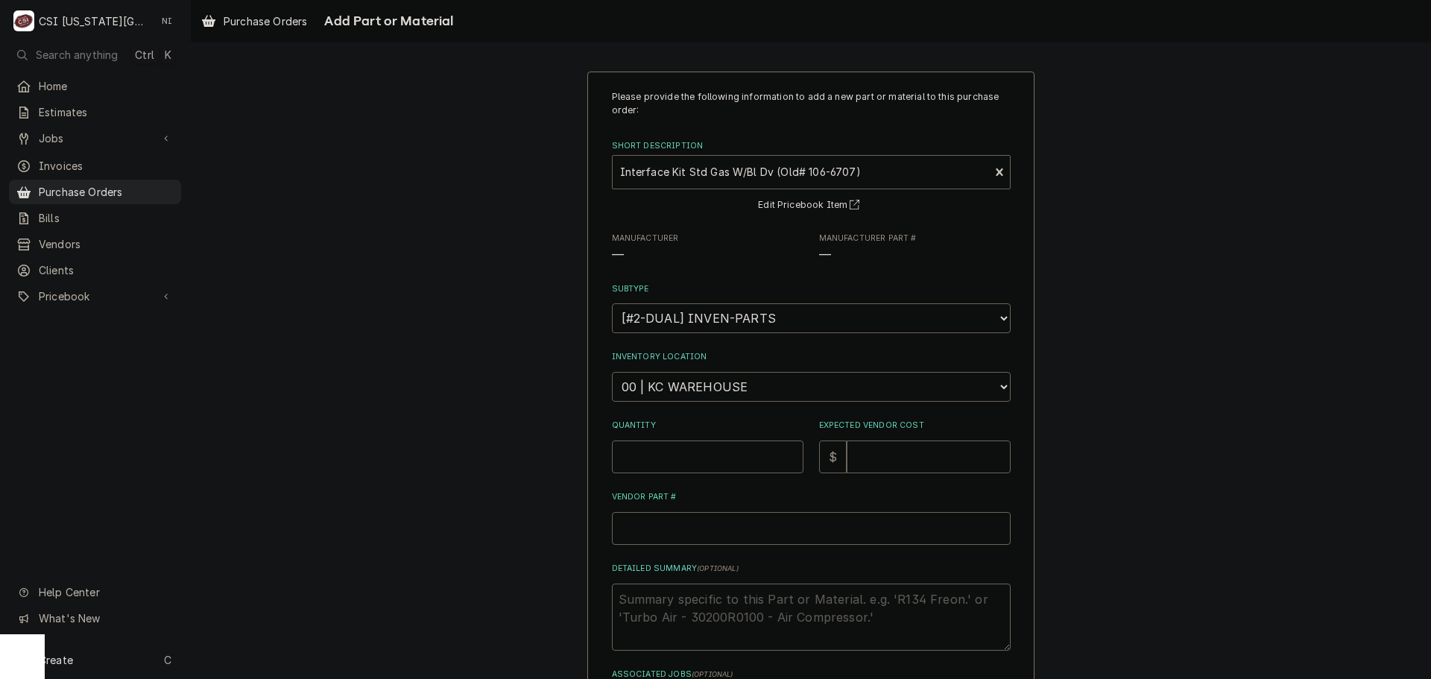
type textarea "x"
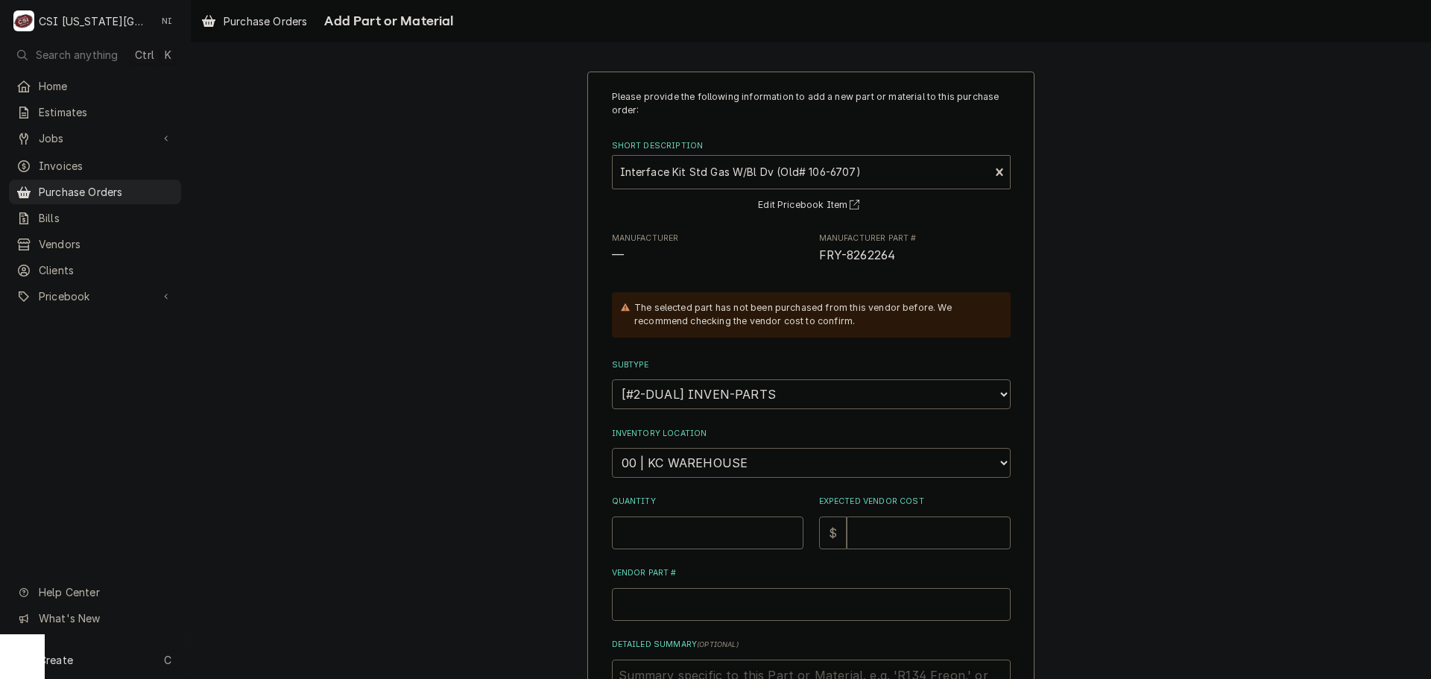
click at [733, 463] on select "Choose a location... 00 | KC WAREHOUSE 00 | MAIN WAREHOUSE 01 | BRIAN BREAZIER …" at bounding box center [811, 463] width 399 height 30
select select "2705"
click at [612, 448] on select "Choose a location... 00 | KC WAREHOUSE 00 | MAIN WAREHOUSE 01 | BRIAN BREAZIER …" at bounding box center [811, 463] width 399 height 30
click at [715, 540] on input "Quantity" at bounding box center [708, 532] width 192 height 33
type textarea "x"
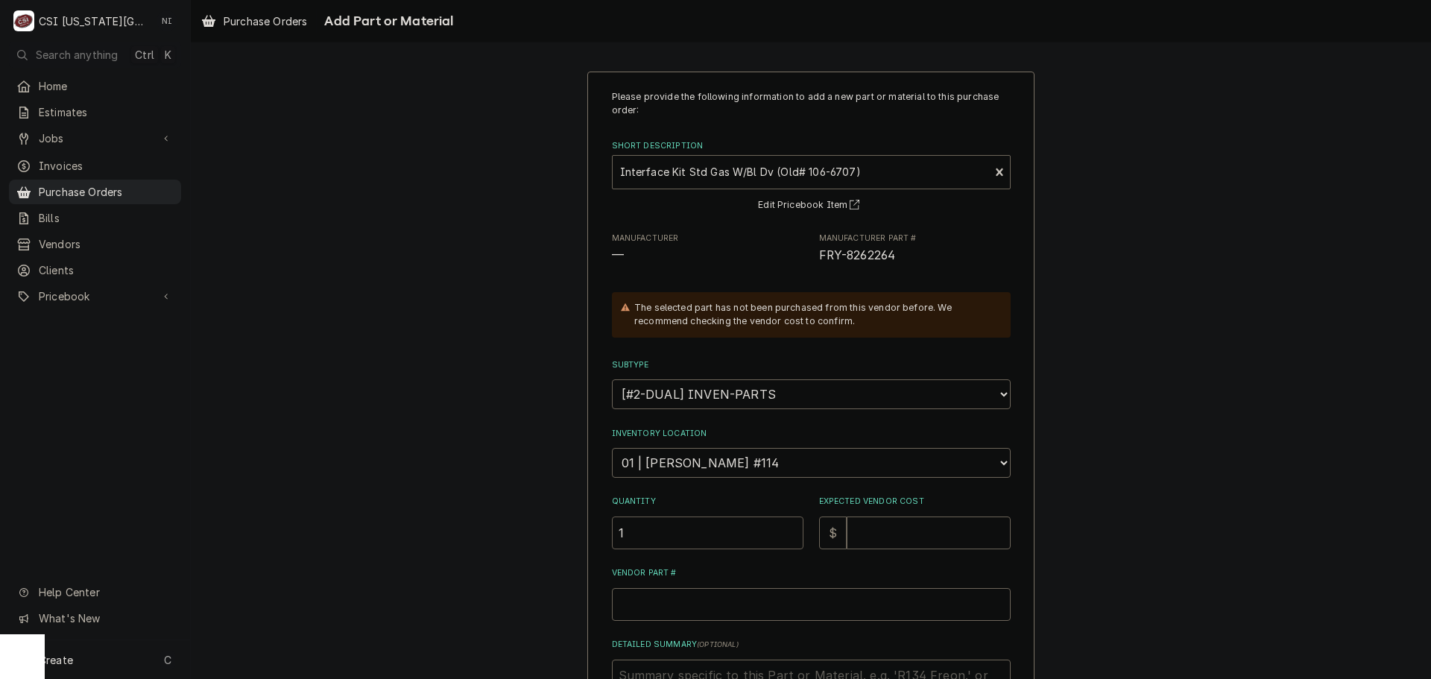
type input "1"
type textarea "x"
type input "1"
type textarea "x"
type input "19"
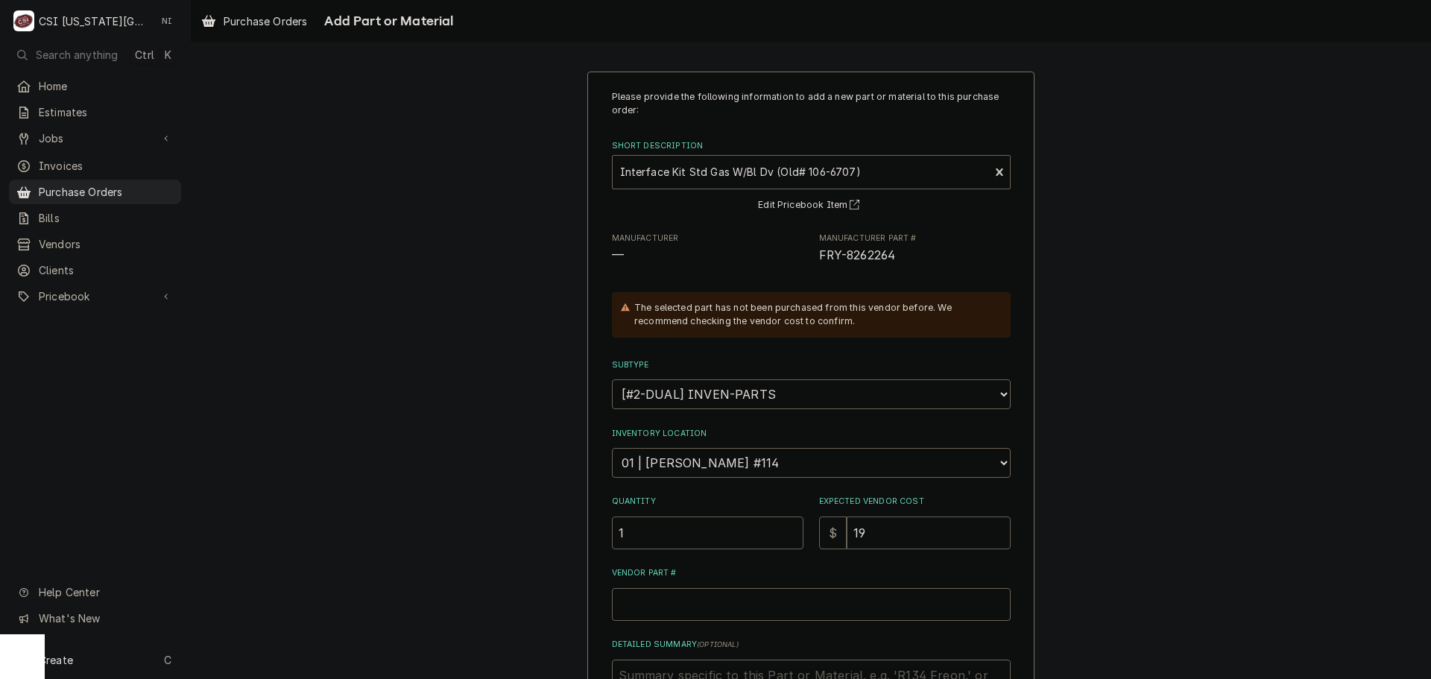
type textarea "x"
type input "196"
type textarea "x"
type input "196.2"
type textarea "x"
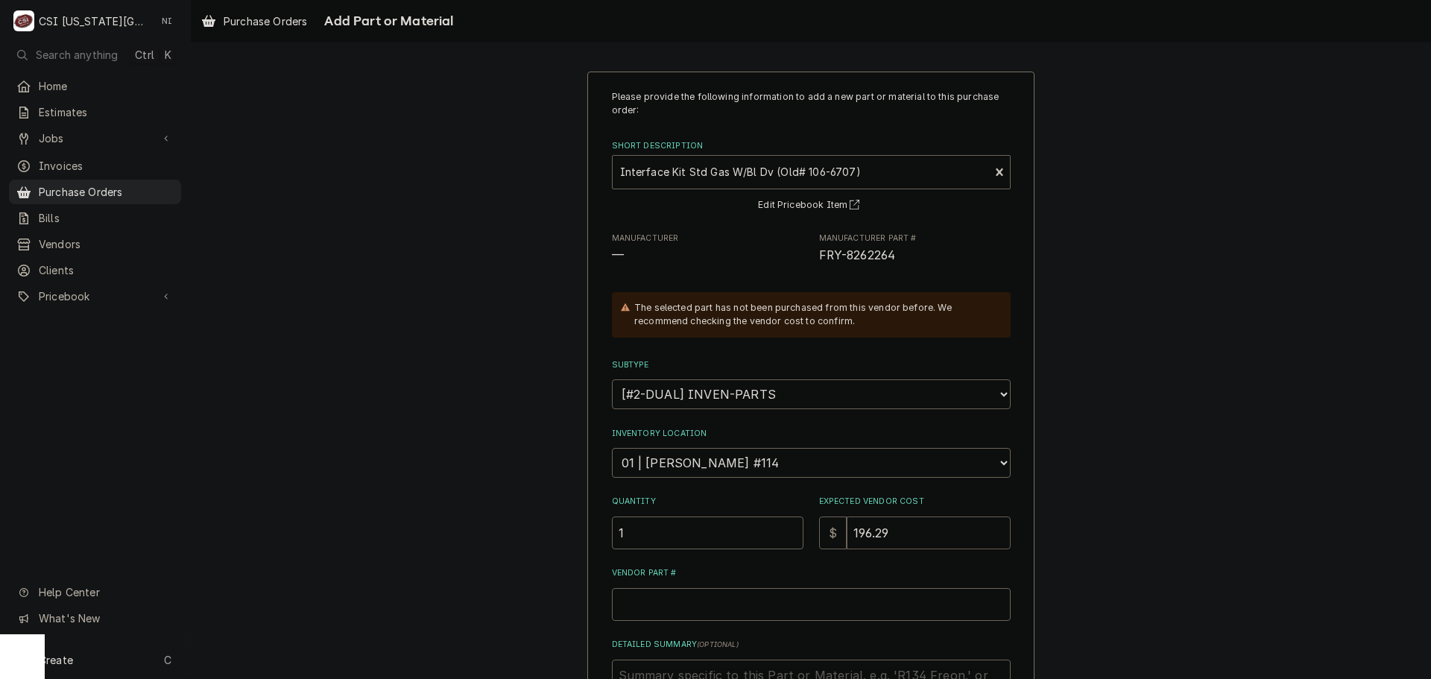
type input "196.29"
click at [697, 596] on input "Vendor Part #" at bounding box center [811, 604] width 399 height 33
drag, startPoint x: 890, startPoint y: 261, endPoint x: 814, endPoint y: 262, distance: 76.0
click at [819, 262] on span "FRY-8262264" at bounding box center [857, 255] width 77 height 14
copy span "FRY-8262264"
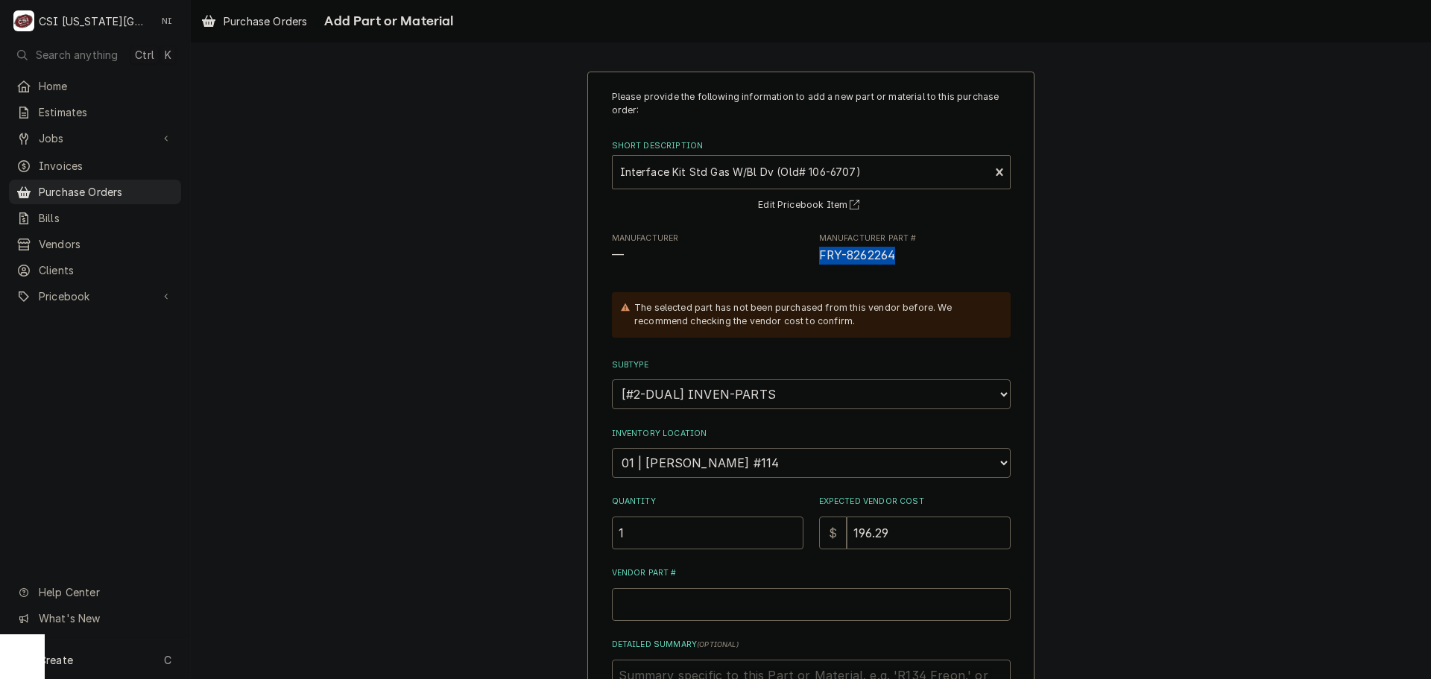
click at [705, 622] on div "Please provide the following information to add a new part or material to this …" at bounding box center [811, 442] width 399 height 704
click at [705, 609] on input "Vendor Part #" at bounding box center [811, 604] width 399 height 33
paste input "FRY-8262264"
type textarea "x"
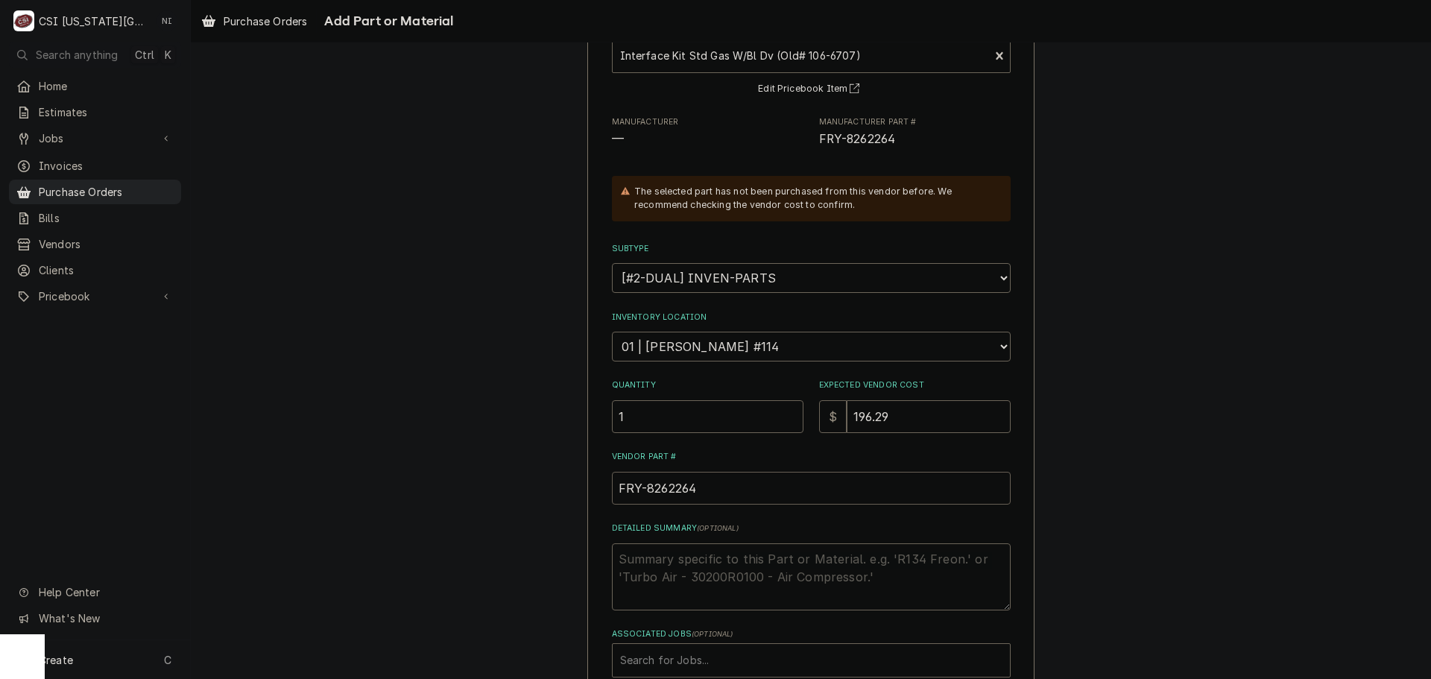
scroll to position [206, 0]
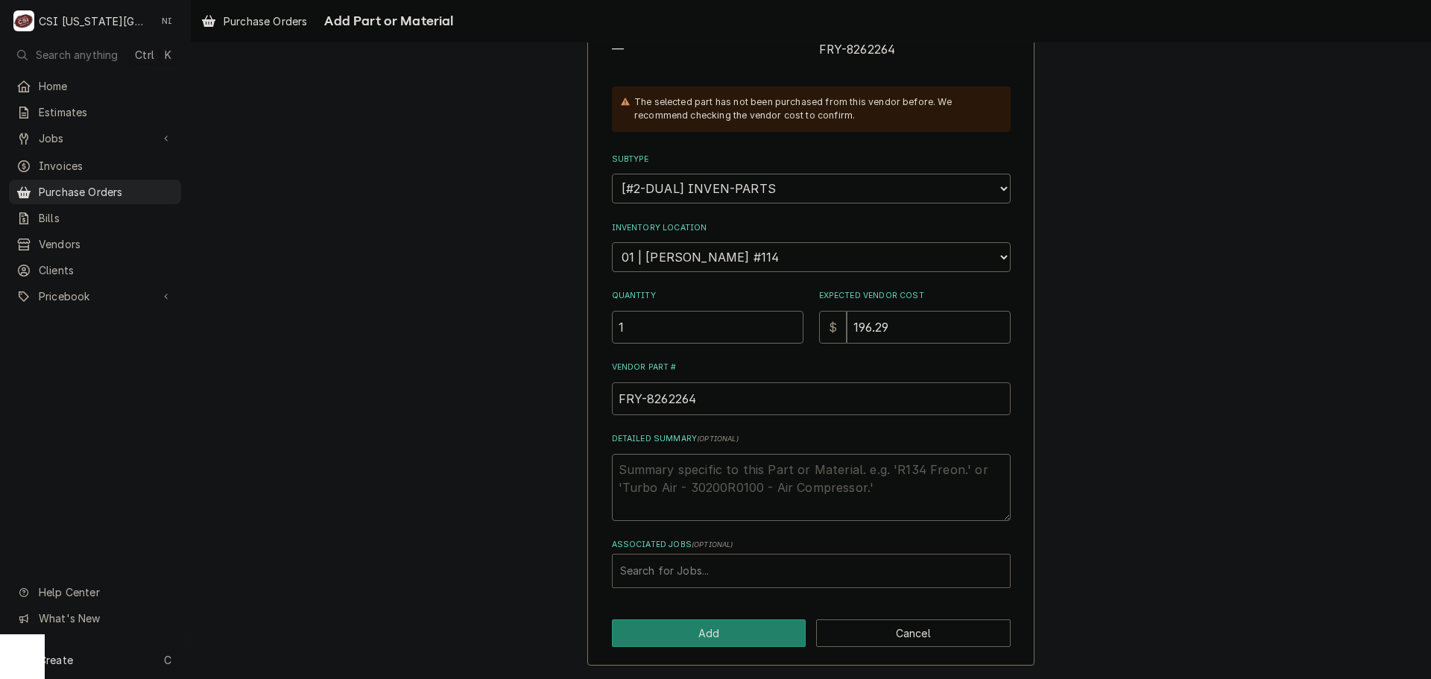
type input "FRY-8262264"
click at [705, 576] on div "Associated Jobs" at bounding box center [811, 570] width 382 height 27
type input "33257"
click at [718, 635] on button "Add" at bounding box center [709, 633] width 195 height 28
type textarea "x"
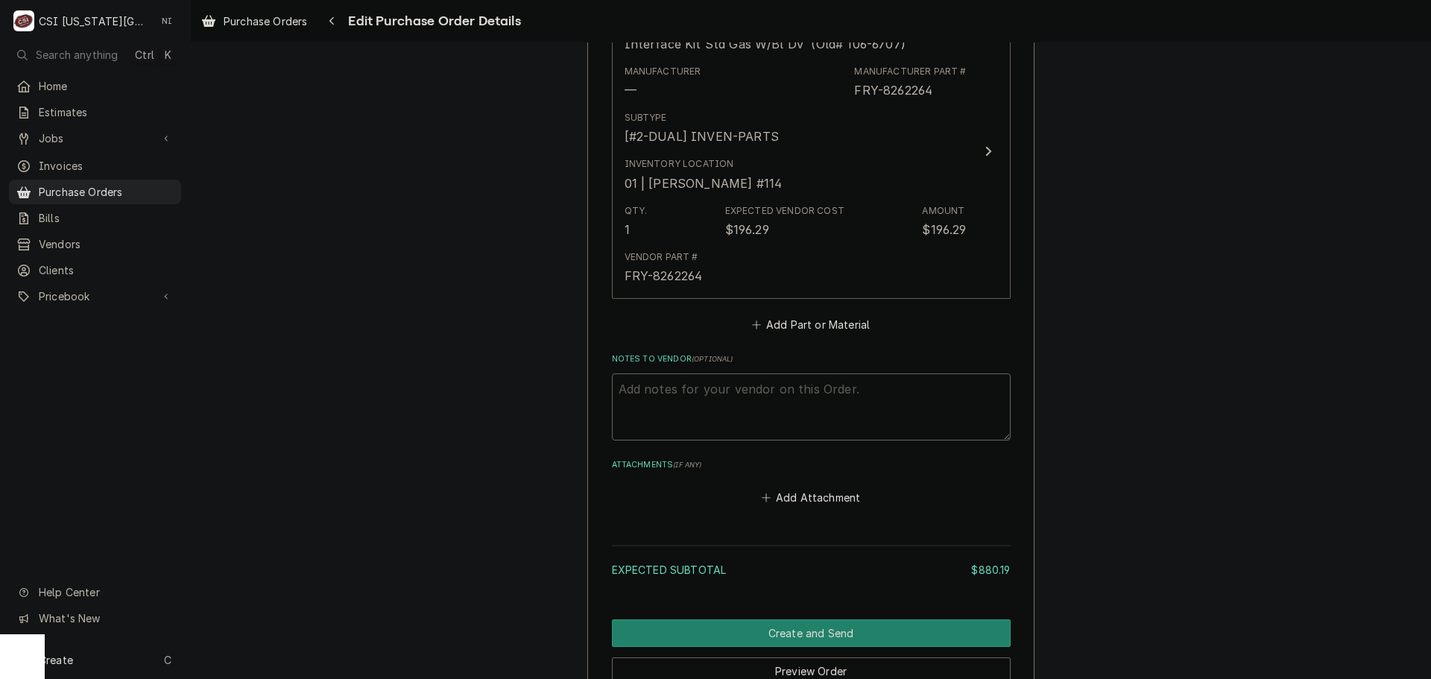
scroll to position [2181, 0]
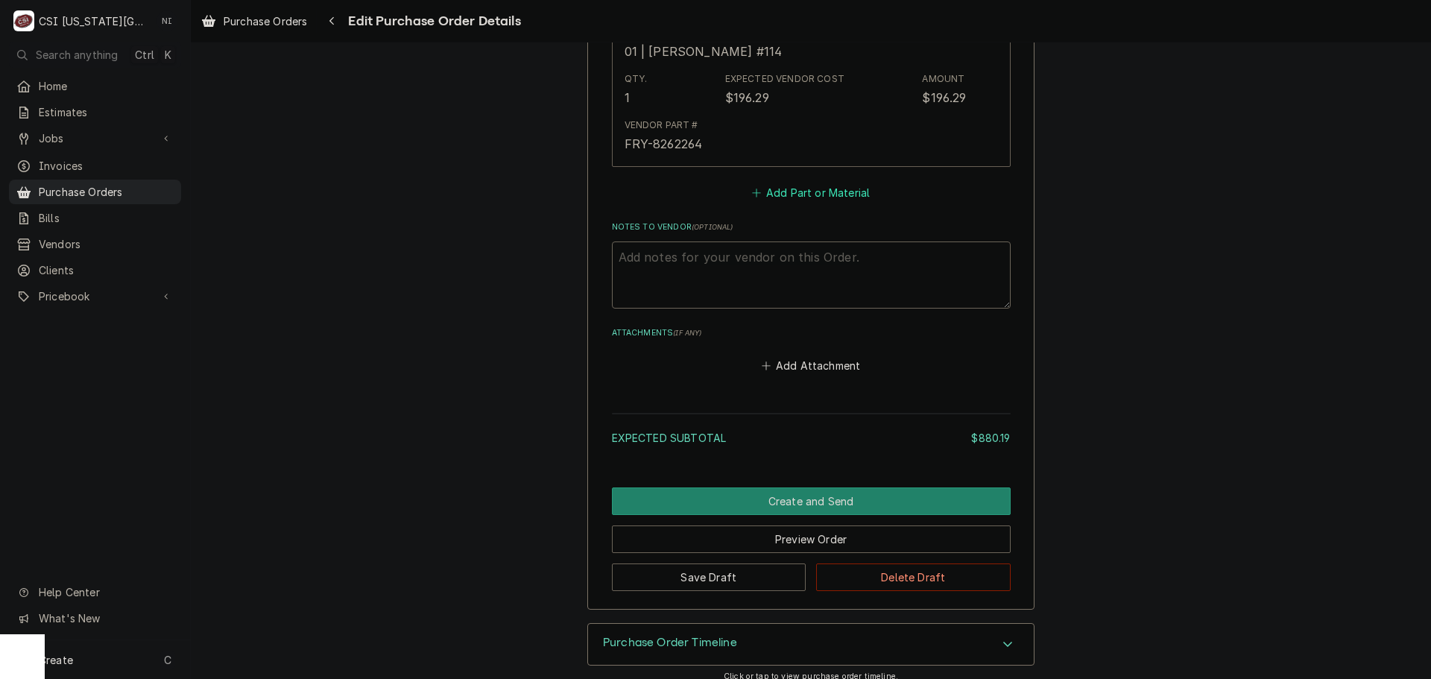
click at [777, 192] on button "Add Part or Material" at bounding box center [810, 193] width 123 height 21
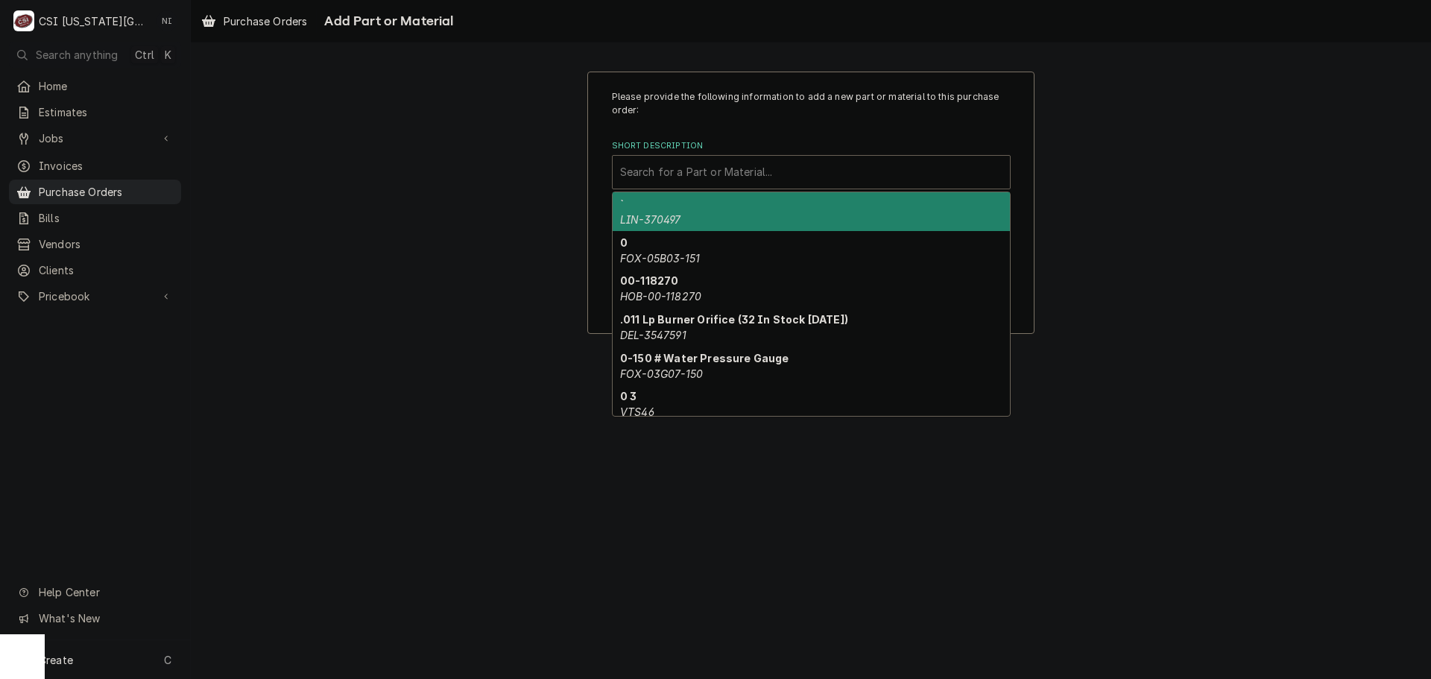
click at [727, 172] on div "Short Description" at bounding box center [811, 172] width 382 height 27
paste input "8263549"
type input "8263549"
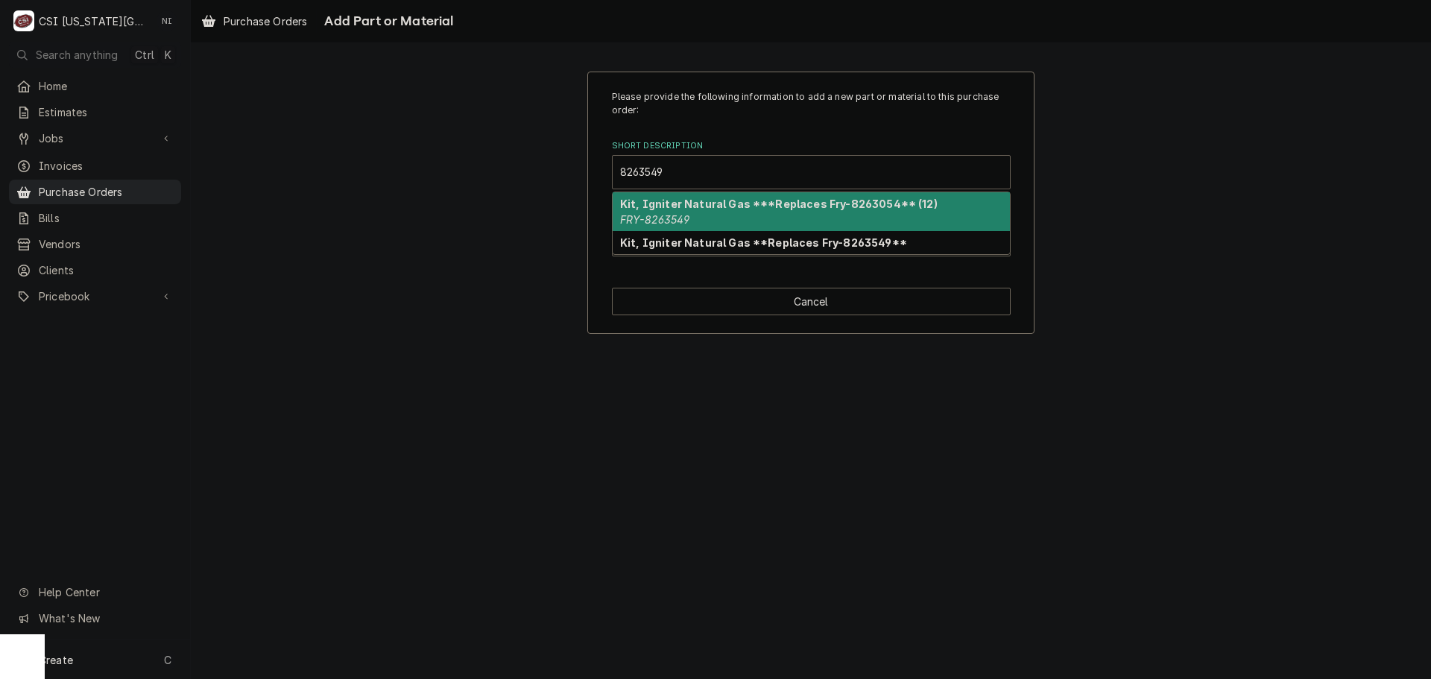
click at [700, 206] on strong "Kit, Igniter Natural Gas ***Replaces Fry-8263054** (12)" at bounding box center [778, 203] width 317 height 13
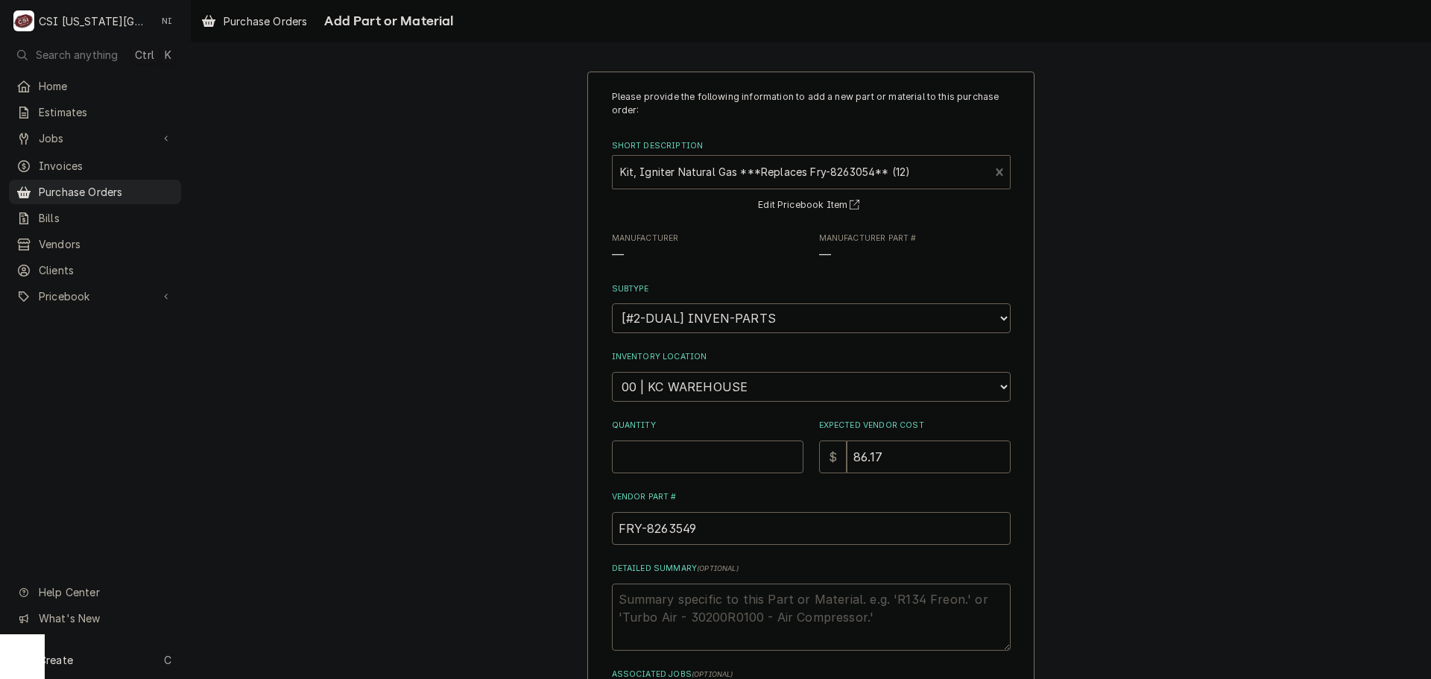
type textarea "x"
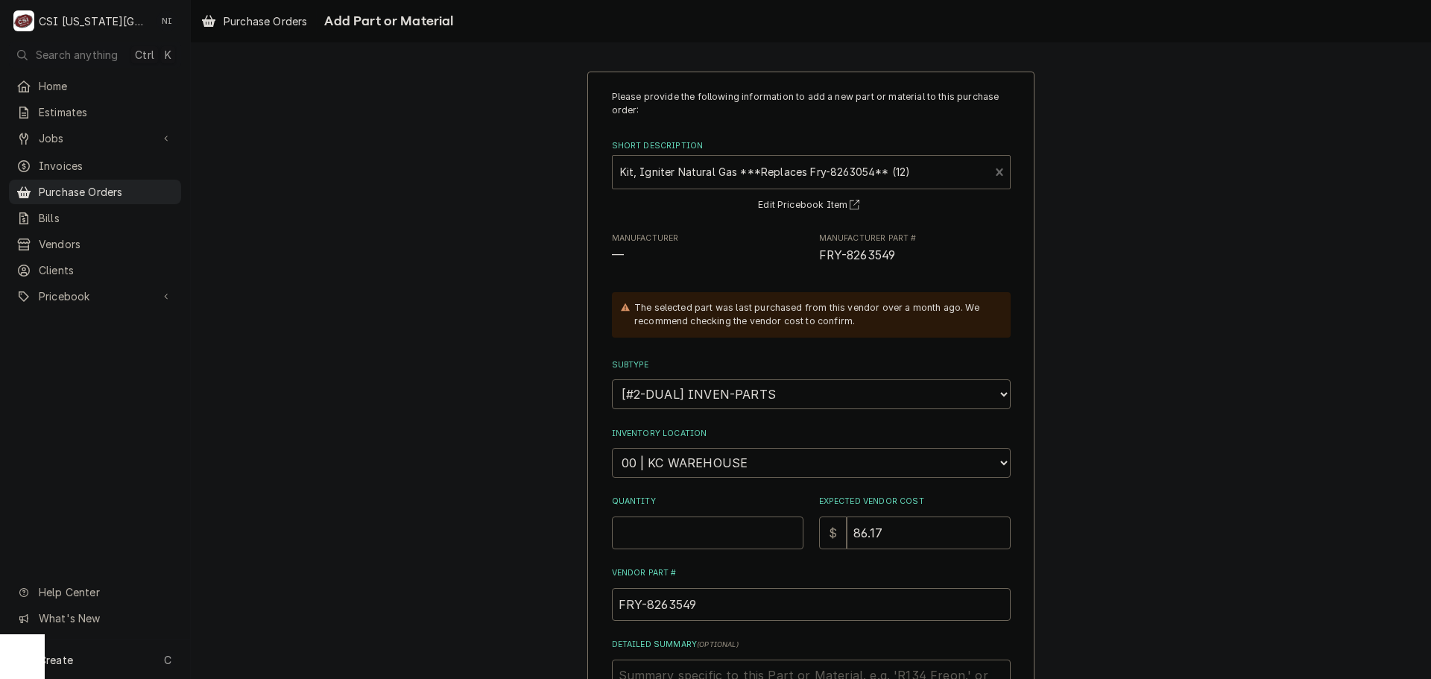
click at [713, 461] on select "Choose a location... 00 | KC WAREHOUSE 00 | MAIN WAREHOUSE 01 | BRIAN BREAZIER …" at bounding box center [811, 463] width 399 height 30
select select "2705"
click at [612, 448] on select "Choose a location... 00 | KC WAREHOUSE 00 | MAIN WAREHOUSE 01 | BRIAN BREAZIER …" at bounding box center [811, 463] width 399 height 30
click at [674, 537] on input "Quantity" at bounding box center [708, 532] width 192 height 33
type textarea "x"
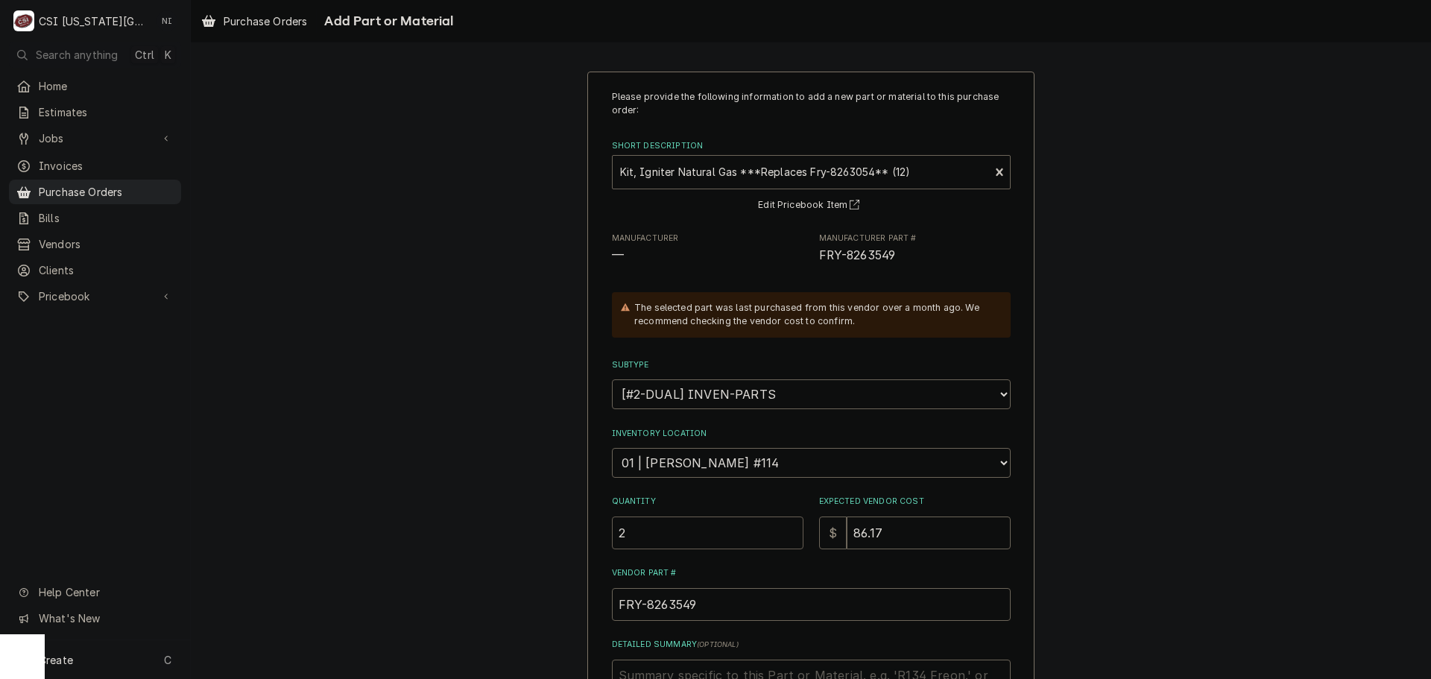
type input "2"
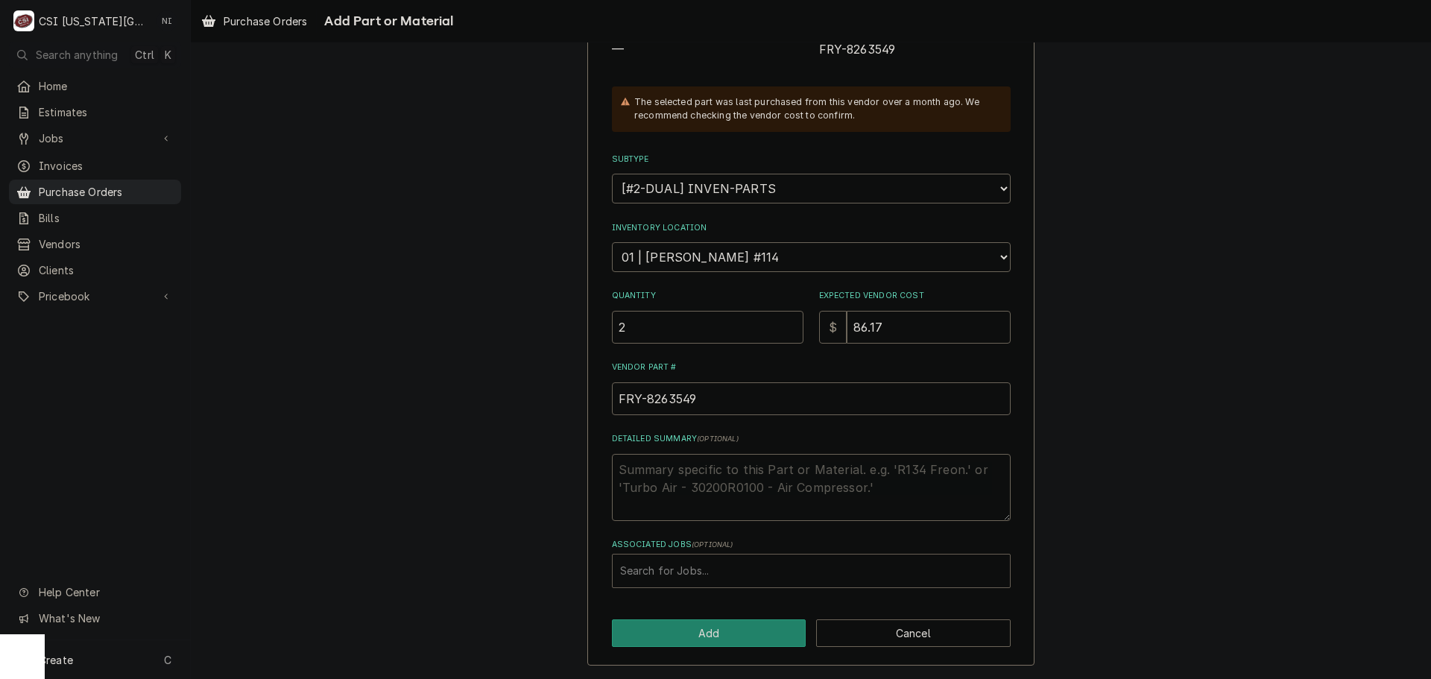
click at [706, 573] on div "Associated Jobs" at bounding box center [811, 570] width 382 height 27
type input "33257"
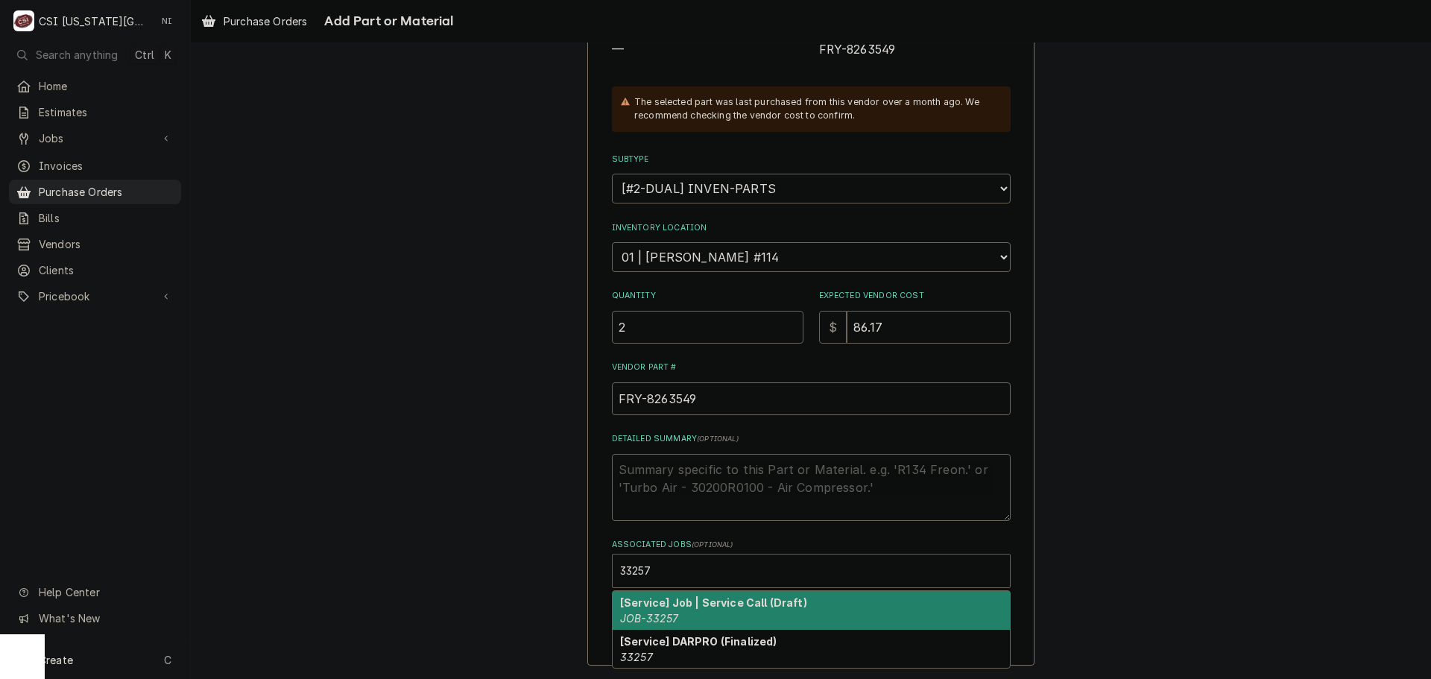
click at [655, 615] on em "JOB-33257" at bounding box center [649, 618] width 58 height 13
type textarea "x"
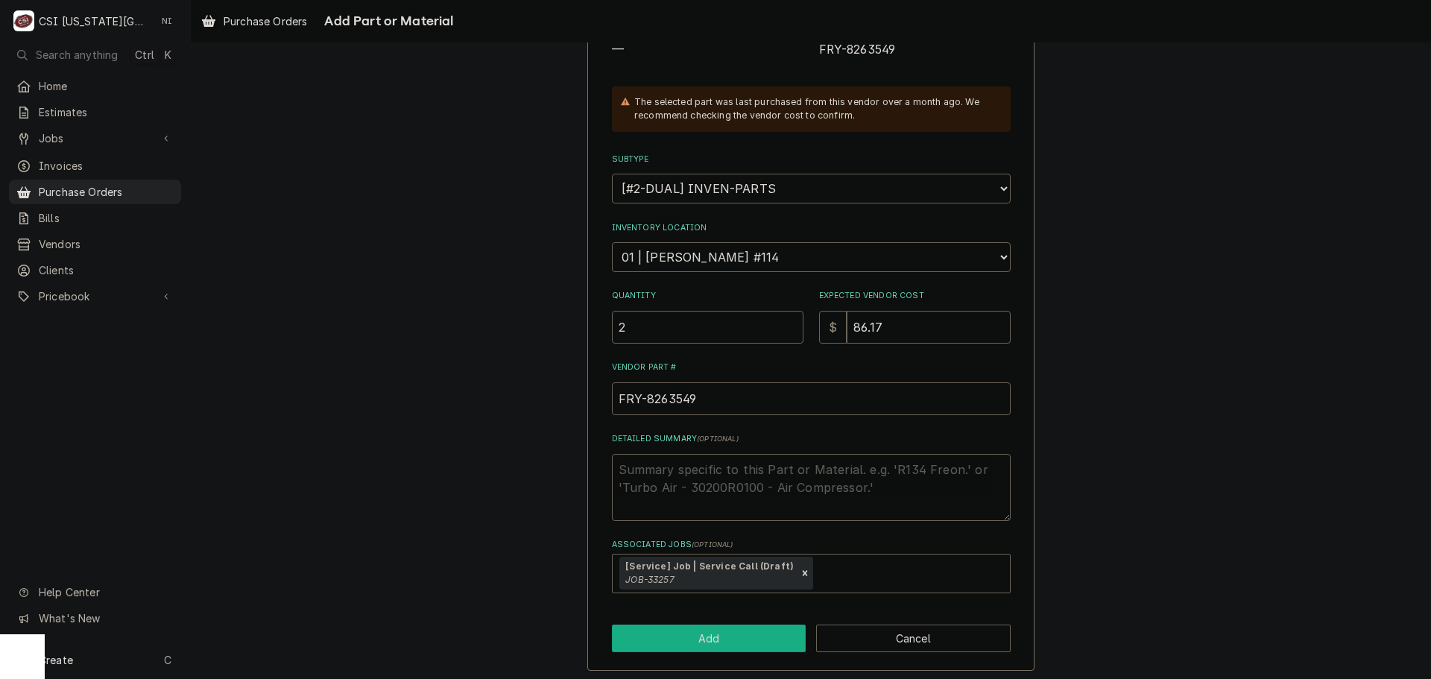
click at [659, 628] on button "Add" at bounding box center [709, 639] width 195 height 28
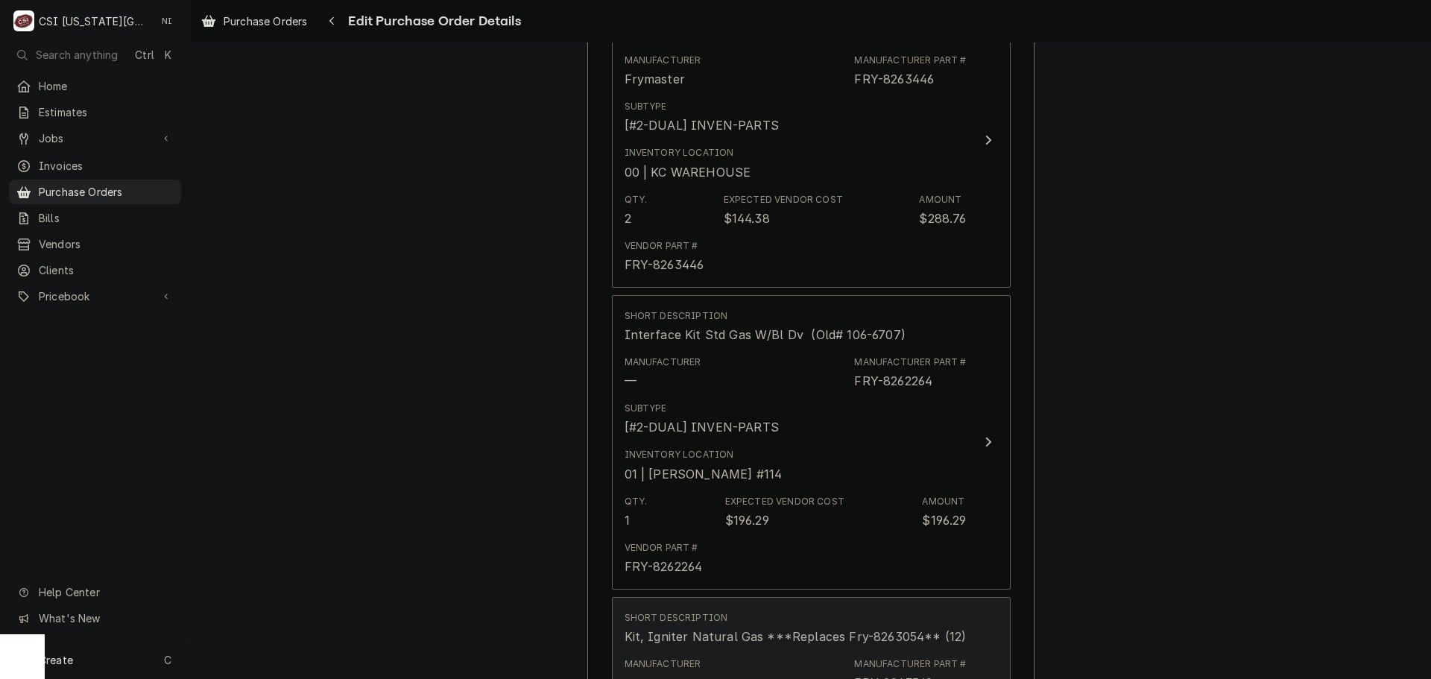
scroll to position [1575, 0]
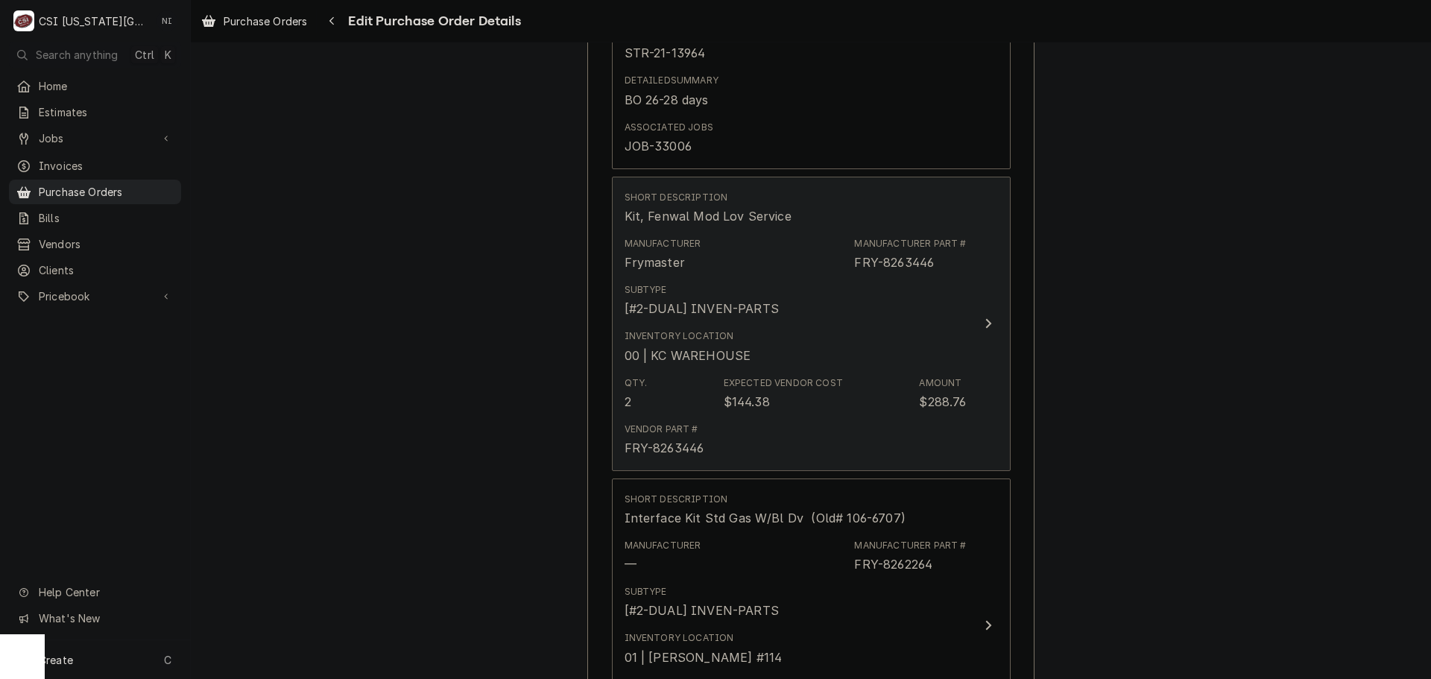
click at [844, 463] on button "Short Description Kit, Fenwal Mod Lov Service Manufacturer Frymaster Manufactur…" at bounding box center [811, 324] width 399 height 294
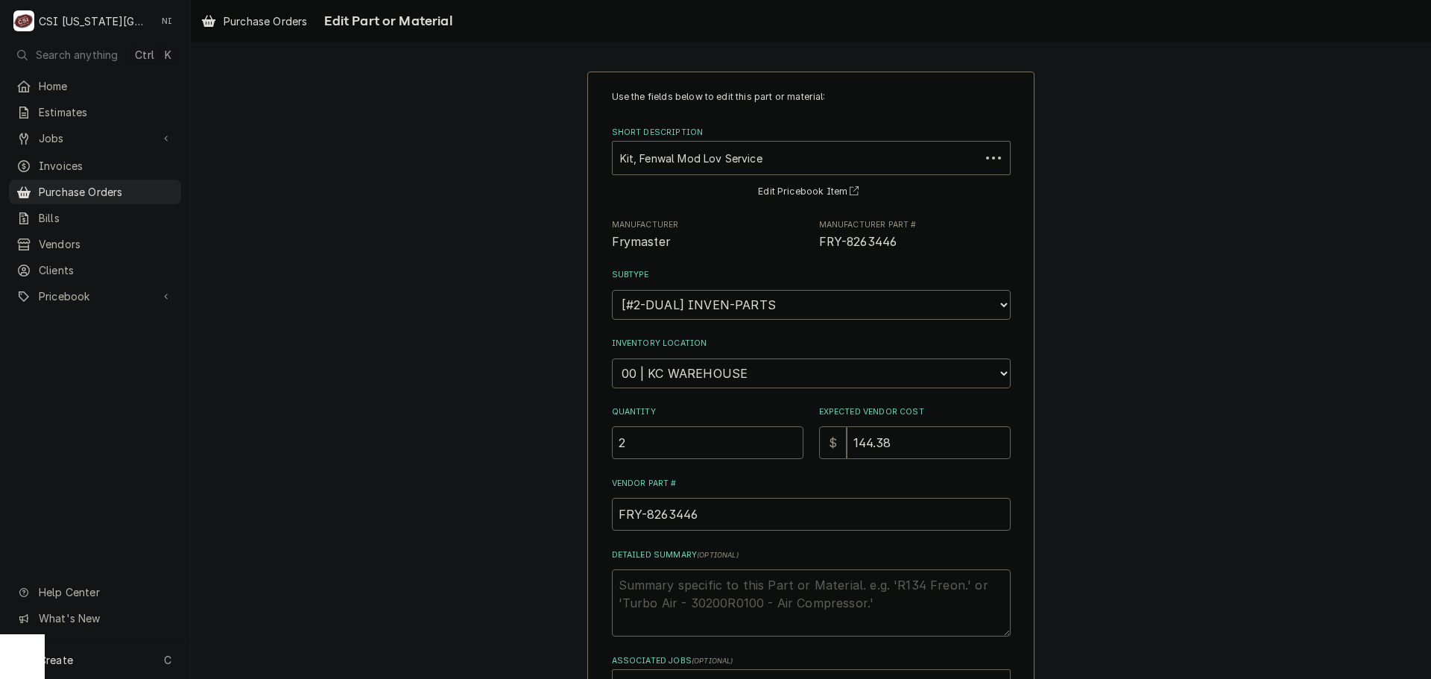
type textarea "x"
click at [758, 385] on select "Choose a location... 00 | KC WAREHOUSE 00 | MAIN WAREHOUSE 01 | BRIAN BREAZIER …" at bounding box center [811, 373] width 399 height 30
select select "2705"
click at [612, 358] on select "Choose a location... 00 | KC WAREHOUSE 00 | MAIN WAREHOUSE 01 | BRIAN BREAZIER …" at bounding box center [811, 373] width 399 height 30
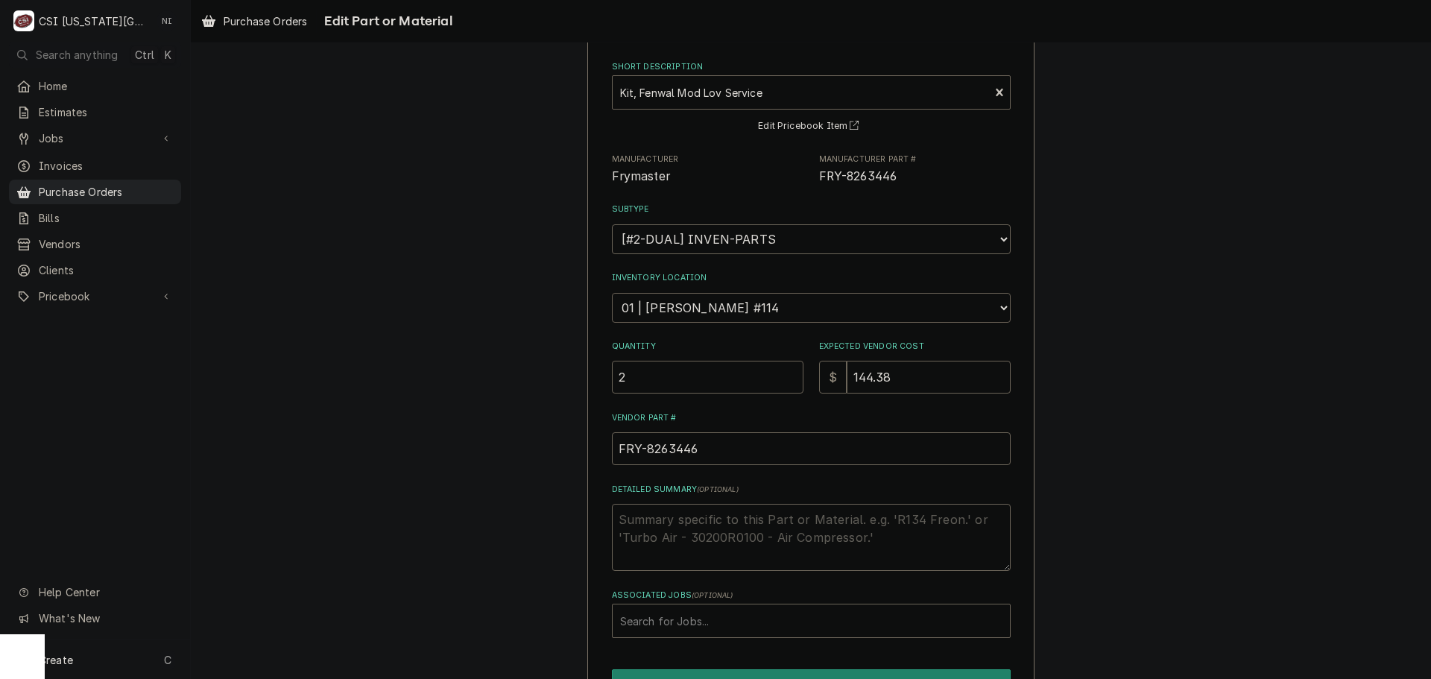
scroll to position [154, 0]
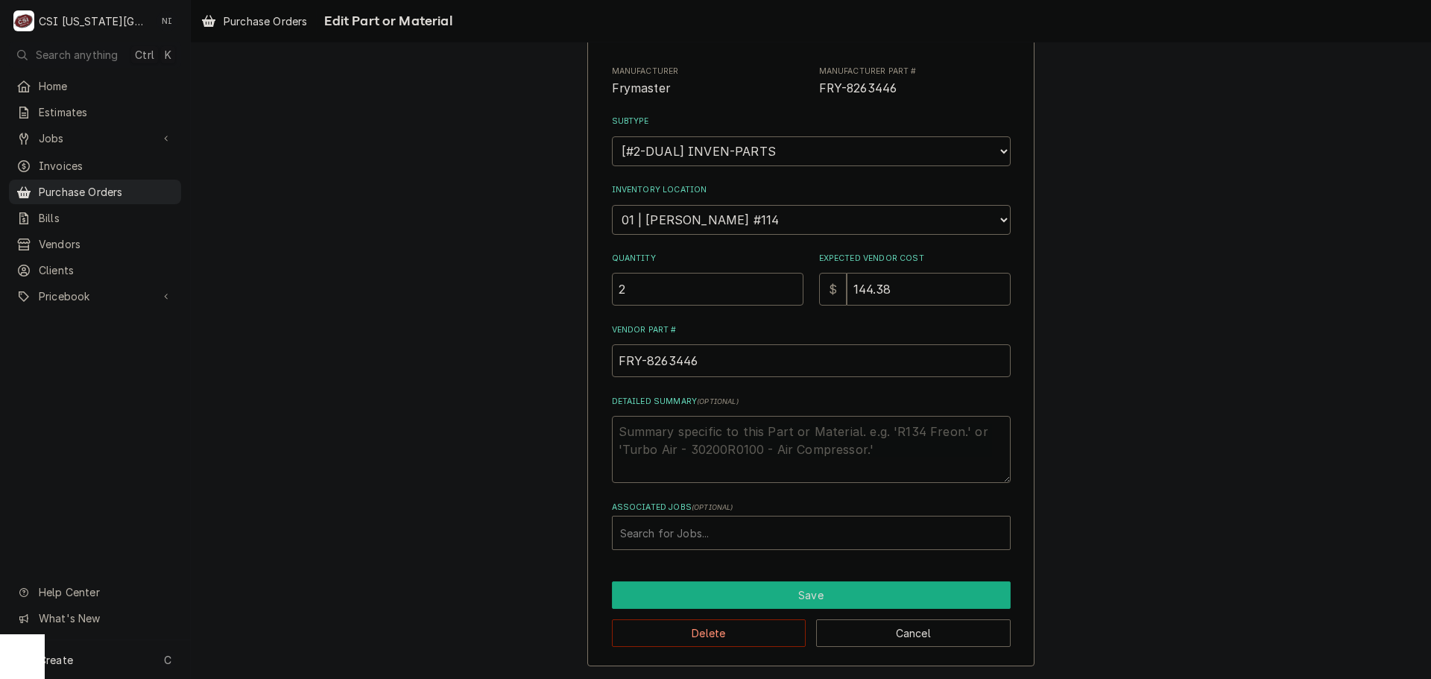
click at [821, 595] on button "Save" at bounding box center [811, 595] width 399 height 28
type textarea "x"
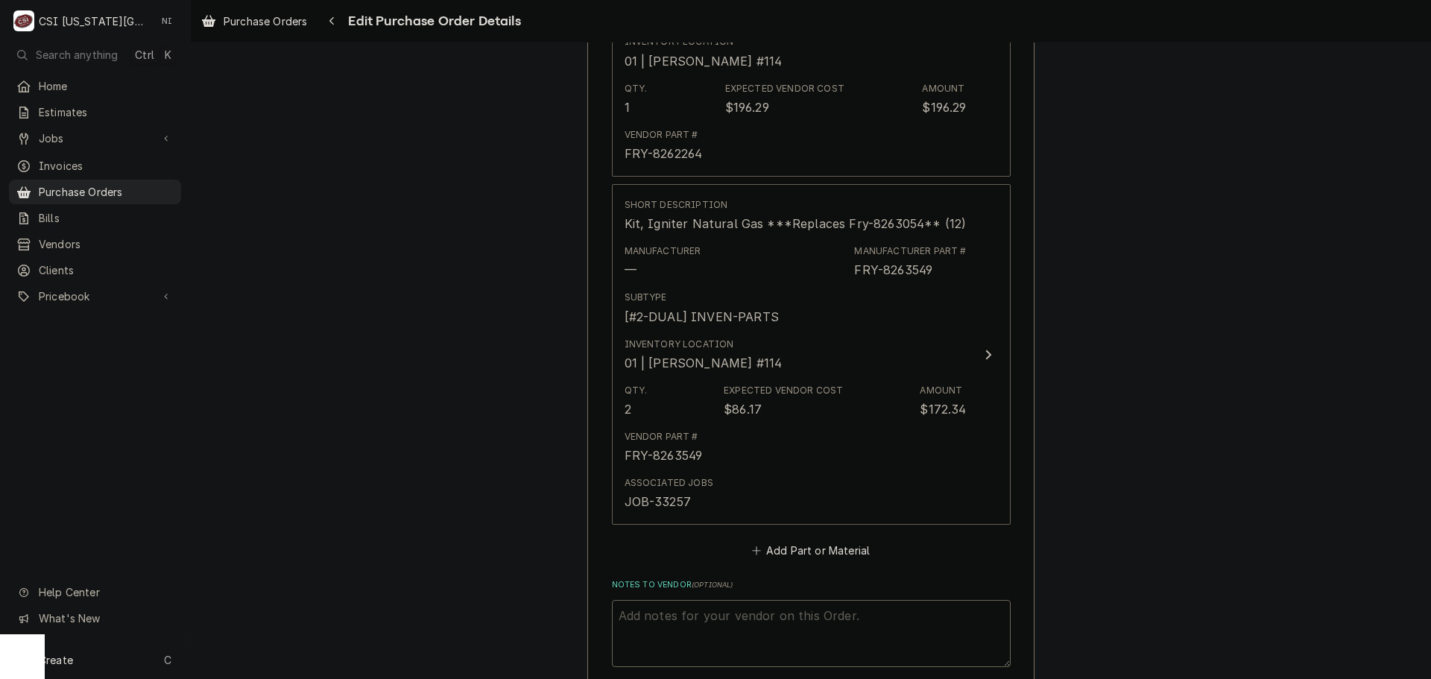
scroll to position [2394, 0]
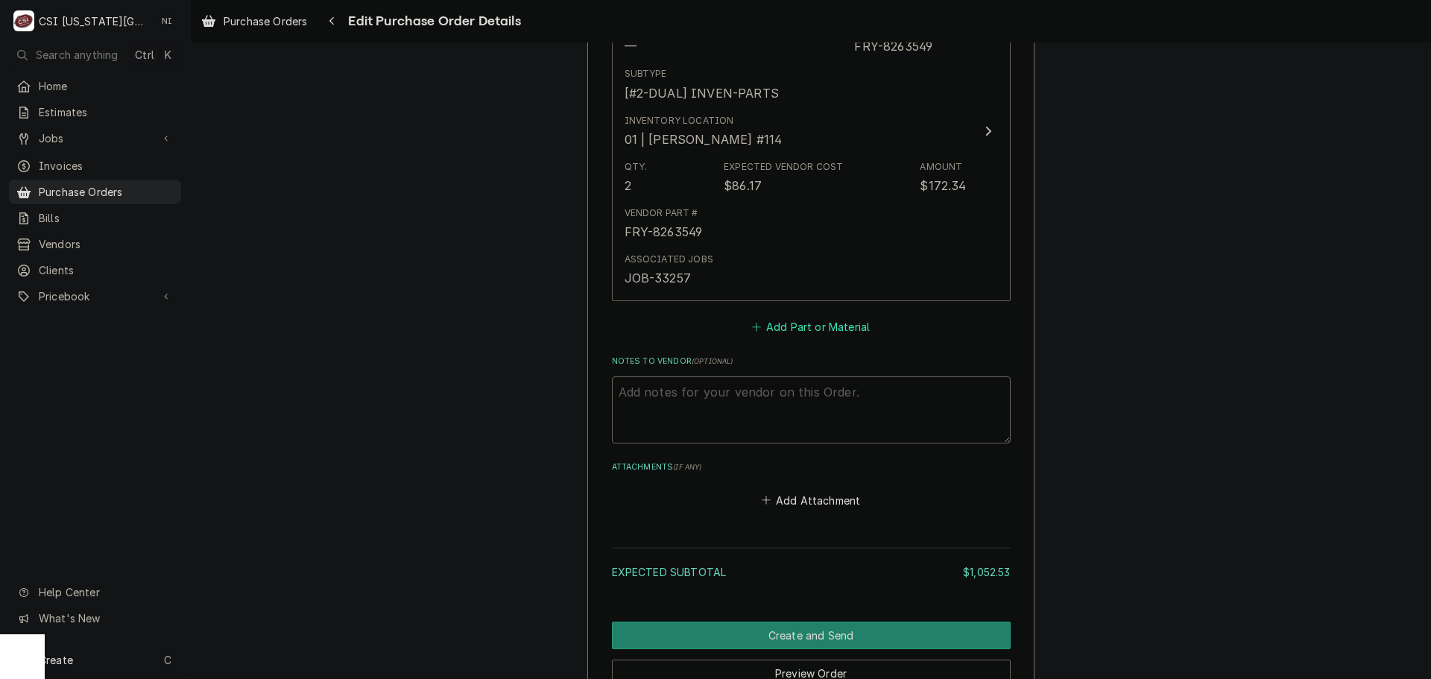
click at [776, 326] on button "Add Part or Material" at bounding box center [810, 327] width 123 height 21
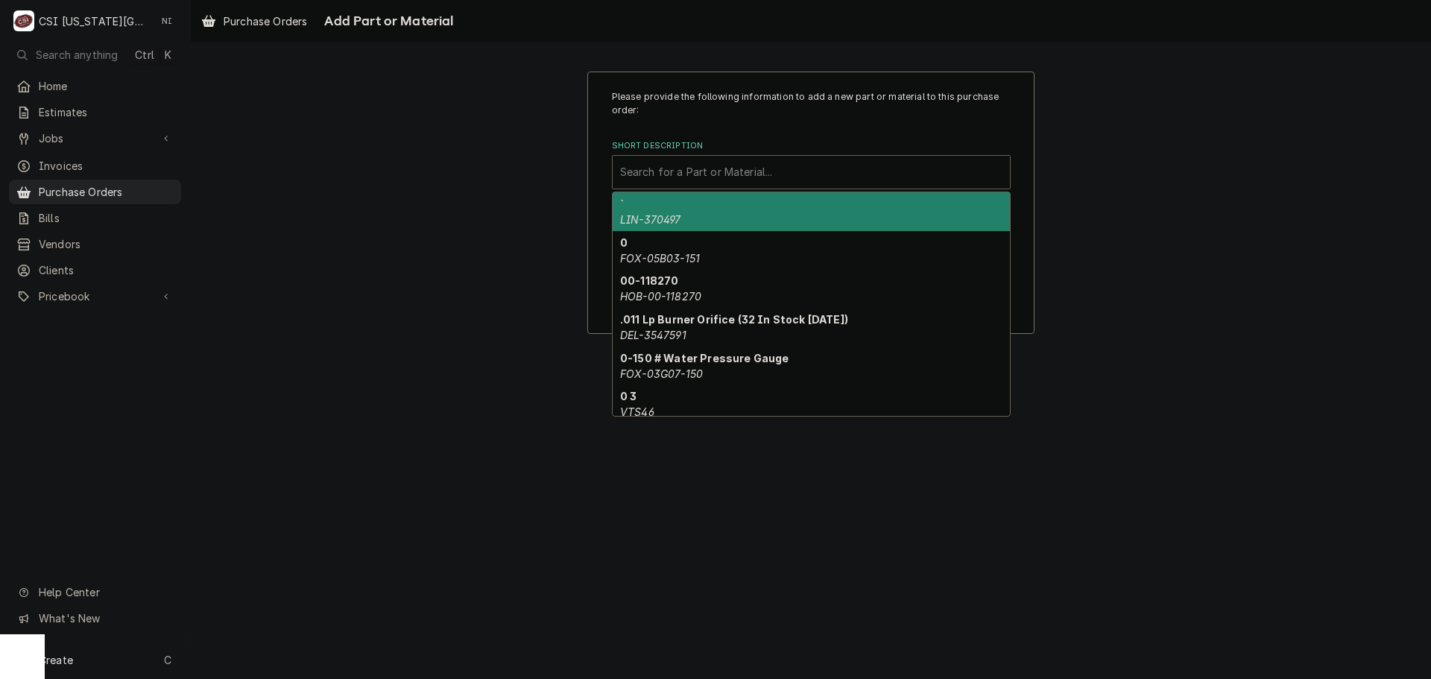
click at [712, 171] on div "Short Description" at bounding box center [811, 172] width 382 height 27
paste input "8075008"
type input "8075008"
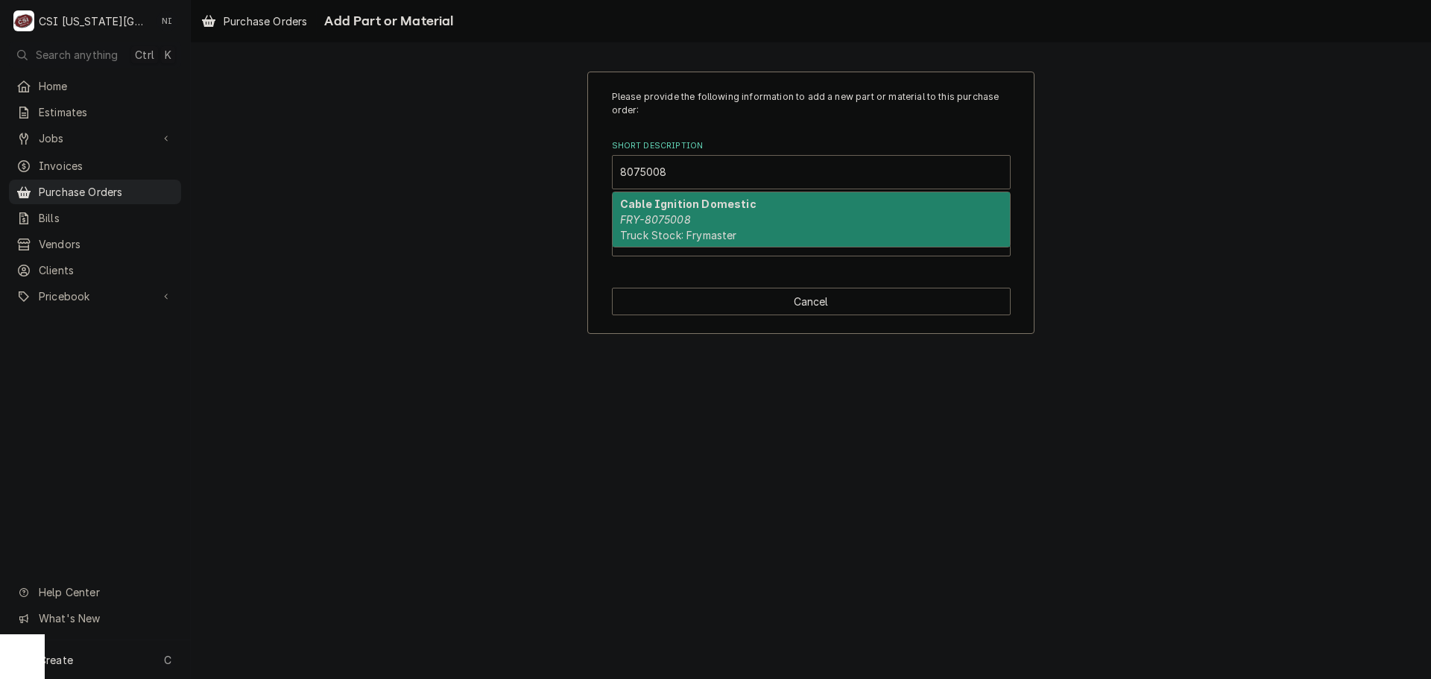
click at [665, 209] on strong "Cable Ignition Domestic" at bounding box center [688, 203] width 136 height 13
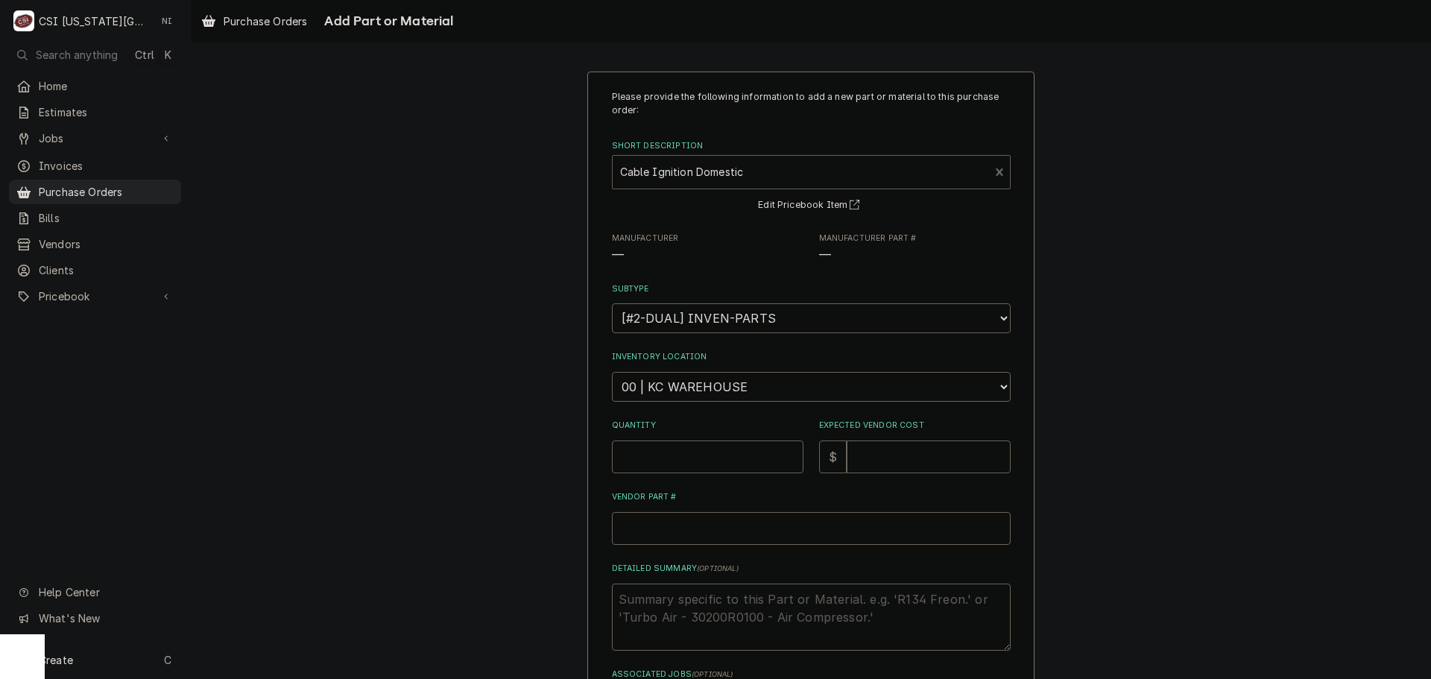
type textarea "x"
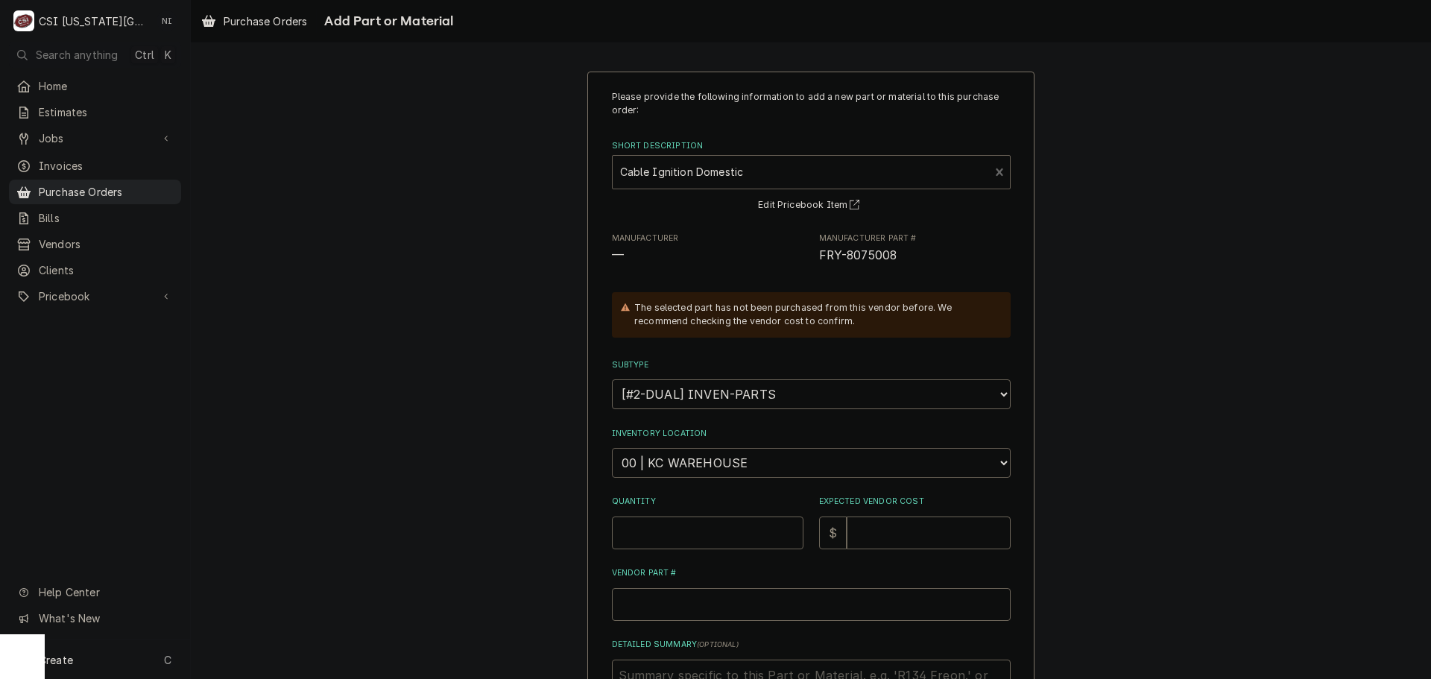
click at [702, 464] on select "Choose a location... 00 | KC WAREHOUSE 00 | MAIN WAREHOUSE 01 | BRIAN BREAZIER …" at bounding box center [811, 463] width 399 height 30
select select "2705"
click at [612, 448] on select "Choose a location... 00 | KC WAREHOUSE 00 | MAIN WAREHOUSE 01 | BRIAN BREAZIER …" at bounding box center [811, 463] width 399 height 30
click at [689, 534] on input "Quantity" at bounding box center [708, 532] width 192 height 33
type textarea "x"
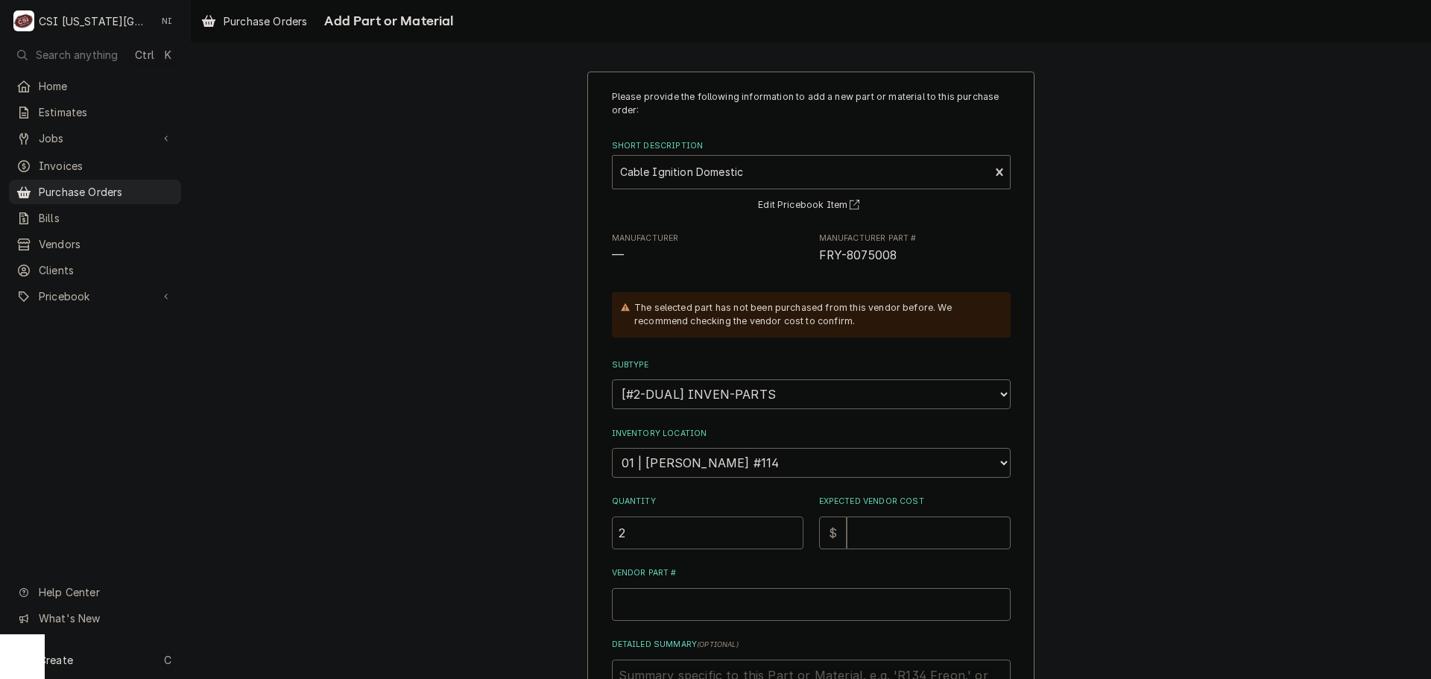
type input "2"
type textarea "x"
type input "1"
type textarea "x"
type input "18"
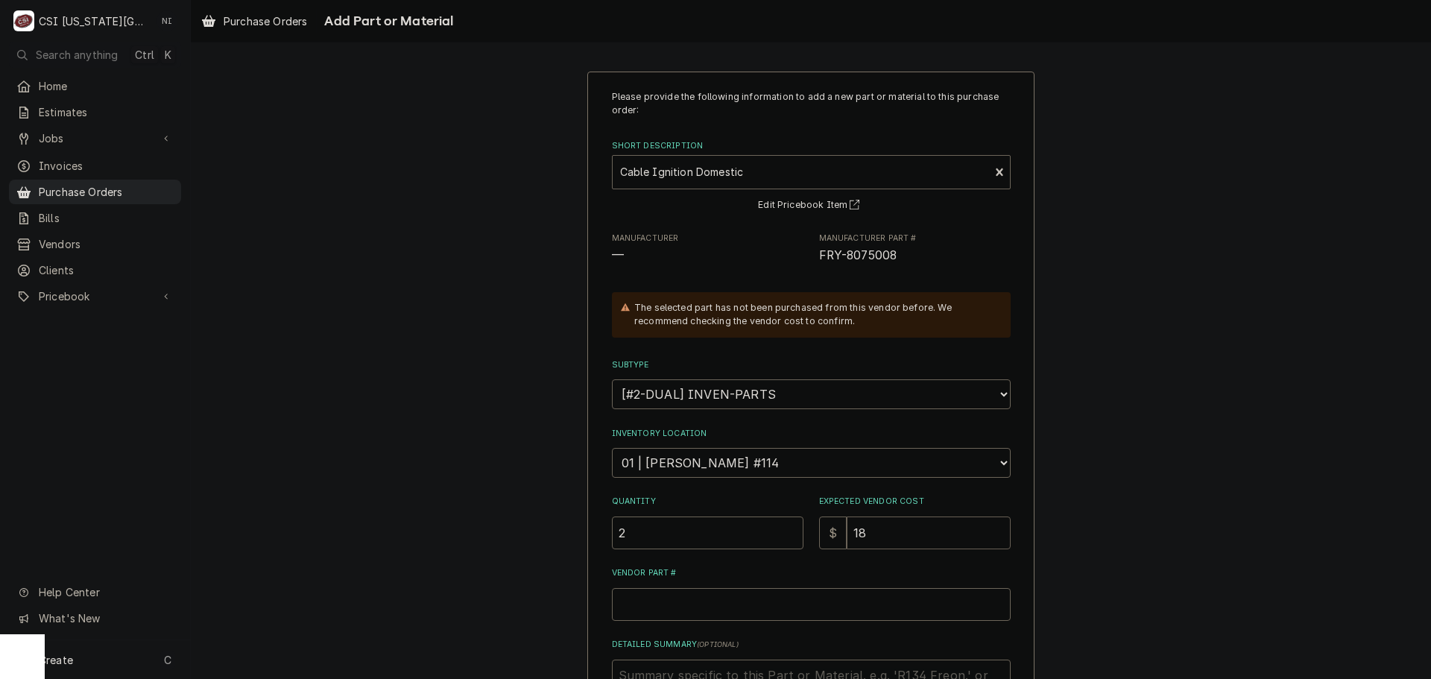
type textarea "x"
type input "18.3"
type textarea "x"
type input "18.36"
drag, startPoint x: 869, startPoint y: 254, endPoint x: 814, endPoint y: 262, distance: 55.6
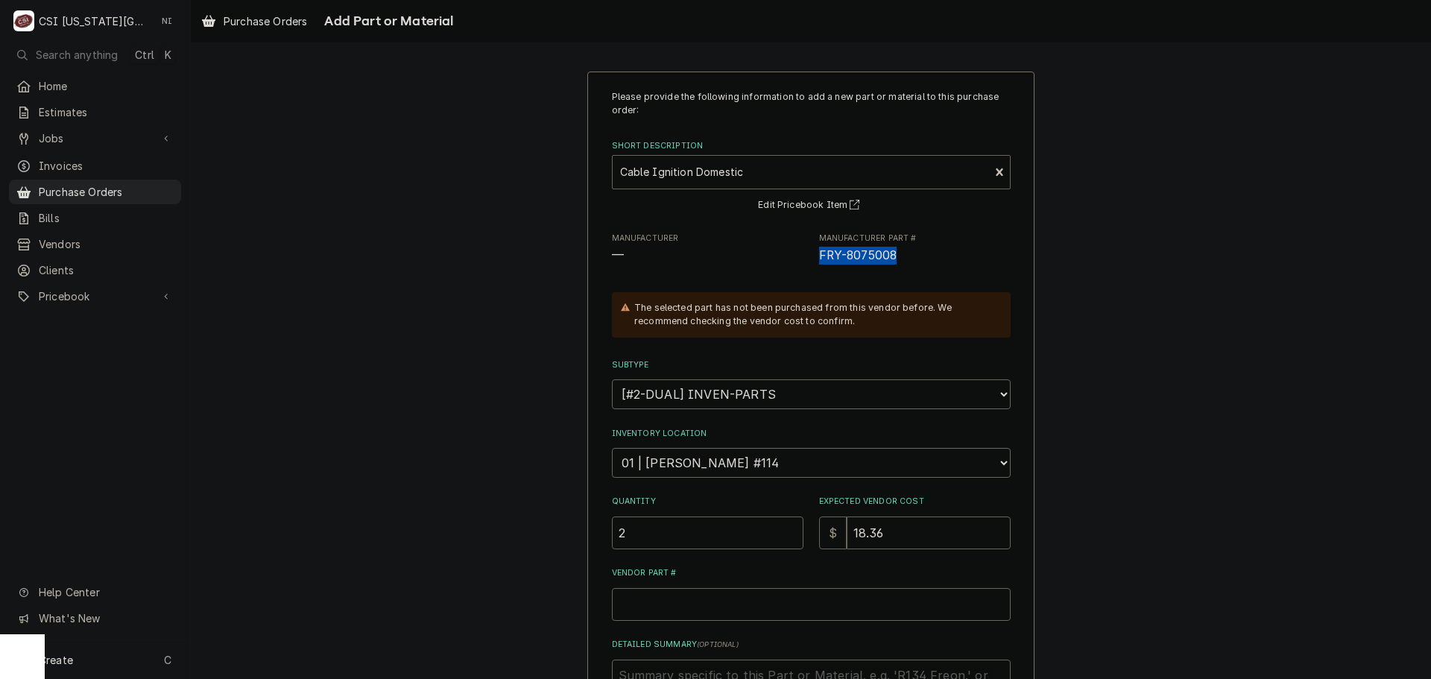
click at [819, 262] on span "FRY-8075008" at bounding box center [915, 256] width 192 height 18
copy span "FRY-8075008"
click at [739, 610] on input "Vendor Part #" at bounding box center [811, 604] width 399 height 33
paste input "FRY-8075008"
type textarea "x"
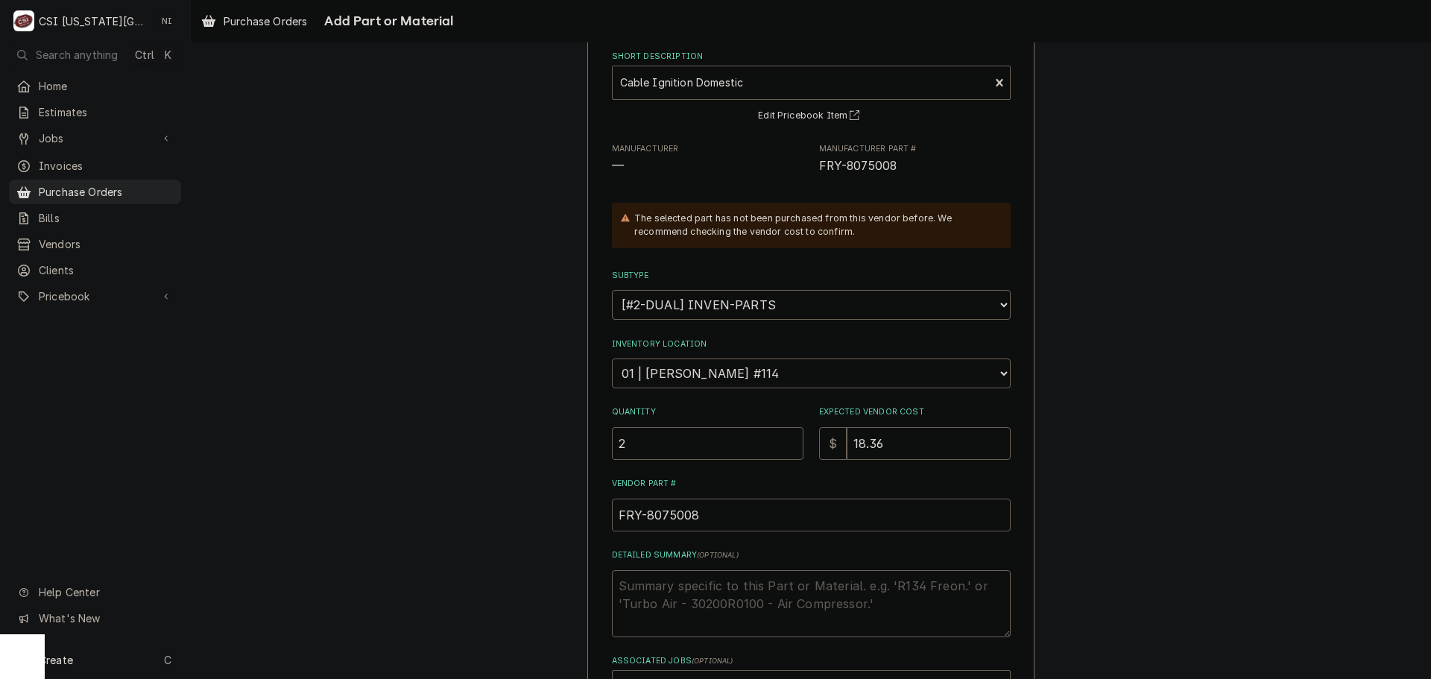
scroll to position [206, 0]
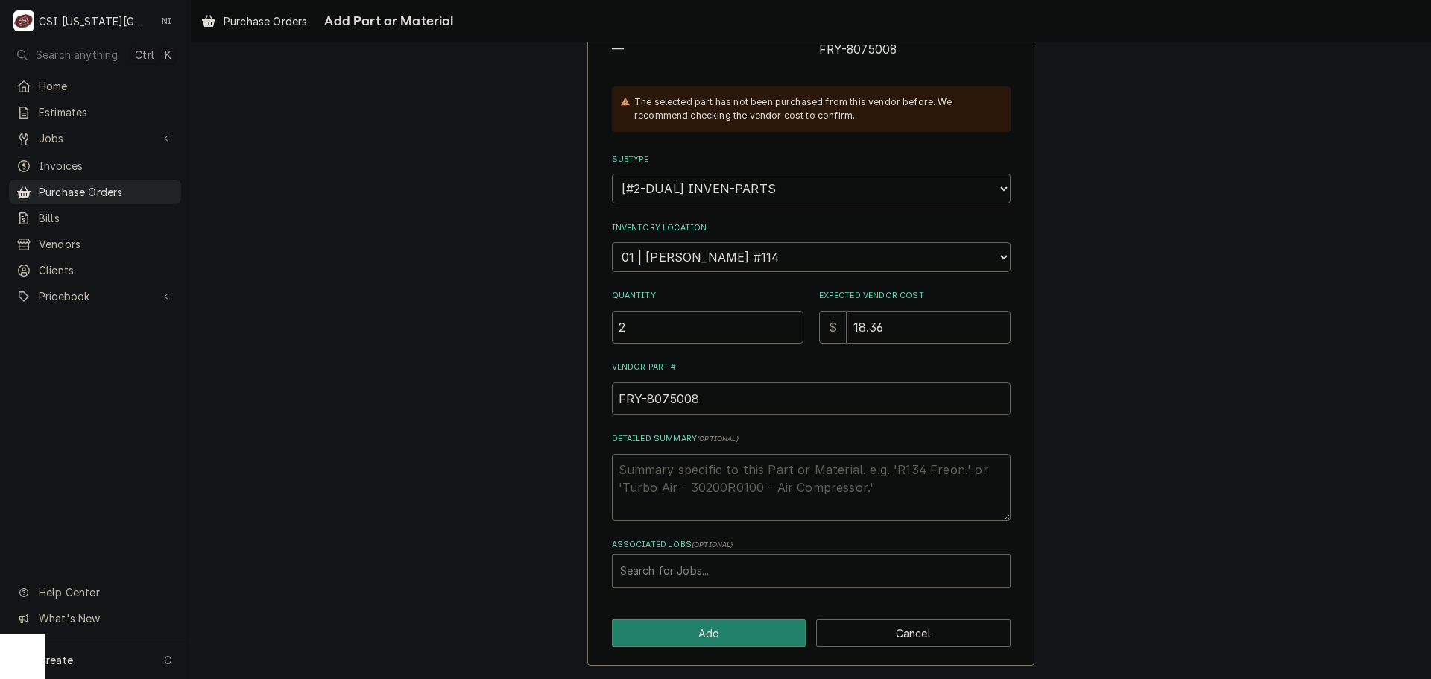
type input "FRY-8075008"
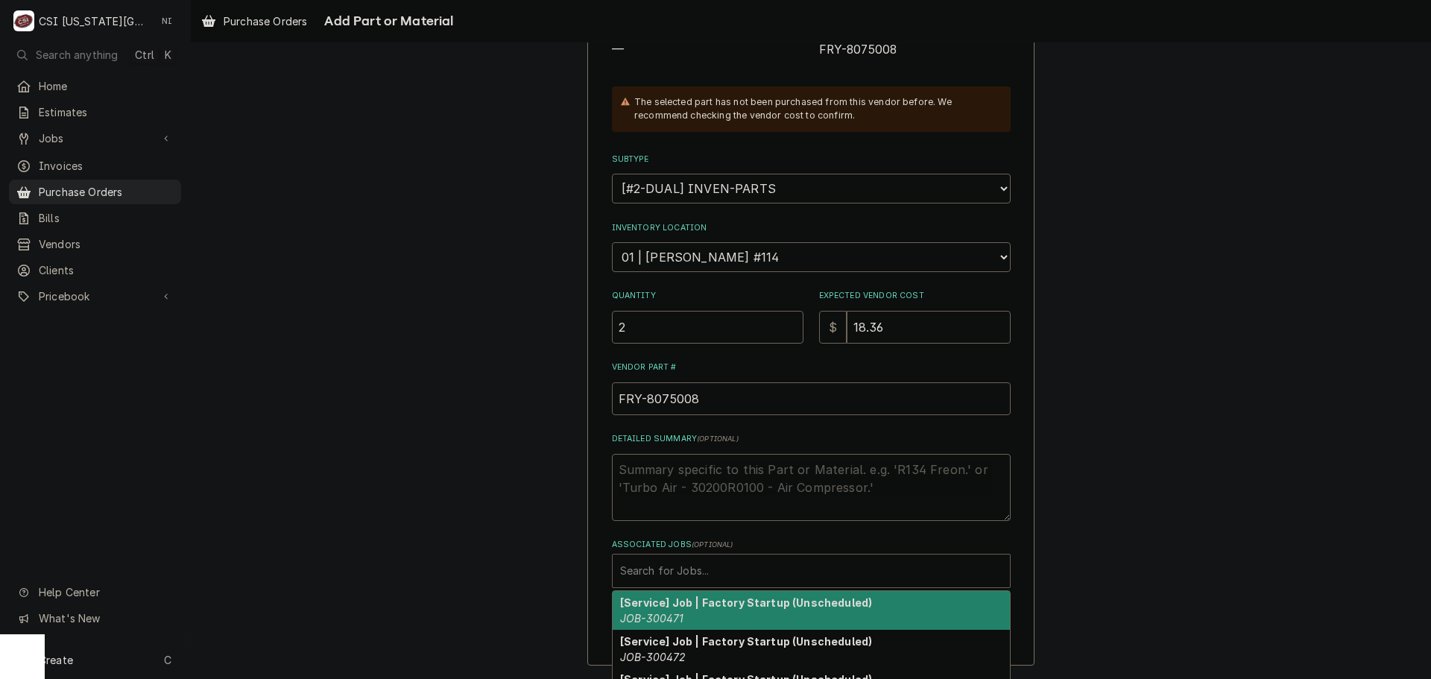
click at [701, 563] on div "Associated Jobs" at bounding box center [811, 570] width 382 height 27
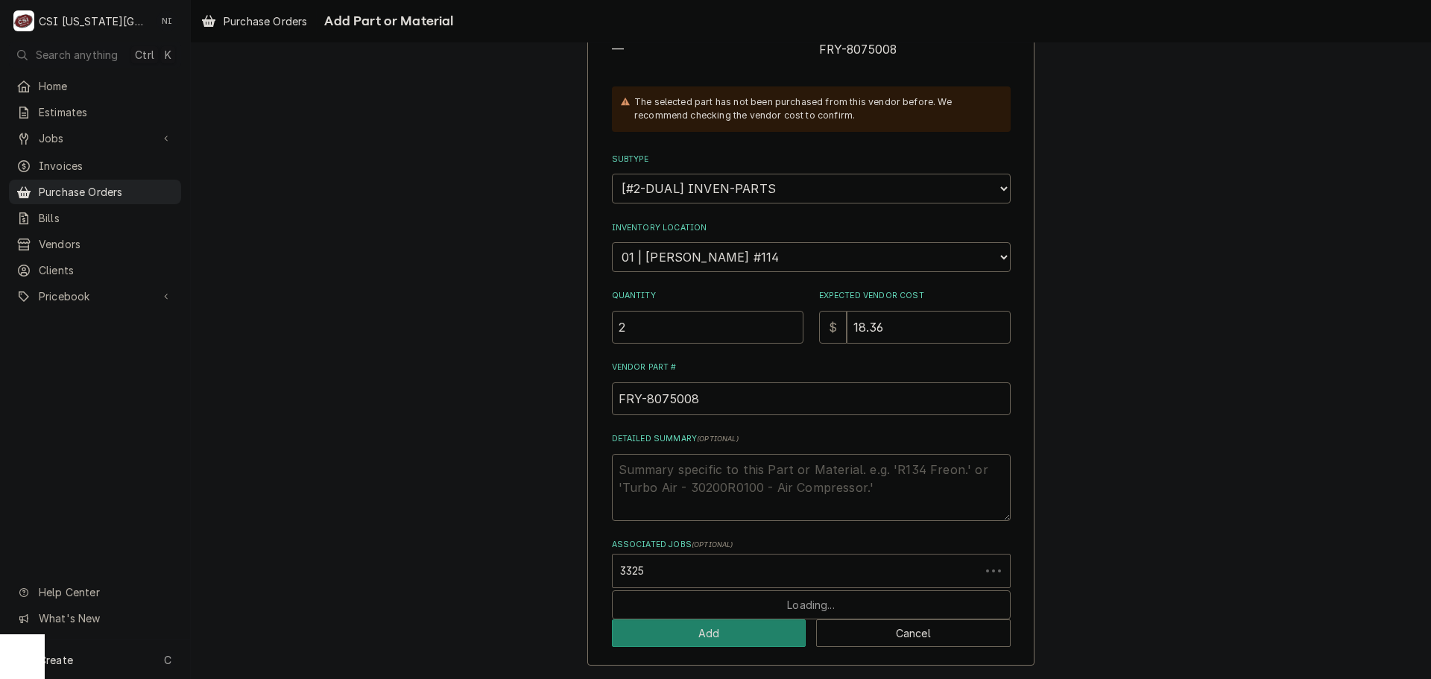
type input "33257"
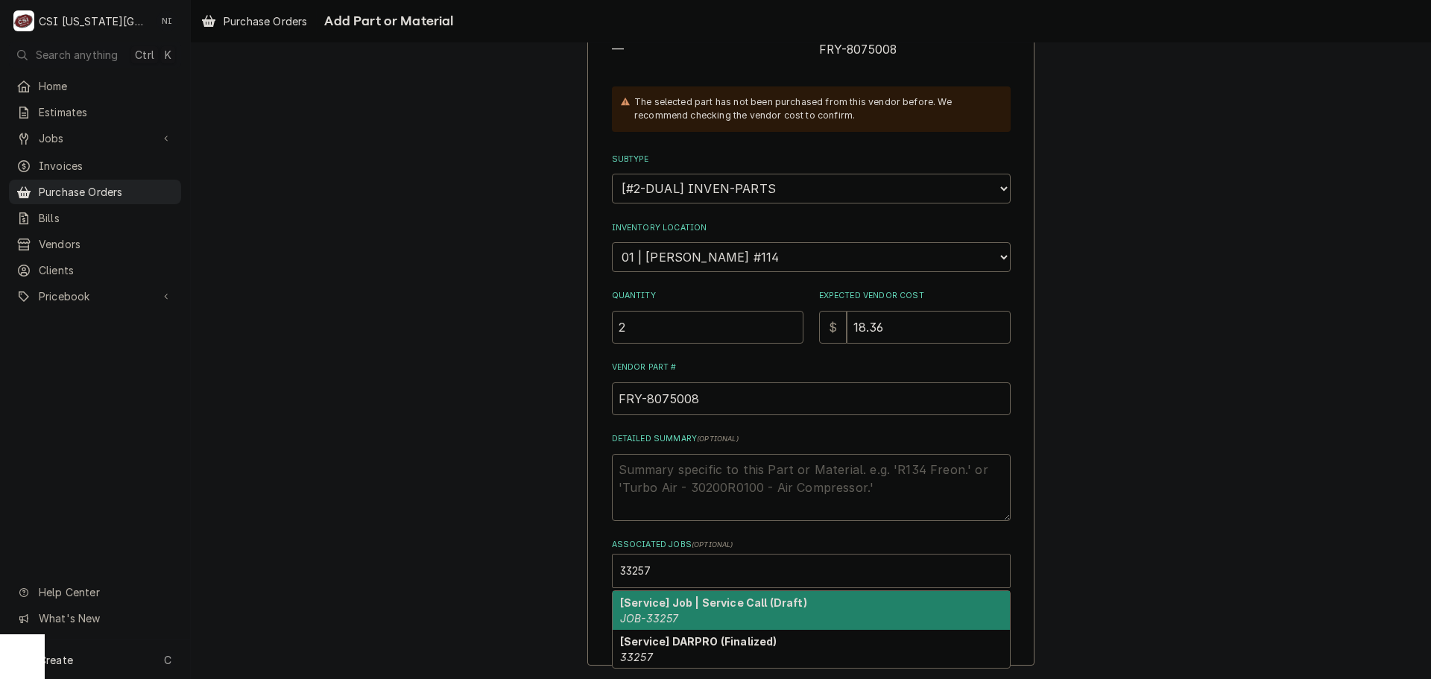
click at [683, 598] on strong "[Service] Job | Service Call (Draft)" at bounding box center [713, 602] width 187 height 13
type textarea "x"
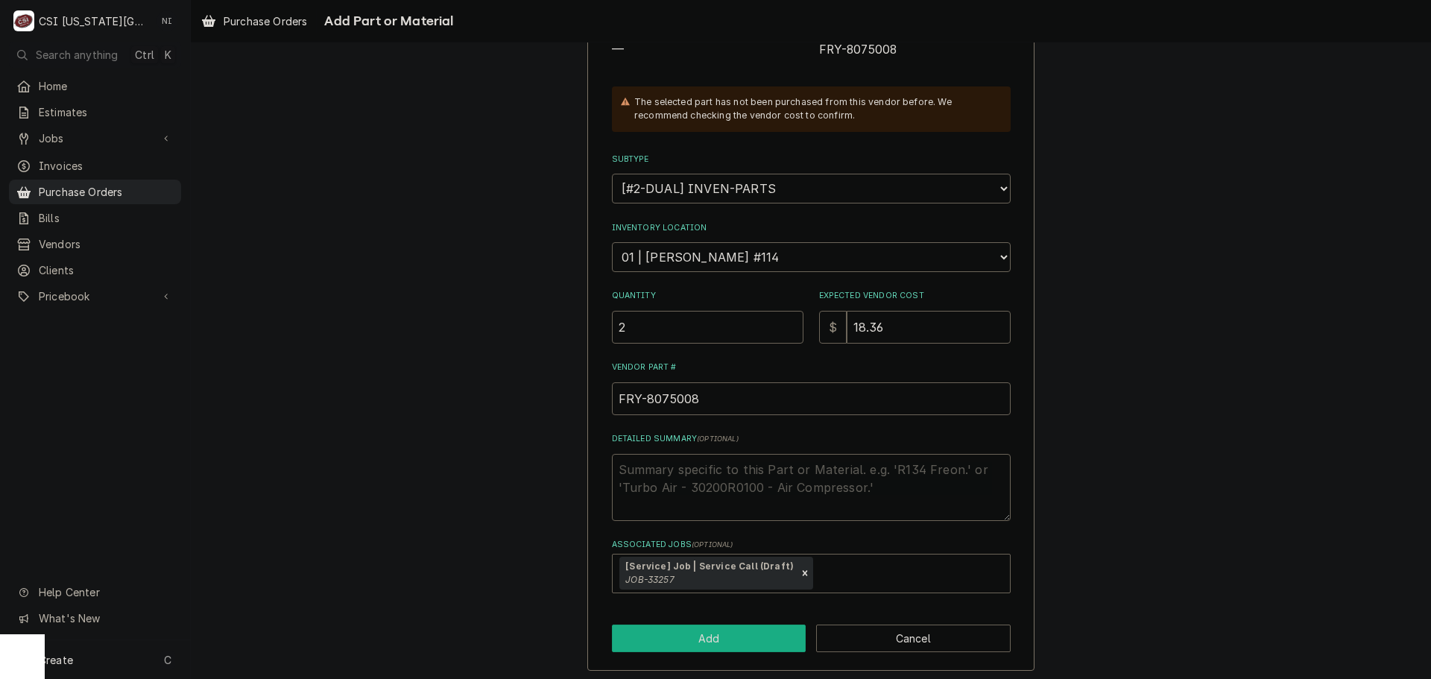
click at [714, 647] on button "Add" at bounding box center [709, 639] width 195 height 28
type textarea "x"
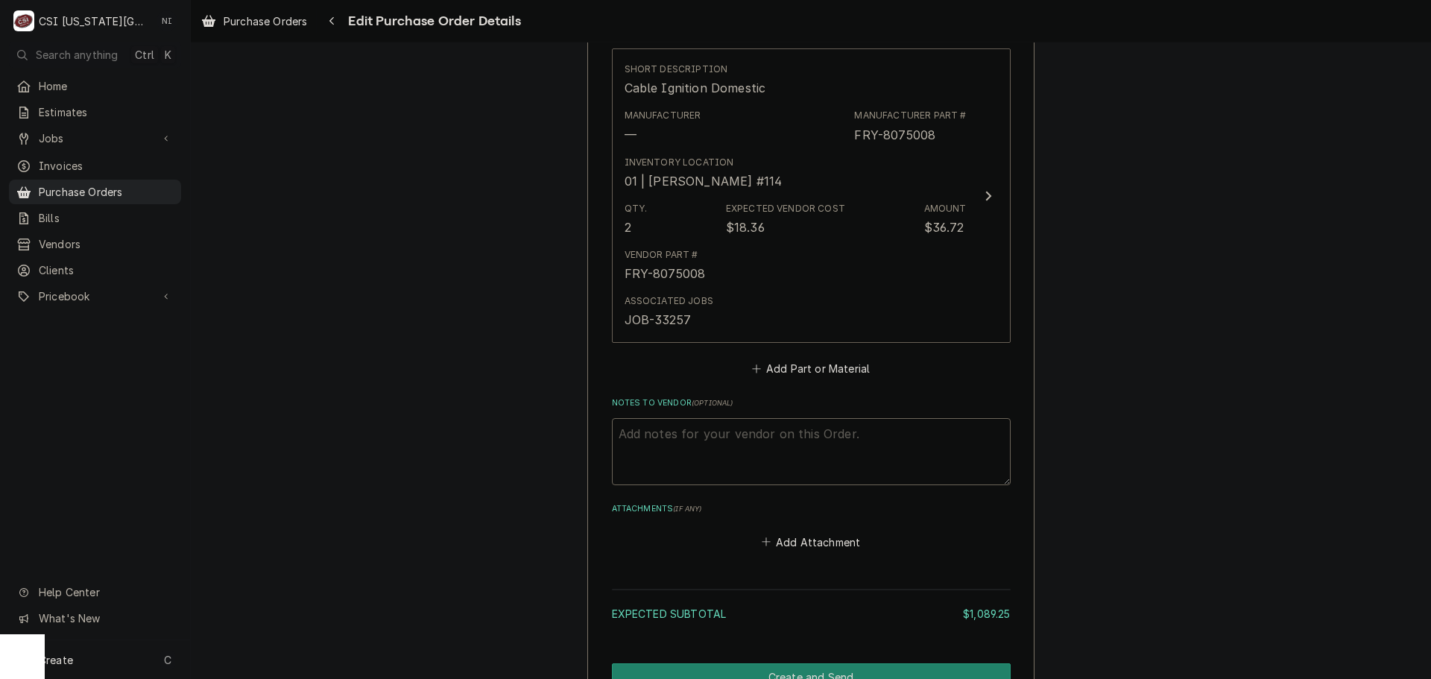
scroll to position [2655, 0]
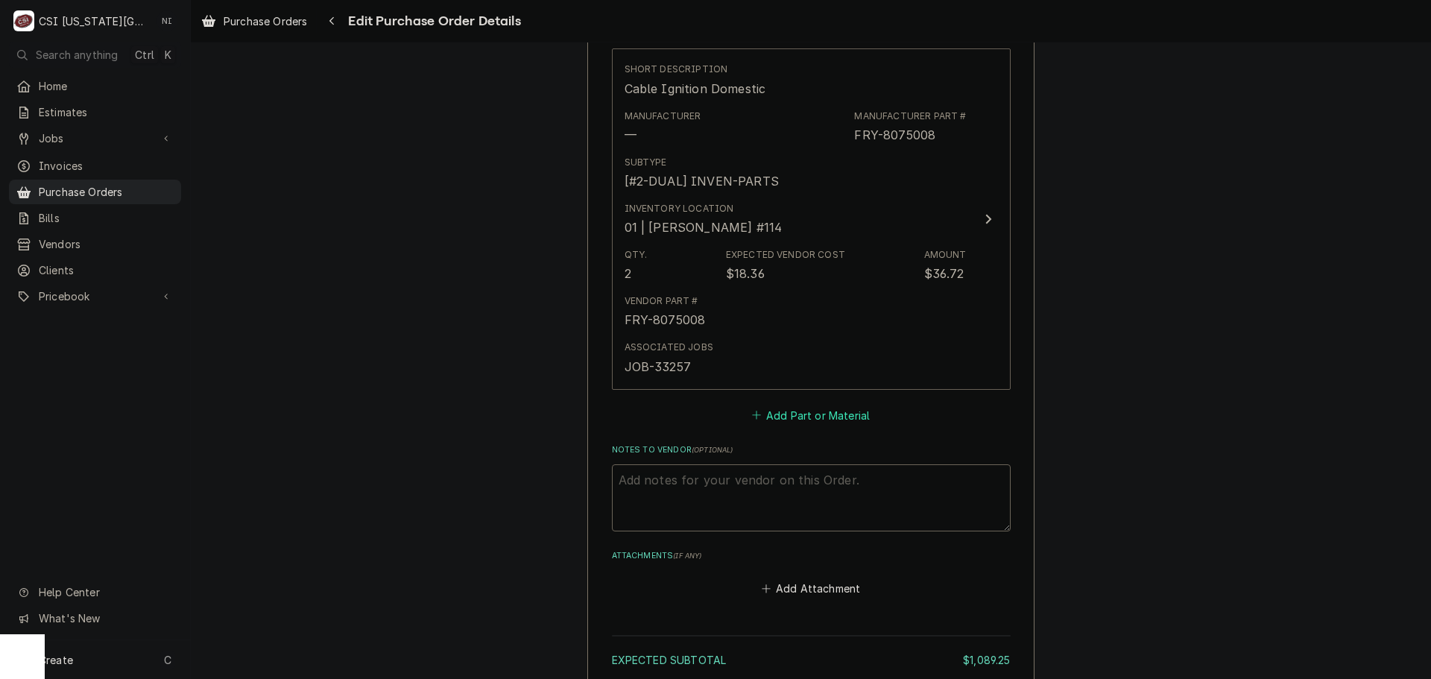
click at [792, 414] on button "Add Part or Material" at bounding box center [810, 415] width 123 height 21
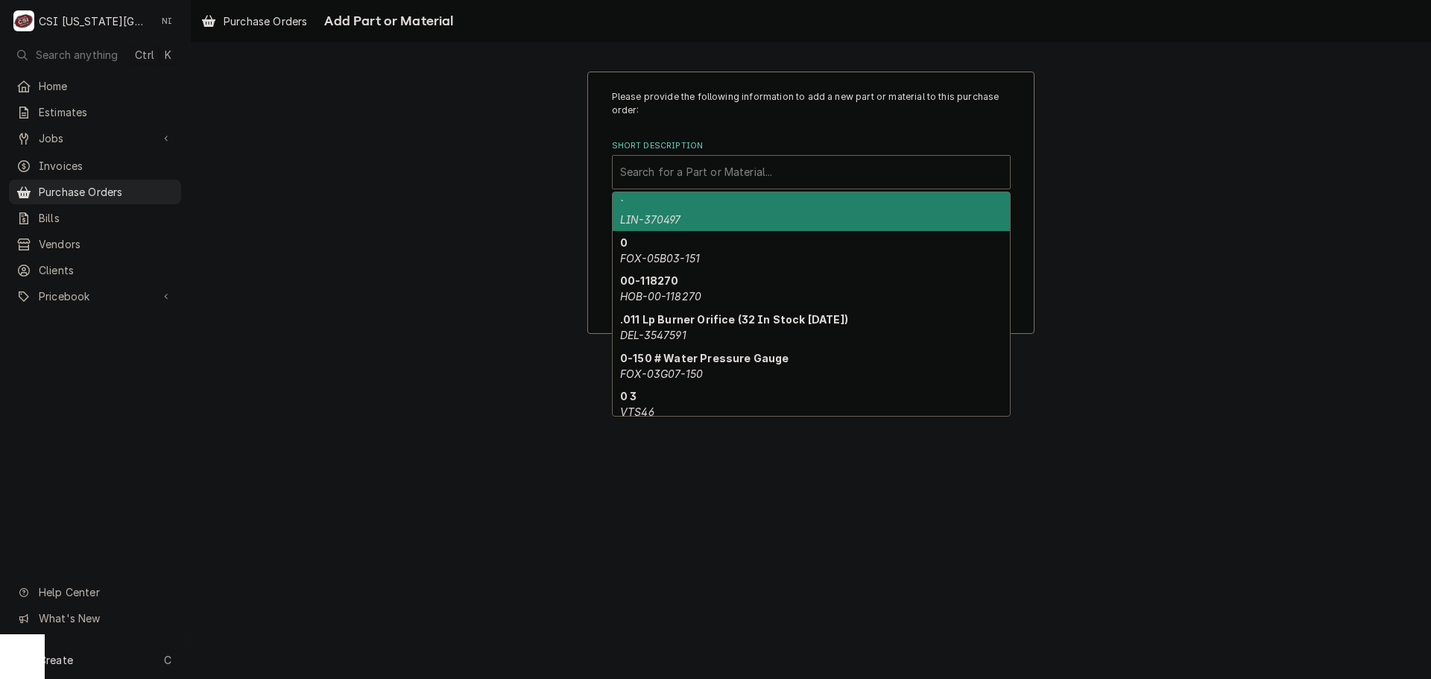
drag, startPoint x: 733, startPoint y: 174, endPoint x: 742, endPoint y: 171, distance: 9.0
click at [734, 174] on div "Short Description" at bounding box center [811, 172] width 382 height 27
paste input "8076084"
type input "8076084"
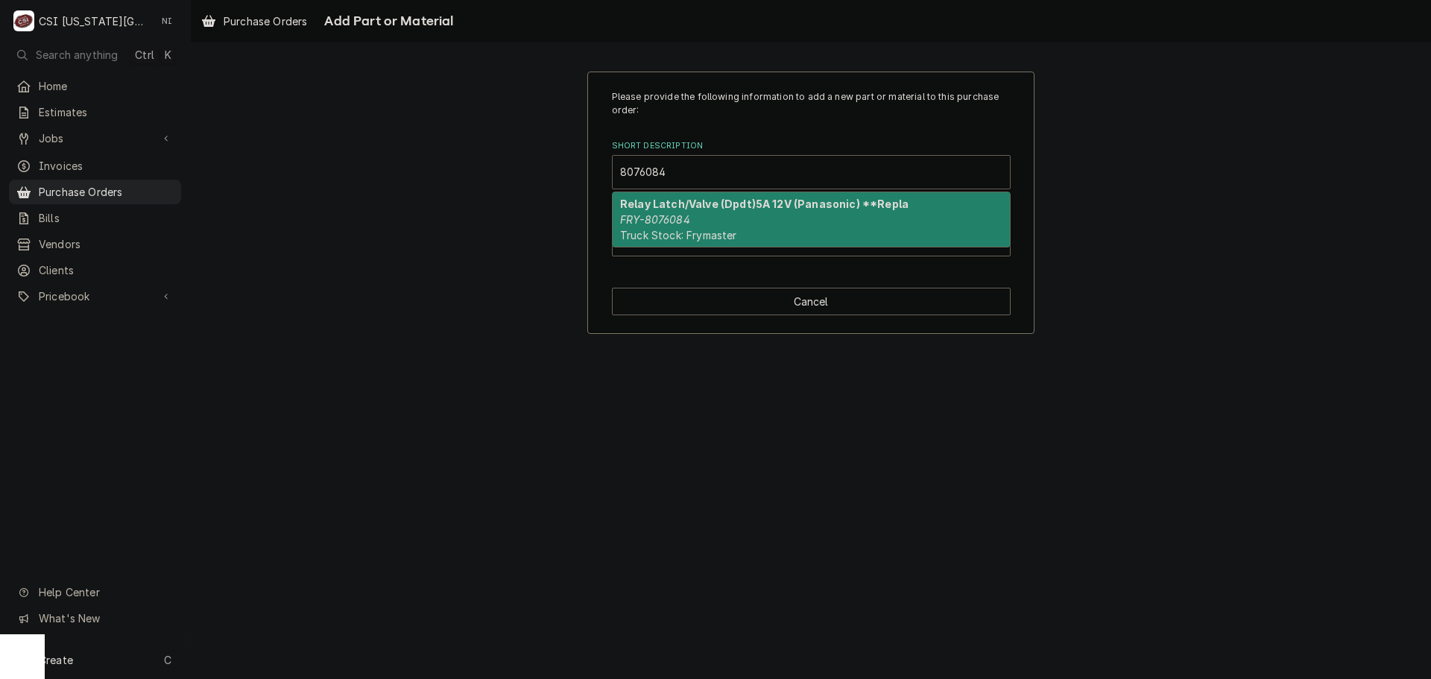
click at [701, 205] on strong "Relay Latch/Valve (Dpdt)5A 12V (Panasonic) **Repla" at bounding box center [764, 203] width 288 height 13
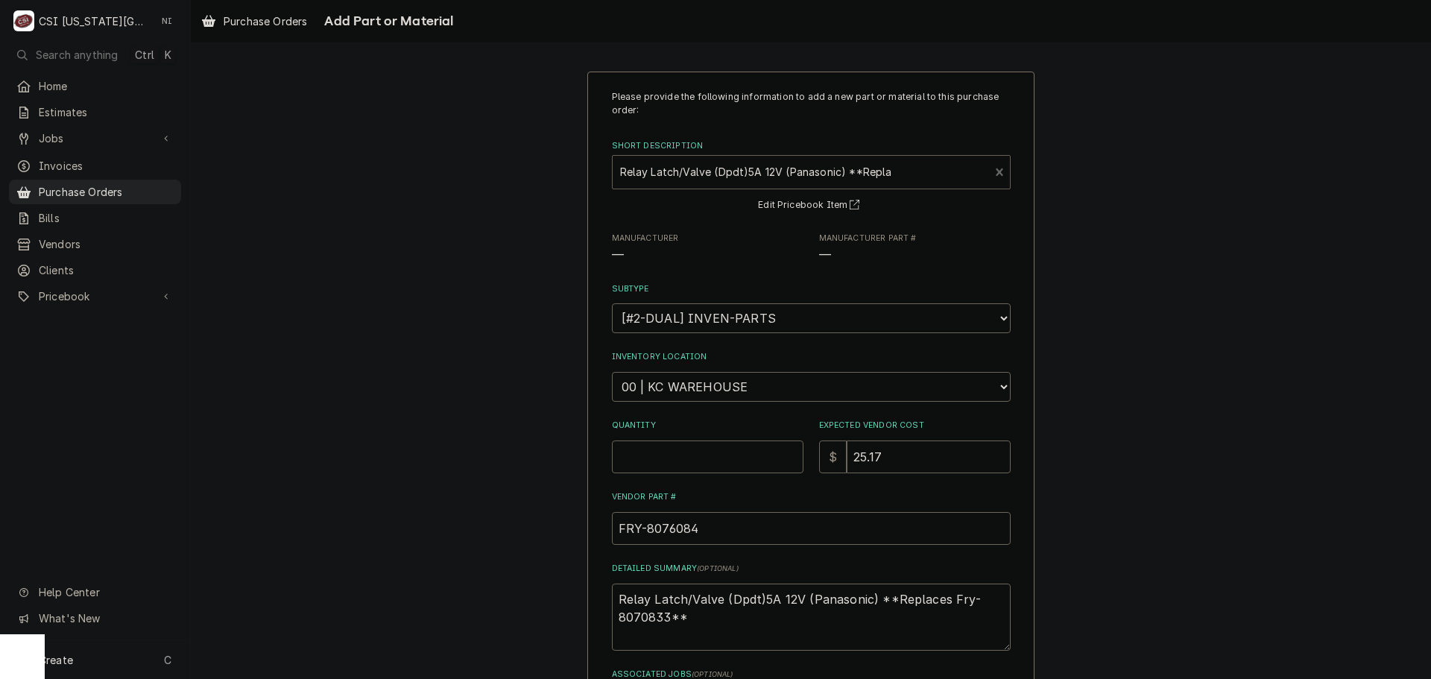
type textarea "x"
click at [732, 385] on select "Choose a location... 00 | KC WAREHOUSE 00 | MAIN WAREHOUSE 01 | BRIAN BREAZIER …" at bounding box center [811, 387] width 399 height 30
select select "2705"
click at [612, 372] on select "Choose a location... 00 | KC WAREHOUSE 00 | MAIN WAREHOUSE 01 | BRIAN BREAZIER …" at bounding box center [811, 387] width 399 height 30
drag, startPoint x: 693, startPoint y: 464, endPoint x: 744, endPoint y: 468, distance: 51.6
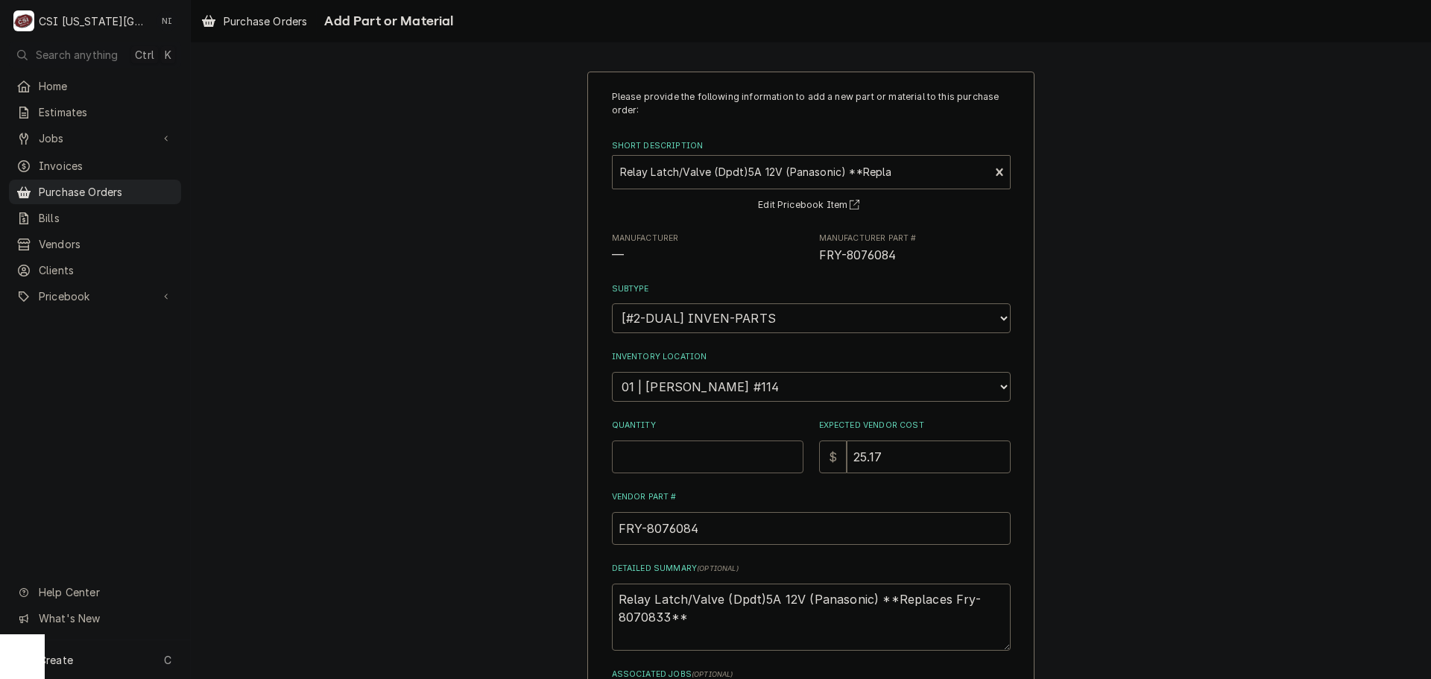
click at [693, 464] on input "Quantity" at bounding box center [708, 456] width 192 height 33
type textarea "x"
type input "2"
drag, startPoint x: 627, startPoint y: 460, endPoint x: 554, endPoint y: 467, distance: 74.1
click at [563, 471] on div "Please provide the following information to add a new part or material to this …" at bounding box center [811, 433] width 1240 height 750
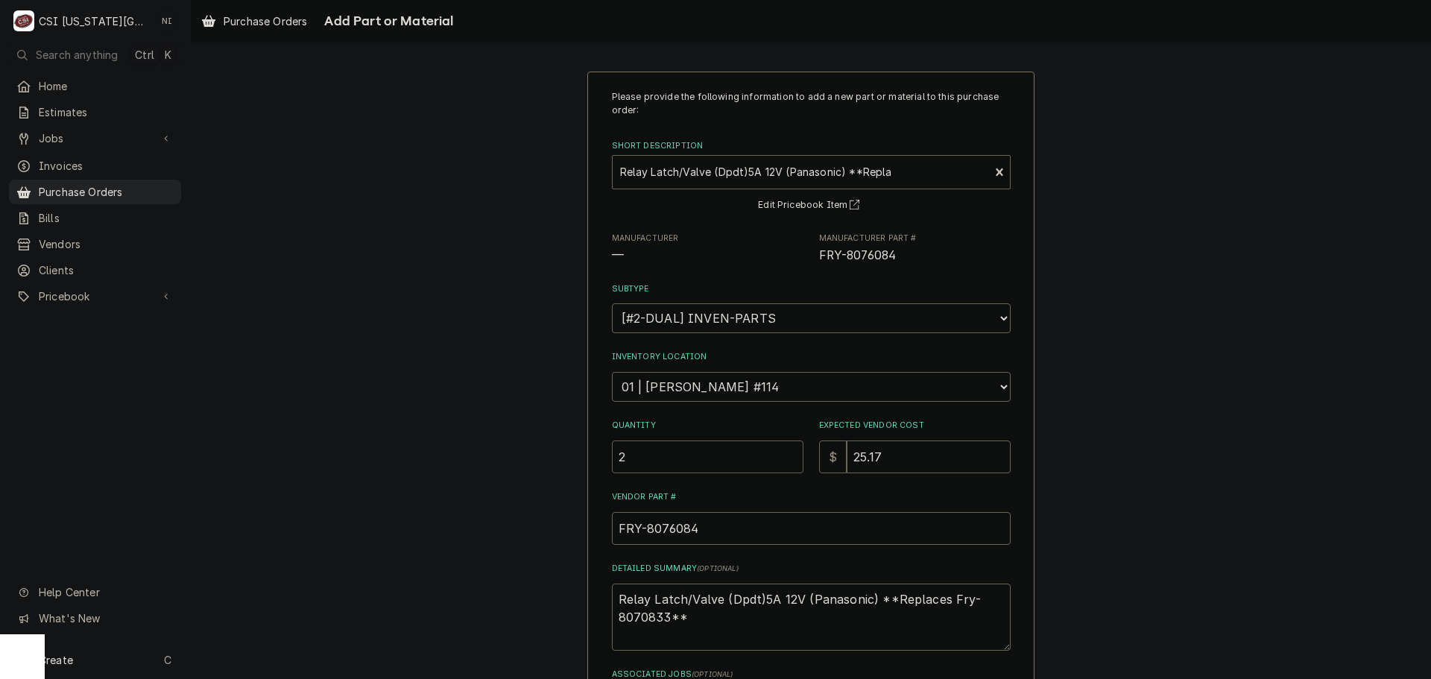
type textarea "x"
type input "1"
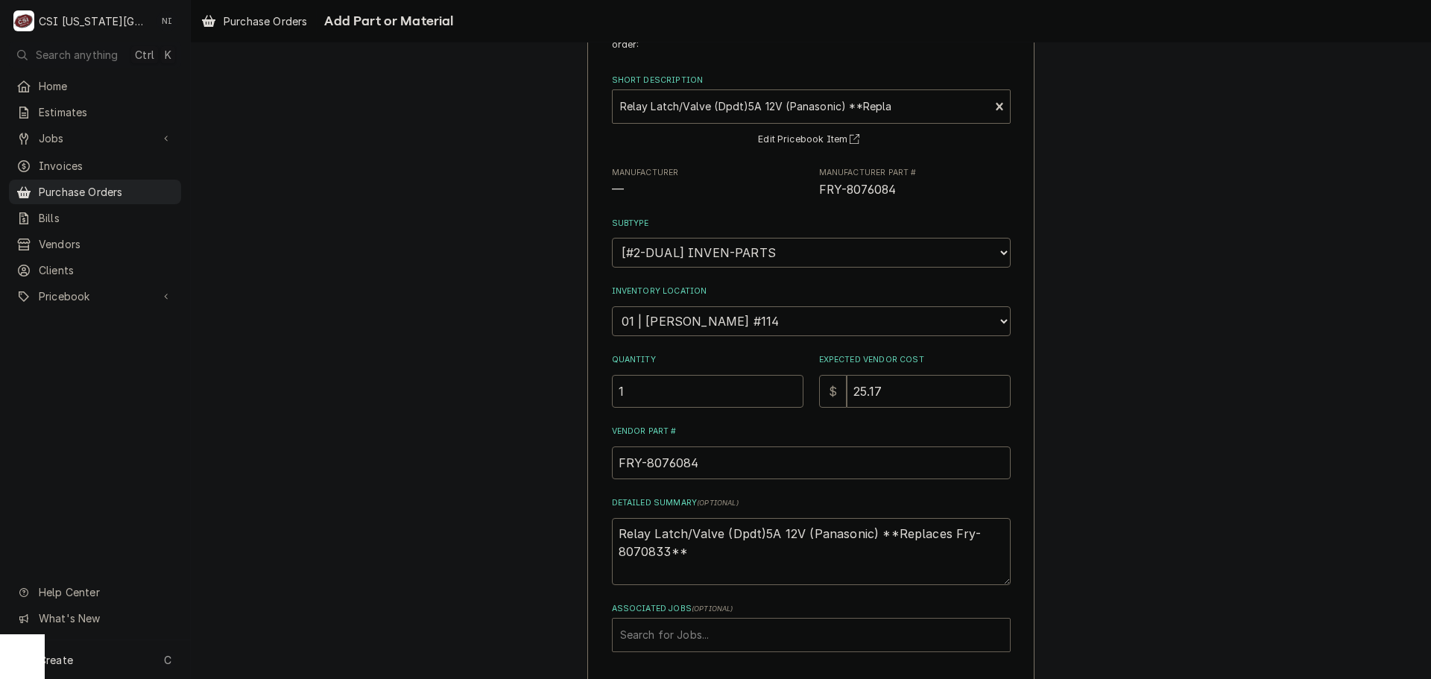
scroll to position [130, 0]
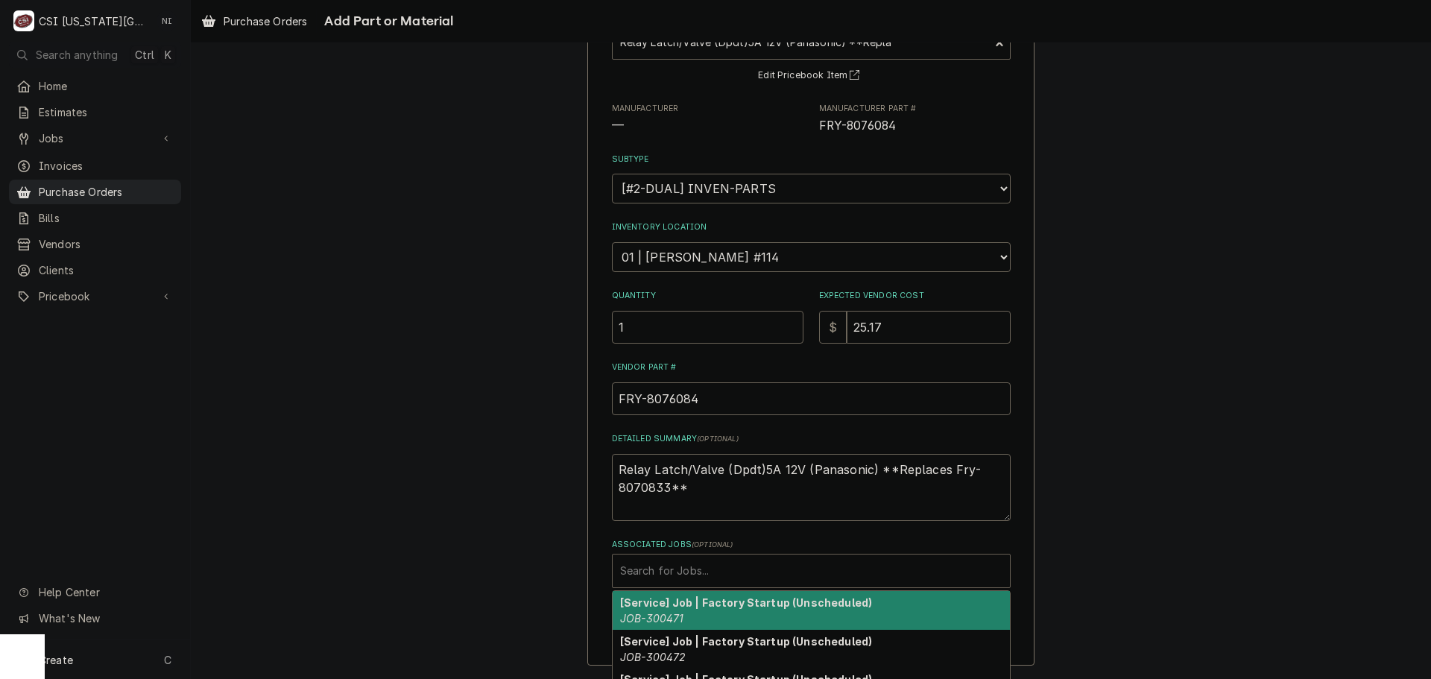
click at [687, 572] on div "Associated Jobs" at bounding box center [811, 570] width 382 height 27
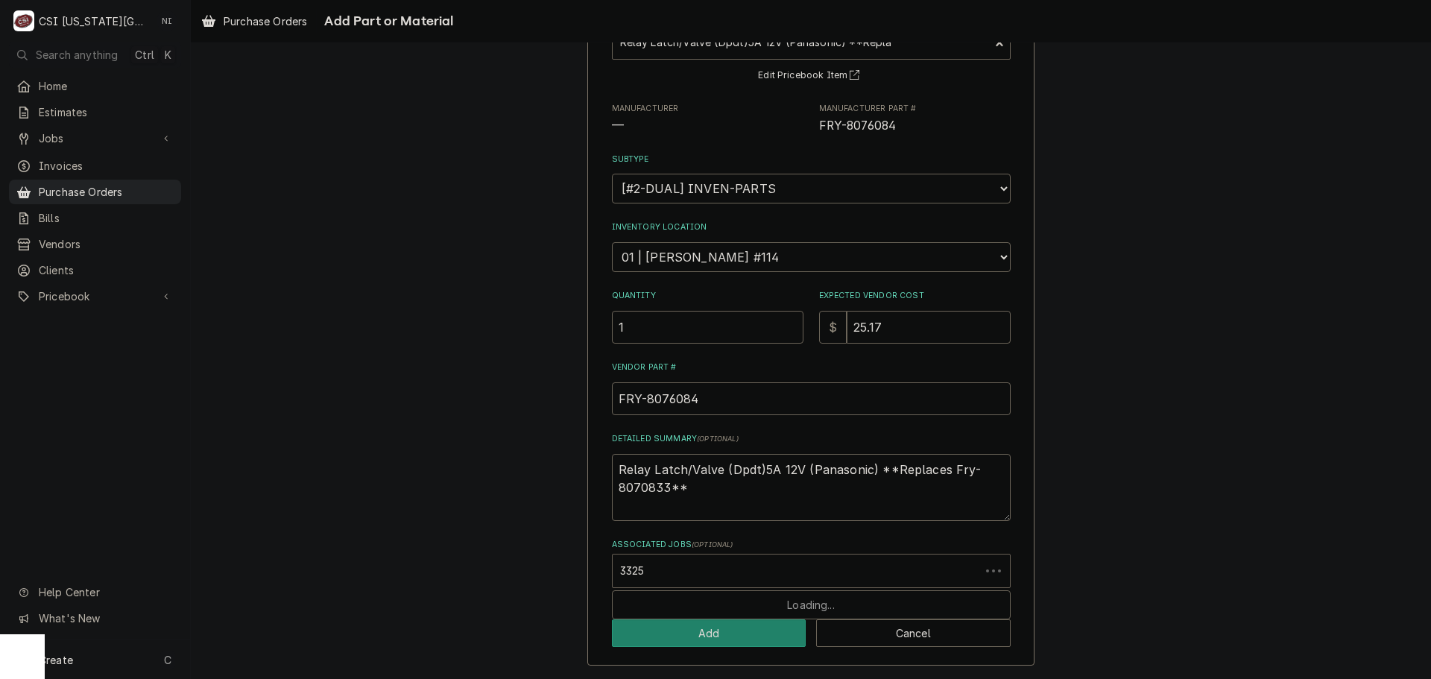
type input "33257"
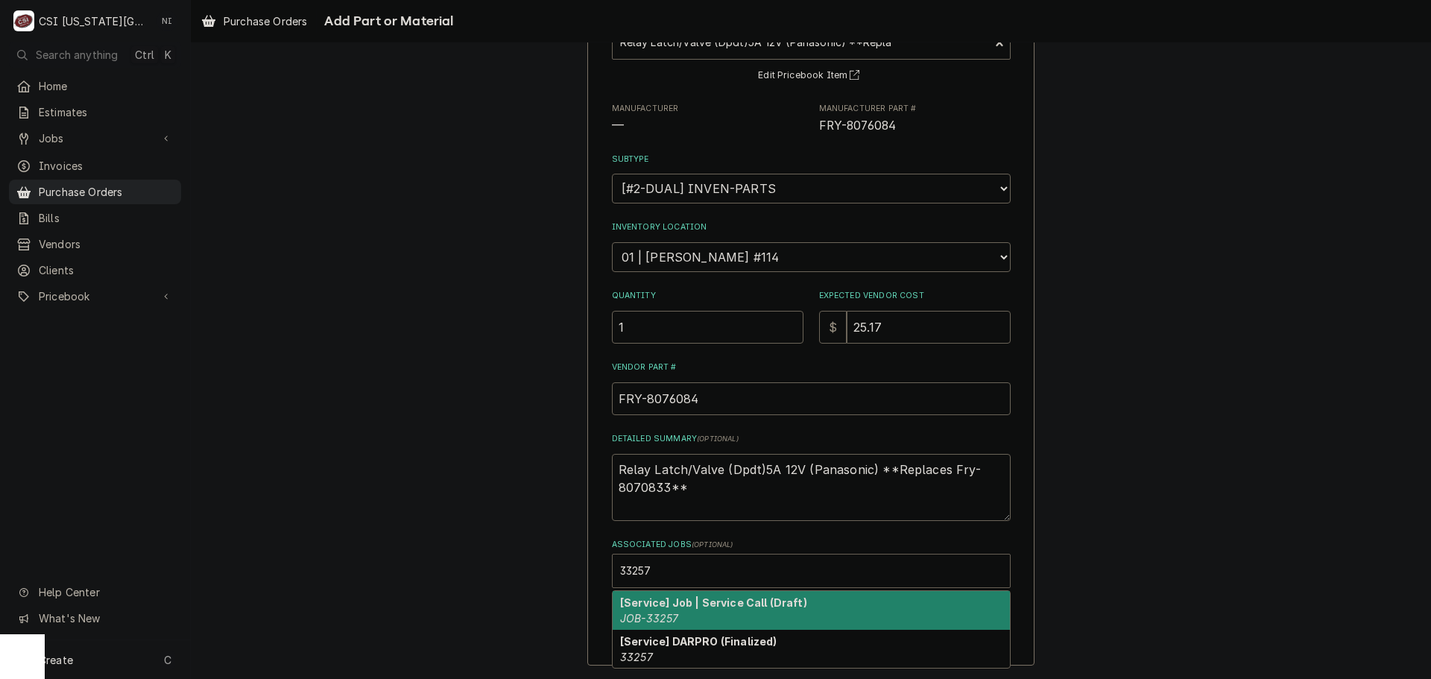
drag, startPoint x: 653, startPoint y: 604, endPoint x: 660, endPoint y: 619, distance: 15.7
click at [653, 606] on strong "[Service] Job | Service Call (Draft)" at bounding box center [713, 602] width 187 height 13
type textarea "x"
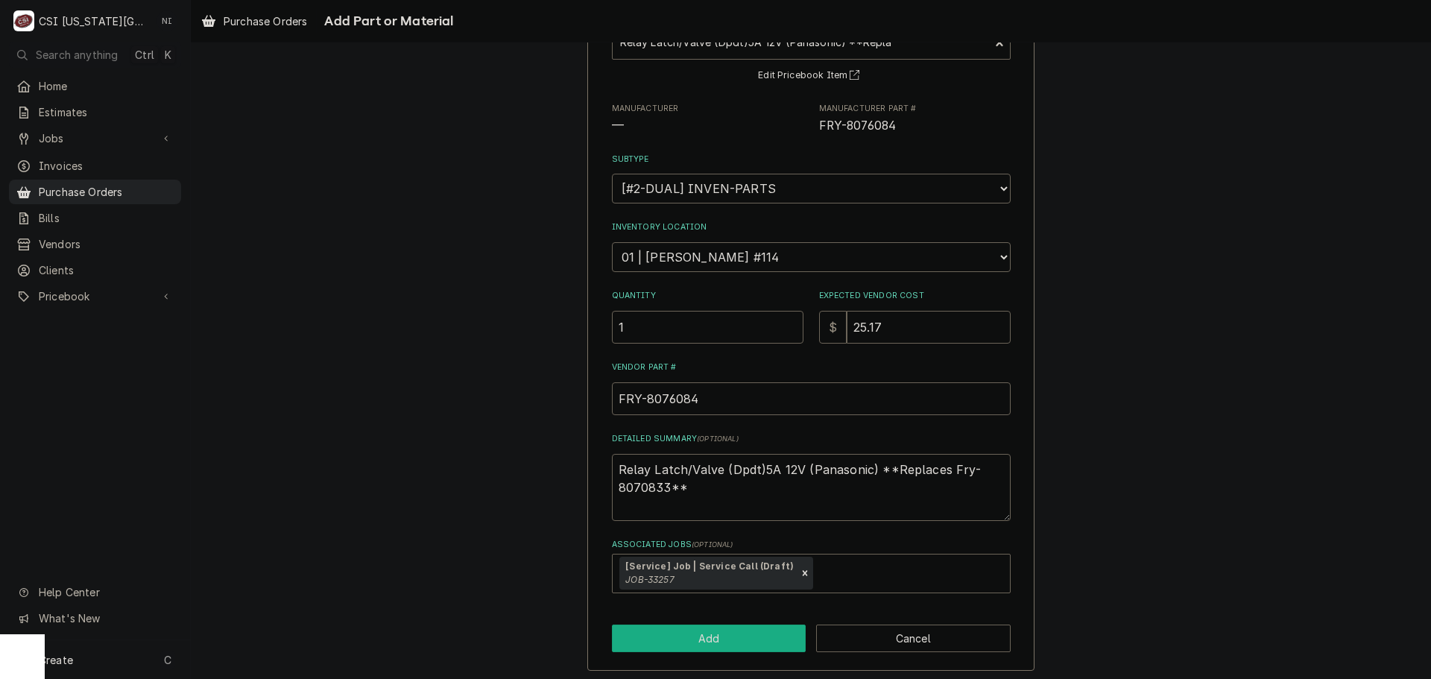
click at [664, 639] on button "Add" at bounding box center [709, 639] width 195 height 28
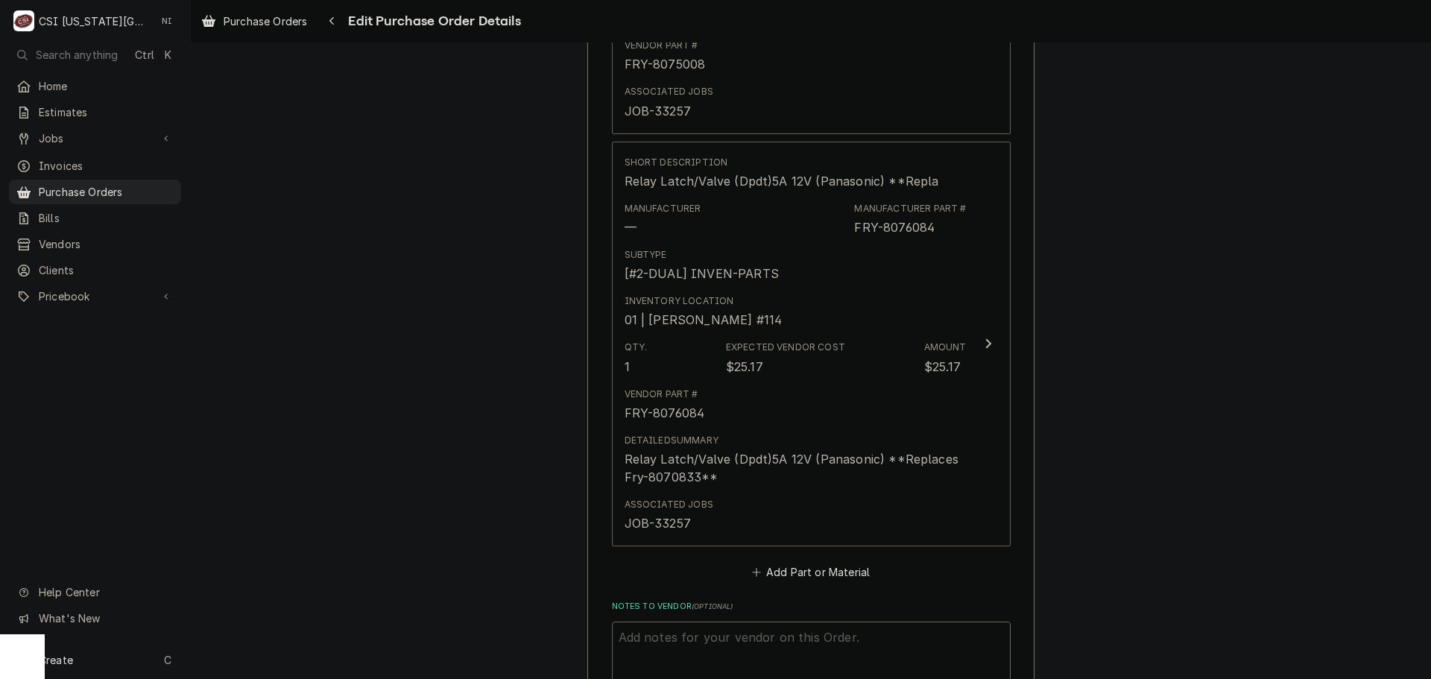
scroll to position [3259, 0]
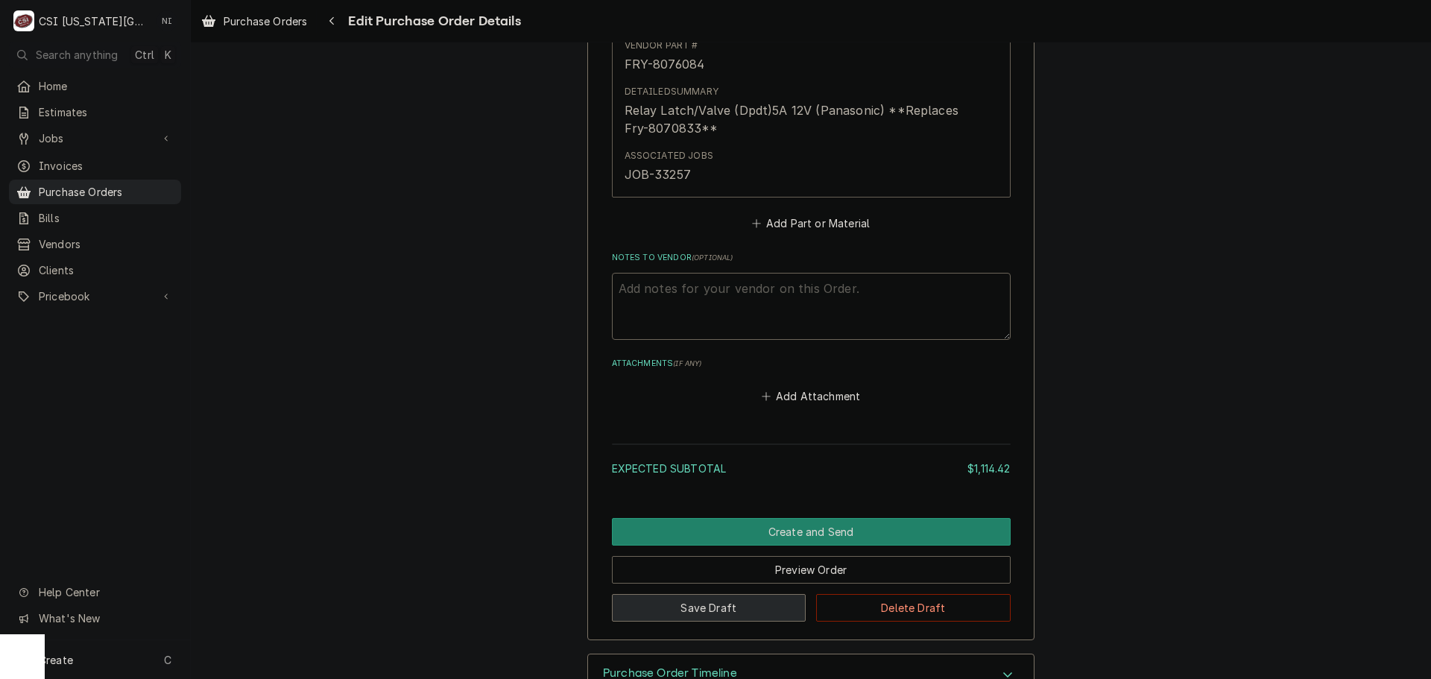
click at [713, 612] on button "Save Draft" at bounding box center [709, 608] width 195 height 28
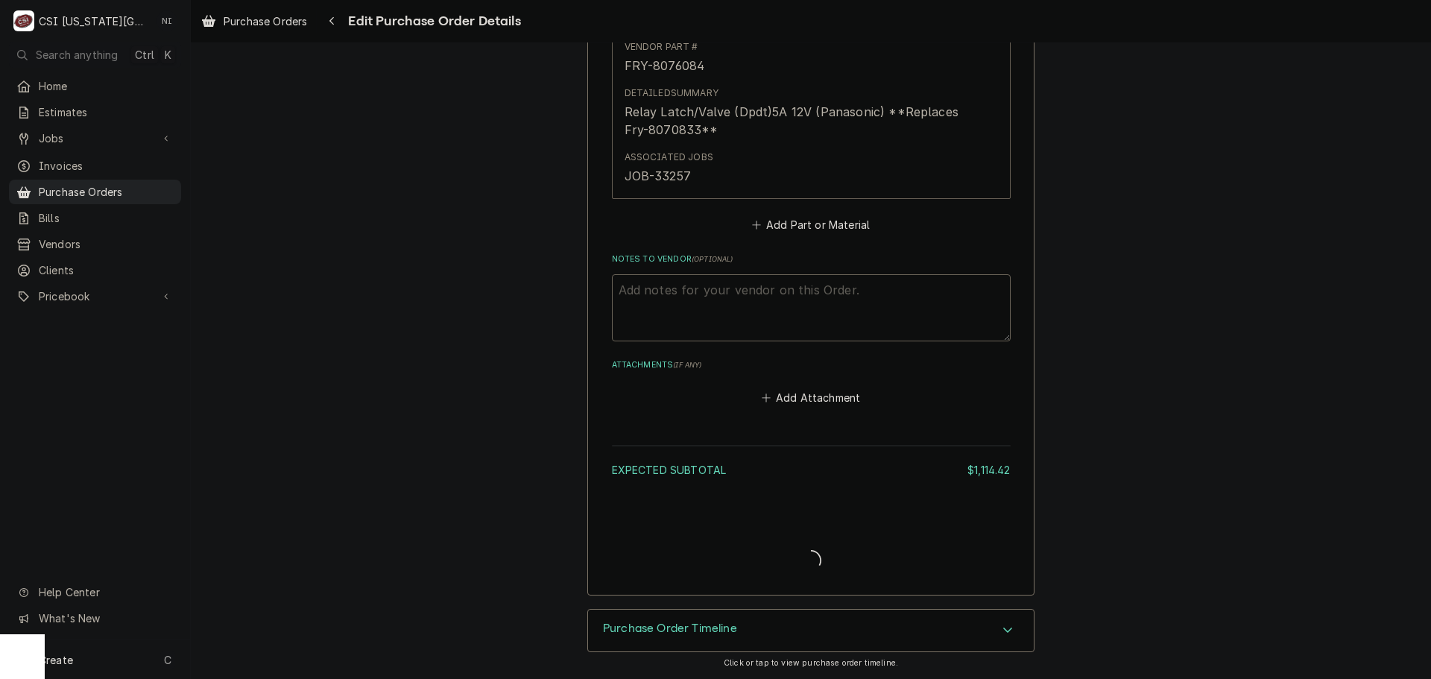
scroll to position [3257, 0]
type textarea "x"
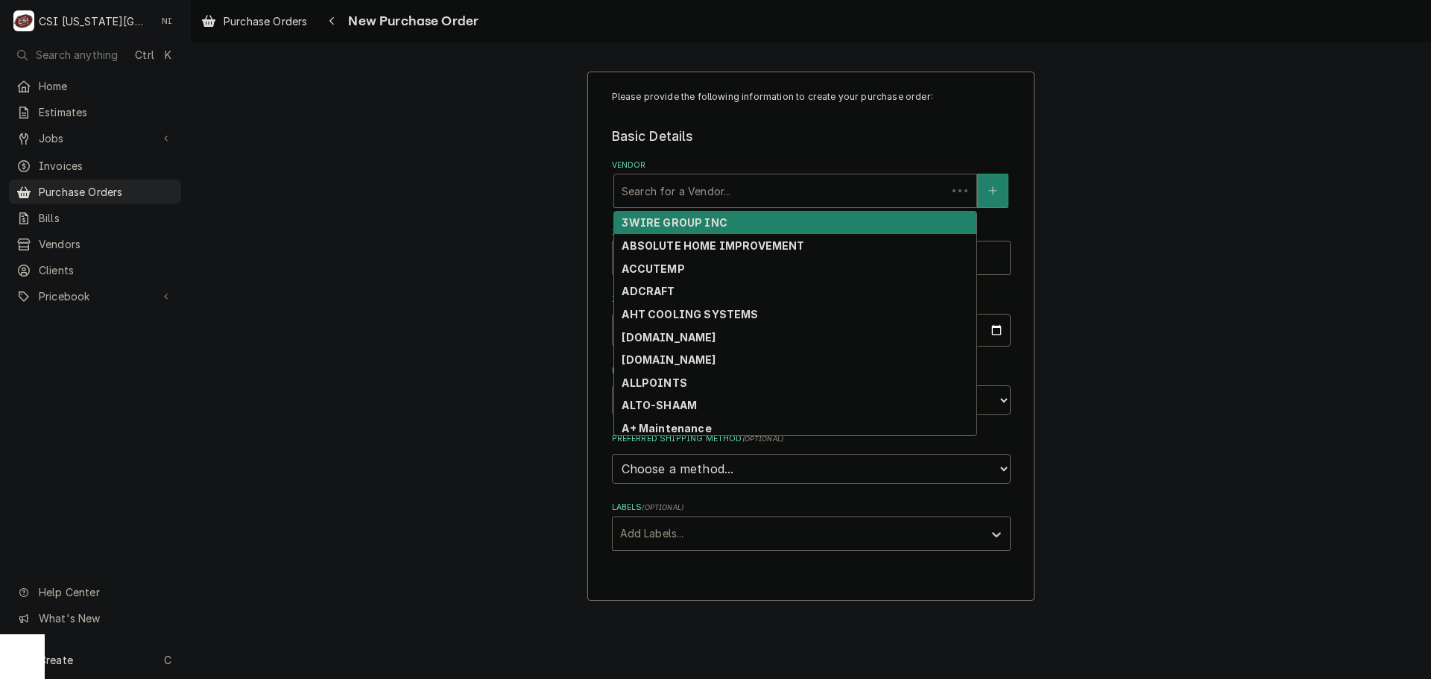
click at [747, 184] on div "Vendor" at bounding box center [780, 190] width 317 height 27
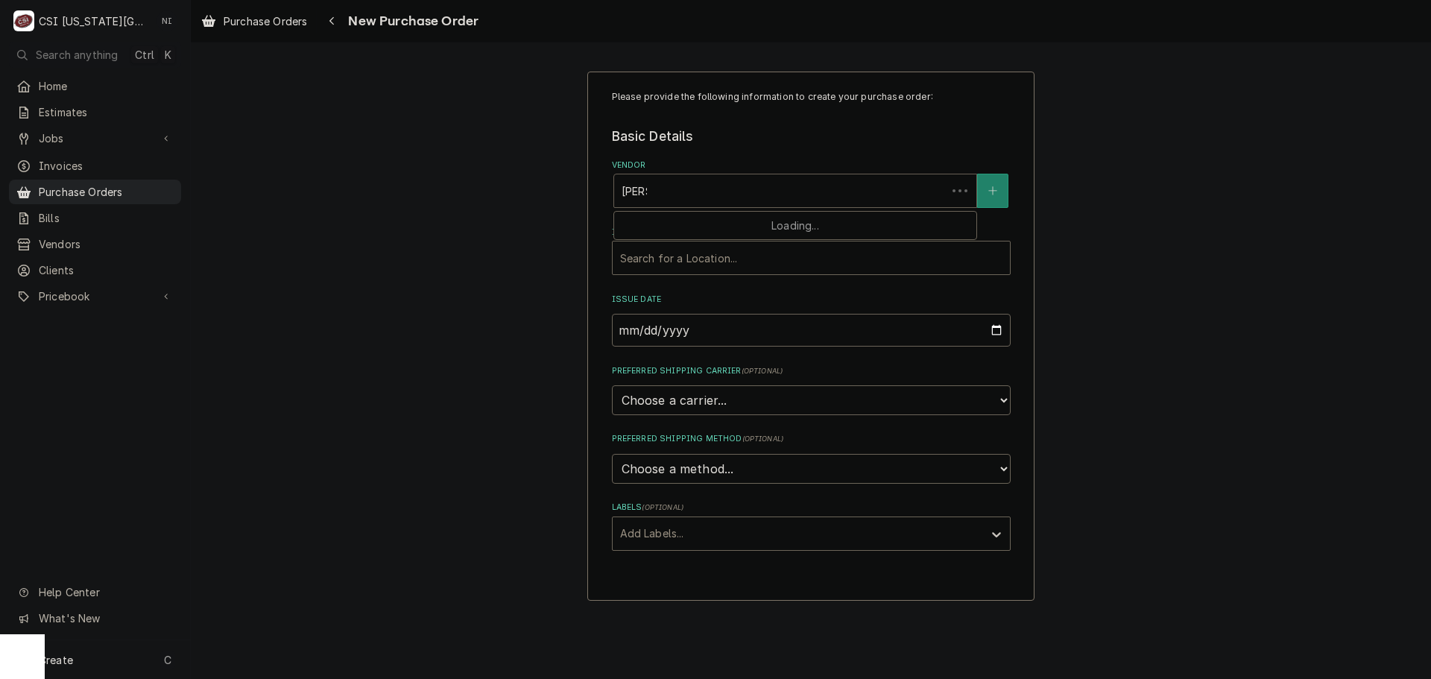
type input "reeves"
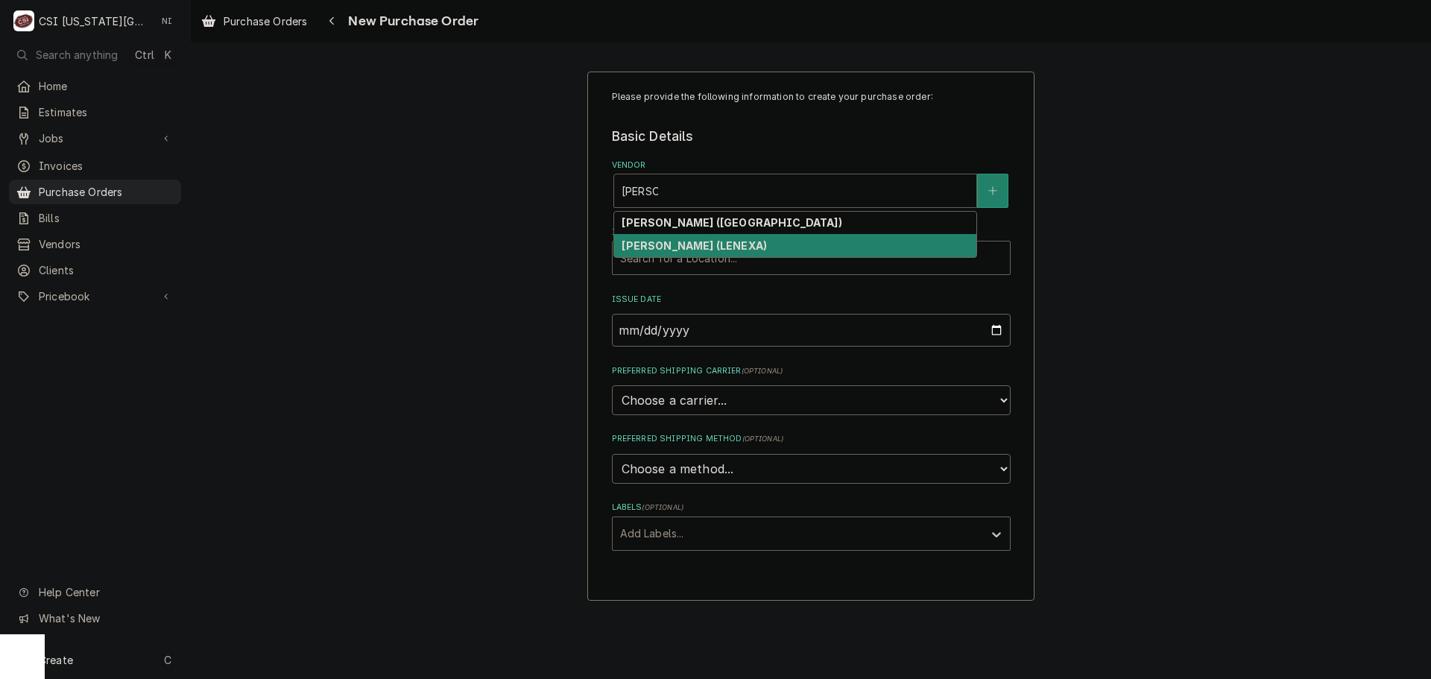
click at [720, 239] on strong "REEVES-WIEDEMAN (LENEXA)" at bounding box center [694, 245] width 145 height 13
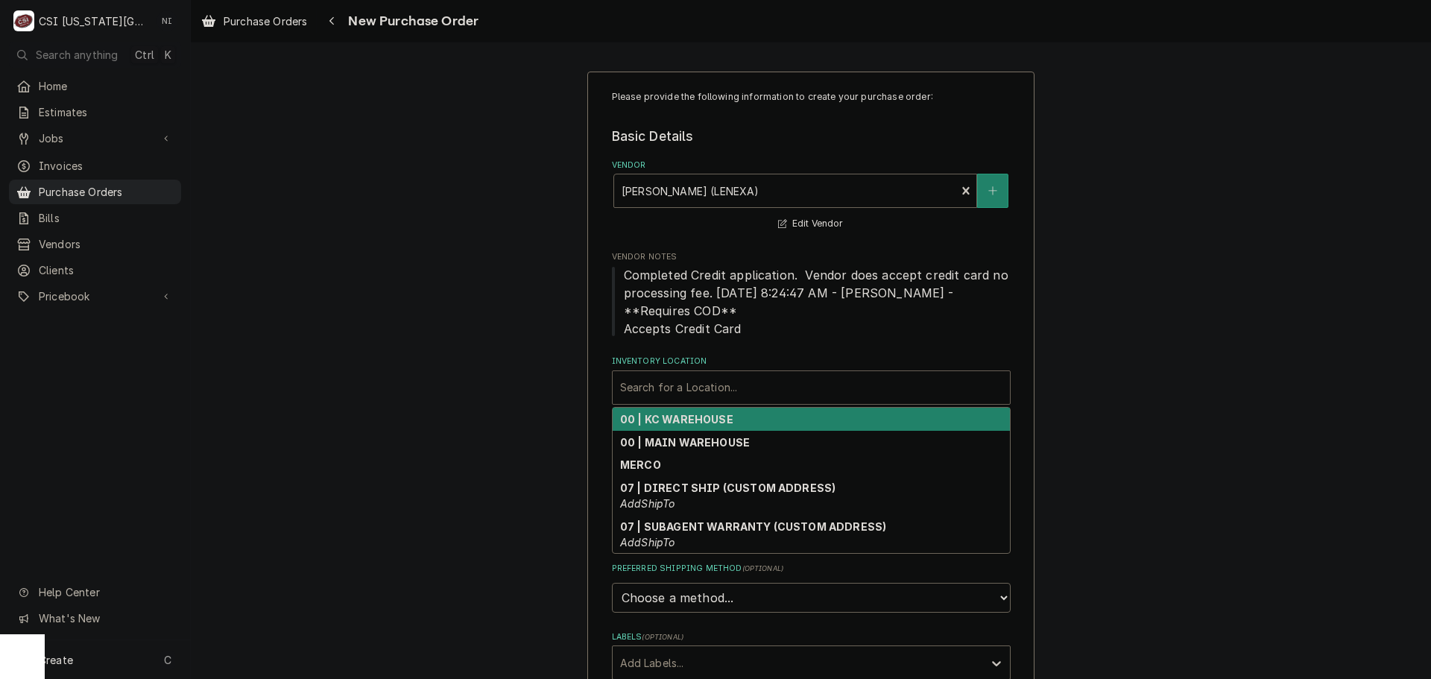
click at [679, 389] on div "Inventory Location" at bounding box center [811, 387] width 382 height 27
click at [695, 417] on strong "00 | KC WAREHOUSE" at bounding box center [676, 419] width 113 height 13
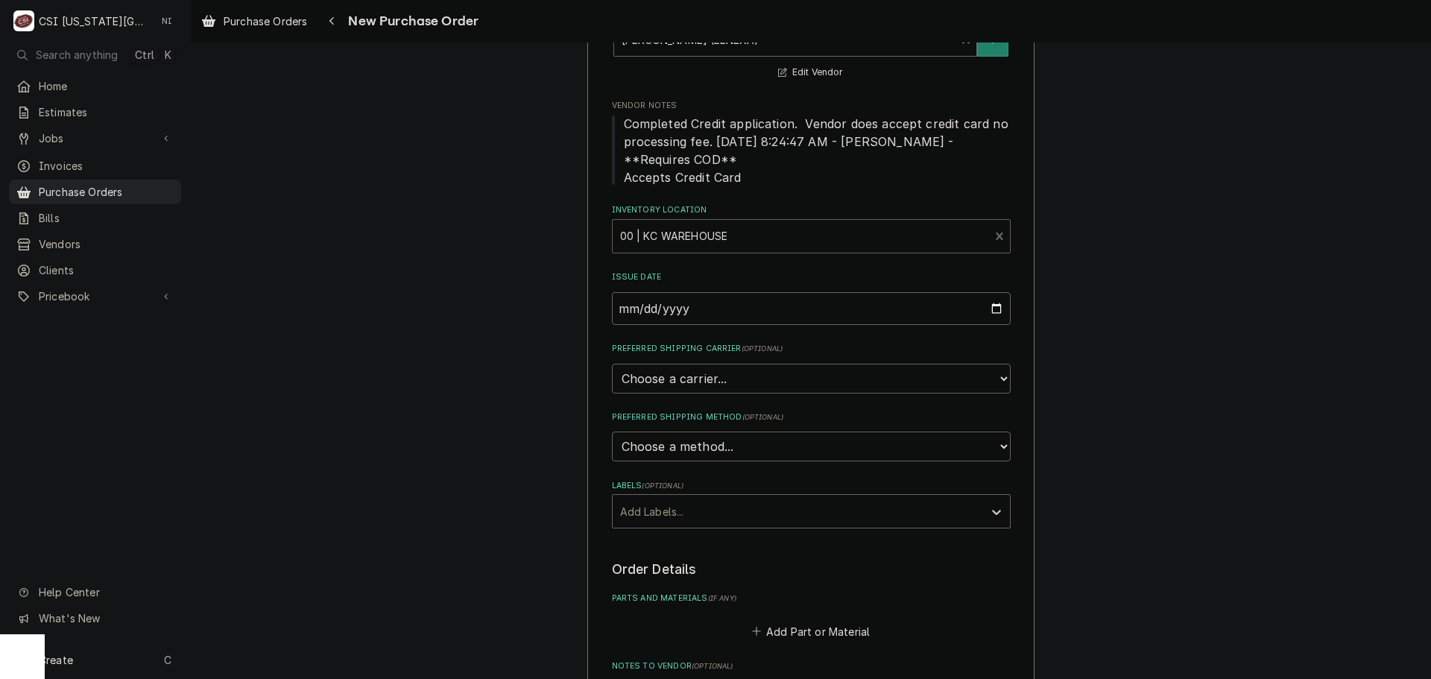
scroll to position [373, 0]
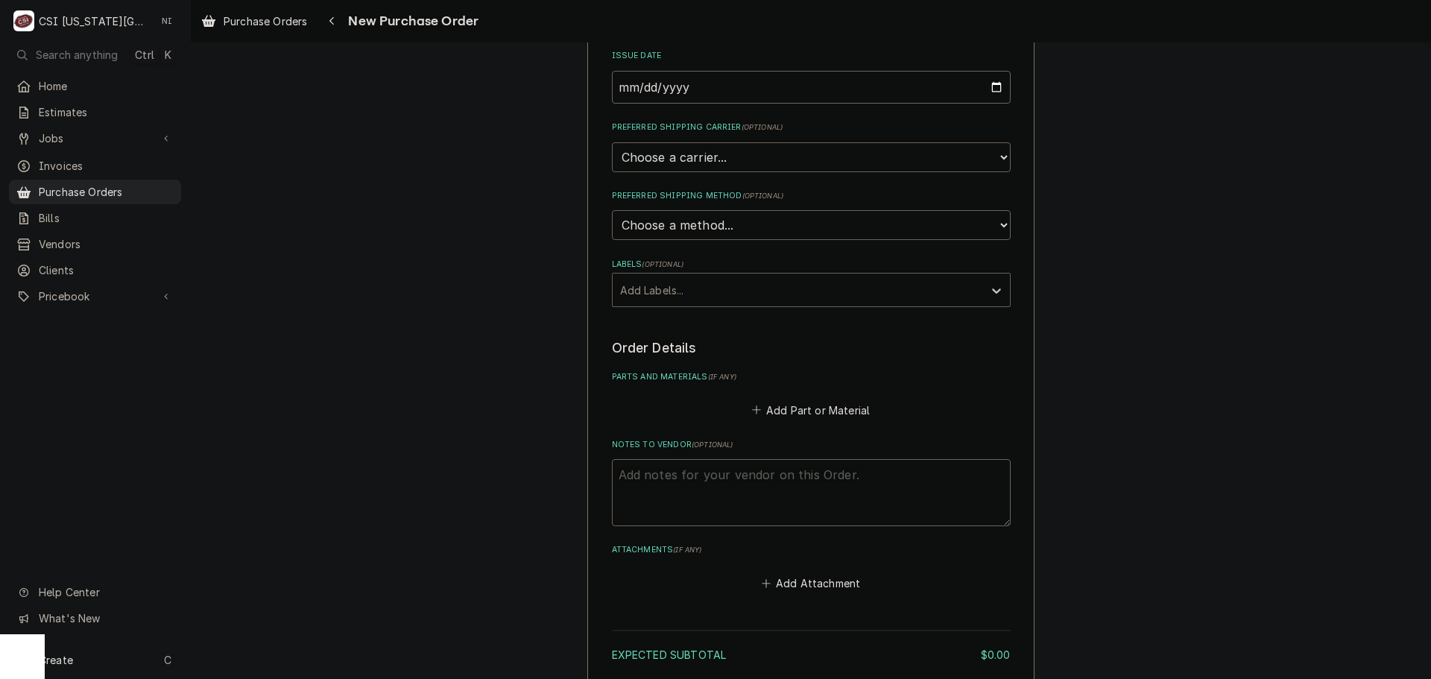
click at [753, 285] on div "Labels" at bounding box center [797, 289] width 355 height 27
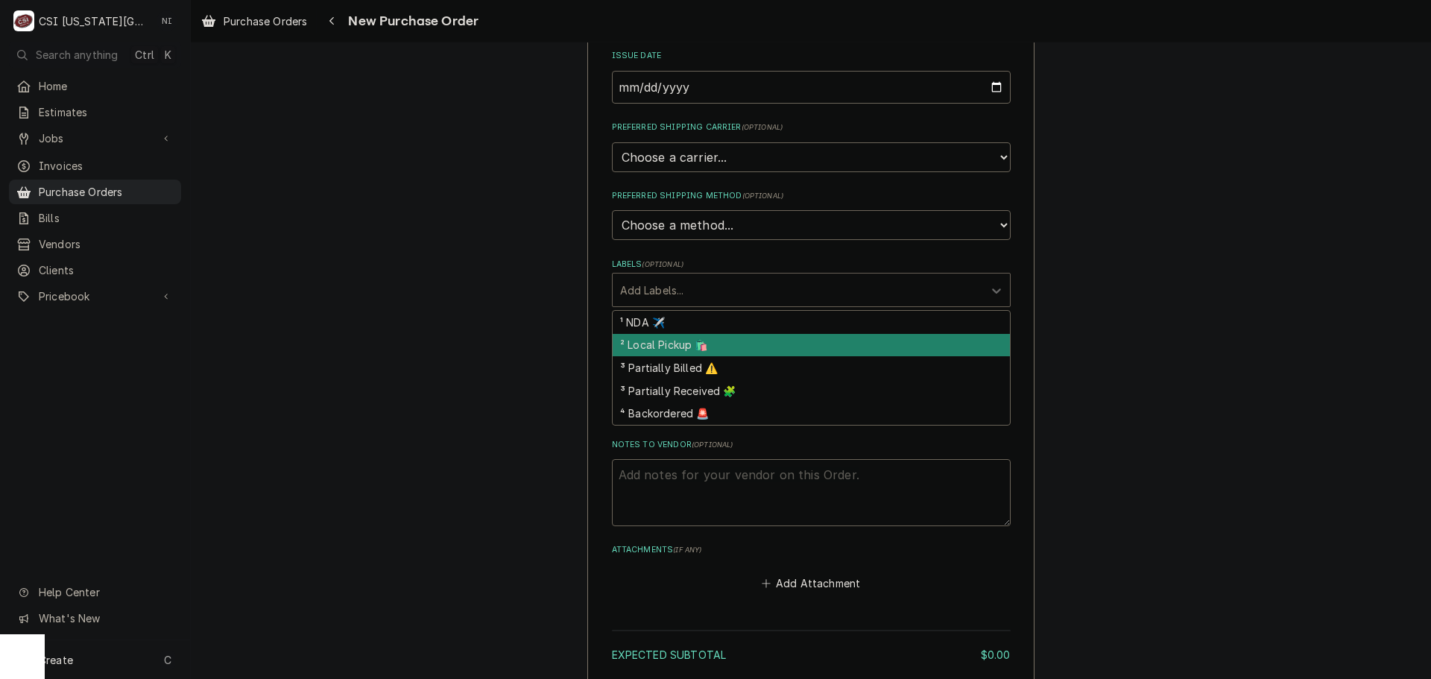
click at [641, 347] on div "² Local Pickup 🛍️" at bounding box center [811, 345] width 397 height 23
type textarea "x"
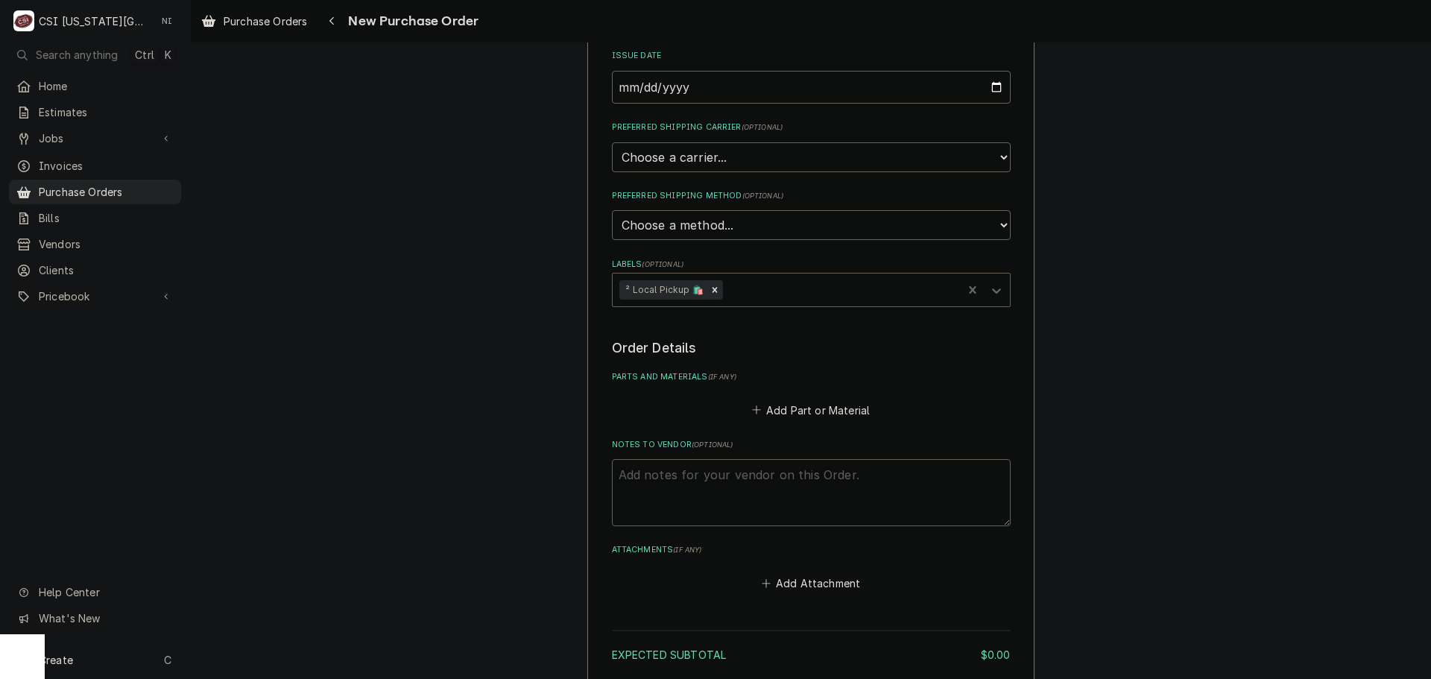
click at [665, 477] on textarea "Notes to Vendor ( optional )" at bounding box center [811, 492] width 399 height 67
type textarea "j"
type textarea "x"
type textarea "m"
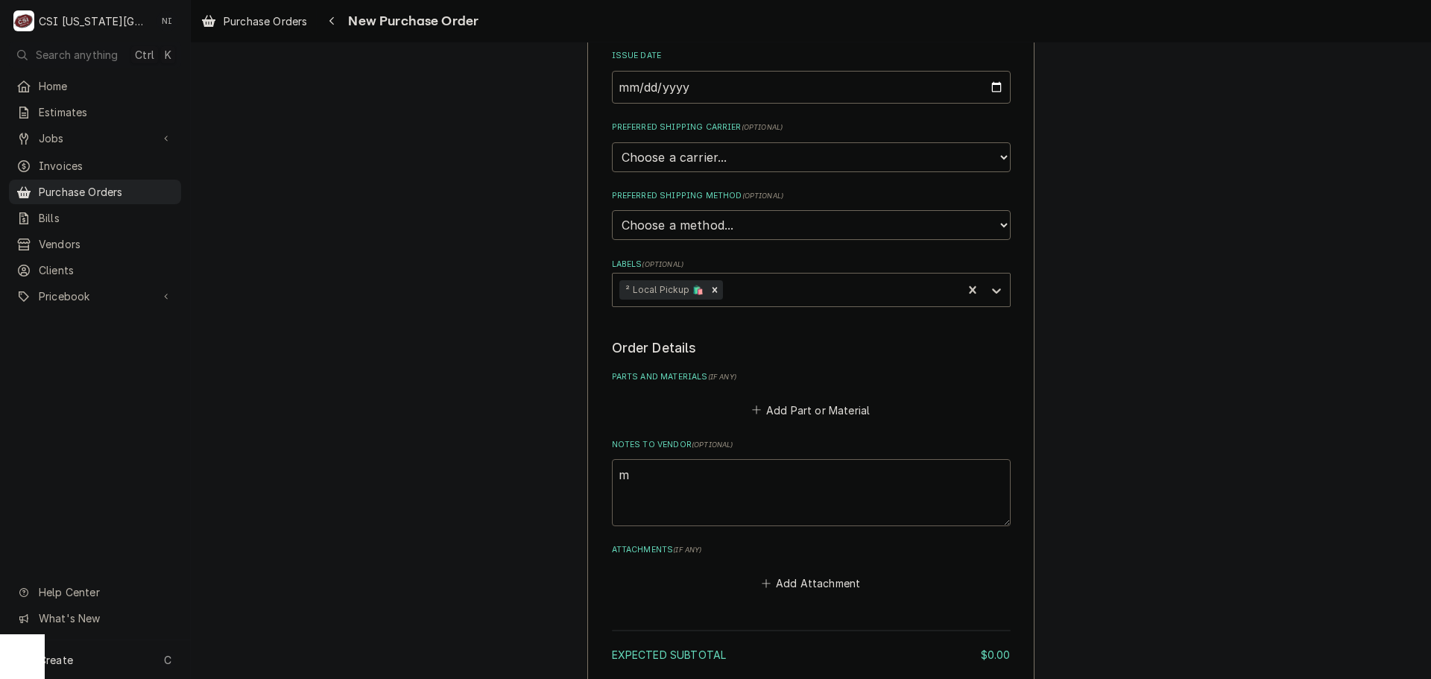
type textarea "x"
type textarea "ma"
type textarea "x"
type textarea "mas"
type textarea "x"
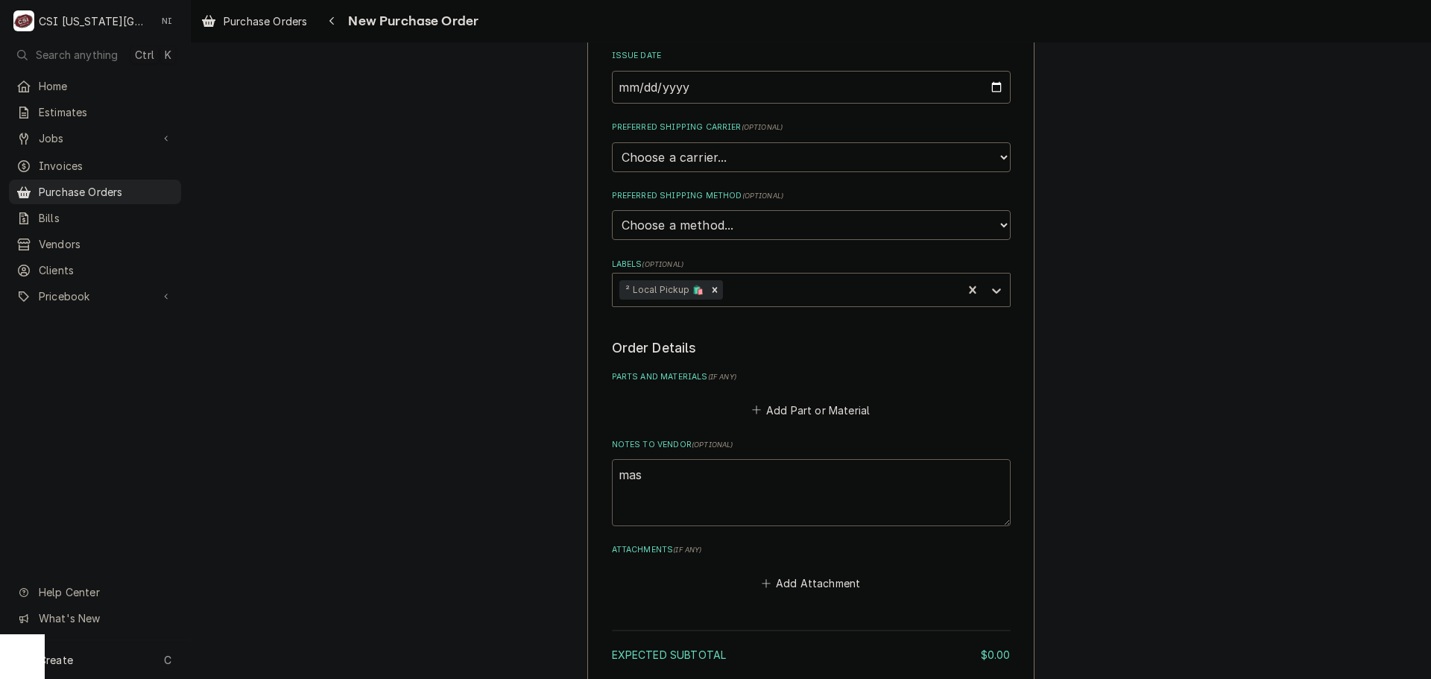
type textarea "mast"
type textarea "x"
type textarea "maste"
type textarea "x"
type textarea "master"
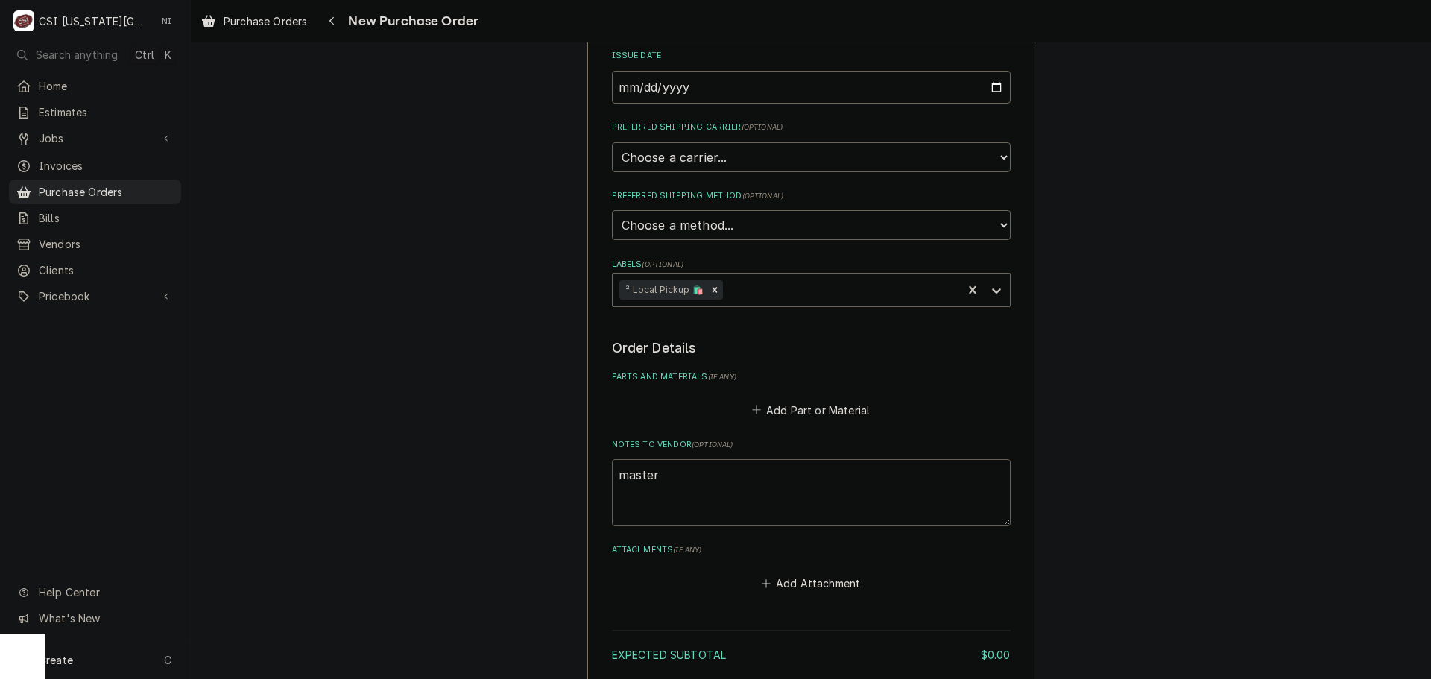
type textarea "x"
type textarea "masters"
drag, startPoint x: 775, startPoint y: 409, endPoint x: 1402, endPoint y: 370, distance: 627.9
click at [777, 409] on button "Add Part or Material" at bounding box center [810, 409] width 123 height 21
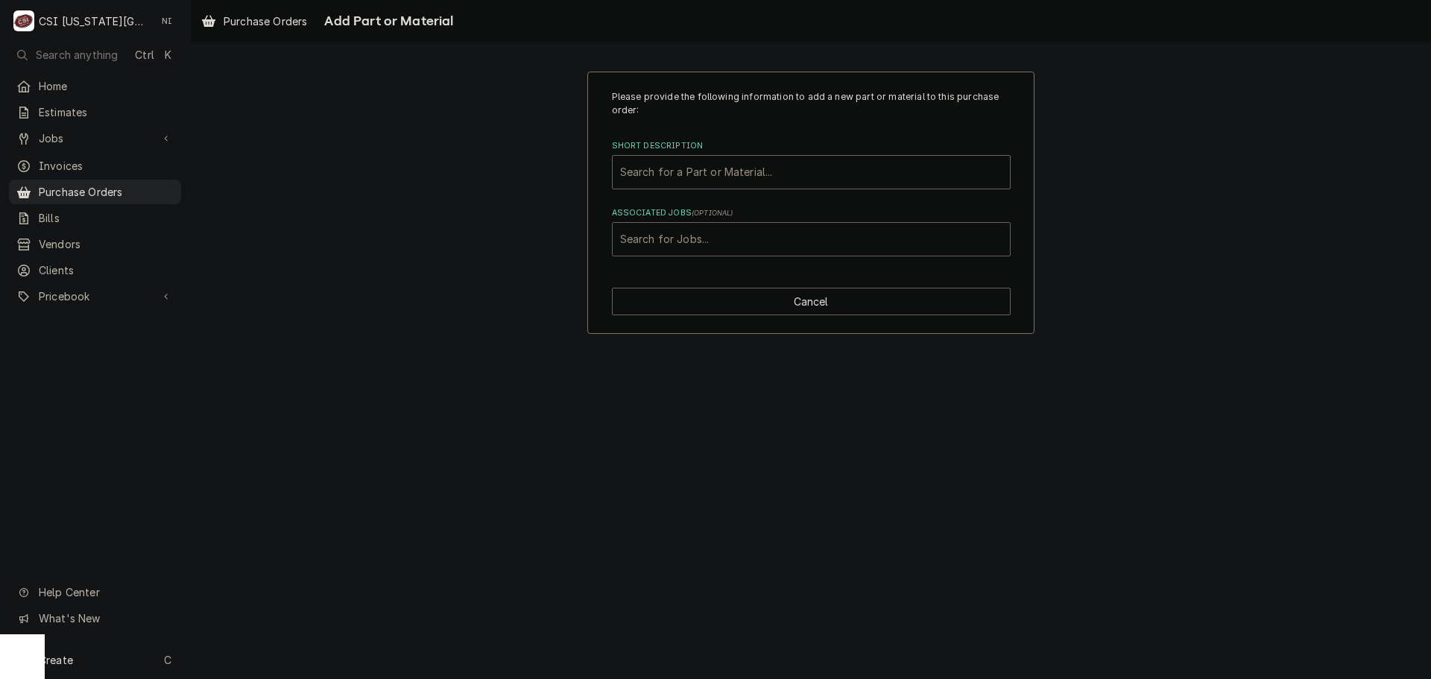
click at [784, 244] on div "Associated Jobs" at bounding box center [811, 239] width 382 height 27
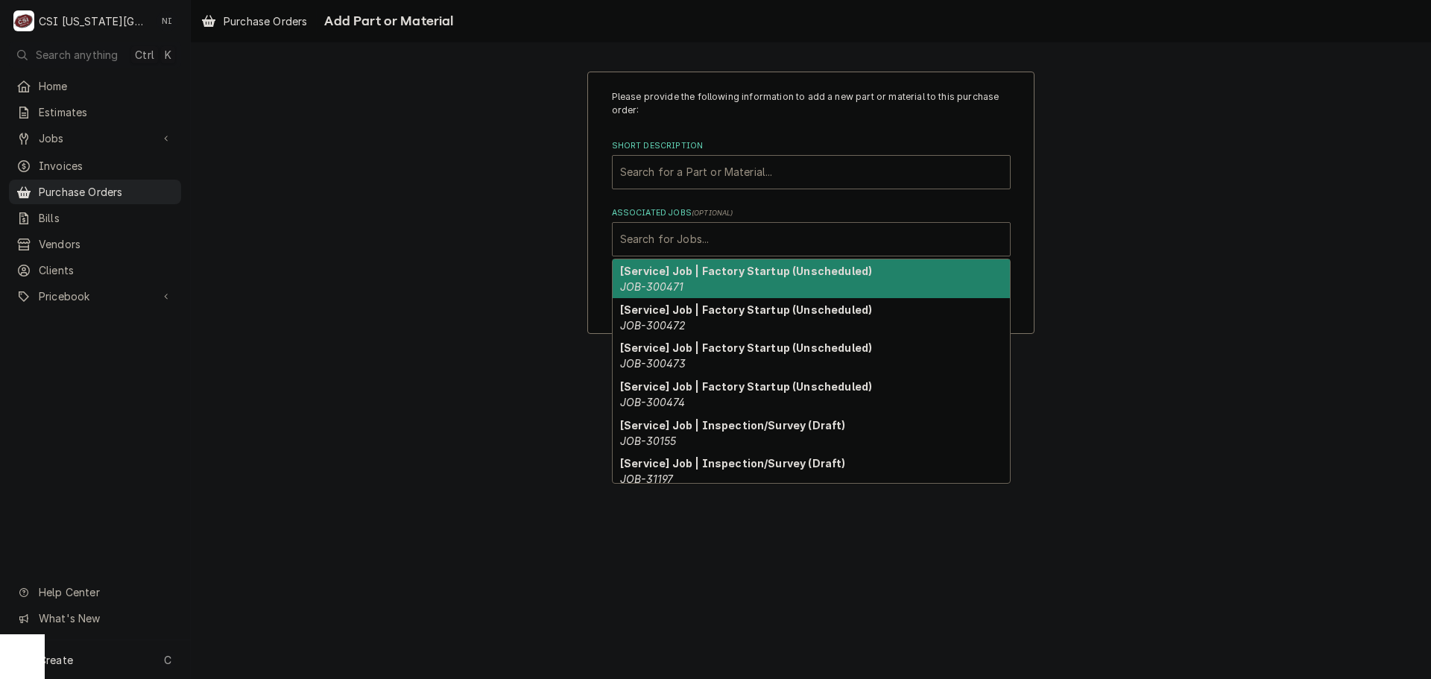
paste input "45811"
type input "45811"
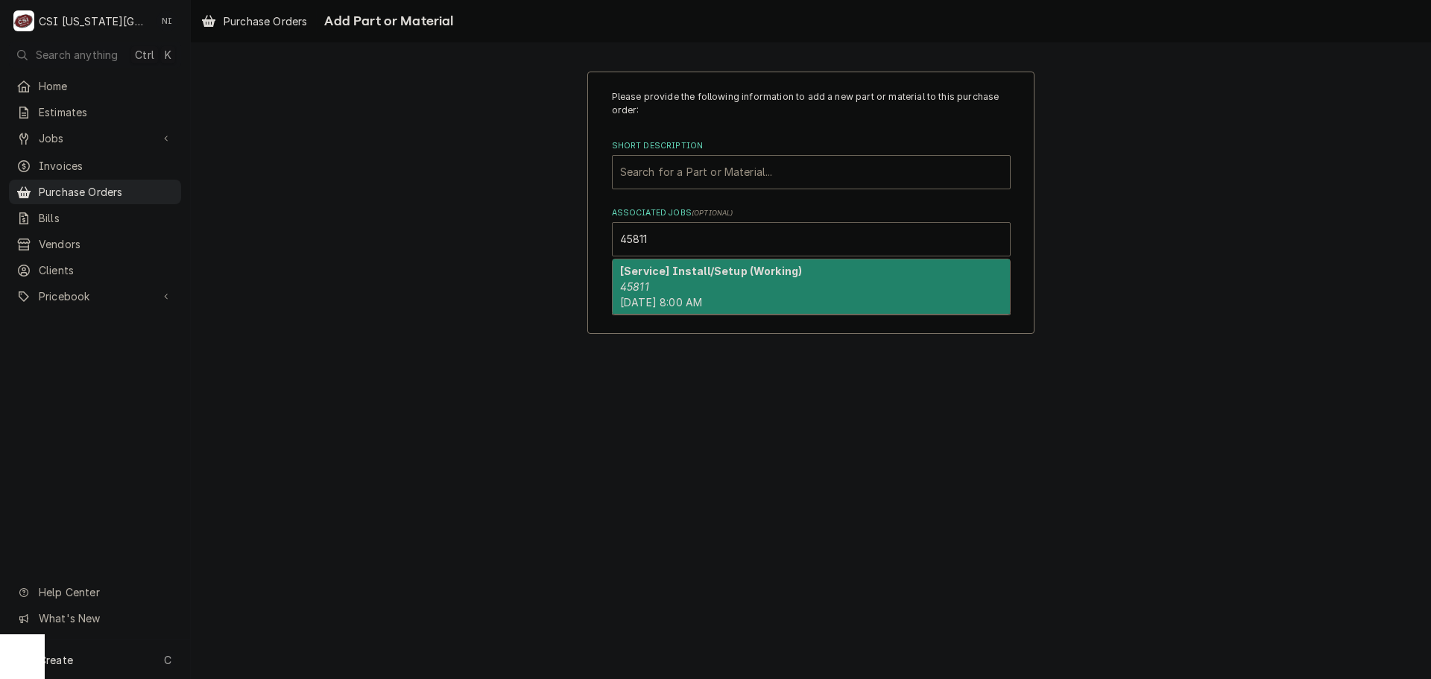
click at [657, 292] on div "[Service] Install/Setup (Working) 45811 Mon, Oct 6th, 2025 - 8:00 AM" at bounding box center [811, 286] width 397 height 54
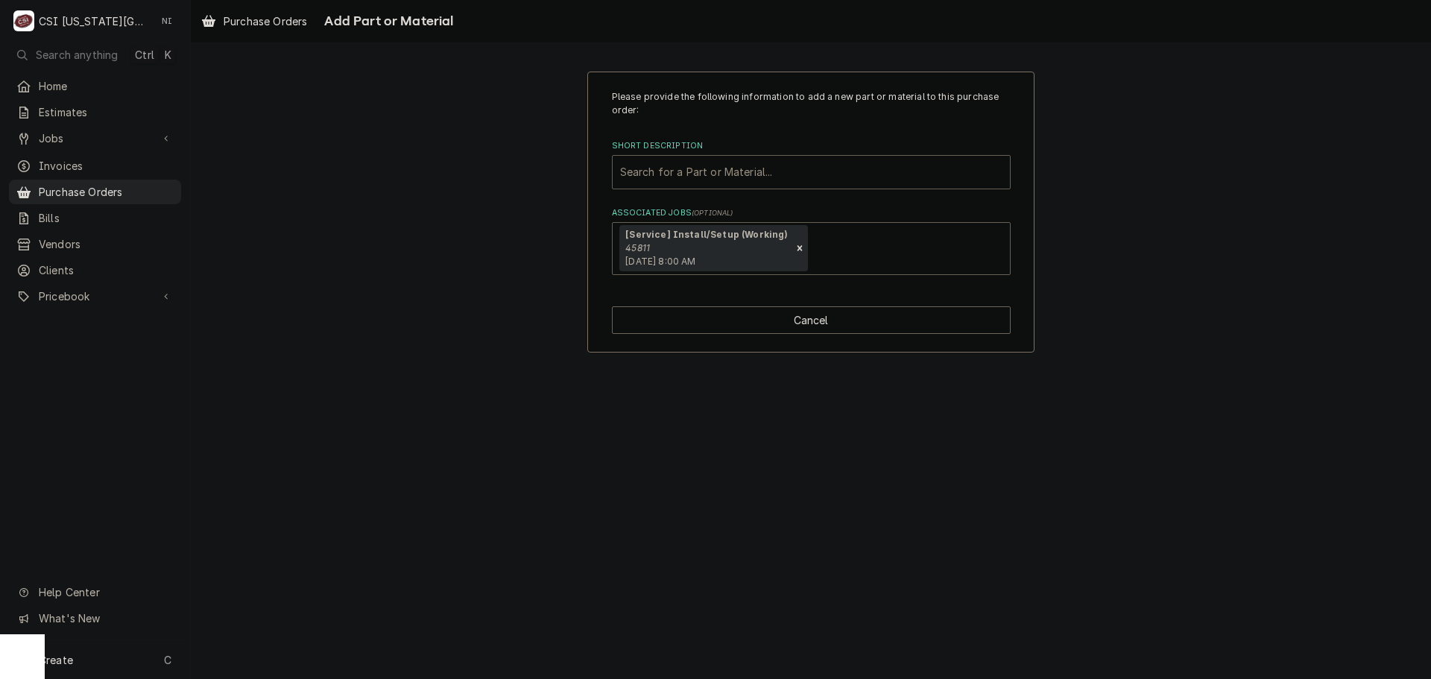
click at [653, 180] on div "Short Description" at bounding box center [811, 172] width 382 height 27
type input "misc pro"
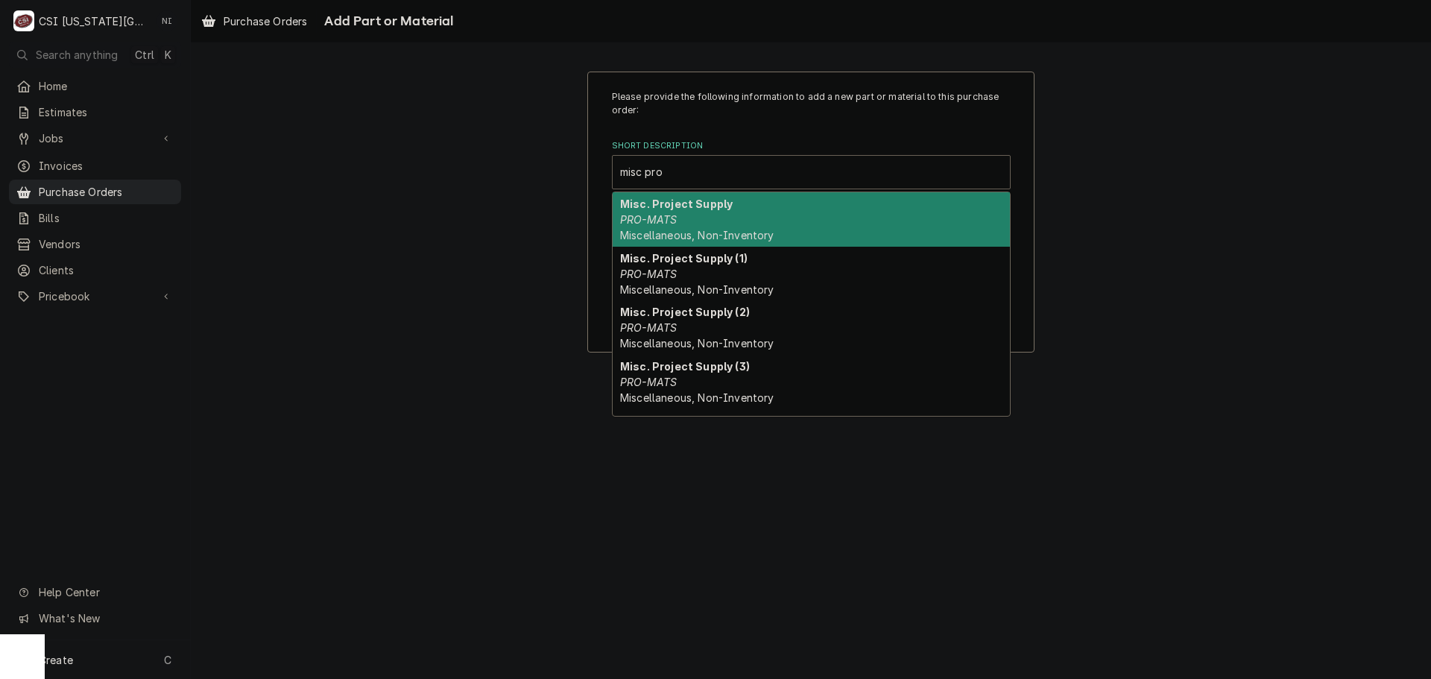
click at [654, 215] on em "PRO-MATS" at bounding box center [648, 219] width 57 height 13
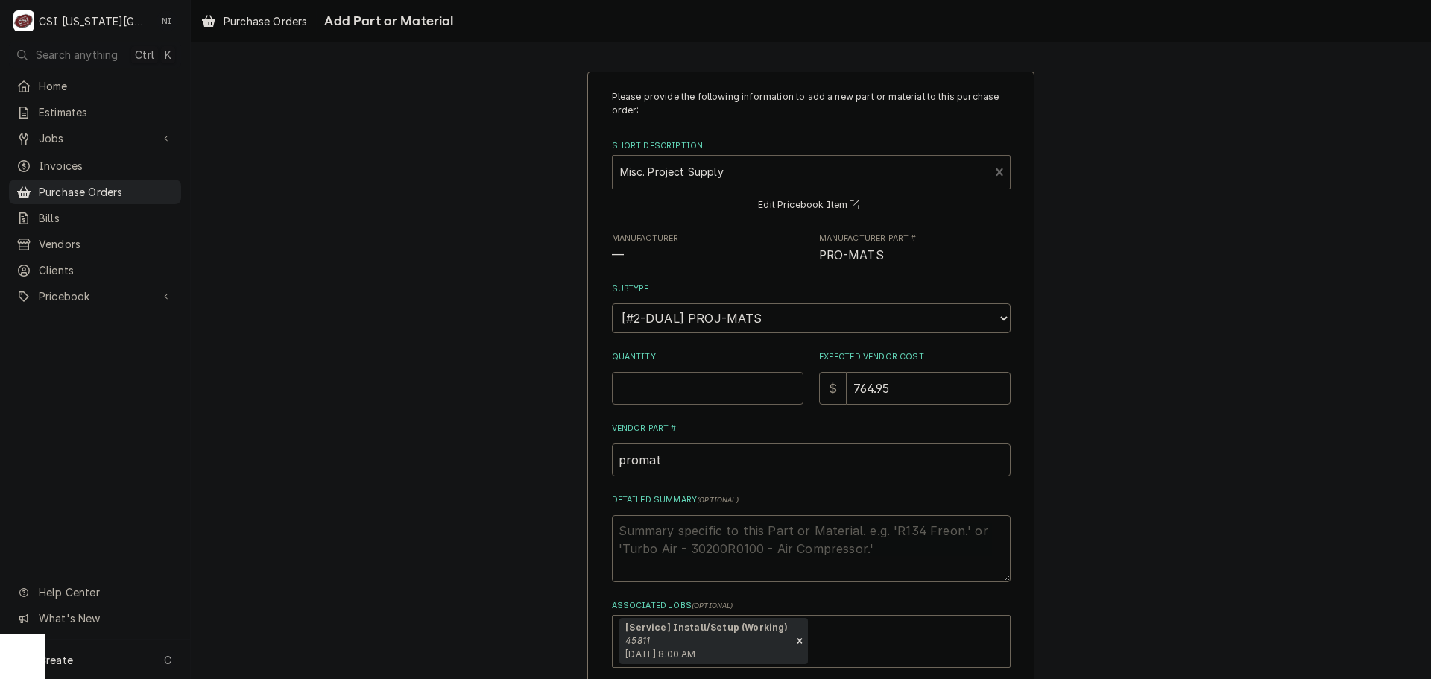
click at [681, 391] on input "Quantity" at bounding box center [708, 388] width 192 height 33
type textarea "x"
type input "1"
type textarea "x"
type input "0"
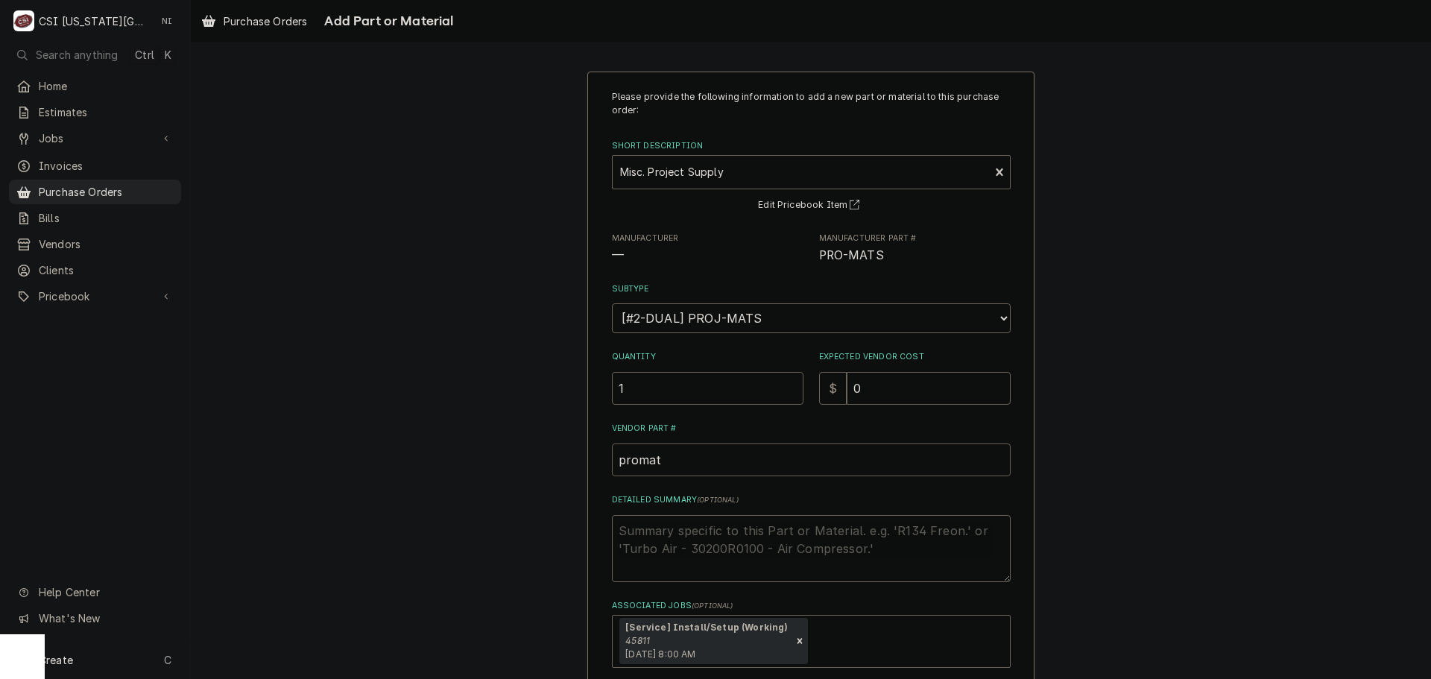
scroll to position [80, 0]
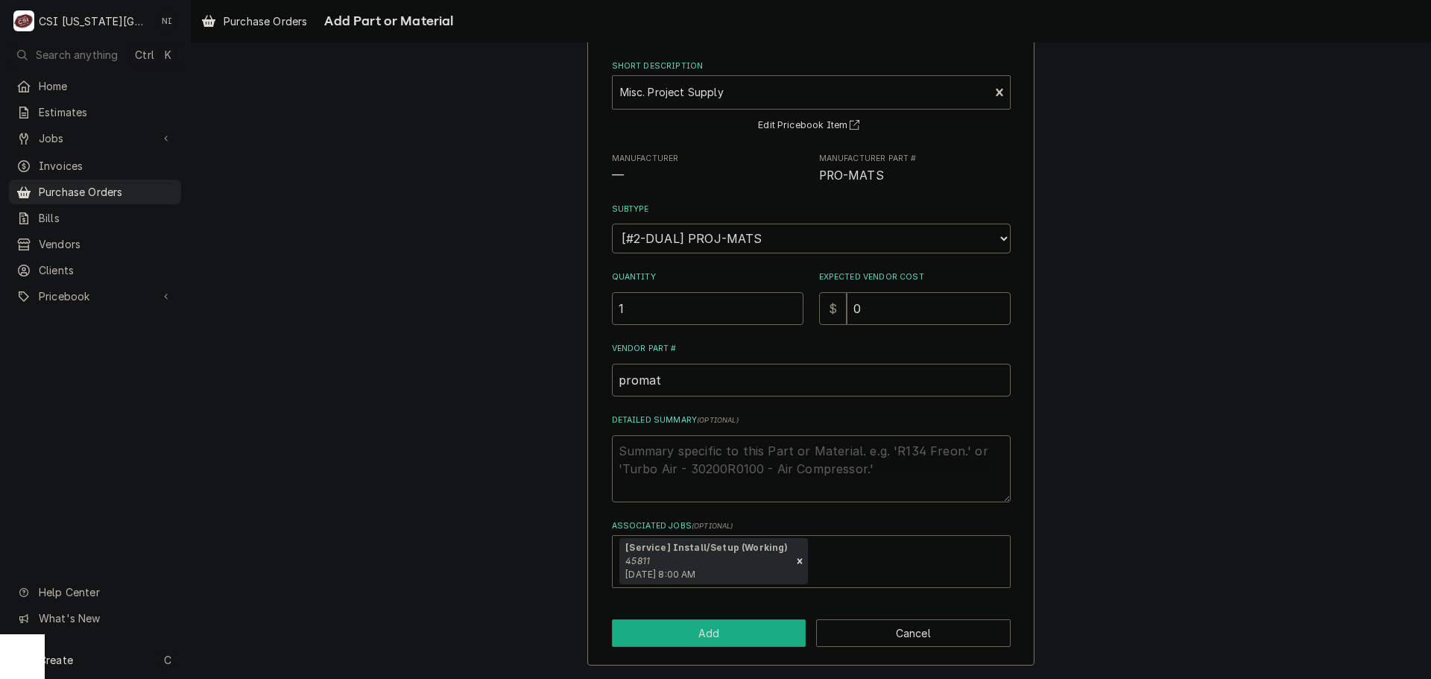
click at [732, 626] on button "Add" at bounding box center [709, 633] width 195 height 28
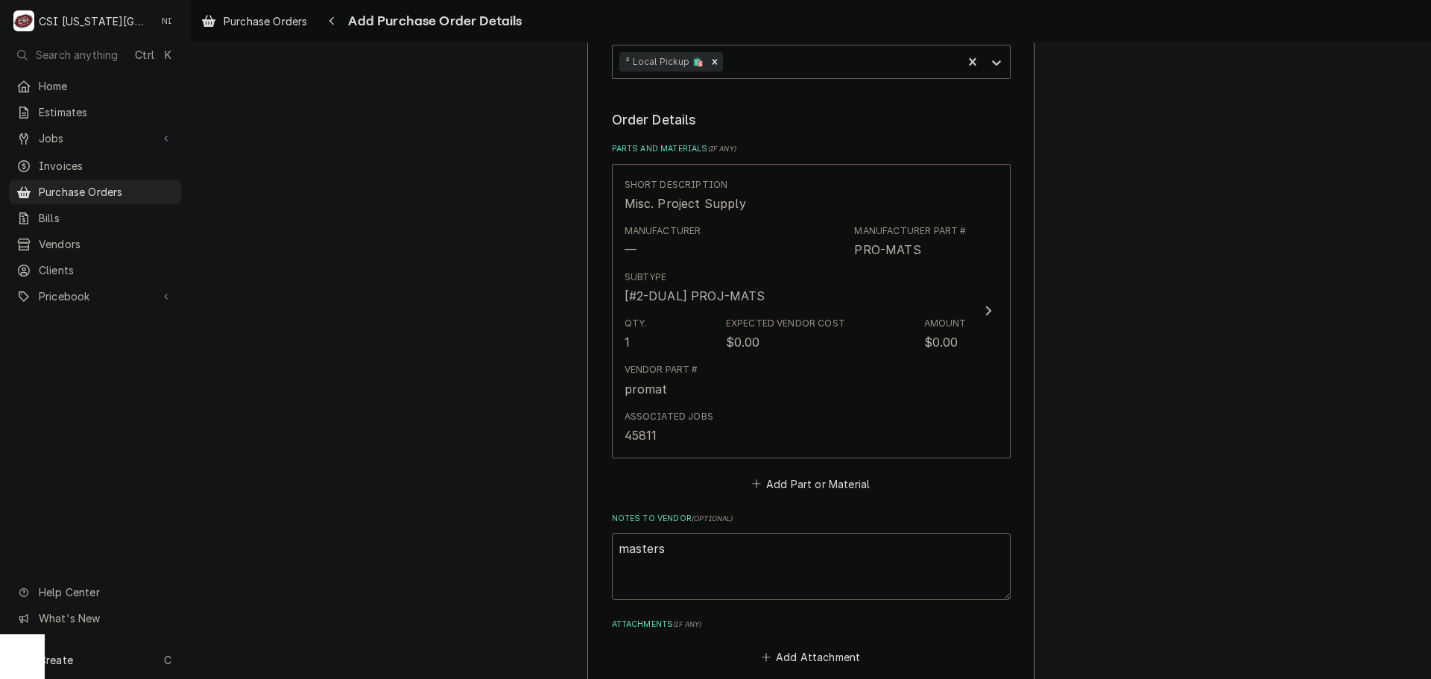
scroll to position [798, 0]
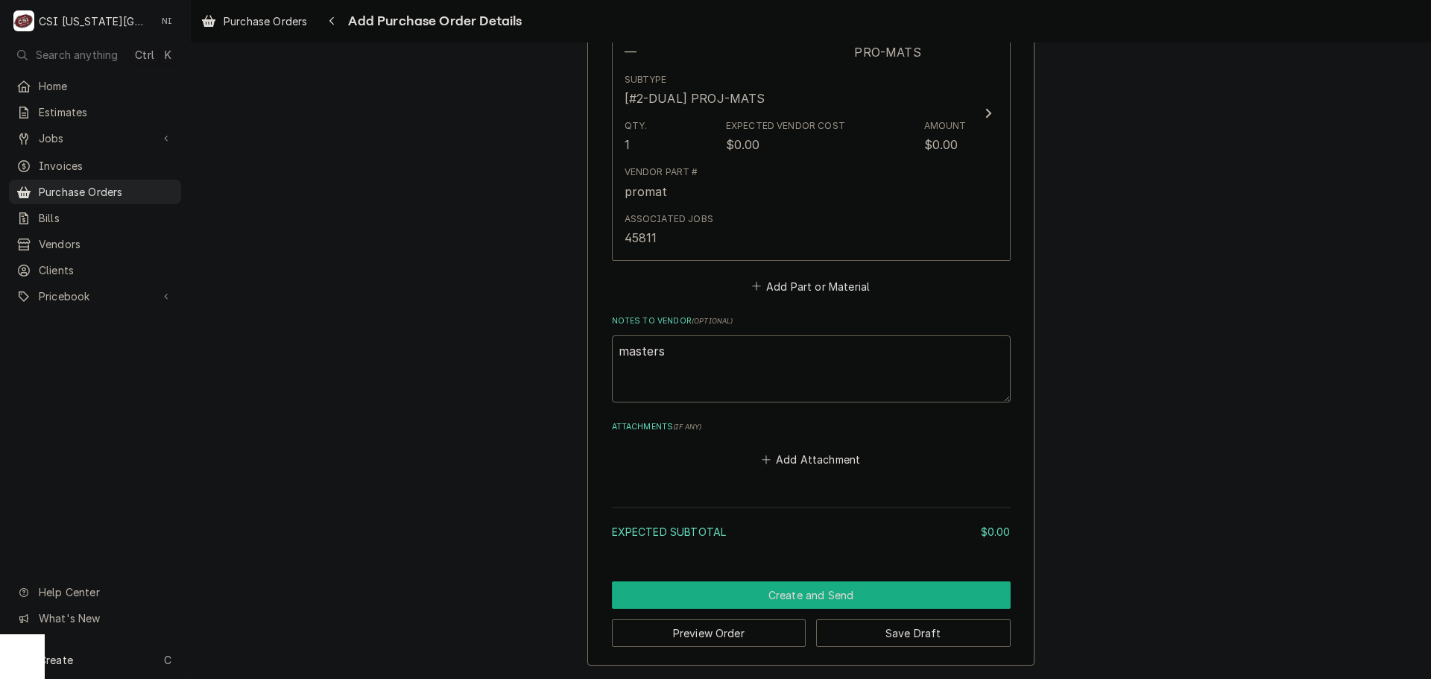
click at [879, 596] on button "Create and Send" at bounding box center [811, 595] width 399 height 28
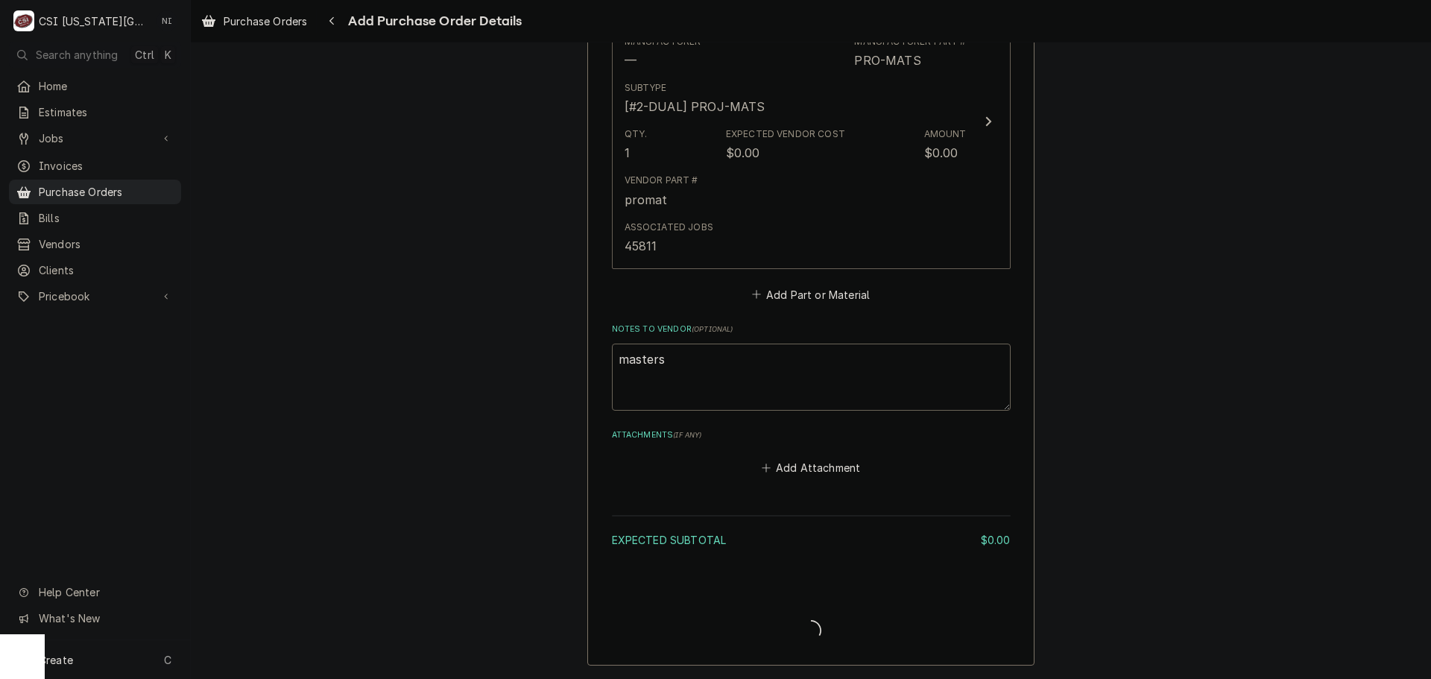
type textarea "x"
